Goal: Task Accomplishment & Management: Manage account settings

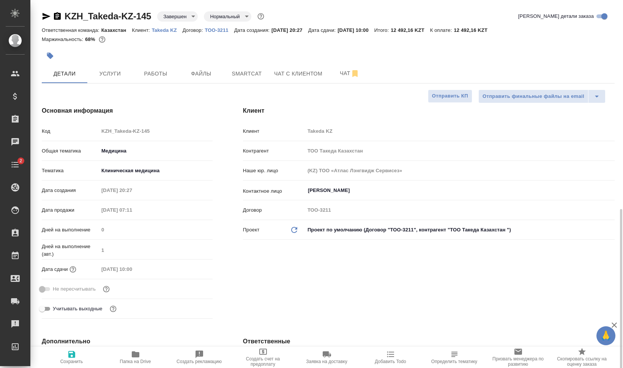
select select "RU"
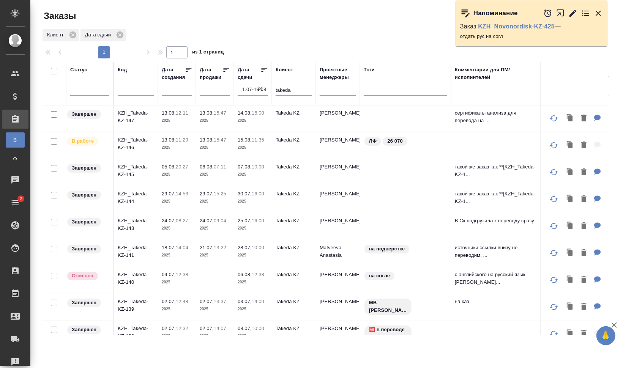
click at [560, 13] on icon "button" at bounding box center [560, 12] width 7 height 7
click at [573, 13] on icon "button" at bounding box center [572, 12] width 7 height 7
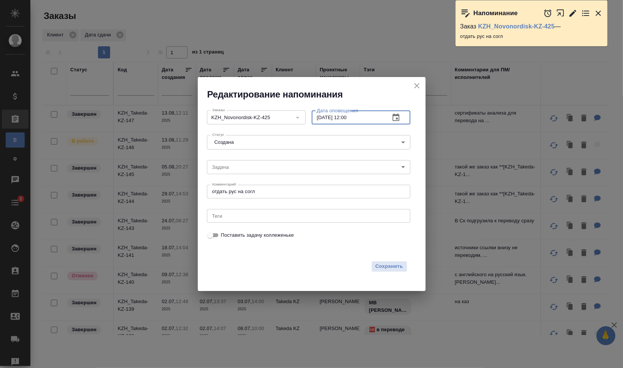
drag, startPoint x: 344, startPoint y: 117, endPoint x: 386, endPoint y: 118, distance: 42.1
click at [370, 117] on input "19.08.2025 12:00" at bounding box center [348, 117] width 72 height 14
type input "19.08.2025 15:00"
click at [389, 268] on span "Сохранить" at bounding box center [389, 266] width 28 height 9
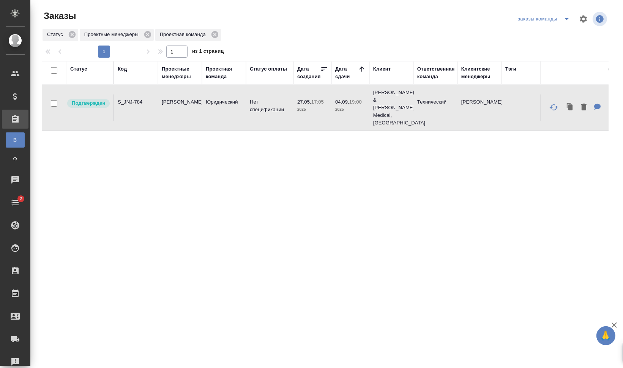
click at [168, 70] on div "Проектные менеджеры" at bounding box center [180, 72] width 36 height 15
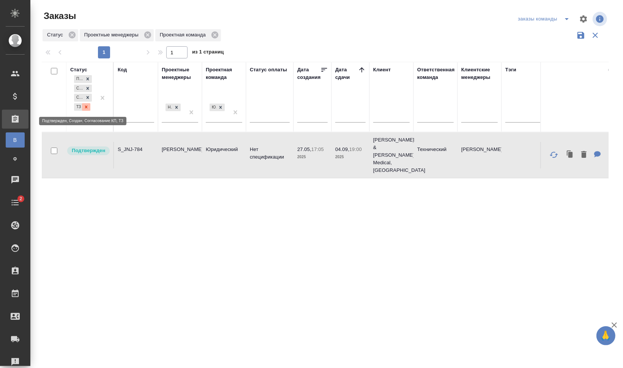
click at [87, 105] on icon at bounding box center [85, 106] width 5 height 5
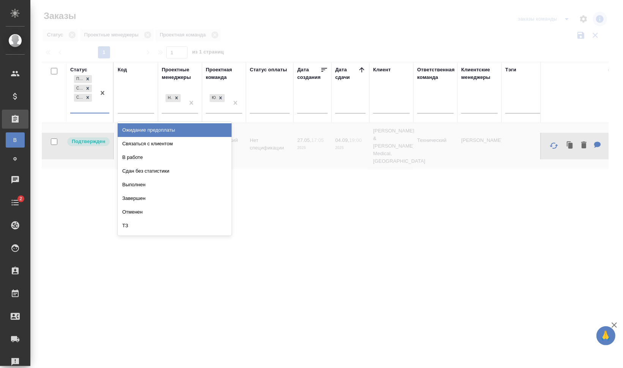
click at [87, 109] on div "Подтвержден Создан Согласование КП" at bounding box center [82, 93] width 25 height 39
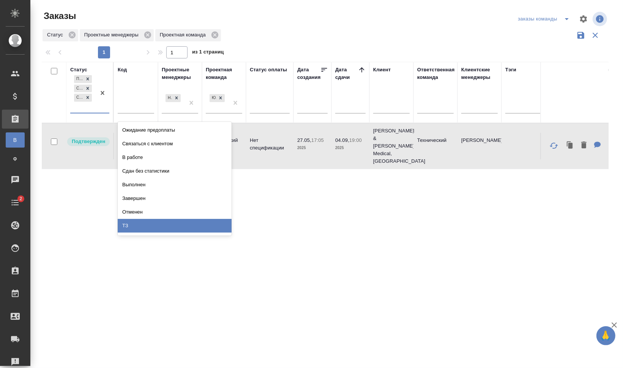
click at [156, 226] on div "ТЗ" at bounding box center [175, 226] width 114 height 14
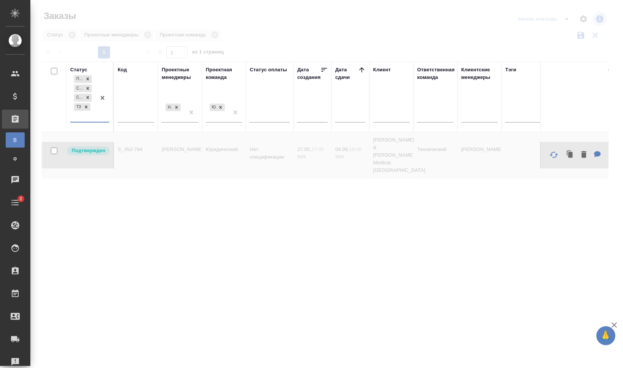
click at [124, 71] on div "Код" at bounding box center [122, 70] width 9 height 8
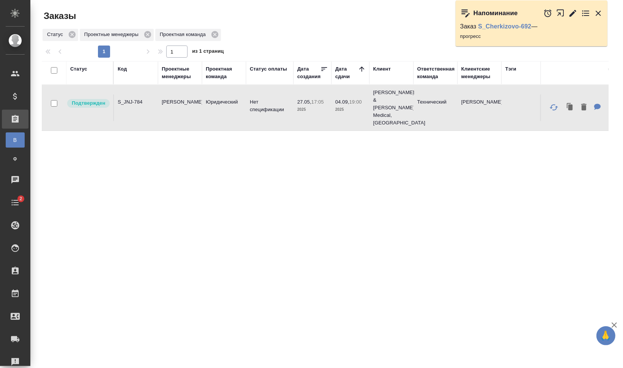
click at [124, 69] on div "Код" at bounding box center [122, 69] width 9 height 8
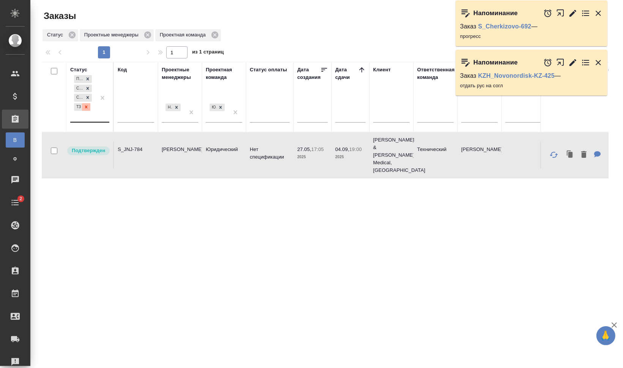
click at [86, 107] on icon at bounding box center [86, 106] width 3 height 3
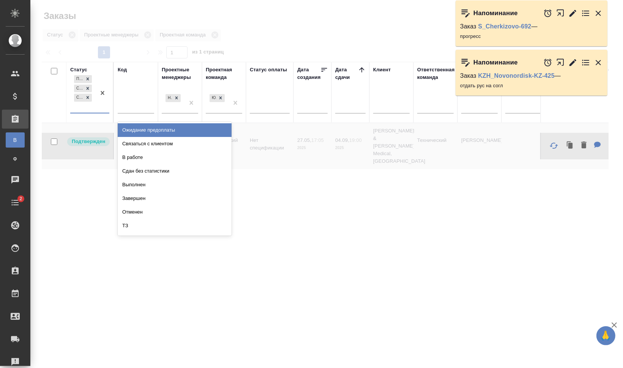
click at [87, 112] on div "Подтвержден Создан Согласование КП" at bounding box center [82, 93] width 25 height 39
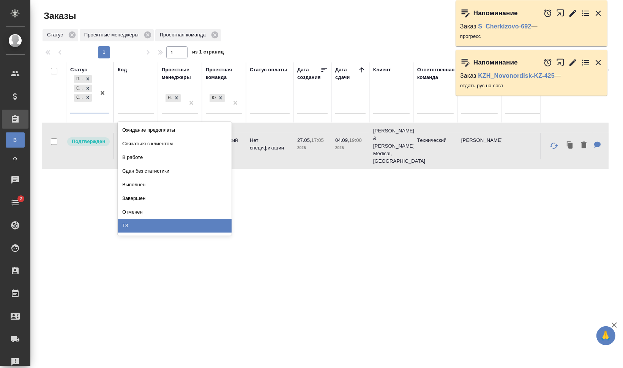
click at [157, 223] on div "ТЗ" at bounding box center [175, 226] width 114 height 14
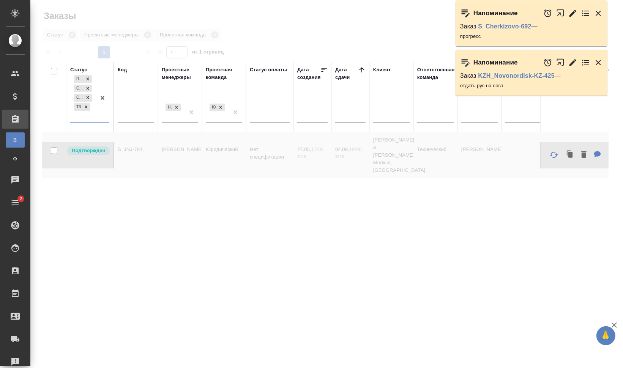
click at [120, 67] on div "Код" at bounding box center [122, 70] width 9 height 8
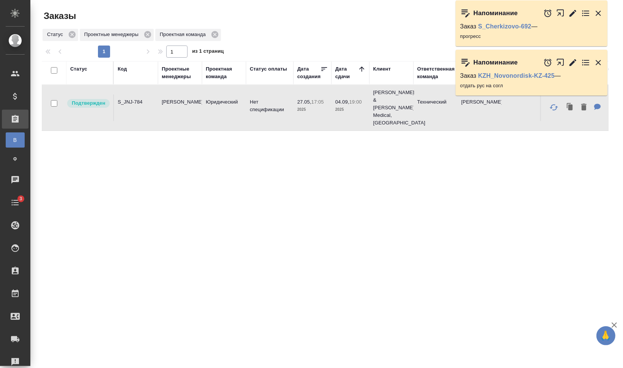
drag, startPoint x: 123, startPoint y: 66, endPoint x: 123, endPoint y: 71, distance: 4.9
click at [123, 66] on div "Код" at bounding box center [122, 69] width 9 height 8
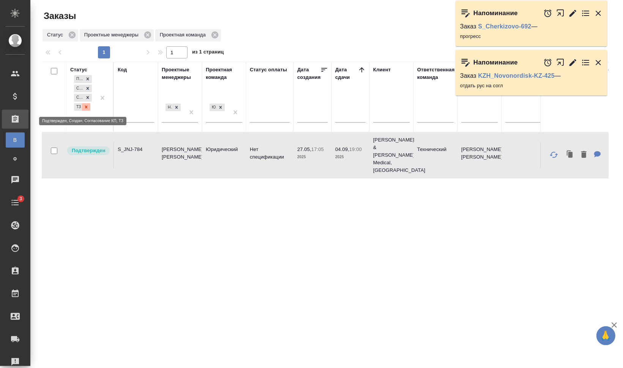
click at [88, 104] on div at bounding box center [86, 107] width 8 height 8
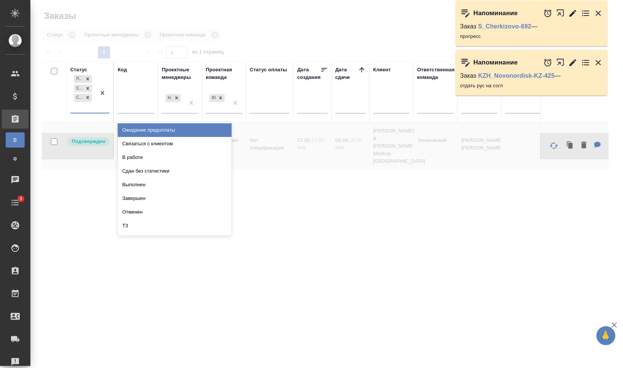
click at [89, 107] on div "Подтвержден Создан Согласование КП" at bounding box center [82, 93] width 25 height 39
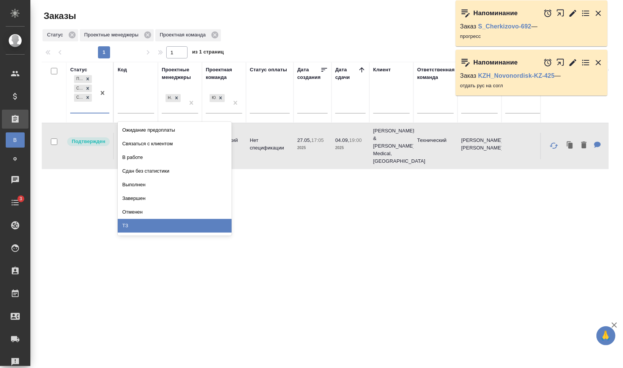
click at [167, 228] on div "ТЗ" at bounding box center [175, 226] width 114 height 14
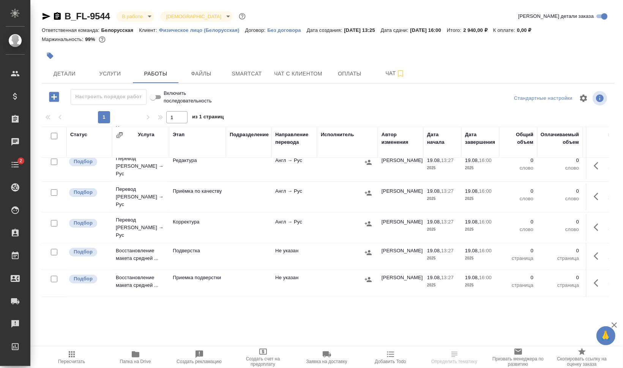
scroll to position [146, 0]
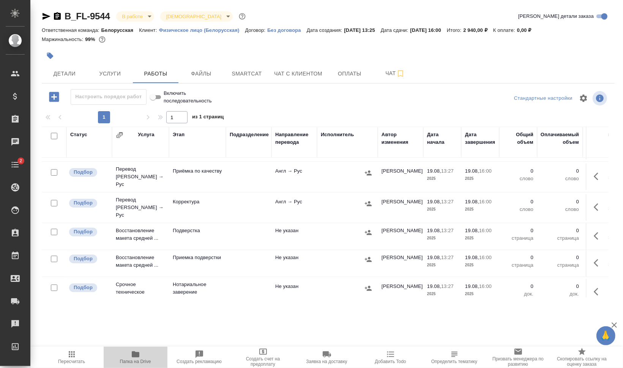
click at [142, 364] on span "Папка на Drive" at bounding box center [135, 361] width 31 height 5
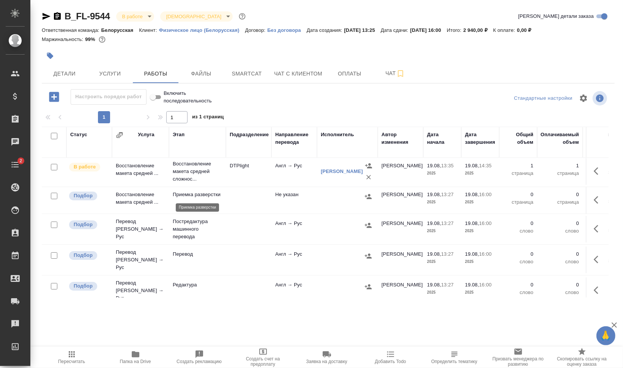
scroll to position [0, 0]
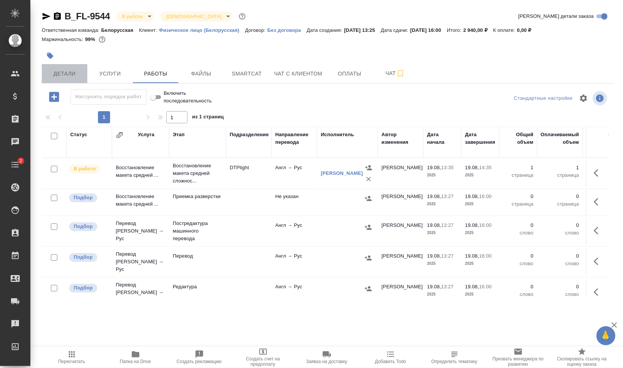
click at [56, 67] on button "Детали" at bounding box center [65, 73] width 46 height 19
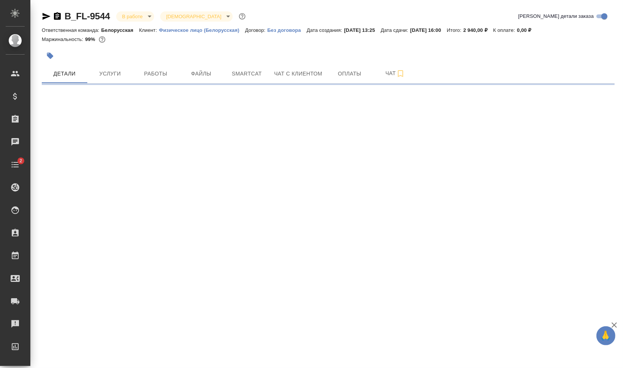
select select "RU"
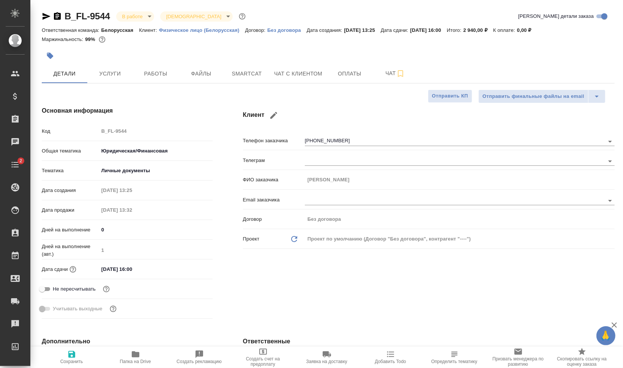
type textarea "x"
click at [387, 73] on span "Чат" at bounding box center [395, 73] width 36 height 9
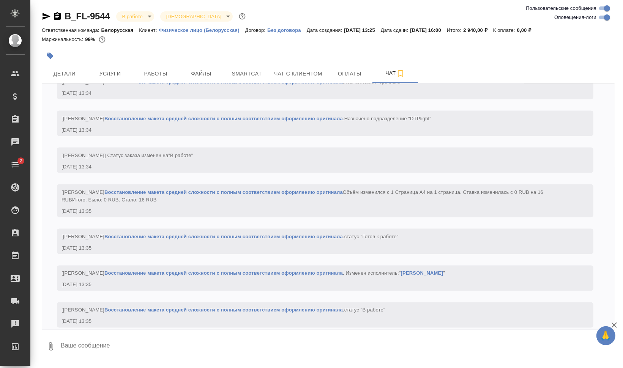
scroll to position [1065, 0]
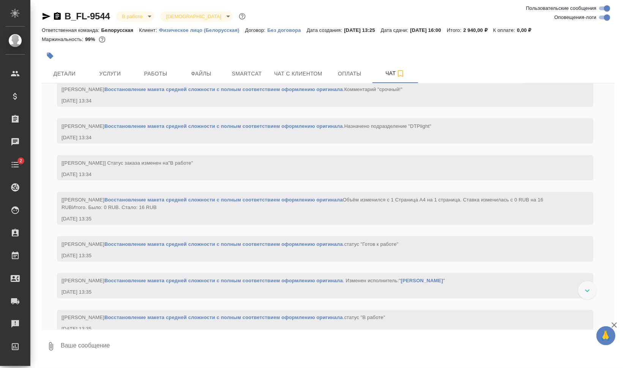
click at [601, 16] on input "Оповещения-логи" at bounding box center [606, 17] width 27 height 9
checkbox input "false"
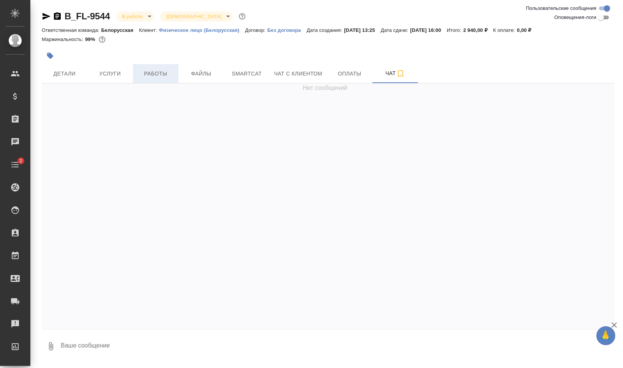
click at [168, 72] on span "Работы" at bounding box center [155, 73] width 36 height 9
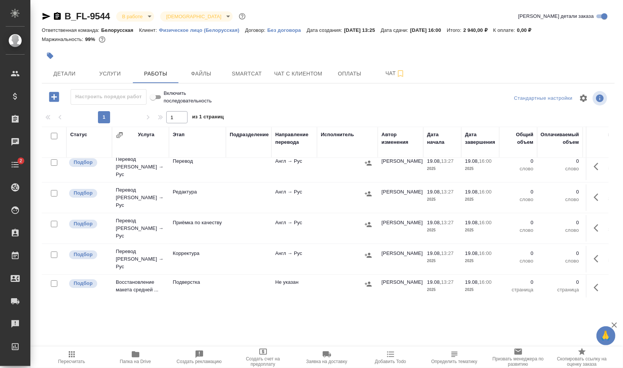
scroll to position [142, 0]
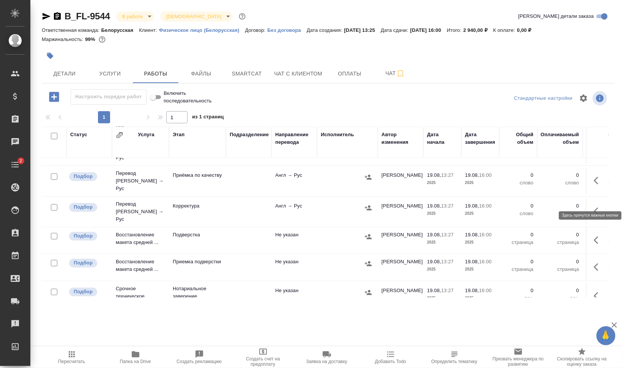
click at [593, 208] on icon "button" at bounding box center [595, 212] width 5 height 8
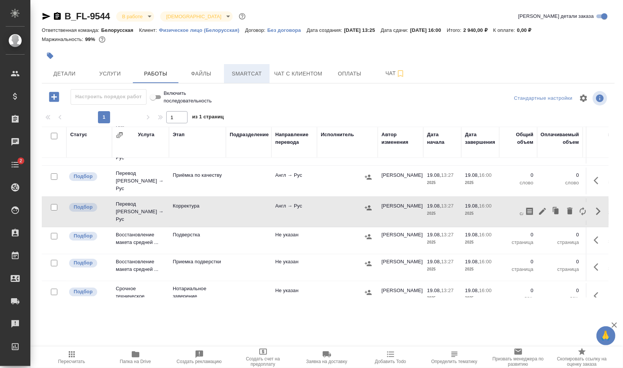
click at [259, 74] on span "Smartcat" at bounding box center [246, 73] width 36 height 9
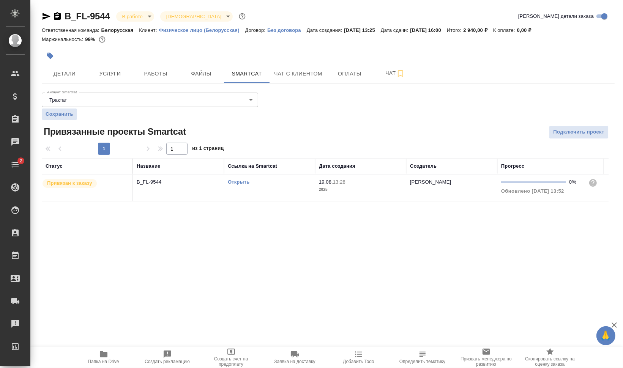
click at [234, 183] on link "Открыть" at bounding box center [239, 182] width 22 height 6
click at [157, 72] on span "Работы" at bounding box center [155, 73] width 36 height 9
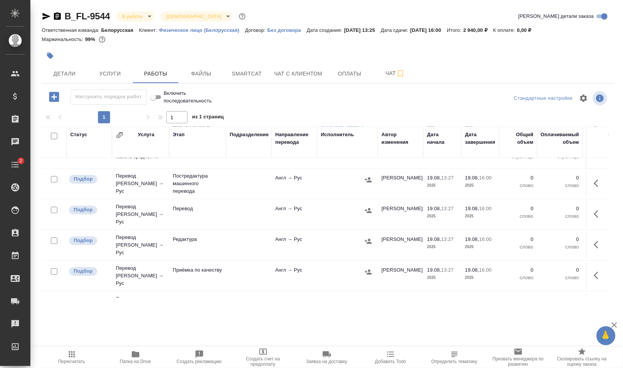
scroll to position [95, 0]
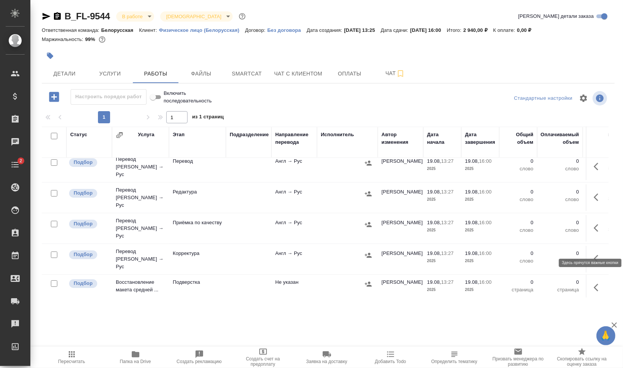
click at [593, 254] on icon "button" at bounding box center [597, 258] width 9 height 9
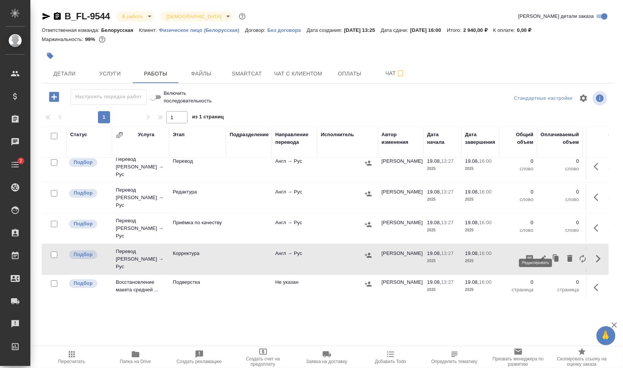
click at [539, 255] on icon "button" at bounding box center [542, 258] width 7 height 7
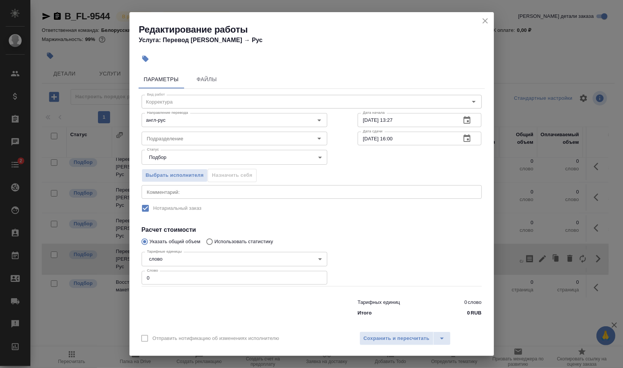
drag, startPoint x: 388, startPoint y: 121, endPoint x: 414, endPoint y: 121, distance: 26.2
click at [412, 121] on input "19.08.2025 13:27" at bounding box center [406, 120] width 98 height 14
type input "19.08.2025 14:30"
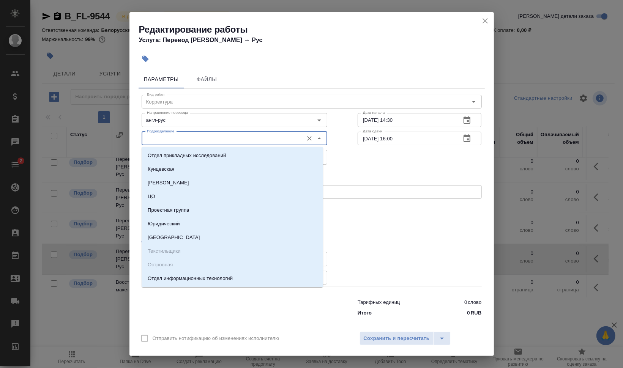
click at [189, 142] on input "Подразделение" at bounding box center [222, 138] width 156 height 9
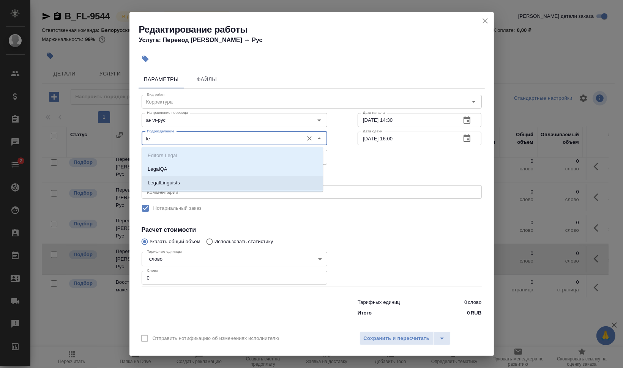
click at [214, 184] on li "LegalLinguists" at bounding box center [232, 183] width 181 height 14
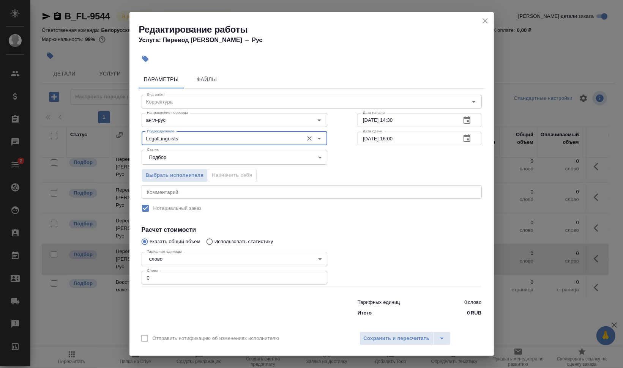
type input "LegalLinguists"
click at [223, 193] on textarea at bounding box center [311, 192] width 329 height 6
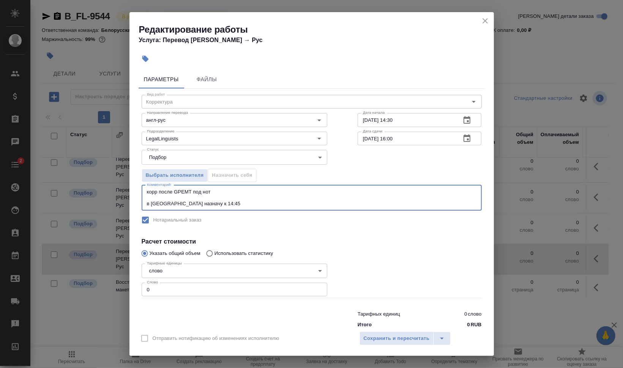
type textarea "корр после GPEMT под нот в СК назначу к 14:45"
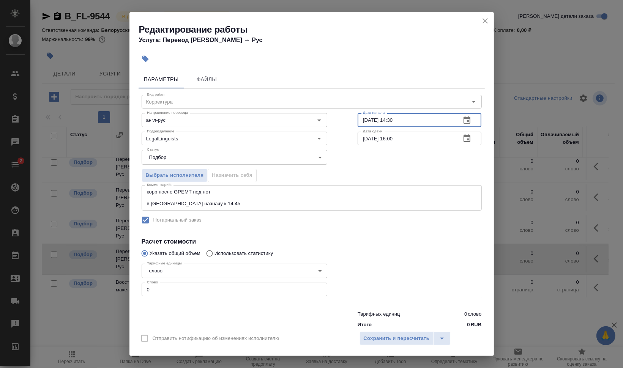
drag, startPoint x: 392, startPoint y: 118, endPoint x: 445, endPoint y: 120, distance: 53.1
click at [445, 120] on input "19.08.2025 14:30" at bounding box center [406, 120] width 98 height 14
type input "19.08.2025 14:45"
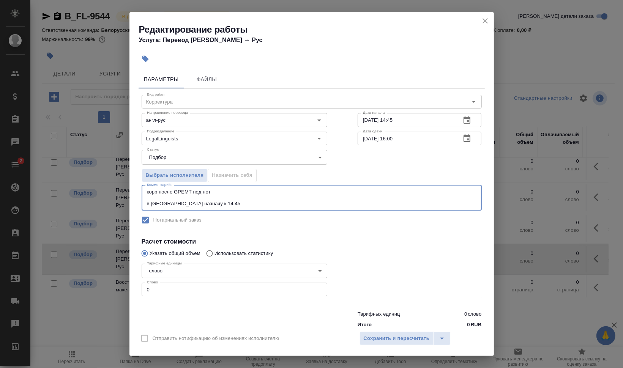
click at [298, 200] on textarea "корр после GPEMT под нот в СК назначу к 14:45" at bounding box center [311, 197] width 329 height 17
drag, startPoint x: 151, startPoint y: 290, endPoint x: 132, endPoint y: 288, distance: 18.7
click at [135, 288] on div "Параметры Файлы Вид работ Корректура Вид работ Направление перевода англ-рус На…" at bounding box center [311, 197] width 364 height 260
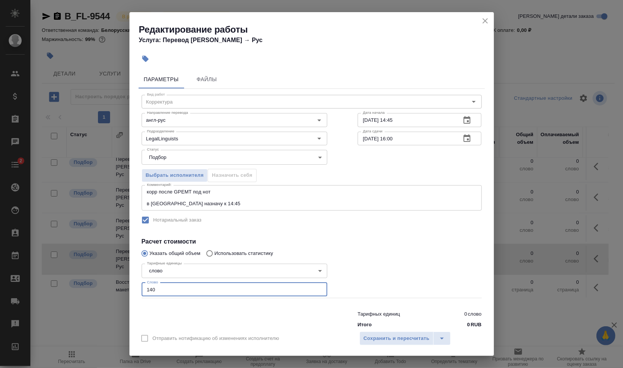
type input "140"
click at [347, 263] on div at bounding box center [419, 279] width 154 height 68
click at [380, 338] on span "Сохранить и пересчитать" at bounding box center [396, 338] width 66 height 9
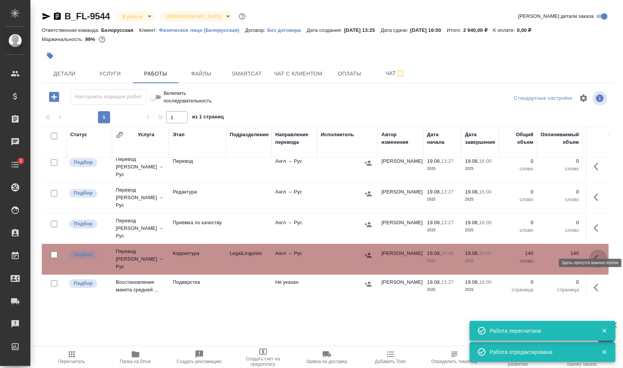
click at [593, 254] on icon "button" at bounding box center [597, 258] width 9 height 9
click at [526, 255] on icon "button" at bounding box center [529, 259] width 7 height 8
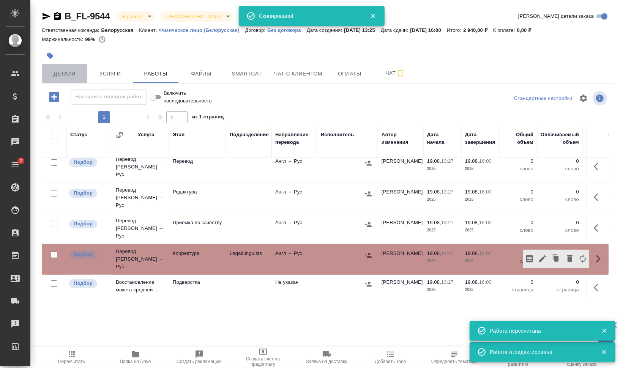
click at [77, 73] on span "Детали" at bounding box center [64, 73] width 36 height 9
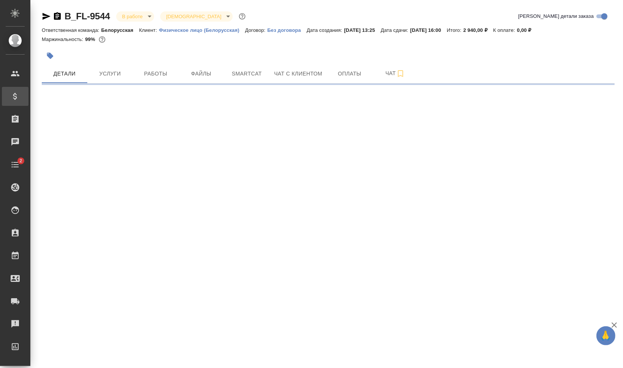
select select "RU"
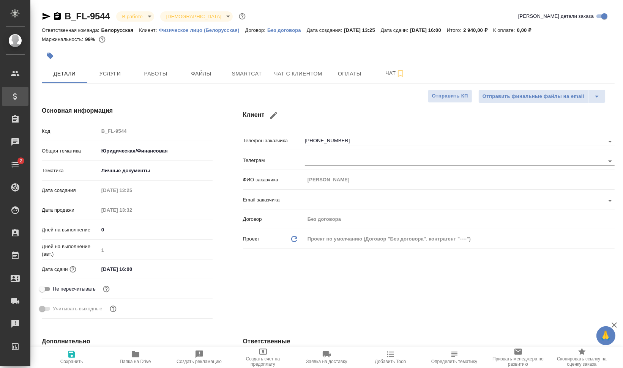
type textarea "x"
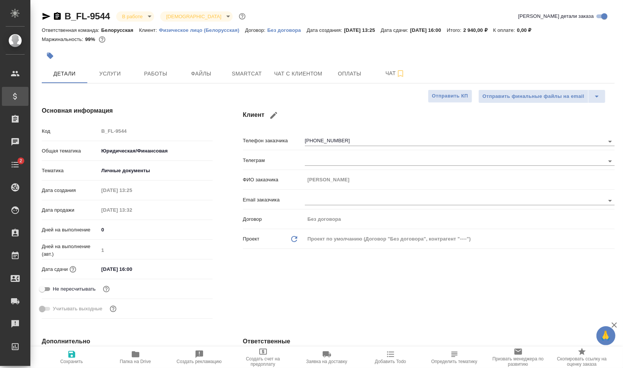
type textarea "x"
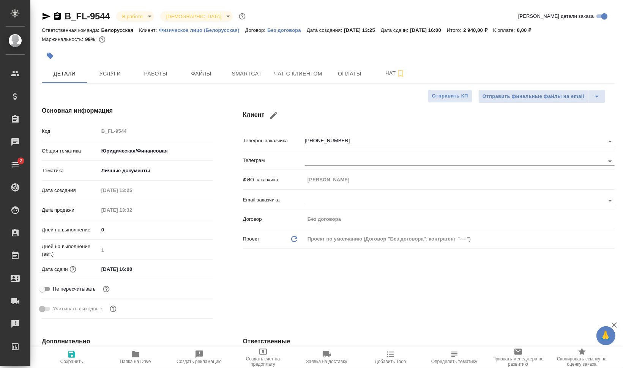
type textarea "x"
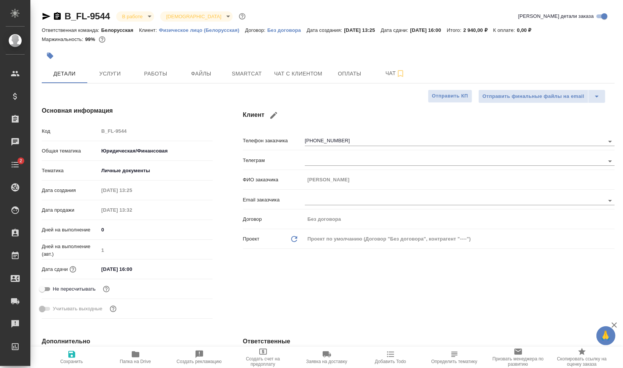
type textarea "x"
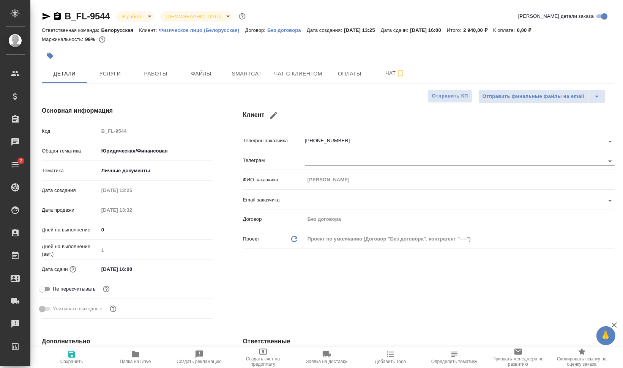
type textarea "x"
click at [148, 78] on button "Работы" at bounding box center [156, 73] width 46 height 19
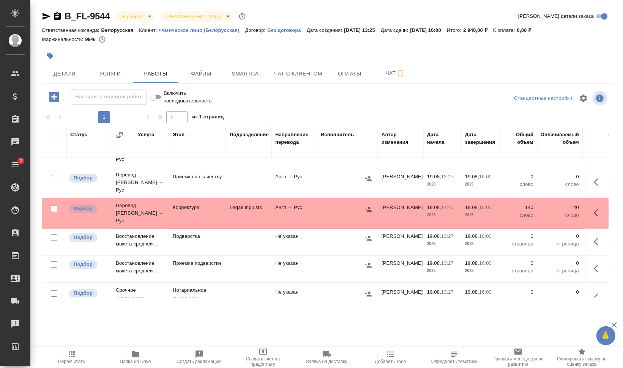
scroll to position [142, 0]
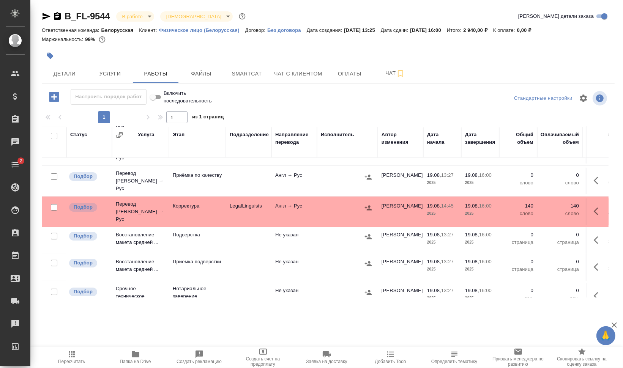
click at [593, 207] on icon "button" at bounding box center [597, 211] width 9 height 9
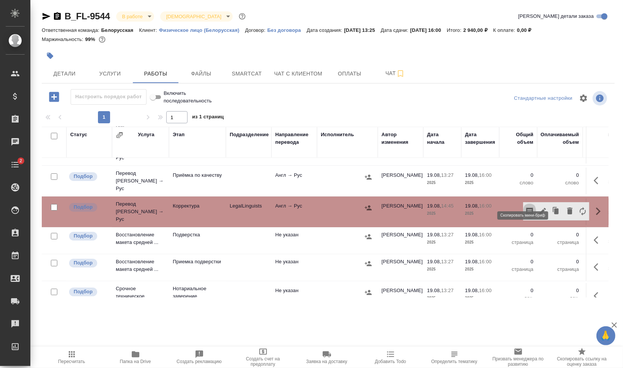
click at [527, 202] on button "button" at bounding box center [529, 211] width 13 height 18
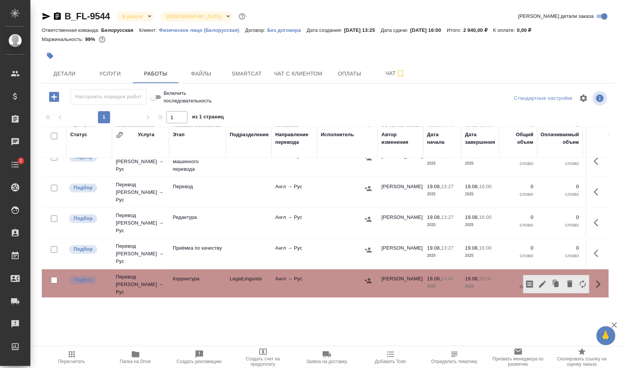
scroll to position [95, 0]
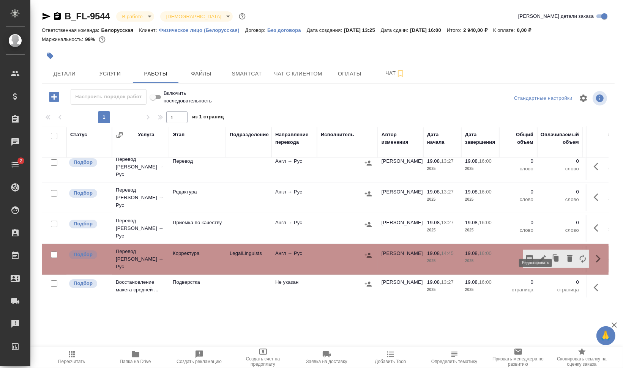
click at [540, 254] on icon "button" at bounding box center [542, 258] width 9 height 9
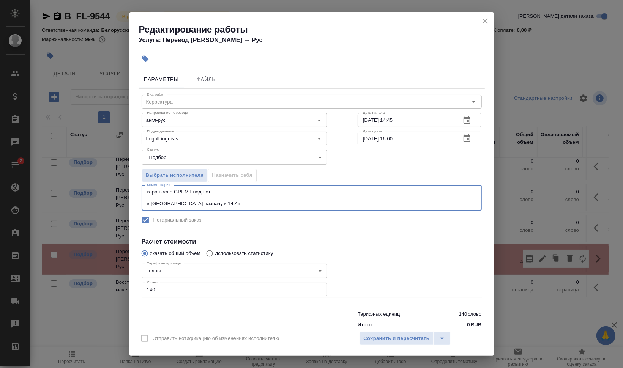
drag, startPoint x: 203, startPoint y: 204, endPoint x: 159, endPoint y: 191, distance: 46.7
click at [159, 191] on textarea "корр после GPEMT под нот в СК назначу к 14:45" at bounding box center [311, 197] width 329 height 17
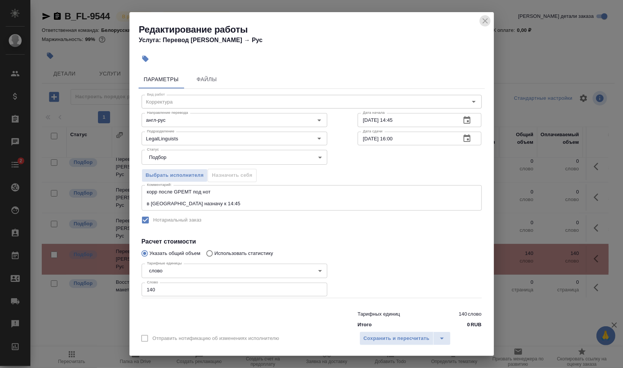
click at [481, 24] on icon "close" at bounding box center [484, 20] width 9 height 9
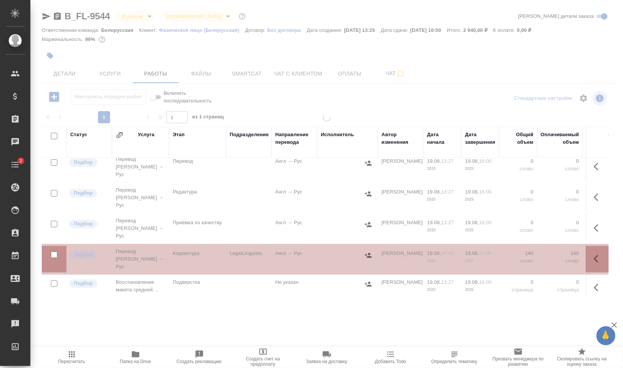
type input "urgent"
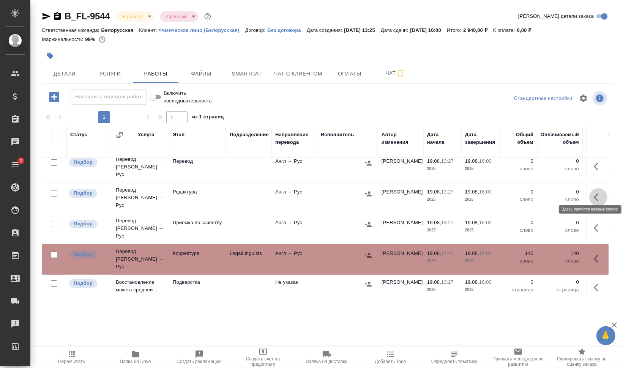
click at [593, 193] on icon "button" at bounding box center [597, 197] width 9 height 9
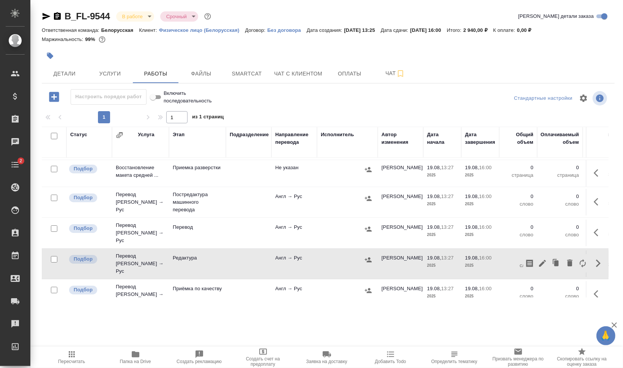
scroll to position [47, 0]
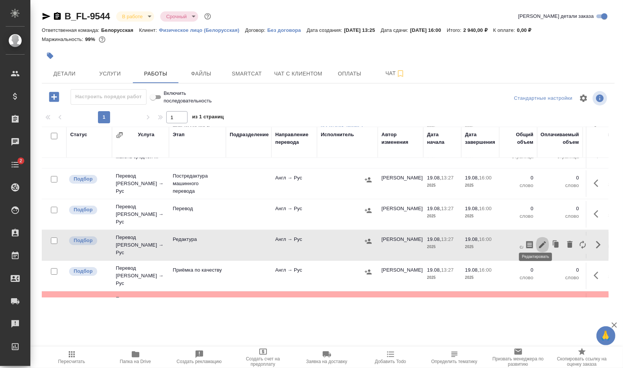
click at [538, 240] on icon "button" at bounding box center [542, 244] width 9 height 9
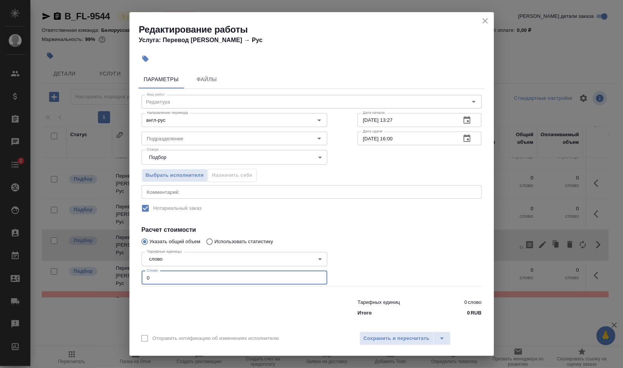
drag, startPoint x: 162, startPoint y: 278, endPoint x: 130, endPoint y: 274, distance: 32.1
click at [131, 274] on div "Параметры Файлы Вид работ Редактура Вид работ Направление перевода англ-рус Нап…" at bounding box center [311, 197] width 364 height 260
type input "140"
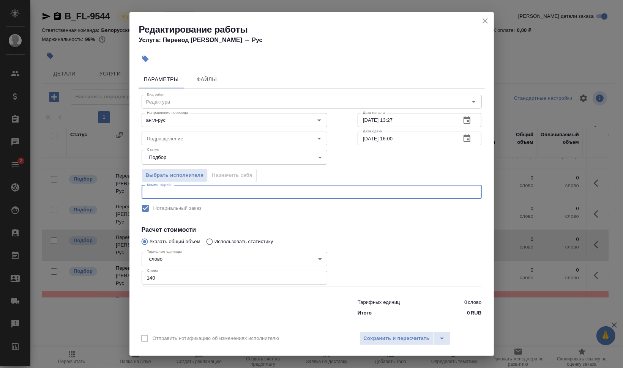
click at [185, 190] on textarea at bounding box center [311, 192] width 329 height 6
paste textarea "после GPEMT под нот в СК назначу к 14:45"
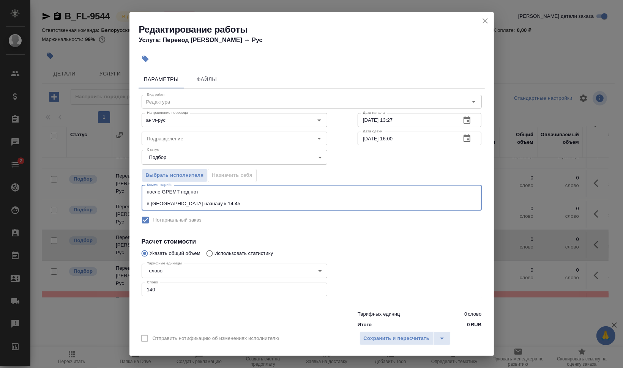
click at [147, 193] on textarea "после GPEMT под нот в СК назначу к 14:45" at bounding box center [311, 197] width 329 height 17
click at [185, 129] on div "Подразделение Подразделение" at bounding box center [235, 138] width 186 height 18
type textarea "ред после GPEMT под нот в СК назначу к 14:45"
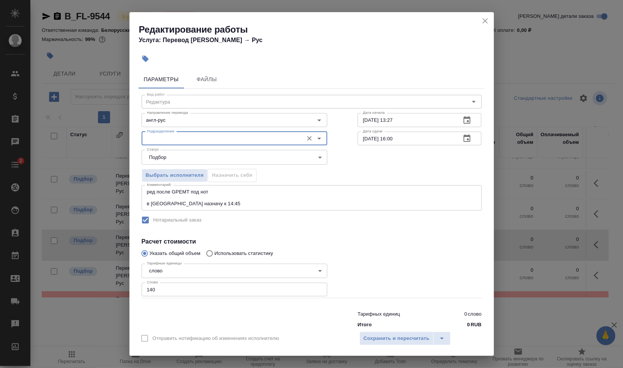
click at [189, 135] on input "Подразделение" at bounding box center [222, 138] width 156 height 9
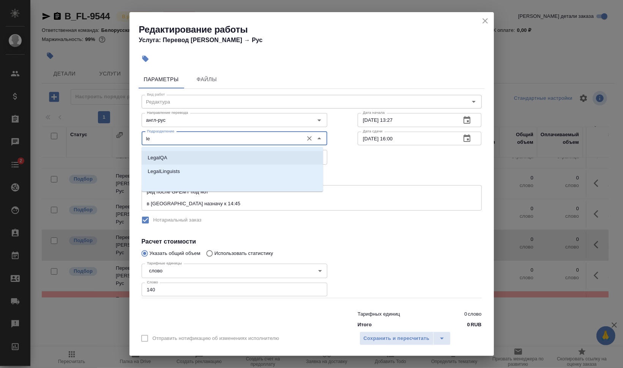
scroll to position [12, 0]
click at [237, 179] on div "Editors Legal LegalQA LegalLinguists" at bounding box center [232, 169] width 181 height 45
click at [231, 167] on li "LegalLinguists" at bounding box center [232, 171] width 181 height 14
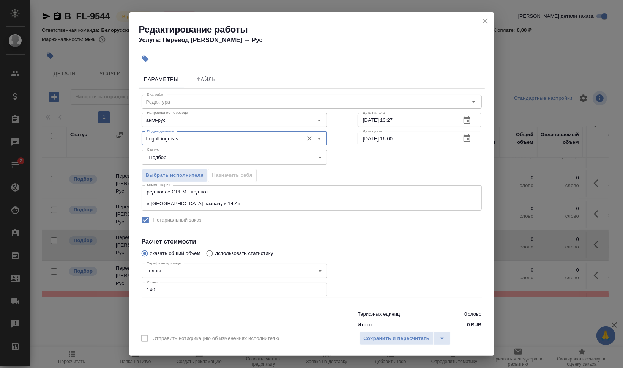
type input "LegalLinguists"
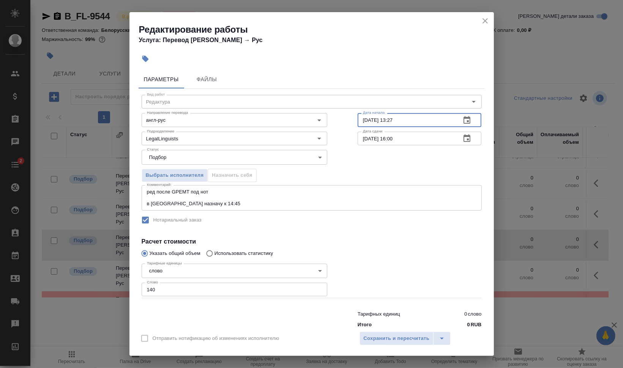
drag, startPoint x: 387, startPoint y: 120, endPoint x: 450, endPoint y: 123, distance: 62.7
click at [445, 123] on input "19.08.2025 13:27" at bounding box center [406, 120] width 98 height 14
type input "19.08.2025 14:45"
click at [389, 154] on div "Выбрать исполнителя Назначить себя" at bounding box center [311, 174] width 370 height 46
click at [403, 332] on button "Сохранить и пересчитать" at bounding box center [396, 339] width 74 height 14
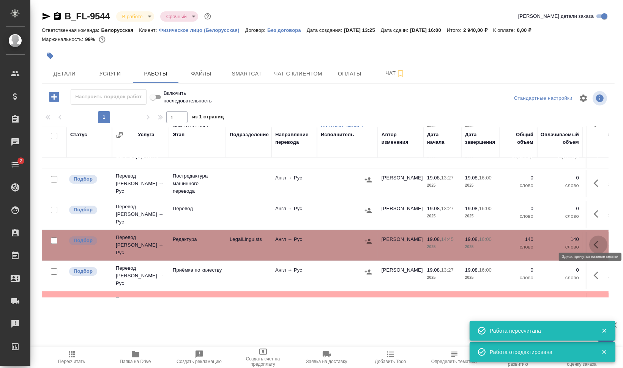
click at [593, 240] on icon "button" at bounding box center [597, 244] width 9 height 9
click at [525, 240] on icon "button" at bounding box center [529, 244] width 9 height 9
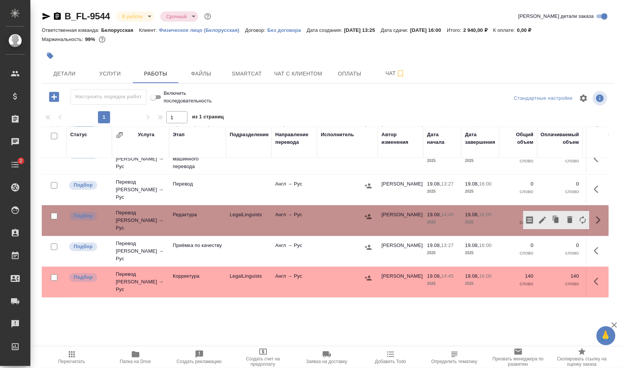
scroll to position [0, 0]
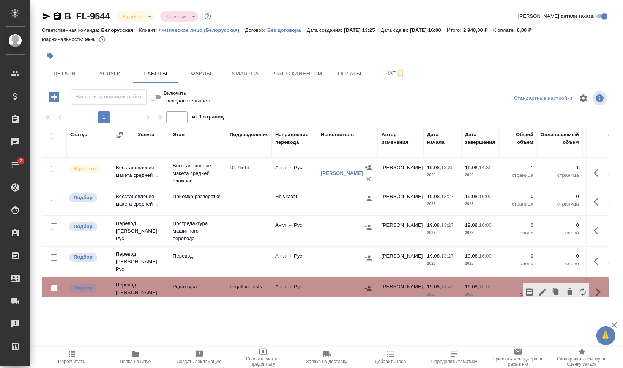
click at [51, 197] on input "checkbox" at bounding box center [54, 198] width 6 height 6
checkbox input "true"
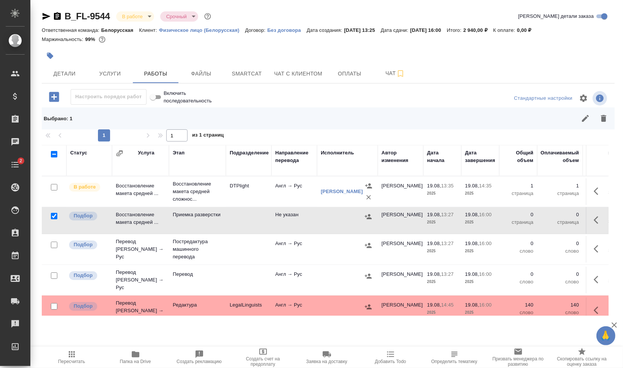
click at [54, 274] on input "checkbox" at bounding box center [54, 275] width 6 height 6
checkbox input "true"
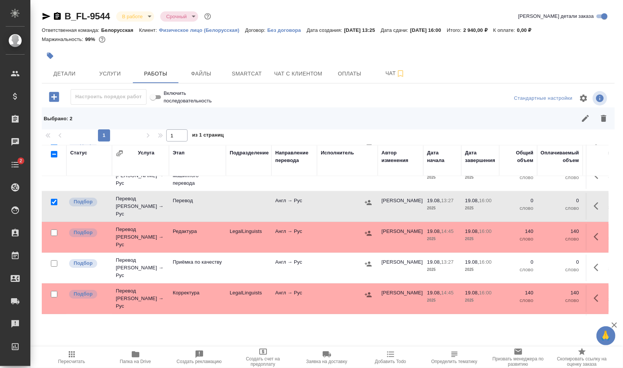
scroll to position [95, 0]
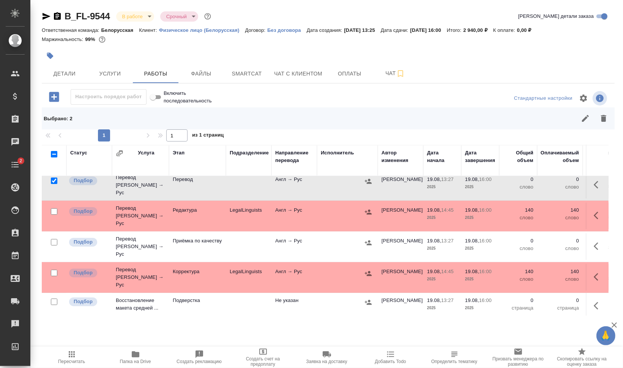
click at [52, 239] on input "checkbox" at bounding box center [54, 242] width 6 height 6
checkbox input "true"
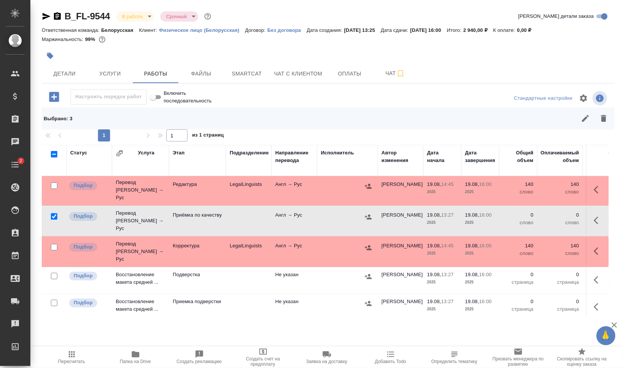
scroll to position [142, 0]
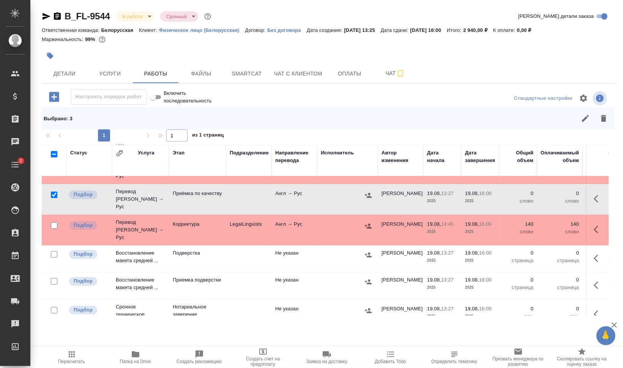
click at [54, 251] on input "checkbox" at bounding box center [54, 254] width 6 height 6
checkbox input "true"
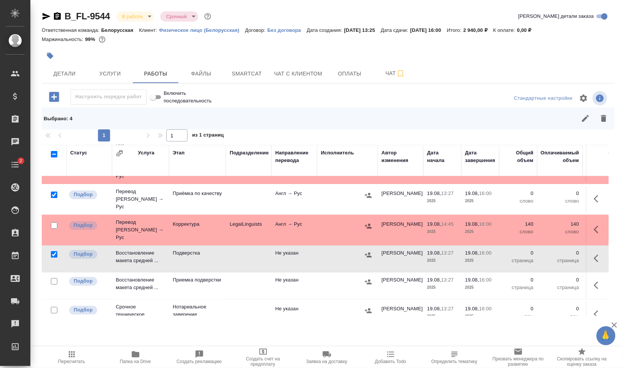
click at [52, 278] on input "checkbox" at bounding box center [54, 281] width 6 height 6
checkbox input "true"
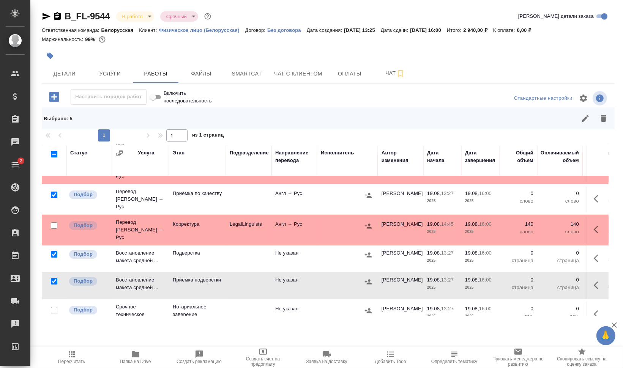
scroll to position [146, 0]
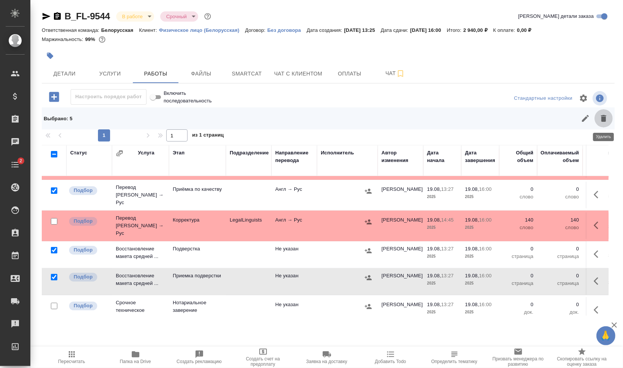
click at [604, 122] on icon "button" at bounding box center [603, 118] width 9 height 9
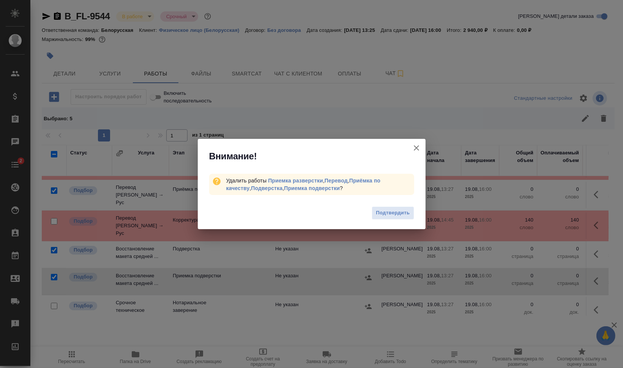
click at [392, 213] on span "Подтвердить" at bounding box center [393, 213] width 34 height 9
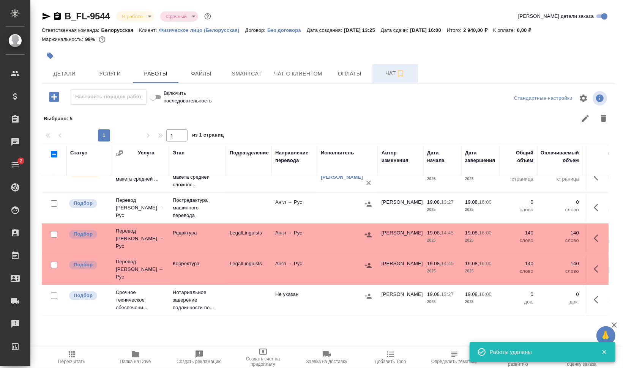
scroll to position [13, 0]
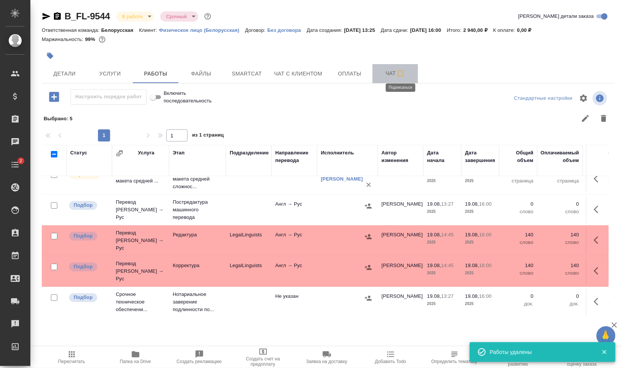
click at [401, 72] on icon "button" at bounding box center [400, 73] width 9 height 9
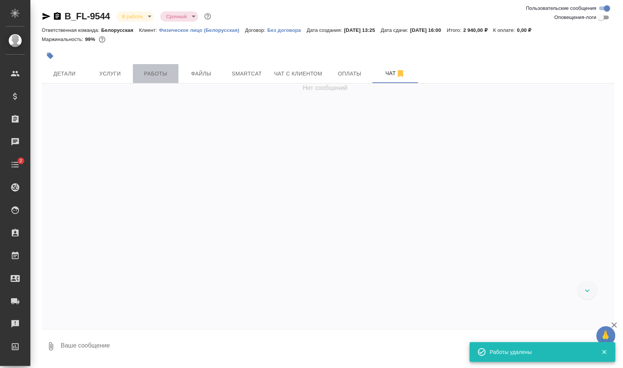
click at [147, 75] on span "Работы" at bounding box center [155, 73] width 36 height 9
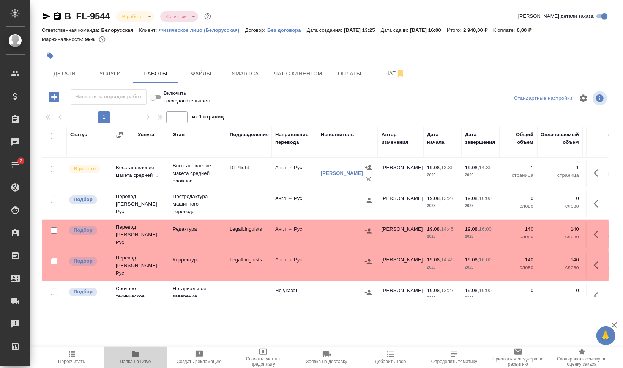
click at [137, 357] on icon "button" at bounding box center [135, 354] width 9 height 9
click at [211, 77] on span "Файлы" at bounding box center [201, 73] width 36 height 9
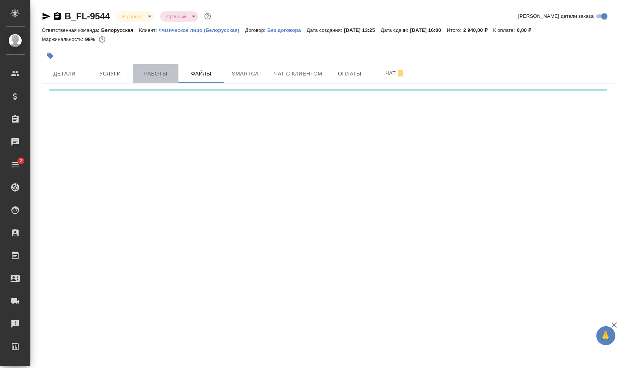
click at [158, 77] on span "Работы" at bounding box center [155, 73] width 36 height 9
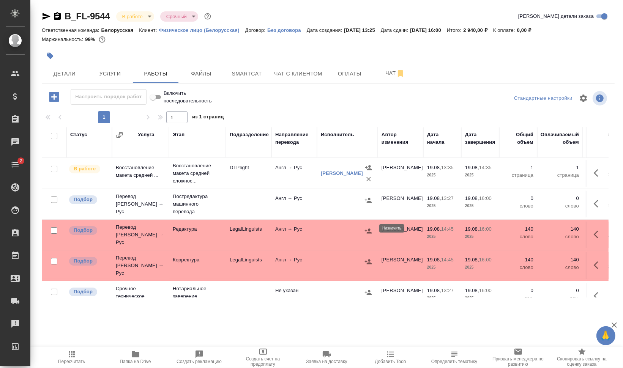
click at [367, 227] on icon "button" at bounding box center [368, 231] width 8 height 8
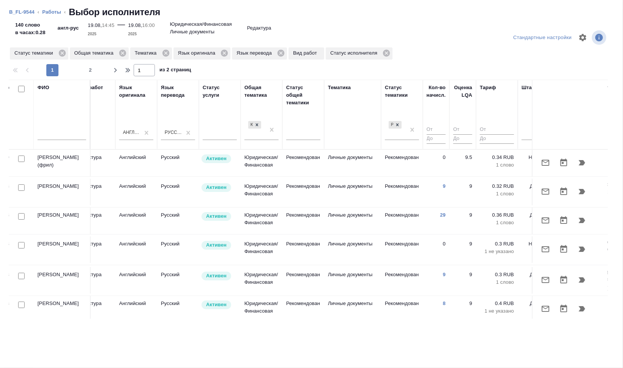
scroll to position [0, 407]
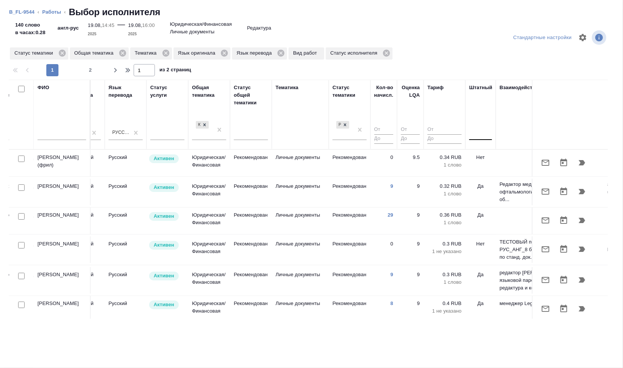
click at [488, 135] on div at bounding box center [480, 132] width 23 height 11
click at [486, 154] on div "Нет" at bounding box center [526, 157] width 114 height 14
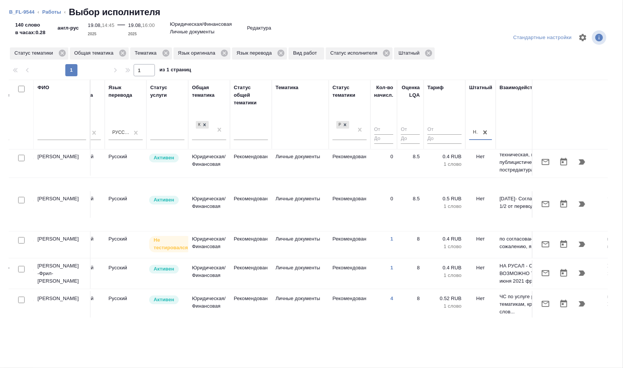
scroll to position [142, 407]
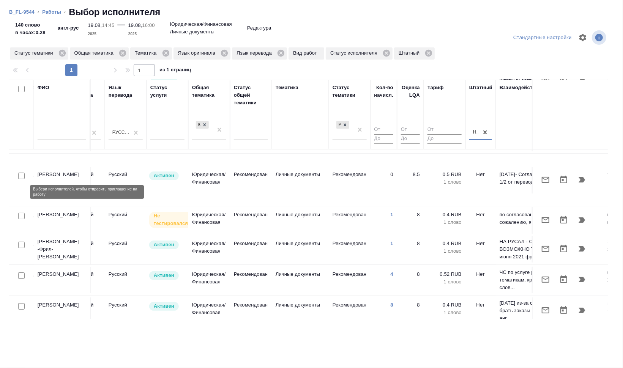
click at [22, 213] on input "checkbox" at bounding box center [21, 216] width 6 height 6
checkbox input "true"
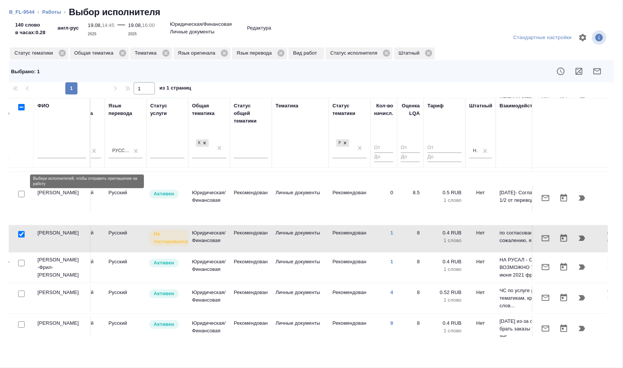
click at [21, 191] on input "checkbox" at bounding box center [21, 194] width 6 height 6
checkbox input "true"
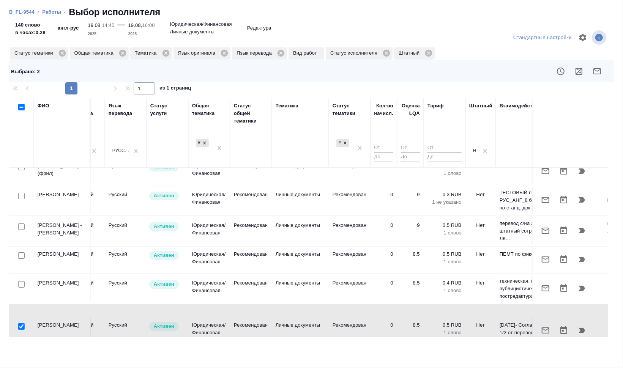
scroll to position [0, 407]
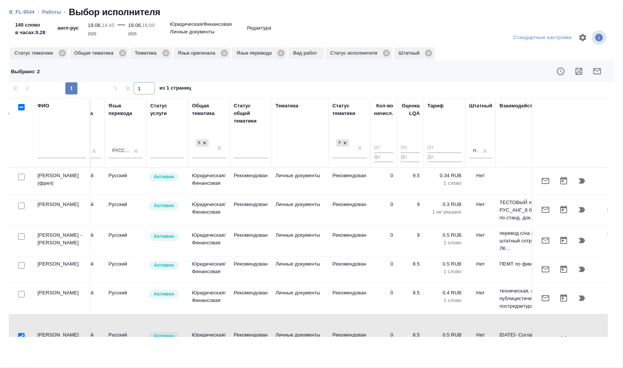
click at [599, 71] on icon "button" at bounding box center [596, 71] width 9 height 9
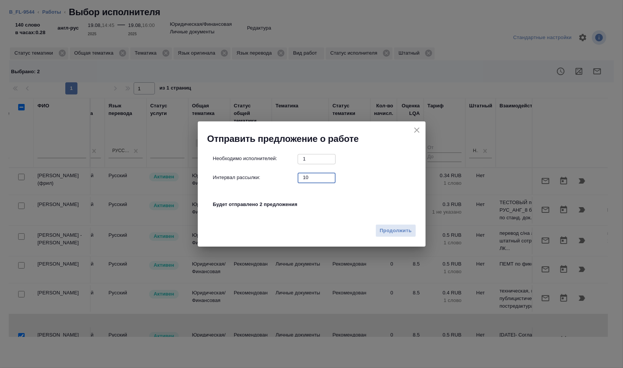
drag, startPoint x: 305, startPoint y: 177, endPoint x: 285, endPoint y: 176, distance: 19.7
click at [285, 176] on div "Интервал рассылки: 10 ​" at bounding box center [314, 177] width 203 height 9
type input "0"
click at [400, 233] on span "Продолжить" at bounding box center [395, 231] width 32 height 9
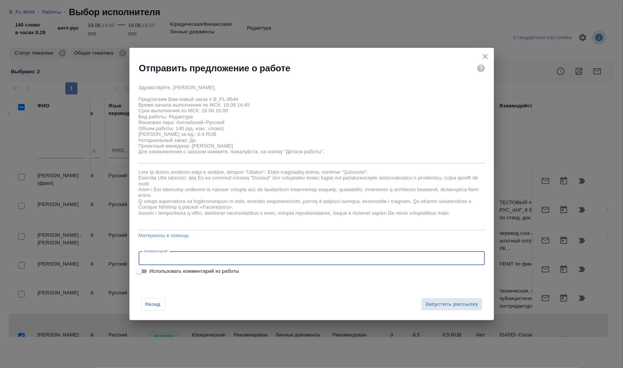
click at [170, 257] on textarea at bounding box center [311, 258] width 335 height 6
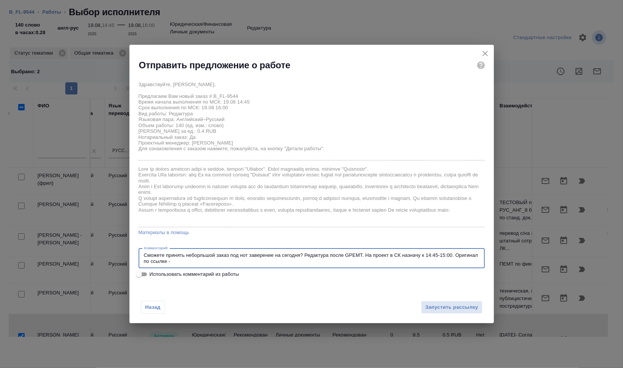
paste textarea "https://drive.awatera.com/s/FqTijfxqXzYipbF"
type textarea "Сможете принять небольшой заказ под нот заверение на сегодня? Редактура после G…"
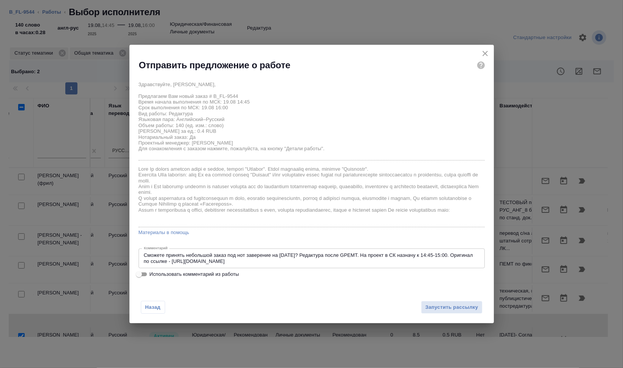
click at [326, 277] on label "Использовать комментарий из работы" at bounding box center [306, 274] width 345 height 9
click at [153, 277] on input "Использовать комментарий из работы" at bounding box center [138, 274] width 27 height 9
checkbox input "true"
type textarea "Сможете принять небольшой заказ под нот заверение на сегодня? Редактура после G…"
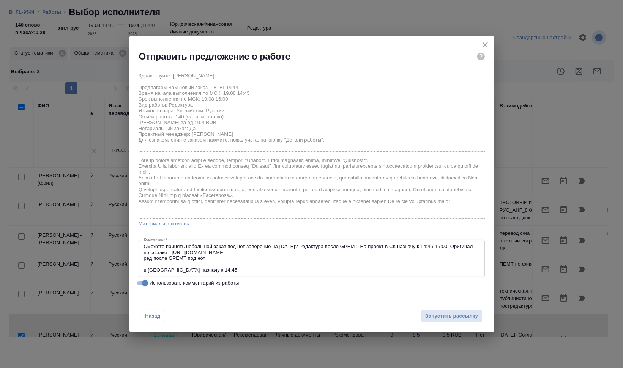
click at [196, 283] on span "Использовать комментарий из работы" at bounding box center [194, 283] width 90 height 8
click at [159, 283] on input "Использовать комментарий из работы" at bounding box center [144, 282] width 27 height 9
checkbox input "false"
type textarea "Сможете принять небольшой заказ под нот заверение на сегодня? Редактура после G…"
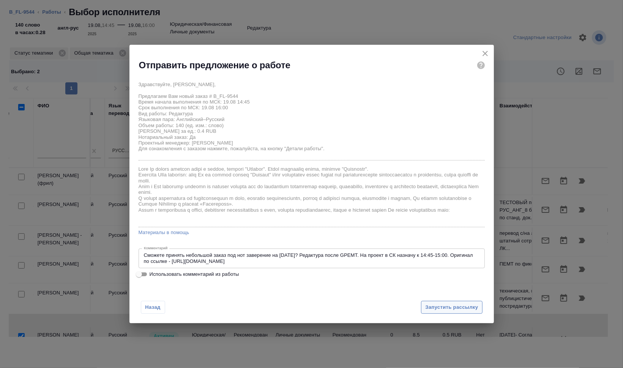
click at [473, 306] on span "Запустить рассылку" at bounding box center [451, 307] width 53 height 9
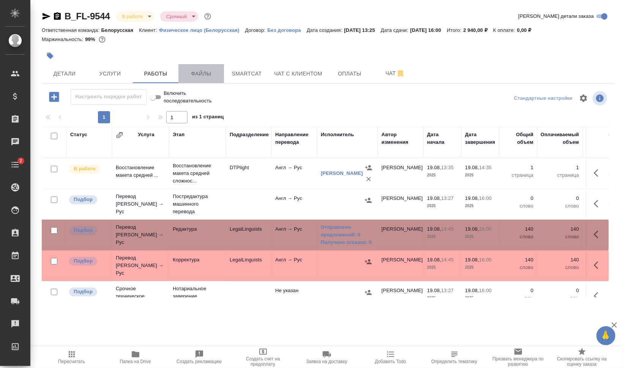
click at [205, 71] on span "Файлы" at bounding box center [201, 73] width 36 height 9
click at [151, 73] on span "Работы" at bounding box center [155, 73] width 36 height 9
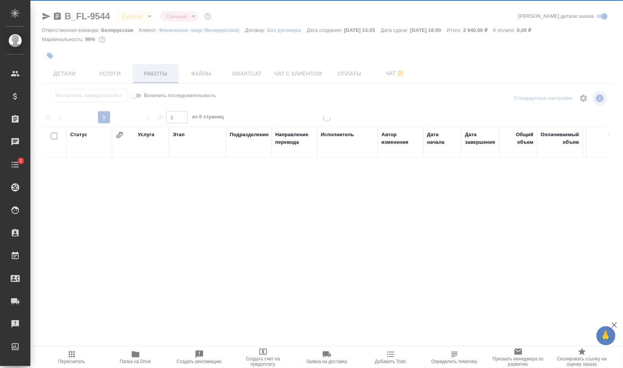
click at [151, 73] on div at bounding box center [326, 158] width 592 height 317
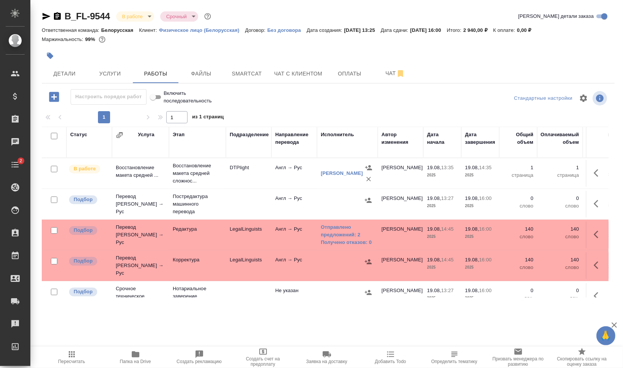
scroll to position [16, 0]
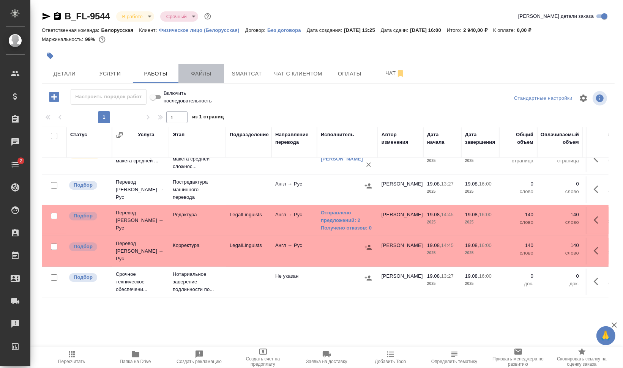
click at [200, 72] on span "Файлы" at bounding box center [201, 73] width 36 height 9
click at [148, 71] on span "Работы" at bounding box center [155, 73] width 36 height 9
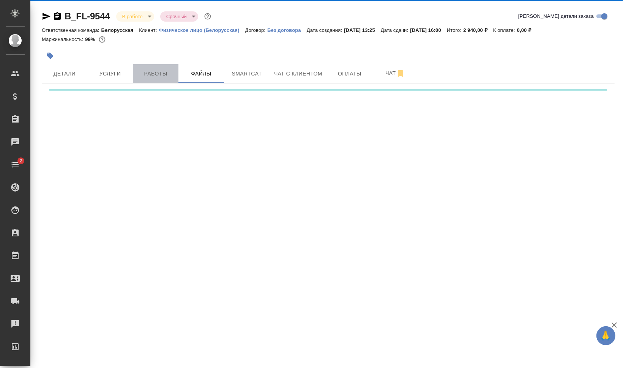
click at [148, 71] on span "Работы" at bounding box center [155, 73] width 36 height 9
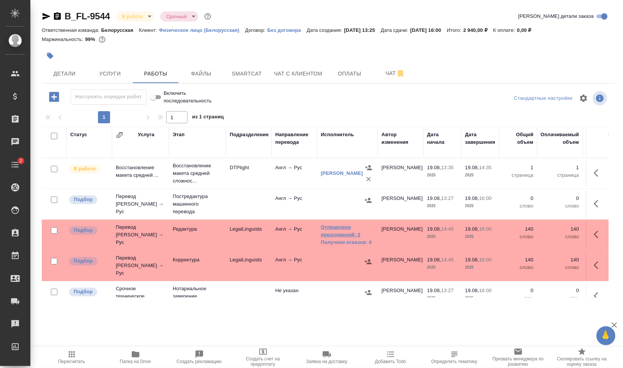
click at [341, 231] on link "Отправлено предложений: 2" at bounding box center [347, 230] width 53 height 15
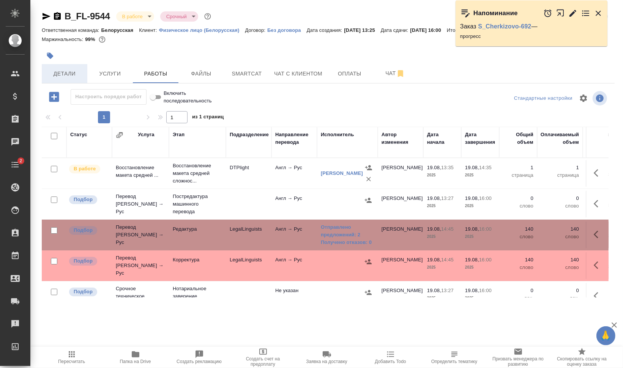
click at [74, 68] on button "Детали" at bounding box center [65, 73] width 46 height 19
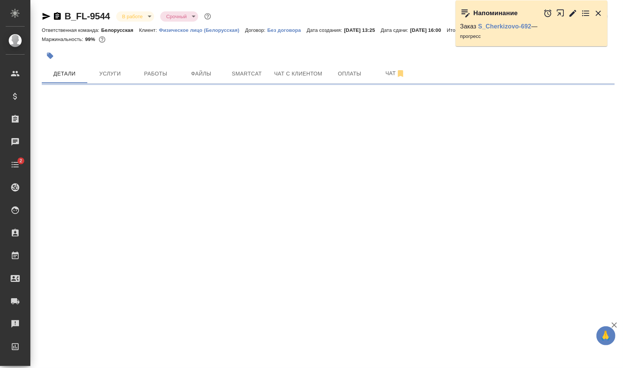
select select "RU"
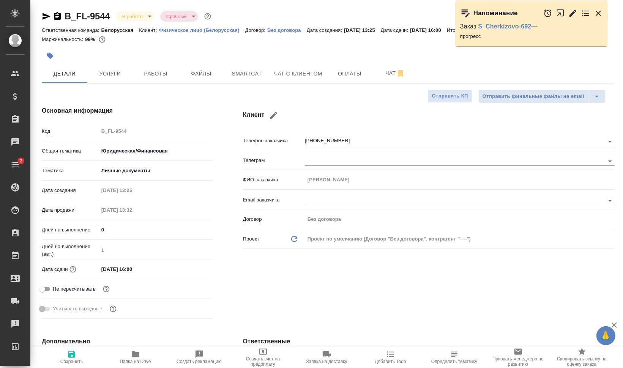
type textarea "x"
click at [141, 168] on body "🙏 .cls-1 fill:#fff; AWATERA Валеев Динар Клиенты Спецификации Заказы 0 Чаты 2 T…" at bounding box center [311, 184] width 623 height 368
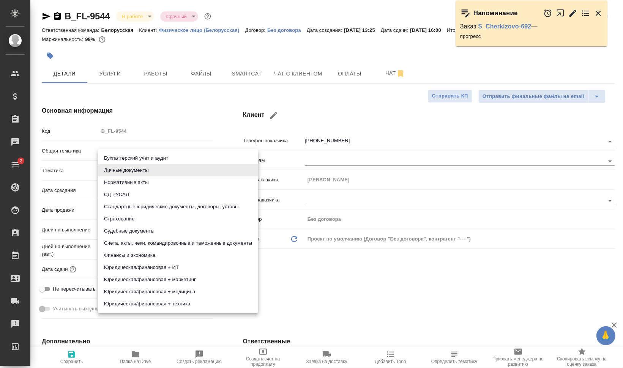
click at [141, 205] on li "Стандартные юридические документы, договоры, уставы" at bounding box center [178, 207] width 160 height 12
type input "5f647205b73bc97568ca66bf"
type textarea "x"
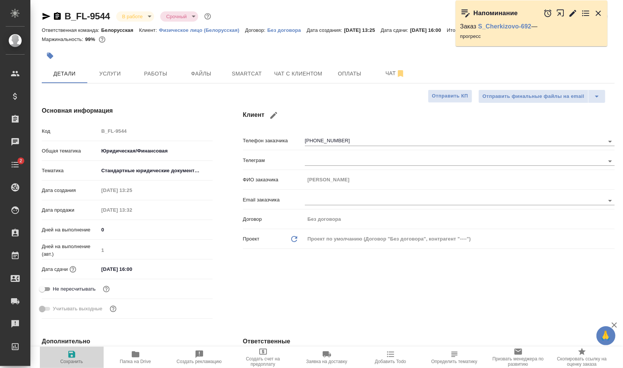
click at [69, 351] on icon "button" at bounding box center [71, 354] width 7 height 7
type textarea "x"
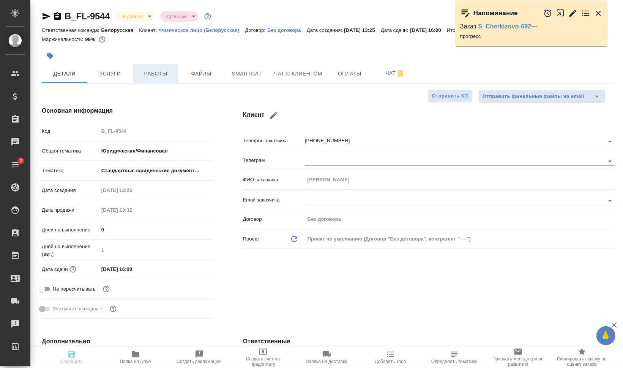
type textarea "x"
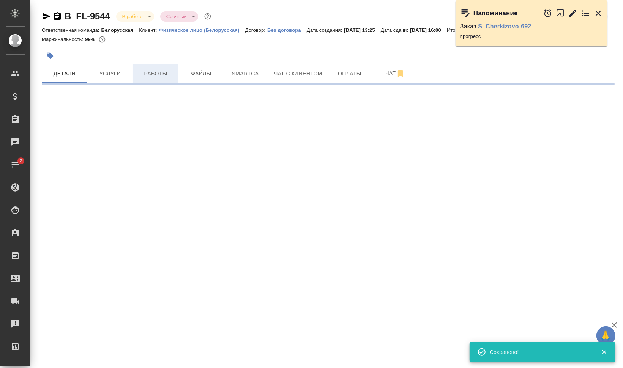
select select "RU"
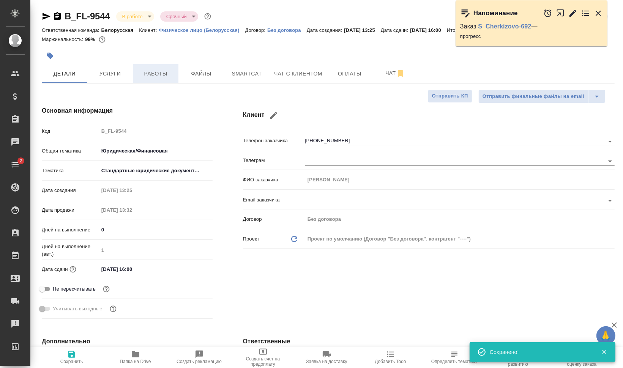
type textarea "x"
click at [154, 73] on span "Работы" at bounding box center [155, 73] width 36 height 9
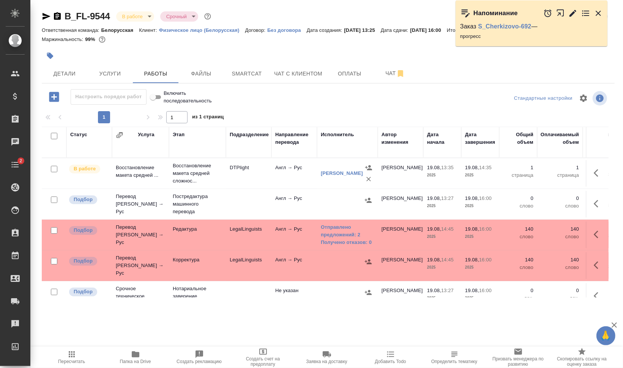
click at [593, 236] on icon "button" at bounding box center [597, 234] width 9 height 9
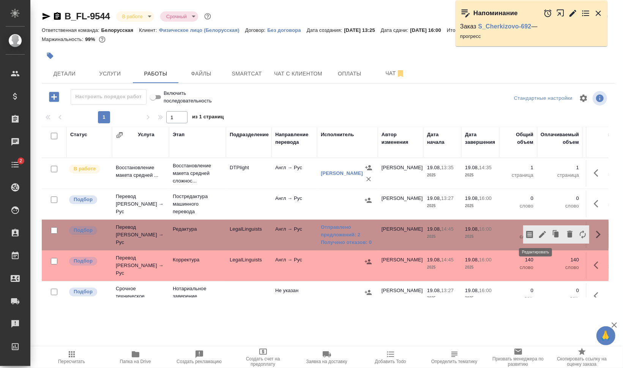
click at [538, 234] on icon "button" at bounding box center [542, 234] width 9 height 9
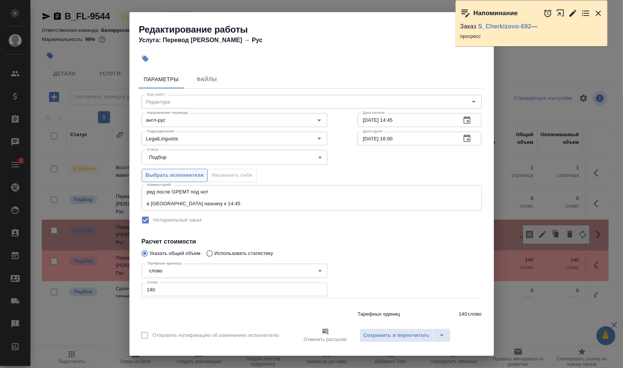
click at [175, 175] on span "Выбрать исполнителя" at bounding box center [175, 175] width 58 height 9
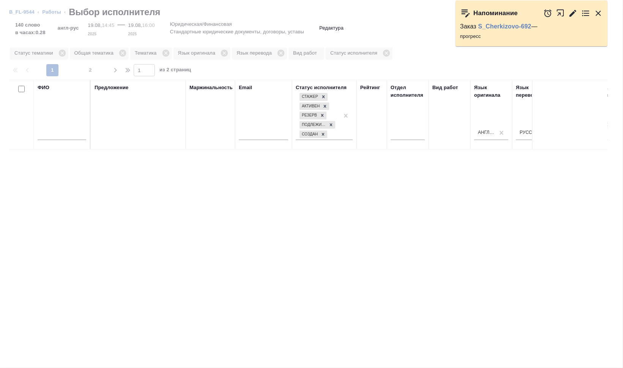
drag, startPoint x: 189, startPoint y: 326, endPoint x: 269, endPoint y: 331, distance: 80.2
click at [269, 331] on div at bounding box center [311, 241] width 623 height 254
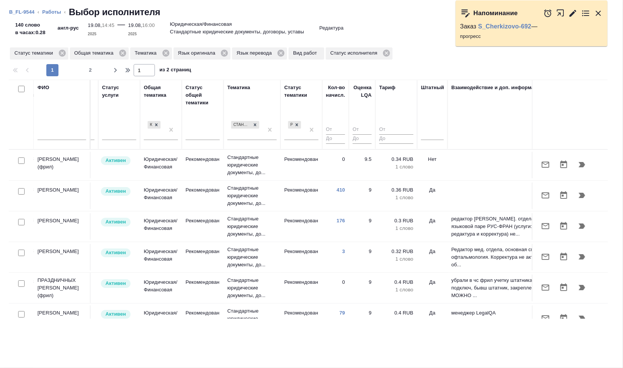
scroll to position [0, 467]
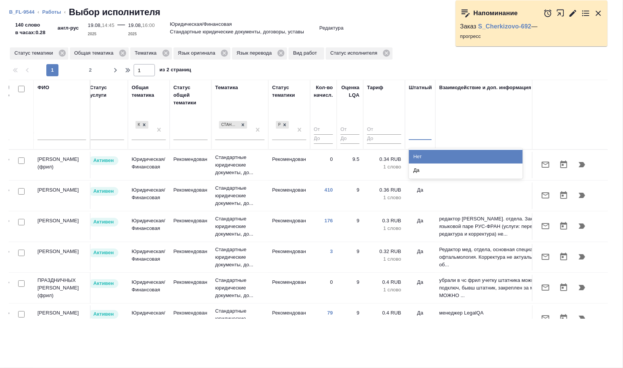
click at [422, 132] on div at bounding box center [420, 132] width 23 height 11
click at [427, 154] on div "Нет" at bounding box center [466, 157] width 114 height 14
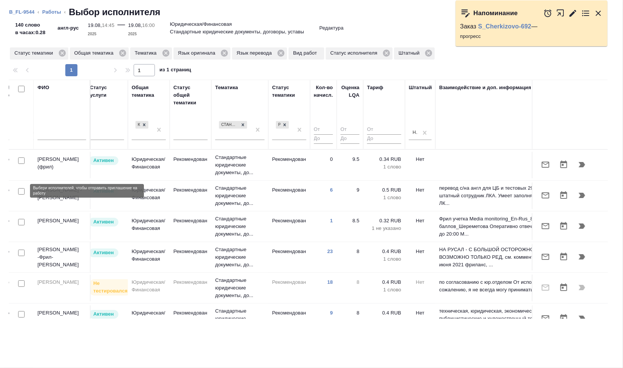
click at [22, 192] on input "checkbox" at bounding box center [21, 191] width 6 height 6
checkbox input "true"
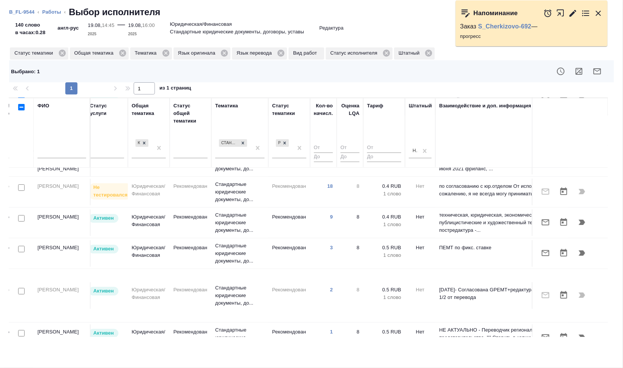
scroll to position [142, 467]
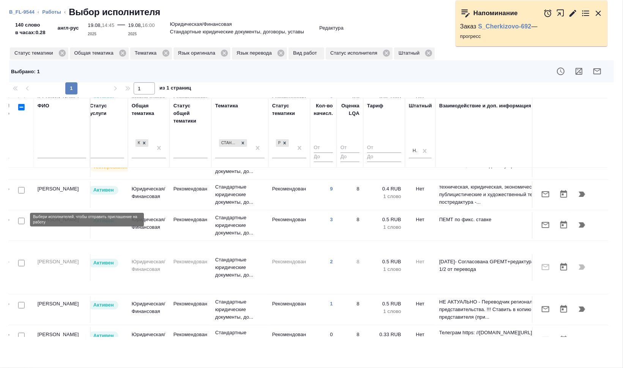
drag, startPoint x: 19, startPoint y: 219, endPoint x: 41, endPoint y: 281, distance: 65.6
click at [19, 219] on input "checkbox" at bounding box center [21, 221] width 6 height 6
checkbox input "true"
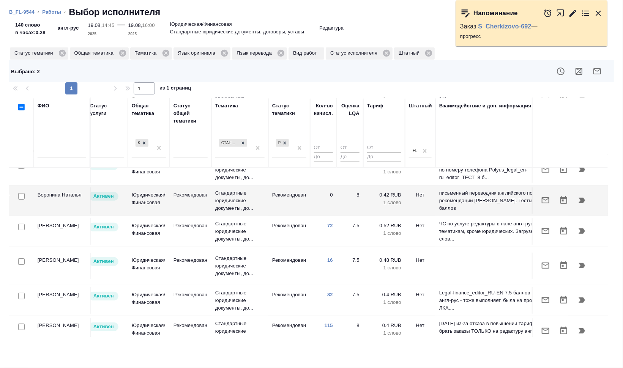
scroll to position [332, 467]
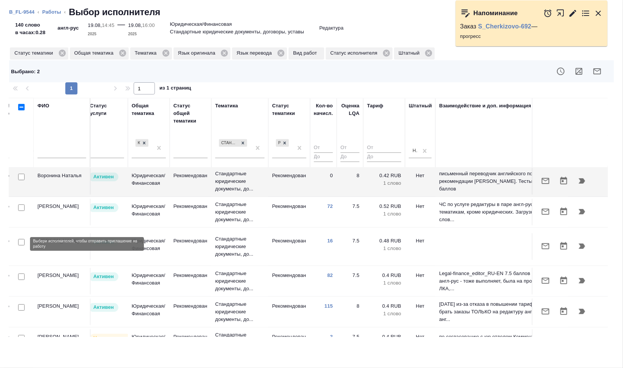
click at [21, 274] on input "checkbox" at bounding box center [21, 277] width 6 height 6
checkbox input "true"
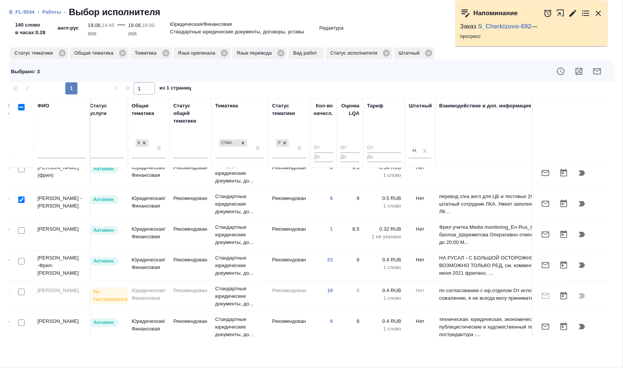
scroll to position [0, 467]
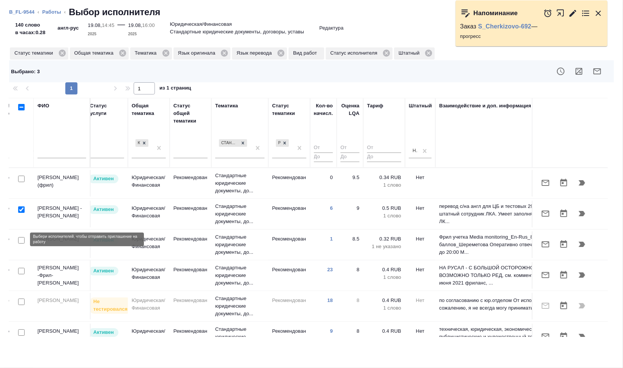
click at [22, 239] on input "checkbox" at bounding box center [21, 240] width 6 height 6
checkbox input "true"
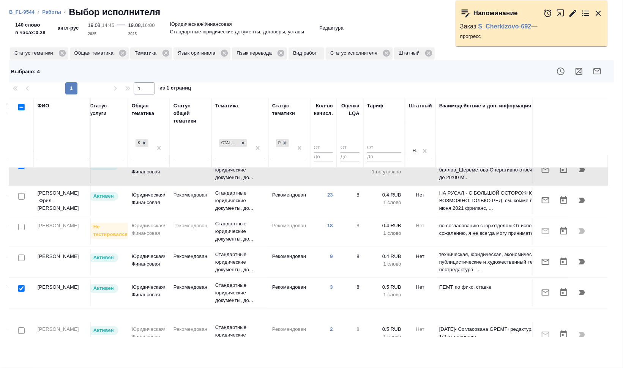
scroll to position [95, 467]
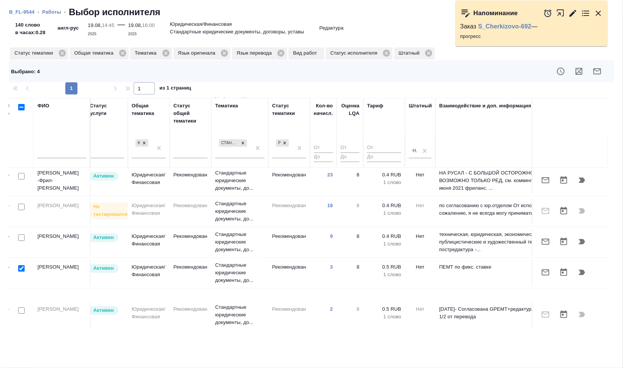
click at [18, 236] on input "checkbox" at bounding box center [21, 237] width 6 height 6
checkbox input "true"
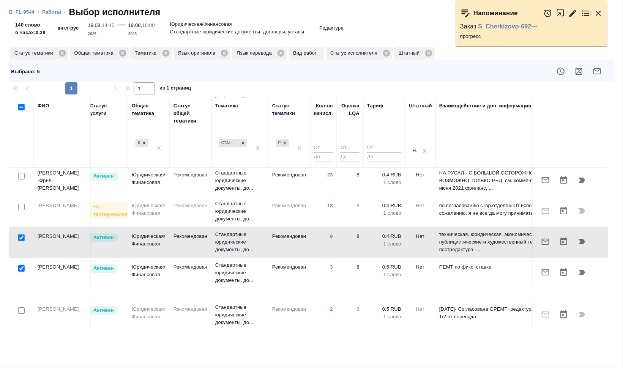
scroll to position [0, 467]
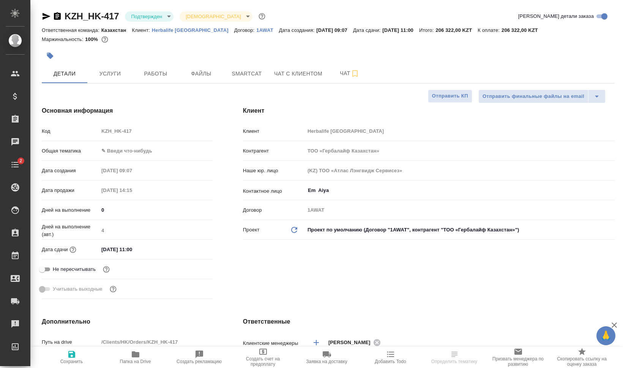
select select "RU"
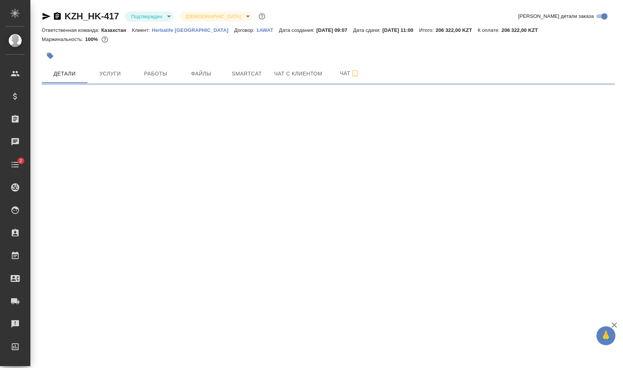
select select "RU"
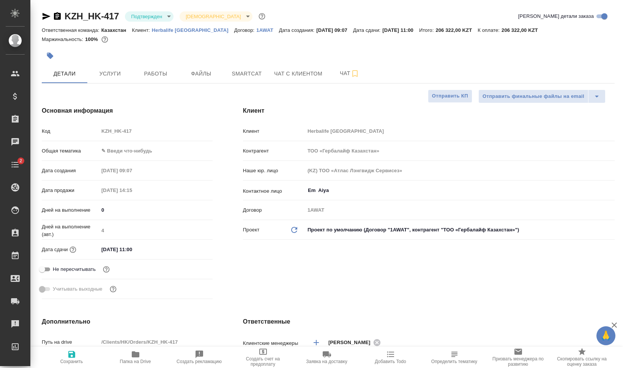
type textarea "x"
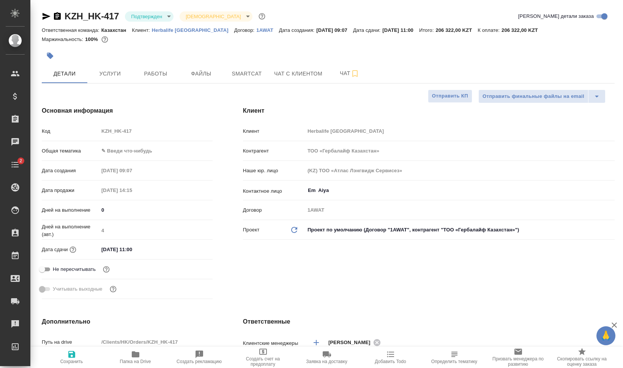
type textarea "x"
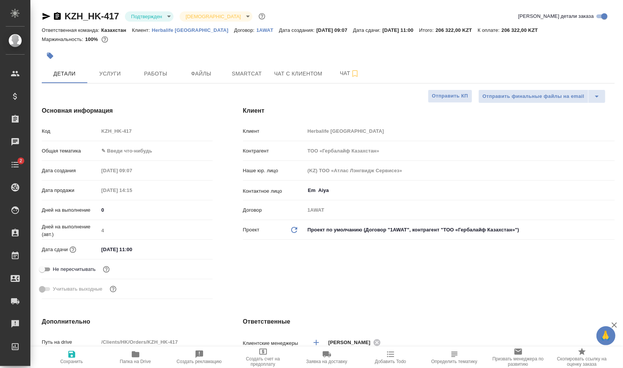
type textarea "x"
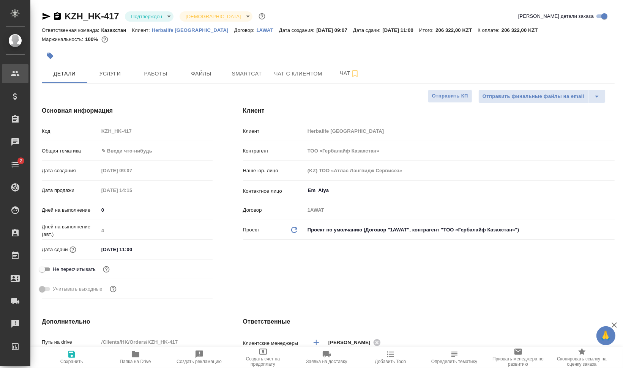
type textarea "x"
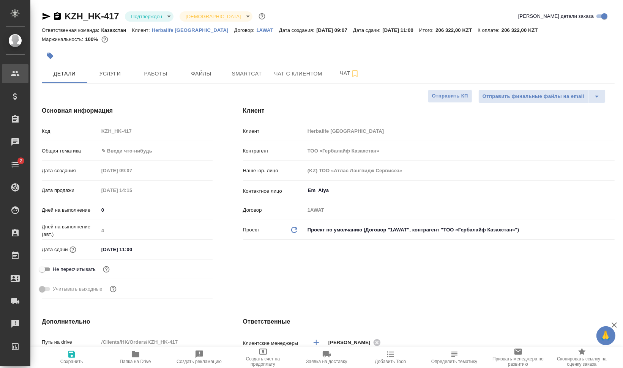
type textarea "x"
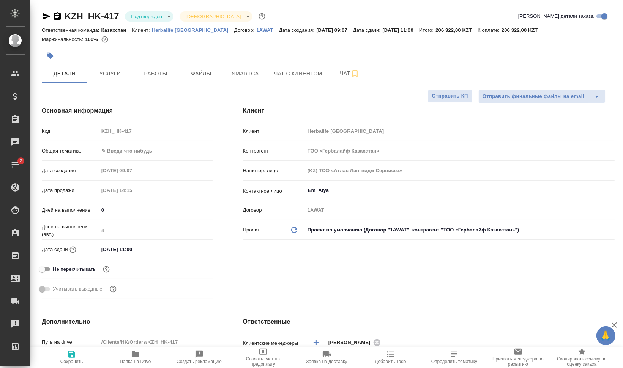
type textarea "x"
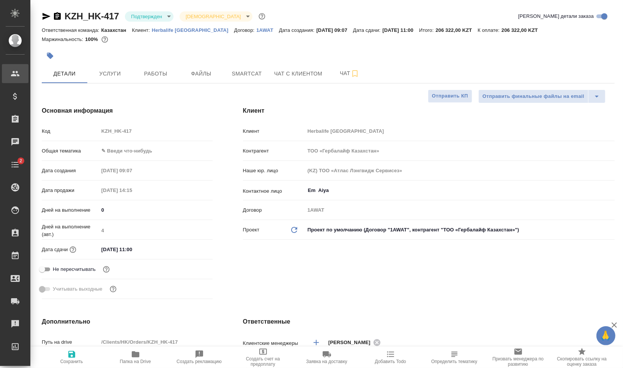
type textarea "x"
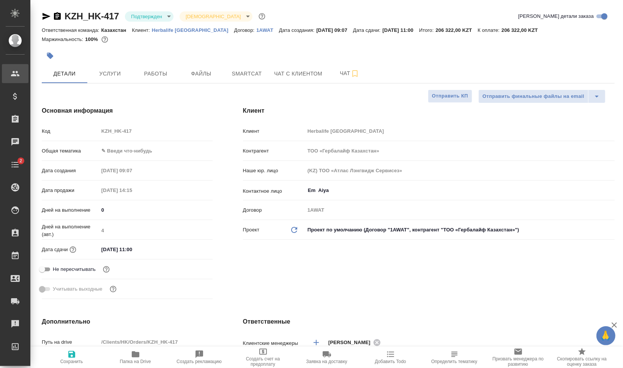
type textarea "x"
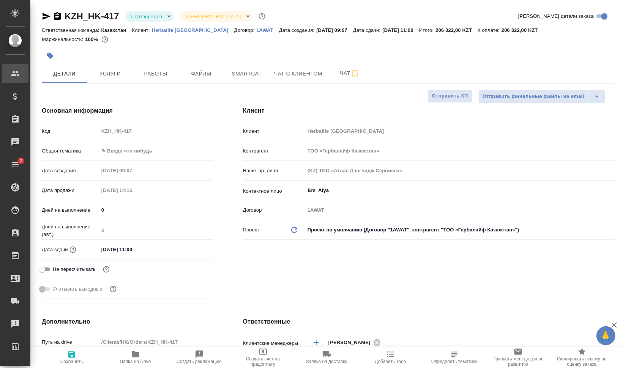
type textarea "x"
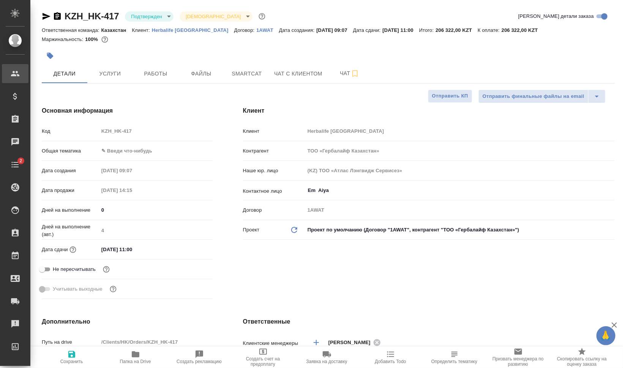
type textarea "x"
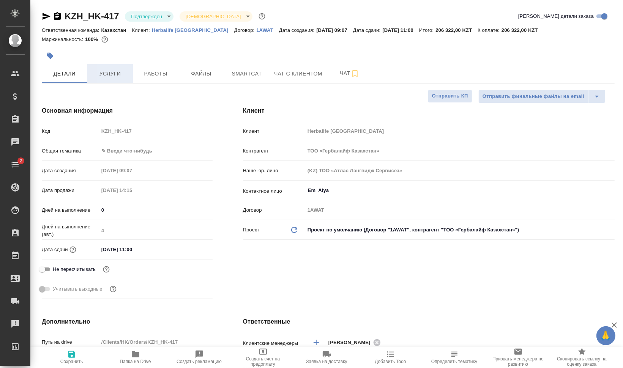
type textarea "x"
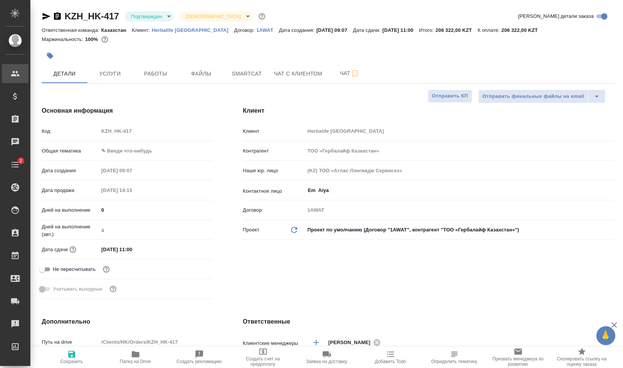
type textarea "x"
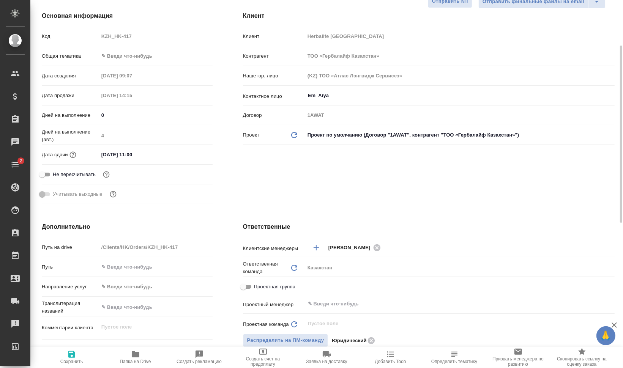
scroll to position [190, 0]
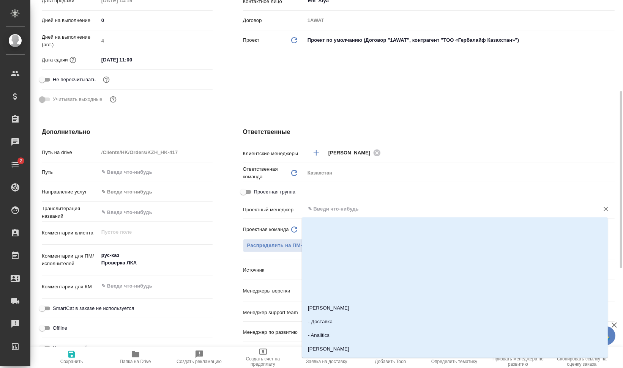
click at [317, 206] on input "text" at bounding box center [447, 209] width 280 height 9
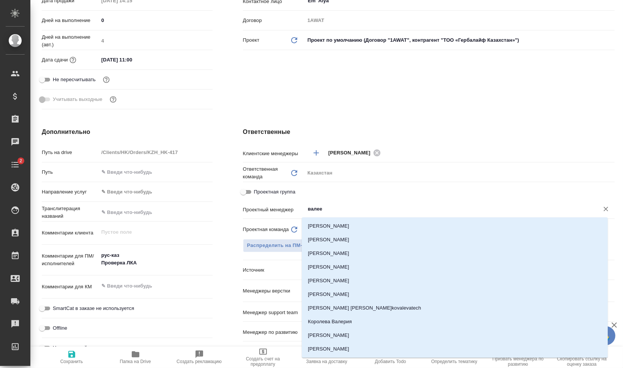
type input "валеев"
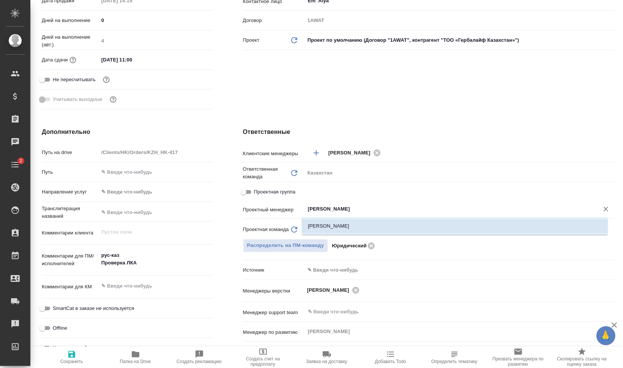
click at [362, 232] on li "[PERSON_NAME]" at bounding box center [455, 226] width 306 height 14
type textarea "x"
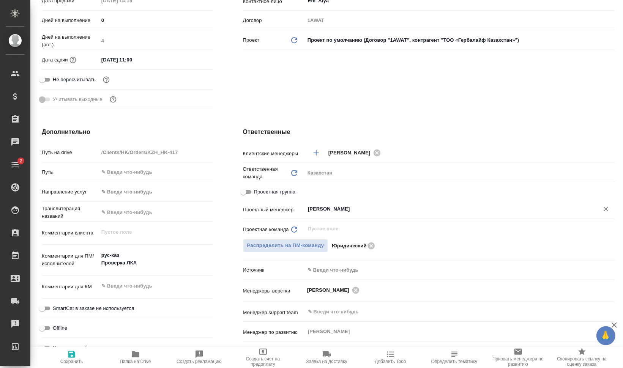
type input "[PERSON_NAME]"
drag, startPoint x: 68, startPoint y: 351, endPoint x: 72, endPoint y: 349, distance: 4.7
click at [68, 351] on icon "button" at bounding box center [71, 354] width 9 height 9
type textarea "x"
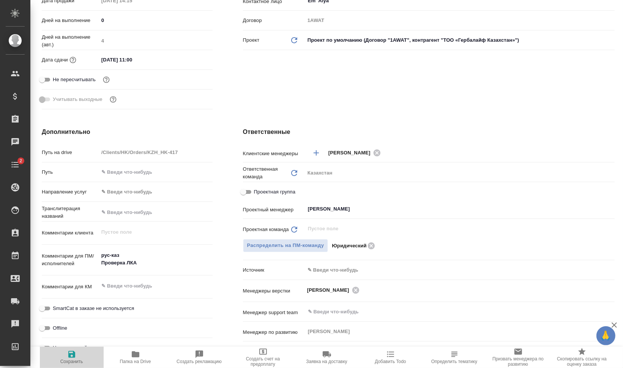
type textarea "x"
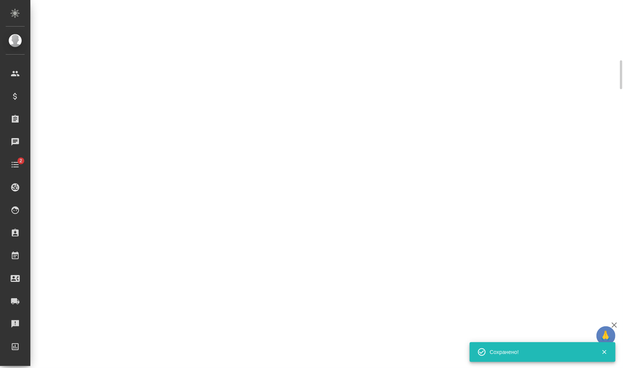
select select "RU"
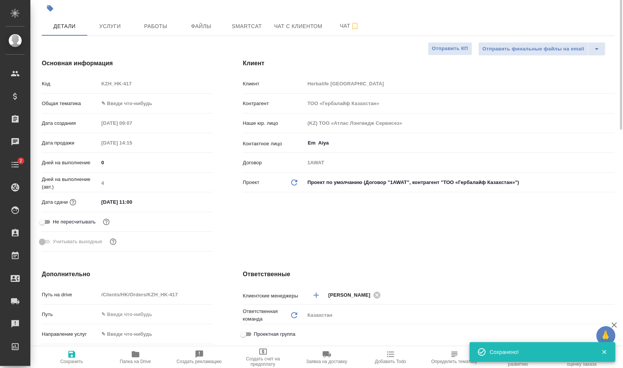
scroll to position [0, 0]
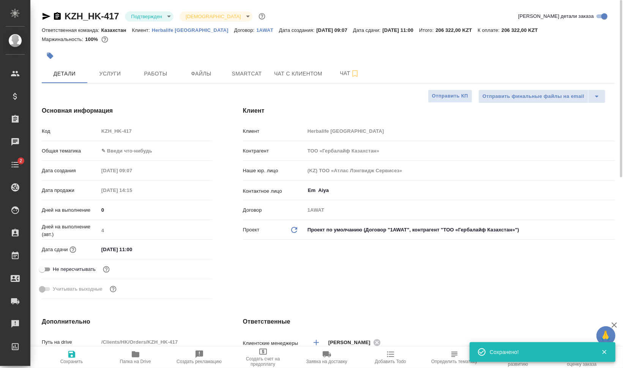
type textarea "x"
click at [137, 359] on span "Папка на Drive" at bounding box center [135, 361] width 31 height 5
type textarea "x"
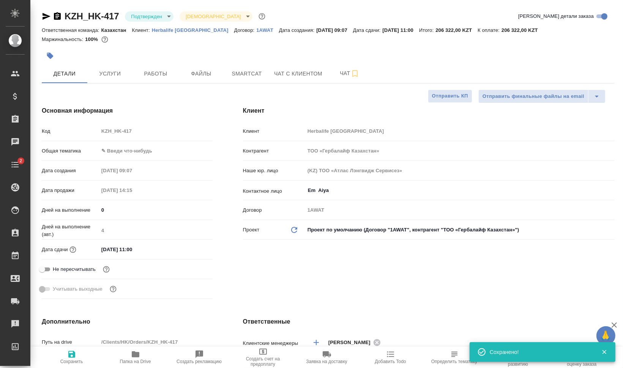
type textarea "x"
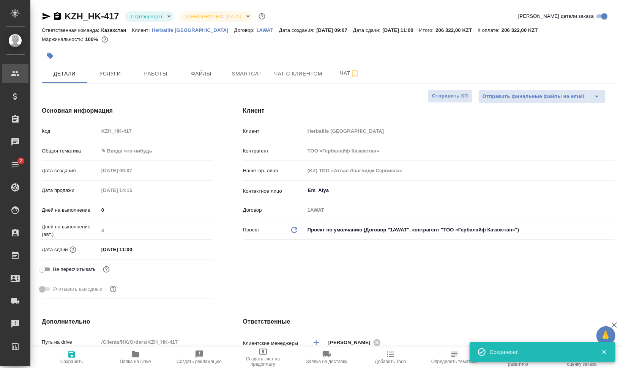
type textarea "x"
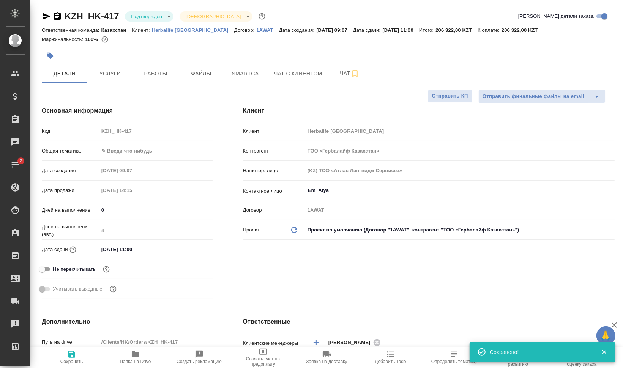
type textarea "x"
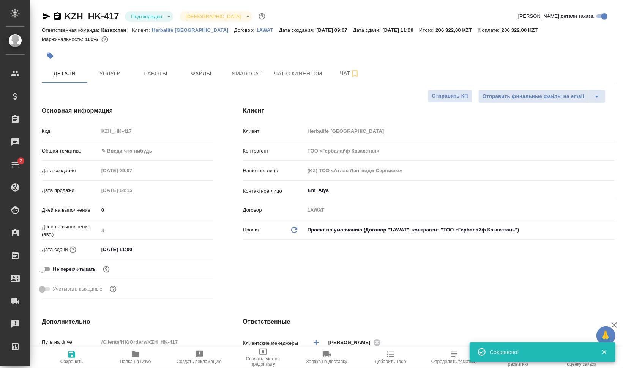
type textarea "x"
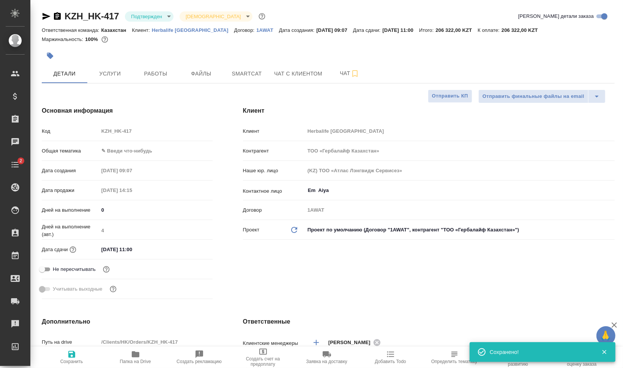
type textarea "x"
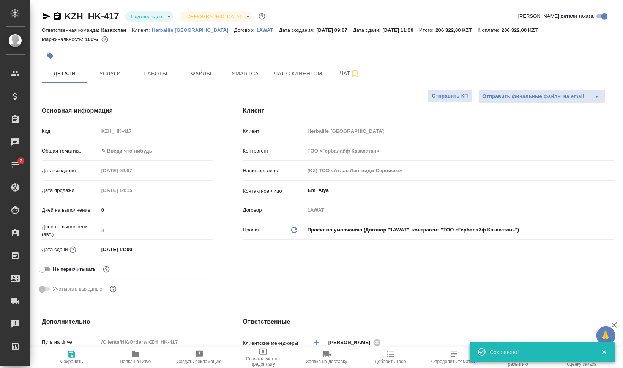
type textarea "x"
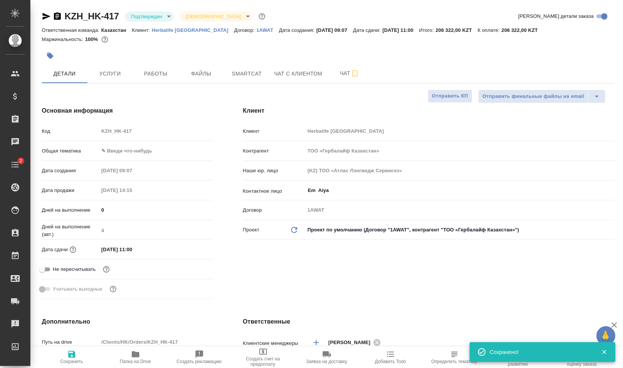
type textarea "x"
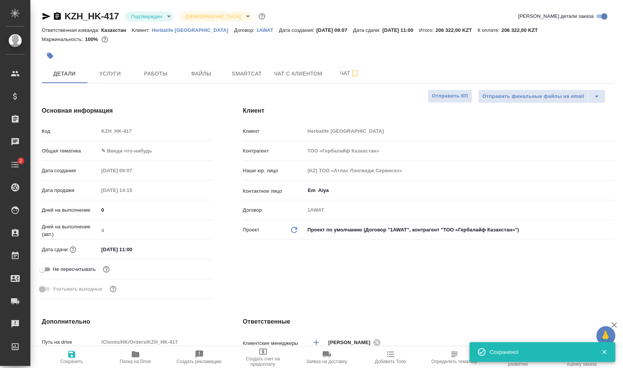
type textarea "x"
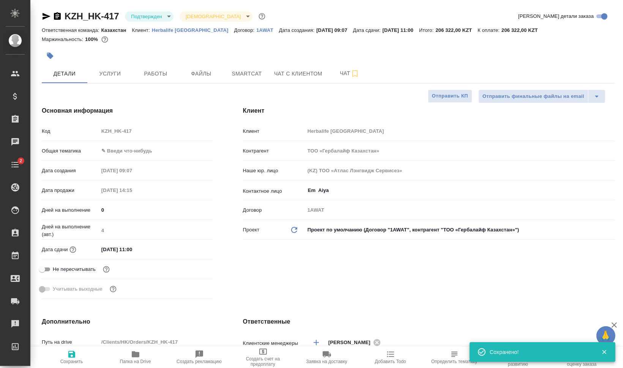
type textarea "x"
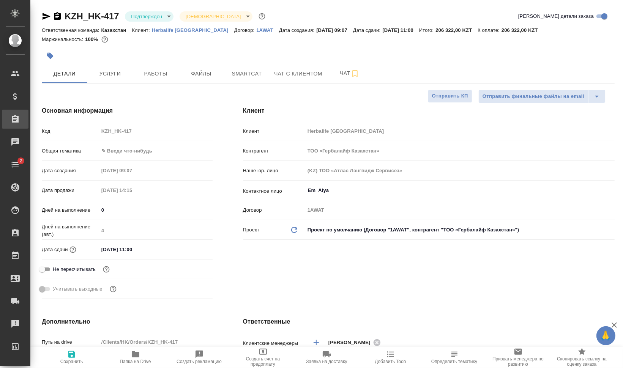
type textarea "x"
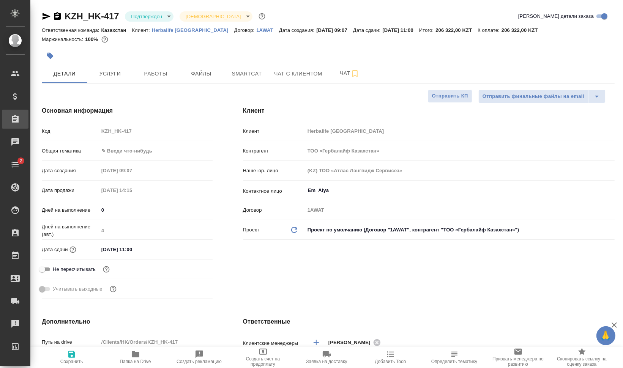
type textarea "x"
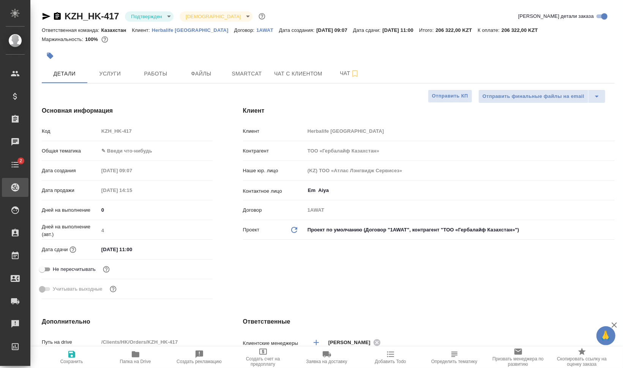
type textarea "x"
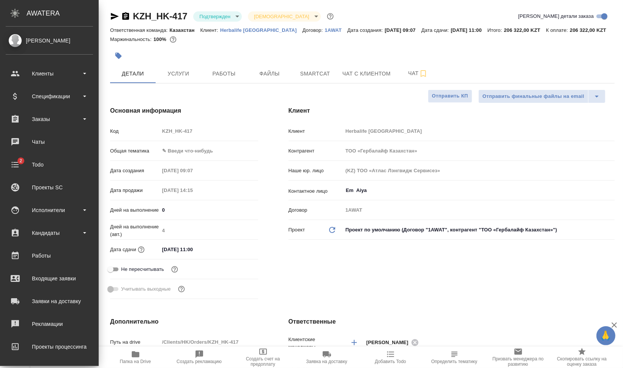
type textarea "x"
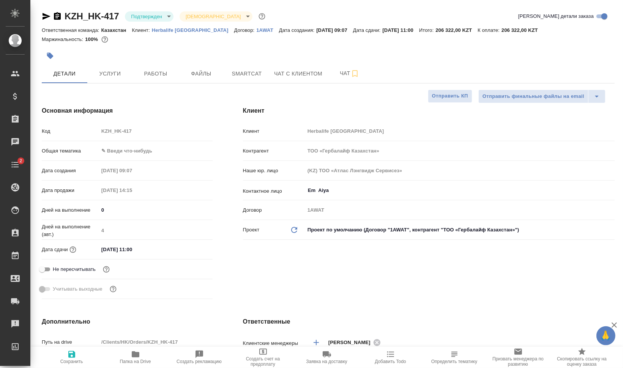
type textarea "x"
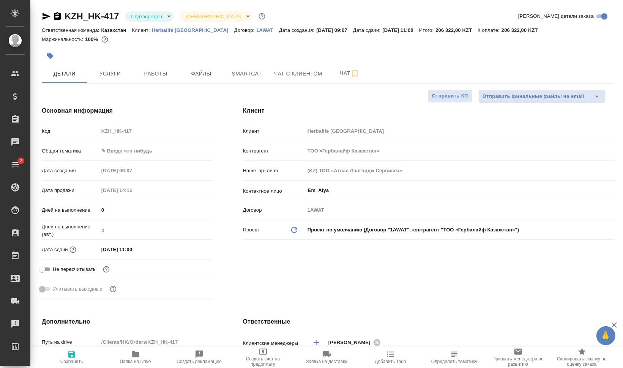
type textarea "x"
click at [195, 50] on div at bounding box center [233, 55] width 382 height 17
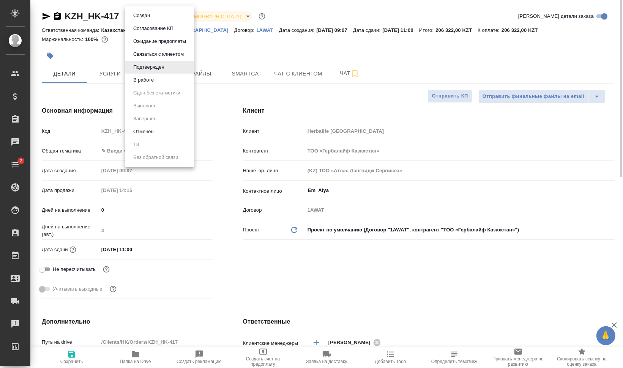
click at [157, 13] on body "🙏 .cls-1 fill:#fff; AWATERA Валеев Динар Клиенты Спецификации Заказы 0 Чаты 2 T…" at bounding box center [311, 184] width 623 height 368
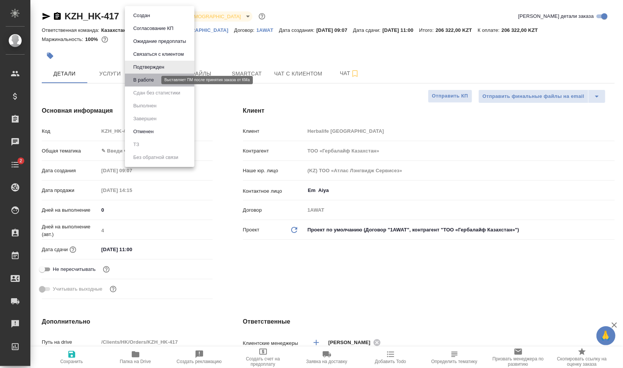
click at [152, 77] on button "В работе" at bounding box center [143, 80] width 25 height 8
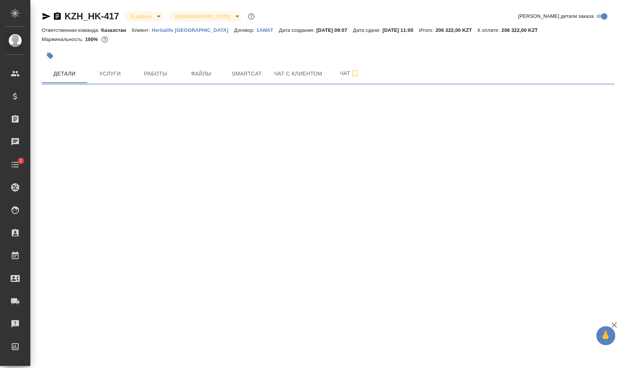
click at [49, 53] on icon "button" at bounding box center [50, 56] width 6 height 6
select select "RU"
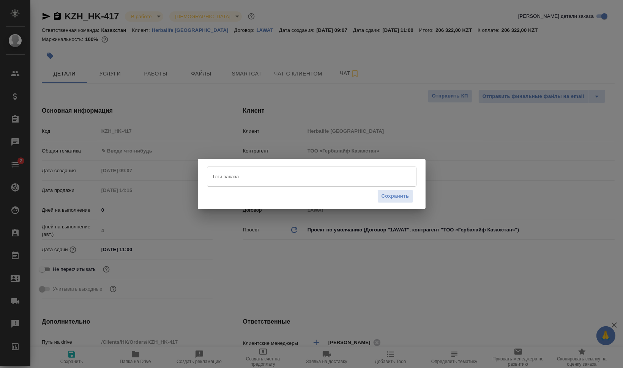
type textarea "x"
click at [247, 170] on div "Тэги заказа" at bounding box center [311, 177] width 209 height 20
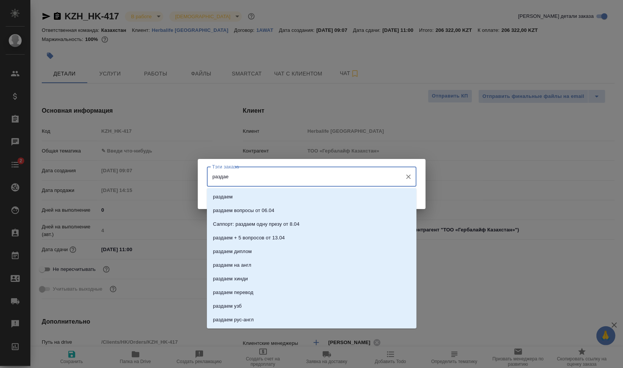
type input "раздаем"
click at [250, 195] on li "раздаем" at bounding box center [311, 197] width 209 height 14
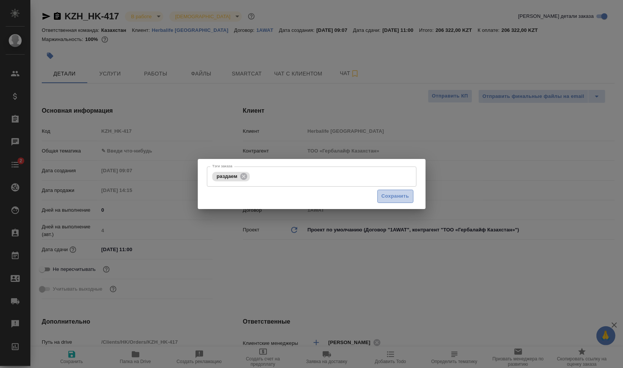
click at [395, 195] on span "Сохранить" at bounding box center [395, 196] width 28 height 9
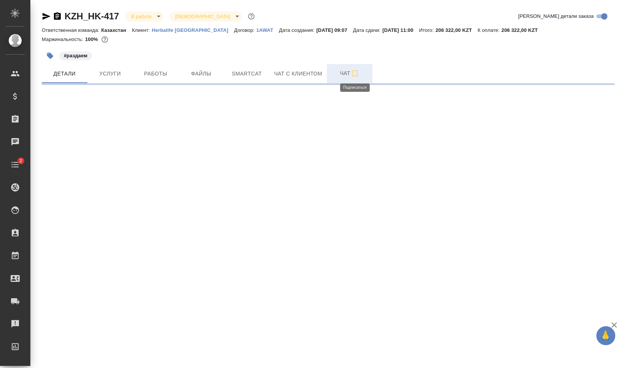
click at [357, 71] on icon "button" at bounding box center [354, 73] width 9 height 9
select select "RU"
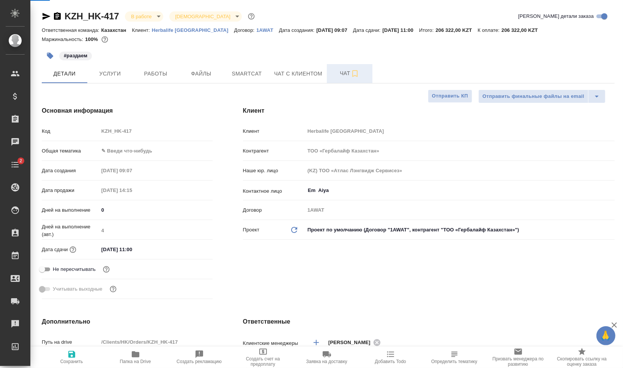
type textarea "x"
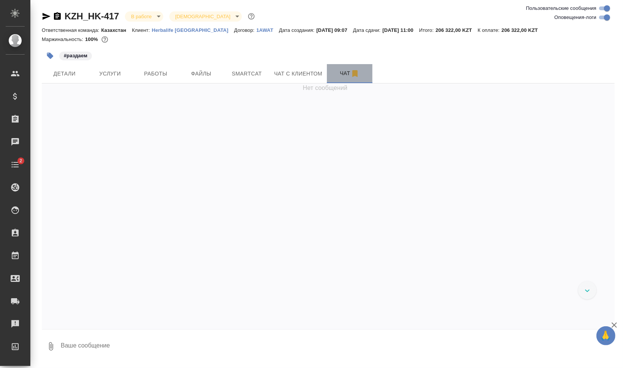
click at [343, 72] on span "Чат" at bounding box center [349, 73] width 36 height 9
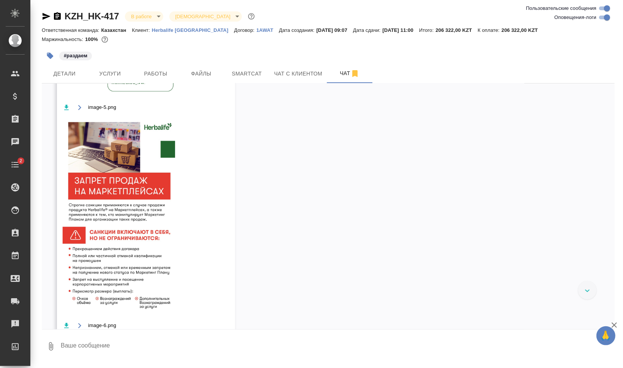
click at [606, 14] on input "Оповещения-логи" at bounding box center [606, 17] width 27 height 9
checkbox input "false"
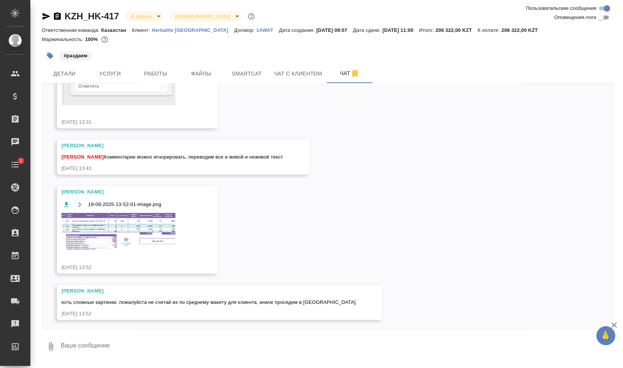
scroll to position [1833, 0]
click at [132, 230] on img at bounding box center [118, 230] width 114 height 38
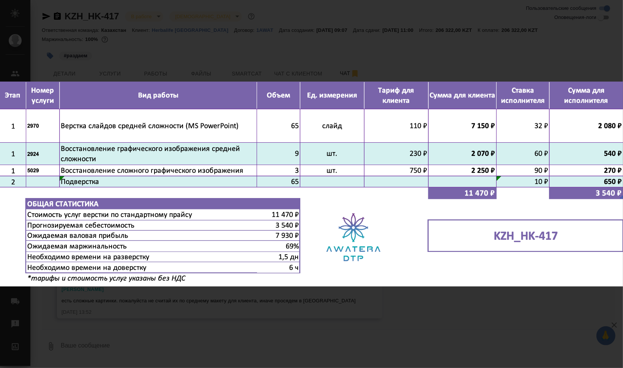
click at [463, 299] on div "19-08-2025-13-52-01-image.png 1 of 1" at bounding box center [311, 184] width 623 height 368
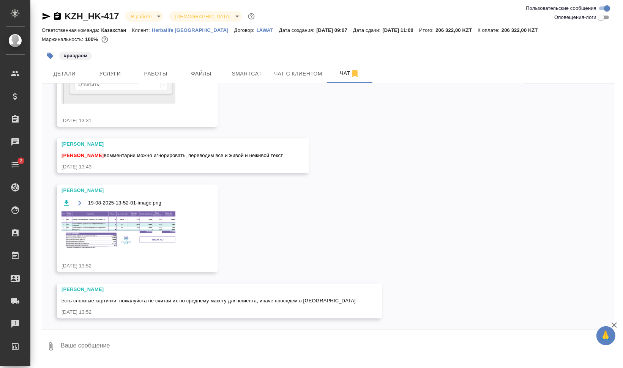
click at [98, 231] on img at bounding box center [118, 230] width 114 height 38
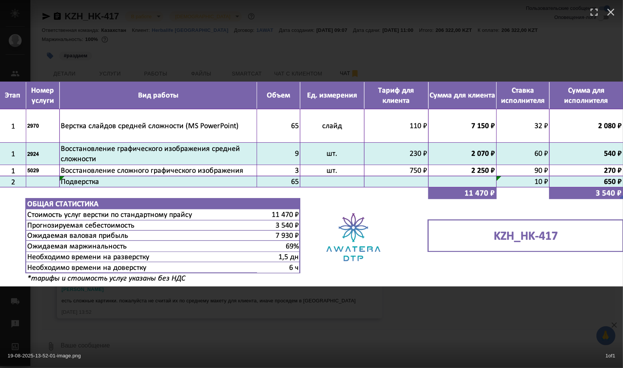
click at [256, 71] on div "19-08-2025-13-52-01-image.png 1 of 1" at bounding box center [311, 184] width 623 height 368
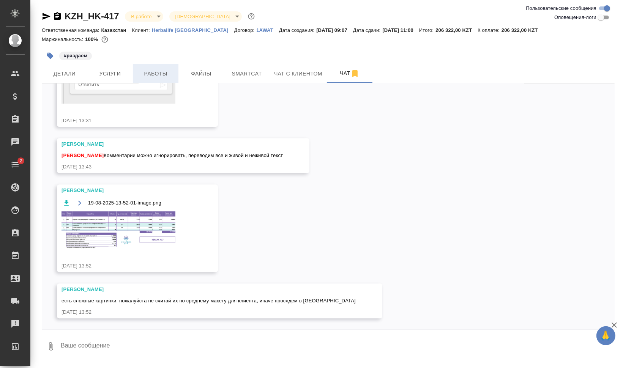
click at [161, 69] on span "Работы" at bounding box center [155, 73] width 36 height 9
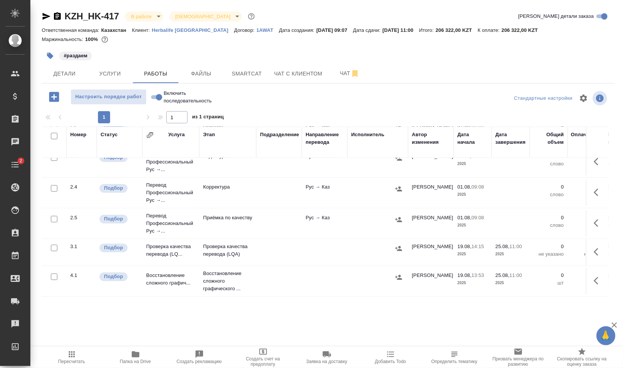
scroll to position [178, 0]
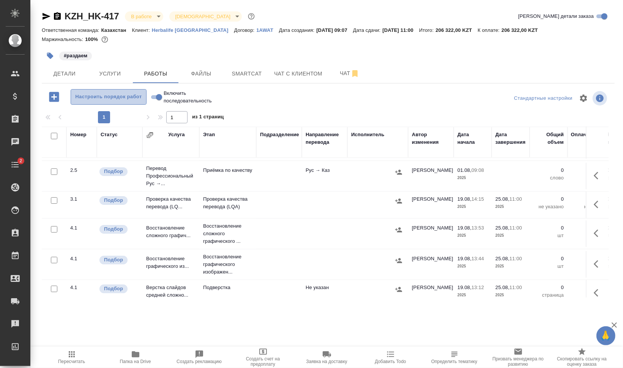
click at [122, 97] on span "Настроить порядок работ" at bounding box center [109, 97] width 68 height 9
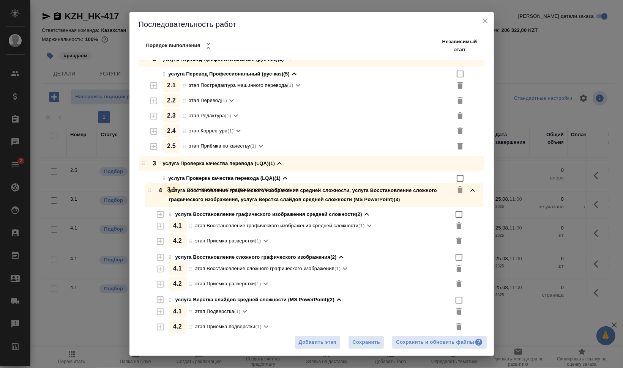
scroll to position [70, 0]
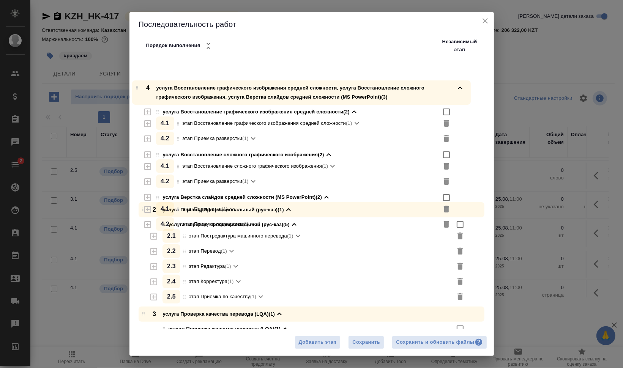
drag, startPoint x: 146, startPoint y: 226, endPoint x: 140, endPoint y: 84, distance: 142.4
click at [140, 84] on div "1 услуга Верстка слайдов средней сложности (MS PowerPoint) (Не указан) (1) услу…" at bounding box center [314, 170] width 359 height 360
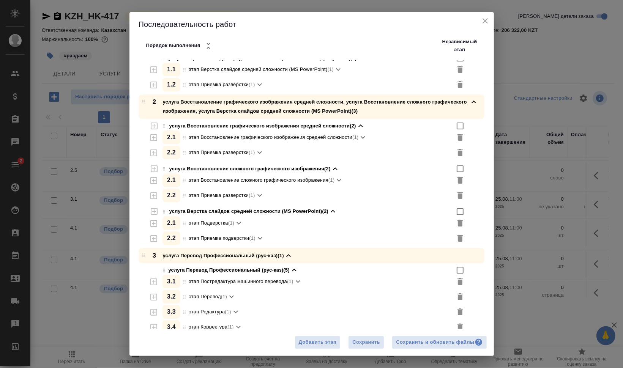
scroll to position [0, 0]
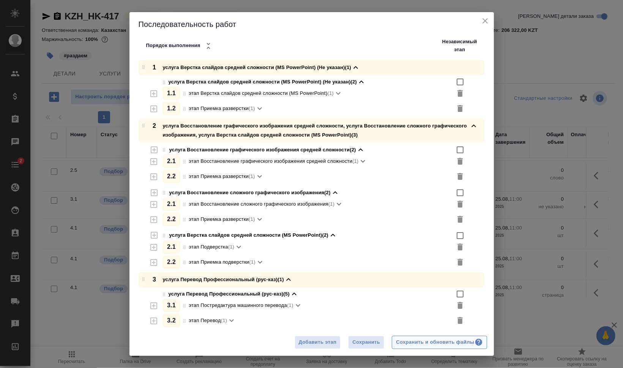
click at [436, 340] on div "Сохранить и обновить файлы" at bounding box center [439, 342] width 87 height 9
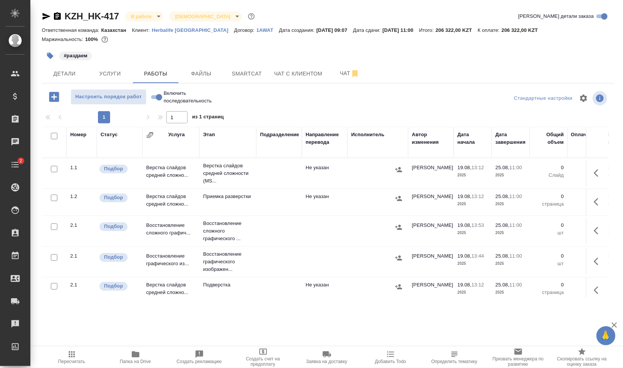
click at [53, 197] on input "checkbox" at bounding box center [54, 198] width 6 height 6
checkbox input "true"
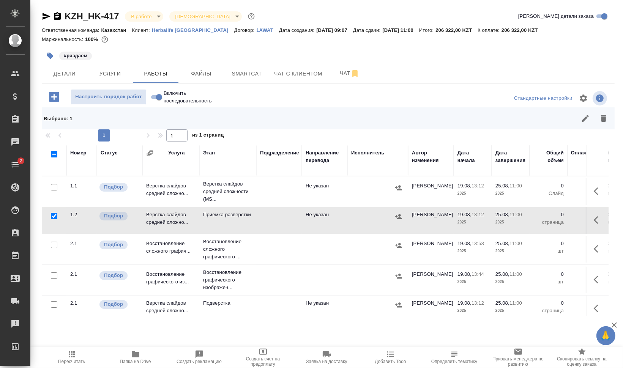
scroll to position [47, 0]
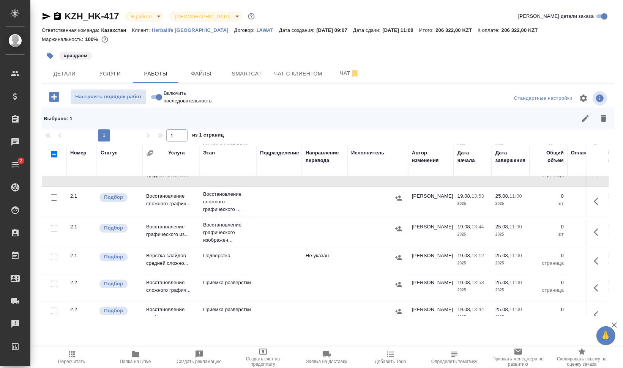
click at [54, 254] on input "checkbox" at bounding box center [54, 257] width 6 height 6
checkbox input "true"
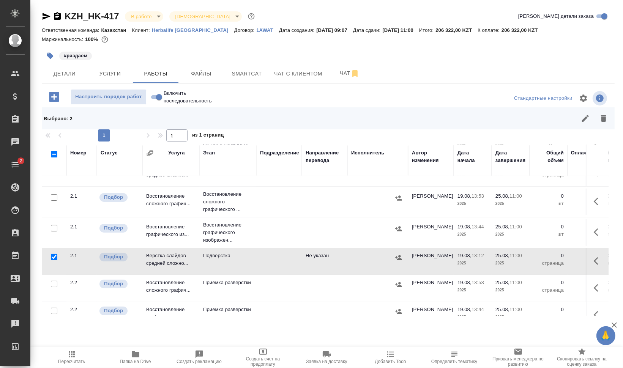
click at [54, 145] on div at bounding box center [54, 140] width 17 height 11
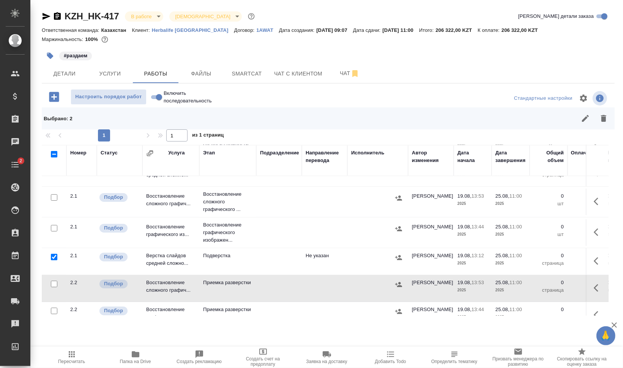
click at [55, 281] on input "checkbox" at bounding box center [54, 284] width 6 height 6
checkbox input "true"
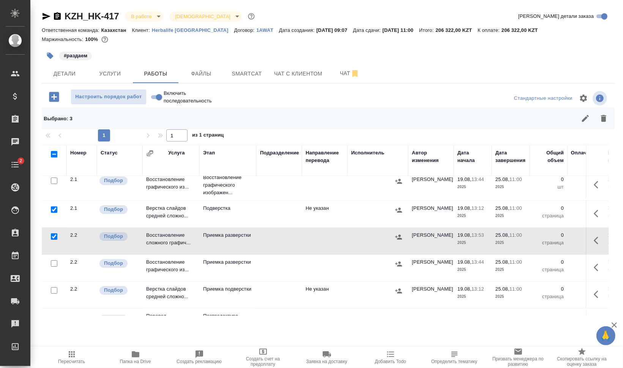
scroll to position [142, 0]
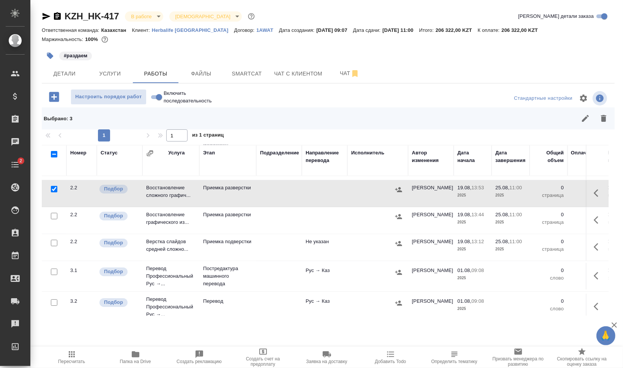
click at [54, 215] on input "checkbox" at bounding box center [54, 216] width 6 height 6
checkbox input "true"
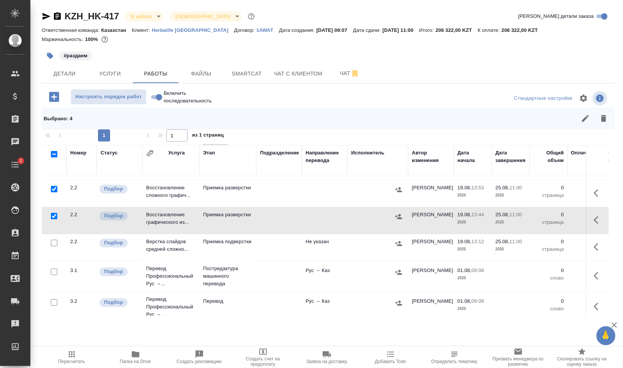
click at [54, 242] on input "checkbox" at bounding box center [54, 243] width 6 height 6
checkbox input "true"
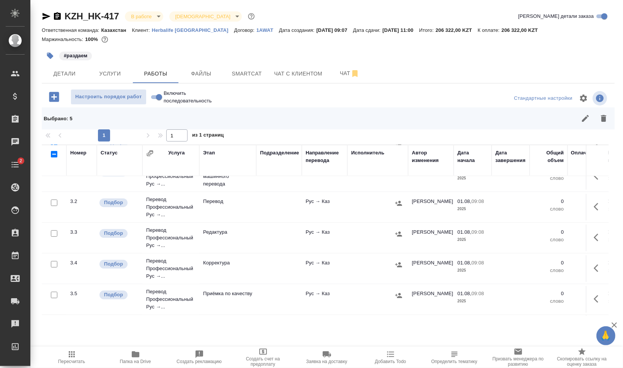
scroll to position [225, 0]
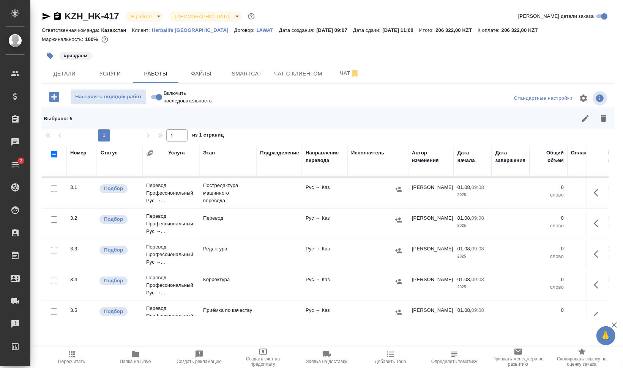
click at [54, 218] on input "checkbox" at bounding box center [54, 219] width 6 height 6
checkbox input "true"
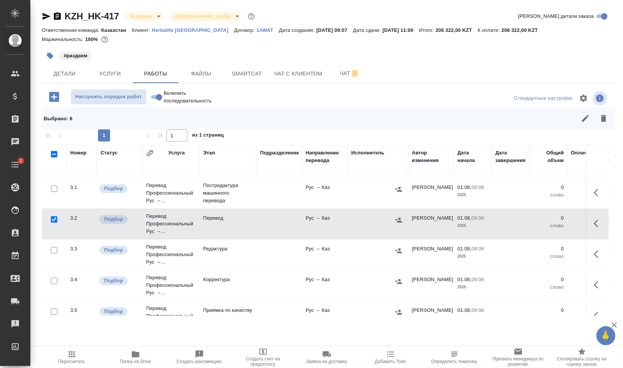
scroll to position [273, 0]
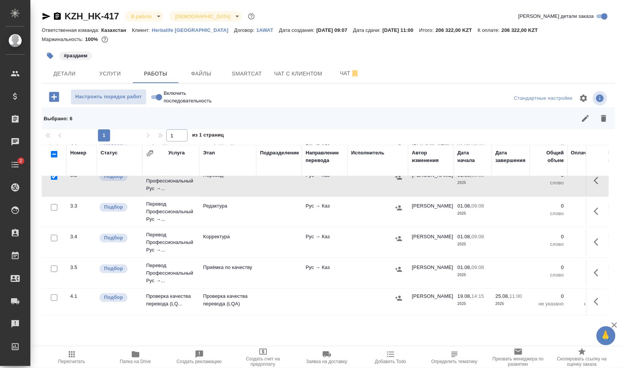
click at [53, 266] on input "checkbox" at bounding box center [54, 269] width 6 height 6
checkbox input "true"
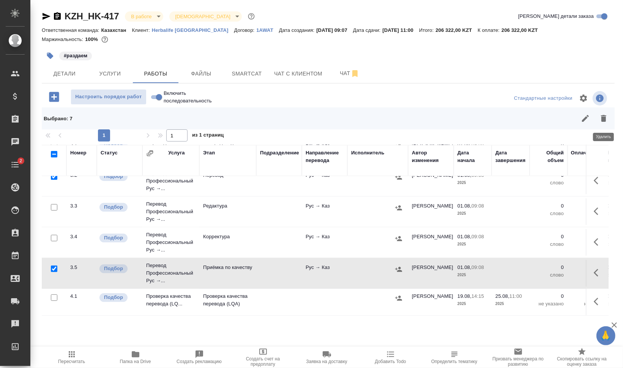
click at [604, 120] on icon "button" at bounding box center [603, 118] width 5 height 7
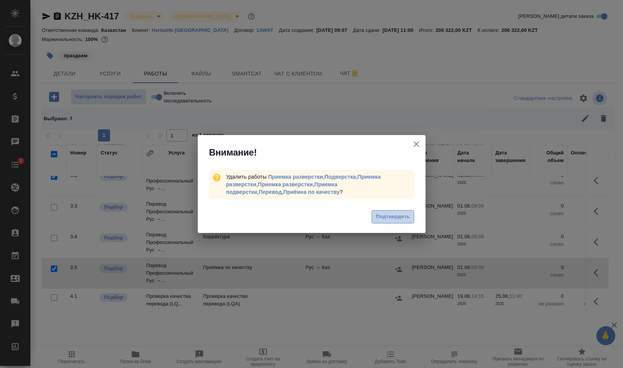
click at [407, 217] on span "Подтвердить" at bounding box center [393, 216] width 34 height 9
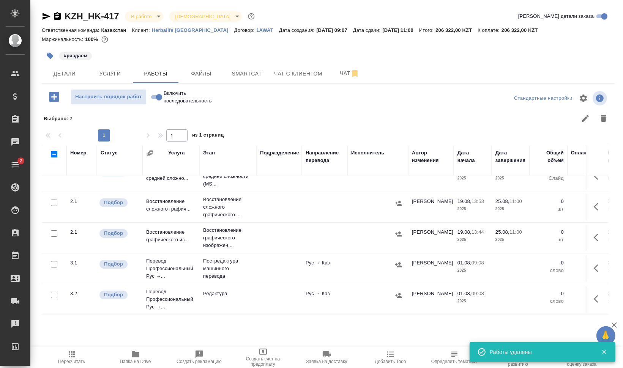
scroll to position [0, 0]
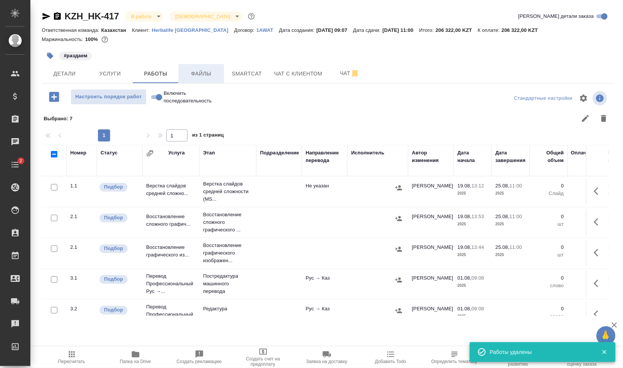
click at [209, 77] on span "Файлы" at bounding box center [201, 73] width 36 height 9
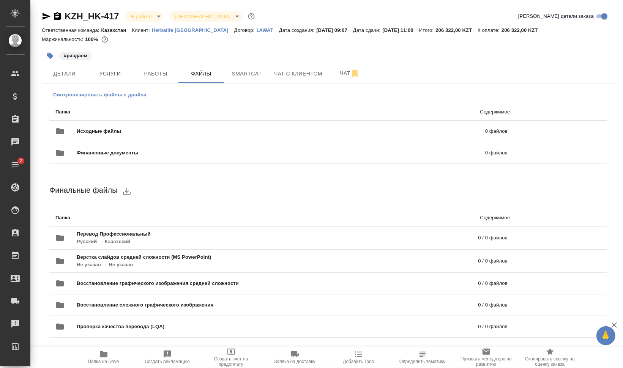
click at [108, 94] on span "Синхронизировать файлы с драйва" at bounding box center [99, 95] width 93 height 8
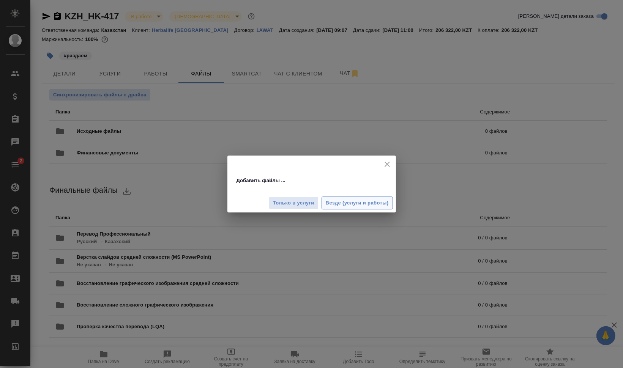
click at [353, 203] on span "Везде (услуги и работы)" at bounding box center [357, 203] width 63 height 9
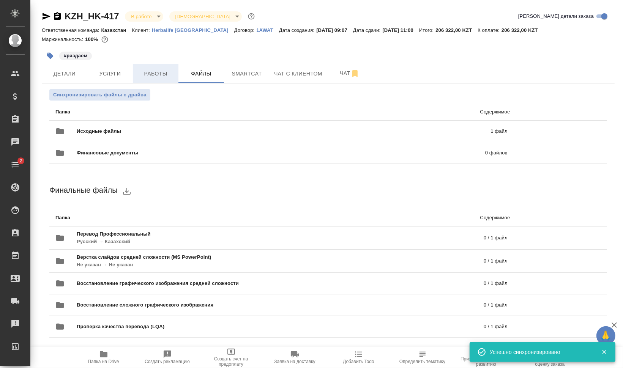
click at [154, 75] on span "Работы" at bounding box center [155, 73] width 36 height 9
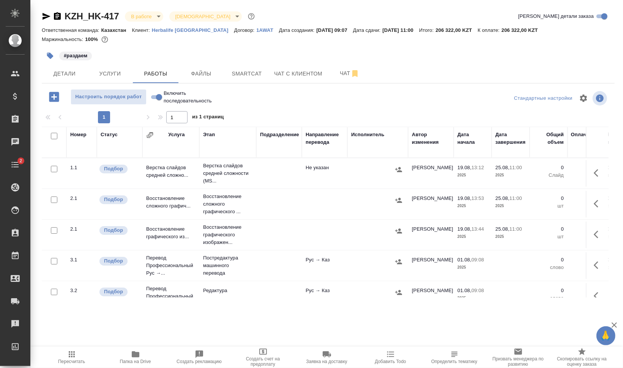
click at [592, 177] on button "button" at bounding box center [598, 173] width 18 height 18
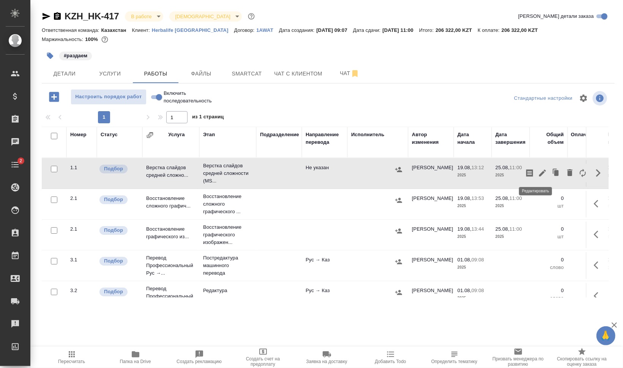
click at [539, 174] on icon "button" at bounding box center [542, 173] width 7 height 7
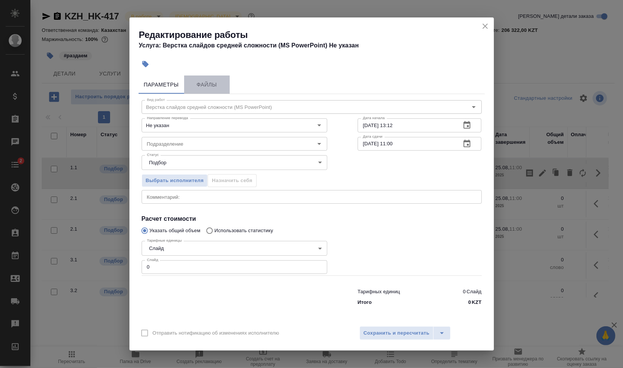
click at [195, 86] on span "Файлы" at bounding box center [207, 84] width 36 height 9
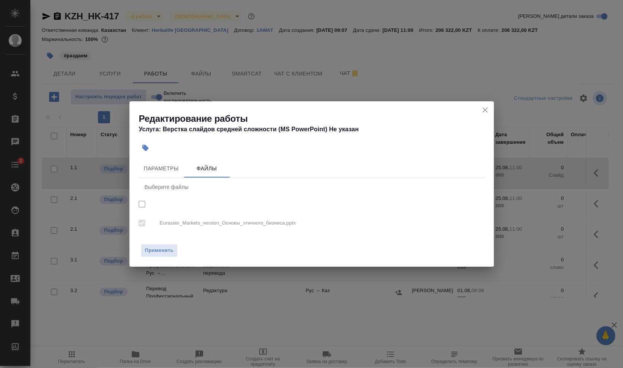
checkbox input "true"
click at [152, 250] on span "Применить" at bounding box center [159, 250] width 29 height 9
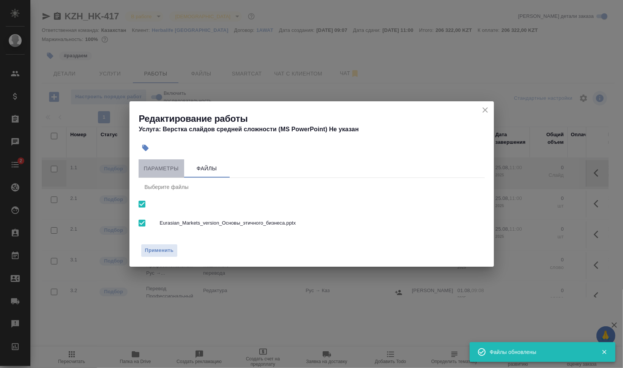
click at [165, 161] on button "Параметры" at bounding box center [161, 168] width 46 height 18
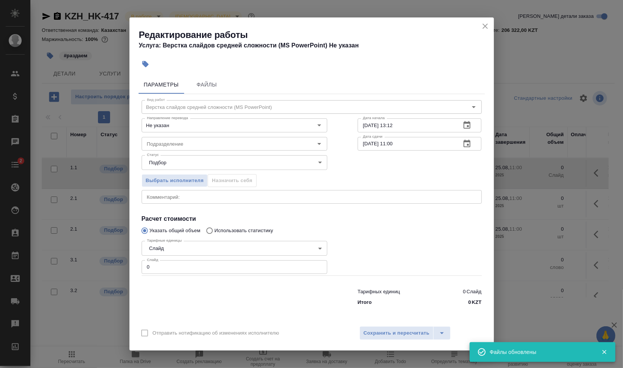
click at [482, 26] on icon "close" at bounding box center [484, 26] width 9 height 9
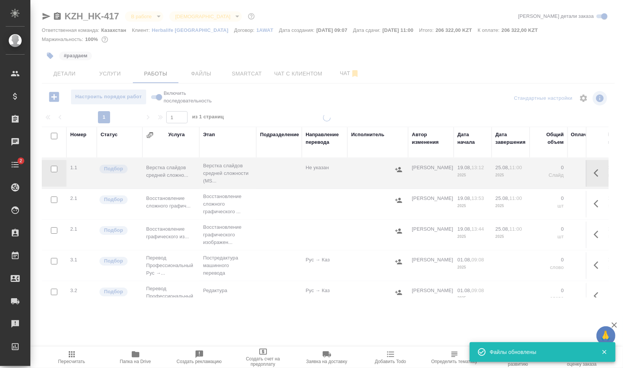
click at [593, 205] on icon "button" at bounding box center [597, 203] width 9 height 9
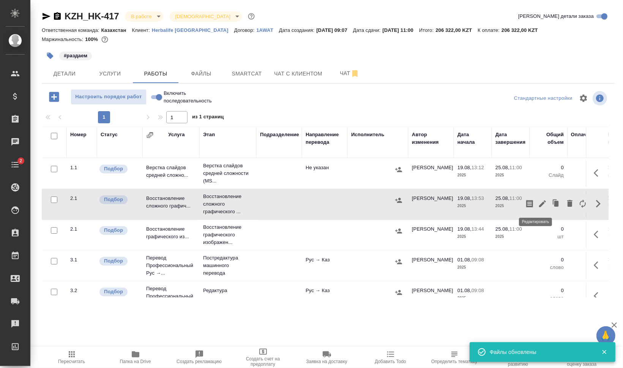
click at [538, 206] on icon "button" at bounding box center [542, 203] width 9 height 9
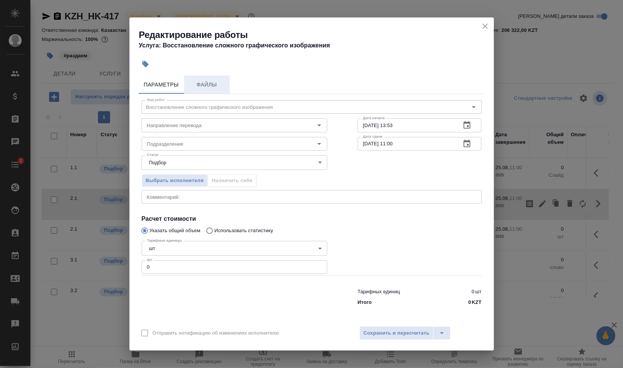
click at [210, 77] on button "Файлы" at bounding box center [207, 85] width 46 height 18
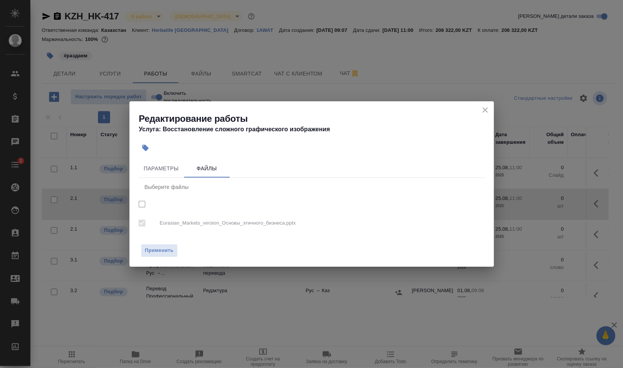
checkbox input "true"
click at [154, 247] on span "Применить" at bounding box center [159, 250] width 29 height 9
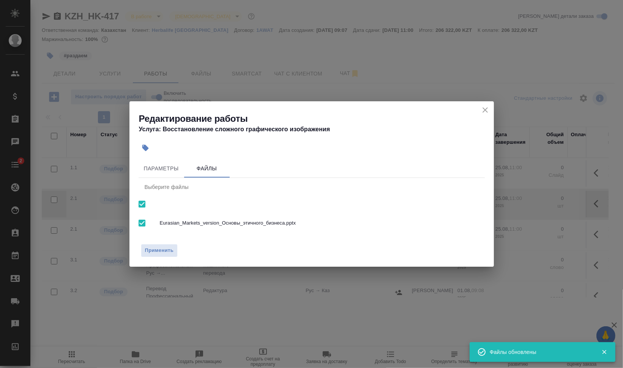
click at [485, 109] on icon "close" at bounding box center [484, 109] width 9 height 9
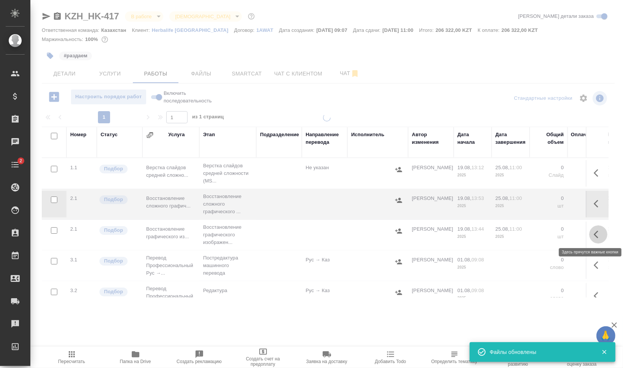
click at [593, 232] on icon "button" at bounding box center [597, 234] width 9 height 9
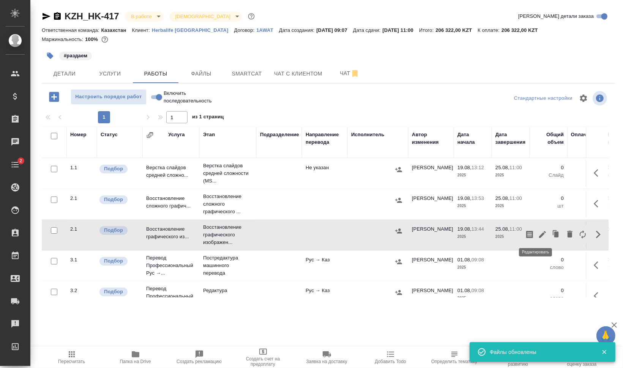
click at [539, 234] on icon "button" at bounding box center [542, 234] width 7 height 7
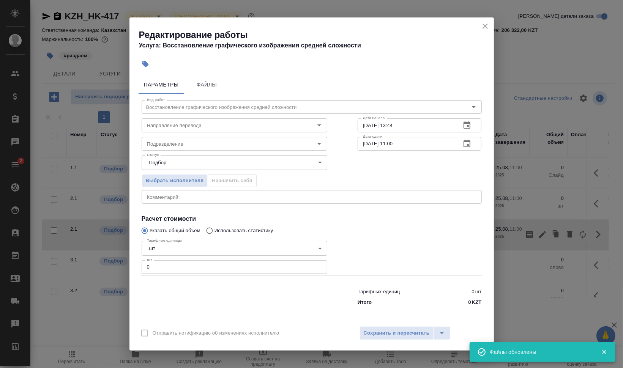
click at [201, 88] on span "Файлы" at bounding box center [207, 84] width 36 height 9
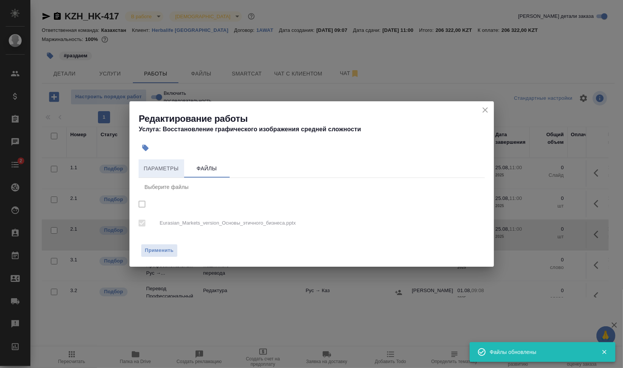
checkbox input "true"
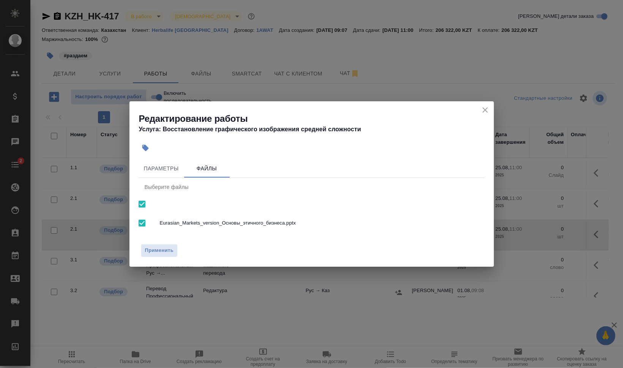
click at [165, 243] on div "Применить" at bounding box center [311, 253] width 364 height 27
click at [173, 251] on span "Применить" at bounding box center [159, 250] width 29 height 9
click at [167, 173] on span "Параметры" at bounding box center [161, 168] width 36 height 9
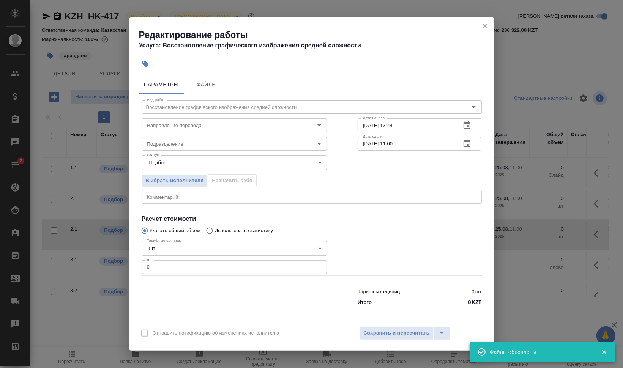
drag, startPoint x: 486, startPoint y: 25, endPoint x: 381, endPoint y: 133, distance: 150.8
click at [486, 24] on icon "close" at bounding box center [484, 26] width 5 height 5
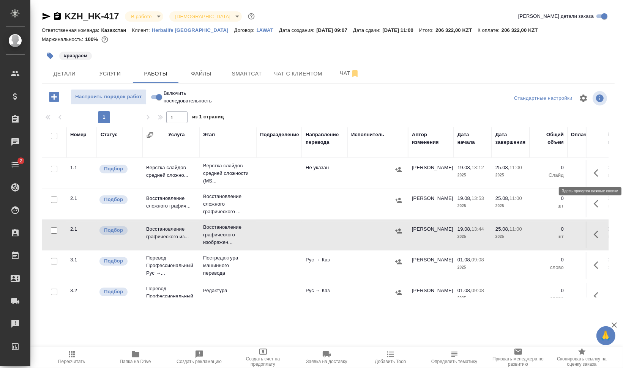
click at [593, 176] on icon "button" at bounding box center [597, 172] width 9 height 9
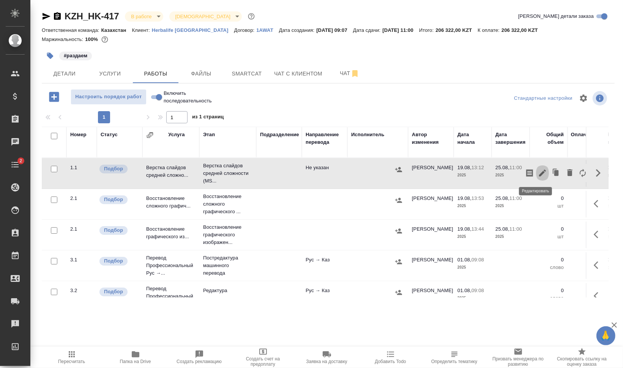
click at [538, 171] on icon "button" at bounding box center [542, 172] width 9 height 9
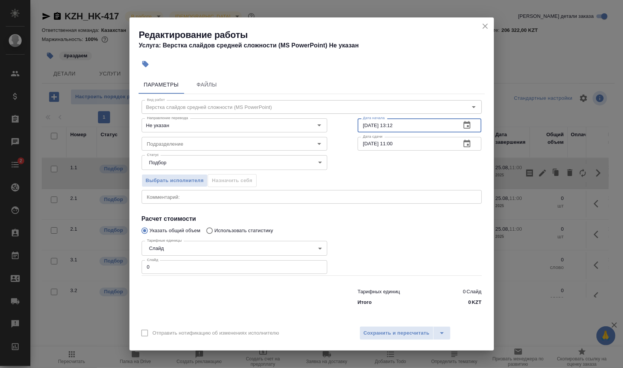
drag, startPoint x: 368, startPoint y: 124, endPoint x: 362, endPoint y: 125, distance: 5.8
click at [362, 125] on input "19.08.2025 13:12" at bounding box center [406, 125] width 98 height 14
drag, startPoint x: 398, startPoint y: 123, endPoint x: 414, endPoint y: 123, distance: 15.2
click at [412, 123] on input "19.08.2025 13:12" at bounding box center [406, 125] width 98 height 14
type input "19.08.2025 14:27"
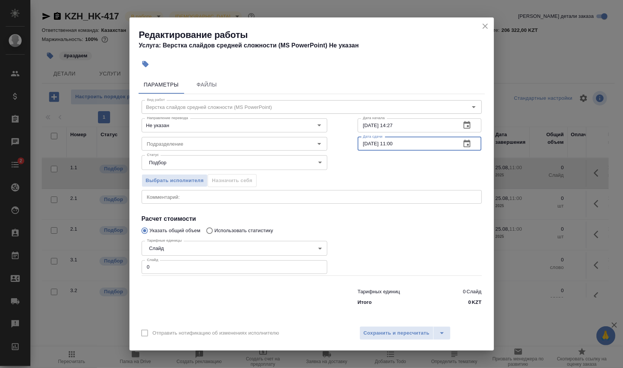
drag, startPoint x: 368, startPoint y: 140, endPoint x: 351, endPoint y: 141, distance: 16.7
click at [351, 141] on div "Вид работ Верстка слайдов средней сложности (MS PowerPoint) Вид работ Направлен…" at bounding box center [311, 201] width 346 height 215
drag, startPoint x: 431, startPoint y: 141, endPoint x: 489, endPoint y: 142, distance: 57.7
click at [466, 139] on div "20.08.2025 11:00 Дата сдачи" at bounding box center [419, 144] width 124 height 14
type input "20.08.2025 17:00"
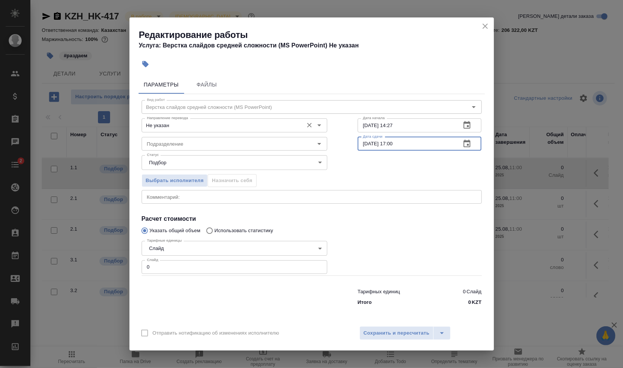
click at [231, 126] on input "Не указан" at bounding box center [222, 125] width 156 height 9
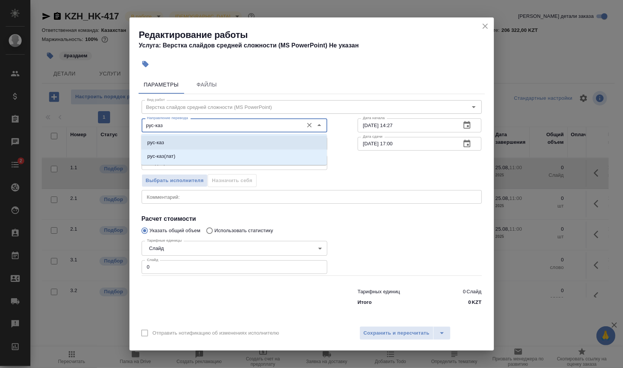
click at [196, 143] on li "рус-каз" at bounding box center [234, 143] width 186 height 14
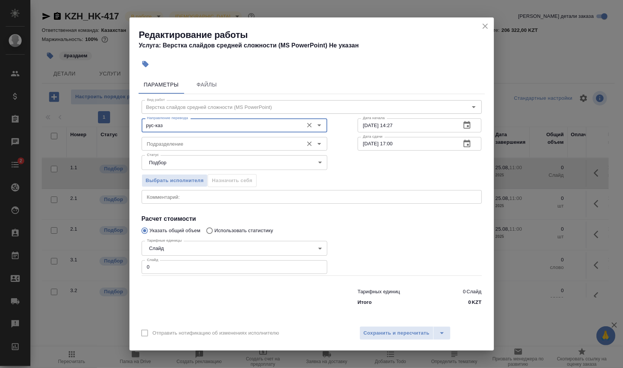
type input "рус-каз"
click at [197, 147] on input "Подразделение" at bounding box center [222, 143] width 156 height 9
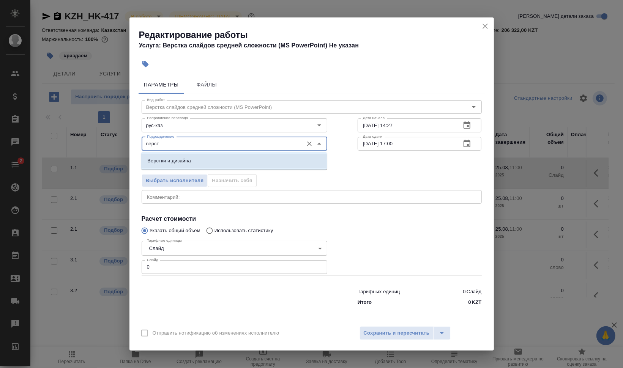
click at [191, 158] on li "Верстки и дизайна" at bounding box center [234, 161] width 186 height 14
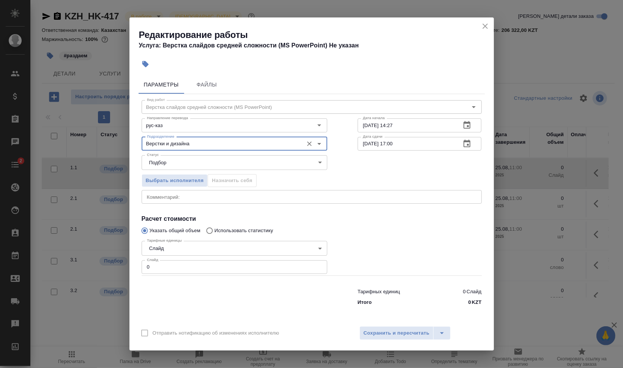
type input "Верстки и дизайна"
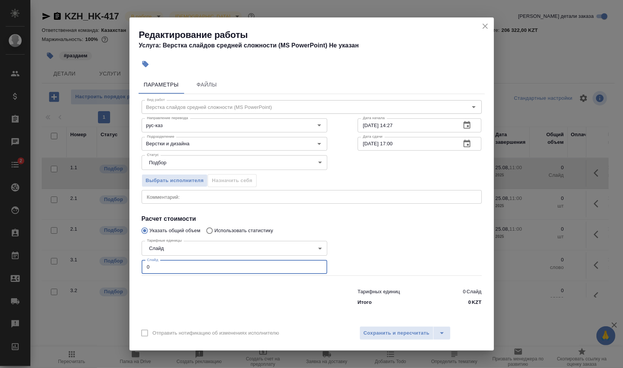
drag, startPoint x: 140, startPoint y: 266, endPoint x: 121, endPoint y: 266, distance: 19.0
click at [121, 266] on div "Редактирование работы Услуга: Верстка слайдов средней сложности (MS PowerPoint)…" at bounding box center [311, 184] width 623 height 368
type input "65"
click at [366, 182] on div "Выбрать исполнителя Назначить себя" at bounding box center [311, 179] width 370 height 46
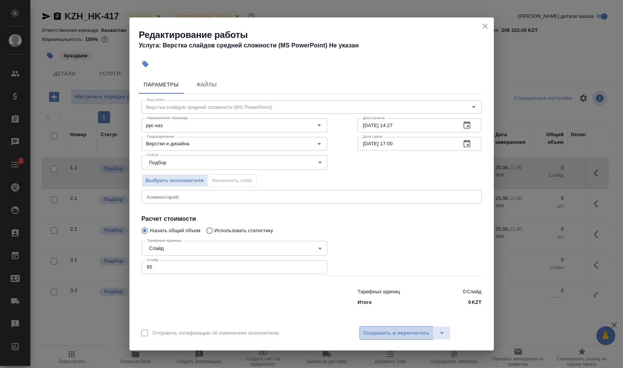
click at [382, 330] on span "Сохранить и пересчитать" at bounding box center [396, 333] width 66 height 9
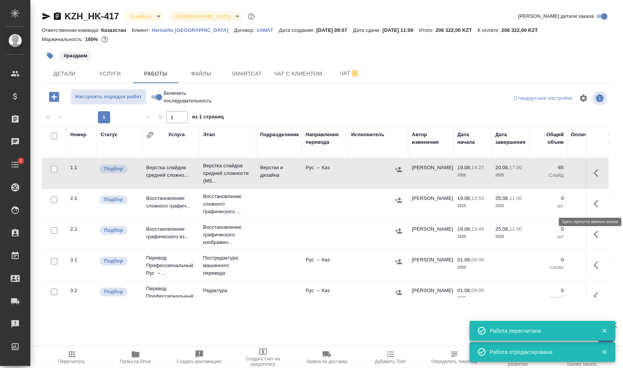
click at [594, 205] on icon "button" at bounding box center [597, 203] width 9 height 9
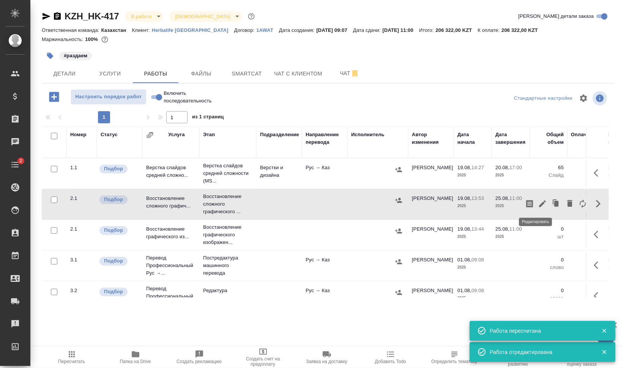
click at [539, 203] on icon "button" at bounding box center [542, 203] width 7 height 7
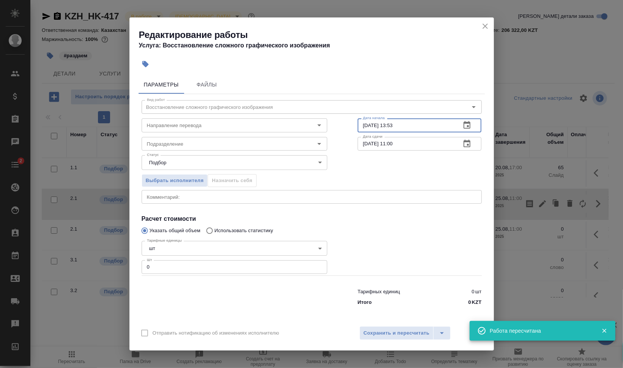
drag, startPoint x: 405, startPoint y: 125, endPoint x: 462, endPoint y: 133, distance: 57.5
click at [440, 128] on input "19.08.2025 13:53" at bounding box center [406, 125] width 98 height 14
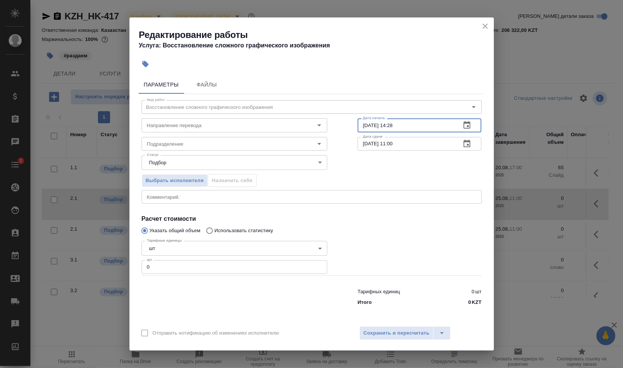
type input "19.08.2025 14:28"
drag, startPoint x: 367, startPoint y: 143, endPoint x: 342, endPoint y: 146, distance: 25.5
click at [342, 146] on div "Вид работ Восстановление сложного графического изображения Вид работ Направлени…" at bounding box center [311, 201] width 346 height 215
drag, startPoint x: 391, startPoint y: 146, endPoint x: 455, endPoint y: 153, distance: 64.5
click at [450, 152] on div "Вид работ Восстановление сложного графического изображения Вид работ Направлени…" at bounding box center [311, 201] width 346 height 215
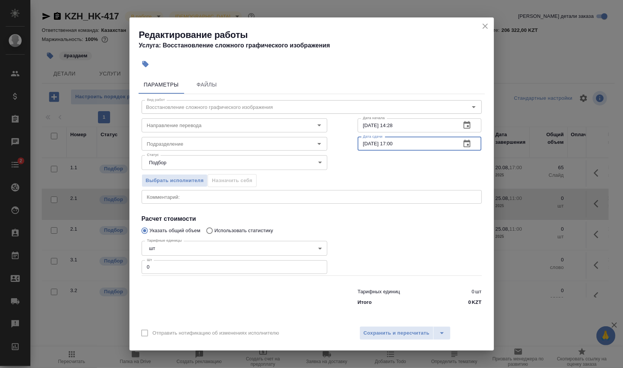
type input "20.08.2025 17:00"
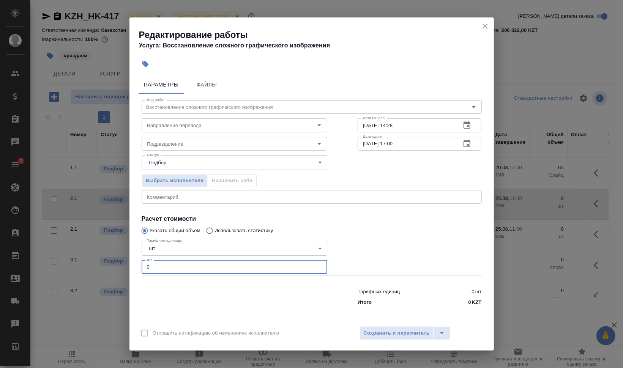
drag, startPoint x: 158, startPoint y: 266, endPoint x: 118, endPoint y: 264, distance: 39.9
click at [119, 264] on div "Редактирование работы Услуга: Восстановление сложного графического изображения …" at bounding box center [311, 184] width 623 height 368
type input "3"
click at [152, 128] on input "Направление перевода" at bounding box center [222, 125] width 156 height 9
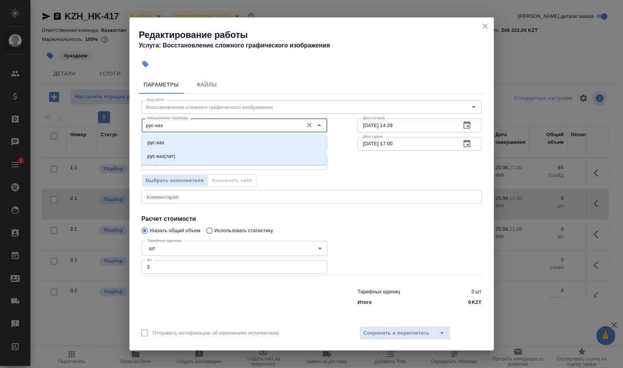
click at [156, 134] on div "рус-каз рус-каз(лат)" at bounding box center [234, 149] width 186 height 31
click at [167, 142] on li "рус-каз" at bounding box center [234, 143] width 186 height 14
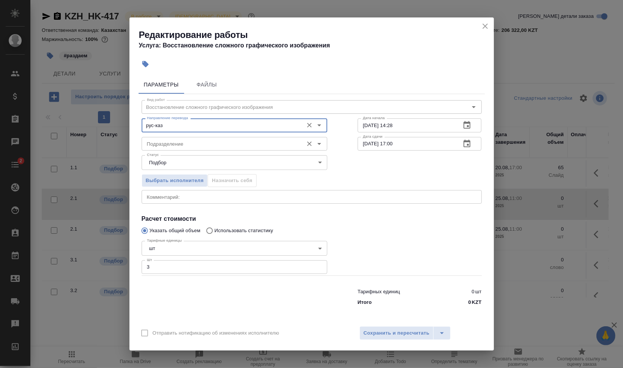
type input "рус-каз"
click at [233, 143] on input "Подразделение" at bounding box center [222, 143] width 156 height 9
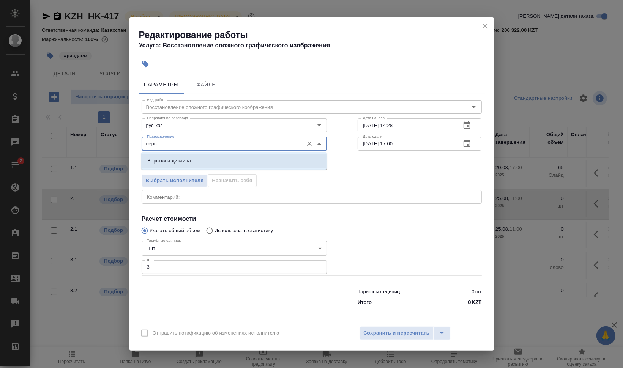
click at [216, 159] on li "Верстки и дизайна" at bounding box center [234, 161] width 186 height 14
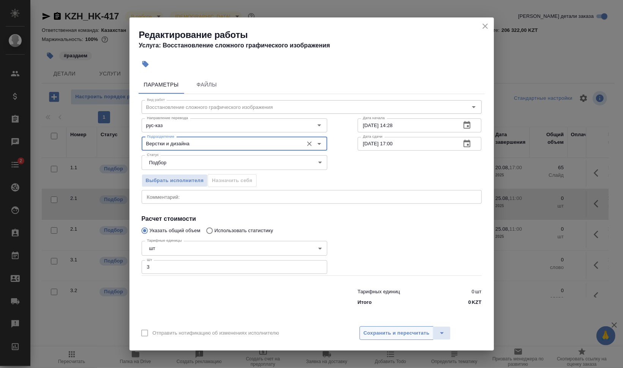
type input "Верстки и дизайна"
click at [396, 333] on span "Сохранить и пересчитать" at bounding box center [396, 333] width 66 height 9
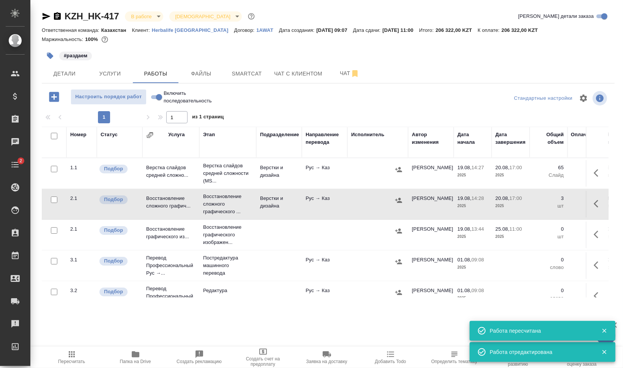
click at [599, 236] on button "button" at bounding box center [598, 234] width 18 height 18
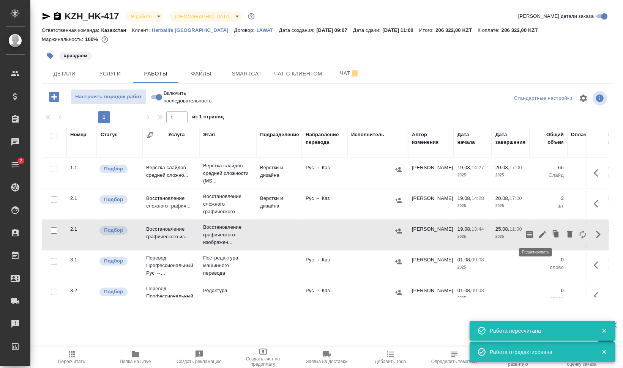
click at [538, 236] on icon "button" at bounding box center [542, 234] width 9 height 9
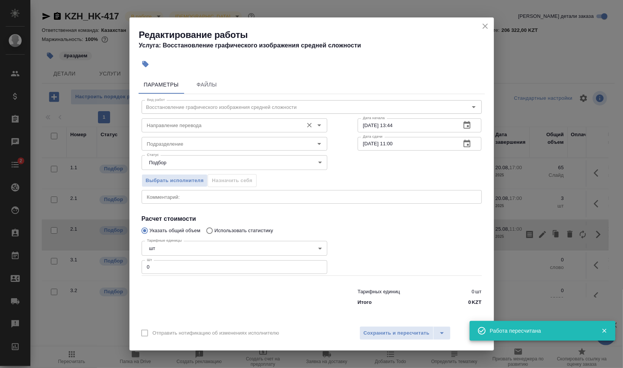
click at [185, 126] on input "Направление перевода" at bounding box center [222, 125] width 156 height 9
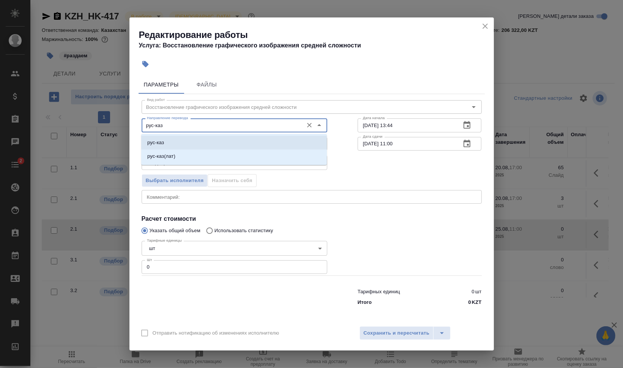
click at [179, 142] on li "рус-каз" at bounding box center [234, 143] width 186 height 14
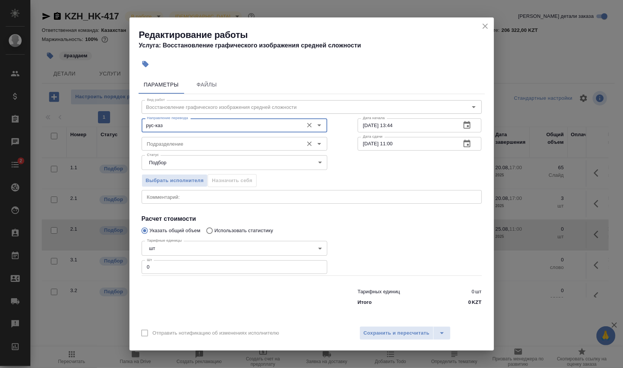
type input "рус-каз"
drag, startPoint x: 178, startPoint y: 145, endPoint x: 183, endPoint y: 143, distance: 5.6
click at [178, 146] on input "Подразделение" at bounding box center [222, 143] width 156 height 9
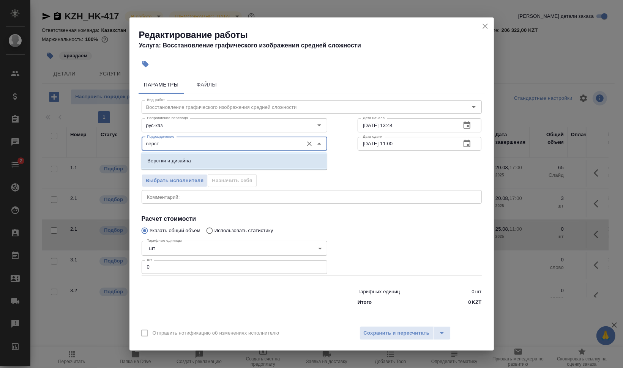
click at [175, 164] on p "Верстки и дизайна" at bounding box center [169, 161] width 44 height 8
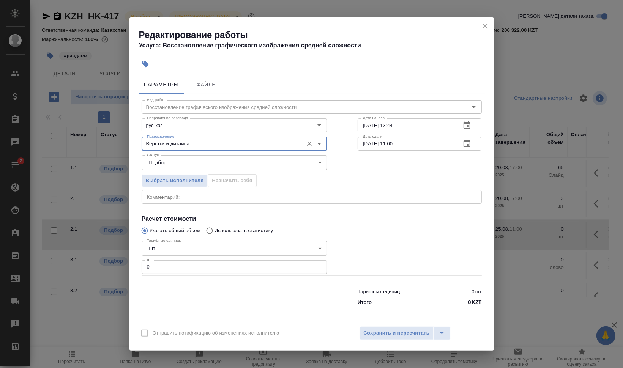
type input "Верстки и дизайна"
drag, startPoint x: 138, startPoint y: 267, endPoint x: 129, endPoint y: 267, distance: 8.4
click at [131, 267] on div "Параметры Файлы Вид работ Восстановление графического изображения средней сложн…" at bounding box center [311, 196] width 364 height 249
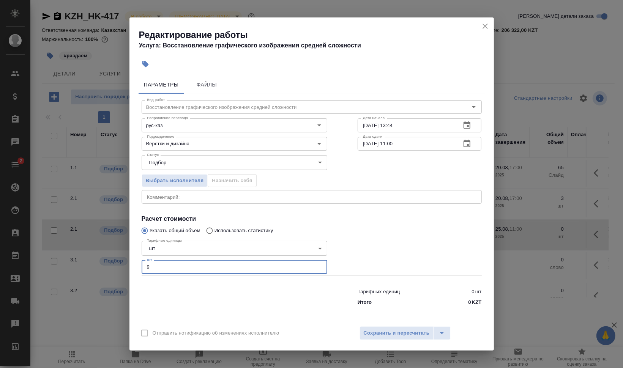
type input "9"
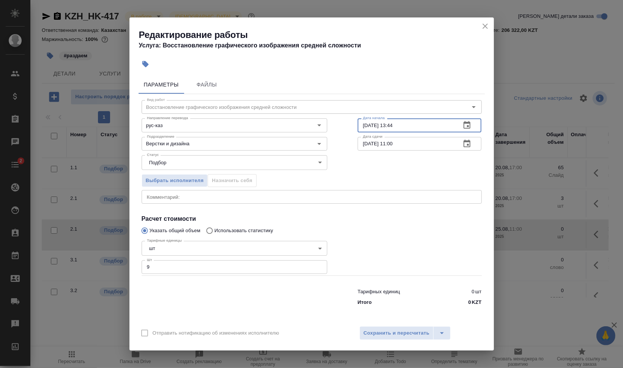
drag, startPoint x: 391, startPoint y: 122, endPoint x: 461, endPoint y: 134, distance: 70.9
click at [461, 134] on div "Вид работ Восстановление графического изображения средней сложности Вид работ Н…" at bounding box center [311, 201] width 346 height 215
type input "19.08.2025 14:28"
drag, startPoint x: 367, startPoint y: 144, endPoint x: 359, endPoint y: 145, distance: 8.1
click at [359, 145] on input "25.08.2025 11:00" at bounding box center [406, 144] width 98 height 14
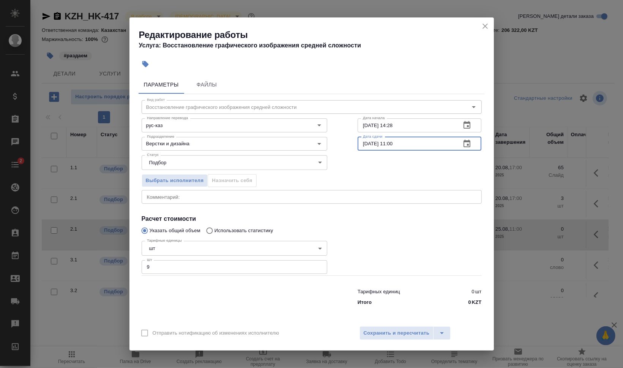
drag, startPoint x: 393, startPoint y: 144, endPoint x: 478, endPoint y: 152, distance: 85.4
click at [465, 150] on div "20.08.2025 11:00 Дата сдачи" at bounding box center [419, 144] width 124 height 14
type input "20.08.2025 17:00"
click at [381, 333] on span "Сохранить и пересчитать" at bounding box center [396, 333] width 66 height 9
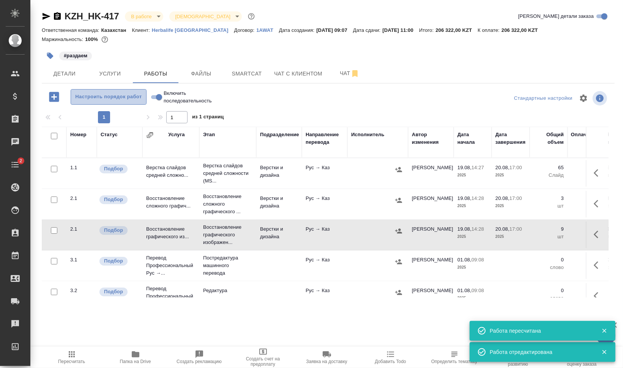
click at [120, 95] on span "Настроить порядок работ" at bounding box center [109, 97] width 68 height 9
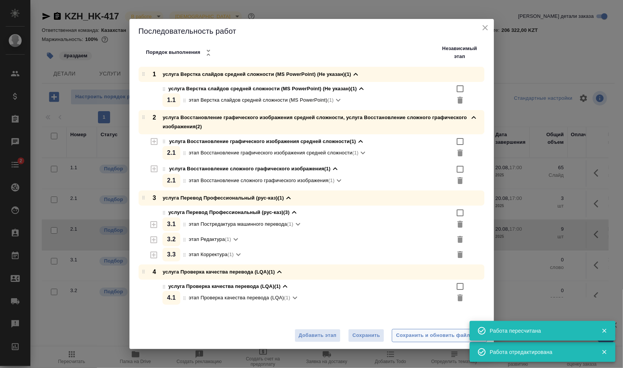
click at [417, 333] on div "Сохранить и обновить файлы" at bounding box center [439, 335] width 87 height 9
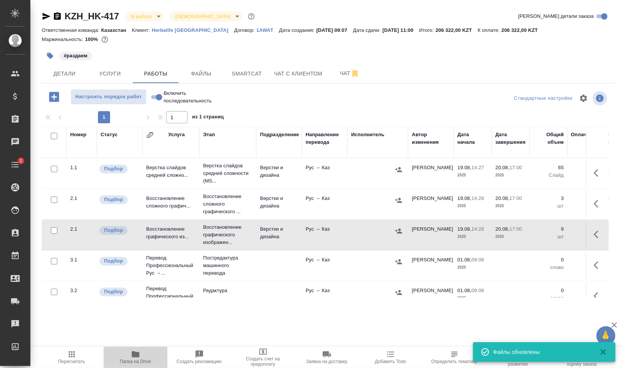
click at [148, 360] on span "Папка на Drive" at bounding box center [135, 361] width 31 height 5
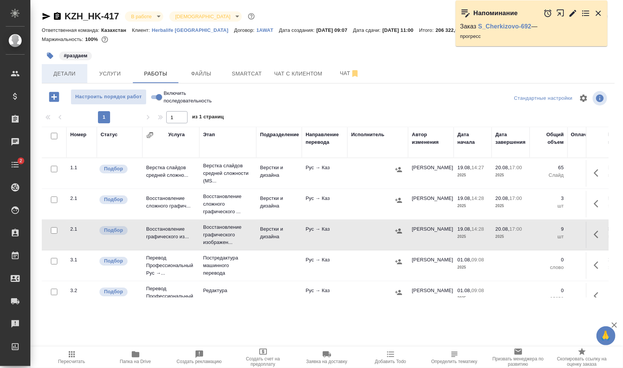
click at [79, 69] on span "Детали" at bounding box center [64, 73] width 36 height 9
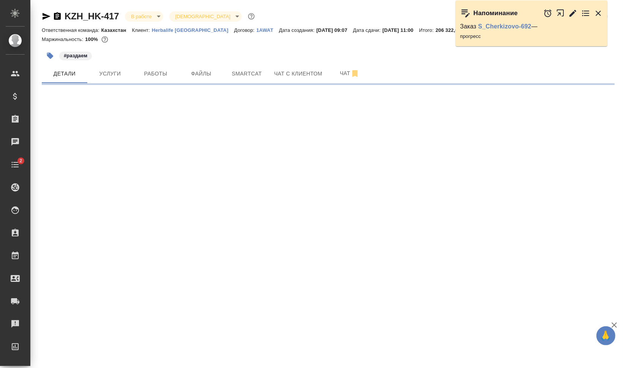
select select "RU"
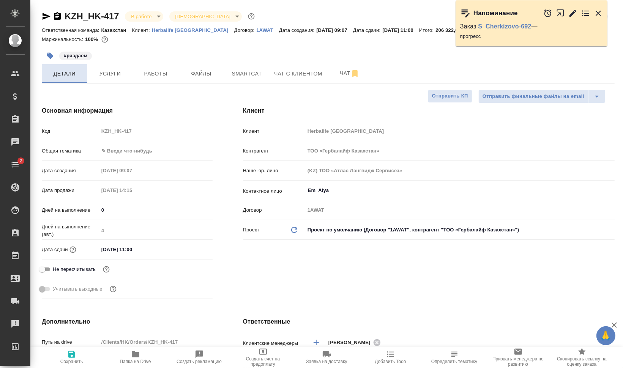
type textarea "x"
click at [141, 148] on body "🙏 .cls-1 fill:#fff; AWATERA Валеев Динар Клиенты Спецификации Заказы 0 Чаты 2 T…" at bounding box center [311, 184] width 623 height 368
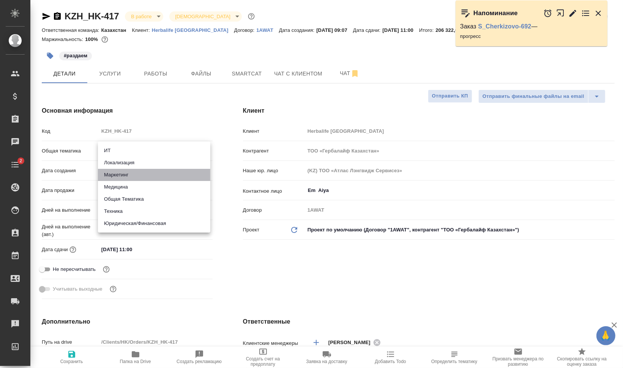
click at [137, 176] on li "Маркетинг" at bounding box center [154, 175] width 112 height 12
type input "marketing"
type textarea "x"
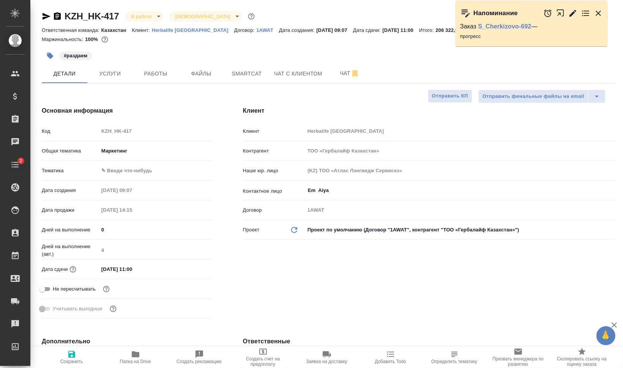
click at [137, 169] on body "🙏 .cls-1 fill:#fff; AWATERA Валеев Динар Клиенты Спецификации Заказы 0 Чаты 2 T…" at bounding box center [311, 184] width 623 height 368
click at [138, 202] on li "Менеджмент" at bounding box center [154, 207] width 112 height 12
type textarea "x"
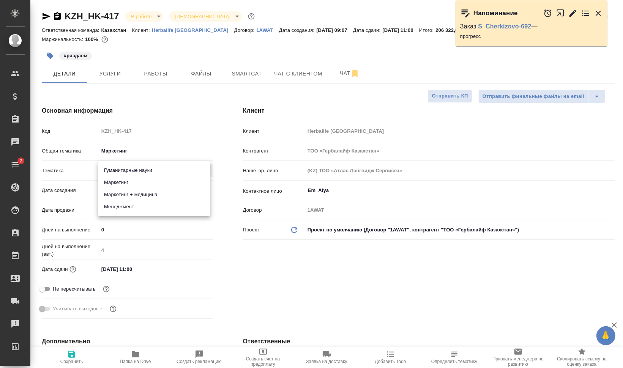
type input "5a8b8b956a9677013d343d4c"
click at [72, 354] on icon "button" at bounding box center [71, 354] width 7 height 7
type textarea "x"
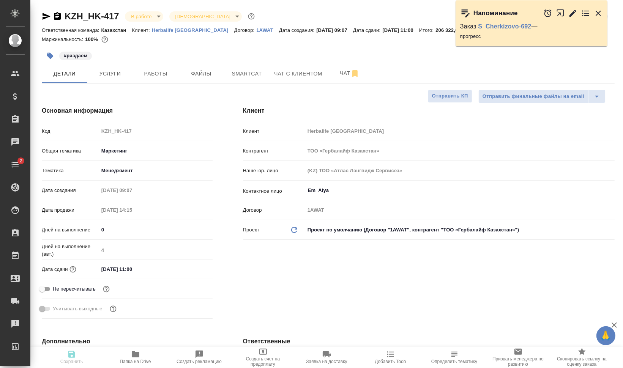
type textarea "x"
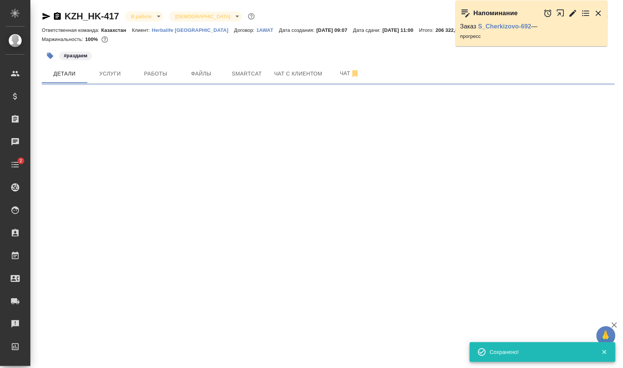
select select "RU"
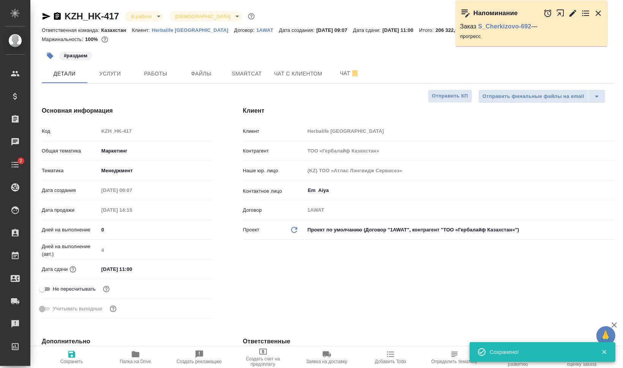
type textarea "x"
click at [53, 57] on icon "button" at bounding box center [50, 56] width 8 height 8
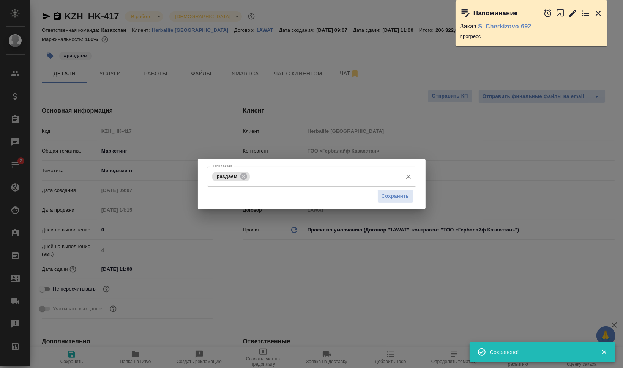
click at [271, 175] on input "Тэги заказа" at bounding box center [325, 176] width 146 height 13
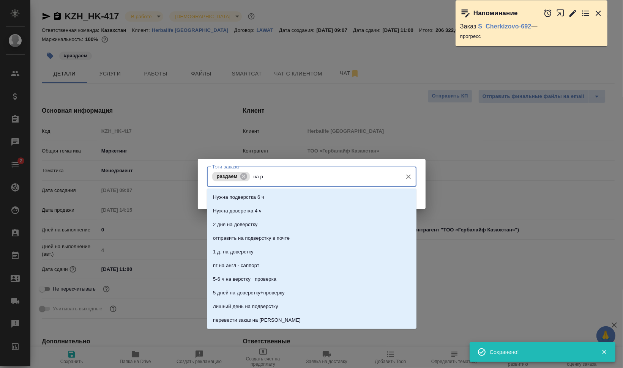
type input "на ра"
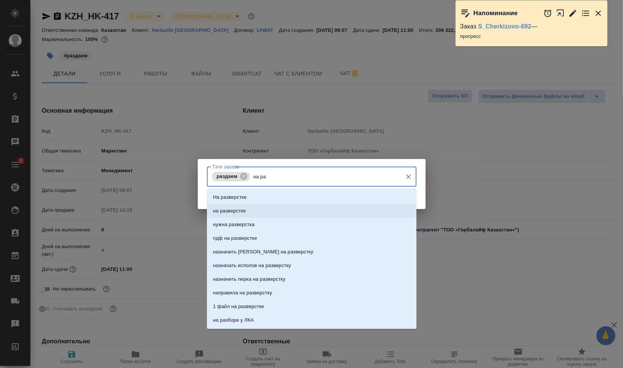
click at [273, 207] on li "на разверстке" at bounding box center [311, 211] width 209 height 14
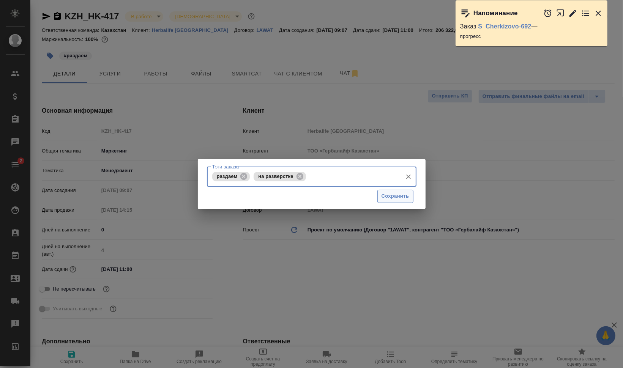
click at [404, 198] on span "Сохранить" at bounding box center [395, 196] width 28 height 9
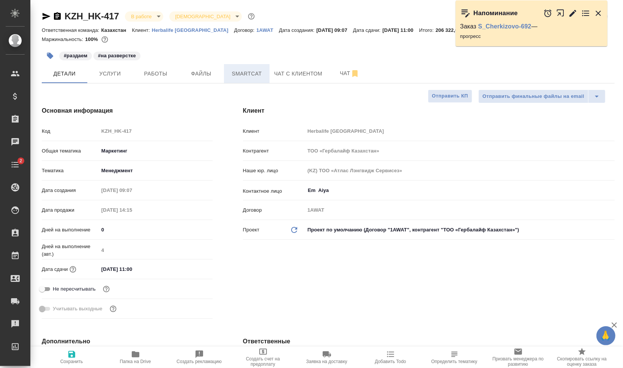
click at [234, 66] on button "Smartcat" at bounding box center [247, 73] width 46 height 19
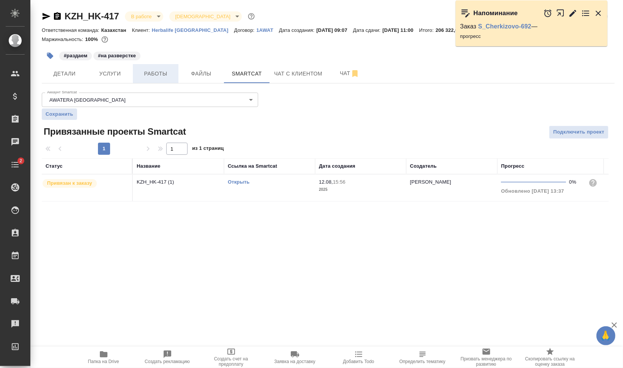
click at [149, 77] on span "Работы" at bounding box center [155, 73] width 36 height 9
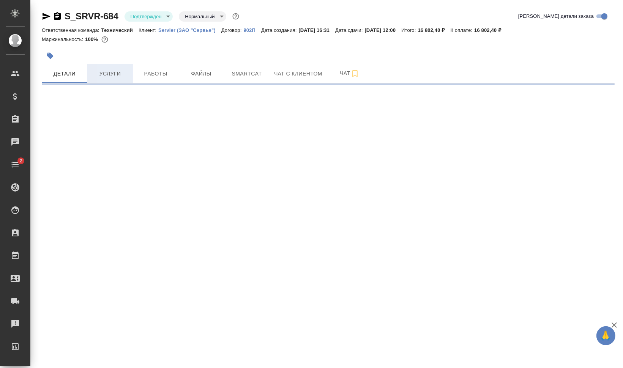
select select "RU"
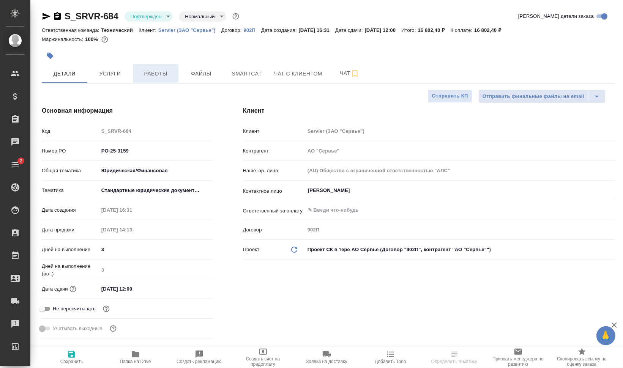
type textarea "x"
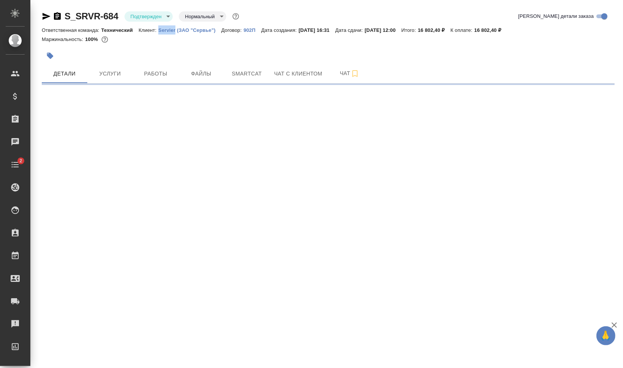
drag, startPoint x: 157, startPoint y: 31, endPoint x: 175, endPoint y: 33, distance: 18.3
click at [175, 33] on div "Ответственная команда: Технический Клиент: Servier (ЗАО "Сервье") Договор: 902П…" at bounding box center [328, 29] width 573 height 9
select select "RU"
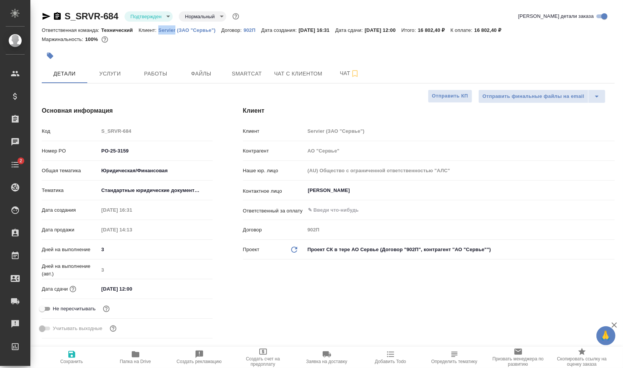
copy p "Servier"
type textarea "x"
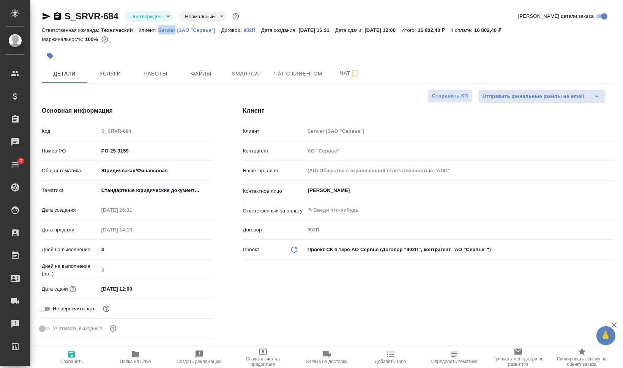
type textarea "x"
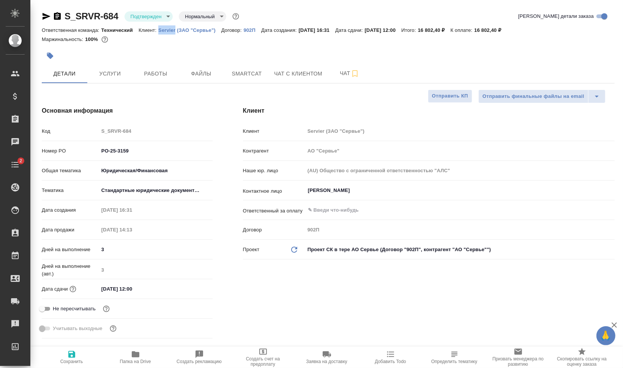
type textarea "x"
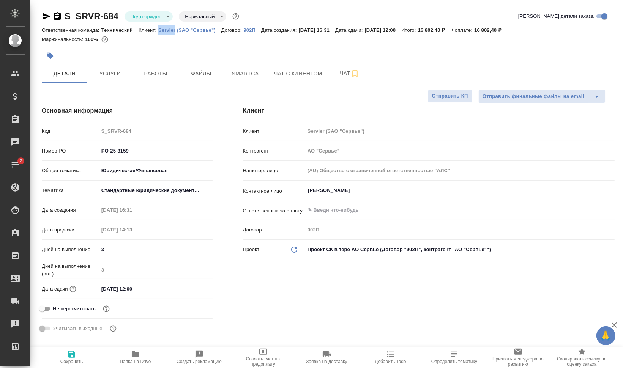
type textarea "x"
click at [47, 14] on icon "button" at bounding box center [46, 16] width 9 height 9
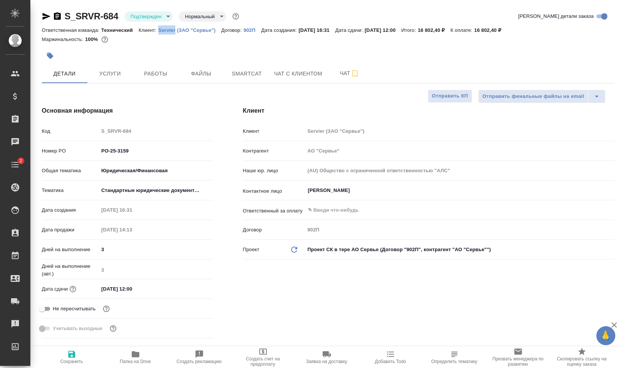
copy p "Servier"
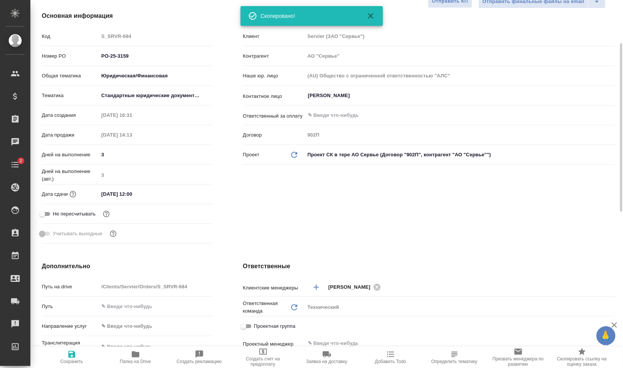
scroll to position [142, 0]
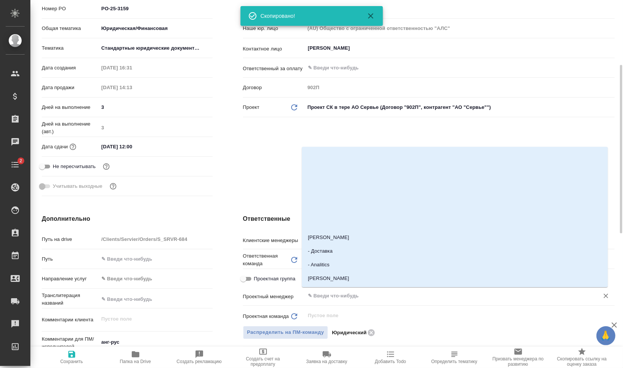
click at [378, 296] on input "text" at bounding box center [447, 295] width 280 height 9
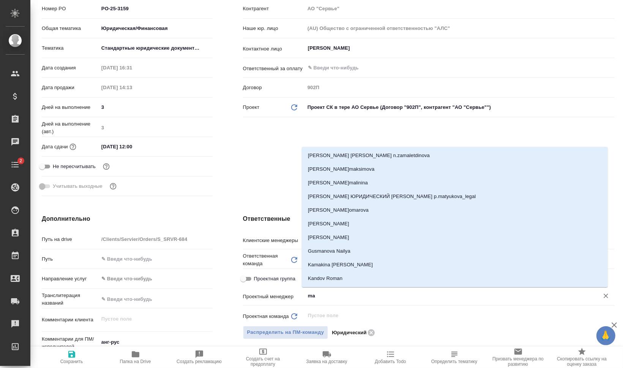
type input "mat"
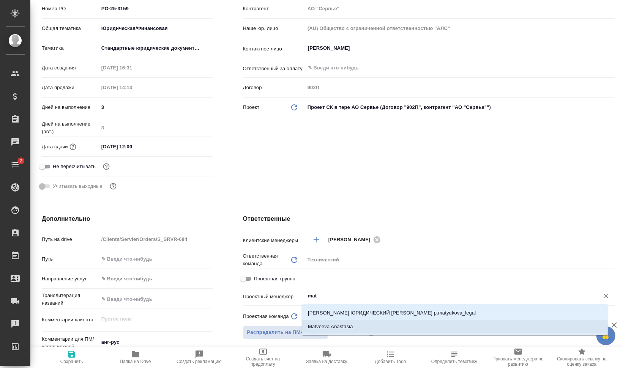
click at [337, 326] on li "Matveeva Anastasia" at bounding box center [455, 327] width 306 height 14
type textarea "x"
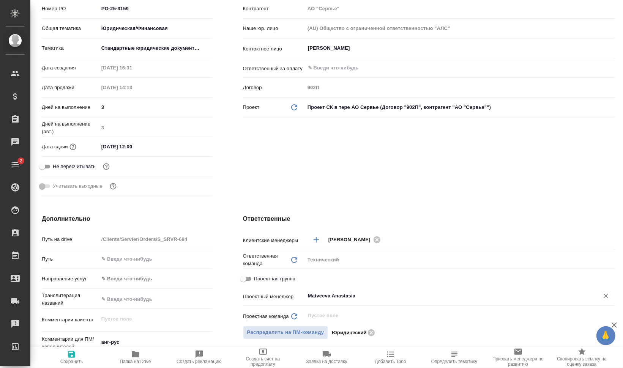
type input "Matveeva Anastasia"
click at [72, 358] on icon "button" at bounding box center [71, 354] width 9 height 9
type textarea "x"
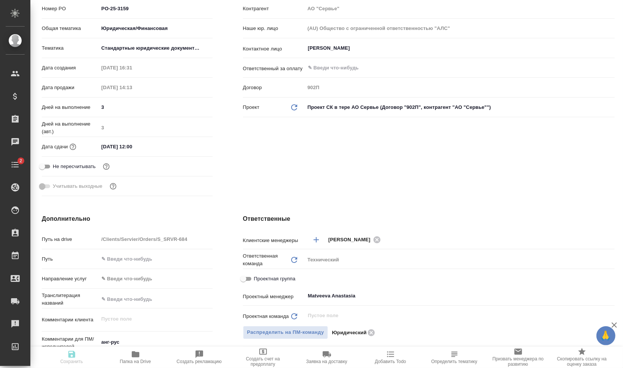
type textarea "x"
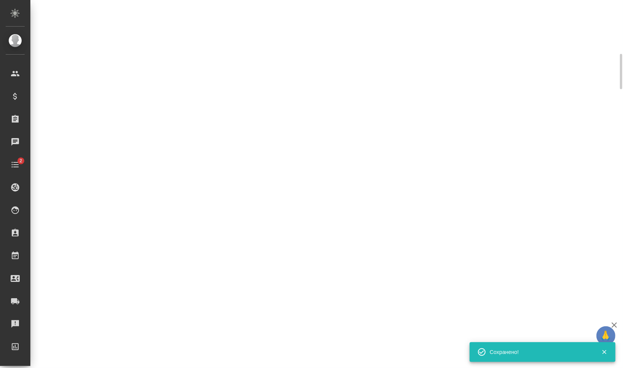
scroll to position [0, 0]
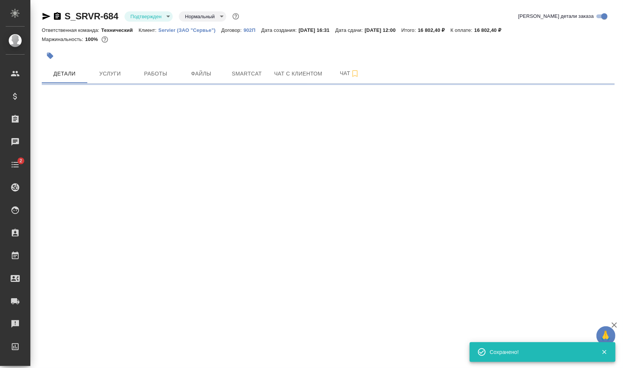
select select "RU"
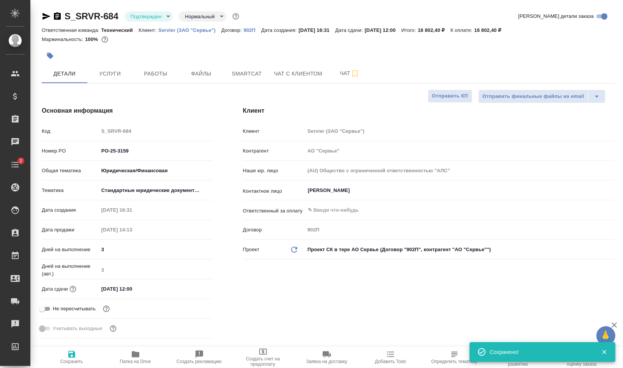
type textarea "x"
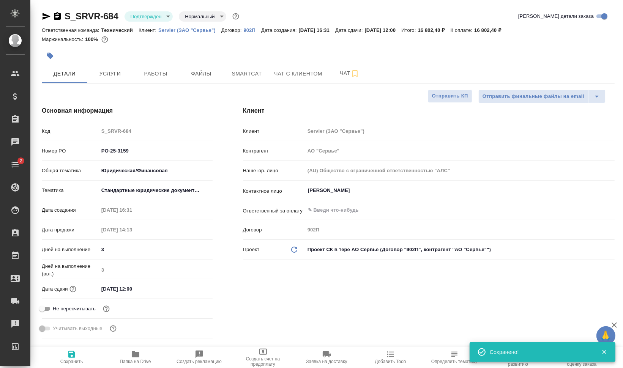
type textarea "x"
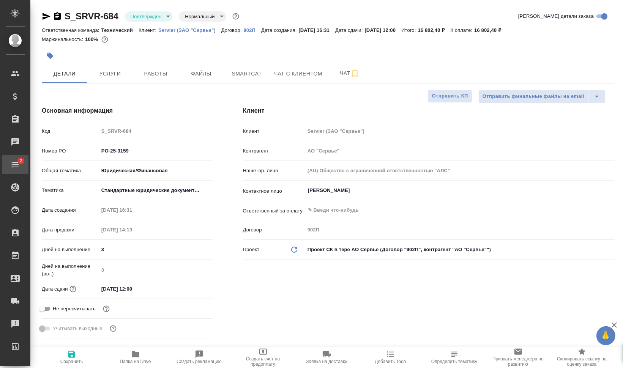
type textarea "x"
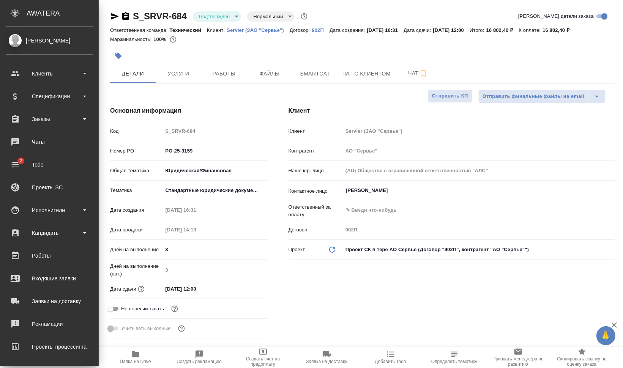
type textarea "x"
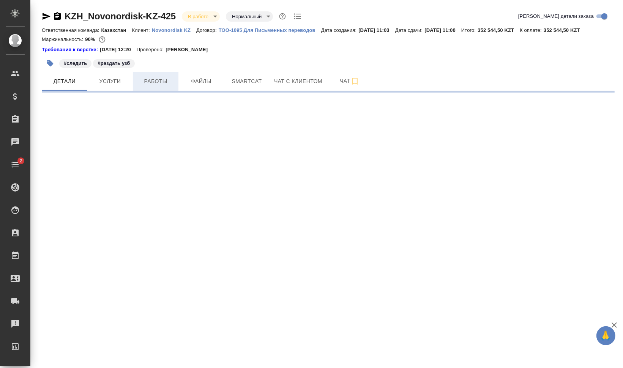
click at [151, 79] on span "Работы" at bounding box center [155, 81] width 36 height 9
select select "RU"
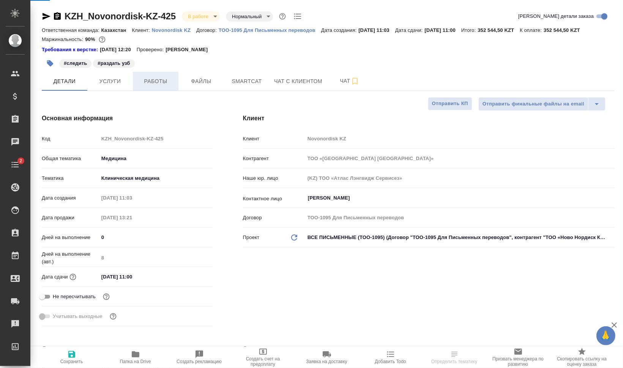
type textarea "x"
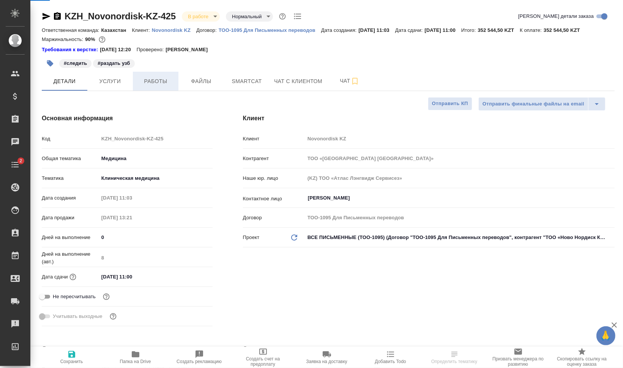
type textarea "x"
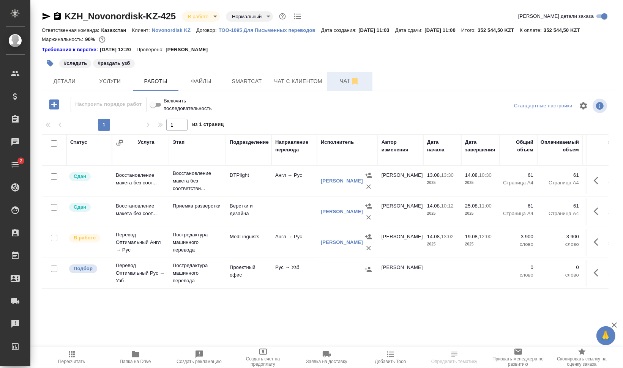
click at [334, 77] on span "Чат" at bounding box center [349, 80] width 36 height 9
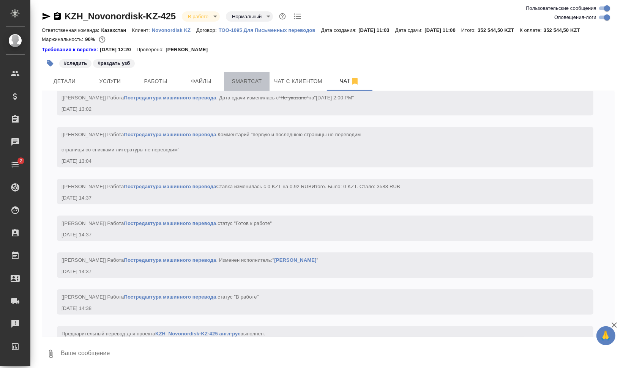
click at [252, 82] on span "Smartcat" at bounding box center [246, 81] width 36 height 9
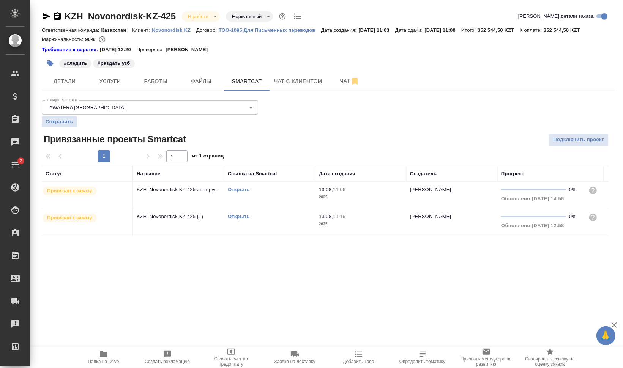
click at [238, 189] on link "Открыть" at bounding box center [239, 190] width 22 height 6
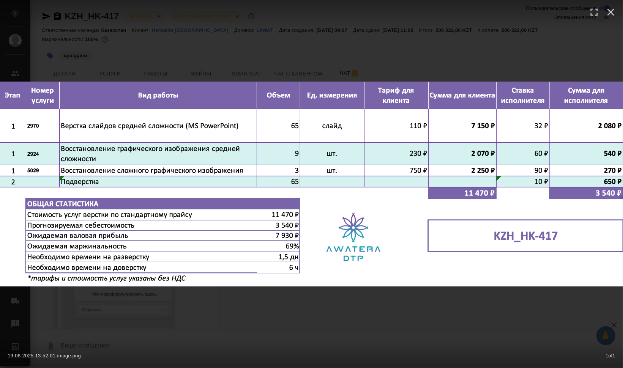
scroll to position [1608, 0]
click at [182, 43] on div "19-08-2025-13-52-01-image.png 1 of 1" at bounding box center [311, 184] width 623 height 368
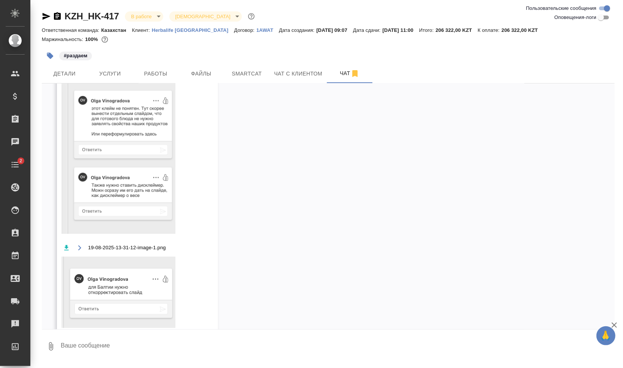
click at [116, 72] on span "Услуги" at bounding box center [110, 73] width 36 height 9
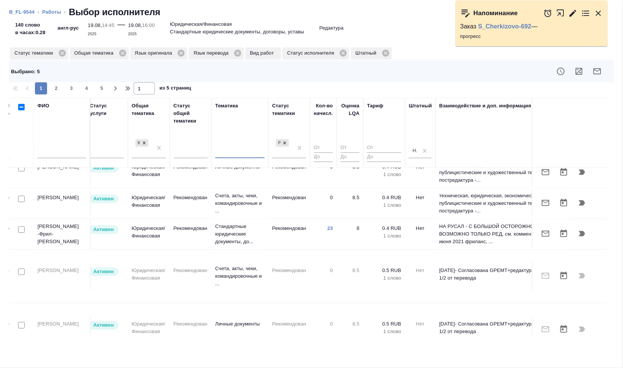
scroll to position [595, 467]
click at [594, 71] on icon "button" at bounding box center [597, 71] width 8 height 6
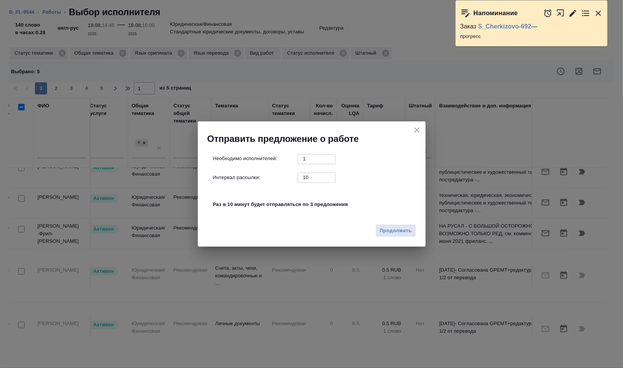
drag, startPoint x: 308, startPoint y: 177, endPoint x: 285, endPoint y: 178, distance: 23.2
click at [285, 178] on div "Интервал рассылки: 10 ​" at bounding box center [314, 177] width 203 height 9
type input "0"
click at [393, 232] on span "Продолжить" at bounding box center [395, 231] width 32 height 9
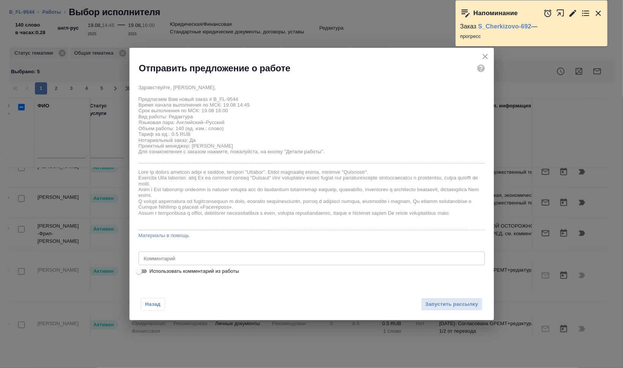
click at [251, 254] on div "x Комментарий" at bounding box center [311, 259] width 346 height 14
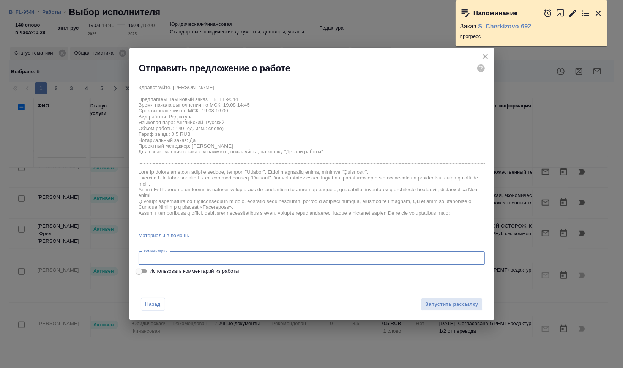
paste textarea "Сможете принять небольшой заказ под нот заверение на сегодня? Редактура после G…"
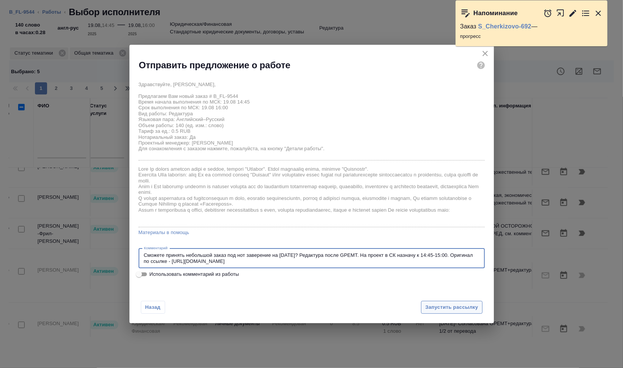
type textarea "Сможете принять небольшой заказ под нот заверение на сегодня? Редактура после G…"
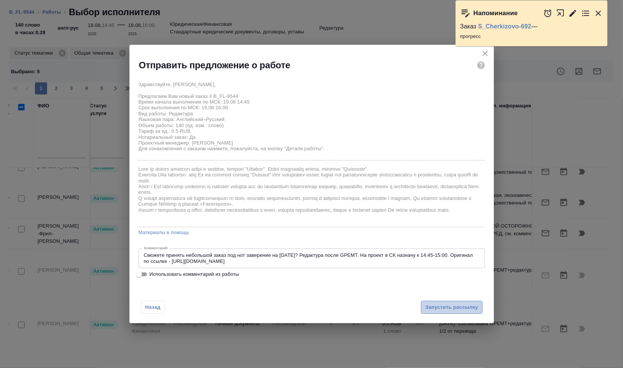
click at [450, 304] on span "Запустить рассылку" at bounding box center [451, 307] width 53 height 9
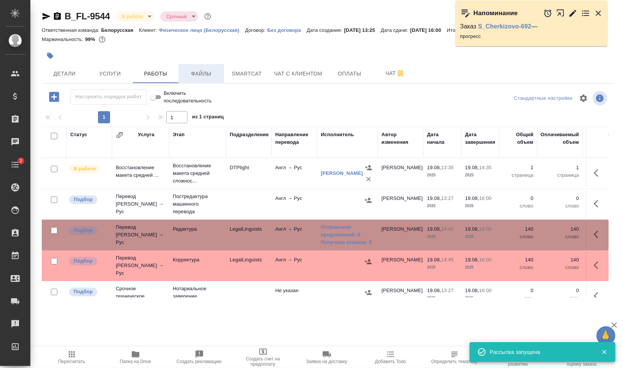
click at [207, 76] on span "Файлы" at bounding box center [201, 73] width 36 height 9
click at [157, 75] on span "Работы" at bounding box center [155, 73] width 36 height 9
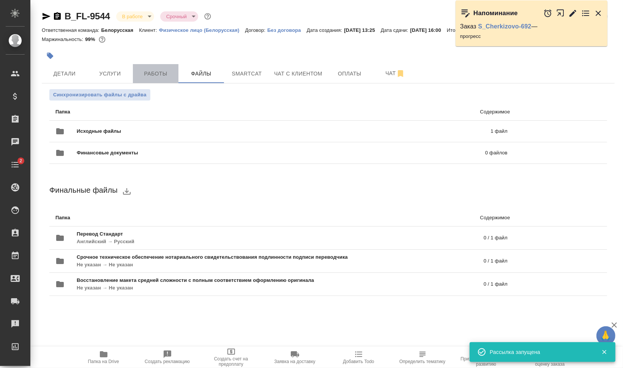
click at [156, 72] on span "Работы" at bounding box center [155, 73] width 36 height 9
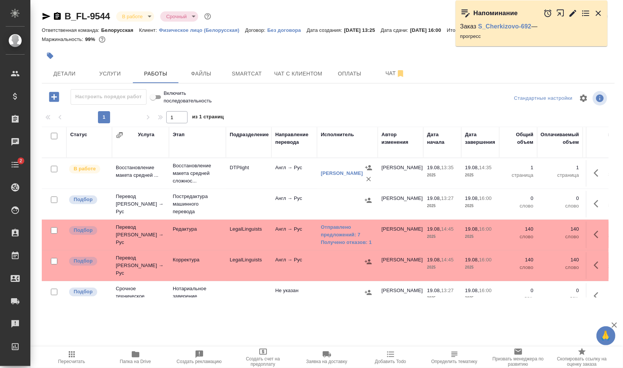
click at [195, 83] on div "B_FL-9544 В работе inProgress Срочный urgent Кратко детали заказа Ответственная…" at bounding box center [328, 158] width 581 height 317
click at [184, 78] on span "Файлы" at bounding box center [201, 73] width 36 height 9
click at [147, 73] on span "Работы" at bounding box center [155, 73] width 36 height 9
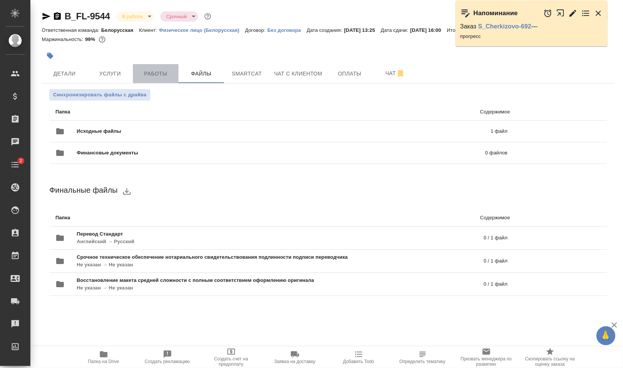
click at [147, 73] on span "Работы" at bounding box center [155, 73] width 36 height 9
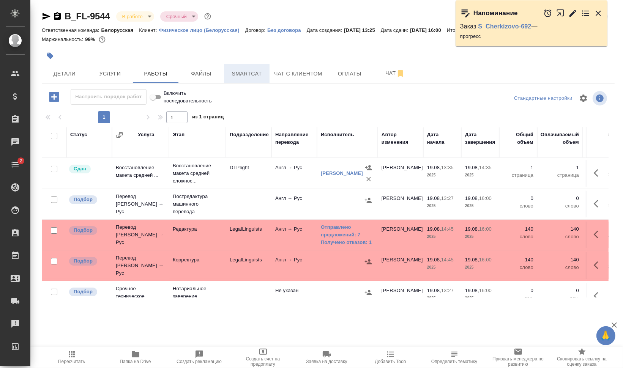
click at [255, 71] on span "Smartcat" at bounding box center [246, 73] width 36 height 9
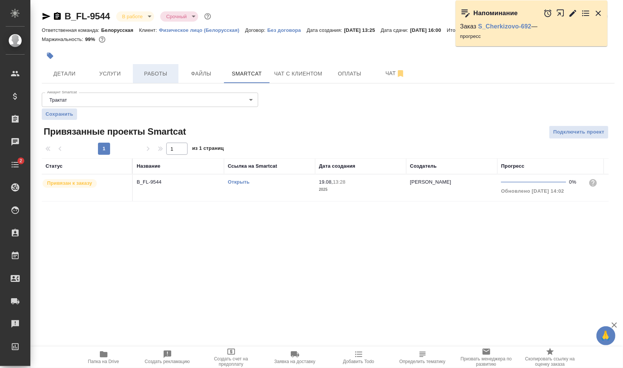
click at [137, 69] on button "Работы" at bounding box center [156, 73] width 46 height 19
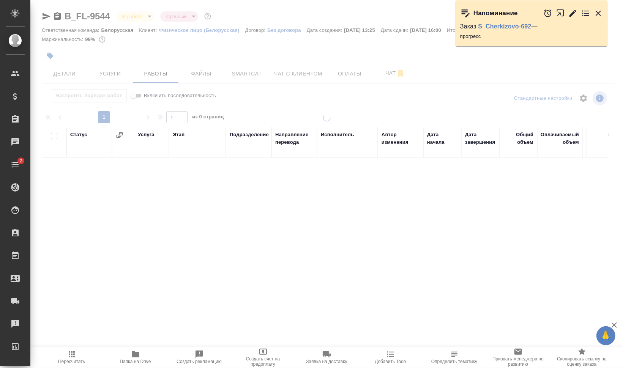
click at [102, 365] on button "Пересчитать" at bounding box center [72, 357] width 64 height 21
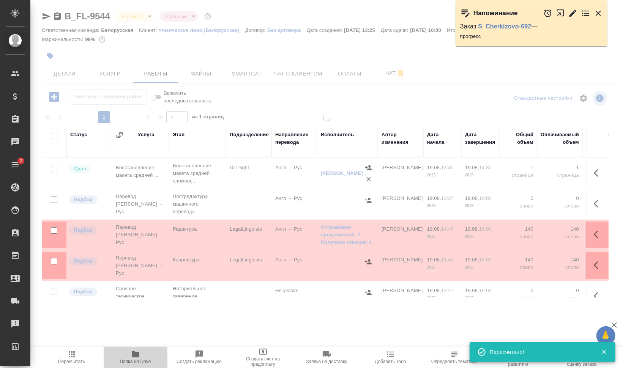
click at [131, 359] on icon "button" at bounding box center [135, 354] width 9 height 9
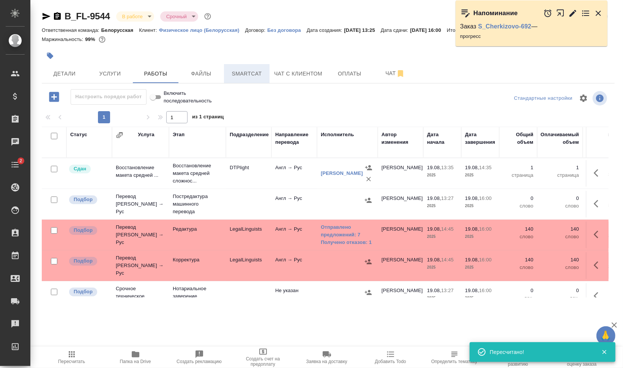
click at [259, 72] on span "Smartcat" at bounding box center [246, 73] width 36 height 9
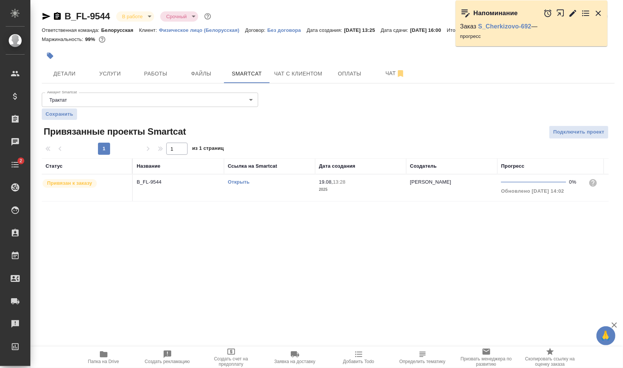
click at [241, 183] on link "Открыть" at bounding box center [239, 182] width 22 height 6
click at [249, 189] on td "Открыть" at bounding box center [269, 188] width 91 height 27
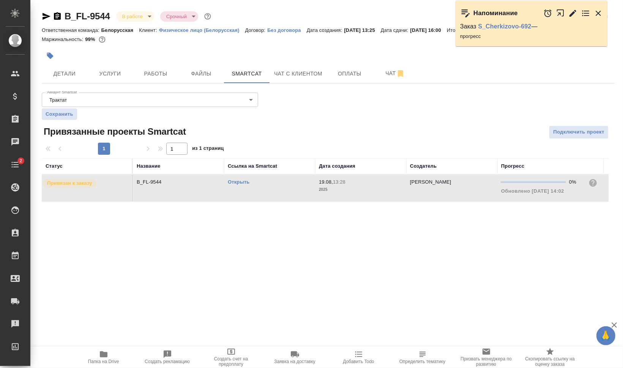
click at [249, 189] on td "Открыть" at bounding box center [269, 188] width 91 height 27
click at [171, 74] on span "Работы" at bounding box center [155, 73] width 36 height 9
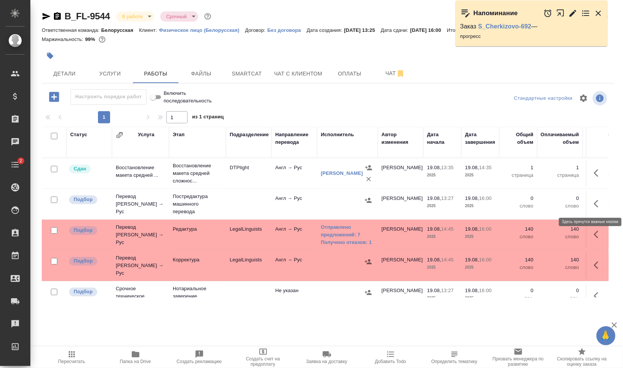
click at [594, 203] on icon "button" at bounding box center [597, 203] width 9 height 9
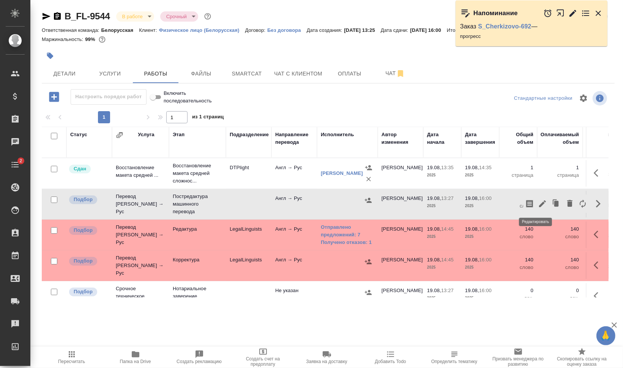
click at [539, 205] on icon "button" at bounding box center [542, 203] width 7 height 7
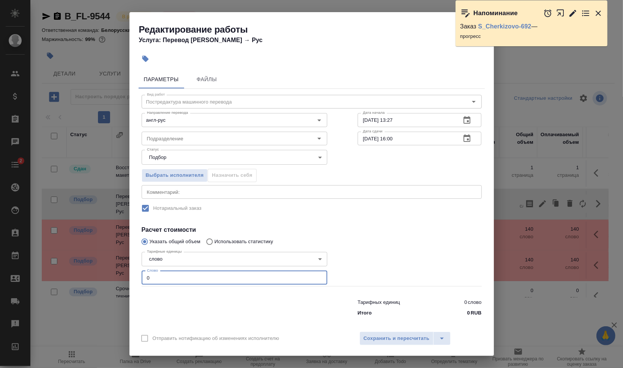
drag, startPoint x: 160, startPoint y: 278, endPoint x: 138, endPoint y: 276, distance: 21.8
click at [138, 276] on div "Тарифные единицы слово 5a8b1489cc6b4906c91bfd90 Тарифные единицы Слово 0 Слово" at bounding box center [234, 268] width 216 height 68
type input "140"
click at [210, 137] on input "Подразделение" at bounding box center [222, 138] width 156 height 9
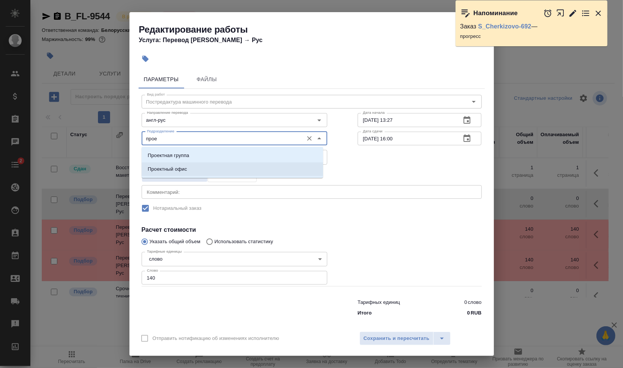
click at [218, 167] on li "Проектный офис" at bounding box center [232, 169] width 181 height 14
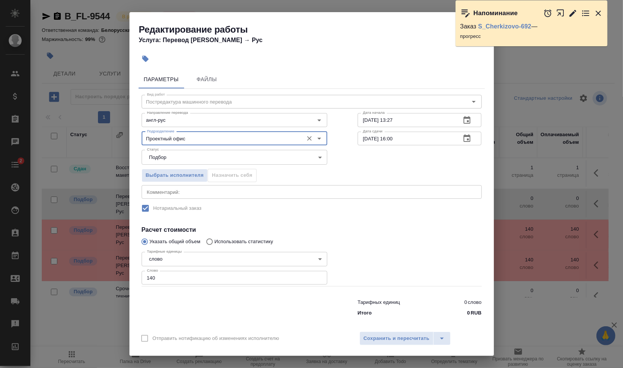
type input "Проектный офис"
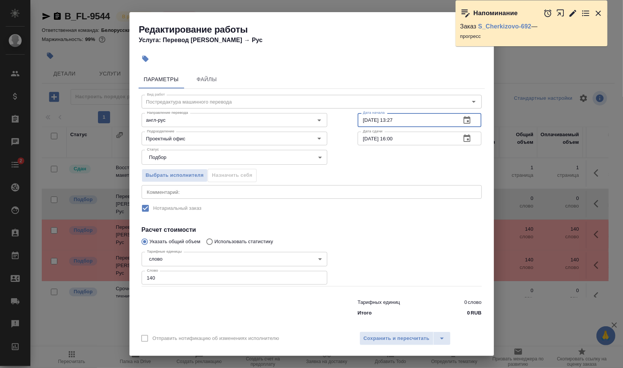
drag, startPoint x: 387, startPoint y: 118, endPoint x: 433, endPoint y: 118, distance: 45.2
click at [412, 116] on input "19.08.2025 13:27" at bounding box center [406, 120] width 98 height 14
type input "19.08.2025 15:00"
click at [372, 162] on div "Выбрать исполнителя Назначить себя" at bounding box center [311, 174] width 370 height 46
click at [401, 336] on span "Сохранить и пересчитать" at bounding box center [396, 338] width 66 height 9
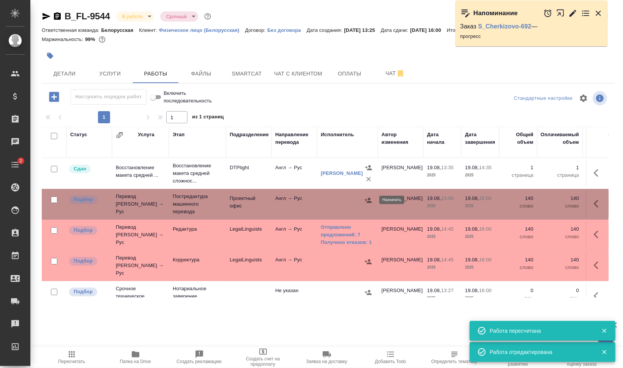
click at [367, 199] on icon "button" at bounding box center [368, 200] width 7 height 5
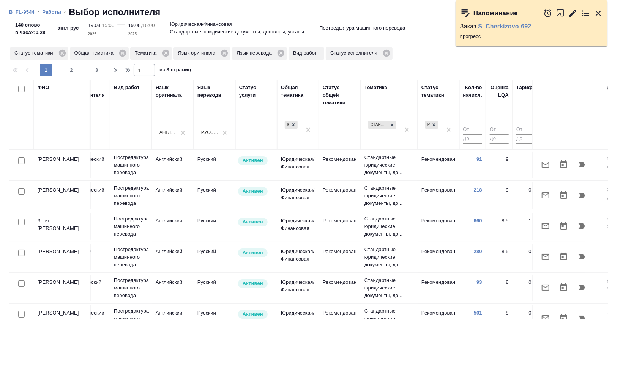
scroll to position [0, 359]
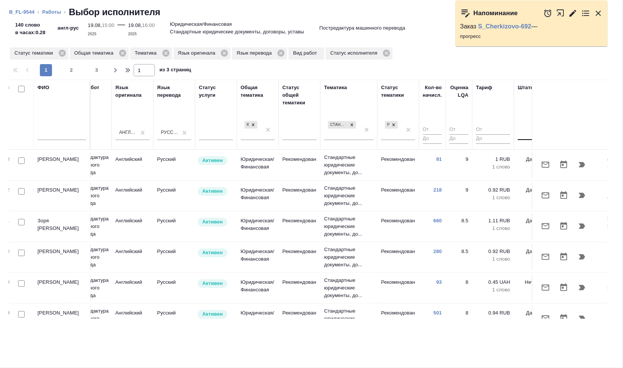
click at [519, 137] on div at bounding box center [529, 132] width 23 height 11
click at [524, 153] on div "Нет" at bounding box center [575, 157] width 114 height 14
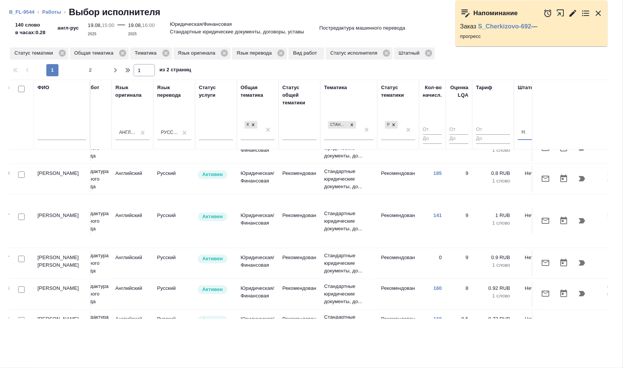
scroll to position [95, 359]
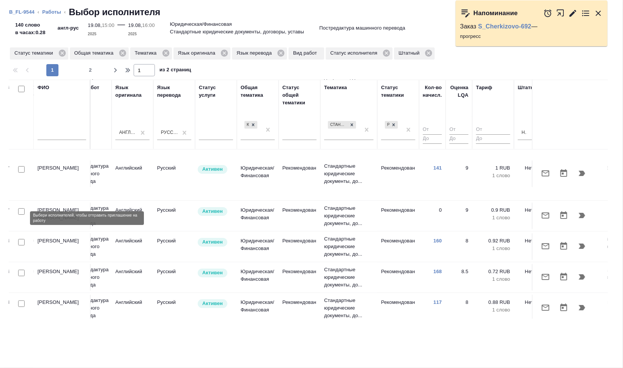
click at [23, 239] on input "checkbox" at bounding box center [21, 242] width 6 height 6
checkbox input "true"
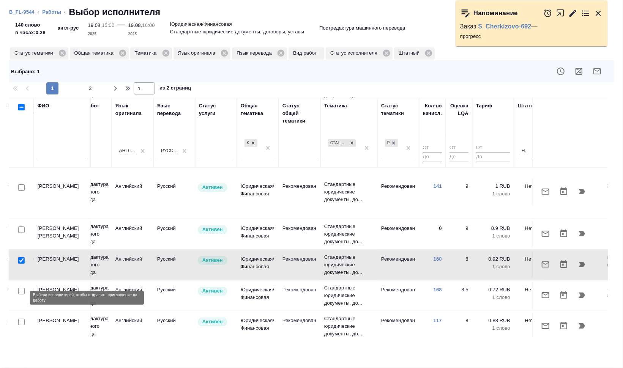
click at [20, 319] on input "checkbox" at bounding box center [21, 322] width 6 height 6
checkbox input "true"
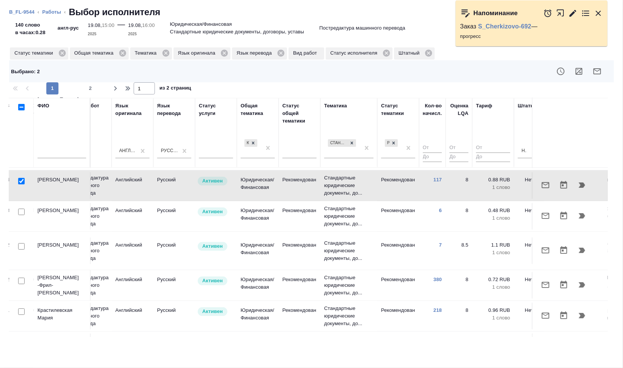
scroll to position [237, 359]
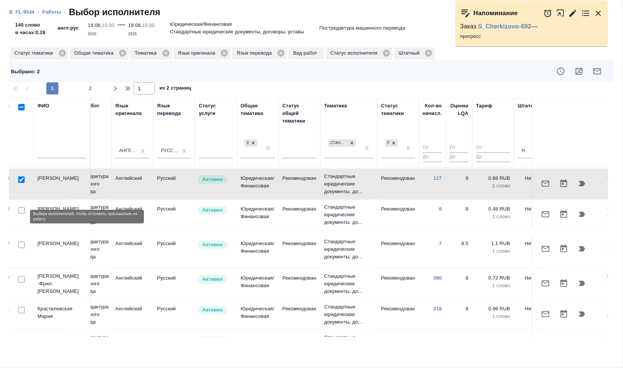
click at [21, 242] on input "checkbox" at bounding box center [21, 245] width 6 height 6
checkbox input "true"
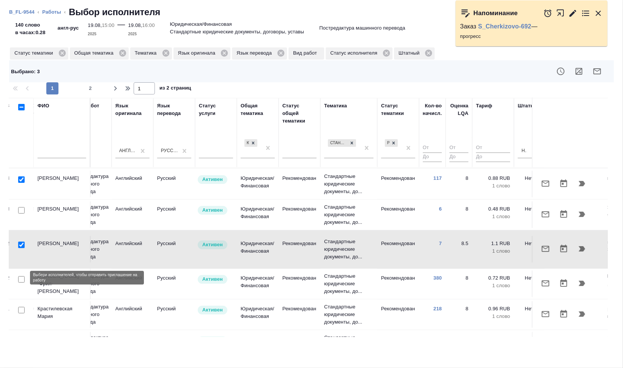
click at [20, 307] on input "checkbox" at bounding box center [21, 310] width 6 height 6
checkbox input "true"
click at [21, 338] on input "checkbox" at bounding box center [21, 341] width 6 height 6
checkbox input "true"
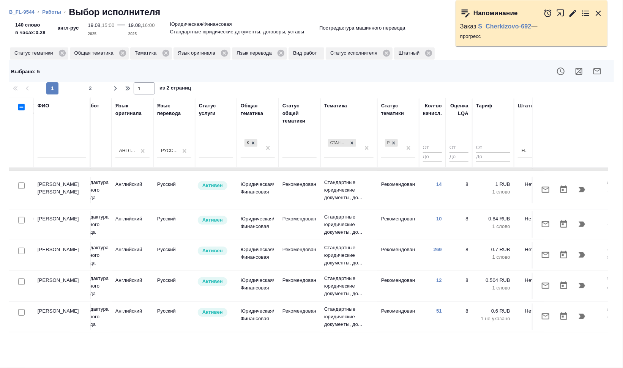
scroll to position [474, 359]
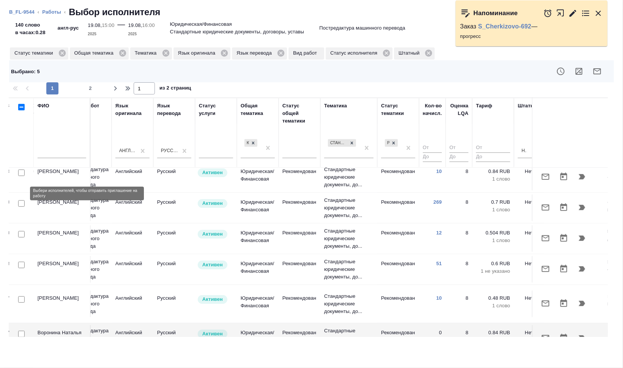
drag, startPoint x: 19, startPoint y: 192, endPoint x: 72, endPoint y: 233, distance: 67.6
click at [19, 231] on input "checkbox" at bounding box center [21, 234] width 6 height 6
checkbox input "true"
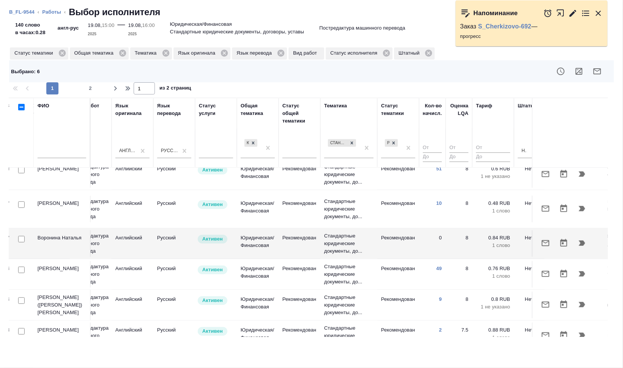
scroll to position [603, 359]
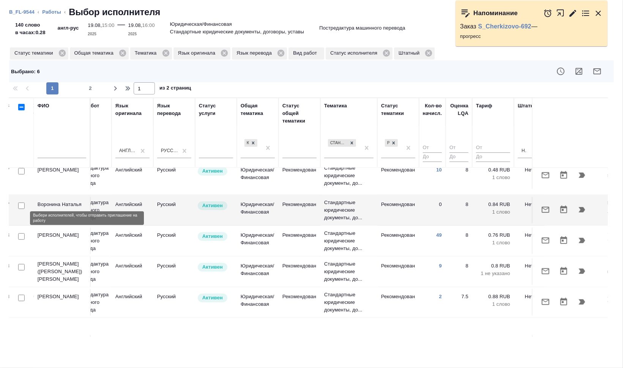
drag, startPoint x: 22, startPoint y: 217, endPoint x: 138, endPoint y: 245, distance: 119.3
click at [22, 264] on input "checkbox" at bounding box center [21, 267] width 6 height 6
checkbox input "true"
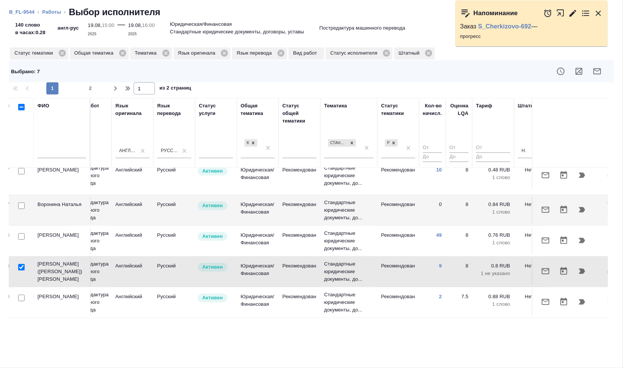
click at [597, 72] on icon "button" at bounding box center [596, 71] width 9 height 9
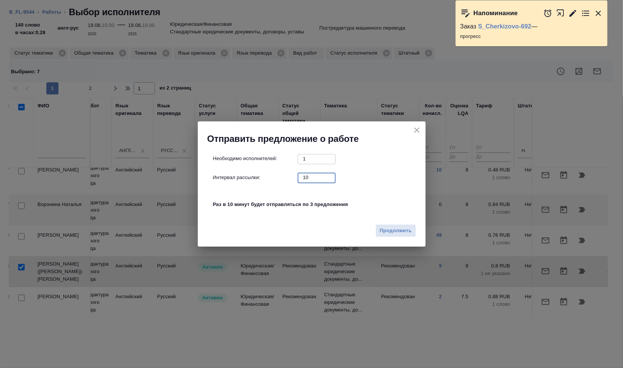
drag, startPoint x: 306, startPoint y: 178, endPoint x: 294, endPoint y: 178, distance: 12.1
click at [296, 178] on div "Интервал рассылки: 10 ​" at bounding box center [314, 177] width 203 height 9
type input "0"
click at [407, 232] on span "Продолжить" at bounding box center [395, 231] width 32 height 9
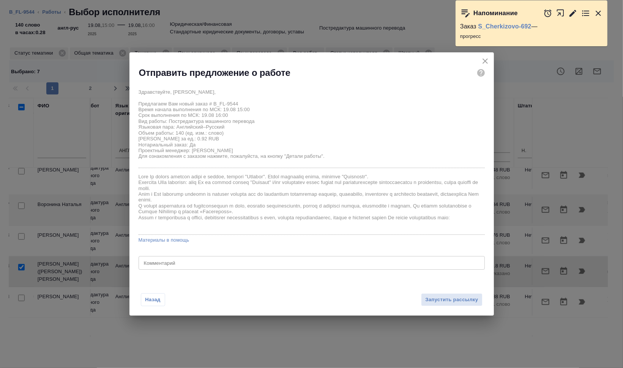
click at [201, 258] on div "x Комментарий" at bounding box center [311, 263] width 346 height 14
paste textarea "Сможете принять небольшой заказ под нот заверение на сегодня? Редактура после G…"
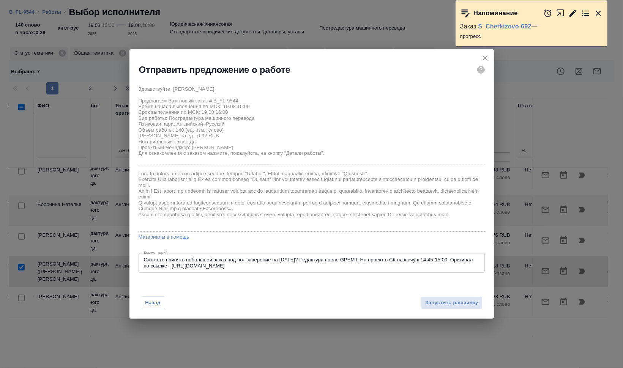
drag, startPoint x: 302, startPoint y: 256, endPoint x: 303, endPoint y: 261, distance: 5.2
click at [303, 261] on div "Сможете принять небольшой заказ под нот заверение на сегодня? Редактура после G…" at bounding box center [311, 263] width 346 height 20
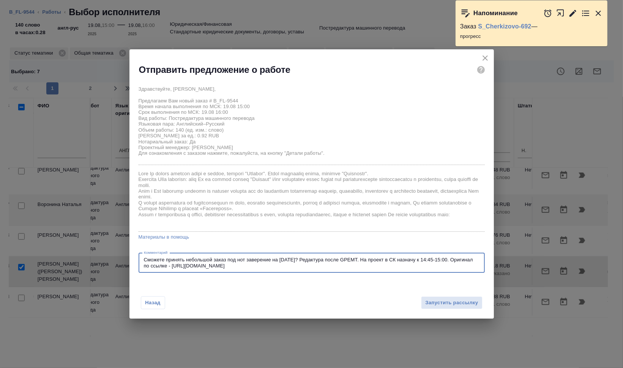
click at [303, 260] on textarea "Сможете принять небольшой заказ под нот заверение на сегодня? Редактура после G…" at bounding box center [311, 263] width 335 height 12
drag, startPoint x: 301, startPoint y: 259, endPoint x: 451, endPoint y: 260, distance: 149.5
click at [451, 260] on textarea "Сможете принять небольшой заказ под нот заверение на сегодня? Редактура после G…" at bounding box center [311, 263] width 335 height 12
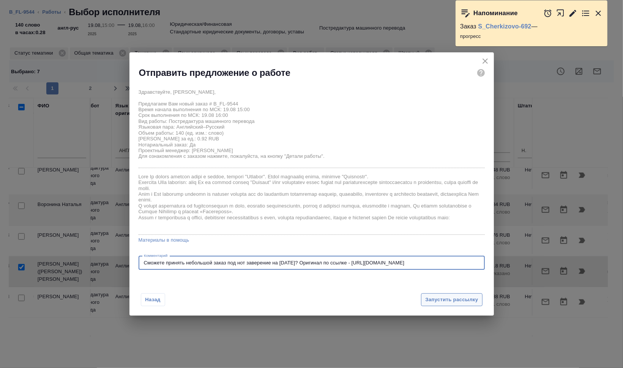
type textarea "Сможете принять небольшой заказ под нот заверение на сегодня? Оригинал по ссылк…"
click at [444, 302] on span "Запустить рассылку" at bounding box center [451, 300] width 53 height 9
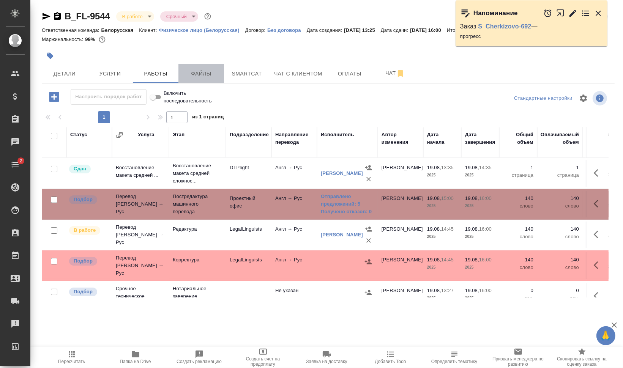
click at [199, 75] on span "Файлы" at bounding box center [201, 73] width 36 height 9
click at [156, 75] on span "Работы" at bounding box center [155, 73] width 36 height 9
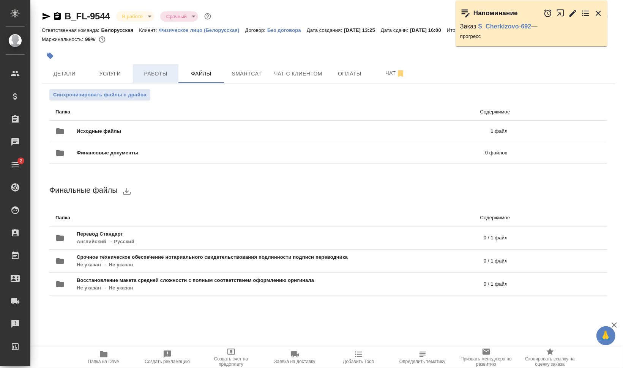
click at [168, 71] on span "Работы" at bounding box center [155, 73] width 36 height 9
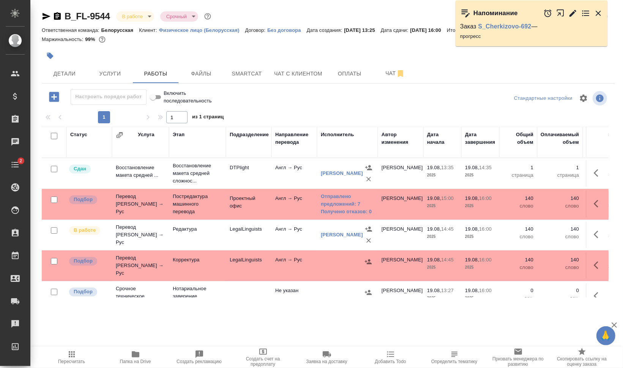
click at [593, 201] on icon "button" at bounding box center [597, 203] width 9 height 9
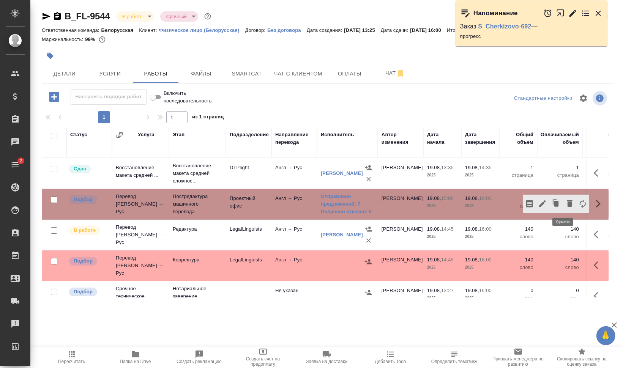
click at [566, 202] on icon "button" at bounding box center [569, 203] width 9 height 9
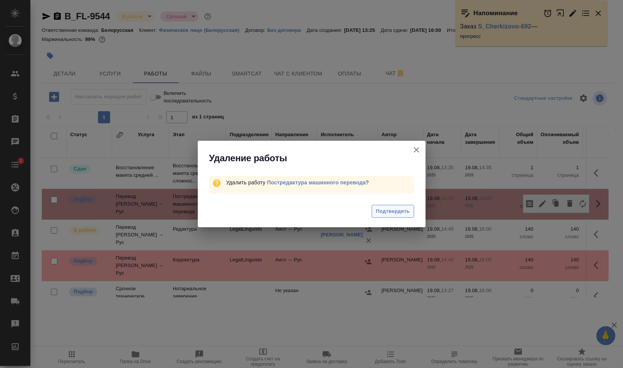
click at [389, 213] on span "Подтвердить" at bounding box center [393, 211] width 34 height 9
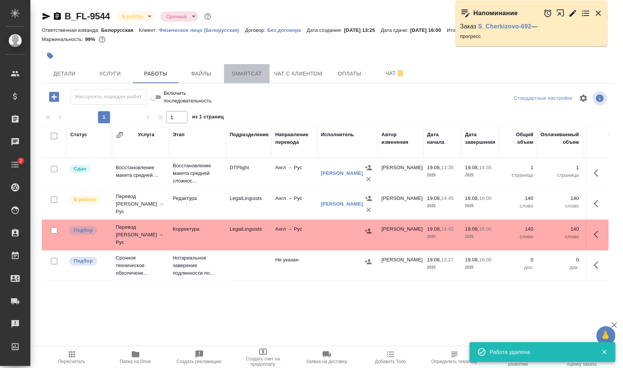
click at [237, 76] on span "Smartcat" at bounding box center [246, 73] width 36 height 9
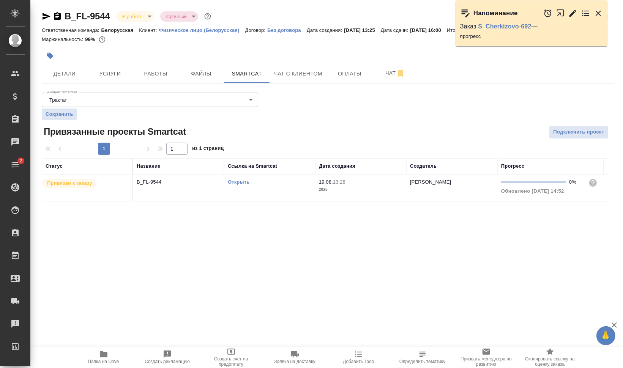
click at [238, 181] on link "Открыть" at bounding box center [239, 182] width 22 height 6
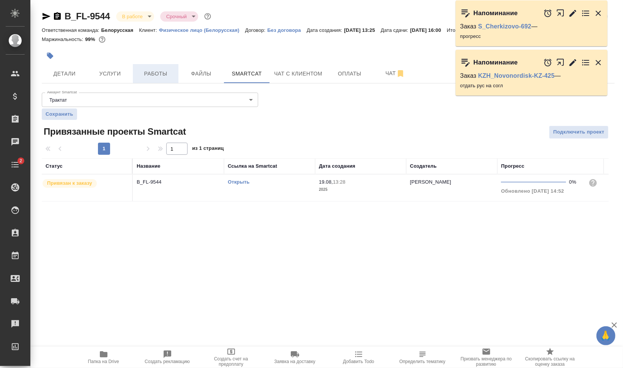
click at [157, 70] on span "Работы" at bounding box center [155, 73] width 36 height 9
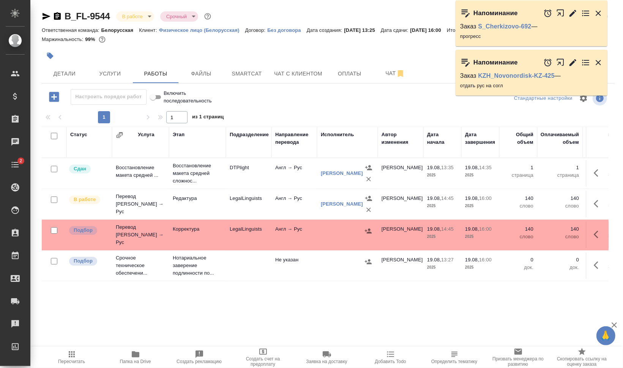
click at [55, 228] on input "checkbox" at bounding box center [54, 230] width 6 height 6
checkbox input "true"
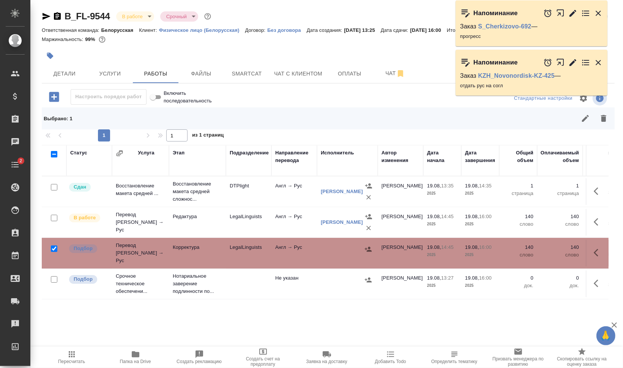
click at [607, 118] on icon "button" at bounding box center [603, 118] width 9 height 9
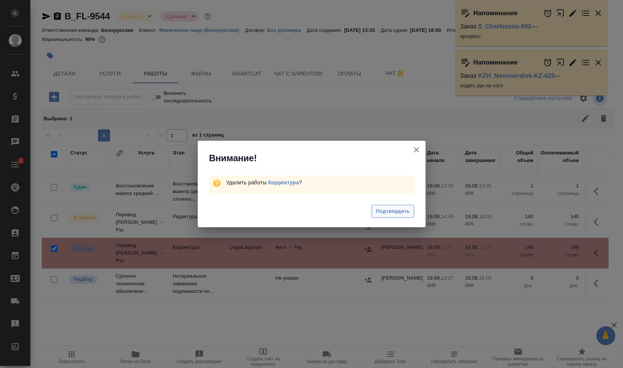
click at [394, 205] on button "Подтвердить" at bounding box center [392, 211] width 42 height 13
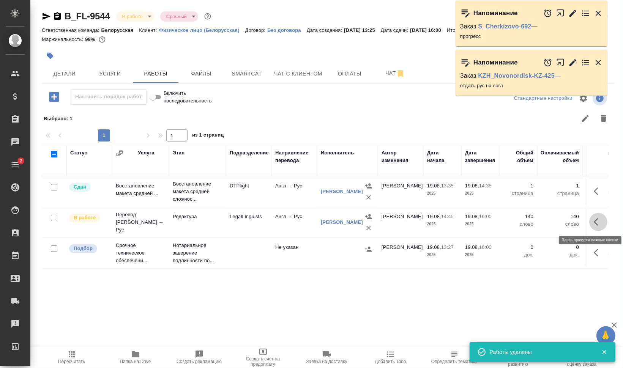
click at [603, 219] on button "button" at bounding box center [598, 222] width 18 height 18
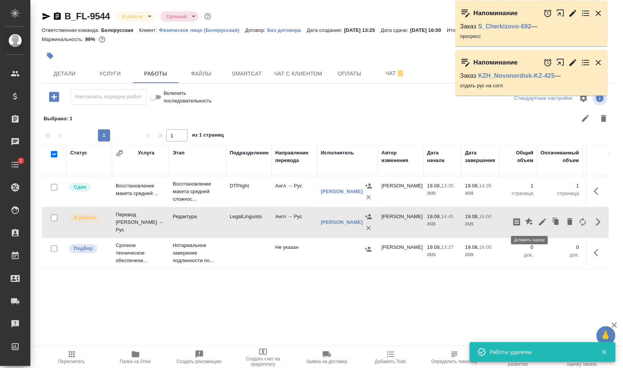
click at [533, 219] on icon "button" at bounding box center [529, 221] width 9 height 9
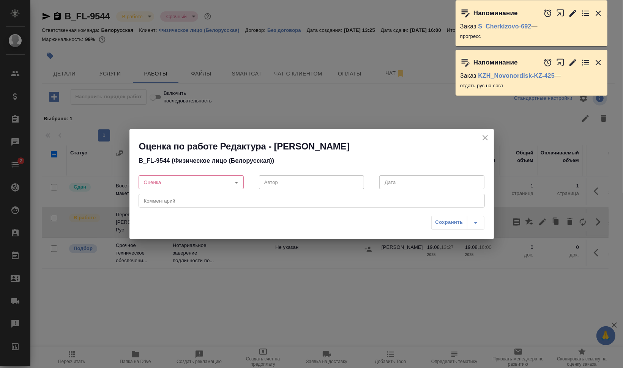
click at [482, 137] on icon "close" at bounding box center [484, 137] width 9 height 9
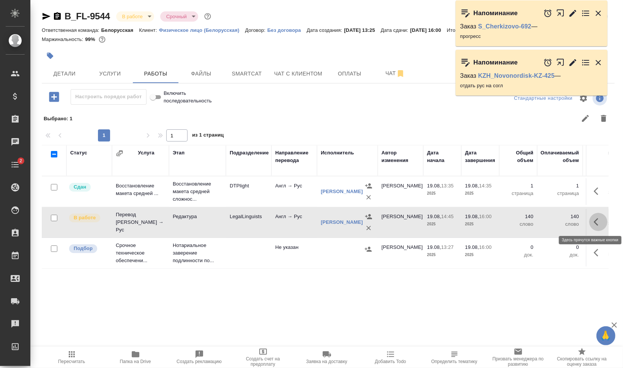
click at [600, 226] on button "button" at bounding box center [598, 222] width 18 height 18
click at [541, 222] on icon "button" at bounding box center [542, 222] width 7 height 7
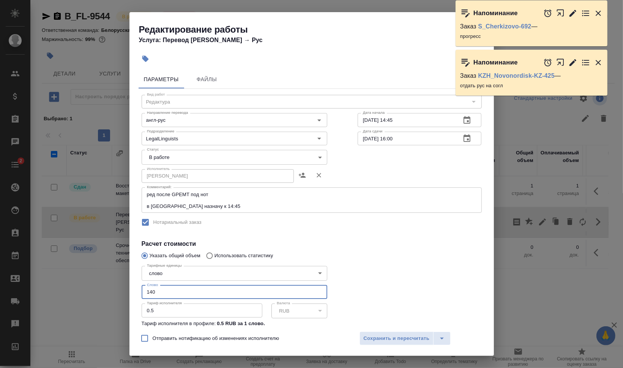
drag, startPoint x: 150, startPoint y: 295, endPoint x: 165, endPoint y: 295, distance: 15.2
click at [165, 295] on input "140" at bounding box center [235, 292] width 186 height 14
click at [152, 294] on input "1159" at bounding box center [235, 292] width 186 height 14
type input "159"
click at [197, 167] on div "Исполнитель Пахно Елена Александровна Исполнитель" at bounding box center [235, 175] width 186 height 18
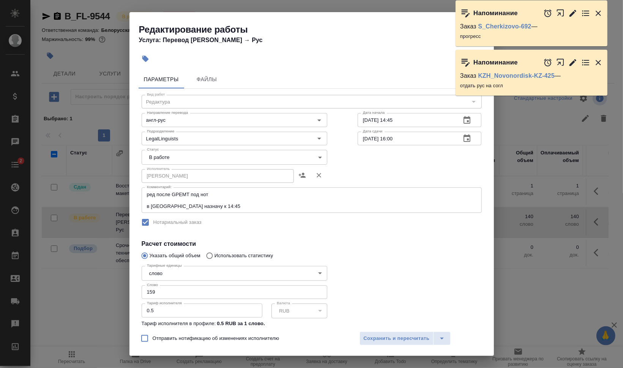
click at [197, 159] on body "🙏 .cls-1 fill:#fff; AWATERA Валеев Динар Клиенты Спецификации Заказы 0 Чаты 2 T…" at bounding box center [311, 184] width 623 height 368
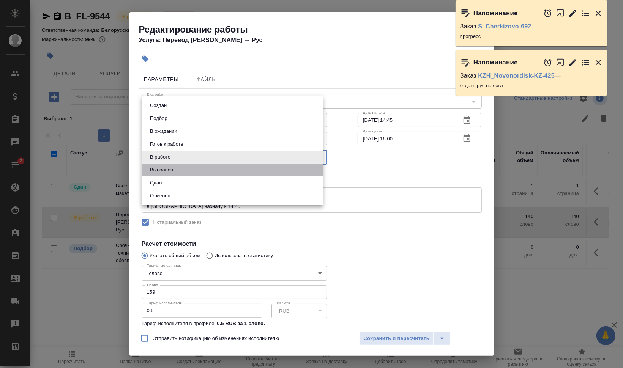
click at [188, 167] on li "Выполнен" at bounding box center [232, 170] width 181 height 13
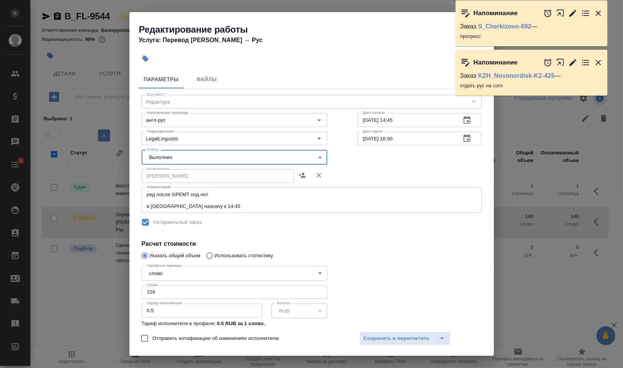
click at [372, 165] on div "Исполнитель Пахно Елена Александровна Исполнитель" at bounding box center [311, 175] width 370 height 49
click at [253, 153] on body "🙏 .cls-1 fill:#fff; AWATERA Валеев Динар Клиенты Спецификации Заказы 0 Чаты 2 T…" at bounding box center [311, 184] width 623 height 368
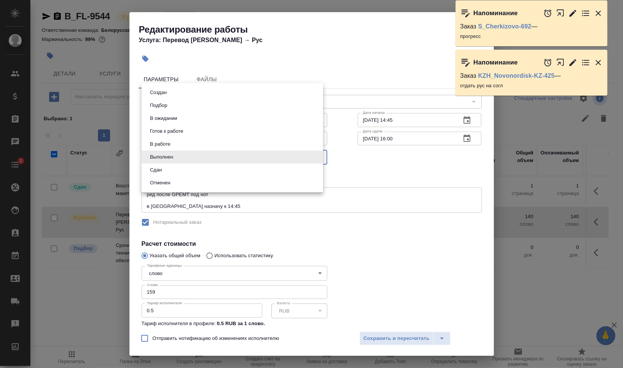
click at [203, 140] on li "В работе" at bounding box center [232, 144] width 181 height 13
type input "inProgress"
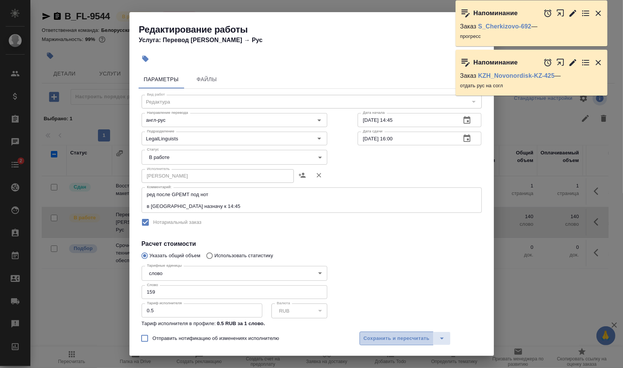
click at [398, 337] on span "Сохранить и пересчитать" at bounding box center [396, 338] width 66 height 9
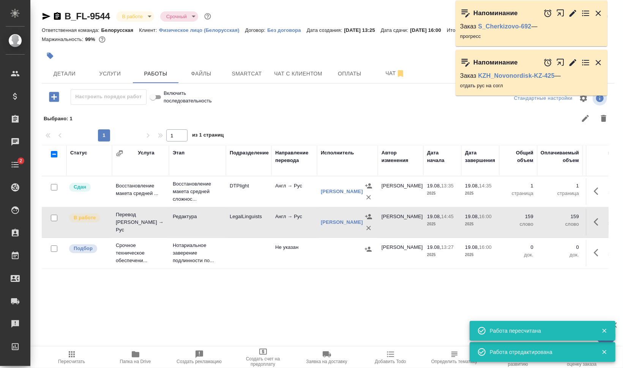
click at [48, 58] on icon "button" at bounding box center [50, 56] width 8 height 8
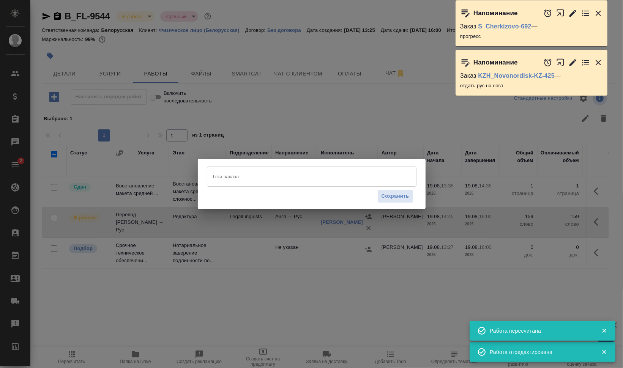
click at [267, 62] on div "Тэги заказа Тэги заказа Сохранить" at bounding box center [311, 184] width 623 height 368
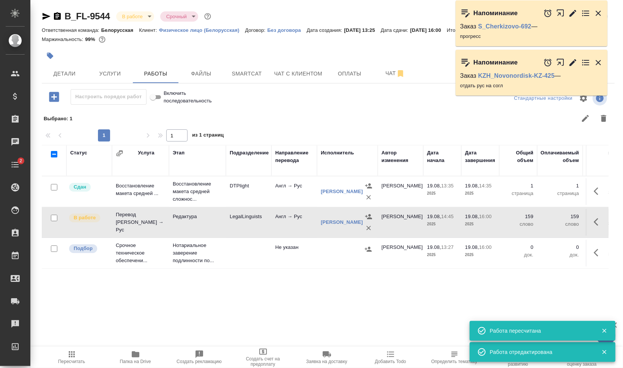
click at [368, 130] on div "1 1 из 1 страниц" at bounding box center [328, 135] width 573 height 12
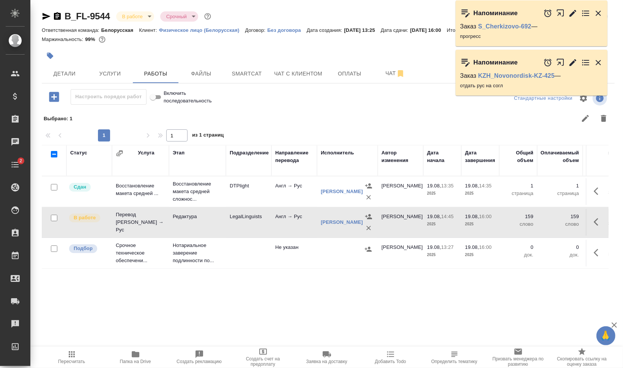
click at [63, 356] on span "Пересчитать" at bounding box center [71, 357] width 55 height 14
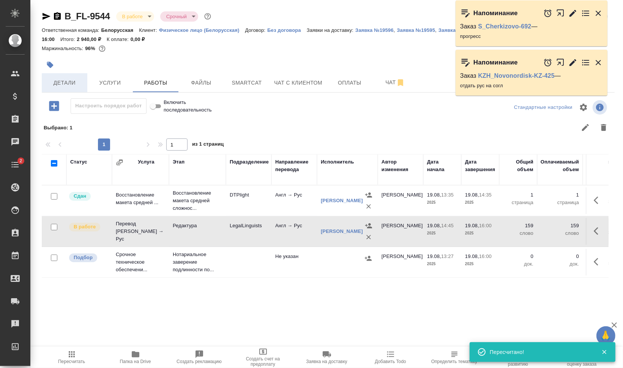
click at [55, 76] on button "Детали" at bounding box center [65, 82] width 46 height 19
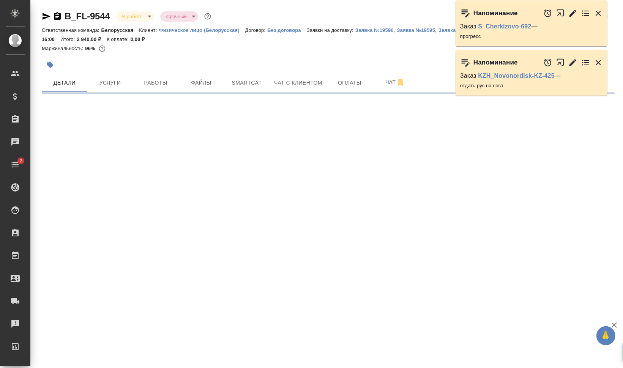
select select "RU"
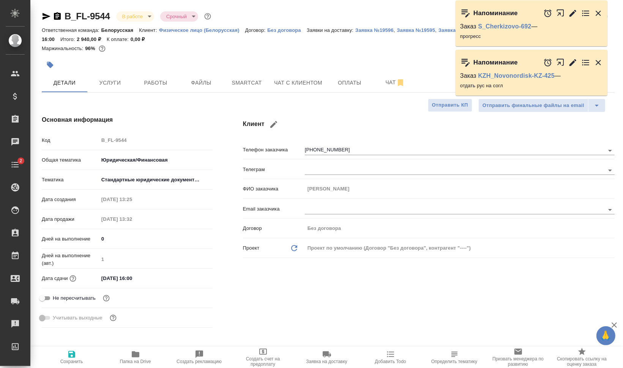
type textarea "x"
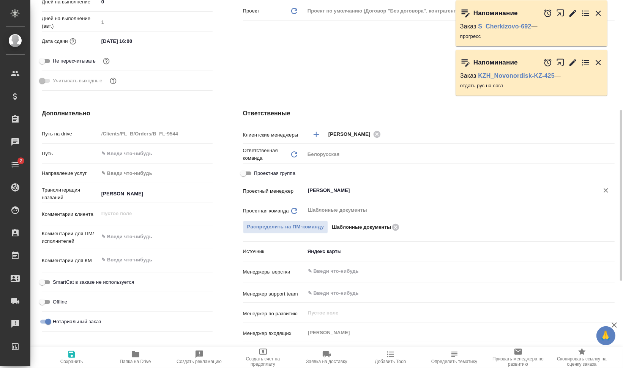
click at [351, 189] on input "Тарабановская Анастасия" at bounding box center [447, 190] width 280 height 9
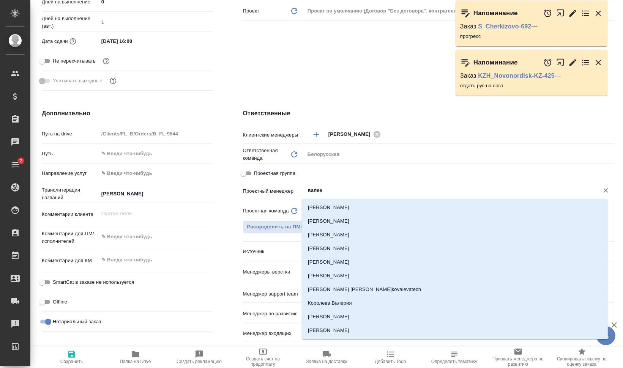
type input "валеев"
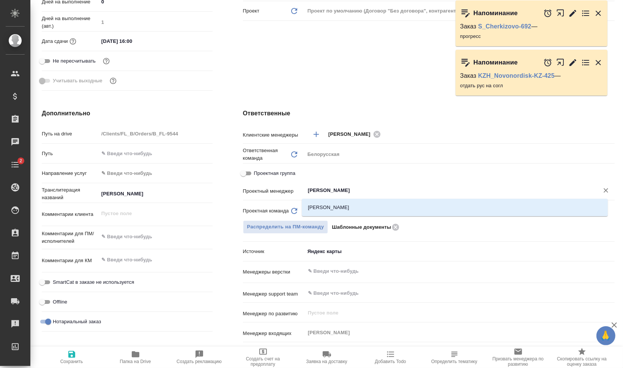
click at [343, 200] on div "[PERSON_NAME]" at bounding box center [455, 207] width 306 height 17
click at [343, 205] on li "[PERSON_NAME]" at bounding box center [455, 208] width 306 height 14
type textarea "x"
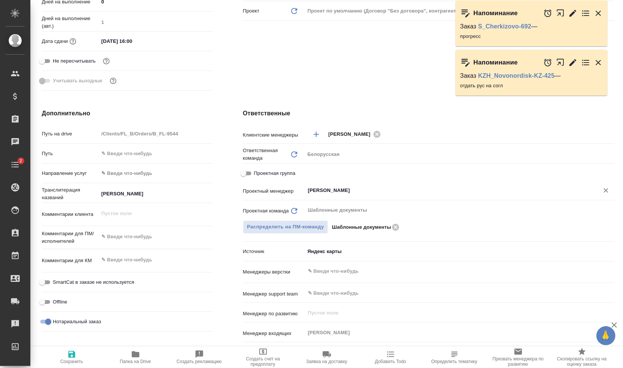
type input "[PERSON_NAME]"
click at [74, 348] on button "Сохранить" at bounding box center [72, 357] width 64 height 21
type textarea "x"
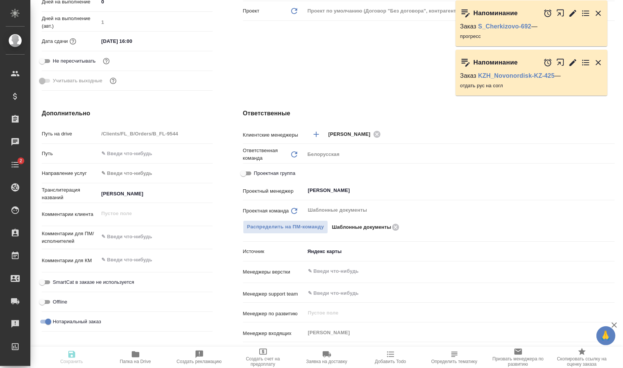
type textarea "x"
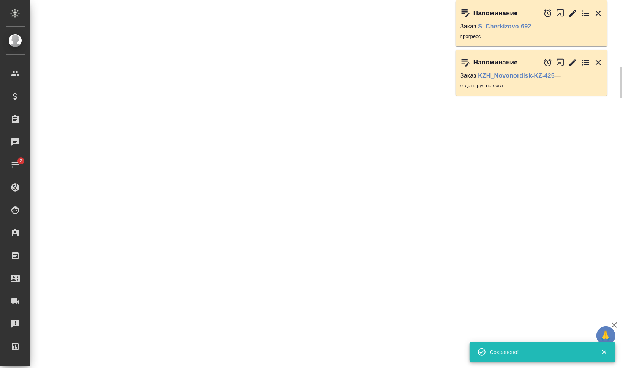
select select "RU"
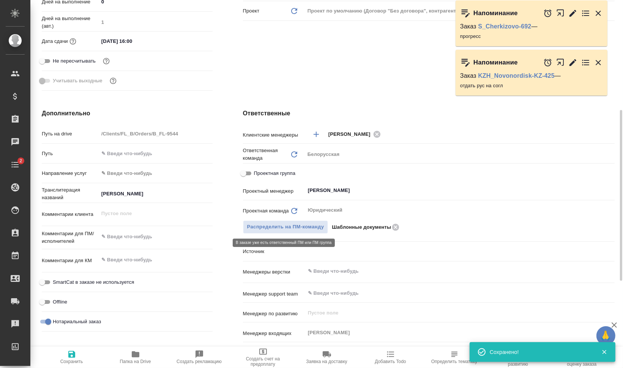
type textarea "x"
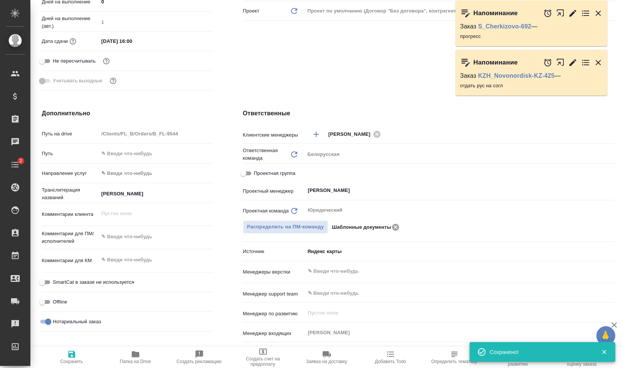
click at [395, 225] on icon at bounding box center [395, 226] width 7 height 7
type textarea "x"
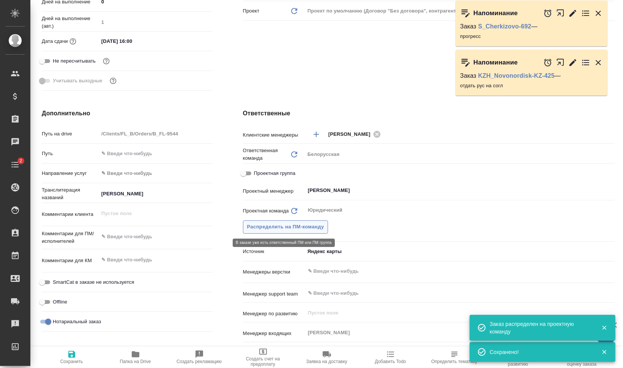
click at [300, 226] on span "Распределить на ПМ-команду" at bounding box center [285, 227] width 77 height 9
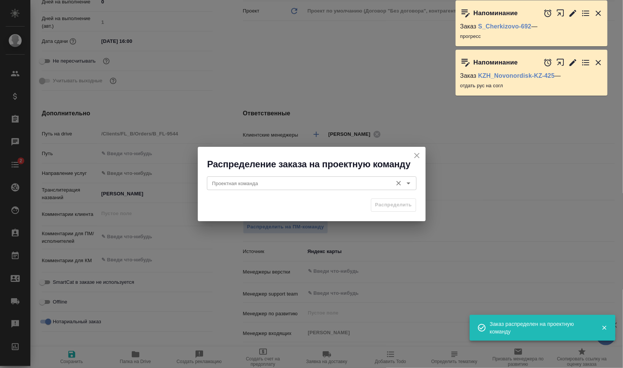
click at [247, 189] on div "Проектная команда" at bounding box center [311, 183] width 209 height 14
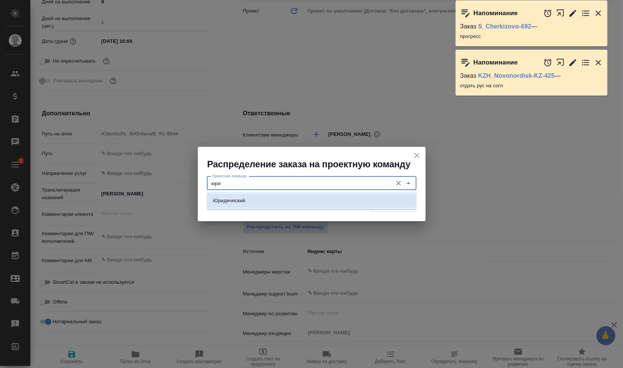
click at [242, 201] on p "Юридический" at bounding box center [229, 201] width 32 height 8
type input "Юридический"
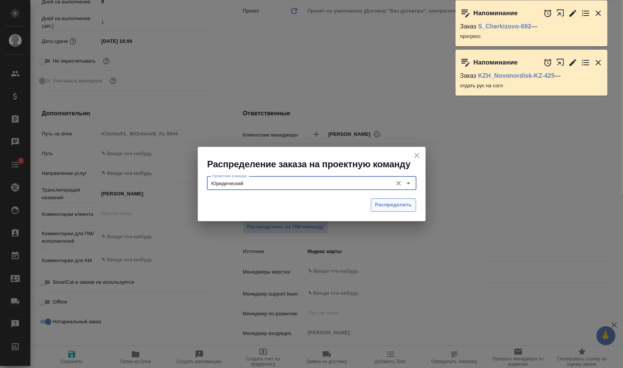
click at [398, 205] on span "Распределить" at bounding box center [393, 205] width 37 height 9
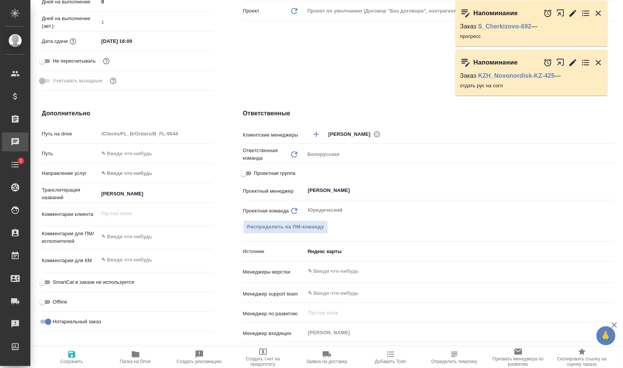
type textarea "x"
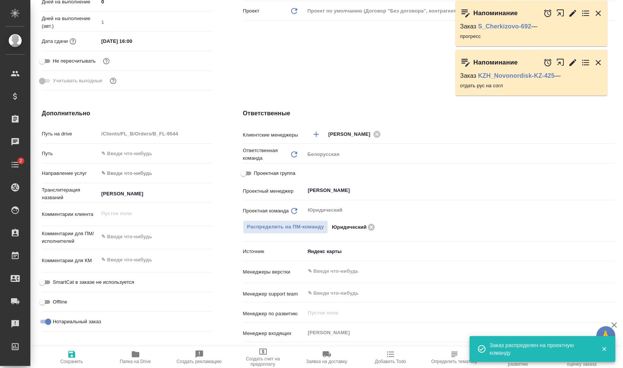
type textarea "x"
click at [72, 361] on span "Сохранить" at bounding box center [71, 361] width 23 height 5
type textarea "x"
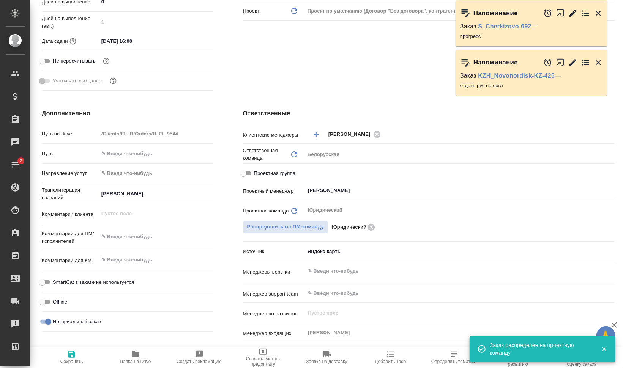
type textarea "x"
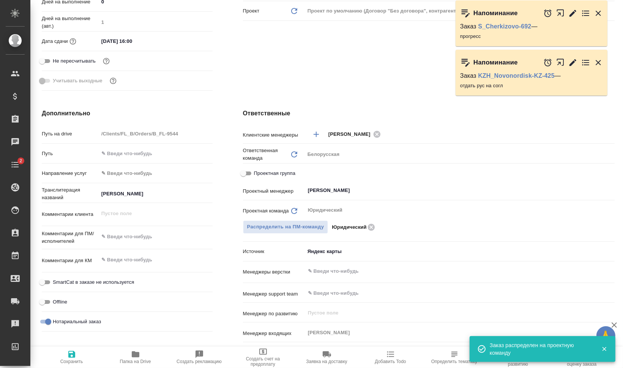
scroll to position [0, 0]
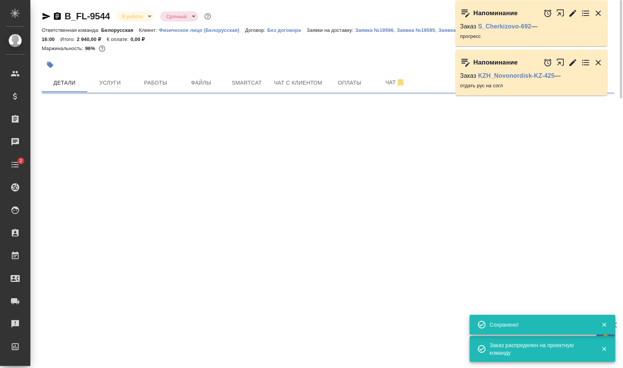
click at [45, 64] on button "button" at bounding box center [50, 65] width 17 height 17
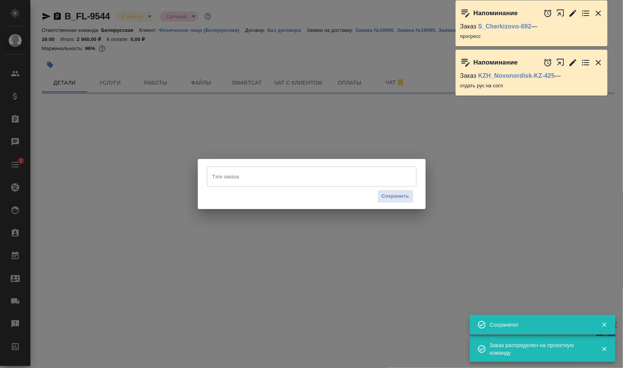
click at [241, 174] on input "Тэги заказа" at bounding box center [304, 176] width 188 height 13
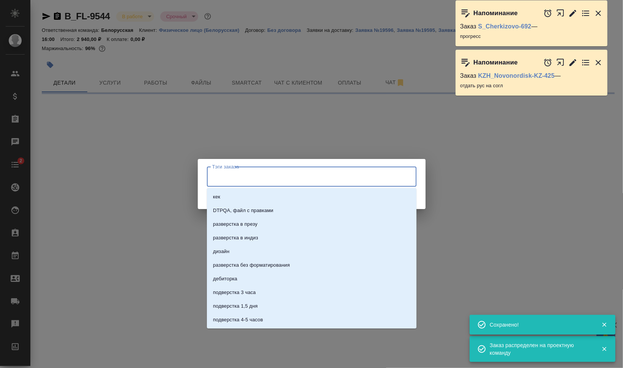
select select "RU"
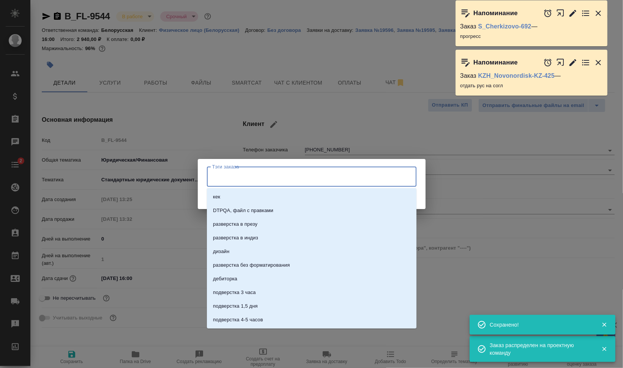
type input "с"
type textarea "x"
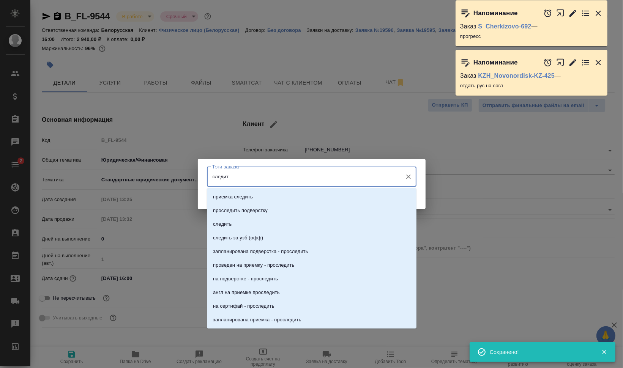
type input "следить"
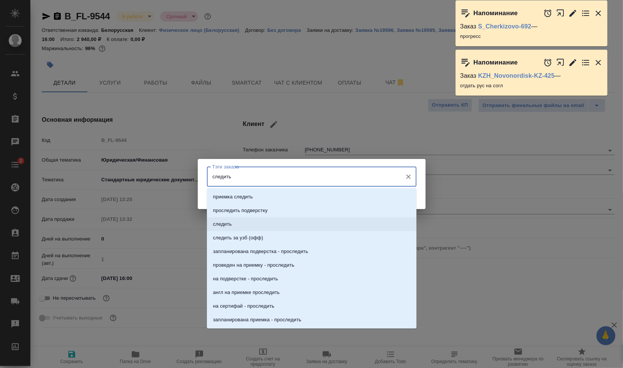
click at [291, 218] on li "следить" at bounding box center [311, 224] width 209 height 14
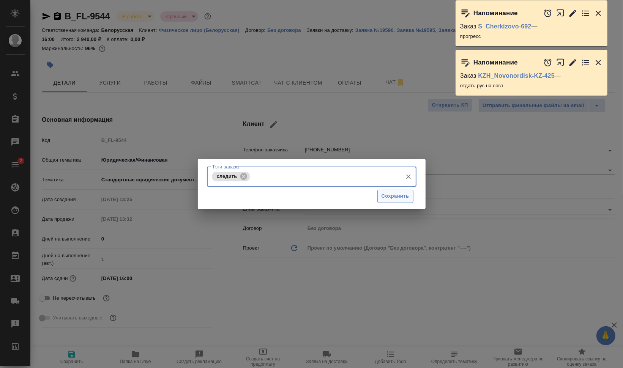
click at [379, 196] on button "Сохранить" at bounding box center [395, 196] width 36 height 13
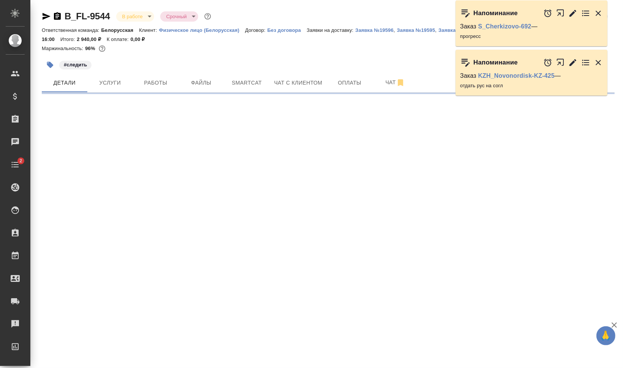
click at [593, 14] on icon "button" at bounding box center [597, 13] width 9 height 9
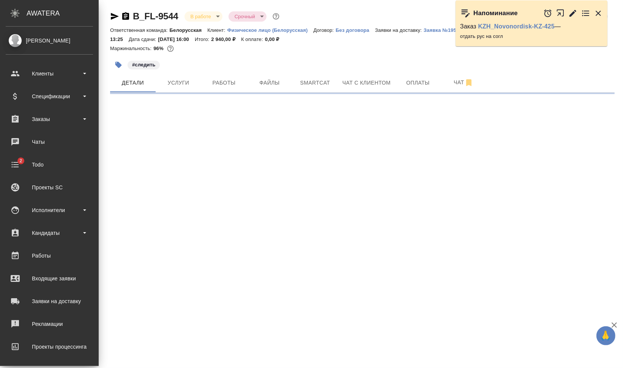
select select "RU"
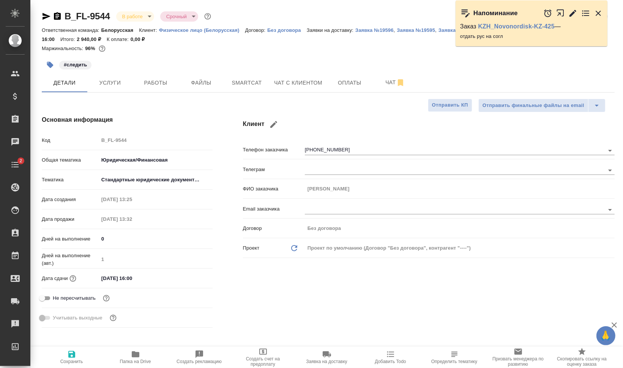
type textarea "x"
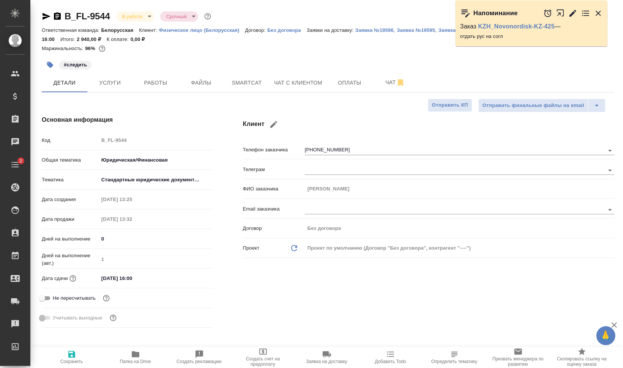
type textarea "x"
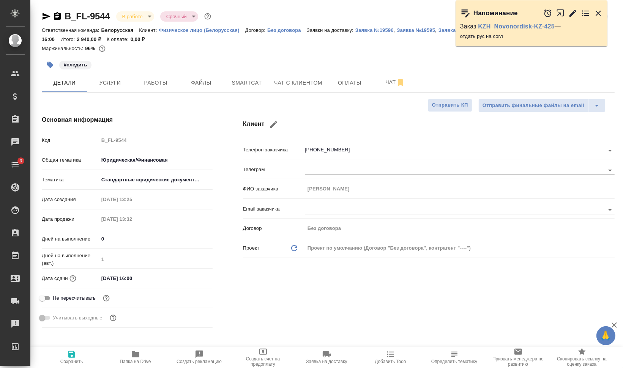
type textarea "x"
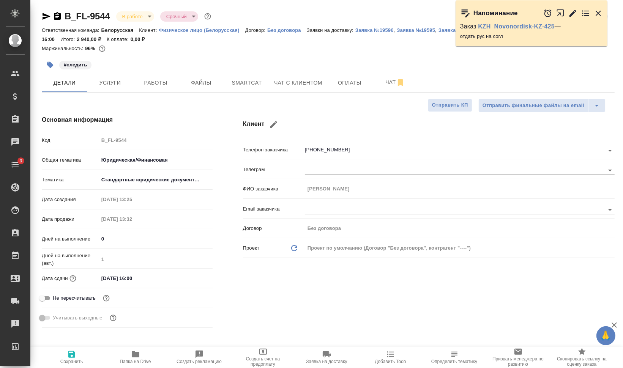
type textarea "x"
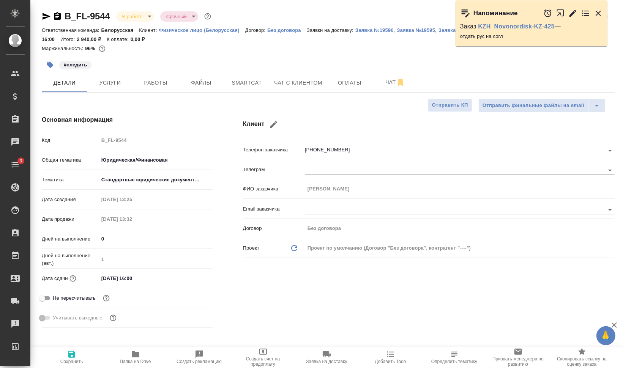
type textarea "x"
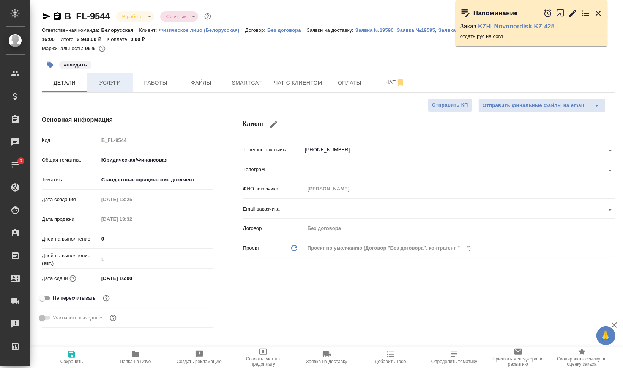
type textarea "x"
click at [132, 356] on icon "button" at bounding box center [136, 354] width 8 height 6
type textarea "x"
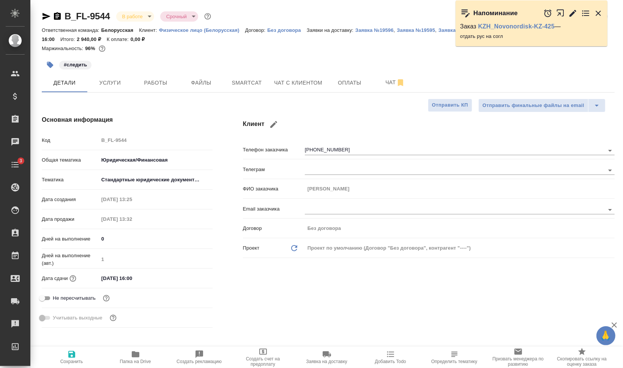
type textarea "x"
click at [250, 77] on button "Smartcat" at bounding box center [247, 82] width 46 height 19
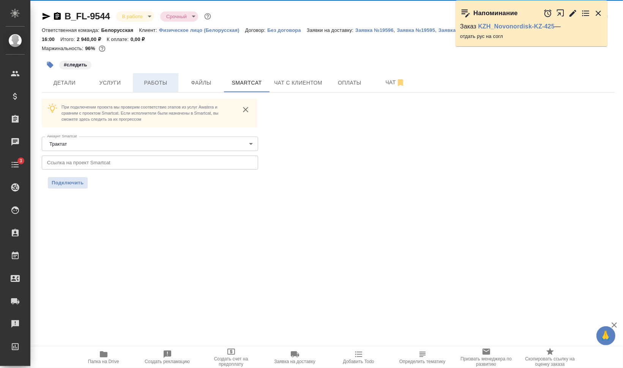
click at [165, 86] on span "Работы" at bounding box center [155, 82] width 36 height 9
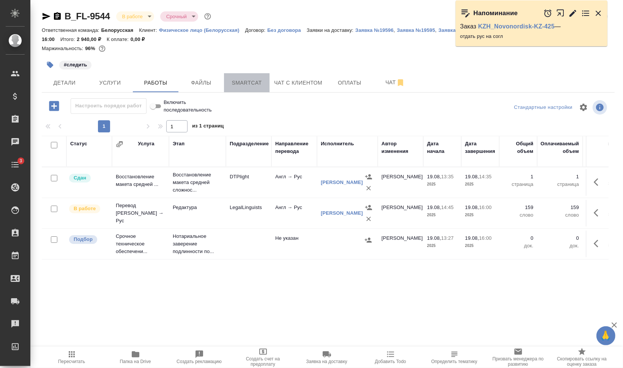
click at [245, 83] on span "Smartcat" at bounding box center [246, 82] width 36 height 9
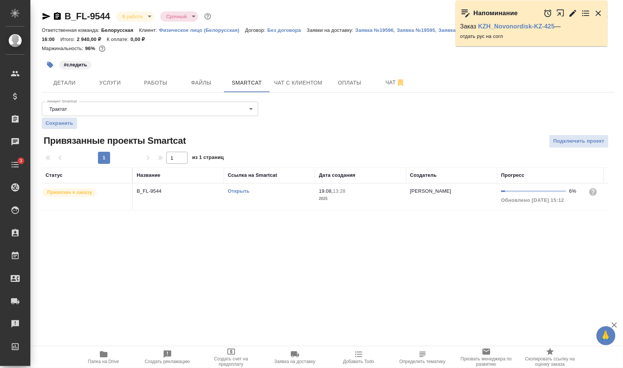
click at [239, 191] on link "Открыть" at bounding box center [239, 191] width 22 height 6
click at [138, 14] on body "🙏 .cls-1 fill:#fff; AWATERA Валеев Динар Клиенты Спецификации Заказы 0 Чаты 3 T…" at bounding box center [311, 184] width 623 height 368
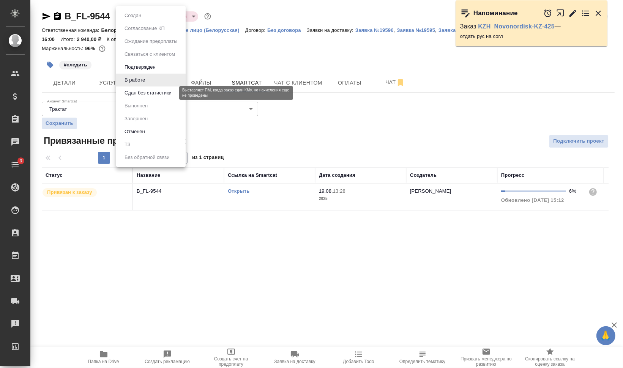
click at [146, 94] on button "Сдан без статистики" at bounding box center [148, 93] width 52 height 8
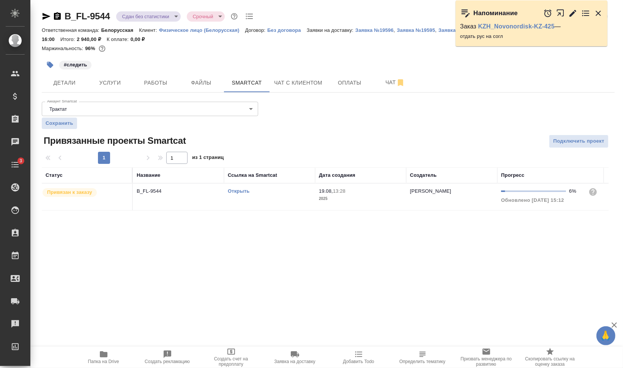
click at [165, 16] on body "🙏 .cls-1 fill:#fff; AWATERA Валеев Динар Клиенты Спецификации Заказы 0 Чаты 3 T…" at bounding box center [311, 184] width 623 height 368
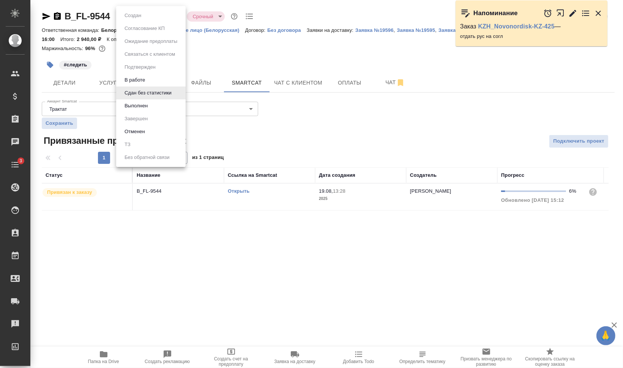
click at [150, 108] on li "Выполнен" at bounding box center [150, 105] width 69 height 13
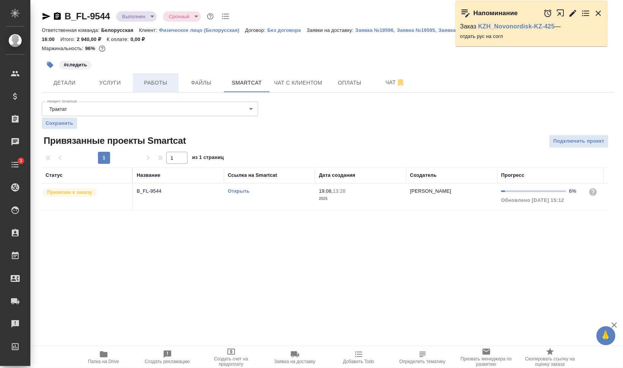
click at [162, 83] on span "Работы" at bounding box center [155, 82] width 36 height 9
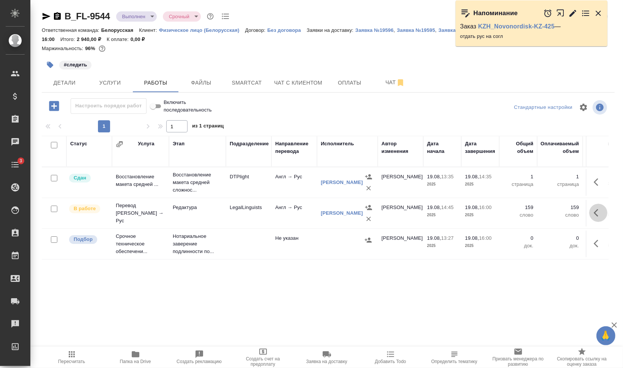
click at [604, 214] on button "button" at bounding box center [598, 213] width 18 height 18
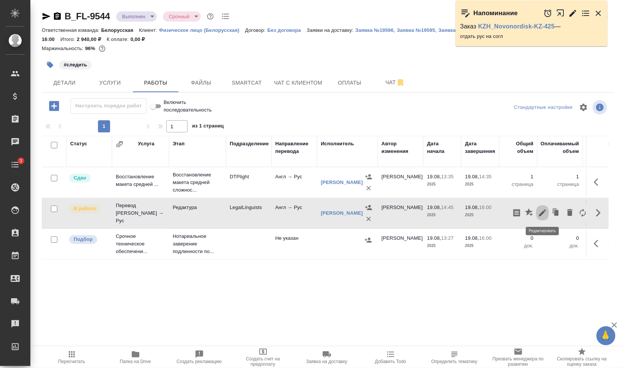
click at [538, 212] on icon "button" at bounding box center [542, 212] width 9 height 9
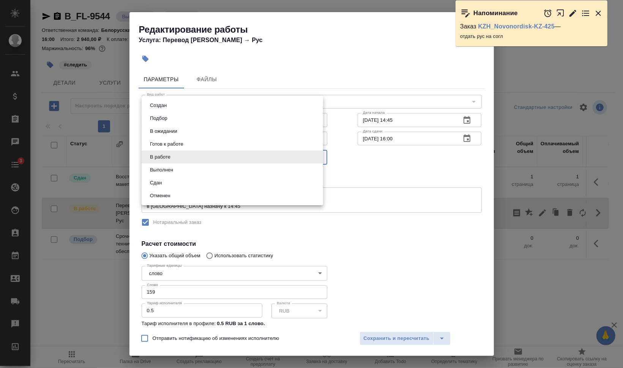
click at [246, 157] on body "🙏 .cls-1 fill:#fff; AWATERA Валеев Динар Клиенты Спецификации Заказы 0 Чаты 3 T…" at bounding box center [311, 184] width 623 height 368
click at [202, 170] on li "Выполнен" at bounding box center [232, 170] width 181 height 13
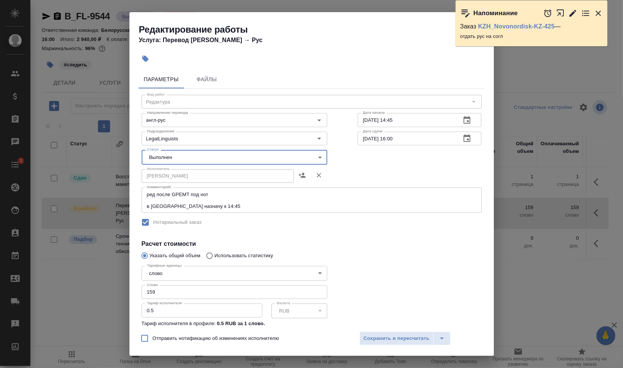
click at [205, 157] on body "🙏 .cls-1 fill:#fff; AWATERA Валеев Динар Клиенты Спецификации Заказы 0 Чаты 3 T…" at bounding box center [311, 184] width 623 height 368
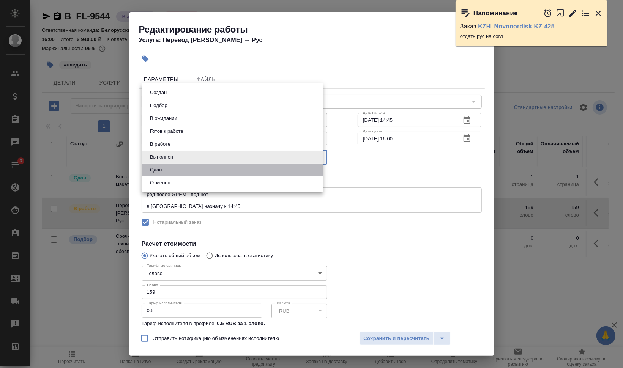
drag, startPoint x: 193, startPoint y: 169, endPoint x: 203, endPoint y: 174, distance: 11.2
click at [193, 169] on li "Сдан" at bounding box center [232, 170] width 181 height 13
type input "closed"
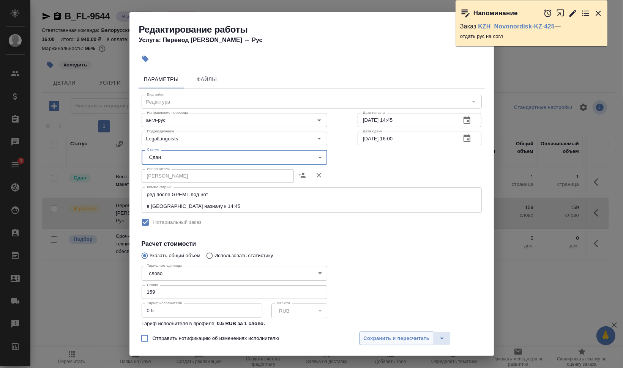
click at [395, 336] on span "Сохранить и пересчитать" at bounding box center [396, 338] width 66 height 9
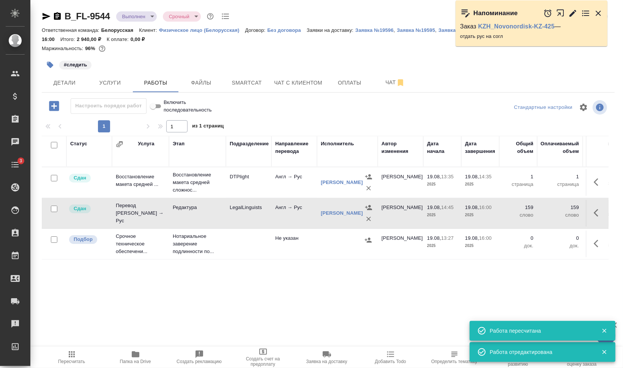
click at [47, 65] on icon "button" at bounding box center [50, 65] width 8 height 8
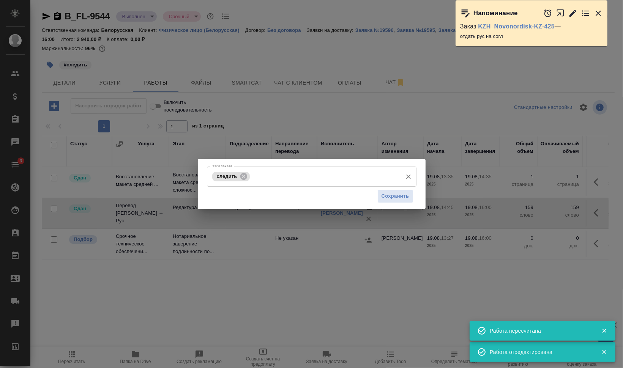
click at [243, 175] on icon at bounding box center [243, 176] width 7 height 7
click at [390, 196] on span "Сохранить" at bounding box center [395, 196] width 28 height 9
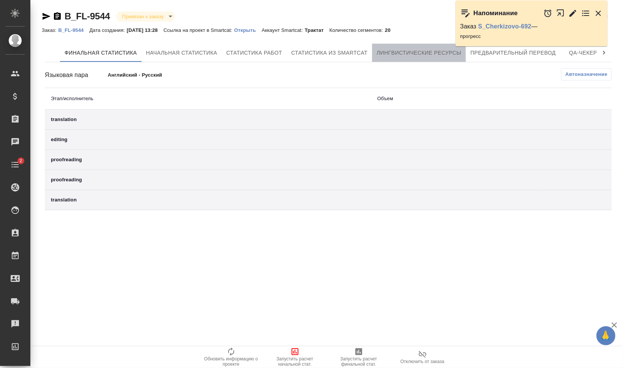
click at [426, 56] on span "Лингвистические ресурсы" at bounding box center [418, 52] width 85 height 9
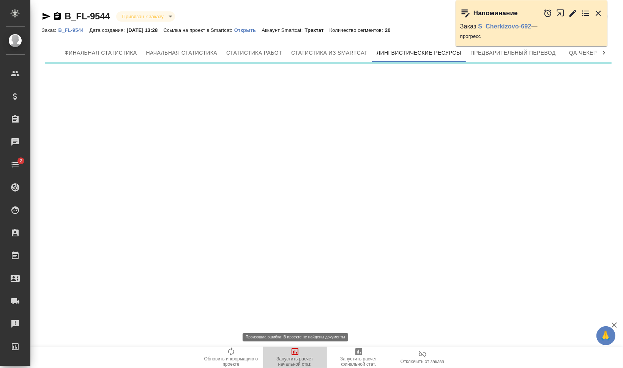
click at [292, 294] on span "Запустить расчет начальной стат." at bounding box center [294, 361] width 55 height 11
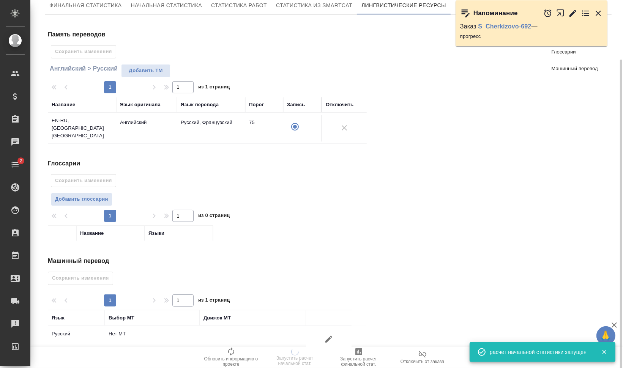
scroll to position [57, 0]
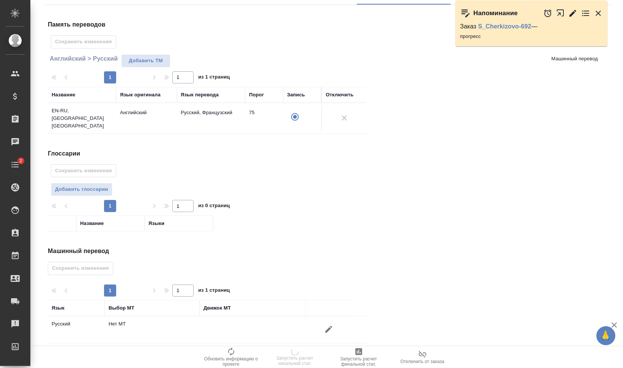
click at [331, 294] on icon "button" at bounding box center [328, 329] width 9 height 9
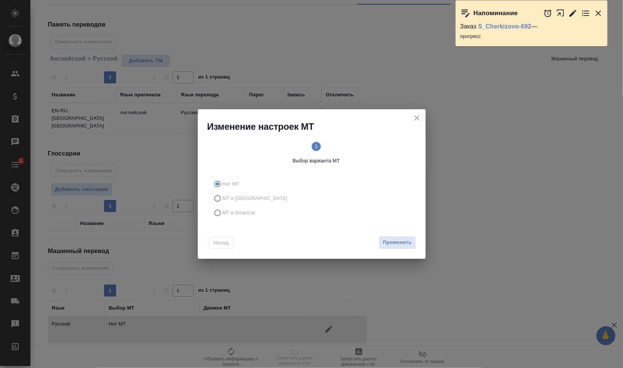
click at [232, 213] on span "МТ в Smartcat" at bounding box center [238, 213] width 33 height 8
click at [222, 213] on input "МТ в Smartcat" at bounding box center [216, 213] width 12 height 14
radio input "true"
click at [368, 149] on circle at bounding box center [366, 146] width 9 height 9
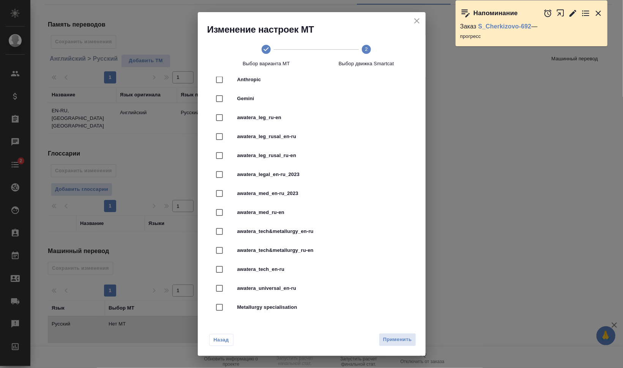
scroll to position [229, 0]
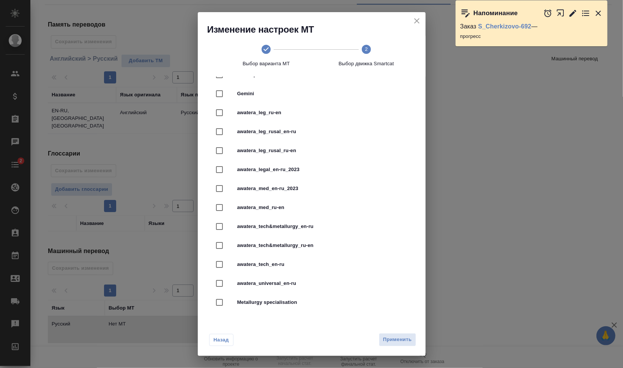
click at [337, 169] on span "awatera_legal_en-ru_2023" at bounding box center [322, 170] width 170 height 8
checkbox input "true"
click at [391, 294] on span "Применить" at bounding box center [397, 339] width 29 height 9
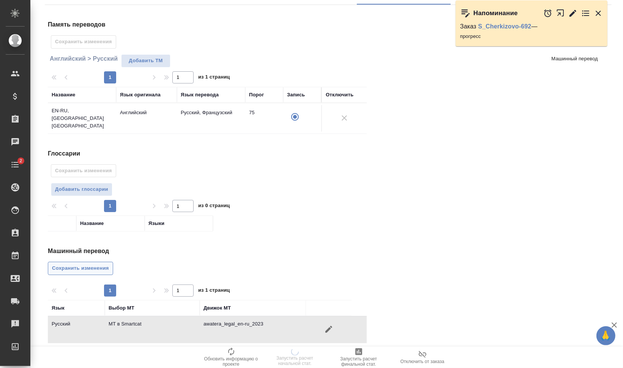
click at [50, 262] on button "Сохранить изменения" at bounding box center [80, 268] width 65 height 13
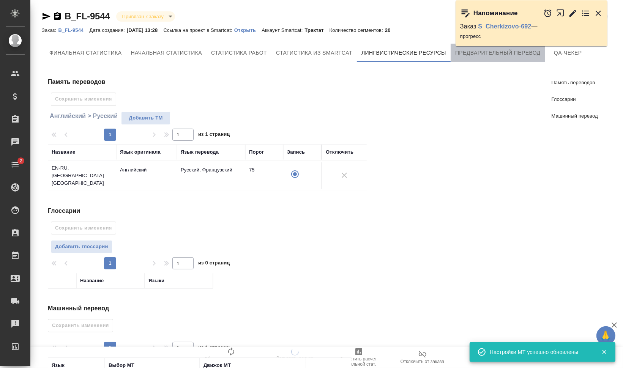
click at [465, 55] on span "Предварительный перевод" at bounding box center [497, 52] width 85 height 9
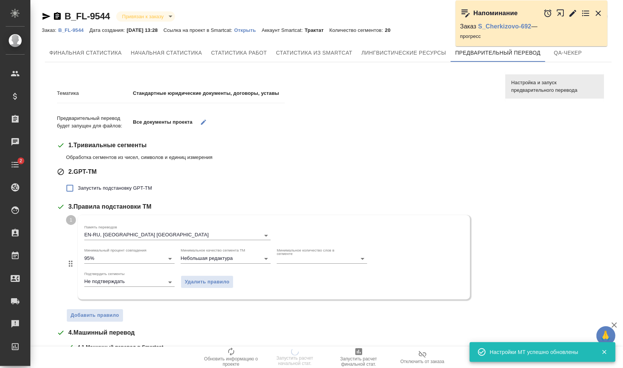
click at [107, 192] on label "Запустить подстановку GPT-TM" at bounding box center [107, 188] width 90 height 16
click at [78, 192] on input "Запустить подстановку GPT-TM" at bounding box center [70, 188] width 16 height 16
checkbox input "true"
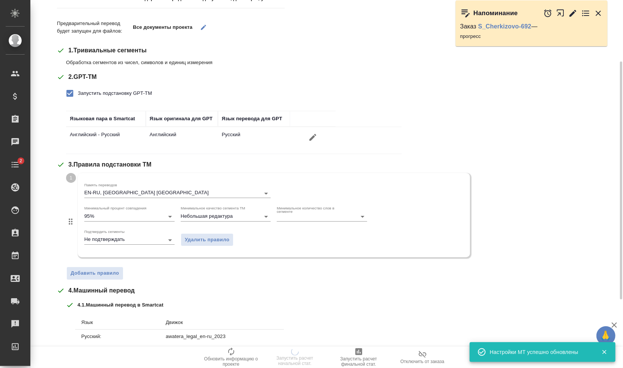
scroll to position [190, 0]
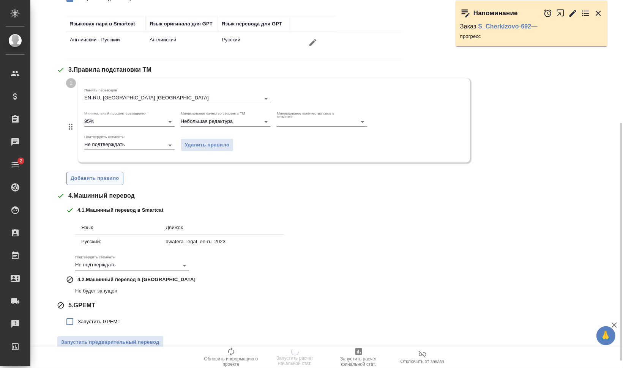
click at [96, 181] on span "Добавить правило" at bounding box center [95, 178] width 49 height 9
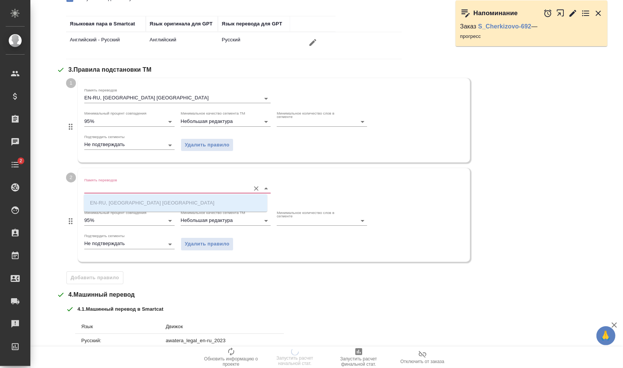
click at [102, 187] on input "Память переводов" at bounding box center [165, 188] width 162 height 9
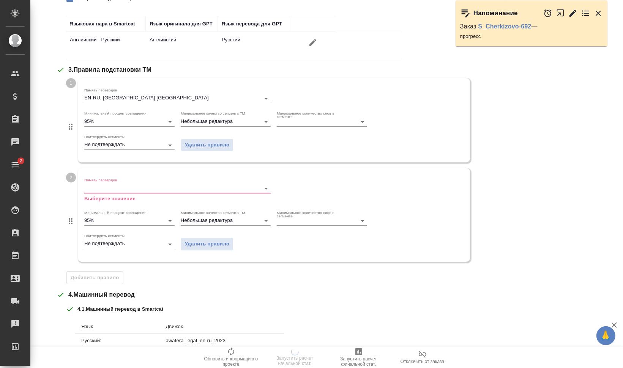
click at [190, 290] on div "4 . Машинный перевод" at bounding box center [275, 294] width 437 height 9
click at [197, 249] on button "Удалить правило" at bounding box center [207, 244] width 53 height 13
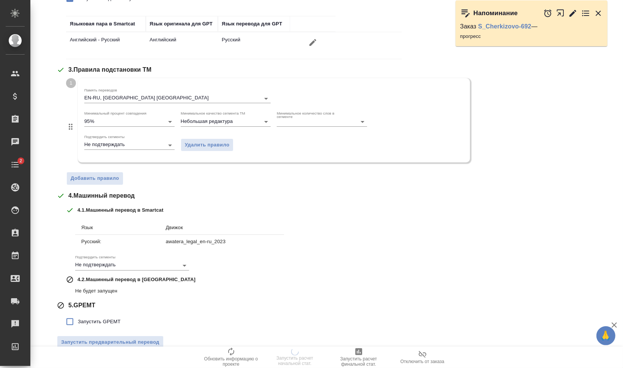
scroll to position [200, 0]
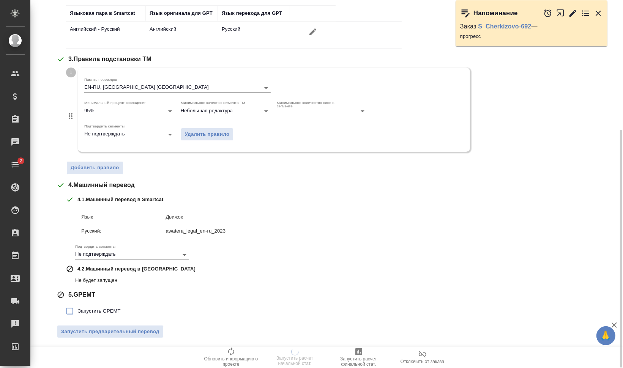
click at [117, 294] on span "Запустить GPEMT" at bounding box center [99, 311] width 43 height 8
click at [78, 294] on input "Запустить GPEMT" at bounding box center [70, 311] width 16 height 16
checkbox input "true"
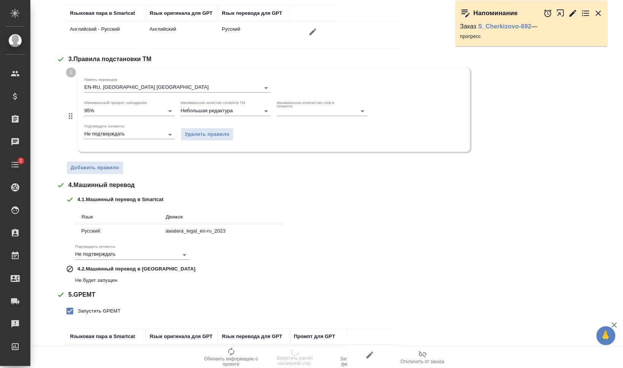
scroll to position [253, 0]
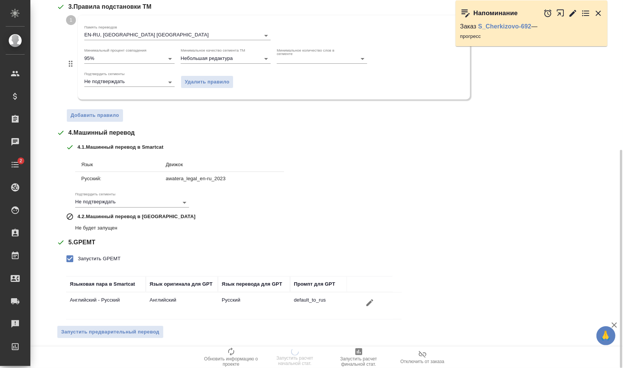
click at [121, 294] on div "Тематика Стандартные юридические документы, договоры, уставы Предварительный пе…" at bounding box center [275, 86] width 437 height 517
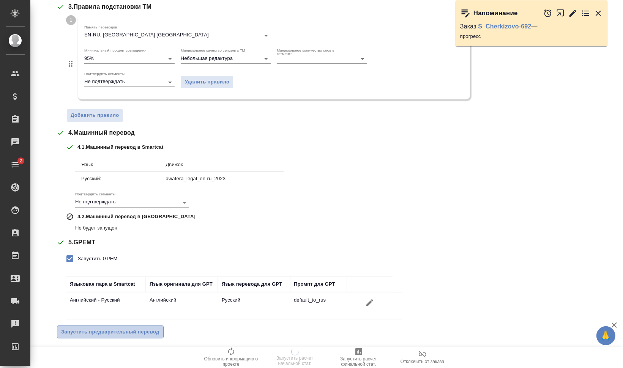
click at [127, 294] on button "Запустить предварительный перевод" at bounding box center [110, 332] width 107 height 13
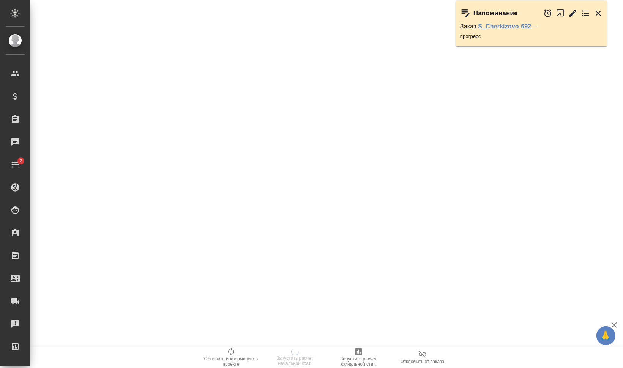
scroll to position [0, 0]
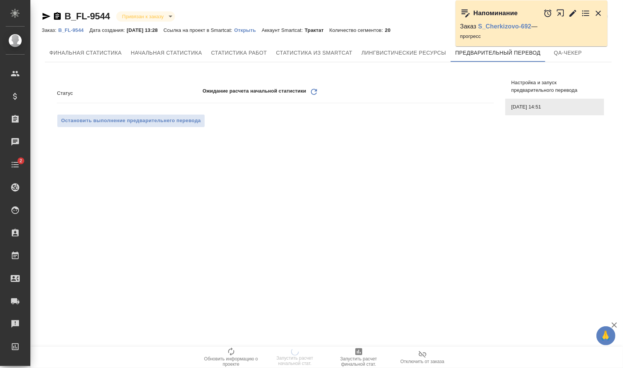
click at [313, 90] on icon "Обновить" at bounding box center [313, 91] width 9 height 9
click at [309, 88] on icon "Обновить" at bounding box center [313, 91] width 9 height 9
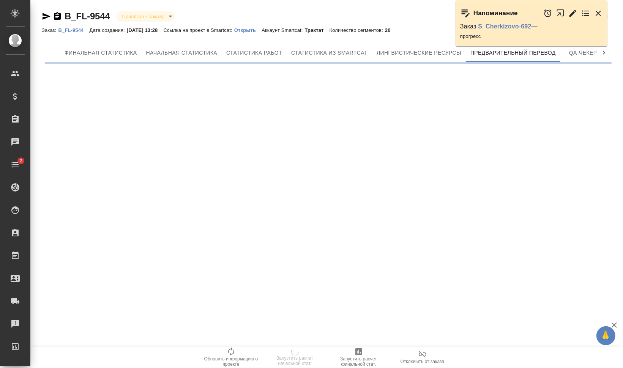
click at [312, 93] on div ".cls-1 fill:#fff; AWATERA [PERSON_NAME] Динар Клиенты Спецификации Заказы 0 Чат…" at bounding box center [311, 184] width 623 height 368
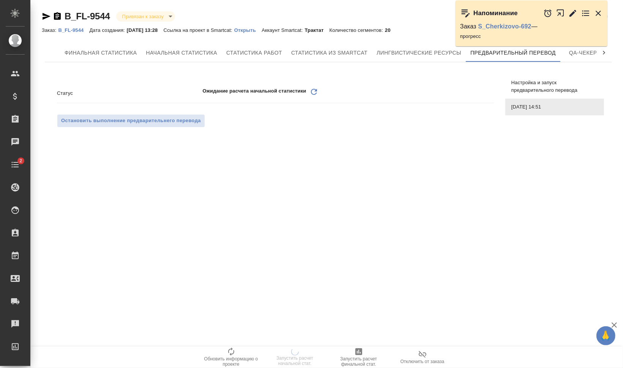
click at [498, 11] on icon "button" at bounding box center [562, 15] width 13 height 13
click at [312, 88] on icon "Обновить" at bounding box center [313, 91] width 9 height 9
click at [318, 93] on div "Ожидание расчета начальной статистики Обновить" at bounding box center [348, 93] width 291 height 12
click at [316, 92] on icon "Обновить" at bounding box center [313, 91] width 9 height 9
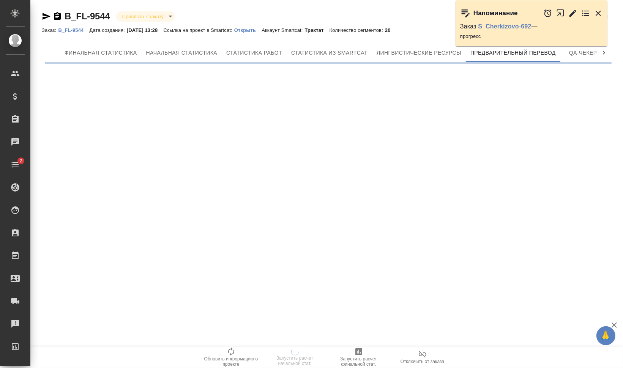
click at [316, 92] on div ".cls-1 fill:#fff; AWATERA [PERSON_NAME] Динар Клиенты Спецификации Заказы 0 Чат…" at bounding box center [311, 184] width 623 height 368
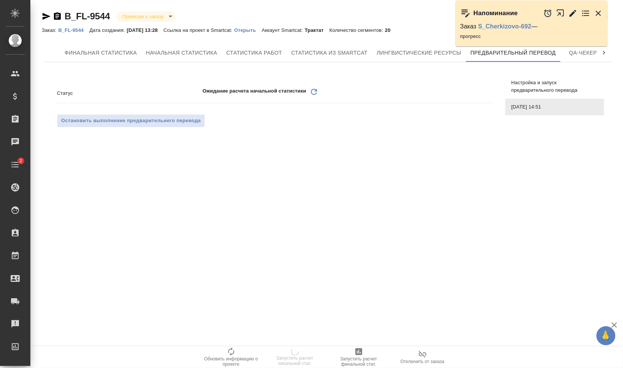
click at [316, 92] on icon "Обновить" at bounding box center [313, 91] width 9 height 9
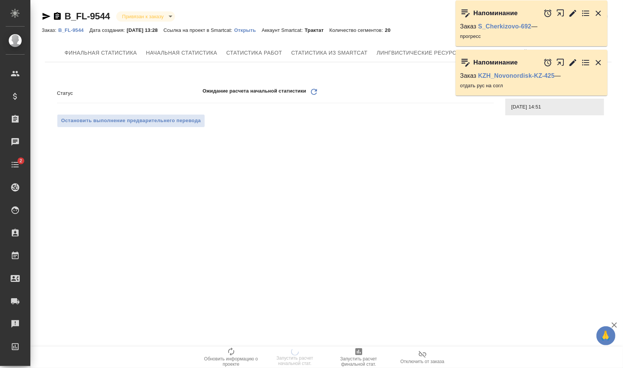
click at [315, 91] on icon at bounding box center [314, 92] width 6 height 6
click at [310, 90] on icon "Обновить" at bounding box center [313, 91] width 9 height 9
click at [316, 90] on icon at bounding box center [314, 92] width 6 height 6
click at [498, 14] on icon "button" at bounding box center [597, 13] width 5 height 5
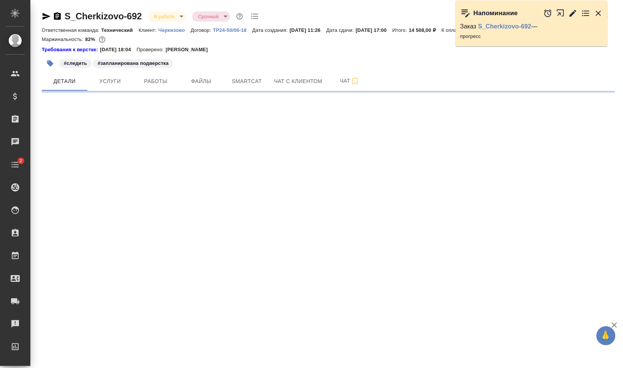
select select "RU"
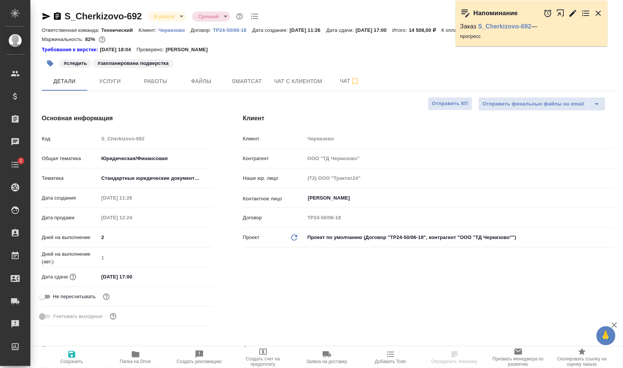
type textarea "x"
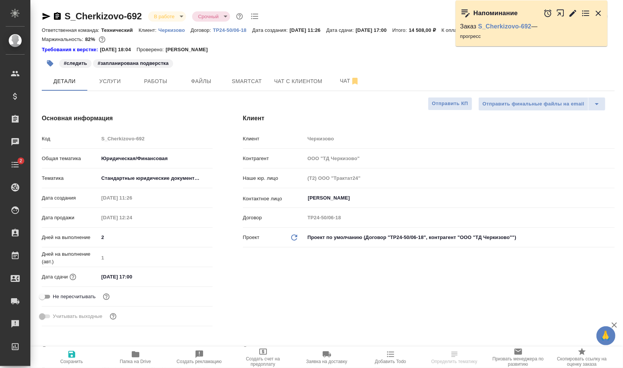
type textarea "x"
type input "[PERSON_NAME]"
click at [132, 362] on span "Папка на Drive" at bounding box center [135, 361] width 31 height 5
type textarea "x"
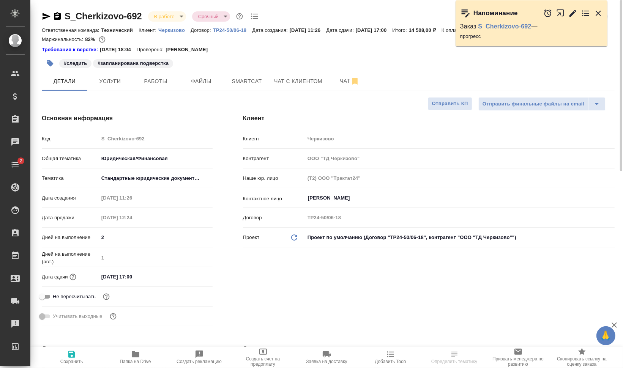
type textarea "x"
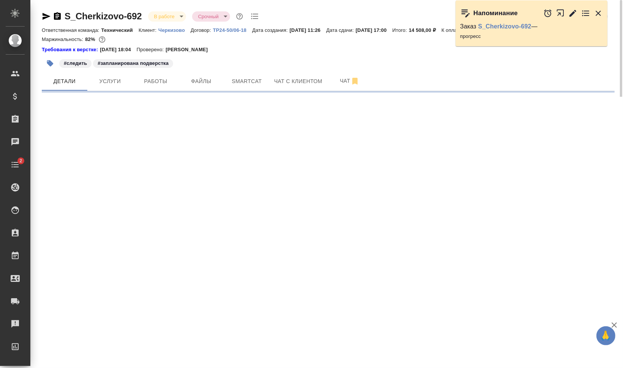
select select "RU"
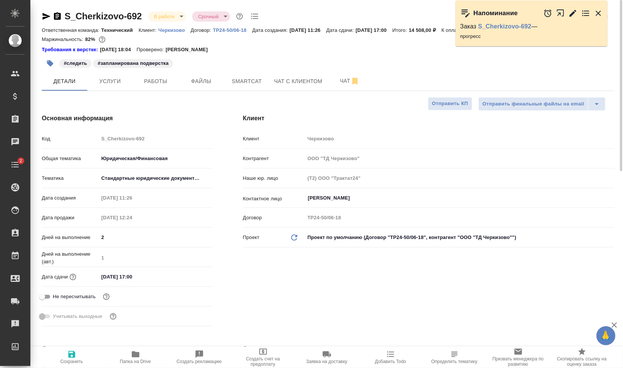
type textarea "x"
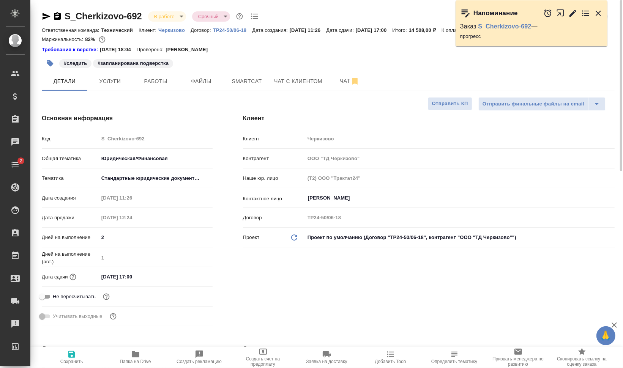
type textarea "x"
click at [157, 82] on span "Работы" at bounding box center [155, 81] width 36 height 9
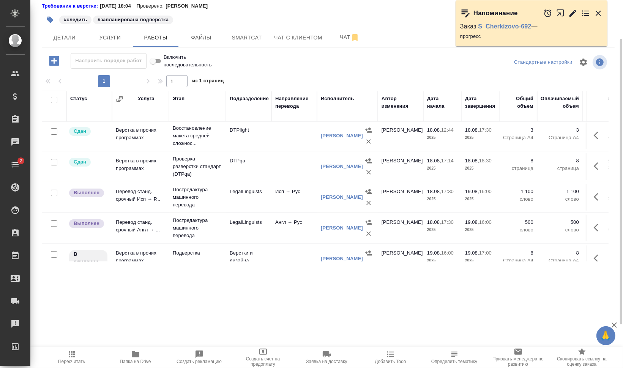
scroll to position [82, 0]
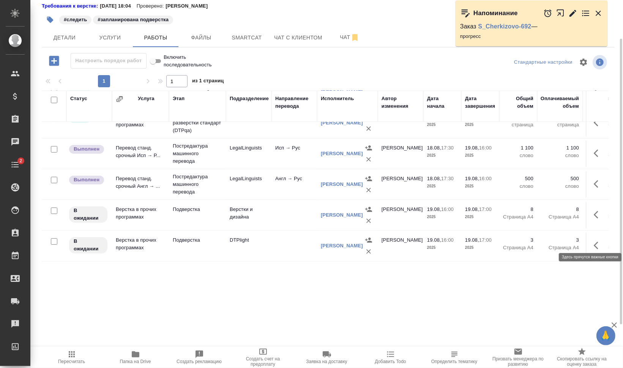
click at [594, 241] on icon "button" at bounding box center [597, 245] width 9 height 9
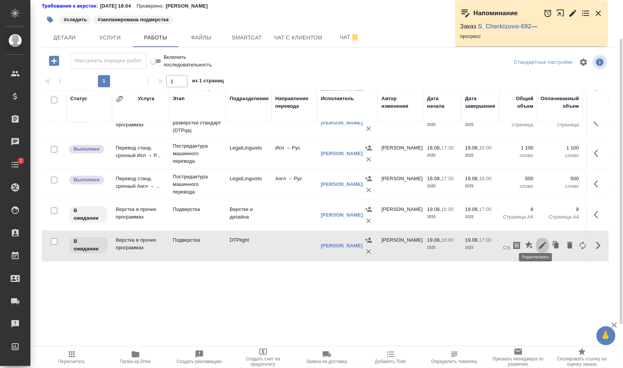
click at [538, 241] on icon "button" at bounding box center [542, 245] width 9 height 9
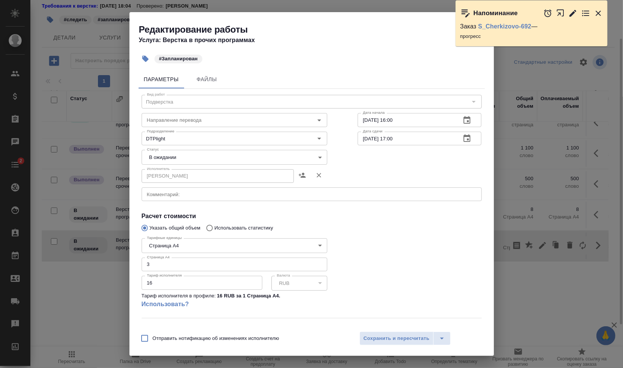
click at [597, 12] on icon "button" at bounding box center [597, 13] width 5 height 5
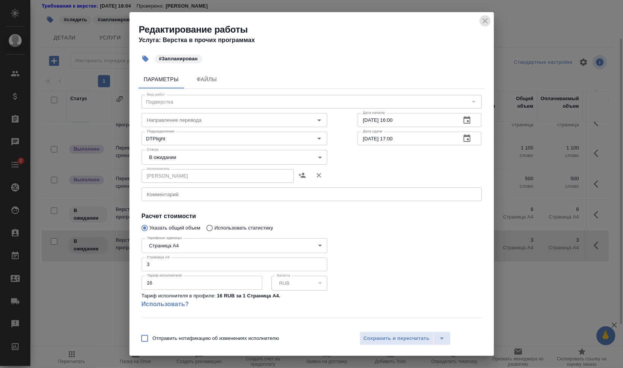
click at [484, 18] on icon "close" at bounding box center [484, 20] width 9 height 9
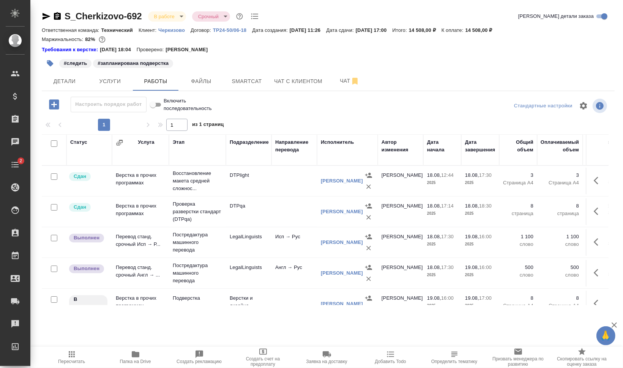
scroll to position [0, 0]
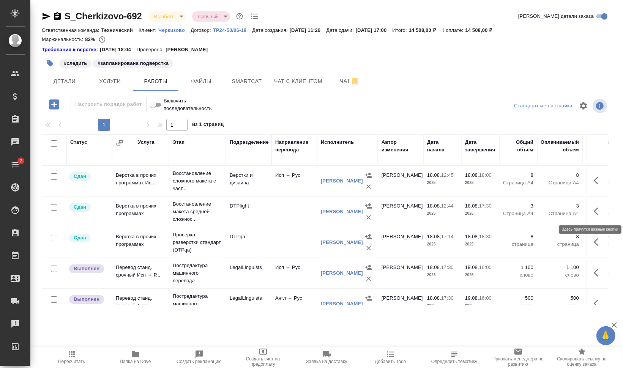
click at [593, 209] on icon "button" at bounding box center [595, 212] width 5 height 8
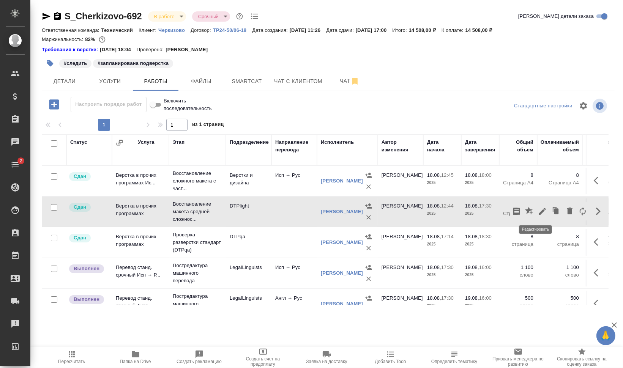
click at [539, 211] on icon "button" at bounding box center [542, 211] width 7 height 7
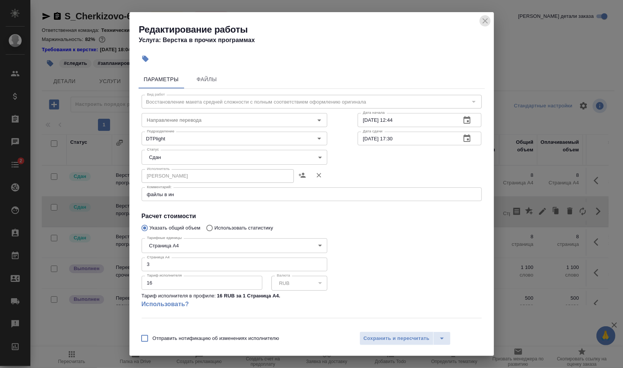
click at [489, 20] on icon "close" at bounding box center [484, 20] width 9 height 9
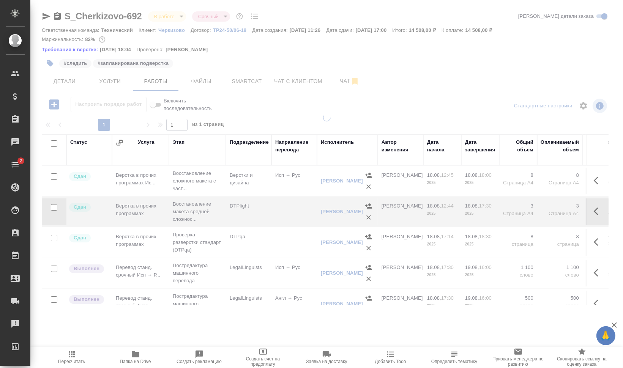
click at [245, 194] on td "DTPlight" at bounding box center [249, 181] width 46 height 27
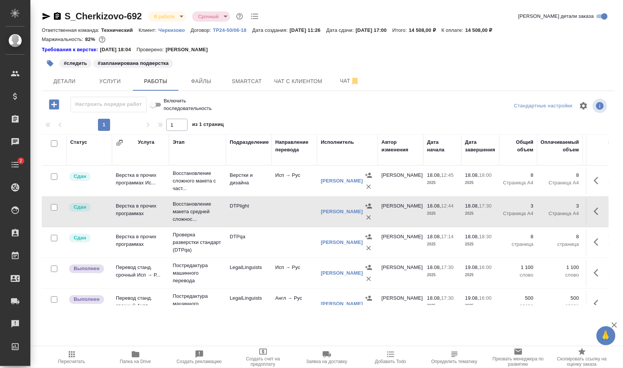
click at [245, 194] on td "DTPlight" at bounding box center [249, 181] width 46 height 27
click at [236, 83] on span "Smartcat" at bounding box center [246, 81] width 36 height 9
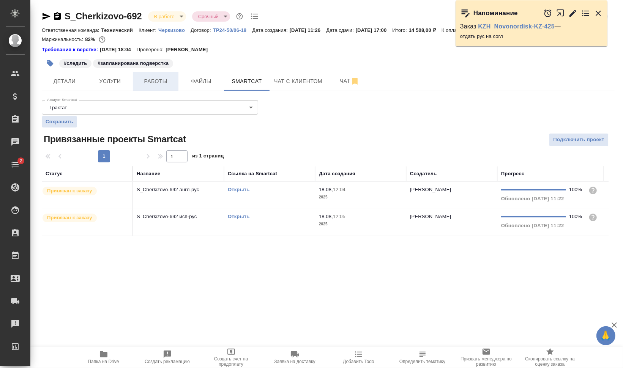
click at [140, 84] on span "Работы" at bounding box center [155, 81] width 36 height 9
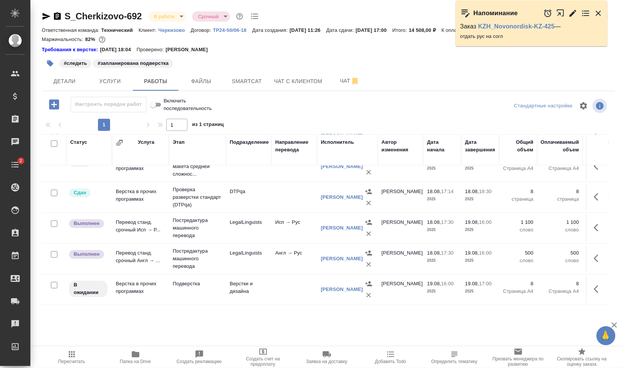
scroll to position [82, 0]
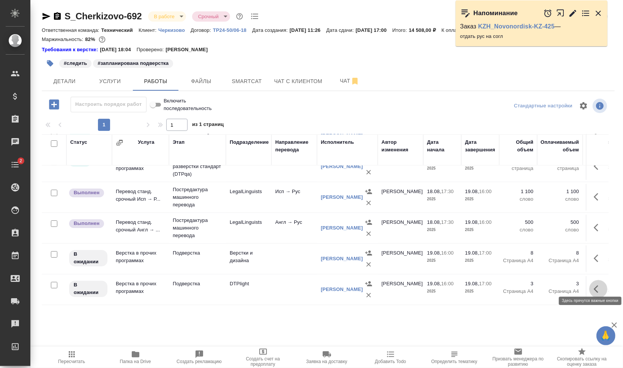
click at [593, 285] on icon "button" at bounding box center [595, 289] width 5 height 8
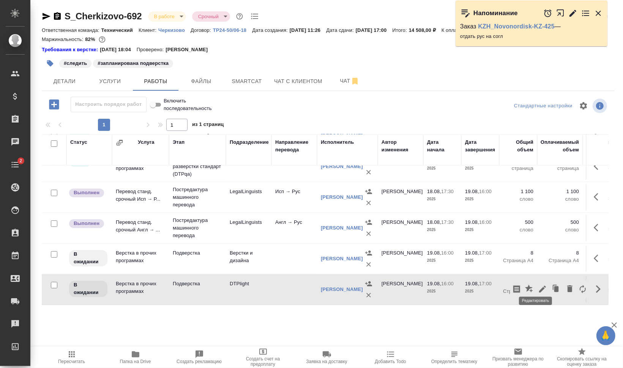
click at [538, 285] on icon "button" at bounding box center [542, 289] width 9 height 9
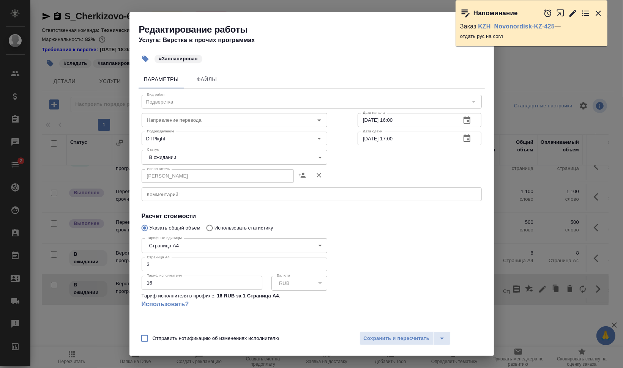
click at [228, 198] on div "x Комментарий:" at bounding box center [312, 194] width 340 height 14
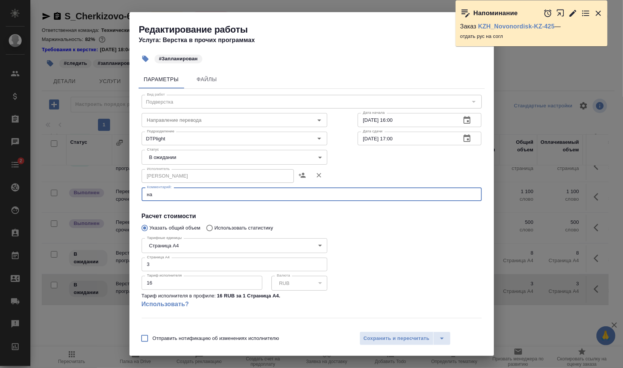
scroll to position [0, 0]
type textarea "н"
paste textarea "https://drive.awatera.com/s/TnFDmcQRypAJ7HG"
type textarea "перевод - https://drive.awatera.com/s/TnFDmcQRypAJ7HG"
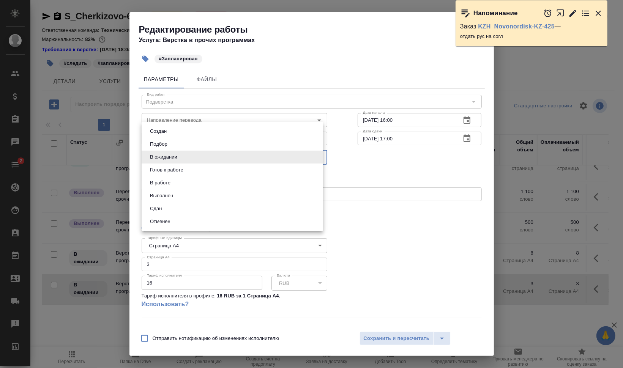
click at [162, 151] on body "🙏 .cls-1 fill:#fff; AWATERA Валеев Динар Клиенты Спецификации Заказы 0 Чаты 2 T…" at bounding box center [311, 184] width 623 height 368
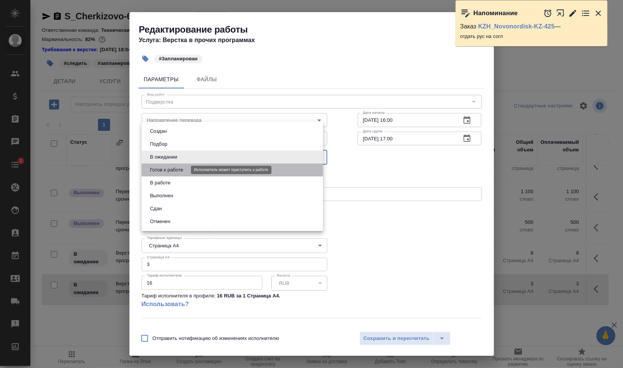
click at [163, 166] on button "Готов к работе" at bounding box center [167, 170] width 38 height 8
type input "readyForWork"
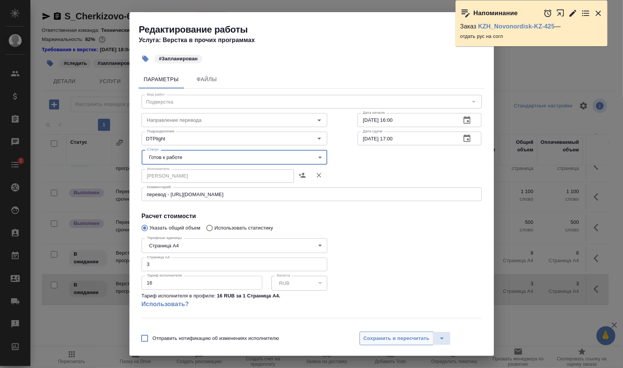
click at [410, 332] on button "Сохранить и пересчитать" at bounding box center [396, 339] width 74 height 14
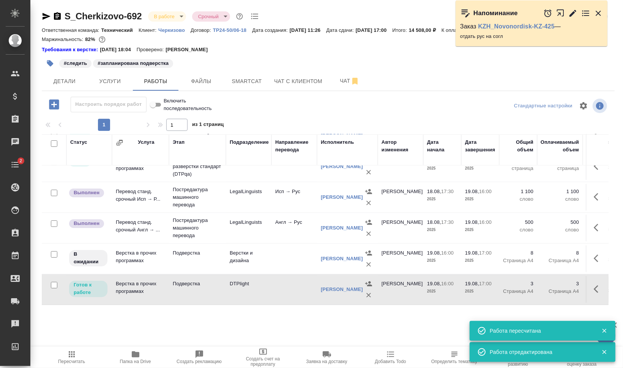
click at [593, 254] on icon "button" at bounding box center [597, 258] width 9 height 9
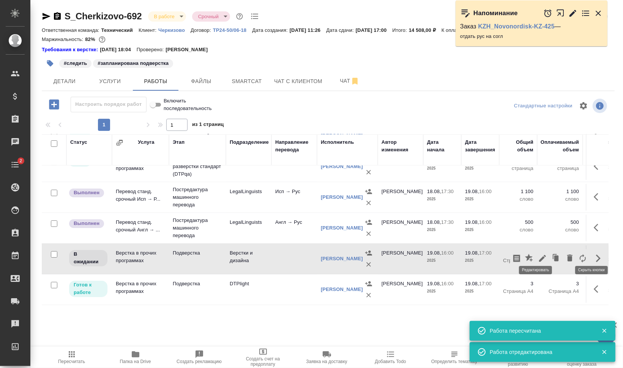
click at [539, 255] on icon "button" at bounding box center [542, 258] width 7 height 7
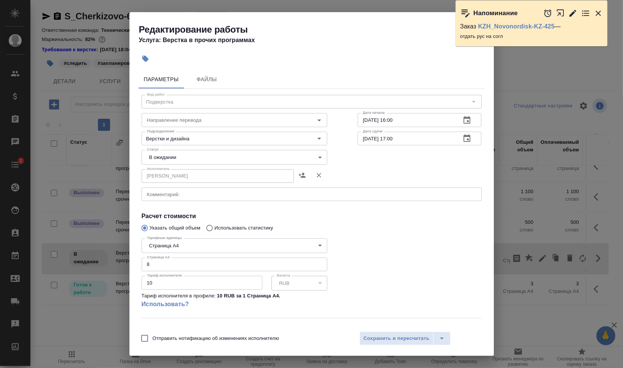
click at [172, 193] on textarea at bounding box center [311, 195] width 329 height 6
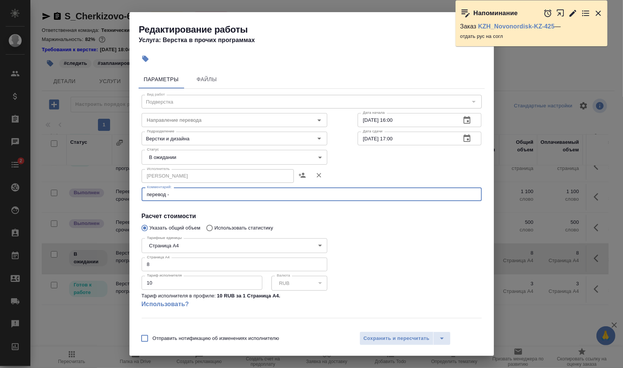
paste textarea "https://drive.awatera.com/s/osXbFeJSHsdA28Y"
type textarea "перевод - https://drive.awatera.com/s/osXbFeJSHsdA28Y"
click at [197, 163] on body "🙏 .cls-1 fill:#fff; AWATERA Валеев Динар Клиенты Спецификации Заказы 0 Чаты 2 T…" at bounding box center [311, 184] width 623 height 368
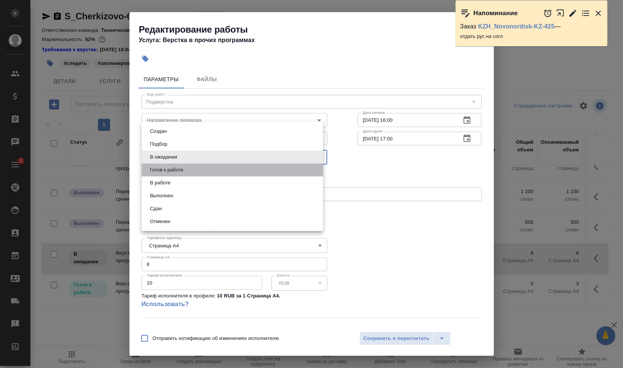
click at [193, 170] on li "Готов к работе" at bounding box center [232, 170] width 181 height 13
type input "readyForWork"
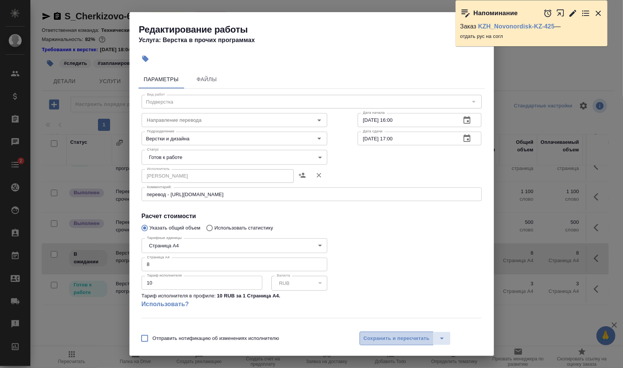
click at [401, 339] on span "Сохранить и пересчитать" at bounding box center [396, 338] width 66 height 9
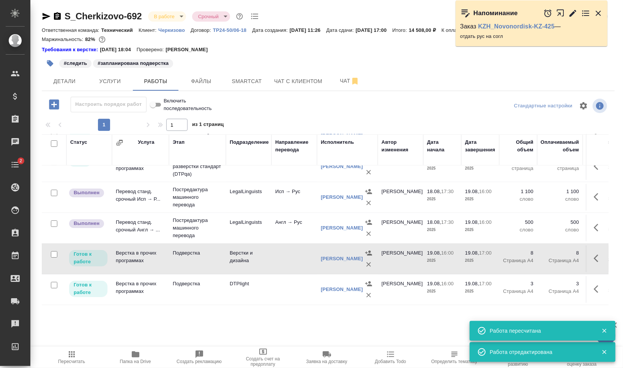
scroll to position [82, 0]
click at [230, 77] on span "Smartcat" at bounding box center [246, 81] width 36 height 9
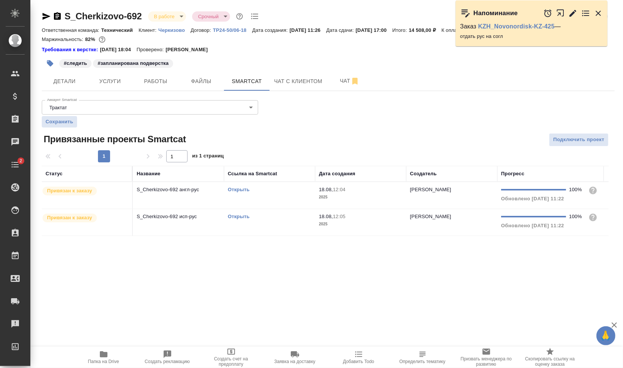
click at [248, 200] on td "Открыть" at bounding box center [269, 195] width 91 height 27
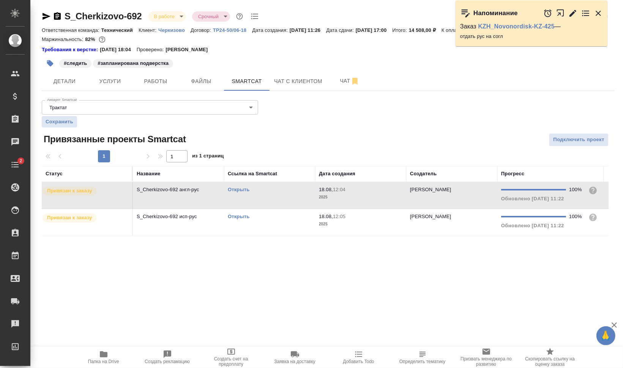
click at [248, 200] on td "Открыть" at bounding box center [269, 195] width 91 height 27
click at [259, 194] on div "Открыть" at bounding box center [269, 190] width 83 height 8
click at [169, 83] on span "Работы" at bounding box center [155, 81] width 36 height 9
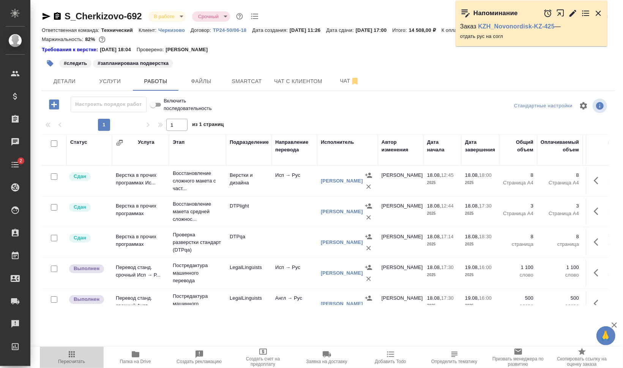
click at [83, 354] on span "Пересчитать" at bounding box center [71, 357] width 55 height 14
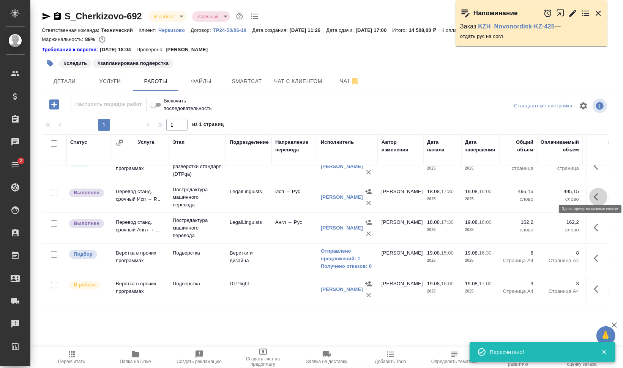
click at [593, 192] on icon "button" at bounding box center [597, 196] width 9 height 9
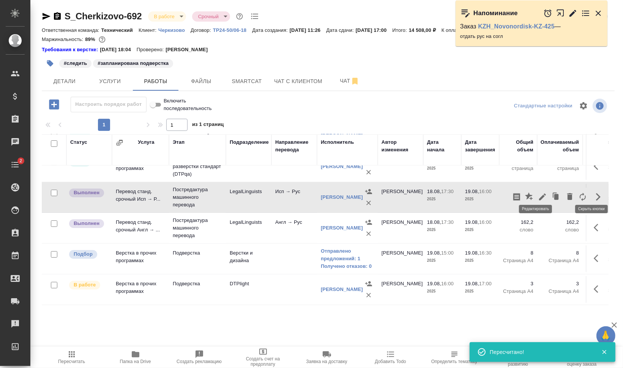
click at [538, 192] on icon "button" at bounding box center [542, 196] width 9 height 9
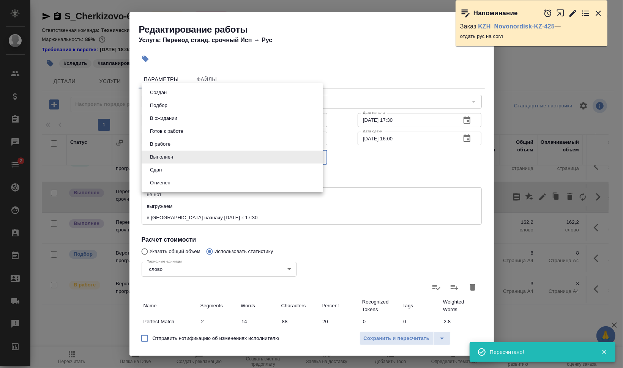
click at [186, 158] on body "🙏 .cls-1 fill:#fff; AWATERA Валеев Динар Клиенты Спецификации Заказы 0 Чаты 2 T…" at bounding box center [311, 184] width 623 height 368
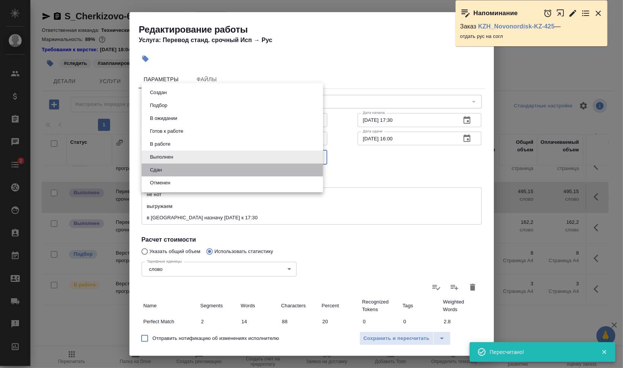
click at [176, 167] on li "Сдан" at bounding box center [232, 170] width 181 height 13
type input "closed"
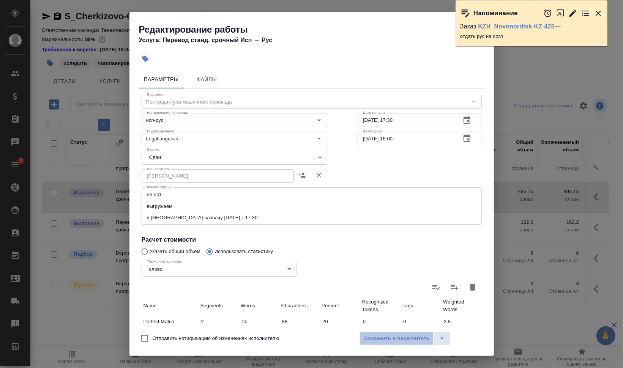
drag, startPoint x: 373, startPoint y: 341, endPoint x: 537, endPoint y: 305, distance: 167.9
click at [373, 341] on span "Сохранить и пересчитать" at bounding box center [396, 338] width 66 height 9
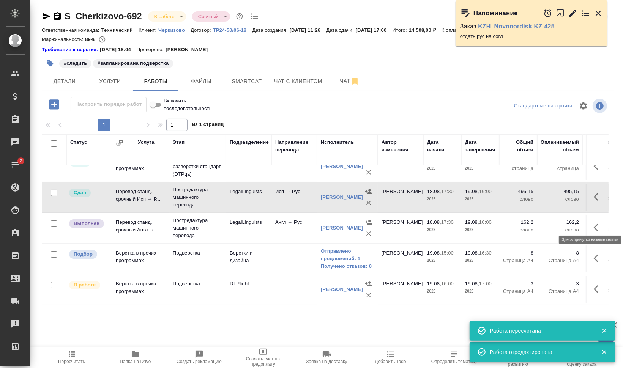
click at [593, 223] on icon "button" at bounding box center [597, 227] width 9 height 9
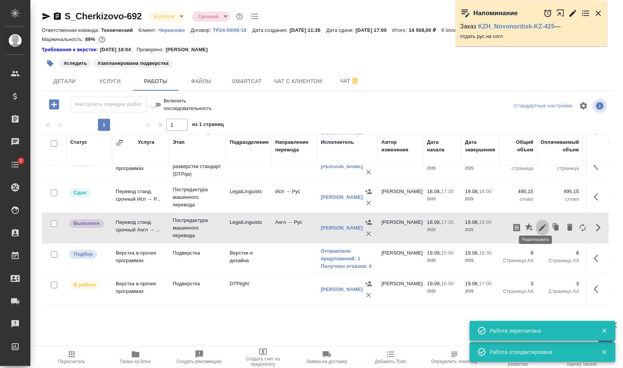
click at [539, 224] on icon "button" at bounding box center [542, 227] width 7 height 7
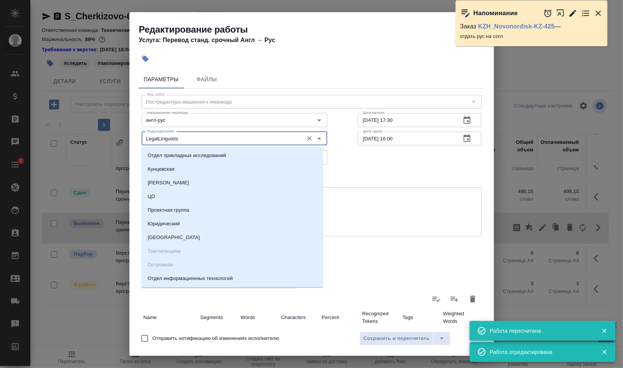
click at [191, 143] on input "LegalLinguists" at bounding box center [222, 138] width 156 height 9
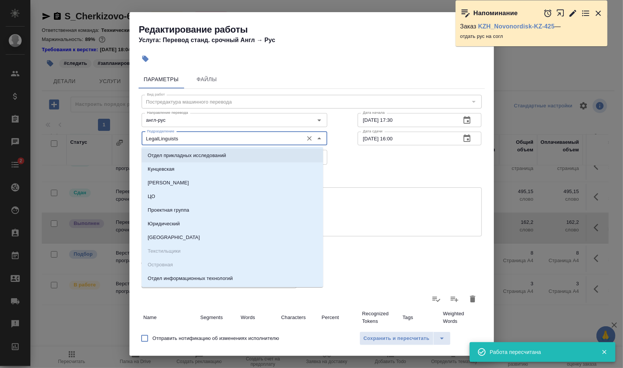
click at [400, 176] on div "Исполнитель Мицкевич Юлия Исполнитель" at bounding box center [311, 175] width 370 height 49
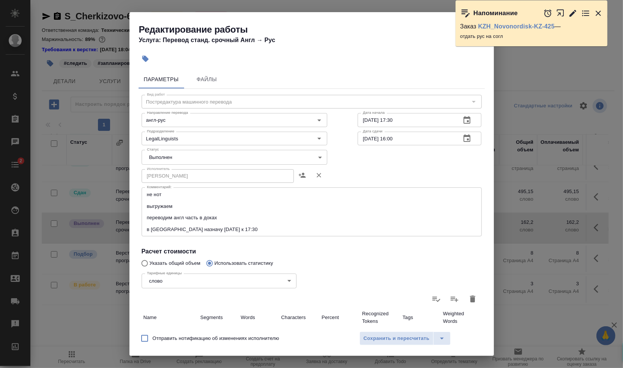
click at [246, 156] on body "🙏 .cls-1 fill:#fff; AWATERA Валеев Динар Клиенты Спецификации Заказы 0 Чаты 2 T…" at bounding box center [311, 184] width 623 height 368
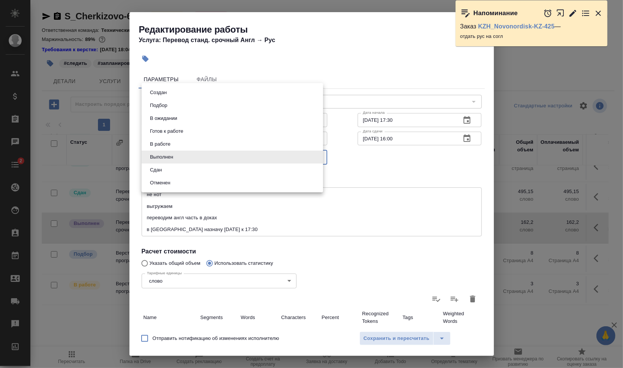
click at [206, 168] on li "Сдан" at bounding box center [232, 170] width 181 height 13
type input "closed"
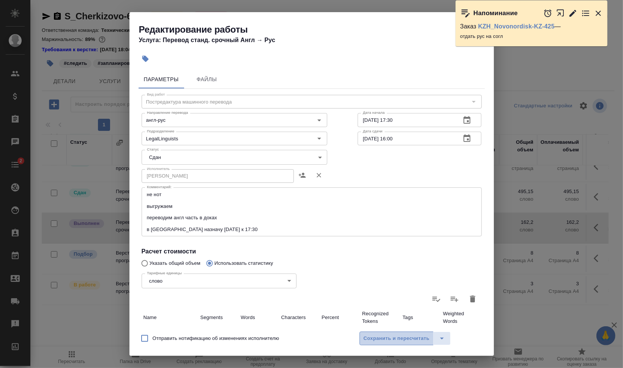
click at [393, 338] on span "Сохранить и пересчитать" at bounding box center [396, 338] width 66 height 9
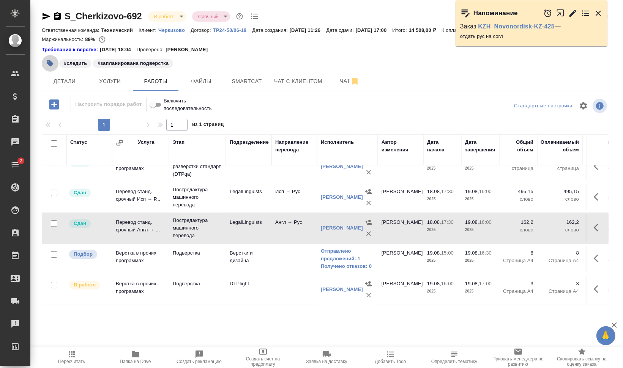
click at [48, 61] on icon "button" at bounding box center [50, 63] width 6 height 6
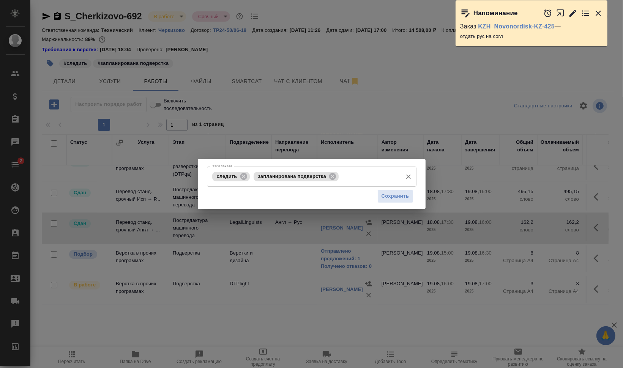
click at [241, 175] on icon at bounding box center [243, 176] width 8 height 8
click at [290, 176] on icon at bounding box center [291, 176] width 7 height 7
click at [297, 179] on input "Тэги заказа" at bounding box center [304, 176] width 188 height 13
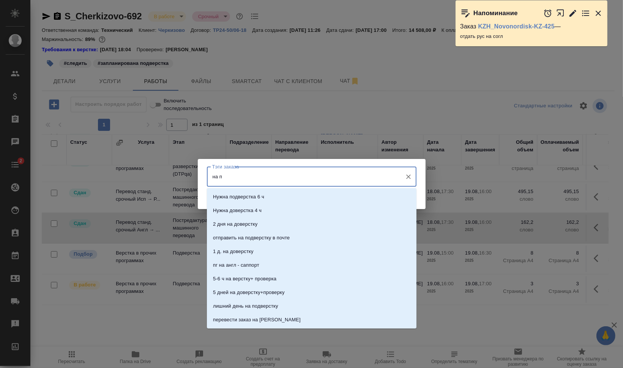
type input "на по"
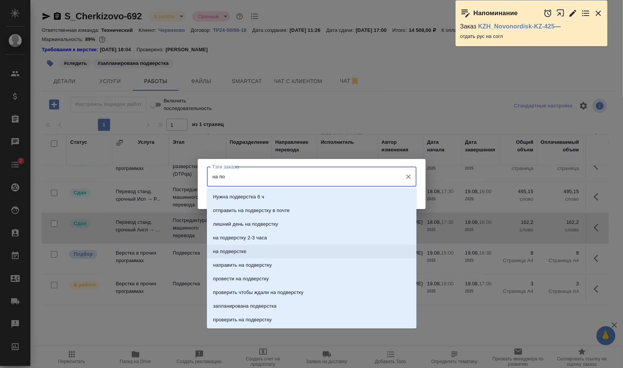
click at [273, 251] on li "на подверстке" at bounding box center [311, 252] width 209 height 14
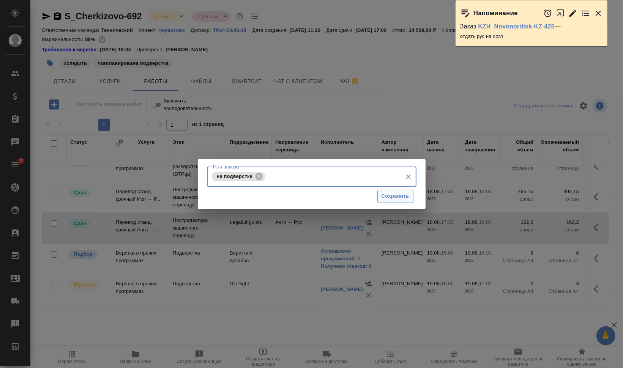
click at [400, 194] on span "Сохранить" at bounding box center [395, 196] width 28 height 9
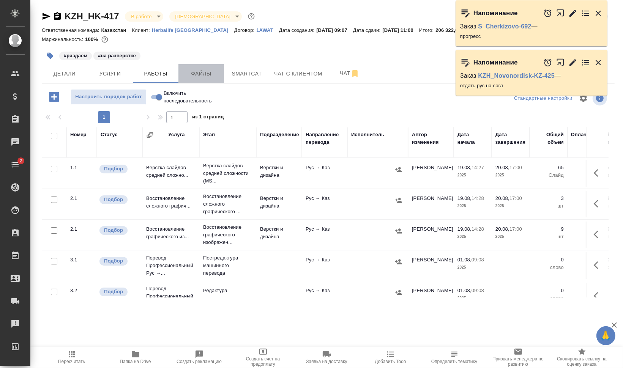
click at [181, 68] on button "Файлы" at bounding box center [201, 73] width 46 height 19
click at [183, 71] on span "Файлы" at bounding box center [201, 73] width 36 height 9
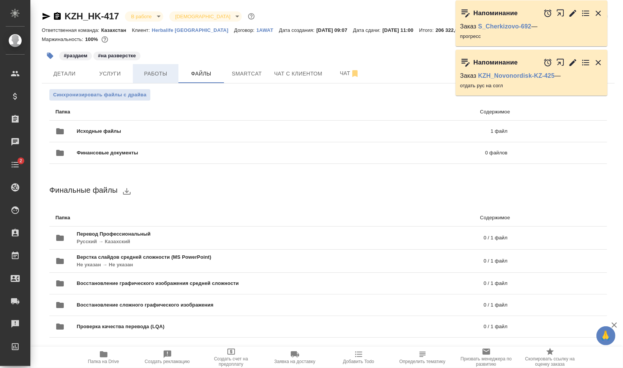
click at [159, 71] on span "Работы" at bounding box center [155, 73] width 36 height 9
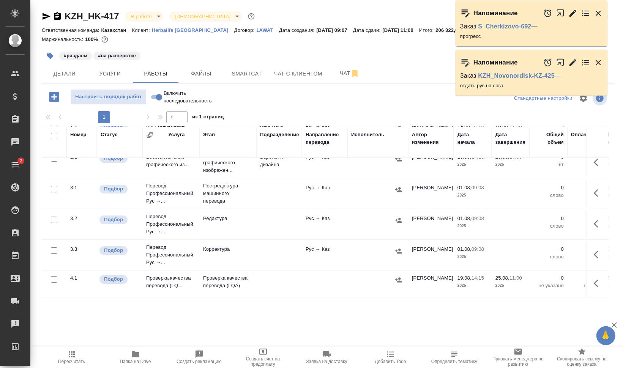
scroll to position [78, 0]
click at [192, 71] on span "Файлы" at bounding box center [201, 73] width 36 height 9
click at [151, 77] on span "Работы" at bounding box center [155, 73] width 36 height 9
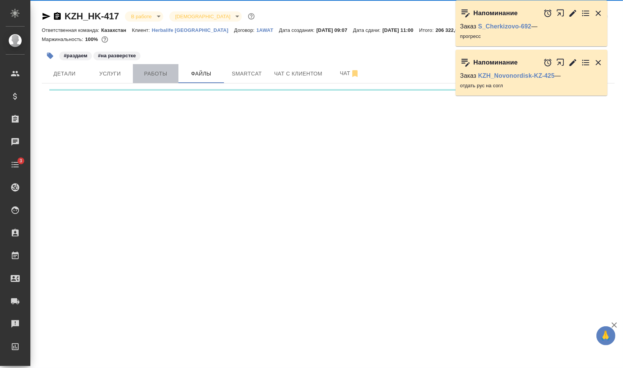
click at [151, 77] on span "Работы" at bounding box center [155, 73] width 36 height 9
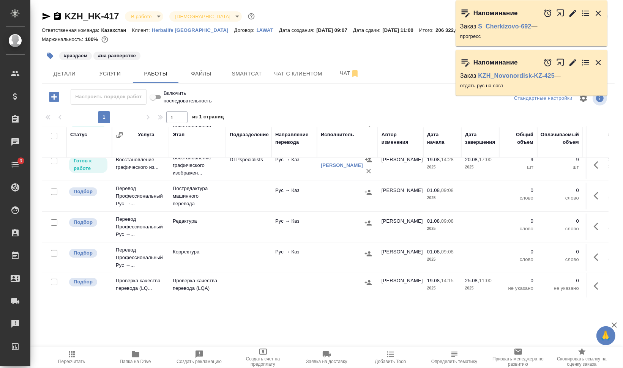
scroll to position [78, 0]
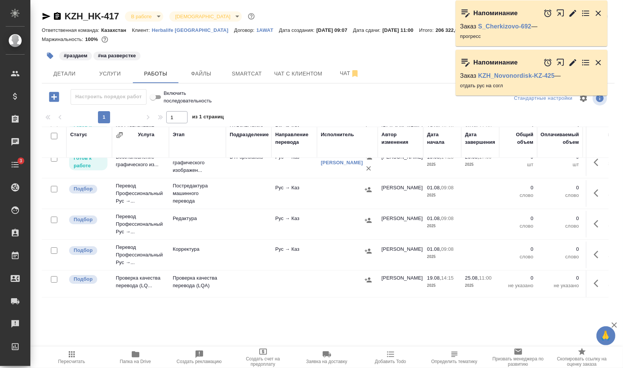
click at [614, 323] on icon "button" at bounding box center [613, 325] width 9 height 9
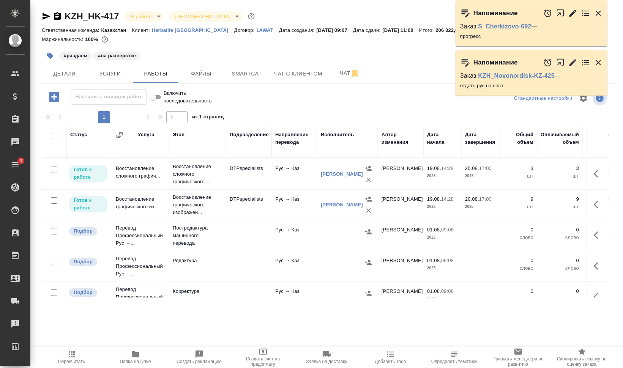
scroll to position [0, 0]
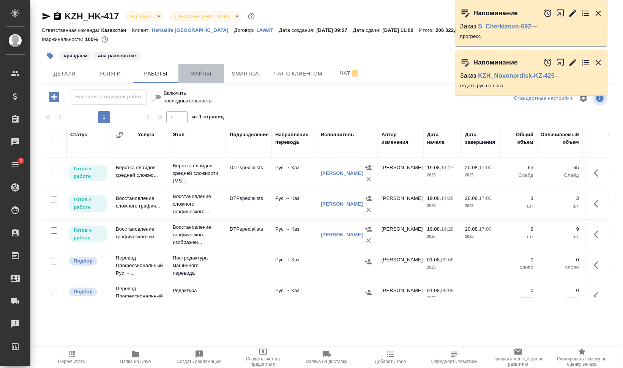
click at [197, 68] on button "Файлы" at bounding box center [201, 73] width 46 height 19
click at [143, 69] on button "Работы" at bounding box center [156, 73] width 46 height 19
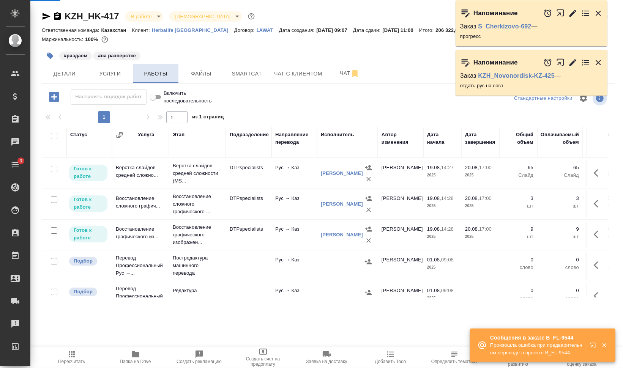
click at [165, 71] on span "Работы" at bounding box center [155, 73] width 36 height 9
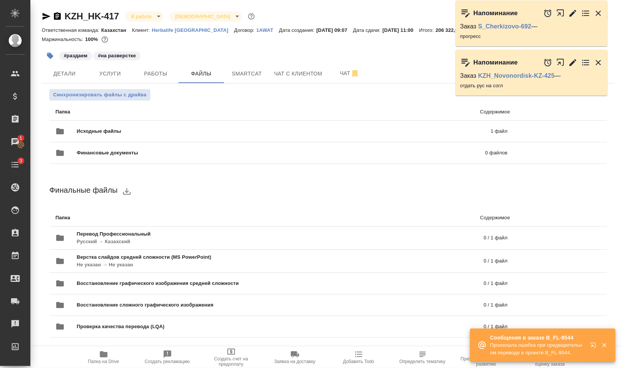
click at [595, 14] on icon "button" at bounding box center [597, 13] width 9 height 9
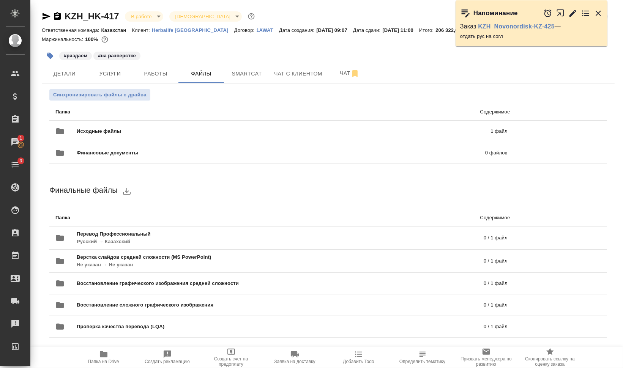
click at [598, 11] on icon "button" at bounding box center [597, 13] width 9 height 9
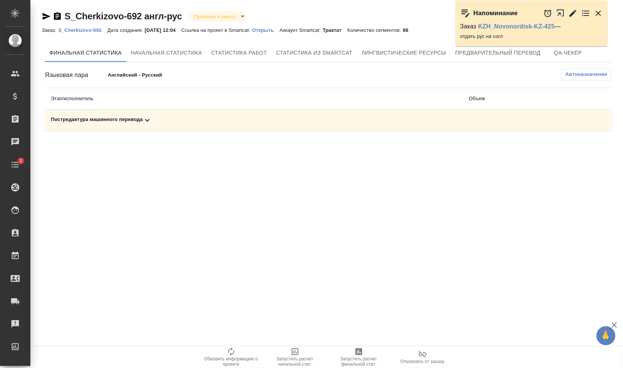
click at [192, 116] on div "Постредактура машинного перевода" at bounding box center [254, 120] width 406 height 9
click at [575, 150] on icon "button" at bounding box center [577, 146] width 9 height 9
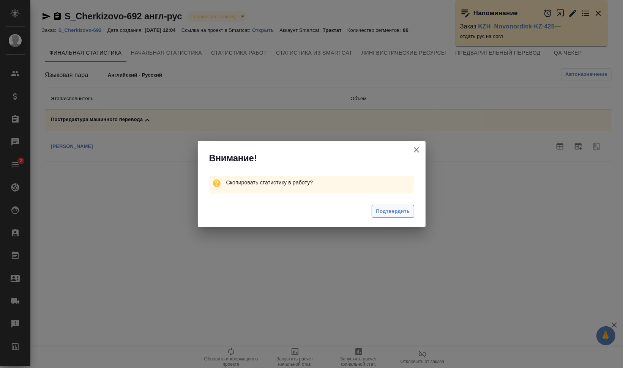
click at [406, 208] on span "Подтвердить" at bounding box center [393, 211] width 34 height 9
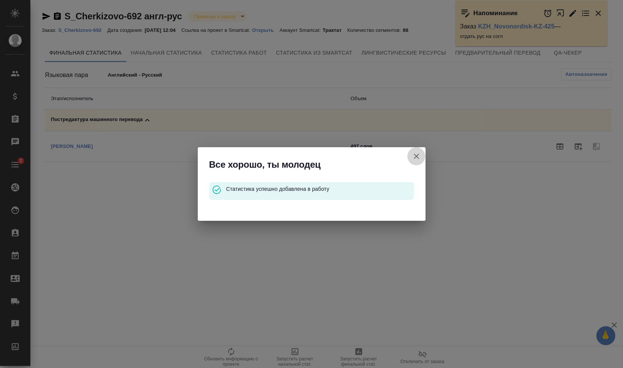
click at [414, 154] on icon "button" at bounding box center [416, 156] width 5 height 5
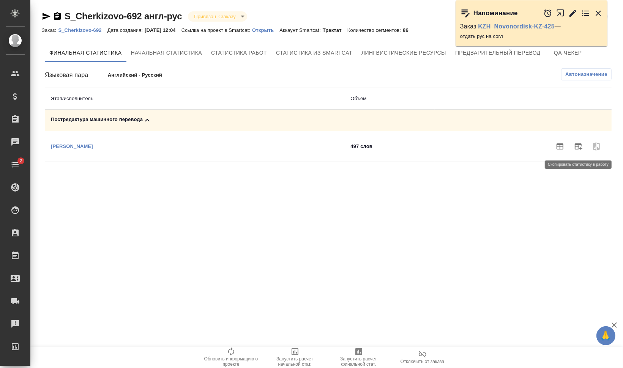
click at [581, 146] on icon "button" at bounding box center [578, 146] width 8 height 7
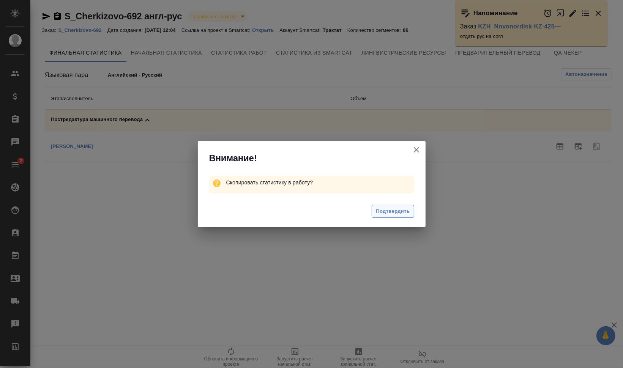
click at [400, 212] on span "Подтвердить" at bounding box center [393, 211] width 34 height 9
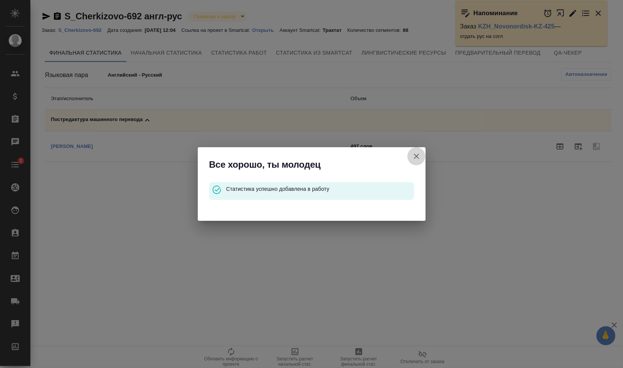
click at [416, 152] on icon "button" at bounding box center [416, 156] width 9 height 9
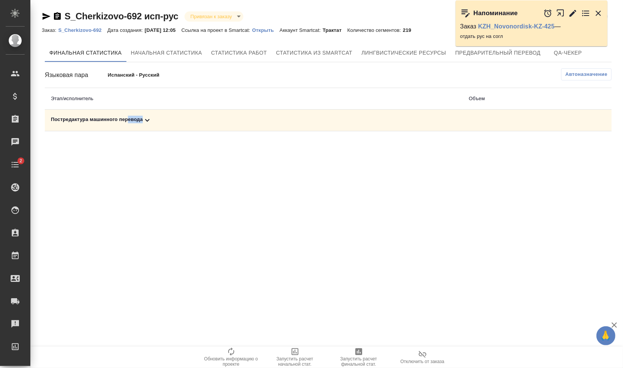
click at [127, 124] on td "Постредактура машинного перевода" at bounding box center [254, 121] width 418 height 22
click at [223, 111] on td "Постредактура машинного перевода" at bounding box center [254, 121] width 418 height 22
click at [223, 118] on div "Постредактура машинного перевода" at bounding box center [254, 120] width 406 height 9
click at [579, 147] on icon "button" at bounding box center [577, 146] width 9 height 9
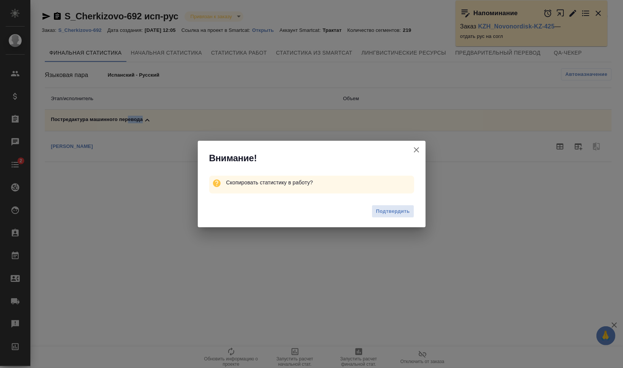
click at [391, 213] on span "Подтвердить" at bounding box center [393, 211] width 34 height 9
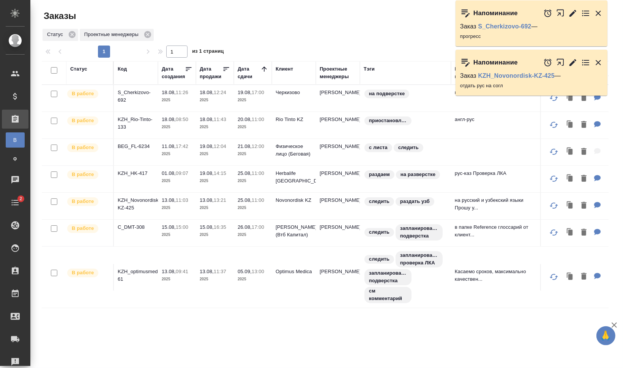
click at [575, 13] on icon "button" at bounding box center [572, 13] width 9 height 9
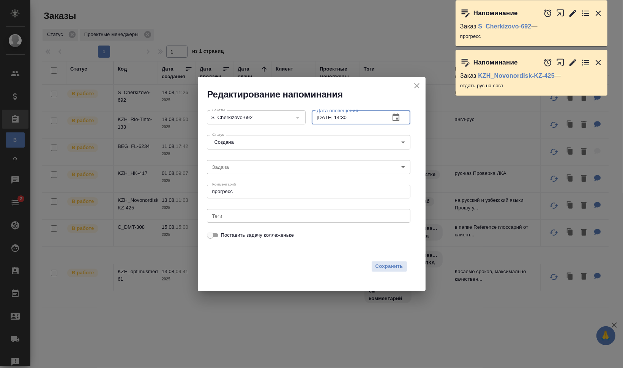
drag, startPoint x: 344, startPoint y: 119, endPoint x: 383, endPoint y: 117, distance: 39.1
click at [378, 117] on input "[DATE] 14:30" at bounding box center [348, 117] width 72 height 14
type input "[DATE] 16:50"
click at [258, 193] on textarea "прогресс" at bounding box center [308, 192] width 193 height 6
drag, startPoint x: 258, startPoint y: 193, endPoint x: 180, endPoint y: 192, distance: 77.8
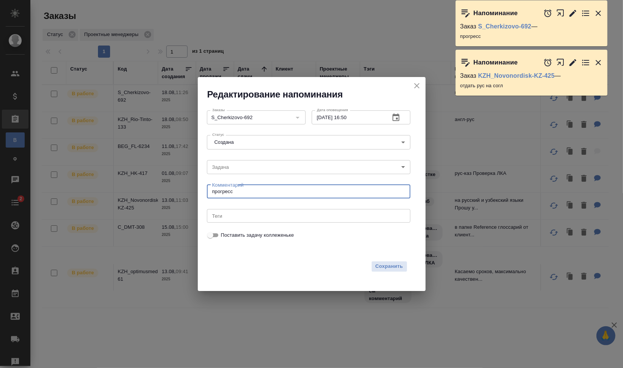
click at [180, 192] on div "Редактирование напоминания Заказы S_Cherkizovo-692 Заказы Дата оповещения [DATE…" at bounding box center [311, 184] width 623 height 368
click at [232, 165] on body "🙏 .cls-1 fill:#fff; AWATERA [PERSON_NAME] Спецификации Заказы В Все заказы Ф За…" at bounding box center [311, 184] width 623 height 368
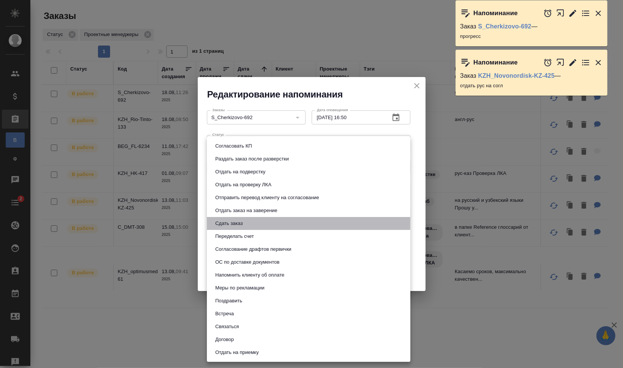
click at [239, 225] on button "Сдать заказ" at bounding box center [229, 223] width 32 height 8
type input "Сдать заказ"
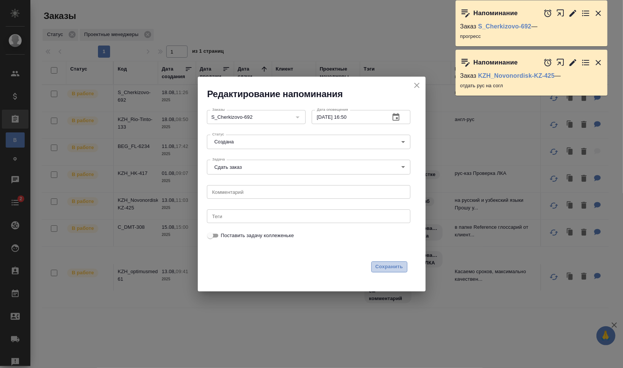
click at [383, 261] on button "Сохранить" at bounding box center [389, 266] width 36 height 11
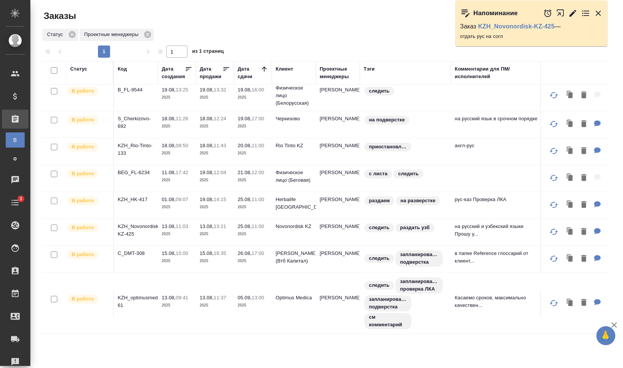
scroll to position [14, 0]
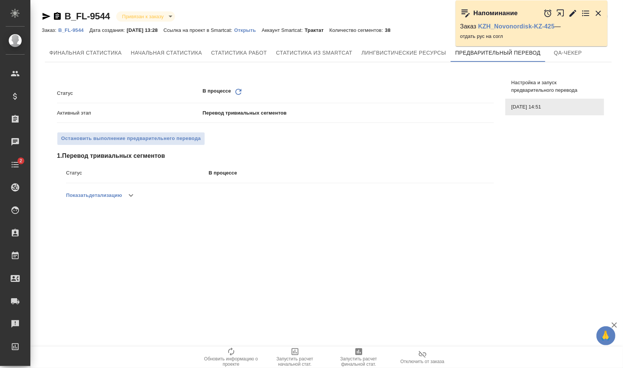
click at [239, 93] on icon "Обновить" at bounding box center [238, 91] width 9 height 9
click at [237, 92] on icon "Обновить" at bounding box center [238, 91] width 9 height 9
click at [245, 93] on div "В процессе Обновить" at bounding box center [348, 93] width 291 height 12
click at [239, 91] on icon "Обновить" at bounding box center [238, 91] width 9 height 9
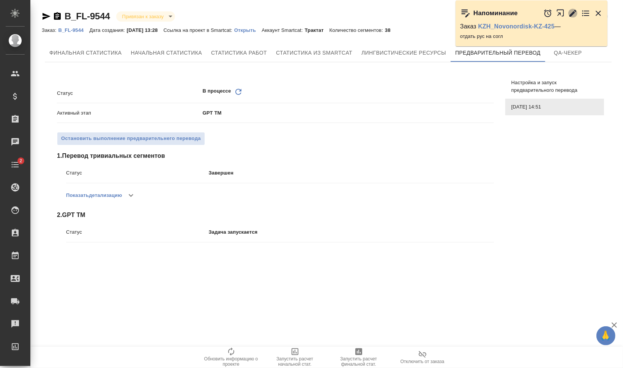
click at [572, 14] on icon "button" at bounding box center [572, 12] width 7 height 7
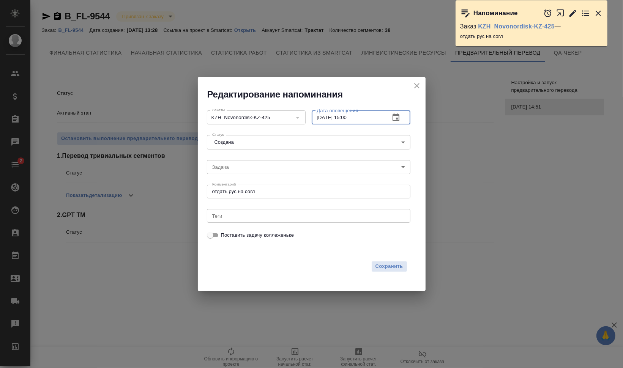
drag, startPoint x: 345, startPoint y: 114, endPoint x: 393, endPoint y: 116, distance: 48.2
click at [387, 115] on div "[DATE] 15:00 Дата оповещения" at bounding box center [361, 117] width 99 height 14
type input "[DATE] 16:55"
click at [383, 270] on span "Сохранить" at bounding box center [389, 266] width 28 height 9
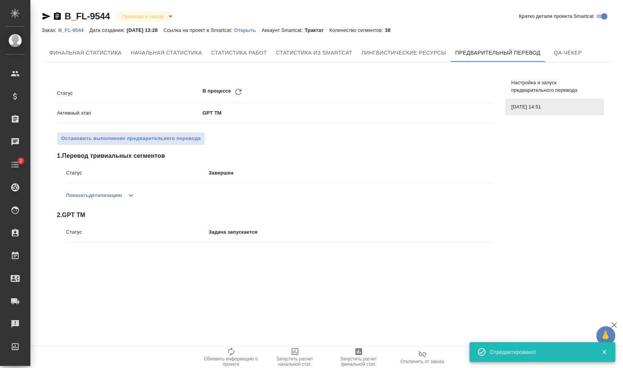
click at [260, 30] on p "Открыть" at bounding box center [247, 30] width 27 height 6
click at [237, 89] on icon "Обновить" at bounding box center [238, 91] width 9 height 9
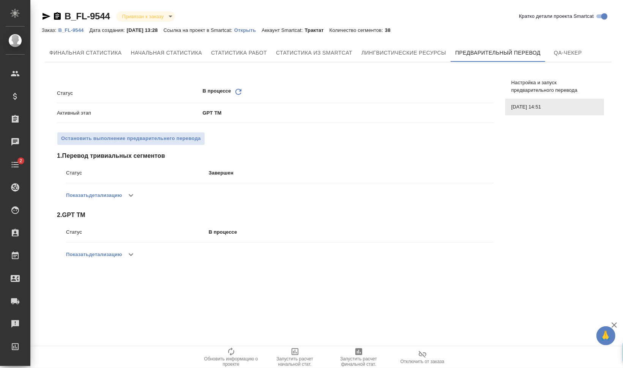
click at [240, 91] on icon at bounding box center [238, 92] width 6 height 6
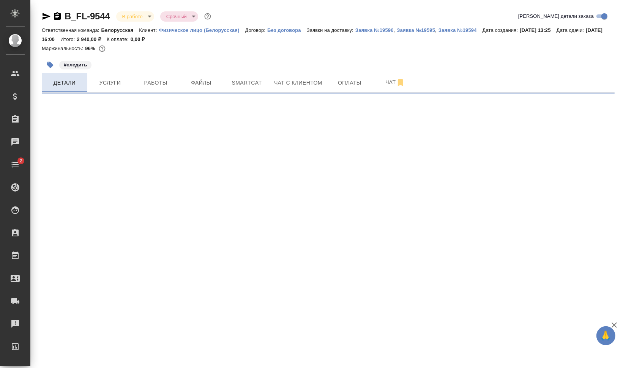
select select "RU"
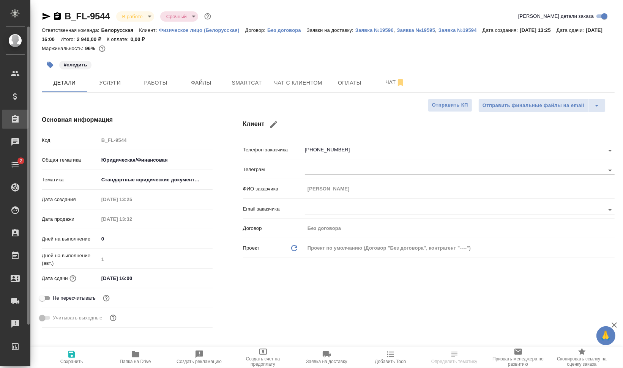
type textarea "x"
click at [396, 362] on span "Добавить Todo" at bounding box center [389, 361] width 31 height 5
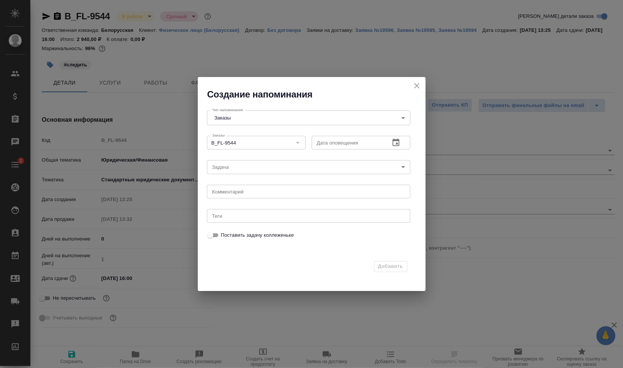
click at [399, 141] on icon "button" at bounding box center [395, 142] width 9 height 9
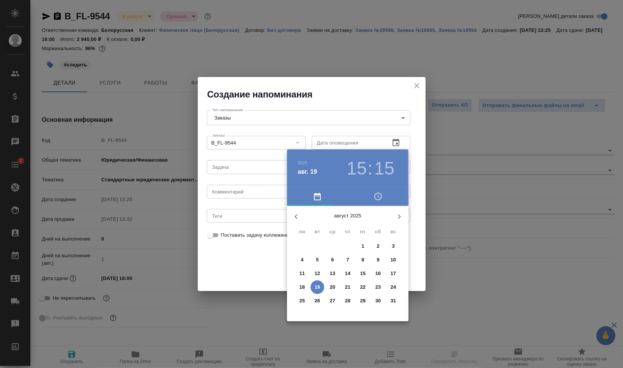
click at [364, 168] on h3 "15" at bounding box center [356, 168] width 20 height 21
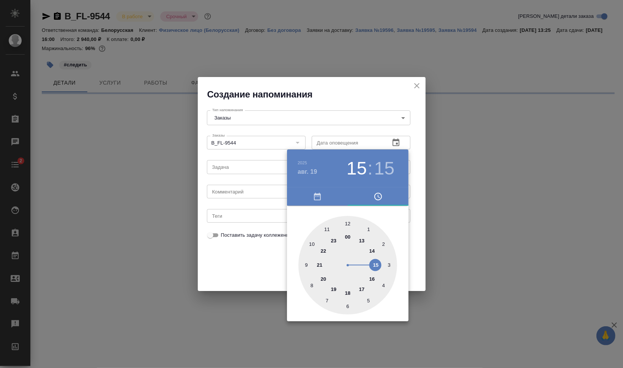
click at [385, 166] on h3 "15" at bounding box center [384, 168] width 20 height 21
type input "[DATE] 15:52"
click at [316, 237] on div at bounding box center [347, 265] width 99 height 99
click at [459, 234] on div at bounding box center [311, 184] width 623 height 368
select select "RU"
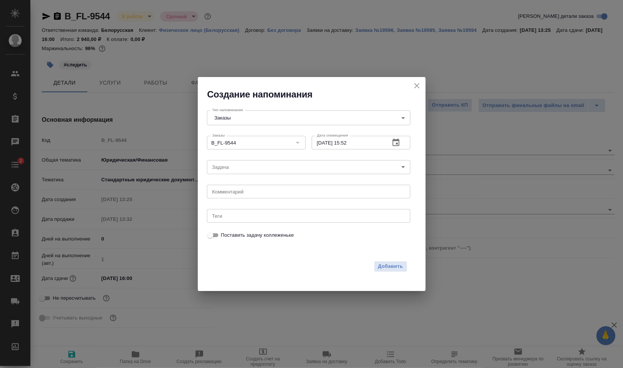
click at [280, 160] on div "Задача ​ Задача" at bounding box center [308, 166] width 209 height 24
type textarea "x"
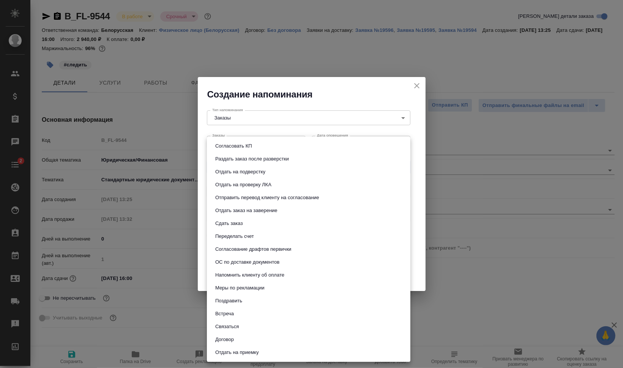
click at [279, 168] on body "🙏 .cls-1 fill:#fff; AWATERA [PERSON_NAME] [PERSON_NAME] Спецификации Заказы 0 Ч…" at bounding box center [311, 184] width 623 height 368
click at [248, 224] on li "Сдать заказ" at bounding box center [308, 223] width 203 height 13
type input "Сдать заказ"
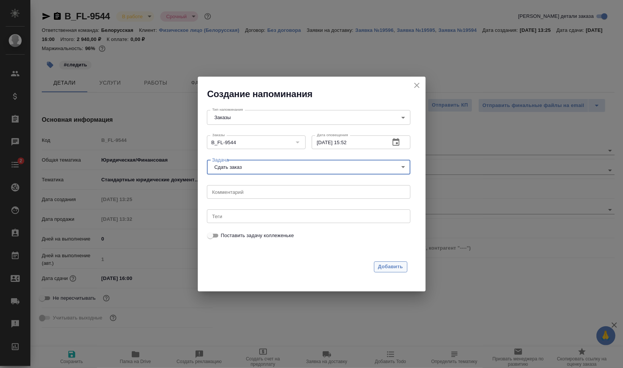
click at [399, 269] on span "Добавить" at bounding box center [390, 267] width 25 height 9
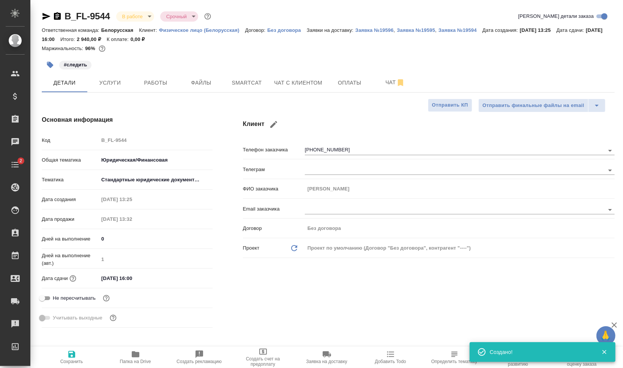
type textarea "x"
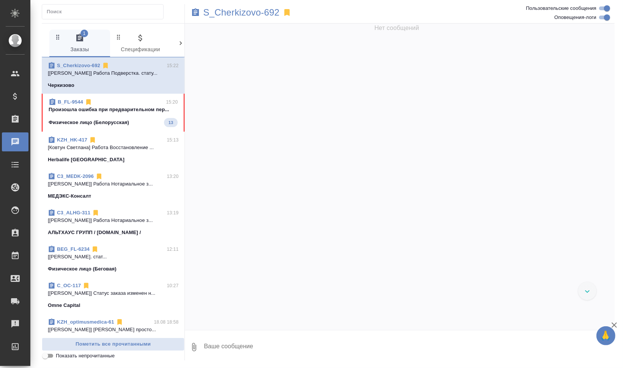
click at [133, 118] on div "Физическое лицо (Белорусская) 13" at bounding box center [113, 122] width 129 height 9
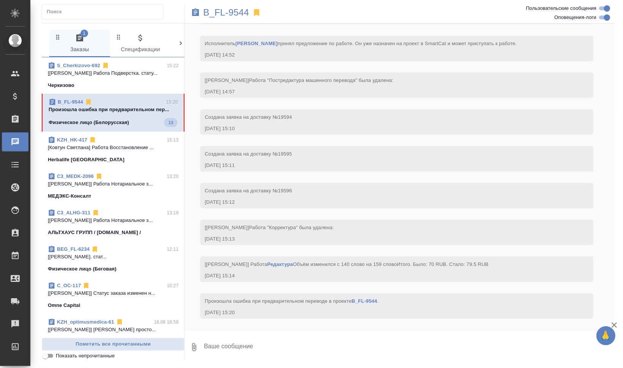
scroll to position [2212, 0]
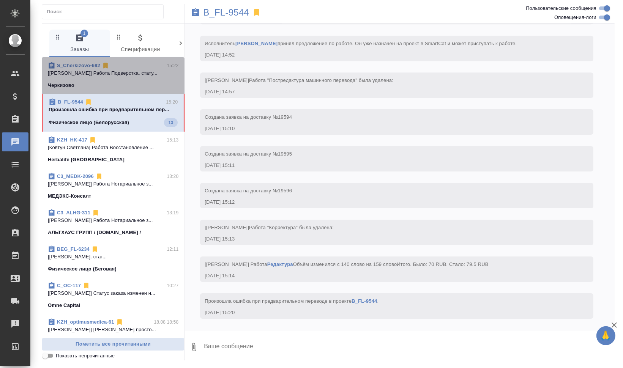
click at [122, 80] on span "S_Cherkizovo-692 15:22 [[PERSON_NAME]] Работа Подверстка. стату... [GEOGRAPHIC_…" at bounding box center [113, 75] width 131 height 27
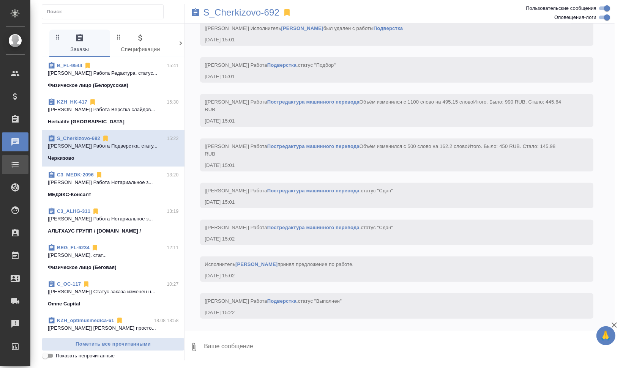
scroll to position [5606, 0]
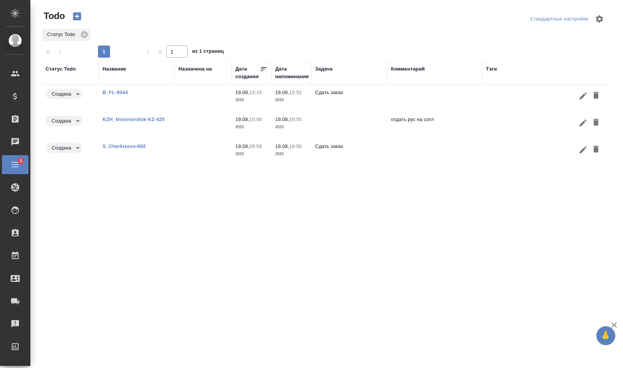
click at [600, 93] on button "button" at bounding box center [595, 96] width 13 height 14
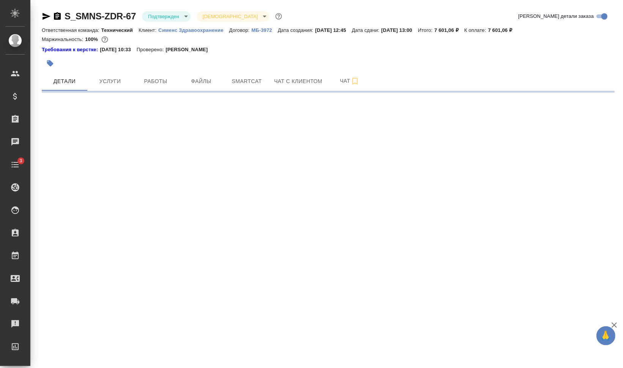
select select "RU"
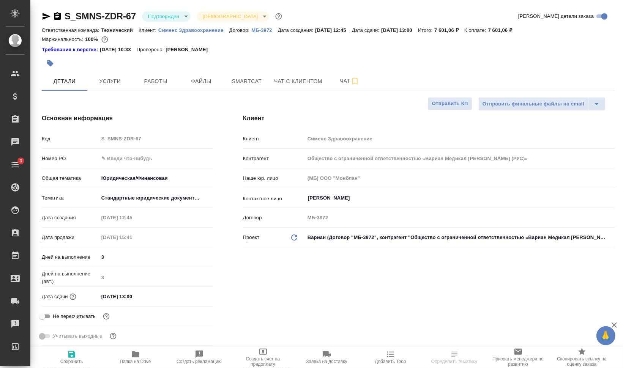
type textarea "x"
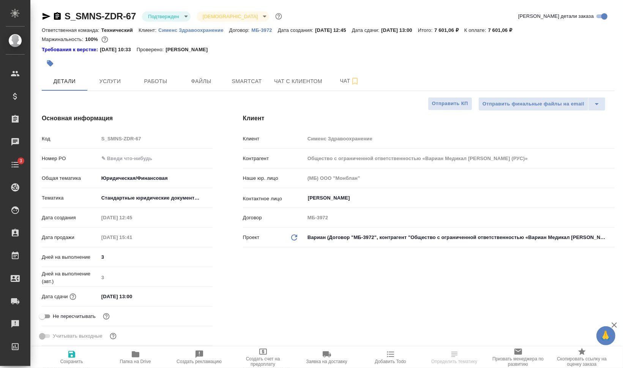
type textarea "x"
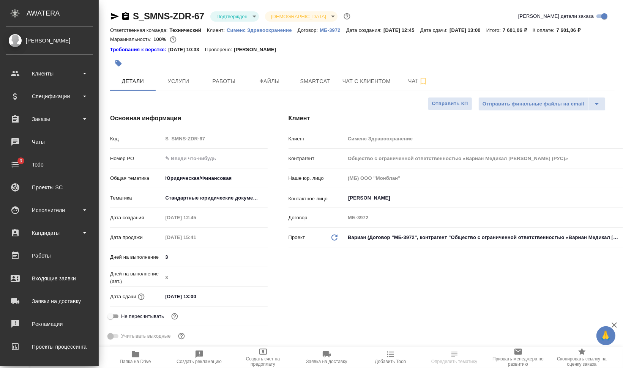
type textarea "x"
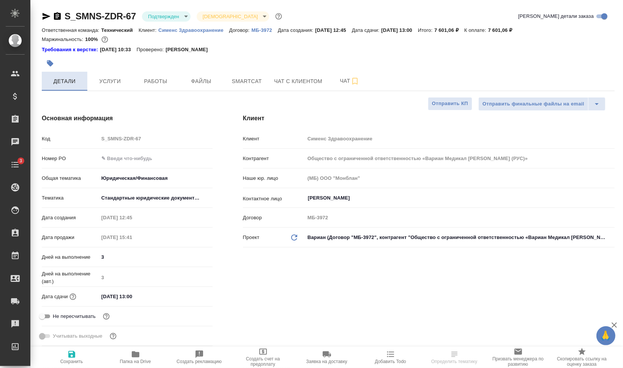
type textarea "x"
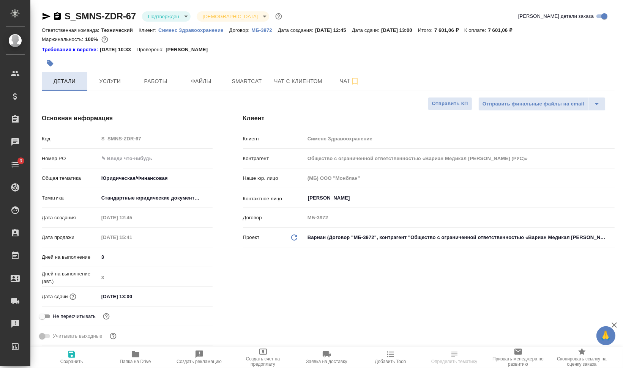
type textarea "x"
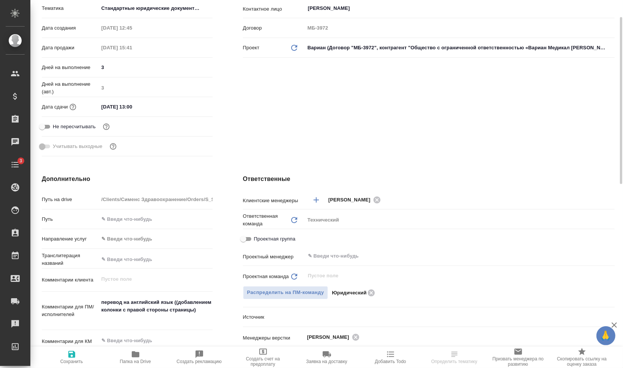
scroll to position [237, 0]
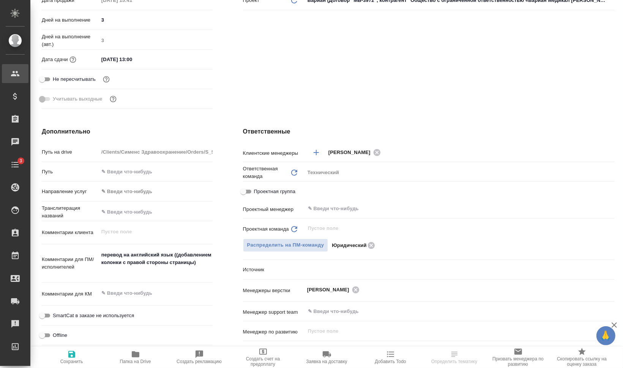
type textarea "x"
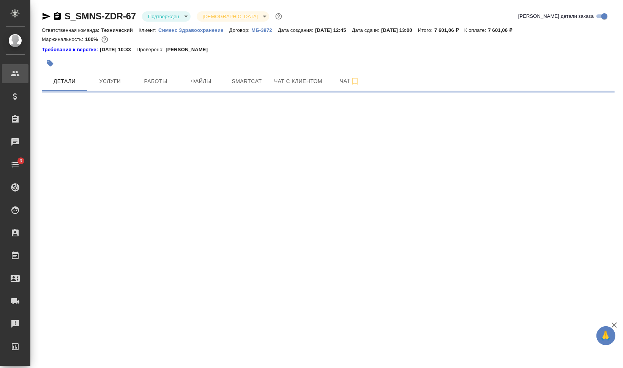
scroll to position [0, 0]
select select "RU"
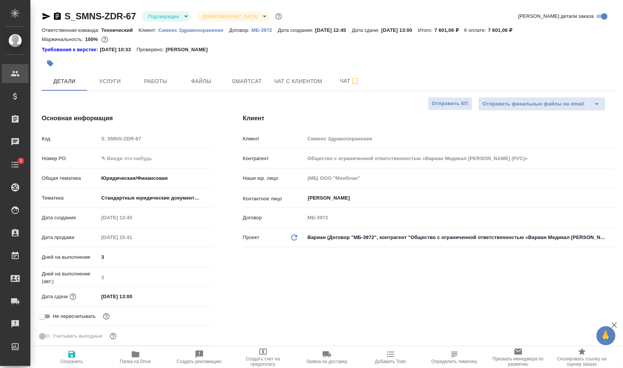
type textarea "x"
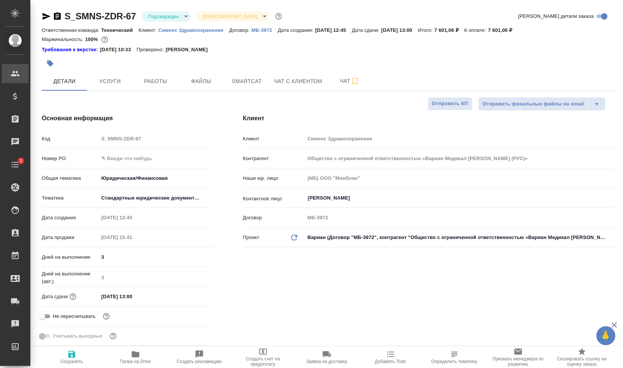
type textarea "x"
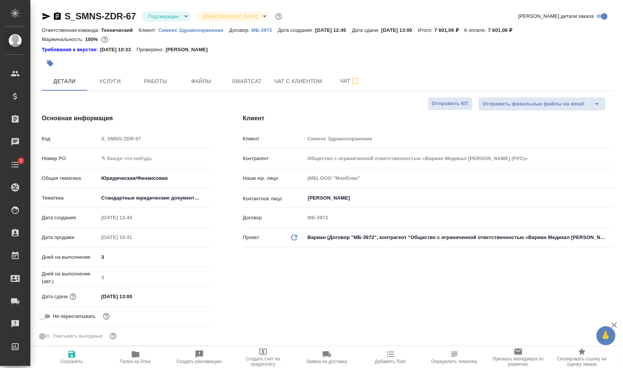
type textarea "x"
click at [152, 79] on span "Работы" at bounding box center [155, 81] width 36 height 9
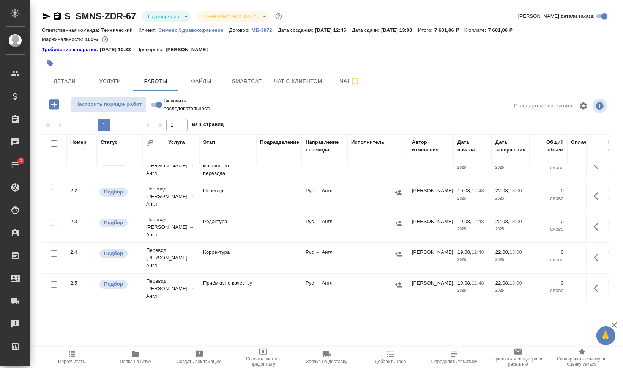
scroll to position [142, 0]
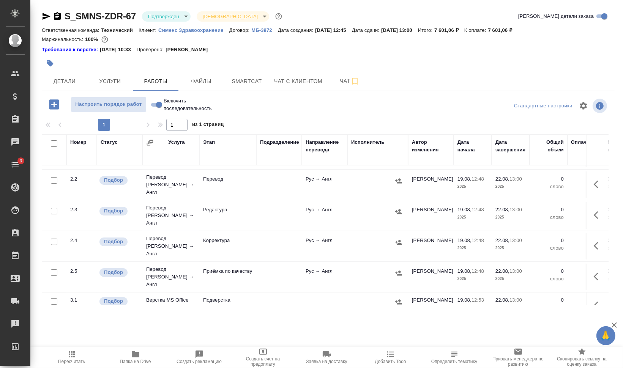
click at [141, 350] on span "Папка на Drive" at bounding box center [135, 357] width 55 height 14
click at [68, 81] on span "Детали" at bounding box center [64, 81] width 36 height 9
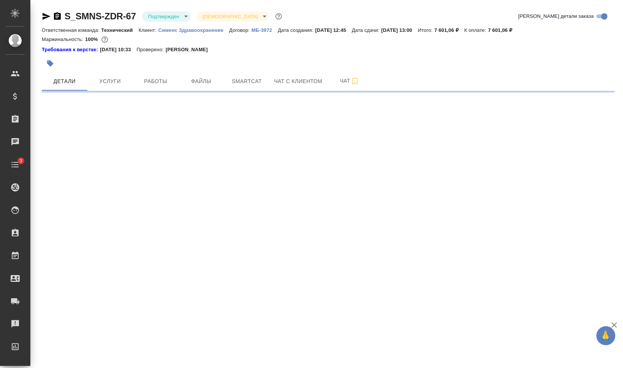
select select "RU"
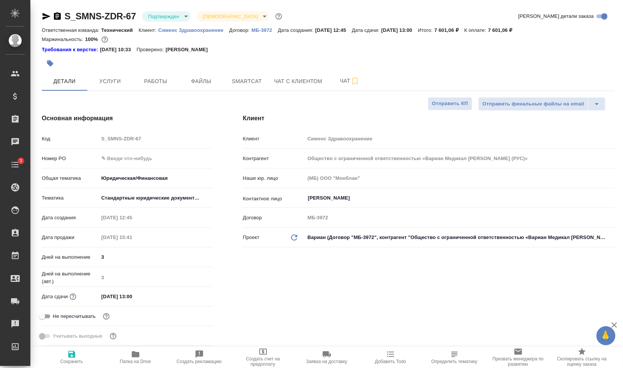
type textarea "x"
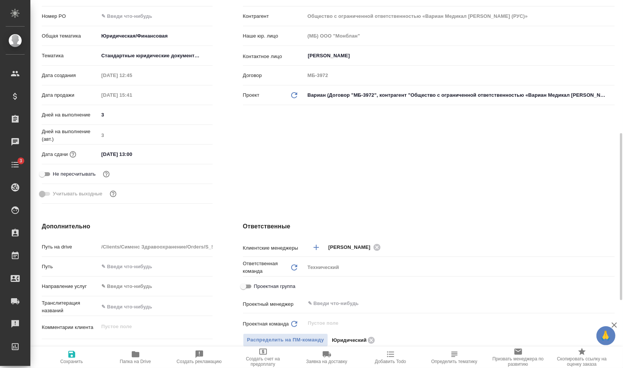
scroll to position [237, 0]
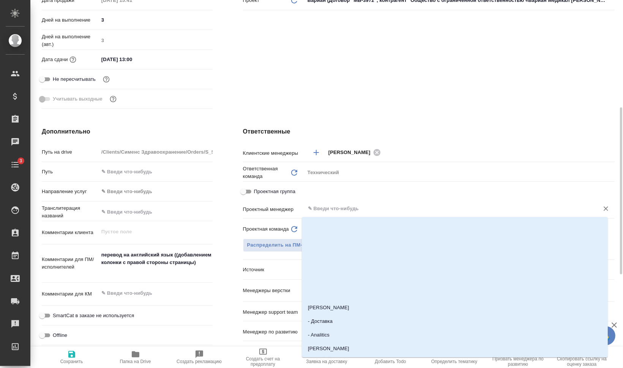
click at [363, 204] on input "text" at bounding box center [447, 208] width 280 height 9
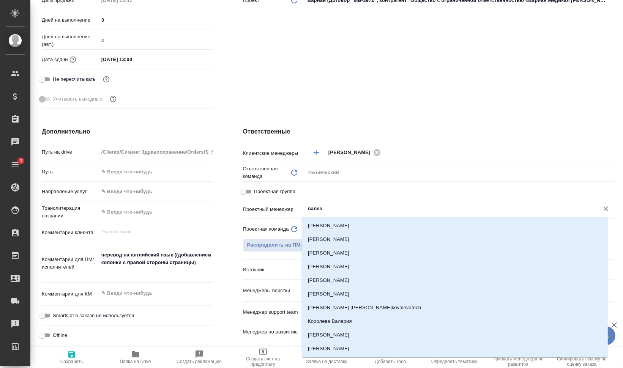
type input "валеев"
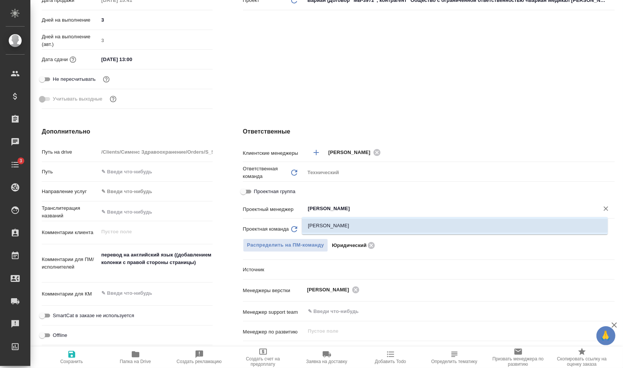
click at [377, 222] on li "[PERSON_NAME]" at bounding box center [455, 226] width 306 height 14
type textarea "x"
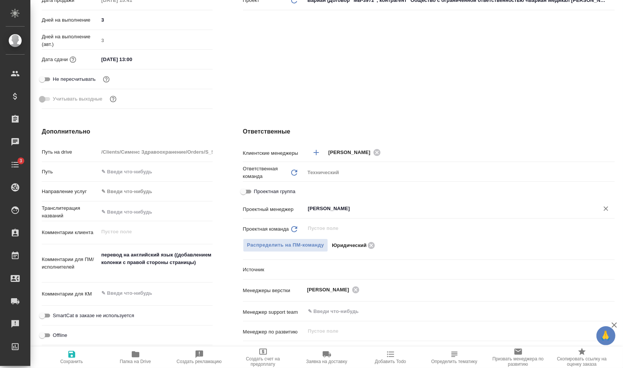
type input "[PERSON_NAME]"
click at [82, 354] on span "Сохранить" at bounding box center [71, 357] width 55 height 14
type textarea "x"
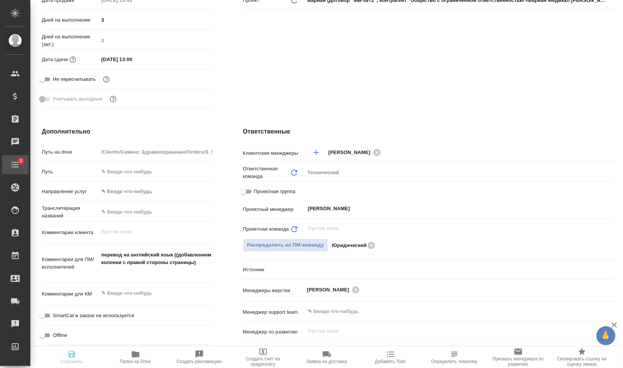
type textarea "x"
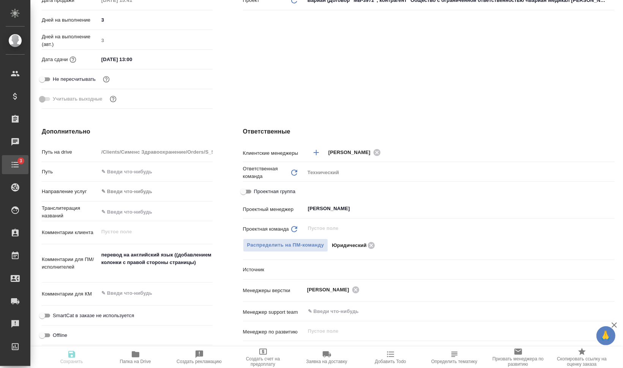
type textarea "x"
select select "RU"
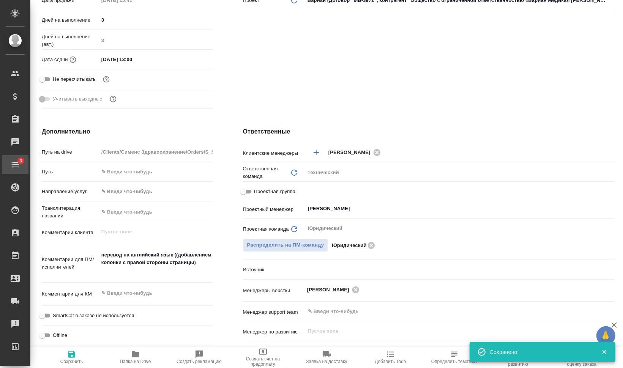
type textarea "x"
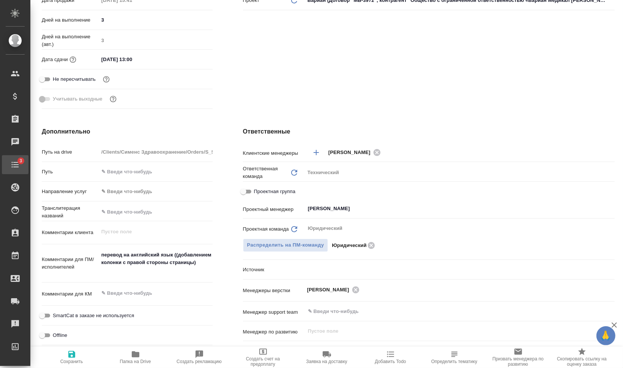
type textarea "x"
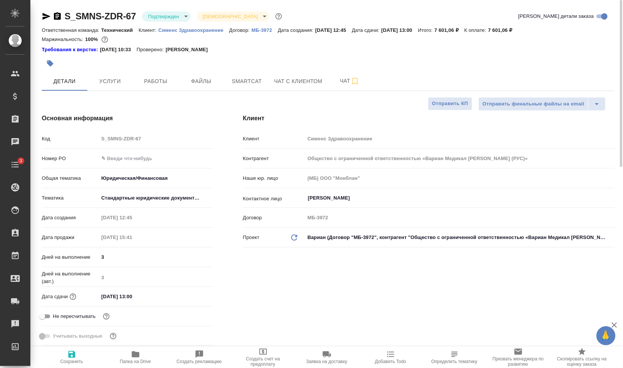
type textarea "x"
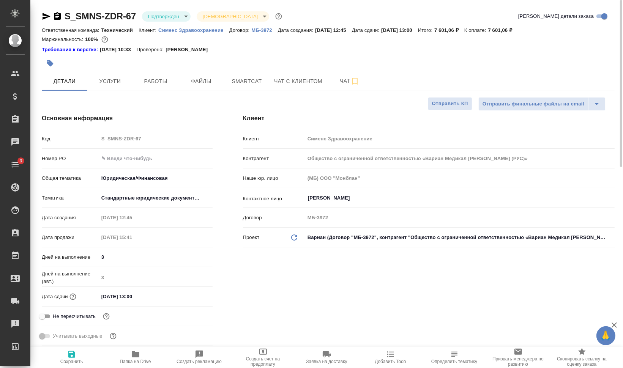
type textarea "x"
click at [354, 81] on icon "button" at bounding box center [354, 81] width 9 height 9
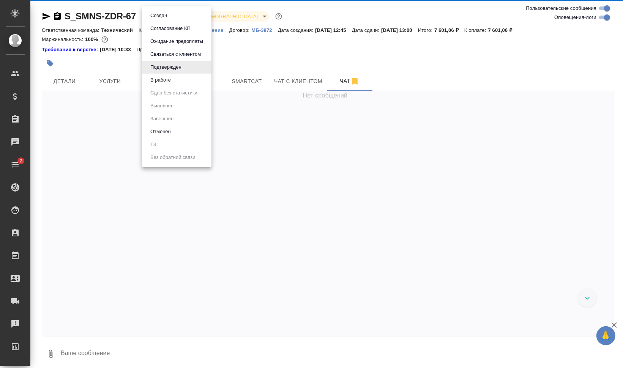
click at [171, 19] on body "🙏 .cls-1 fill:#fff; AWATERA Валеев Динар Клиенты Спецификации Заказы 0 Чаты 2 T…" at bounding box center [311, 184] width 623 height 368
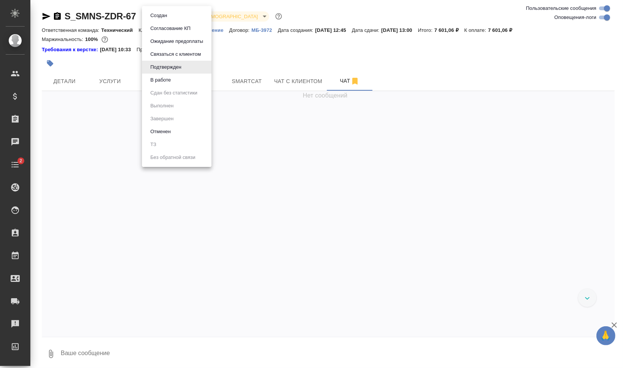
click at [159, 85] on li "В работе" at bounding box center [176, 80] width 69 height 13
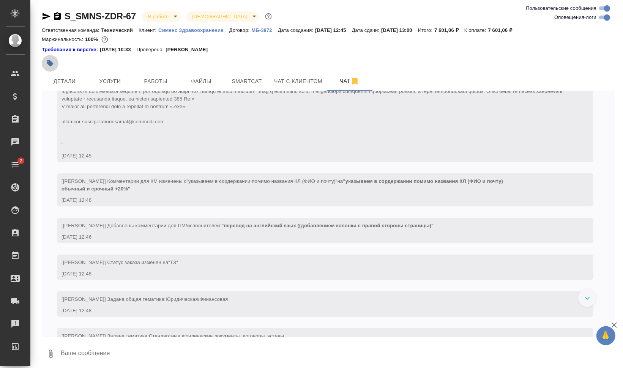
click at [47, 65] on icon "button" at bounding box center [50, 64] width 8 height 8
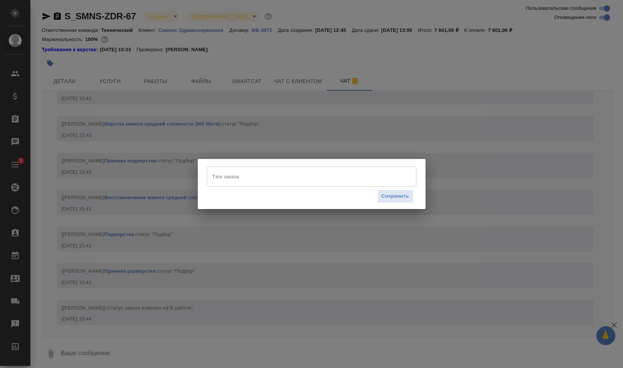
scroll to position [1033, 0]
click at [269, 175] on input "Тэги заказа" at bounding box center [304, 176] width 188 height 13
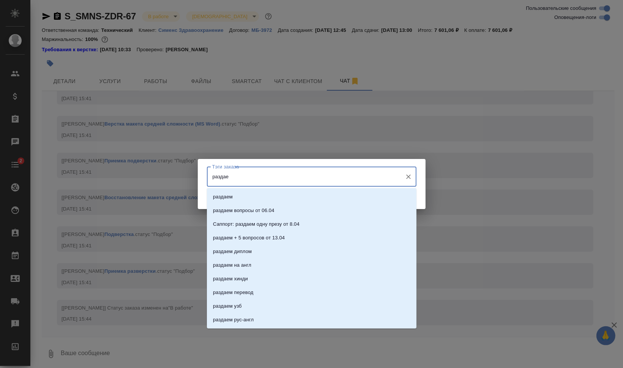
type input "раздаем"
click at [261, 200] on li "раздаем" at bounding box center [311, 197] width 209 height 14
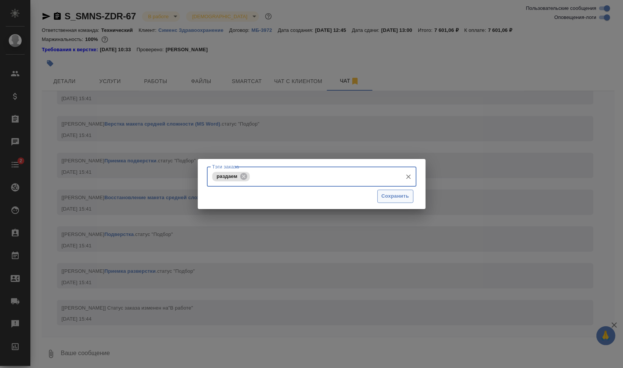
click at [382, 197] on span "Сохранить" at bounding box center [395, 196] width 28 height 9
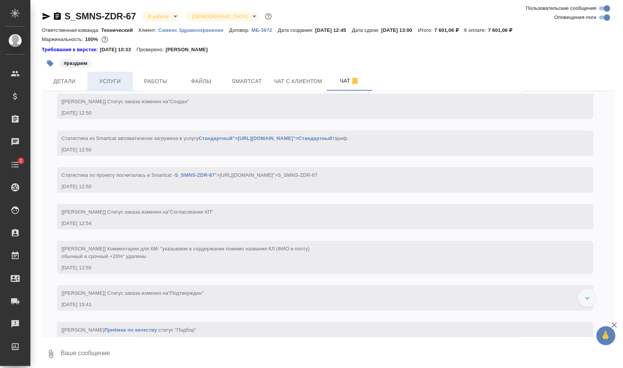
click at [116, 78] on span "Услуги" at bounding box center [110, 81] width 36 height 9
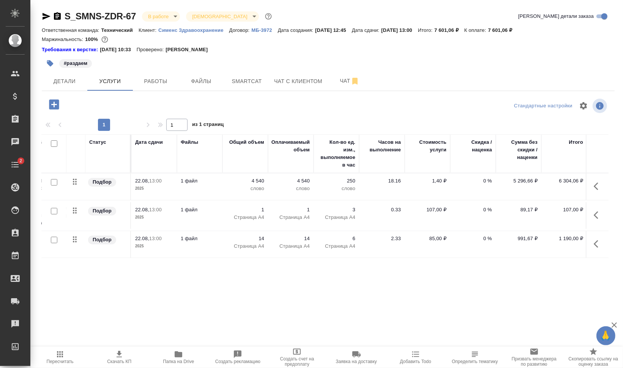
scroll to position [0, 148]
click at [68, 82] on span "Детали" at bounding box center [64, 81] width 36 height 9
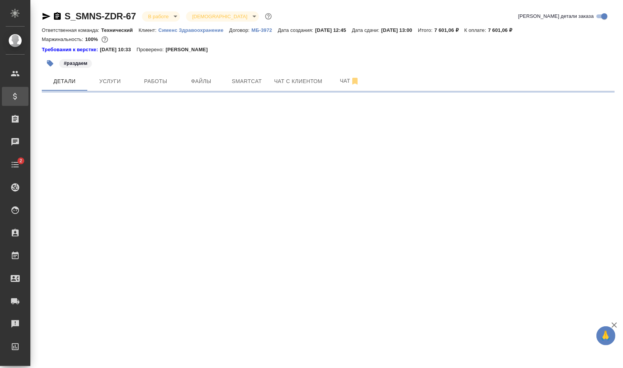
select select "RU"
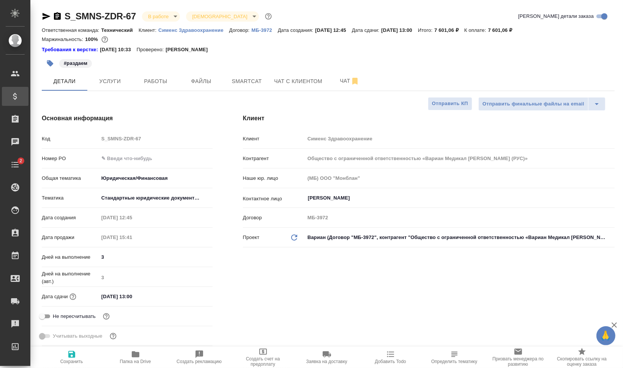
type textarea "x"
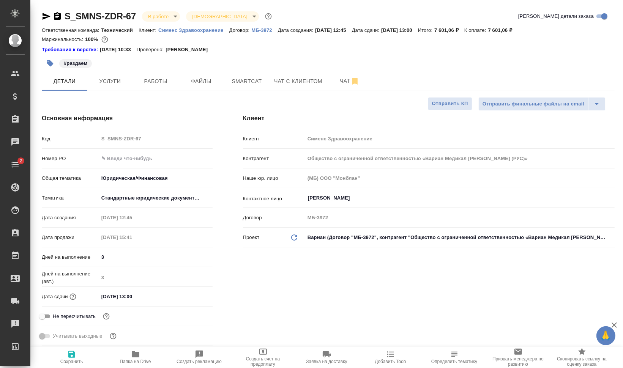
type textarea "x"
click at [338, 80] on span "Чат" at bounding box center [349, 80] width 36 height 9
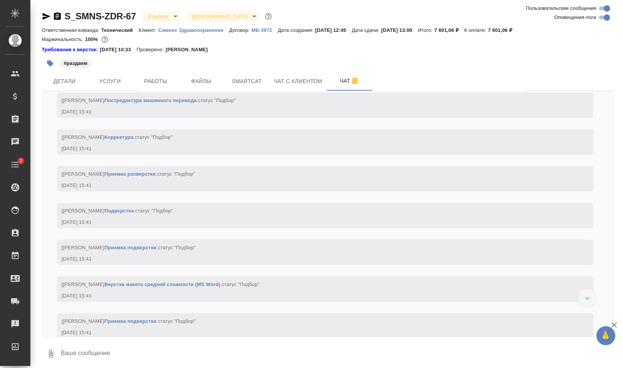
scroll to position [1033, 0]
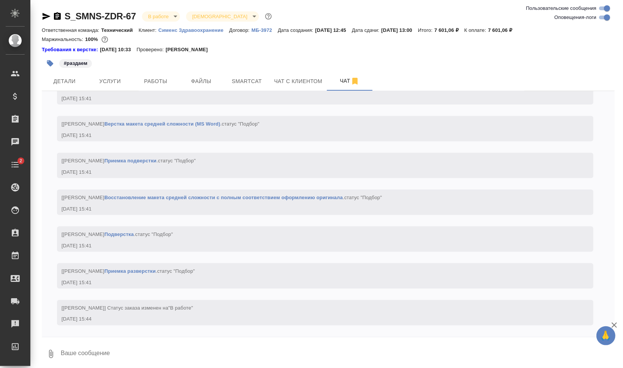
click at [609, 20] on input "Оповещения-логи" at bounding box center [606, 17] width 27 height 9
checkbox input "false"
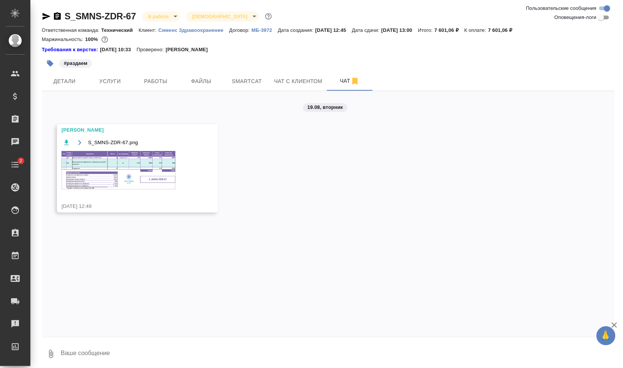
click at [125, 169] on img at bounding box center [118, 170] width 114 height 38
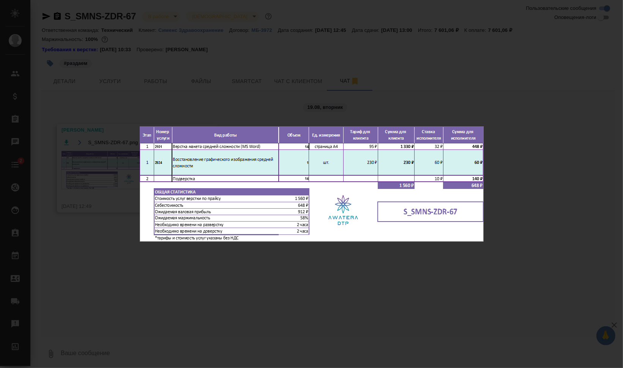
click at [588, 207] on div "S_SMNS-ZDR-67.png 1 of 1" at bounding box center [311, 184] width 623 height 368
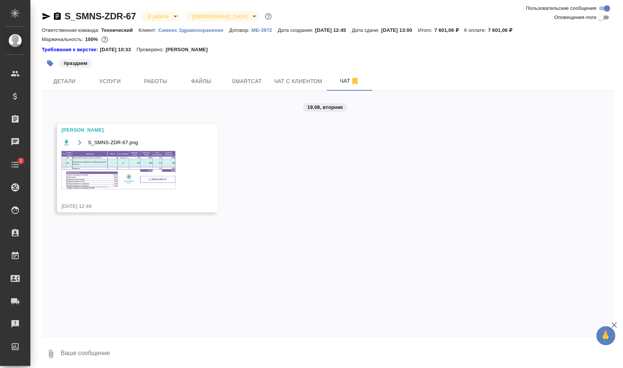
click at [129, 166] on img at bounding box center [118, 170] width 114 height 38
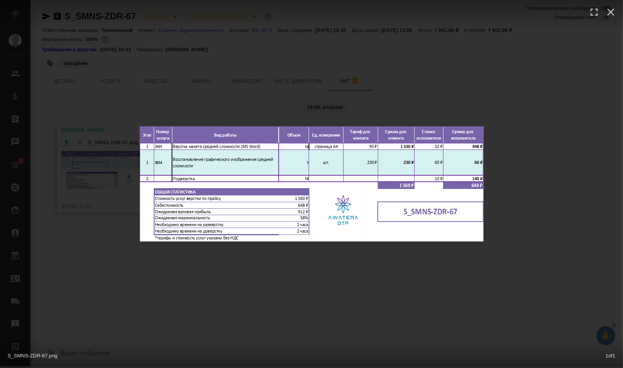
click at [593, 260] on div "S_SMNS-ZDR-67.png 1 of 1" at bounding box center [311, 184] width 623 height 368
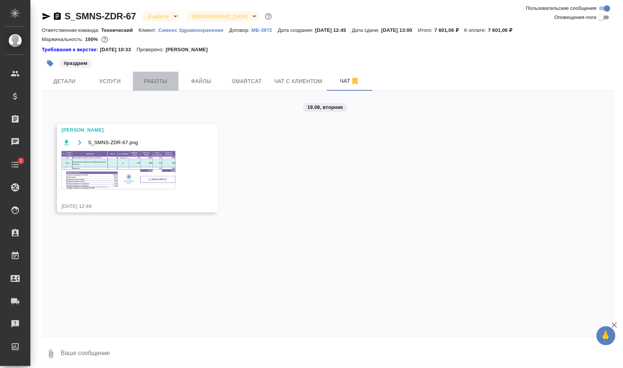
click at [161, 83] on span "Работы" at bounding box center [155, 81] width 36 height 9
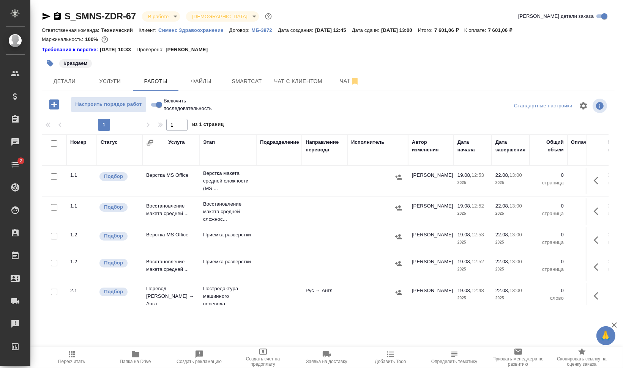
click at [53, 144] on input "checkbox" at bounding box center [54, 143] width 6 height 6
checkbox input "true"
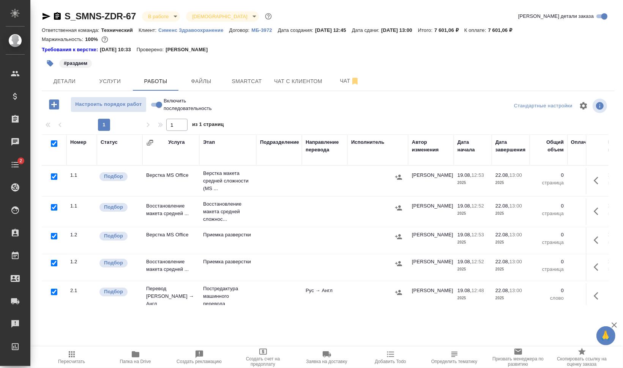
checkbox input "true"
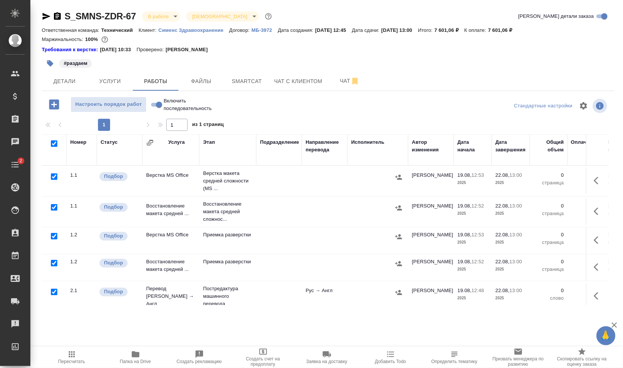
checkbox input "true"
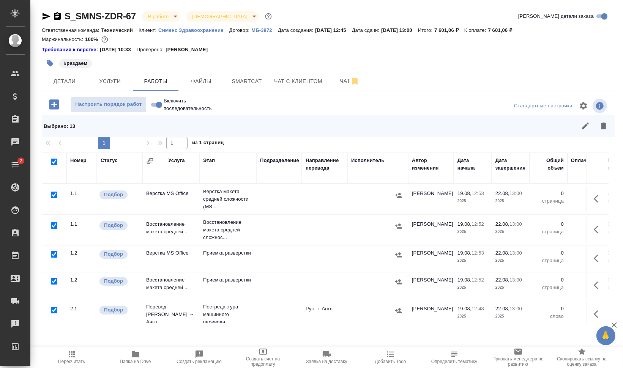
click at [57, 195] on div at bounding box center [54, 195] width 17 height 11
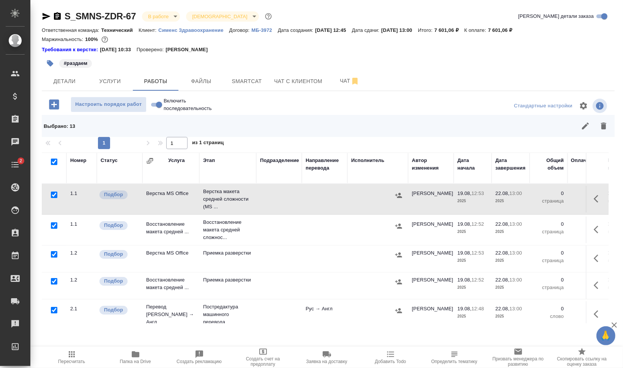
click at [53, 194] on input "checkbox" at bounding box center [54, 195] width 6 height 6
checkbox input "false"
click at [54, 222] on input "checkbox" at bounding box center [54, 225] width 6 height 6
checkbox input "false"
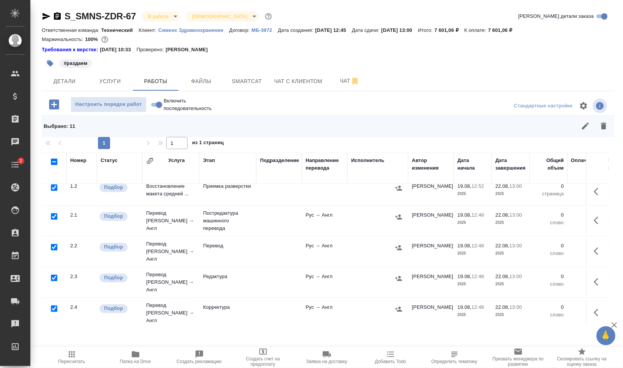
scroll to position [95, 0]
click at [54, 304] on input "checkbox" at bounding box center [54, 307] width 6 height 6
checkbox input "false"
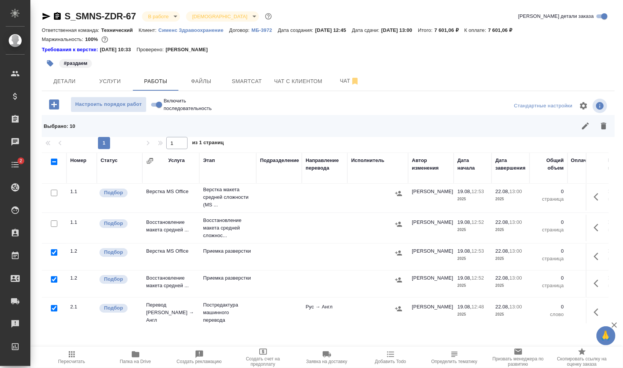
scroll to position [0, 0]
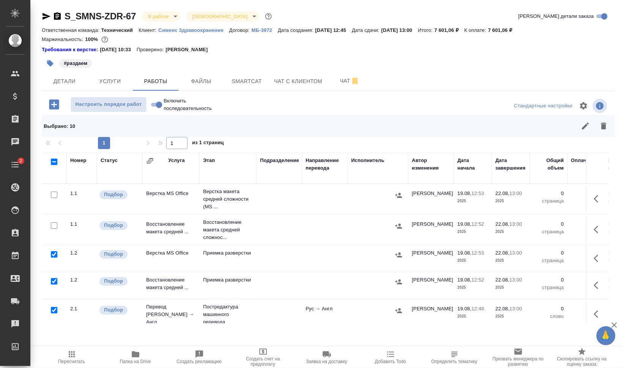
click at [600, 127] on icon "button" at bounding box center [603, 125] width 9 height 9
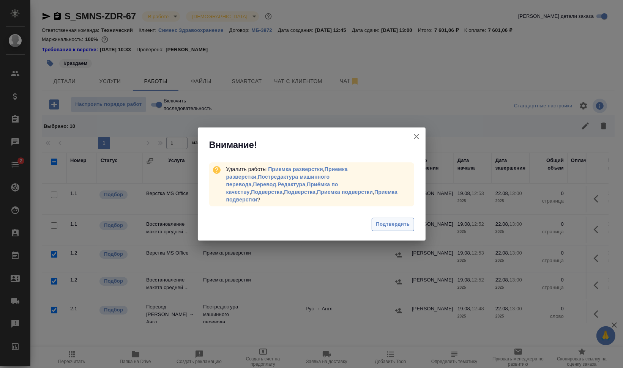
click at [395, 220] on span "Подтвердить" at bounding box center [393, 224] width 34 height 9
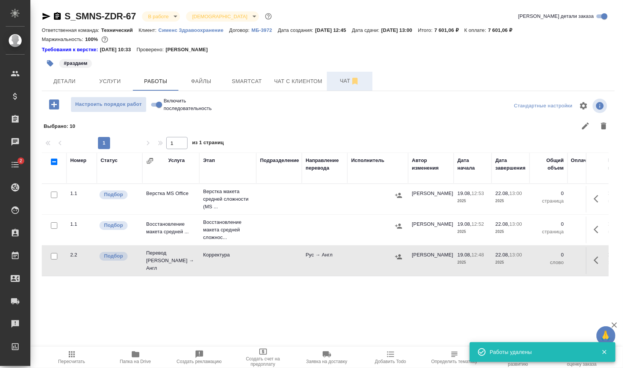
click at [339, 80] on span "Чат" at bounding box center [349, 80] width 36 height 9
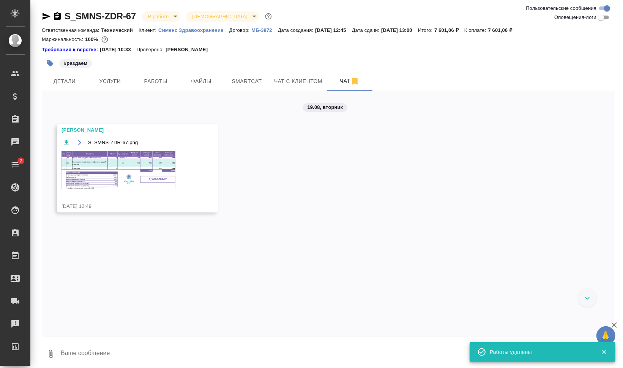
click at [168, 162] on img at bounding box center [118, 170] width 114 height 38
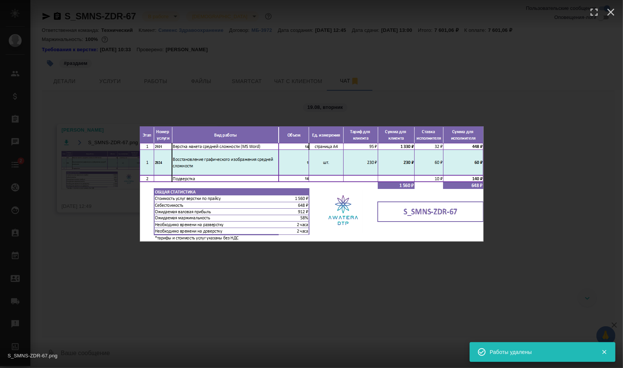
click at [581, 240] on div "S_SMNS-ZDR-67.png 1 of 1" at bounding box center [311, 184] width 623 height 368
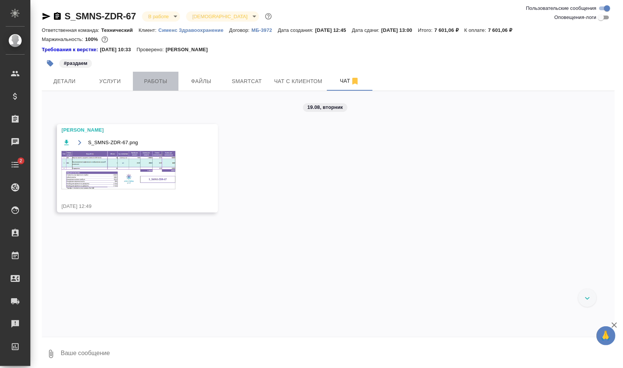
click at [156, 80] on span "Работы" at bounding box center [155, 81] width 36 height 9
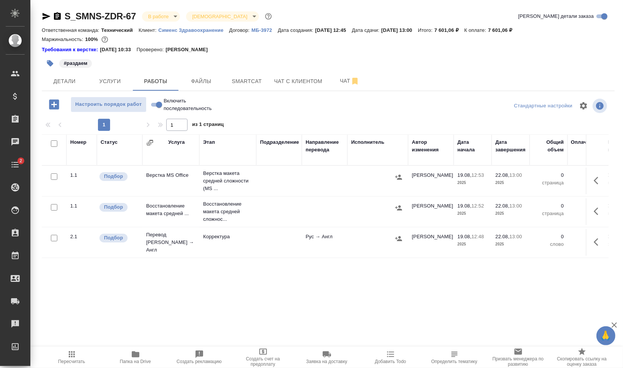
click at [598, 213] on icon "button" at bounding box center [597, 211] width 9 height 9
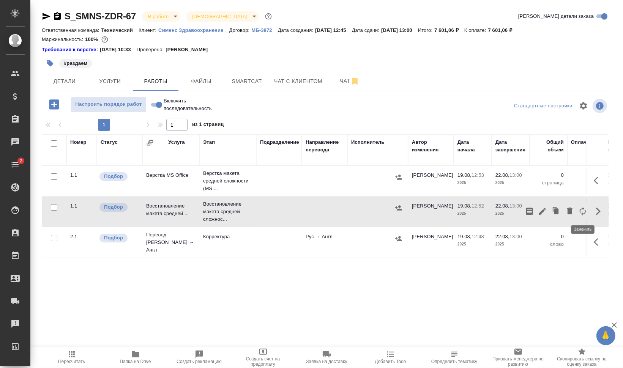
click at [581, 209] on icon "button" at bounding box center [582, 211] width 9 height 9
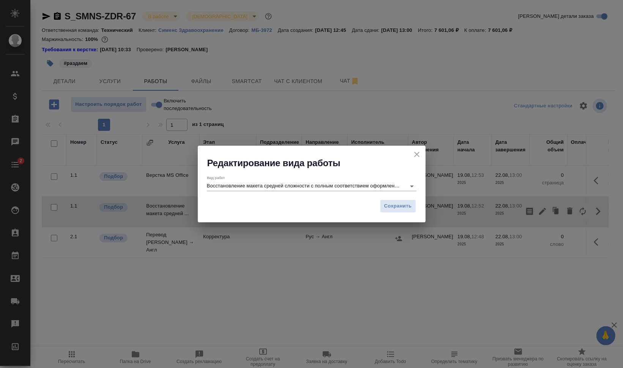
click at [295, 188] on input "Восстановление макета средней сложности с полным соответствием оформлению ориги…" at bounding box center [304, 185] width 195 height 9
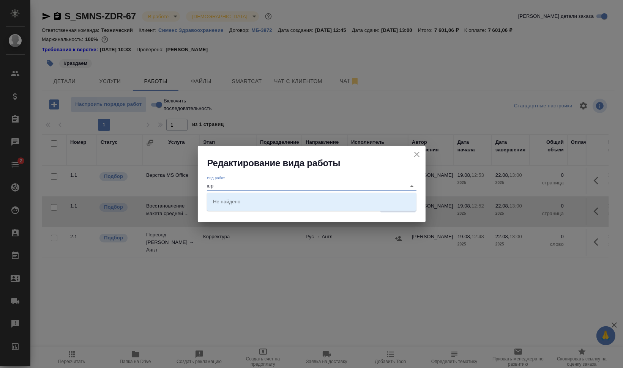
type input "ш"
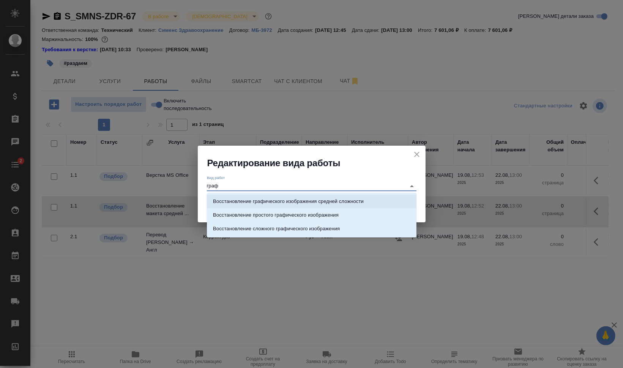
click at [327, 198] on p "Восстановление графического изображения средней сложности" at bounding box center [288, 202] width 151 height 8
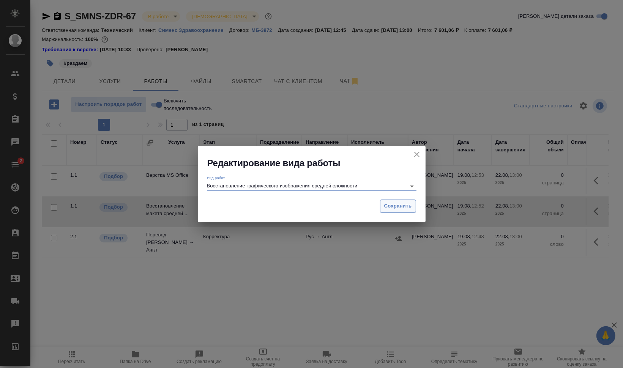
type input "Восстановление графического изображения средней сложности"
click at [397, 205] on span "Сохранить" at bounding box center [398, 206] width 28 height 9
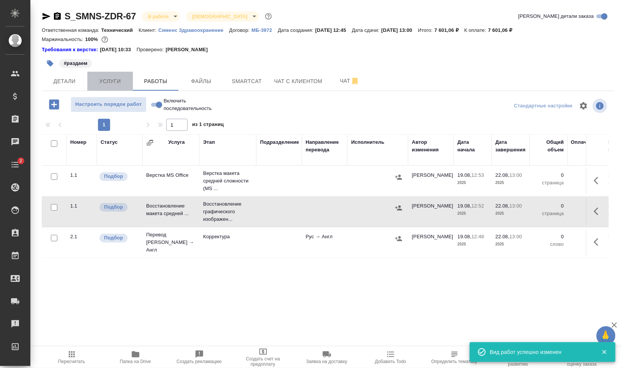
click at [113, 76] on button "Услуги" at bounding box center [110, 81] width 46 height 19
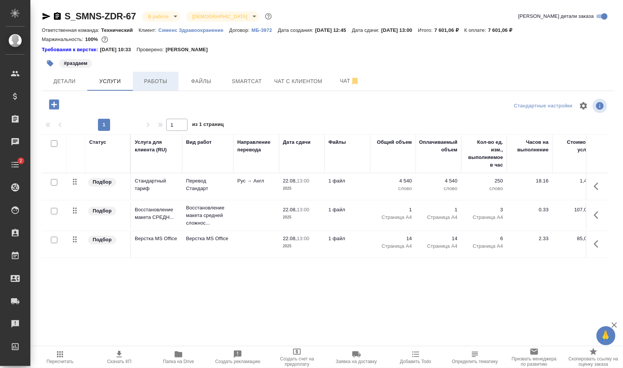
click at [154, 81] on span "Работы" at bounding box center [155, 81] width 36 height 9
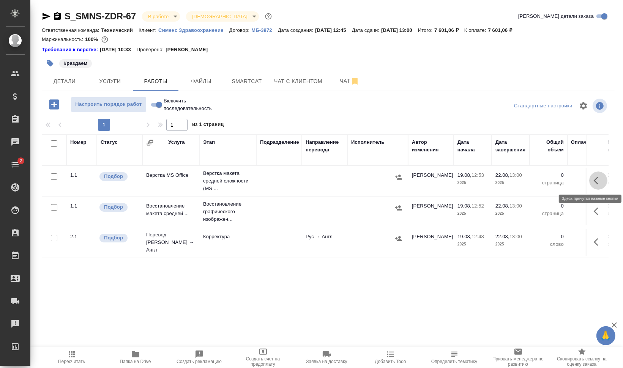
click at [596, 183] on icon "button" at bounding box center [597, 180] width 9 height 9
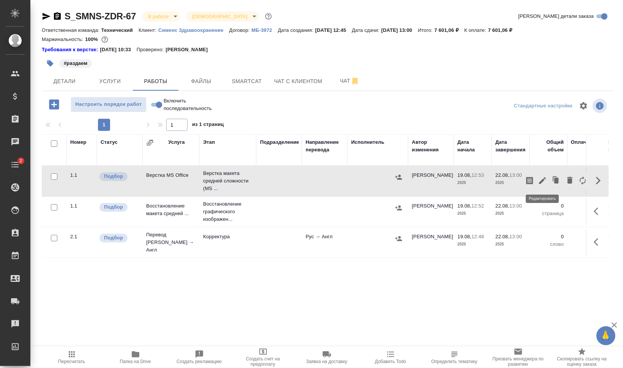
click at [544, 179] on icon "button" at bounding box center [542, 180] width 9 height 9
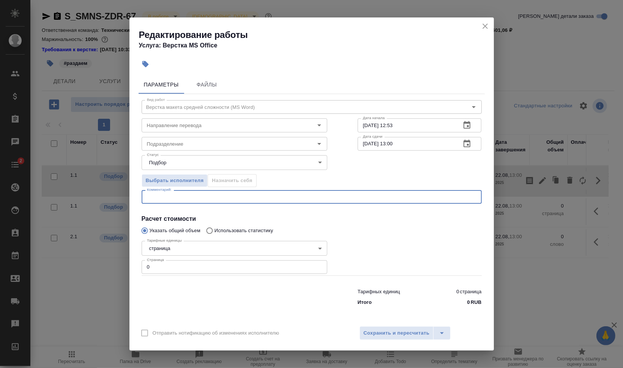
drag, startPoint x: 236, startPoint y: 194, endPoint x: 251, endPoint y: 198, distance: 14.8
click at [236, 194] on textarea at bounding box center [311, 197] width 329 height 6
type textarea "подготовить двуяз макет к переводу (рус/англ)"
click at [123, 263] on div "Редактирование работы Услуга: Верстка MS Office Параметры Файлы Вид работ Верст…" at bounding box center [311, 184] width 623 height 368
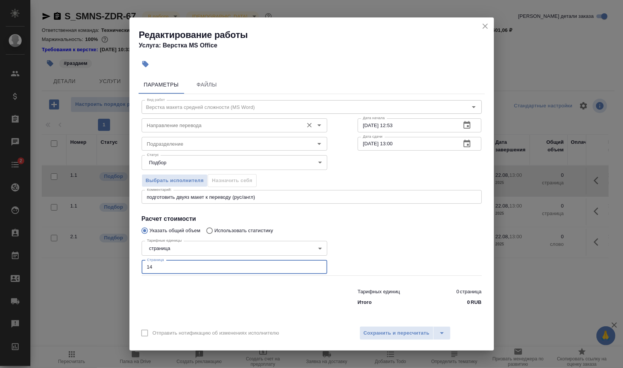
type input "14"
click at [239, 126] on input "Направление перевода" at bounding box center [222, 125] width 156 height 9
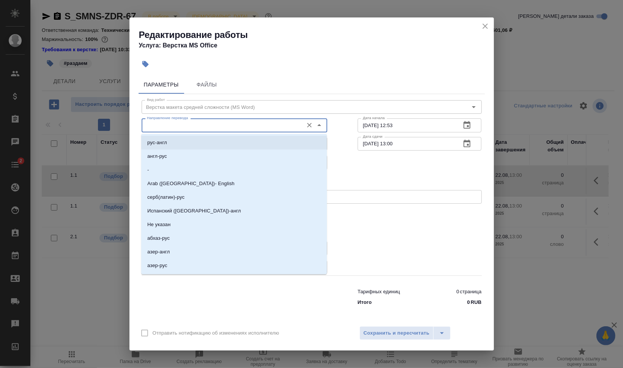
click at [226, 141] on li "рус-англ" at bounding box center [234, 143] width 186 height 14
type input "рус-англ"
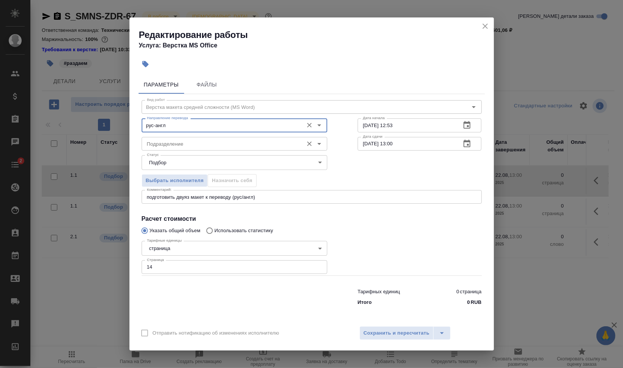
click at [239, 140] on input "Подразделение" at bounding box center [222, 143] width 156 height 9
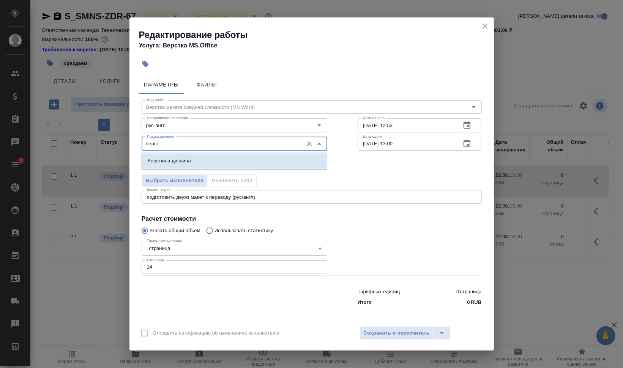
click at [238, 167] on li "Верстки и дизайна" at bounding box center [234, 161] width 186 height 14
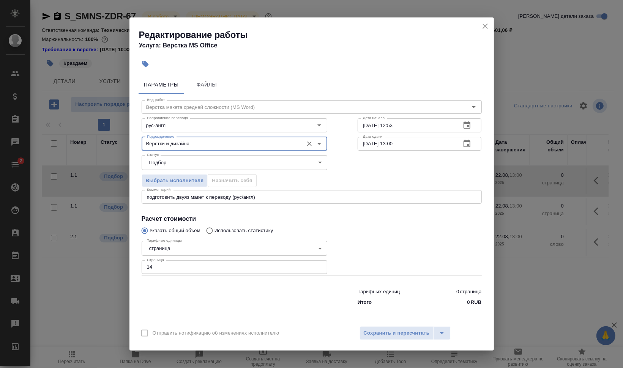
type input "Верстки и дизайна"
drag, startPoint x: 391, startPoint y: 122, endPoint x: 468, endPoint y: 126, distance: 76.7
click at [465, 124] on div "19.08.2025 12:53 Дата начала" at bounding box center [419, 125] width 124 height 14
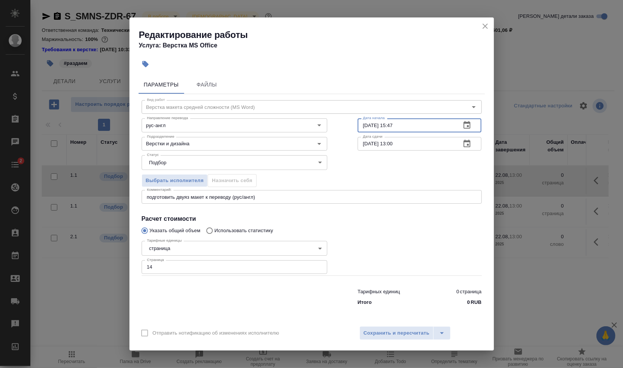
type input "19.08.2025 15:47"
drag, startPoint x: 393, startPoint y: 143, endPoint x: 441, endPoint y: 145, distance: 48.2
click at [441, 145] on input "22.08.2025 13:00" at bounding box center [406, 144] width 98 height 14
drag, startPoint x: 370, startPoint y: 144, endPoint x: 350, endPoint y: 145, distance: 19.8
click at [350, 145] on div "Вид работ Верстка макета средней сложности (MS Word) Вид работ Направление пере…" at bounding box center [311, 201] width 346 height 215
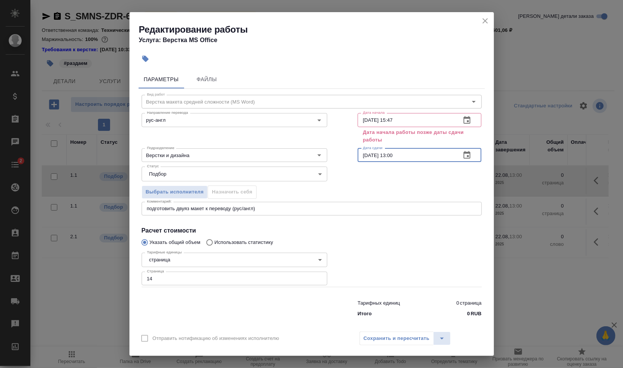
drag, startPoint x: 386, startPoint y: 157, endPoint x: 456, endPoint y: 157, distance: 69.4
click at [427, 156] on input "19.08.2025 13:00" at bounding box center [406, 155] width 98 height 14
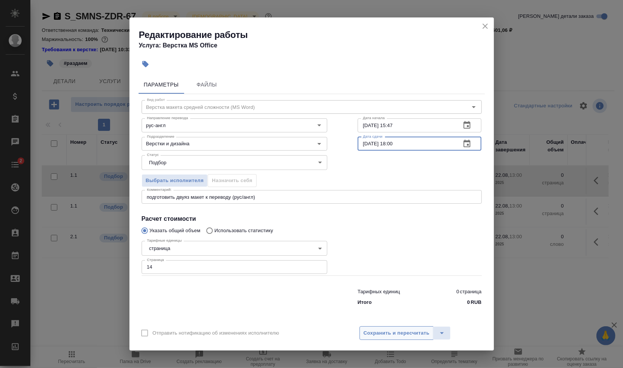
type input "19.08.2025 18:00"
drag, startPoint x: 397, startPoint y: 335, endPoint x: 418, endPoint y: 341, distance: 21.2
click at [397, 338] on button "Сохранить и пересчитать" at bounding box center [396, 333] width 74 height 14
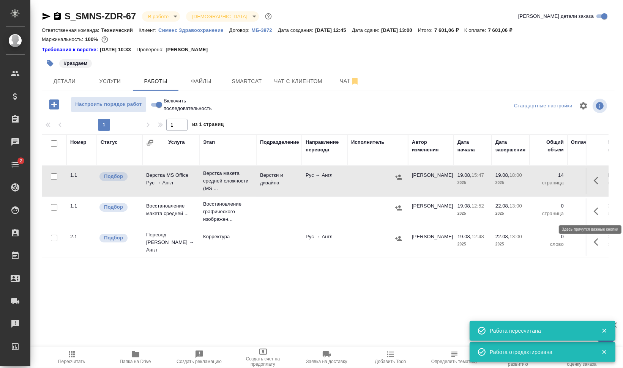
click at [601, 210] on icon "button" at bounding box center [597, 211] width 9 height 9
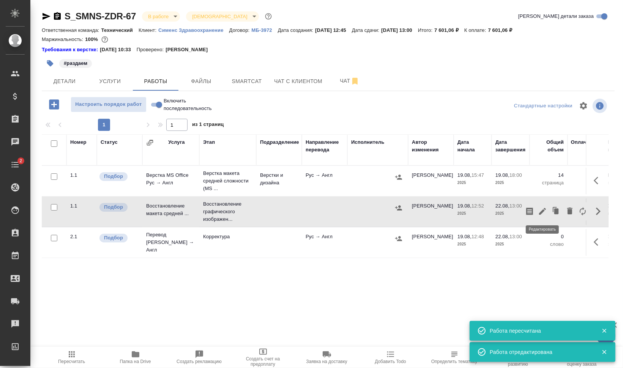
click at [545, 210] on icon "button" at bounding box center [542, 211] width 9 height 9
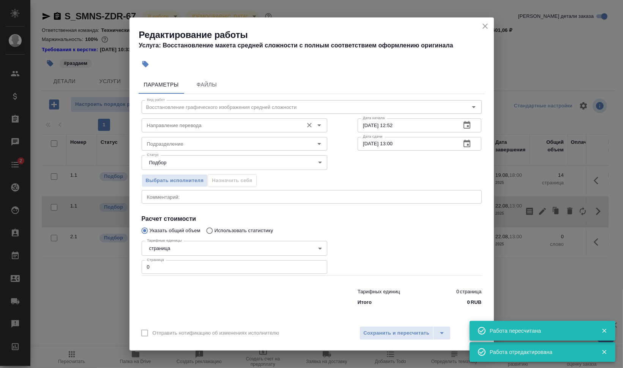
click at [201, 121] on input "Направление перевода" at bounding box center [222, 125] width 156 height 9
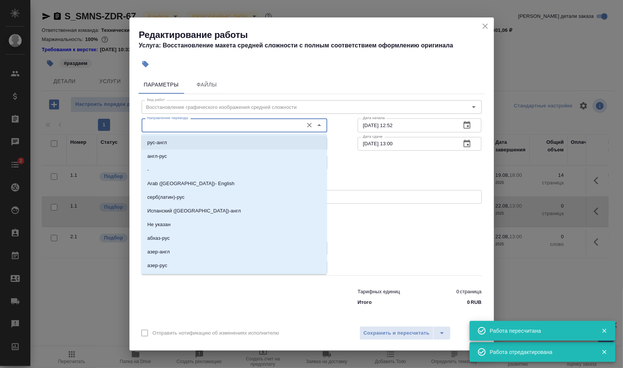
click at [190, 143] on li "рус-англ" at bounding box center [234, 143] width 186 height 14
type input "рус-англ"
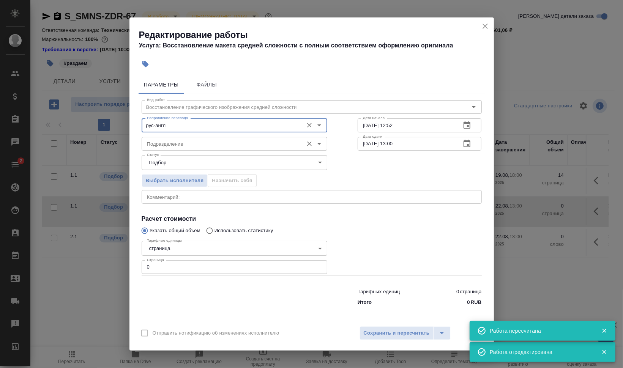
click at [190, 147] on input "Подразделение" at bounding box center [222, 143] width 156 height 9
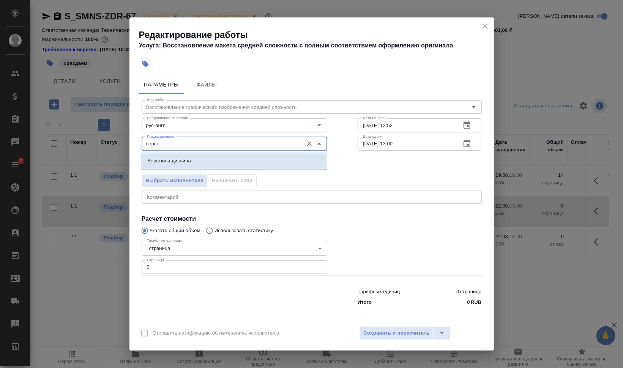
drag, startPoint x: 187, startPoint y: 159, endPoint x: 220, endPoint y: 160, distance: 33.0
click at [187, 159] on p "Верстки и дизайна" at bounding box center [169, 161] width 44 height 8
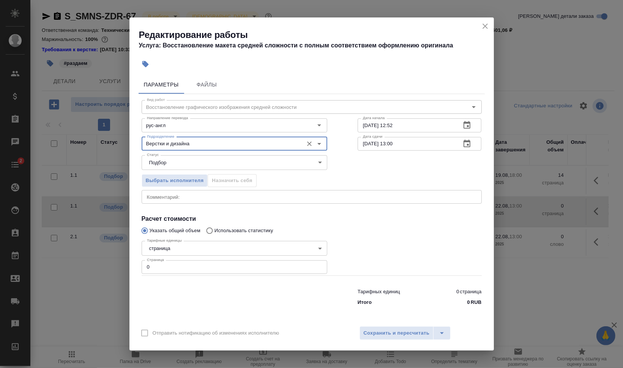
type input "Верстки и дизайна"
drag, startPoint x: 392, startPoint y: 126, endPoint x: 471, endPoint y: 131, distance: 79.1
click at [427, 128] on input "19.08.2025 12:52" at bounding box center [406, 125] width 98 height 14
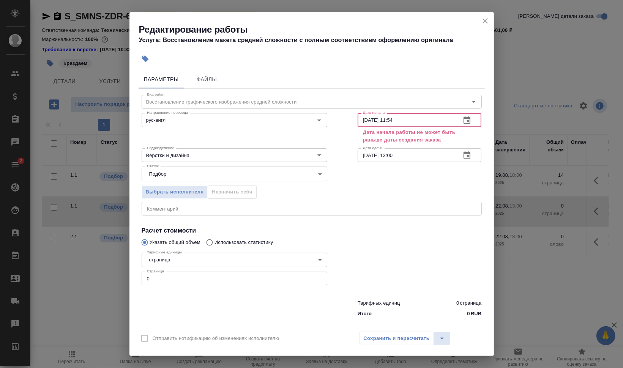
drag, startPoint x: 392, startPoint y: 120, endPoint x: 404, endPoint y: 121, distance: 11.8
click at [429, 123] on input "19.08.2025 11:54" at bounding box center [406, 120] width 98 height 14
drag, startPoint x: 387, startPoint y: 119, endPoint x: 454, endPoint y: 127, distance: 67.3
click at [447, 126] on input "19.08.2025 11:54" at bounding box center [406, 120] width 98 height 14
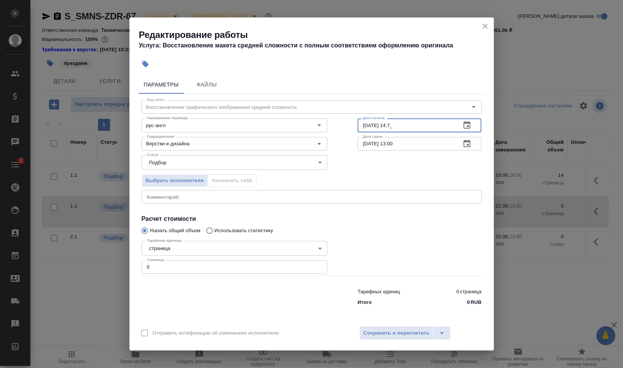
drag, startPoint x: 411, startPoint y: 124, endPoint x: 512, endPoint y: 134, distance: 101.7
click at [488, 134] on div "Параметры Файлы Вид работ Восстановление графического изображения средней сложн…" at bounding box center [311, 196] width 364 height 249
type input "19.08.2025 15:47"
click at [367, 146] on input "22.08.2025 13:00" at bounding box center [406, 144] width 98 height 14
click at [368, 144] on input "22.08.2025 13:00" at bounding box center [406, 144] width 98 height 14
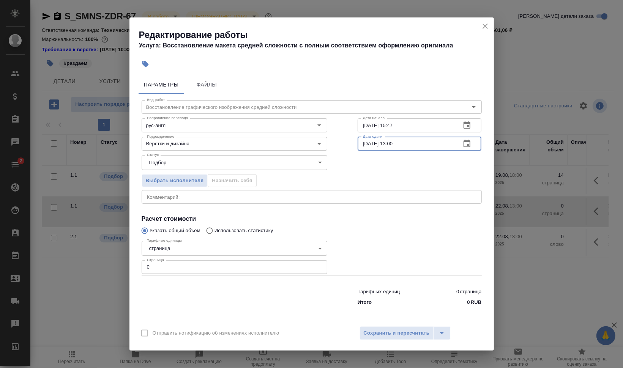
drag, startPoint x: 368, startPoint y: 142, endPoint x: 354, endPoint y: 144, distance: 14.5
click at [355, 144] on div "Вид работ Восстановление графического изображения средней сложности Вид работ Н…" at bounding box center [311, 201] width 346 height 215
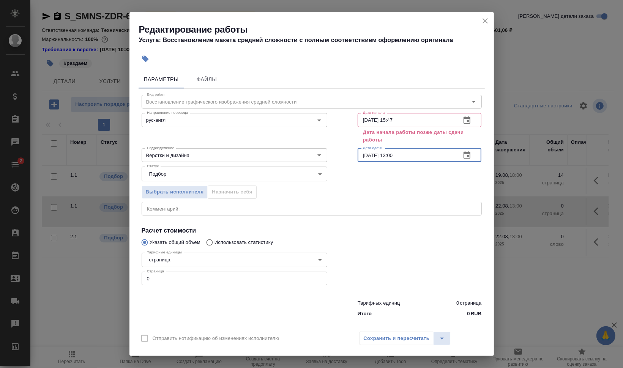
drag, startPoint x: 382, startPoint y: 156, endPoint x: 455, endPoint y: 155, distance: 72.1
click at [444, 155] on input "19.08.2025 13:00" at bounding box center [406, 155] width 98 height 14
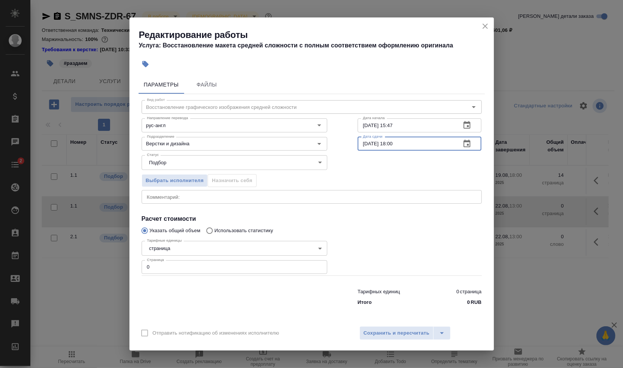
type input "19.08.2025 18:00"
drag, startPoint x: 153, startPoint y: 267, endPoint x: 130, endPoint y: 269, distance: 22.8
click at [130, 269] on div "Параметры Файлы Вид работ Восстановление графического изображения средней сложн…" at bounding box center [311, 196] width 364 height 249
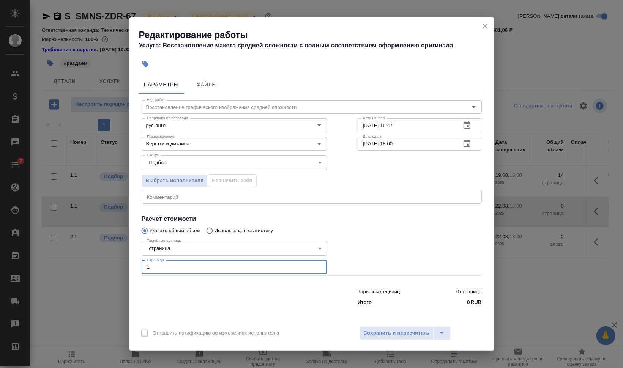
type input "1"
click at [178, 249] on body "🙏 .cls-1 fill:#fff; AWATERA Валеев Динар Клиенты Спецификации Заказы 0 Чаты 2 T…" at bounding box center [311, 184] width 623 height 368
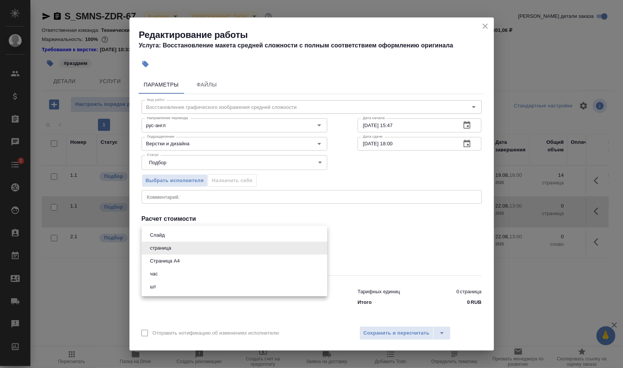
click at [166, 291] on li "шт" at bounding box center [235, 286] width 186 height 13
type input "5a8b1489cc6b4906c91bfdc1"
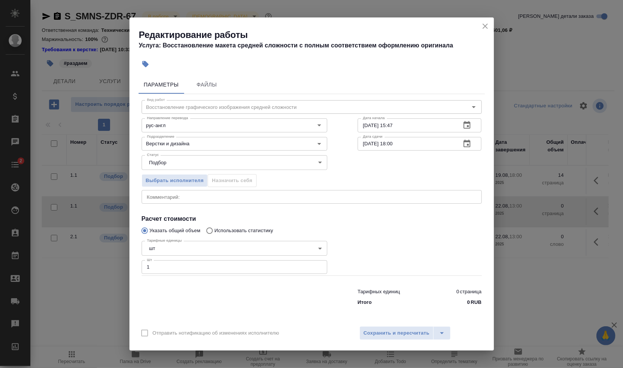
click at [397, 344] on div "Отправить нотификацию об изменениях исполнителю Сохранить и пересчитать" at bounding box center [311, 335] width 364 height 29
click at [395, 330] on span "Сохранить и пересчитать" at bounding box center [396, 333] width 66 height 9
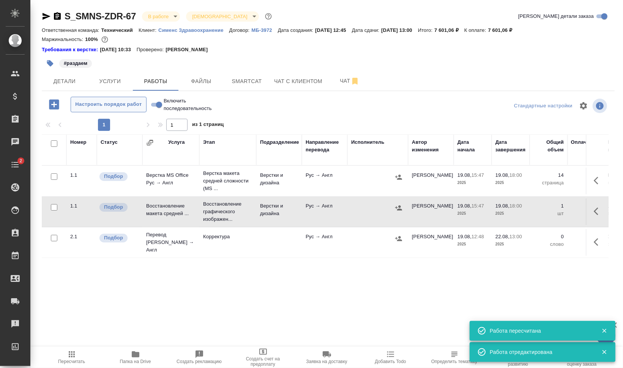
click at [130, 105] on span "Настроить порядок работ" at bounding box center [109, 104] width 68 height 9
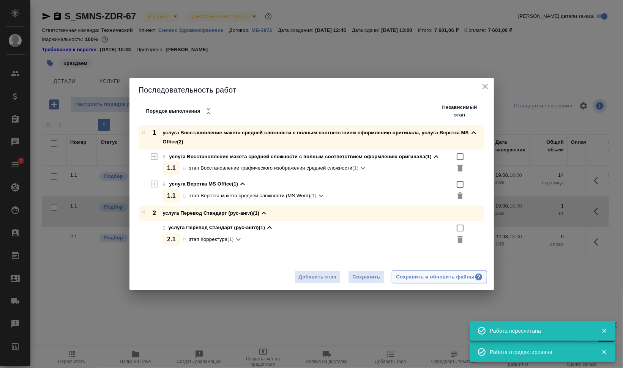
click at [427, 280] on div "Сохранить и обновить файлы" at bounding box center [439, 277] width 87 height 9
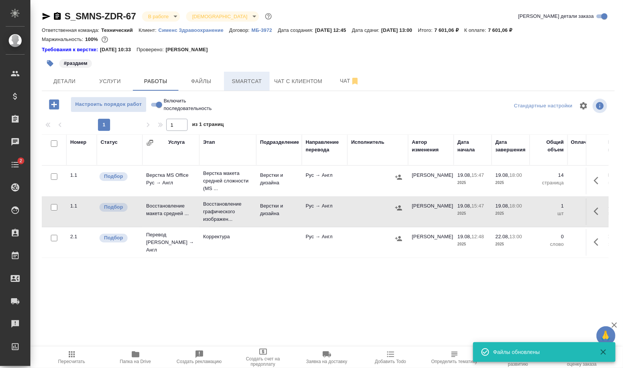
click at [244, 82] on span "Smartcat" at bounding box center [246, 81] width 36 height 9
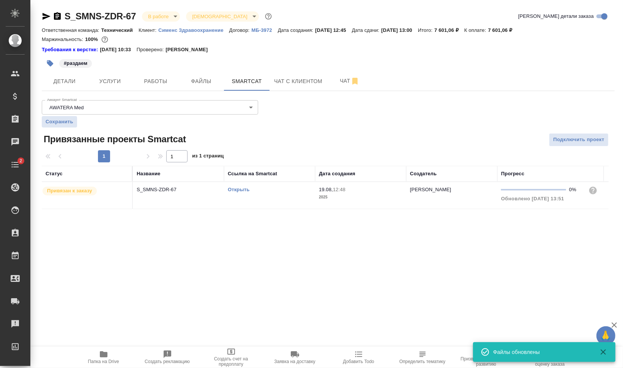
click at [242, 188] on link "Открыть" at bounding box center [239, 190] width 22 height 6
click at [49, 65] on icon "button" at bounding box center [50, 63] width 6 height 6
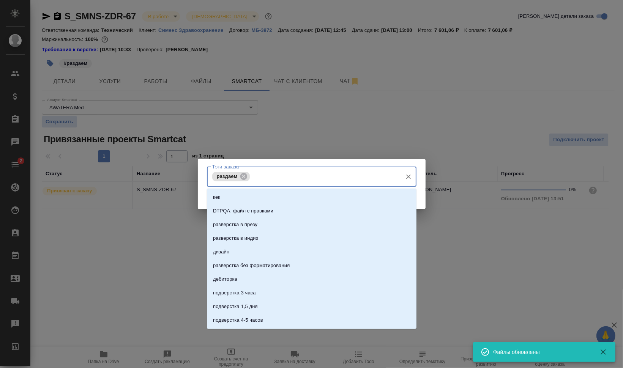
click at [298, 174] on input "Тэги заказа" at bounding box center [325, 176] width 146 height 13
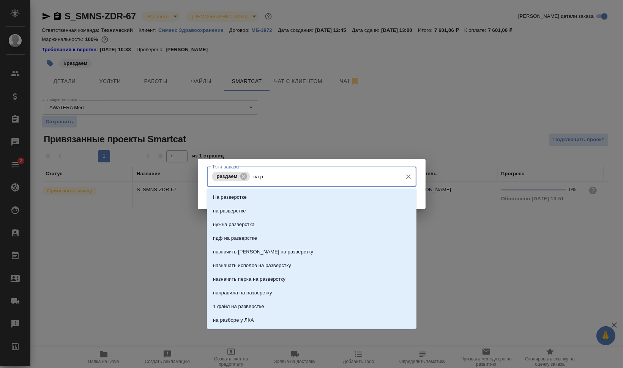
type input "на ра"
click at [310, 210] on li "на разверстке" at bounding box center [311, 211] width 209 height 14
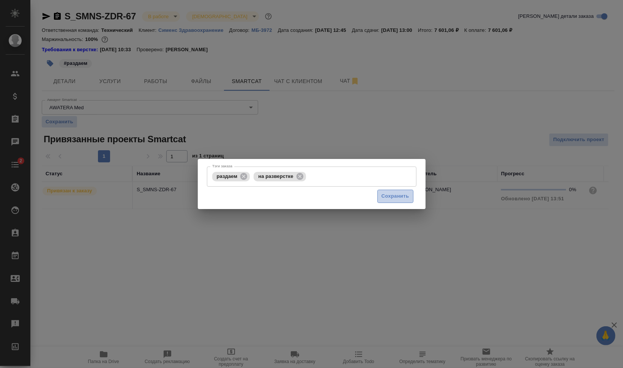
click at [407, 196] on span "Сохранить" at bounding box center [395, 196] width 28 height 9
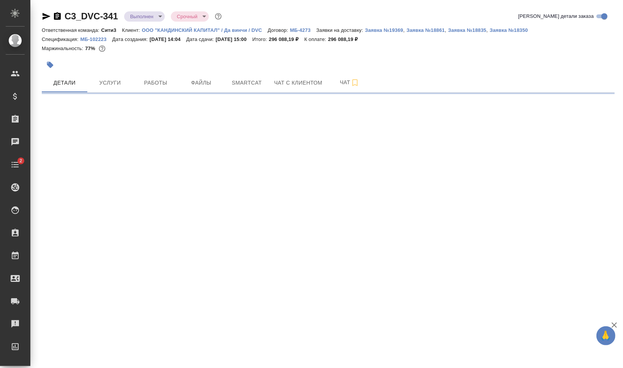
select select "RU"
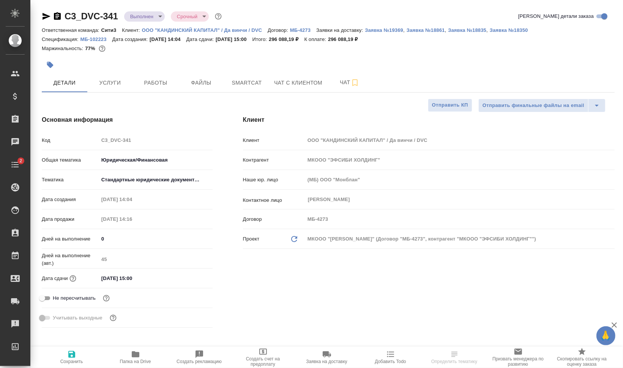
type textarea "x"
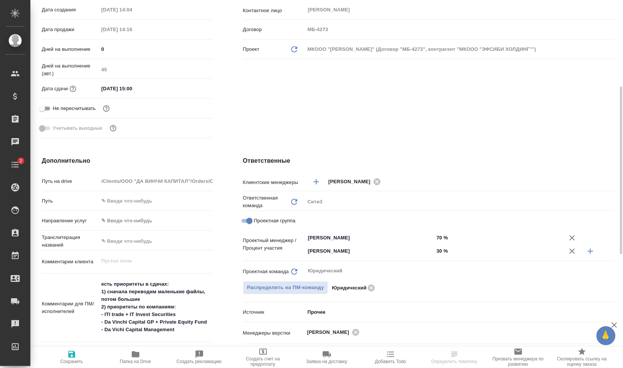
scroll to position [237, 0]
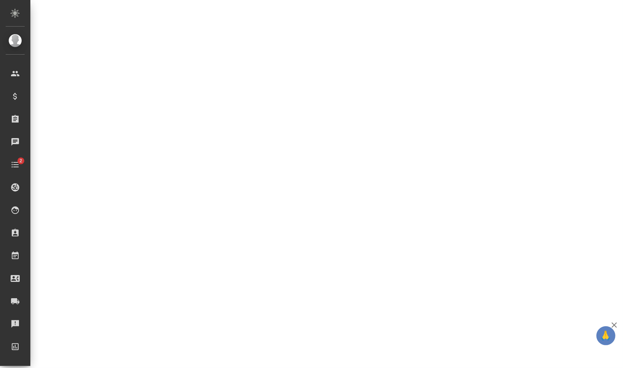
select select "RU"
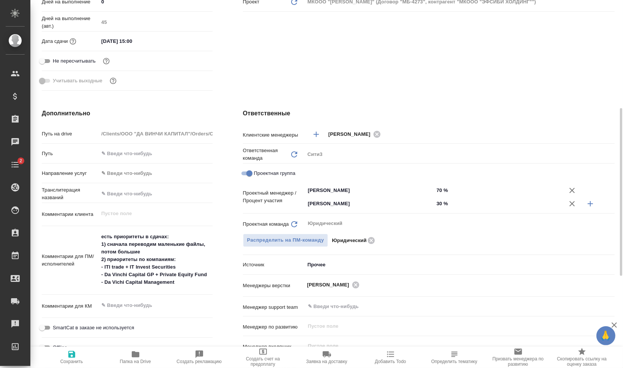
type textarea "x"
click at [142, 353] on span "Папка на Drive" at bounding box center [135, 357] width 55 height 14
type textarea "x"
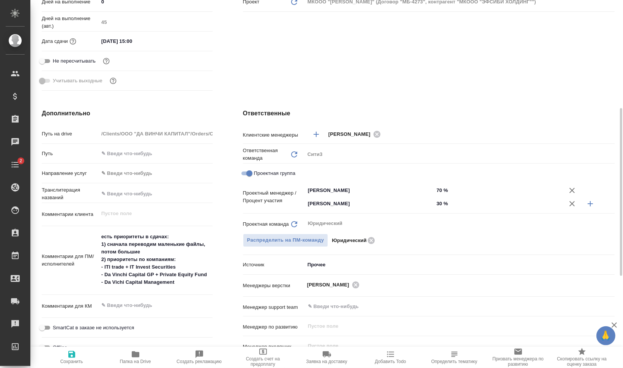
type textarea "x"
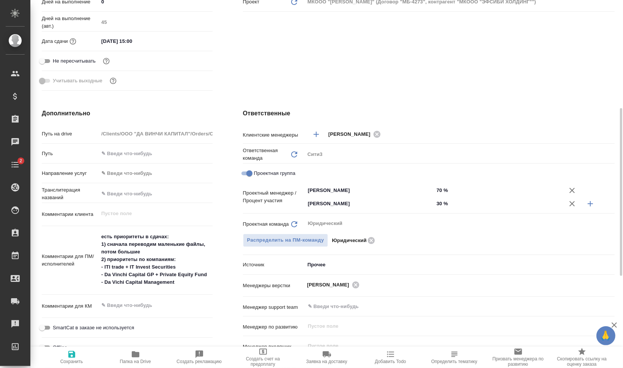
type textarea "x"
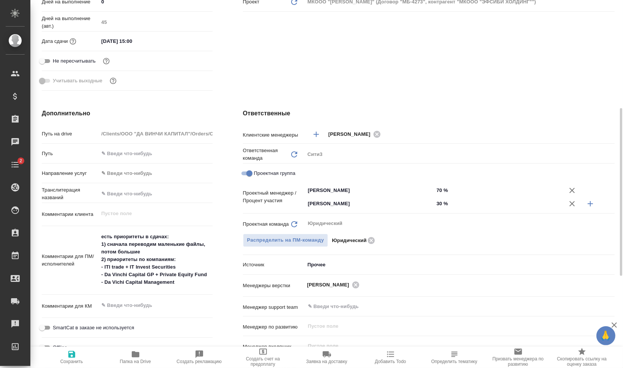
type textarea "x"
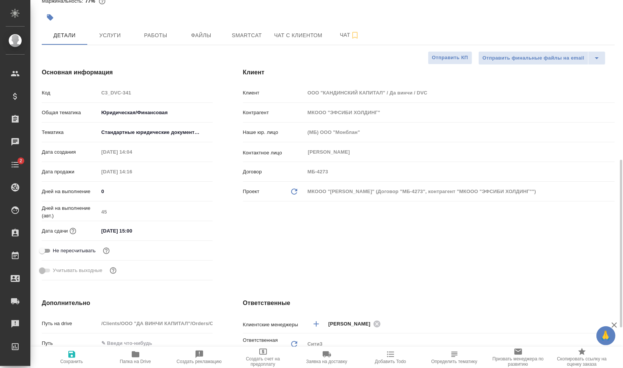
scroll to position [0, 0]
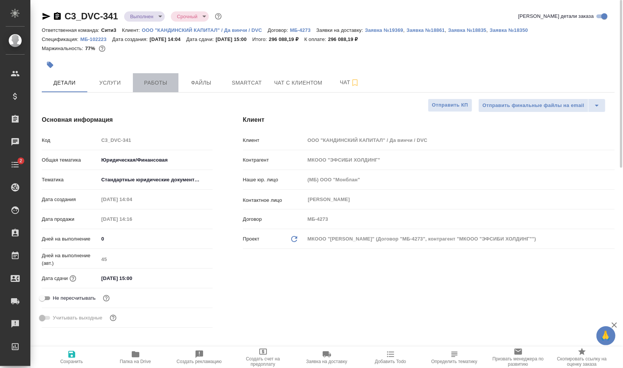
click at [148, 82] on span "Работы" at bounding box center [155, 82] width 36 height 9
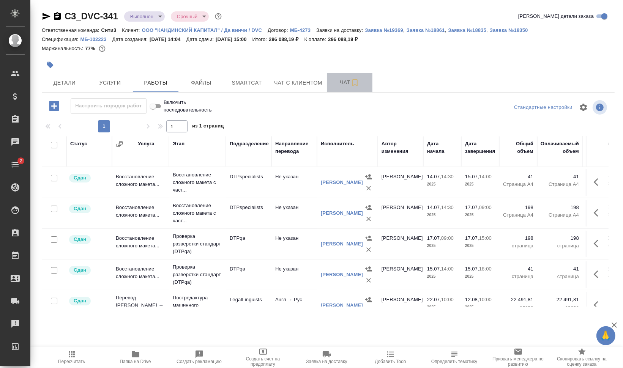
click at [338, 82] on span "Чат" at bounding box center [349, 82] width 36 height 9
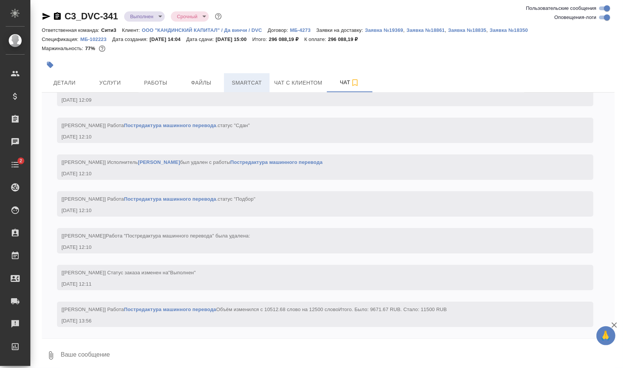
scroll to position [7579, 0]
click at [254, 83] on span "Smartcat" at bounding box center [246, 82] width 36 height 9
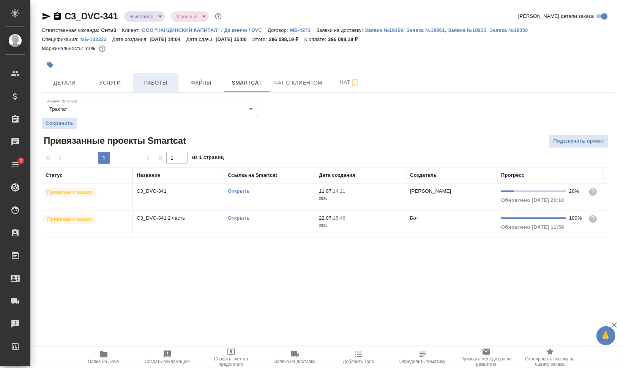
click at [152, 85] on span "Работы" at bounding box center [155, 82] width 36 height 9
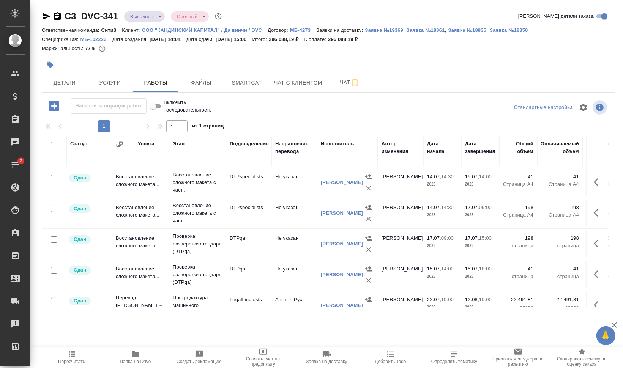
click at [51, 104] on icon "button" at bounding box center [54, 106] width 10 height 10
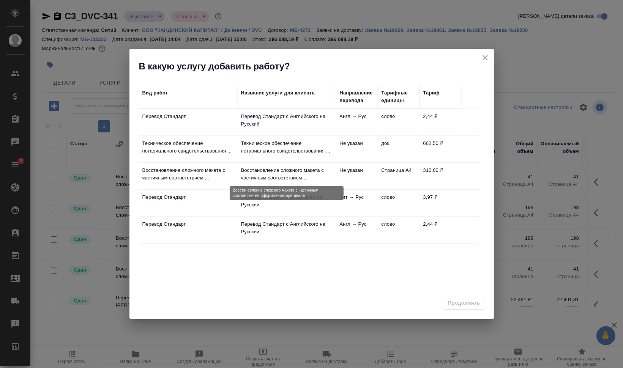
click at [286, 167] on p "Восстановление сложного макета с частичным соответствием ..." at bounding box center [286, 174] width 91 height 15
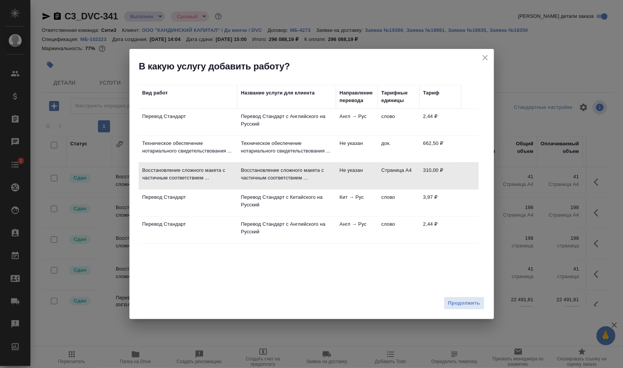
click at [300, 128] on p "Техническое обеспечение нотариального свидетельствования ..." at bounding box center [286, 120] width 91 height 15
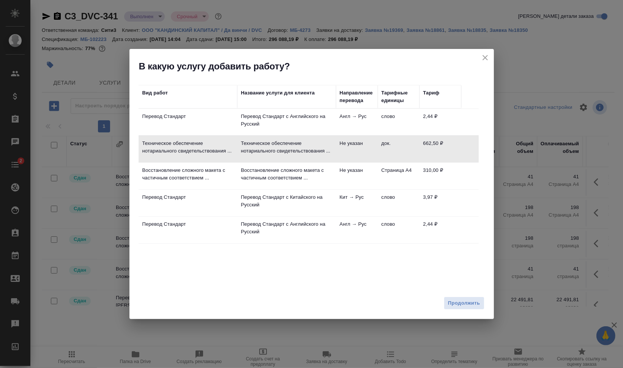
click at [309, 128] on p "Восстановление сложного макета с частичным соответствием ..." at bounding box center [286, 120] width 91 height 15
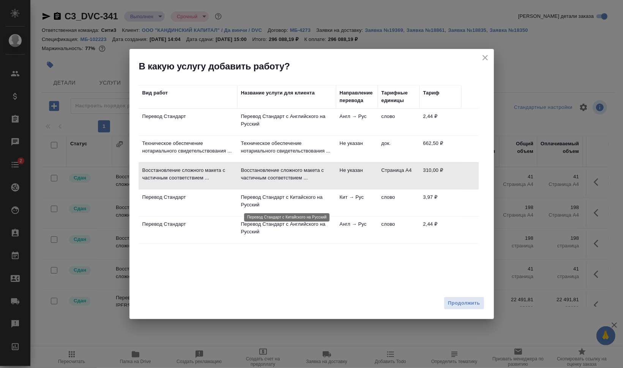
click at [314, 135] on td "Перевод Стандарт с Китайского на Русский" at bounding box center [286, 122] width 99 height 27
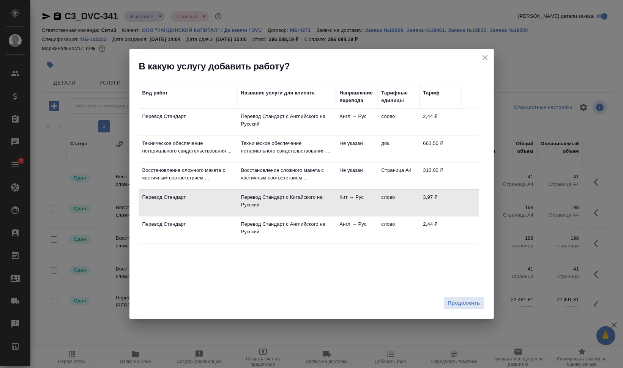
click at [308, 135] on td "Техническое обеспечение нотариального свидетельствования ..." at bounding box center [286, 122] width 99 height 27
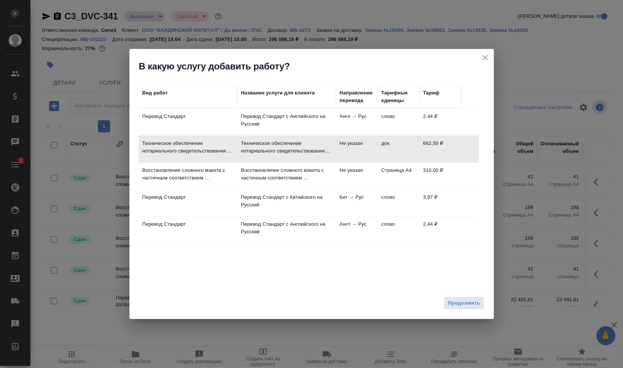
click at [313, 128] on p "Восстановление сложного макета с частичным соответствием ..." at bounding box center [286, 120] width 91 height 15
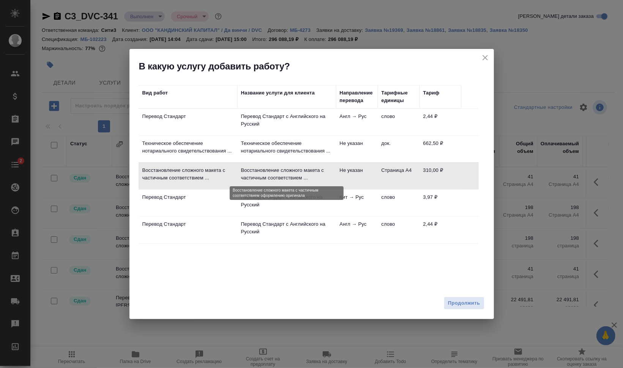
click at [296, 172] on p "Восстановление сложного макета с частичным соответствием ..." at bounding box center [286, 174] width 91 height 15
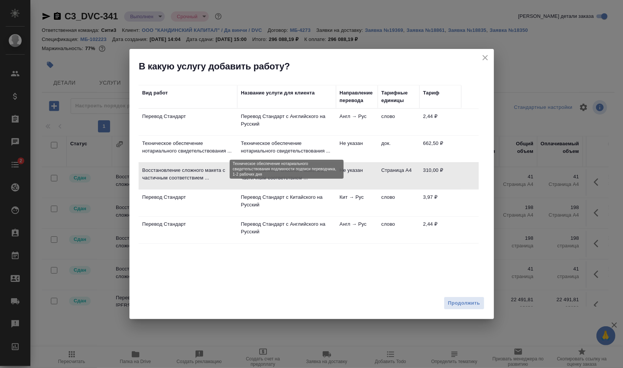
click at [291, 141] on p "Техническое обеспечение нотариального свидетельствования ..." at bounding box center [286, 147] width 91 height 15
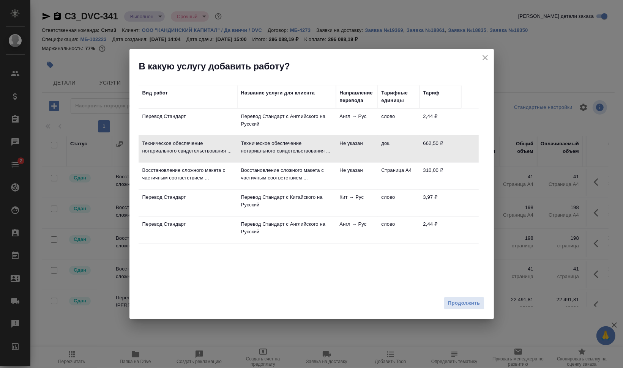
click at [302, 135] on td "Восстановление сложного макета с частичным соответствием ..." at bounding box center [286, 122] width 99 height 27
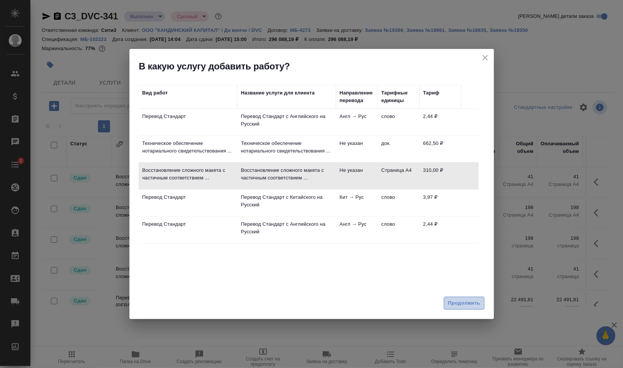
click at [463, 303] on span "Продолжить" at bounding box center [464, 303] width 32 height 9
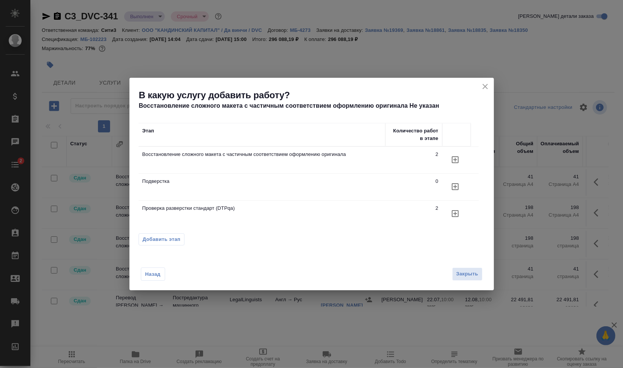
click at [488, 88] on icon "close" at bounding box center [484, 86] width 9 height 9
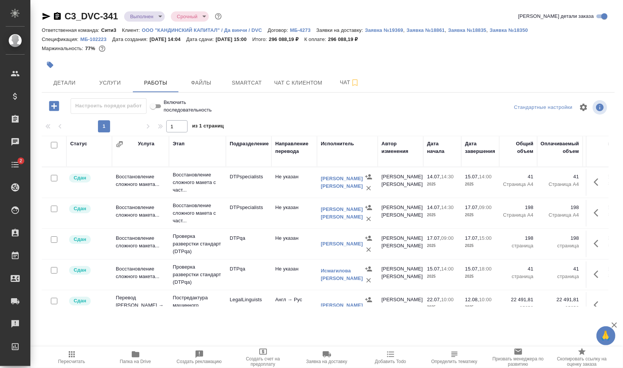
click at [55, 109] on icon "button" at bounding box center [54, 106] width 10 height 10
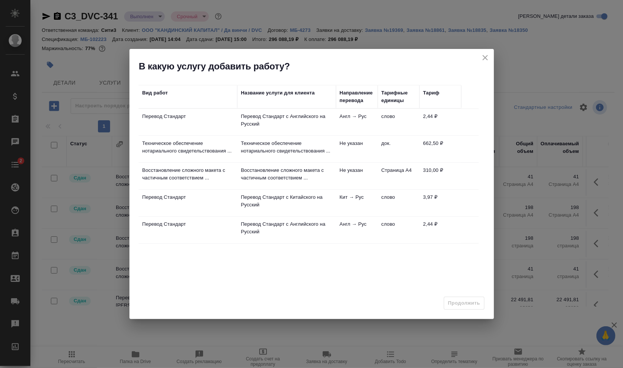
click at [293, 135] on td "Восстановление сложного макета с частичным соответствием ..." at bounding box center [286, 122] width 99 height 27
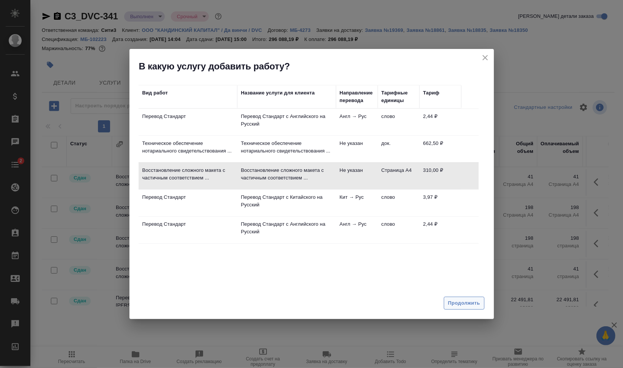
click at [470, 305] on span "Продолжить" at bounding box center [464, 303] width 32 height 9
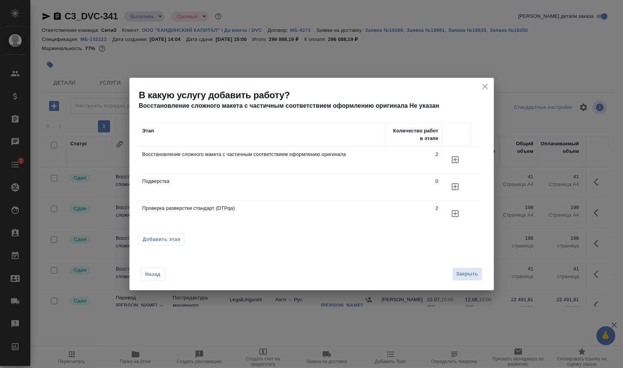
click at [453, 158] on icon "button" at bounding box center [454, 159] width 9 height 9
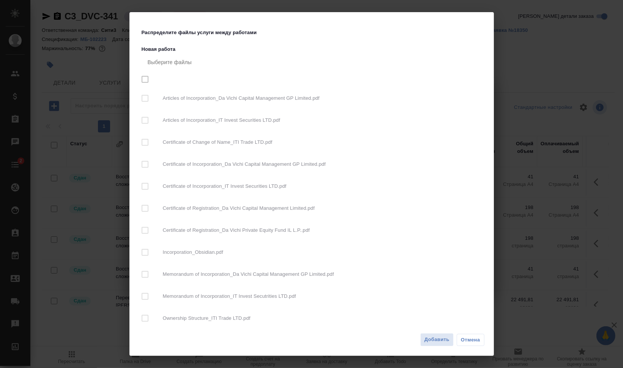
checkbox input "true"
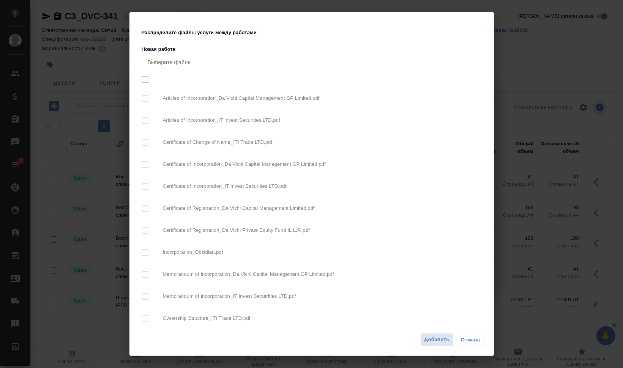
checkbox input "true"
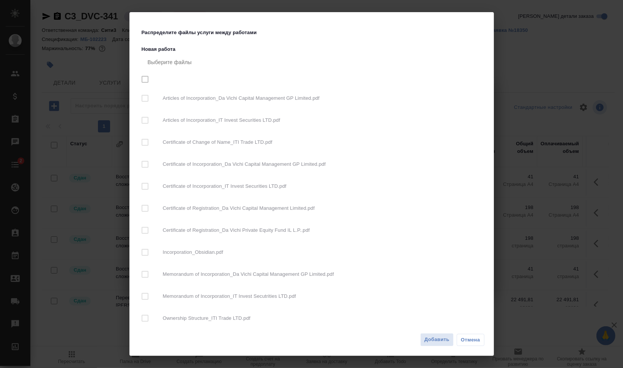
checkbox input "true"
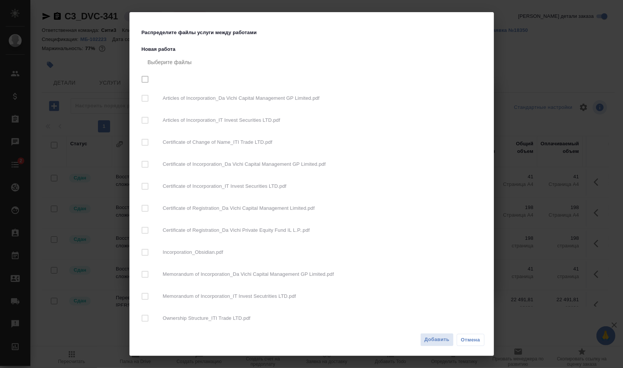
checkbox input "true"
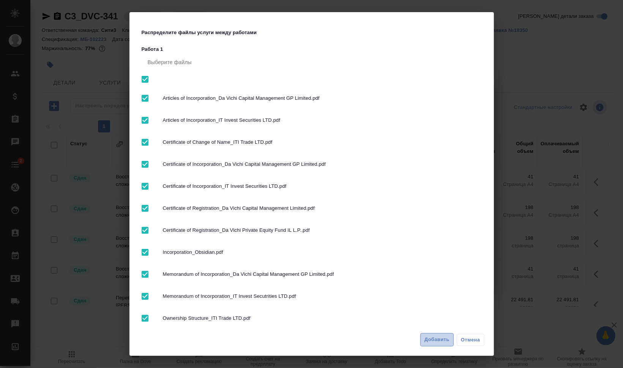
click at [442, 339] on span "Добавить" at bounding box center [436, 339] width 25 height 9
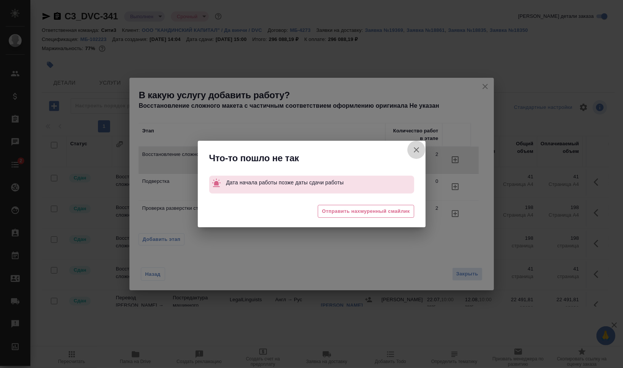
click at [414, 148] on icon "button" at bounding box center [416, 149] width 5 height 5
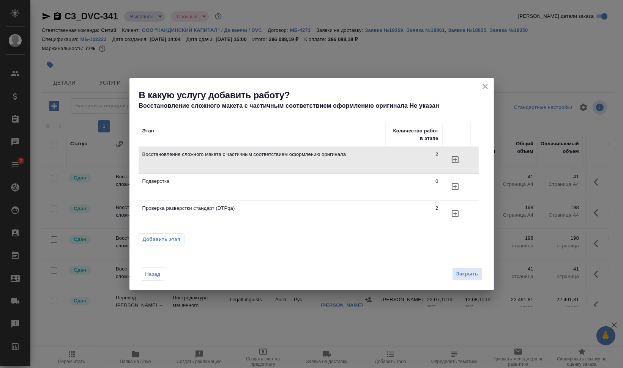
click at [486, 82] on button "close" at bounding box center [484, 86] width 11 height 11
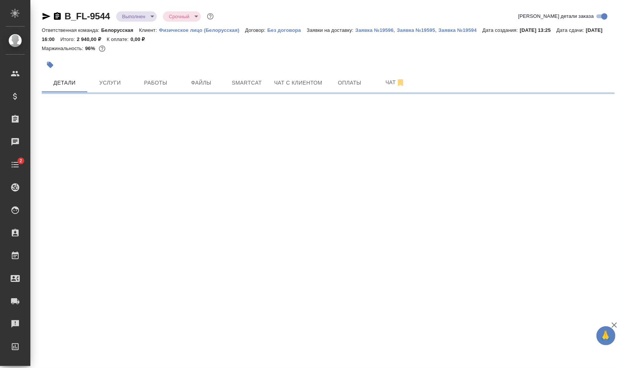
select select "RU"
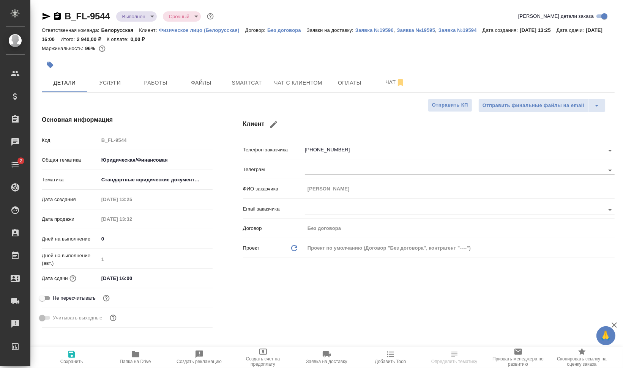
type textarea "x"
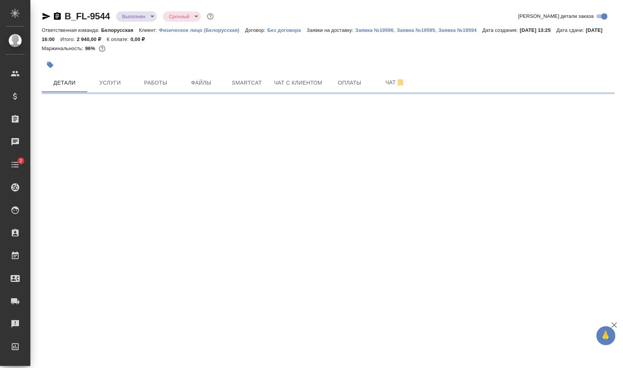
select select "RU"
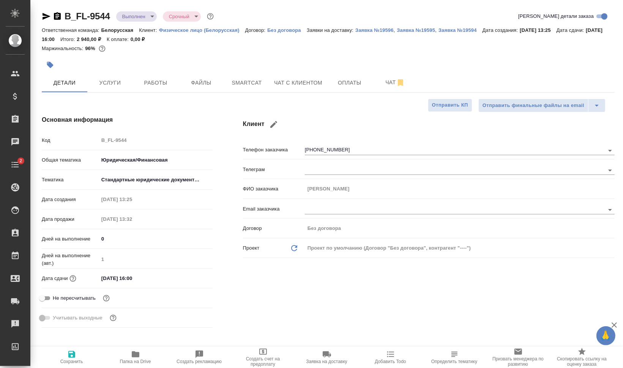
type textarea "x"
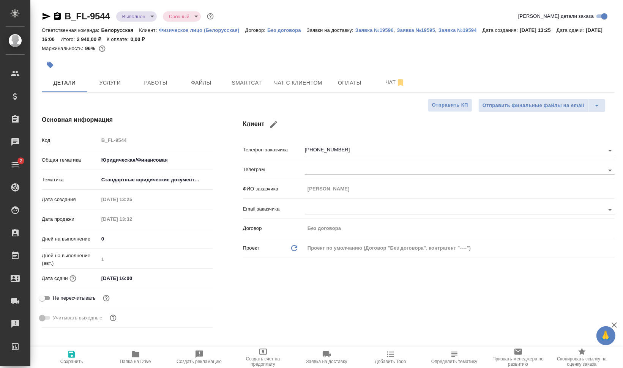
type textarea "x"
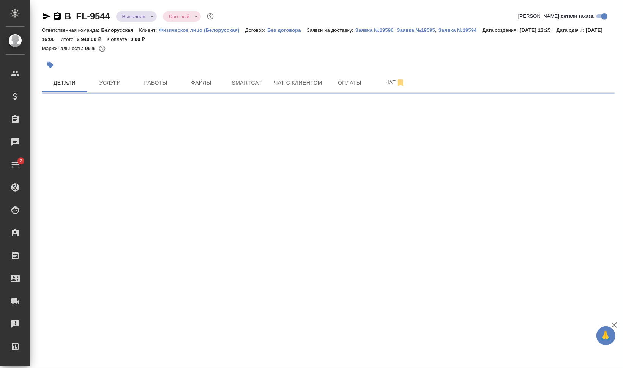
select select "RU"
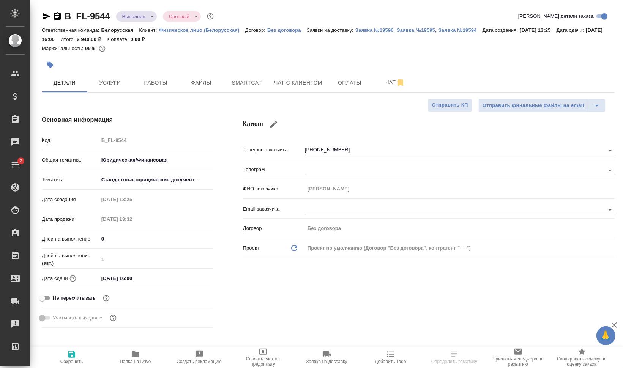
type textarea "x"
click at [131, 360] on span "Папка на Drive" at bounding box center [135, 361] width 31 height 5
type textarea "x"
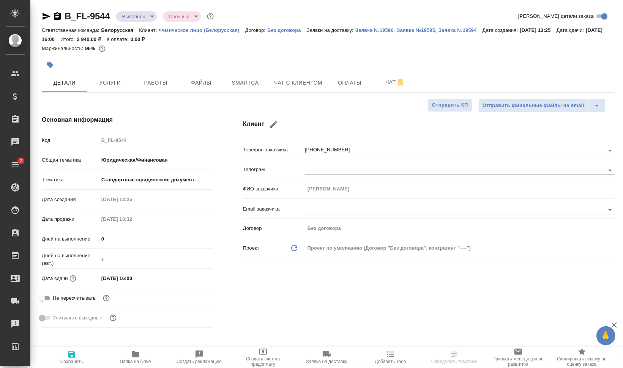
type textarea "x"
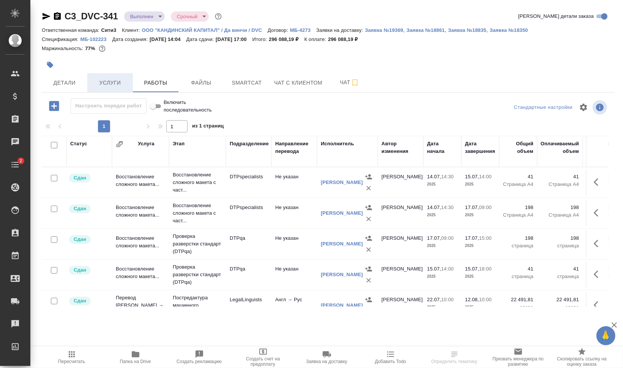
click at [113, 84] on span "Услуги" at bounding box center [110, 82] width 36 height 9
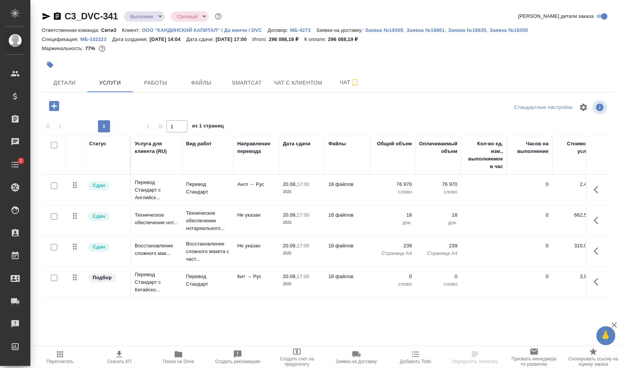
click at [145, 14] on body "🙏 .cls-1 fill:#fff; AWATERA [PERSON_NAME] Динар Клиенты Спецификации Заказы 0 Ч…" at bounding box center [311, 184] width 623 height 368
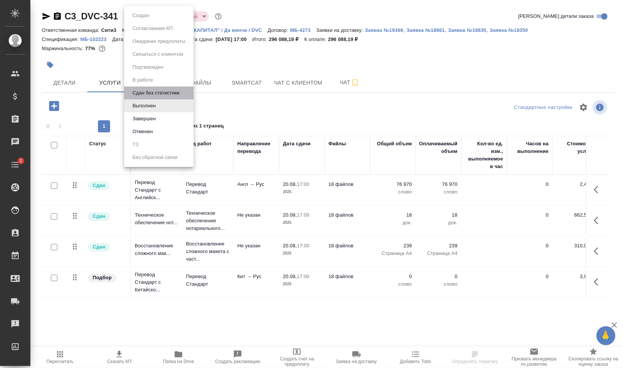
click at [149, 87] on li "Сдан без статистики" at bounding box center [158, 93] width 69 height 13
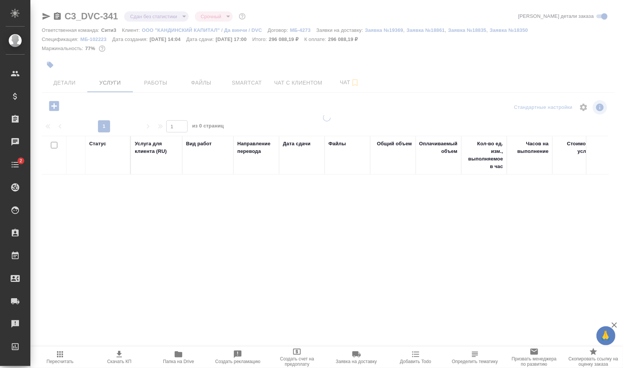
click at [147, 16] on div at bounding box center [326, 159] width 592 height 318
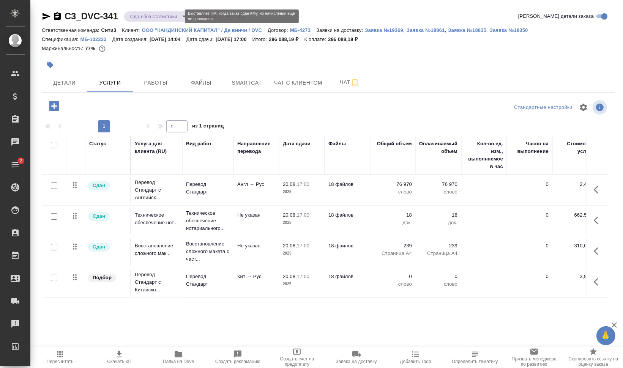
click at [151, 19] on body "🙏 .cls-1 fill:#fff; AWATERA [PERSON_NAME] Динар Клиенты Спецификации Заказы 0 Ч…" at bounding box center [311, 184] width 623 height 368
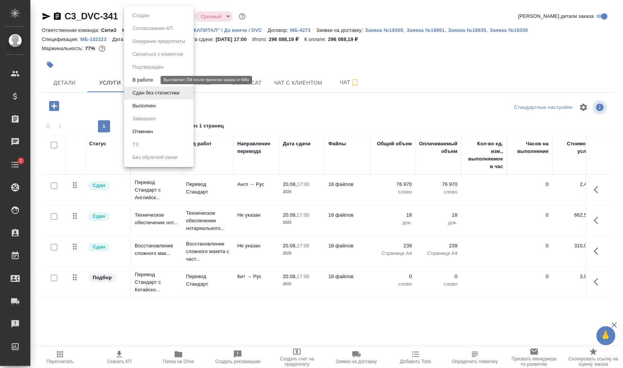
click at [152, 79] on button "В работе" at bounding box center [142, 80] width 25 height 8
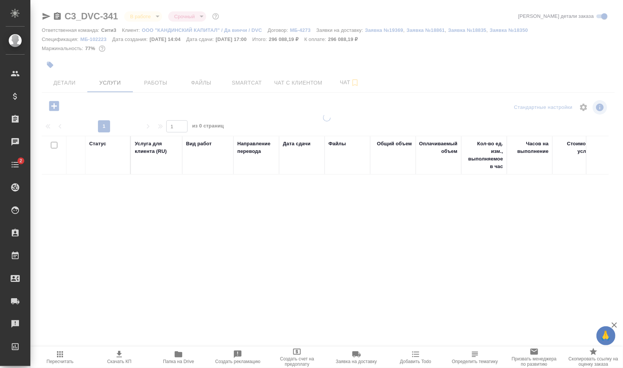
click at [156, 83] on div at bounding box center [326, 159] width 592 height 318
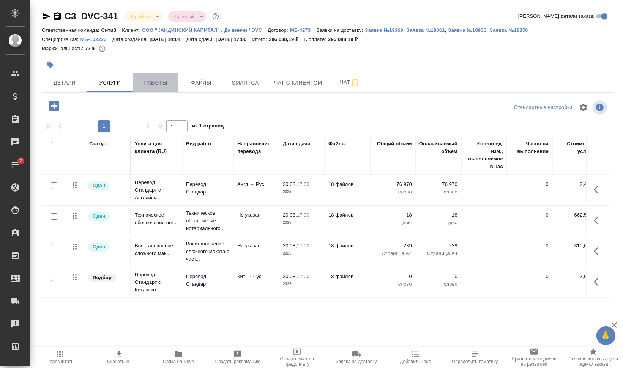
click at [156, 83] on span "Работы" at bounding box center [155, 82] width 36 height 9
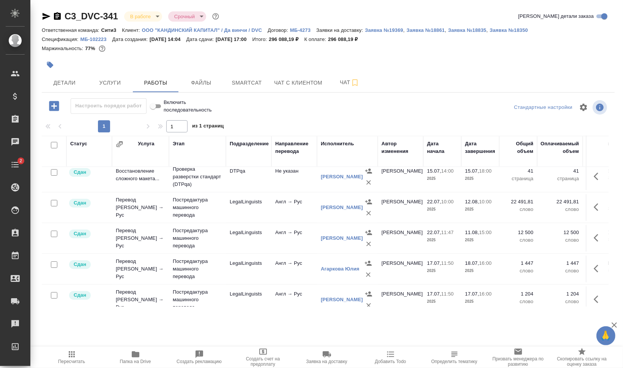
scroll to position [77, 0]
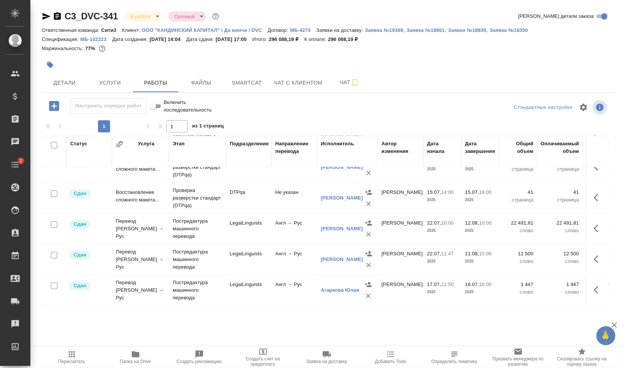
click at [240, 69] on div at bounding box center [233, 65] width 382 height 17
click at [252, 94] on div "C3_DVC-341 В работе inProgress Срочный urgent Кратко детали заказа Ответственна…" at bounding box center [328, 163] width 581 height 326
click at [253, 81] on span "Smartcat" at bounding box center [246, 82] width 36 height 9
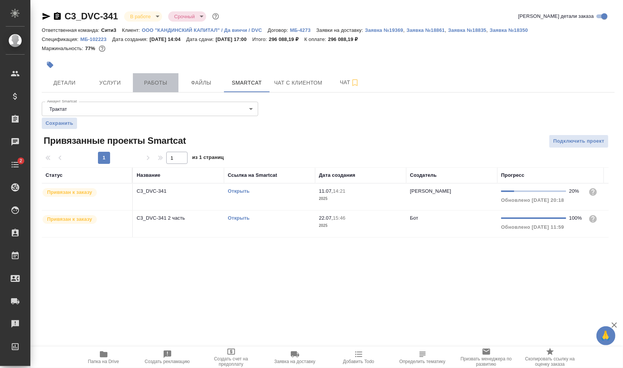
click at [154, 85] on span "Работы" at bounding box center [155, 82] width 36 height 9
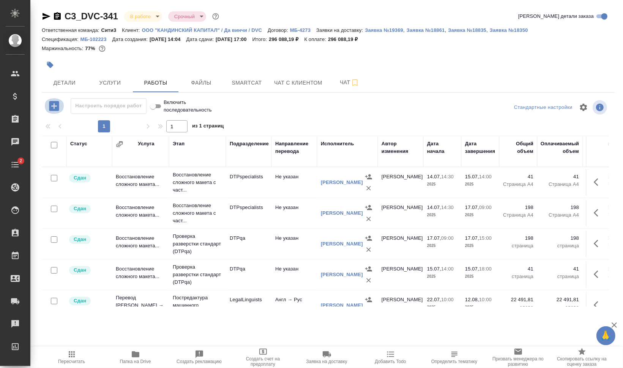
click at [56, 107] on icon "button" at bounding box center [53, 105] width 13 height 13
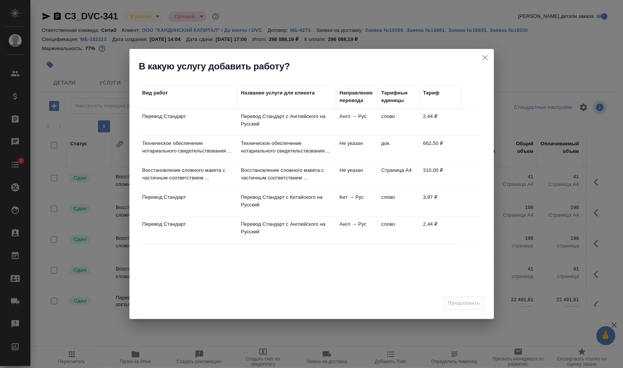
click at [305, 135] on td "Восстановление сложного макета с частичным соответствием ..." at bounding box center [286, 122] width 99 height 27
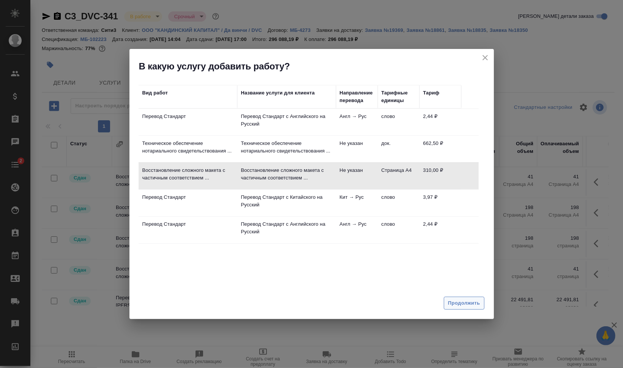
click at [461, 297] on button "Продолжить" at bounding box center [464, 303] width 40 height 13
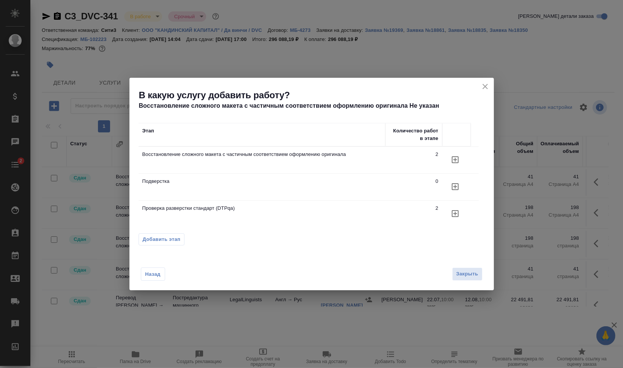
click at [454, 160] on icon "button" at bounding box center [454, 159] width 9 height 9
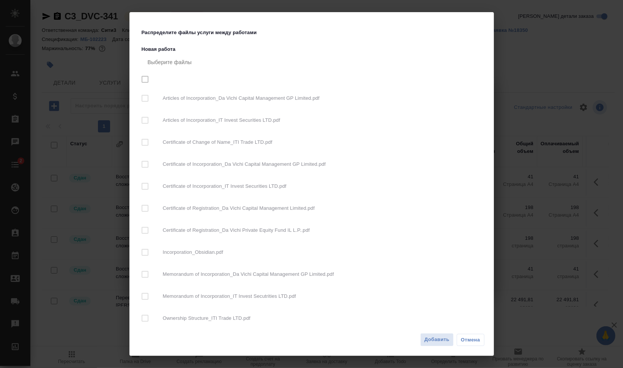
checkbox input "true"
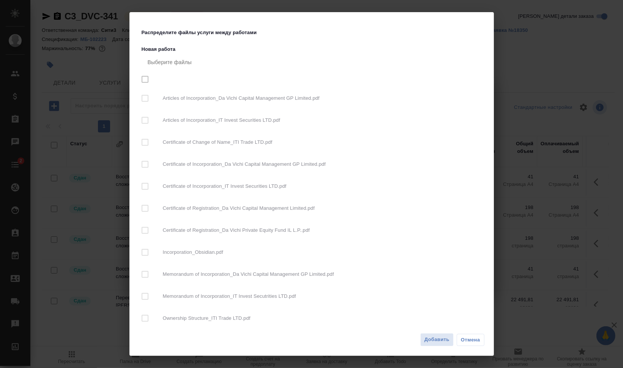
checkbox input "true"
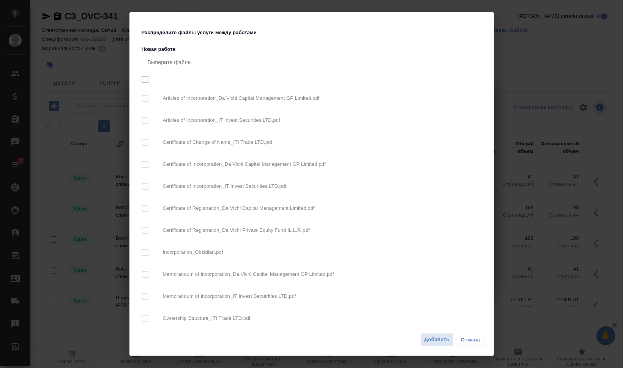
checkbox input "true"
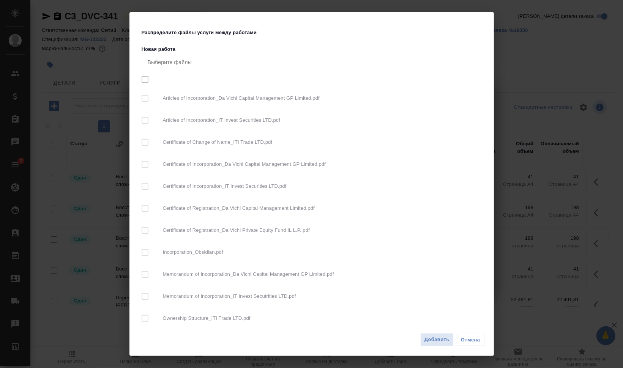
checkbox input "true"
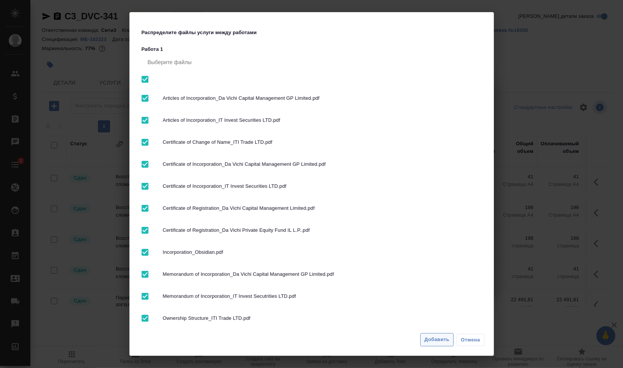
click at [443, 338] on span "Добавить" at bounding box center [436, 339] width 25 height 9
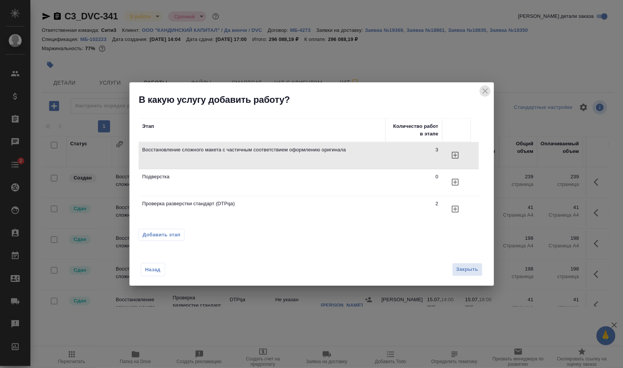
click at [484, 89] on icon "close" at bounding box center [484, 91] width 9 height 9
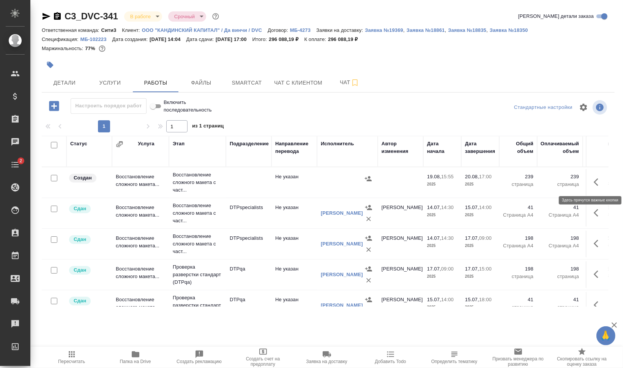
click at [593, 178] on icon "button" at bounding box center [597, 182] width 9 height 9
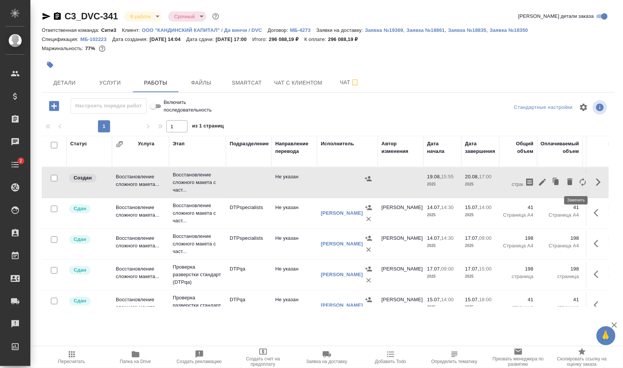
click at [578, 180] on icon "button" at bounding box center [582, 182] width 9 height 9
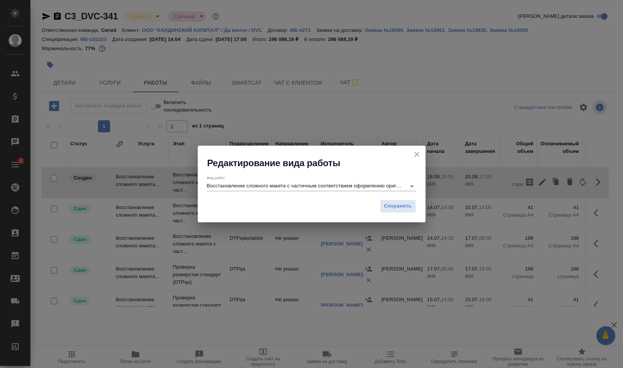
click at [308, 183] on input "Восстановление сложного макета с частичным соответствием оформлению оригинала" at bounding box center [304, 185] width 195 height 9
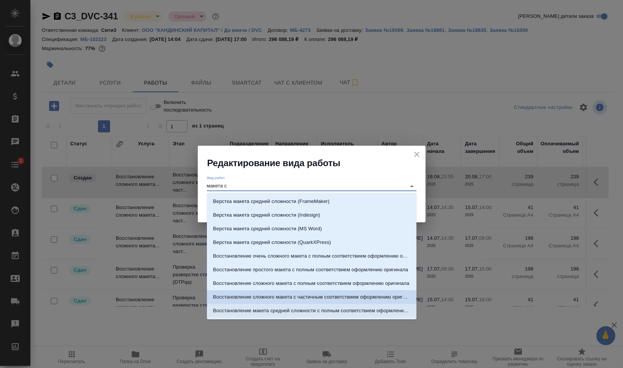
click at [299, 308] on p "Восстановление макета средней сложности с полным соответствием оформлению ориги…" at bounding box center [311, 311] width 197 height 8
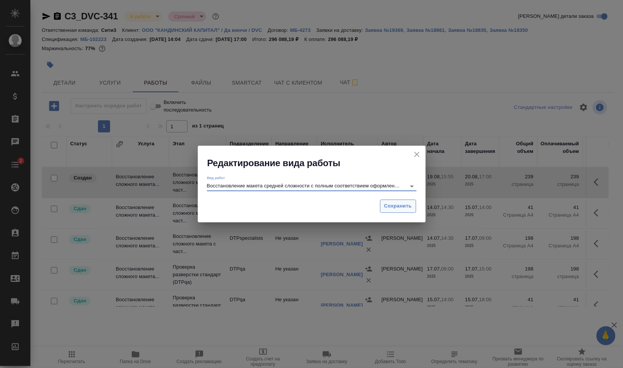
type input "Восстановление макета средней сложности с полным соответствием оформлению ориги…"
click at [392, 206] on span "Сохранить" at bounding box center [398, 206] width 28 height 9
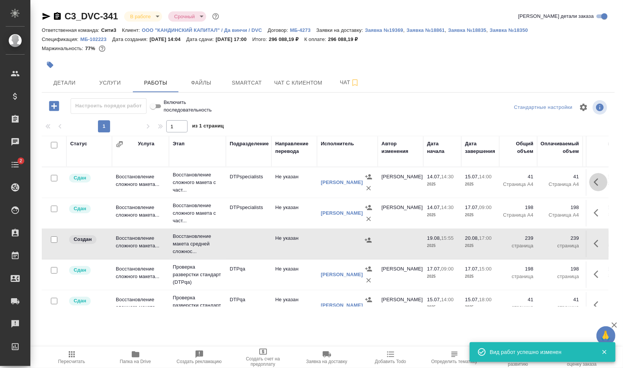
click at [593, 181] on icon "button" at bounding box center [597, 182] width 9 height 9
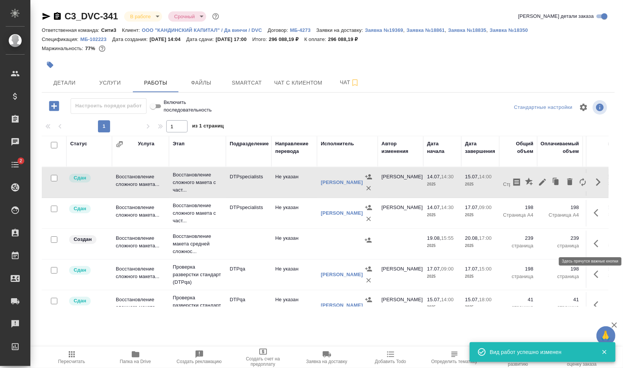
click at [593, 239] on icon "button" at bounding box center [597, 243] width 9 height 9
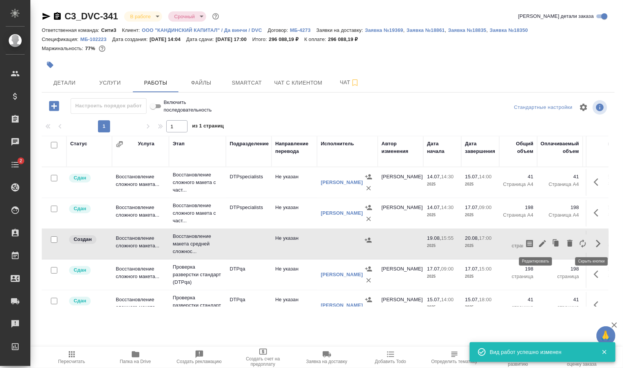
click at [538, 242] on icon "button" at bounding box center [542, 243] width 9 height 9
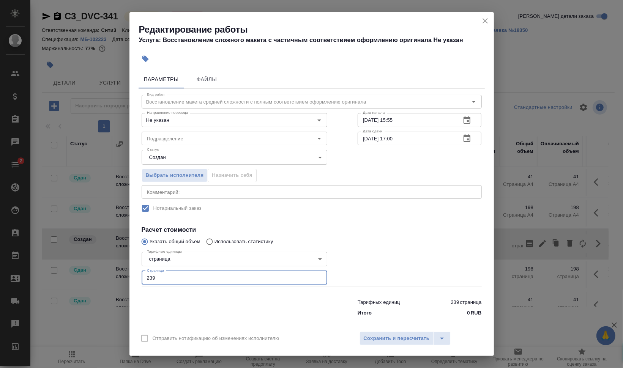
drag, startPoint x: 156, startPoint y: 280, endPoint x: 140, endPoint y: 279, distance: 15.9
click at [140, 279] on div "Тарифные единицы страница 5a8b1489cc6b4906c91bfdb2 Тарифные единицы Страница 23…" at bounding box center [234, 268] width 216 height 68
type input "2"
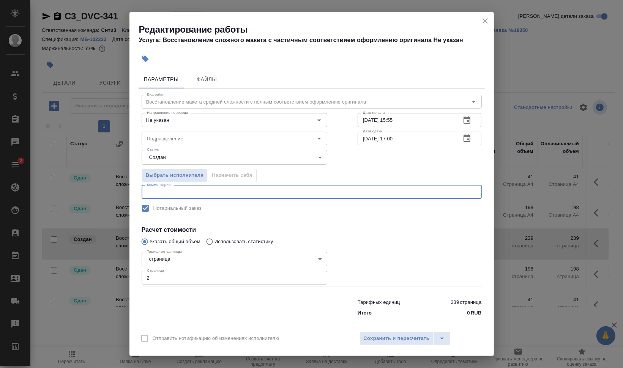
click at [172, 194] on textarea at bounding box center [311, 192] width 329 height 6
type textarea "р"
type textarea "очень срочно"
click at [173, 135] on input "Подразделение" at bounding box center [222, 138] width 156 height 9
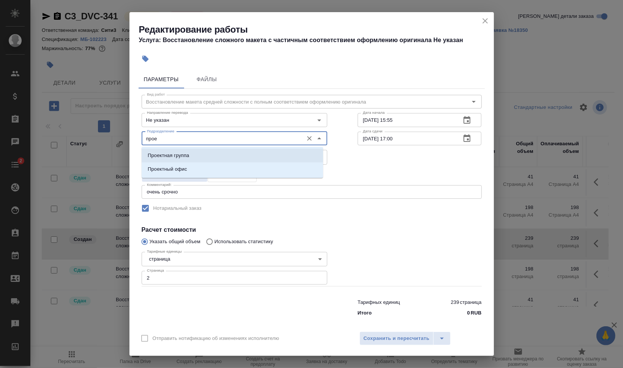
drag, startPoint x: 190, startPoint y: 135, endPoint x: 239, endPoint y: 165, distance: 58.1
click at [108, 131] on div "Редактирование работы Услуга: Восстановление сложного макета с частичным соотве…" at bounding box center [311, 184] width 623 height 368
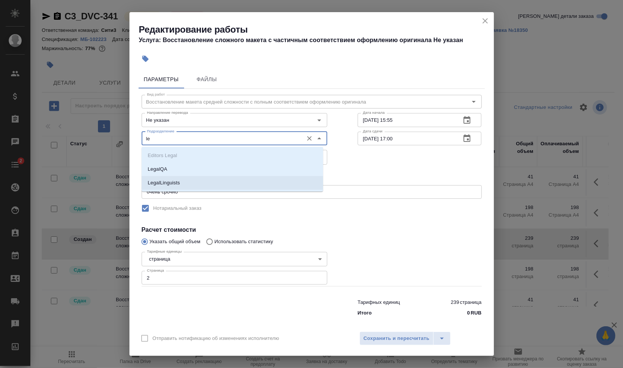
click at [201, 185] on li "LegalLinguists" at bounding box center [232, 183] width 181 height 14
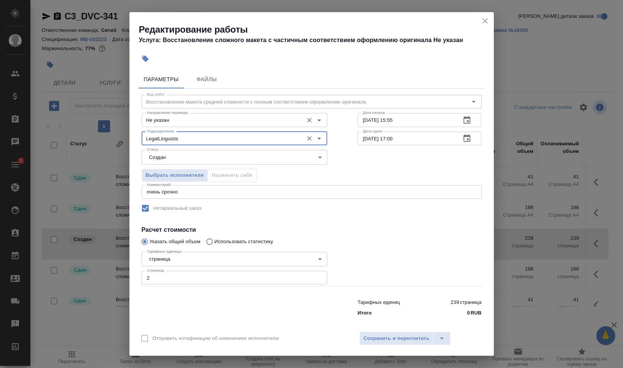
type input "LegalLinguists"
click at [188, 116] on input "Не указан" at bounding box center [222, 119] width 156 height 9
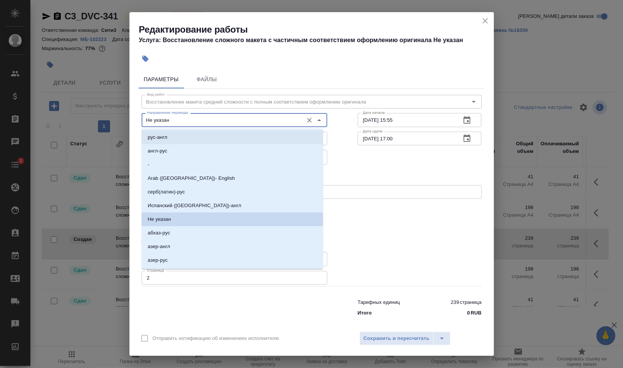
click at [175, 148] on li "англ-рус" at bounding box center [232, 151] width 181 height 14
type input "англ-рус"
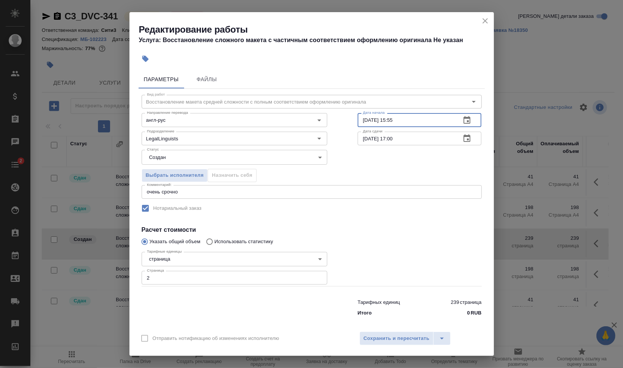
click at [457, 118] on div "[DATE] 15:55 Дата начала" at bounding box center [419, 120] width 124 height 14
drag, startPoint x: 384, startPoint y: 120, endPoint x: 438, endPoint y: 121, distance: 53.9
click at [438, 121] on input "[DATE] 15:55" at bounding box center [406, 120] width 98 height 14
type input "[DATE] 15:55"
drag, startPoint x: 385, startPoint y: 138, endPoint x: 430, endPoint y: 137, distance: 44.8
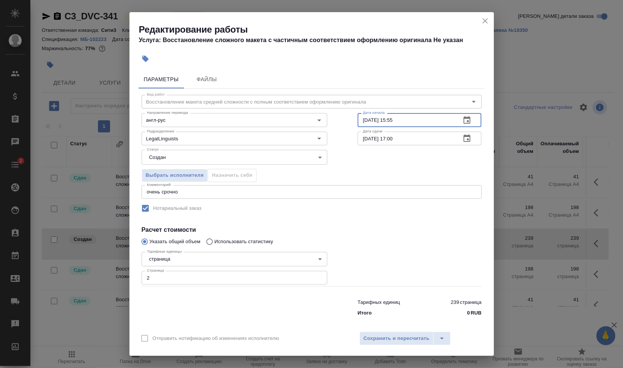
click at [430, 137] on input "[DATE] 17:00" at bounding box center [406, 139] width 98 height 14
drag, startPoint x: 363, startPoint y: 139, endPoint x: 346, endPoint y: 140, distance: 17.5
click at [346, 140] on div "Вид работ Восстановление макета средней сложности с полным соответствием оформл…" at bounding box center [311, 204] width 346 height 231
type input "[DATE] 16:30"
click at [356, 163] on div "Выбрать исполнителя Назначить себя" at bounding box center [311, 174] width 370 height 46
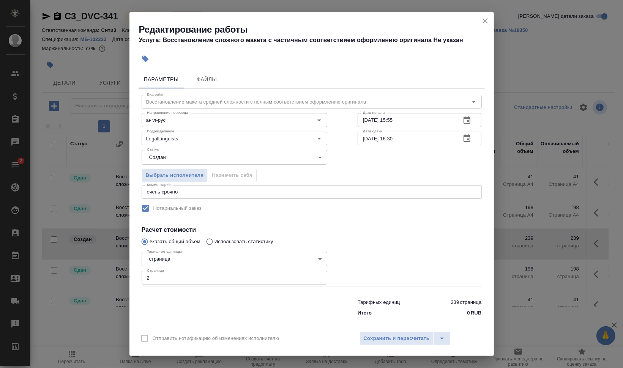
click at [226, 167] on div "Выбрать исполнителя Назначить себя" at bounding box center [234, 174] width 216 height 46
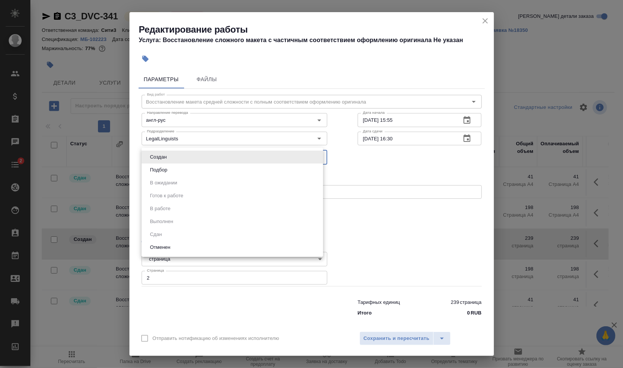
click at [227, 160] on body "🙏 .cls-1 fill:#fff; AWATERA [PERSON_NAME] Динар Клиенты Спецификации Заказы 0 Ч…" at bounding box center [311, 184] width 623 height 368
click at [221, 170] on li "Подбор" at bounding box center [232, 170] width 181 height 13
type input "recruiting"
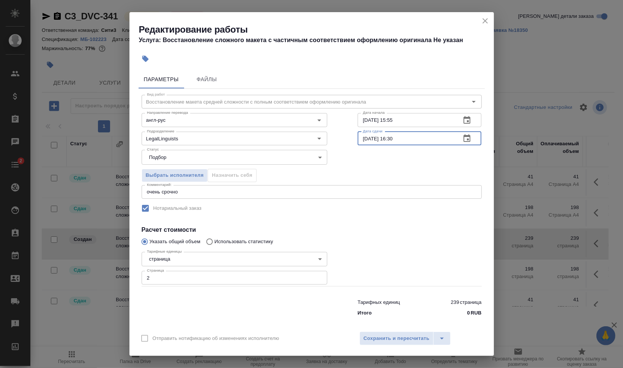
drag, startPoint x: 392, startPoint y: 137, endPoint x: 423, endPoint y: 139, distance: 31.1
click at [420, 138] on input "[DATE] 16:30" at bounding box center [406, 139] width 98 height 14
type input "[DATE] 16:45"
click at [390, 160] on div "Выбрать исполнителя Назначить себя" at bounding box center [311, 174] width 370 height 46
click at [373, 336] on span "Сохранить и пересчитать" at bounding box center [396, 338] width 66 height 9
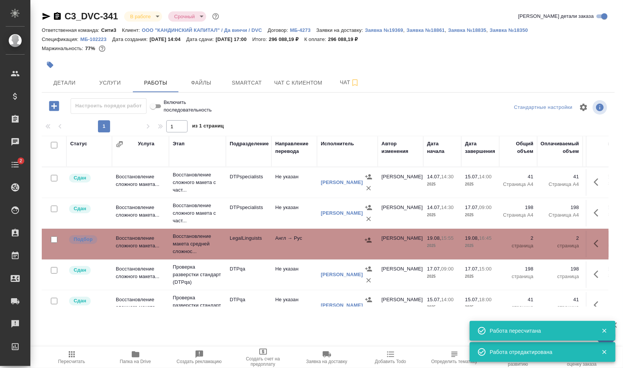
click at [593, 245] on icon "button" at bounding box center [597, 243] width 9 height 9
click at [539, 242] on icon "button" at bounding box center [542, 243] width 7 height 7
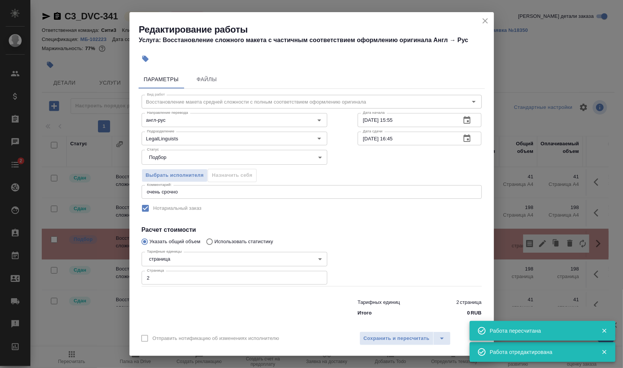
click at [234, 189] on textarea "очень срочно" at bounding box center [311, 192] width 329 height 6
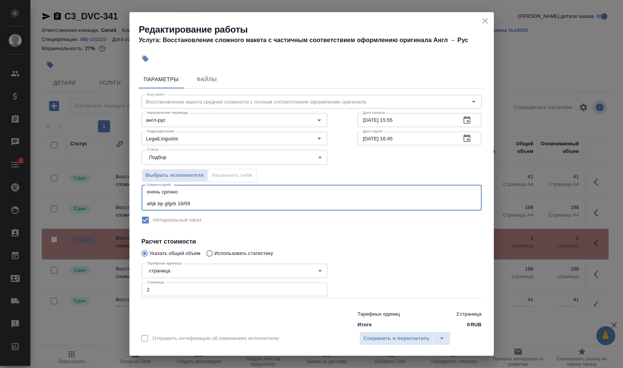
drag, startPoint x: 198, startPoint y: 204, endPoint x: 105, endPoint y: 208, distance: 93.0
click at [105, 208] on div "Редактирование работы Услуга: Восстановление сложного макета с частичным соотве…" at bounding box center [311, 184] width 623 height 368
click at [186, 201] on textarea "очень срочно файл из папки 18.09" at bounding box center [311, 197] width 329 height 17
type textarea "очень срочно файл из папки 19.08"
click at [392, 336] on span "Сохранить и пересчитать" at bounding box center [396, 338] width 66 height 9
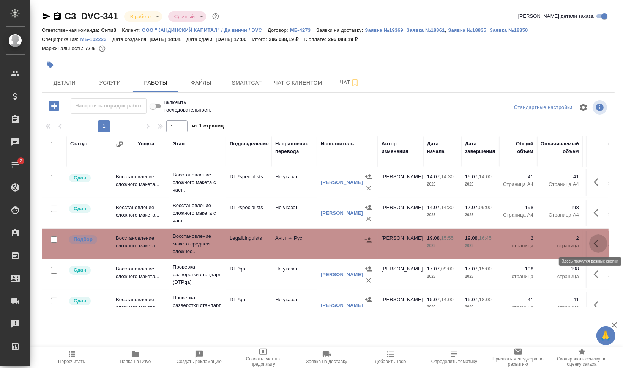
click at [589, 238] on button "button" at bounding box center [598, 243] width 18 height 18
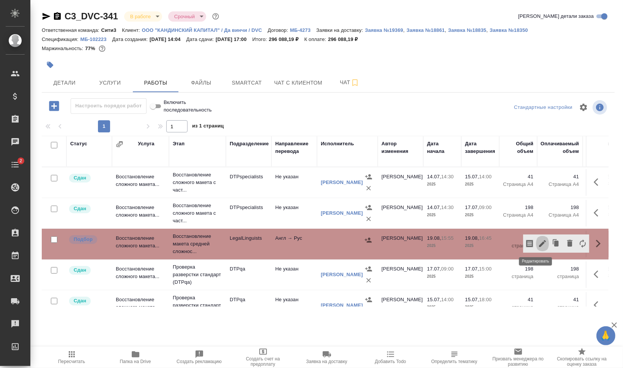
click at [538, 239] on icon "button" at bounding box center [542, 243] width 9 height 9
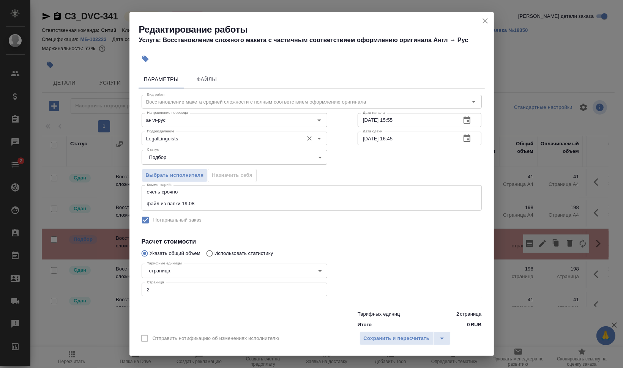
click at [178, 140] on input "LegalLinguists" at bounding box center [222, 138] width 156 height 9
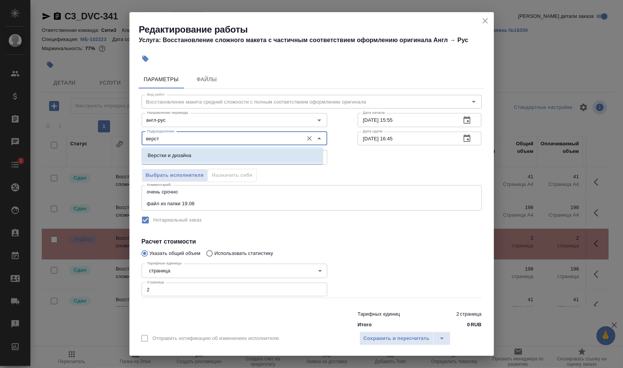
click at [194, 156] on li "Верстки и дизайна" at bounding box center [232, 156] width 181 height 14
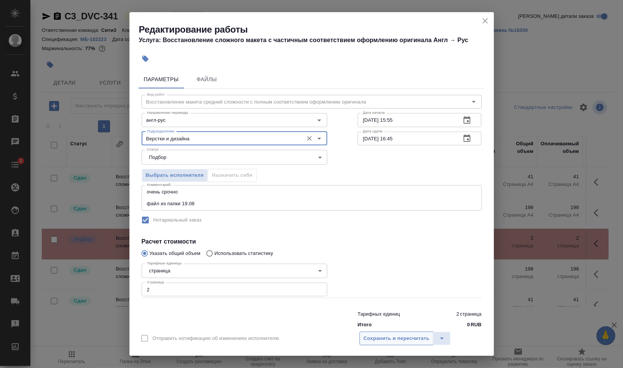
type input "Верстки и дизайна"
click at [401, 332] on button "Сохранить и пересчитать" at bounding box center [396, 339] width 74 height 14
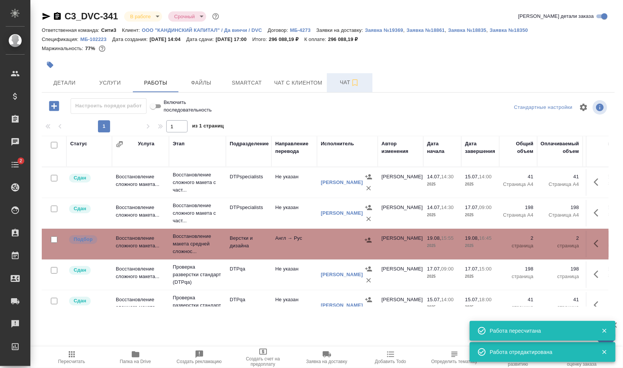
click at [357, 82] on icon "button" at bounding box center [354, 82] width 5 height 7
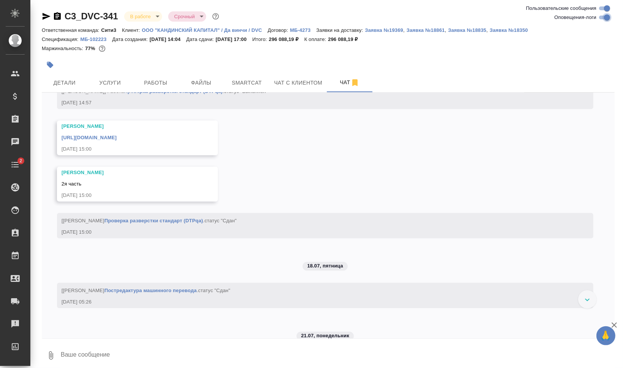
click at [605, 17] on input "Оповещения-логи" at bounding box center [606, 17] width 27 height 9
checkbox input "false"
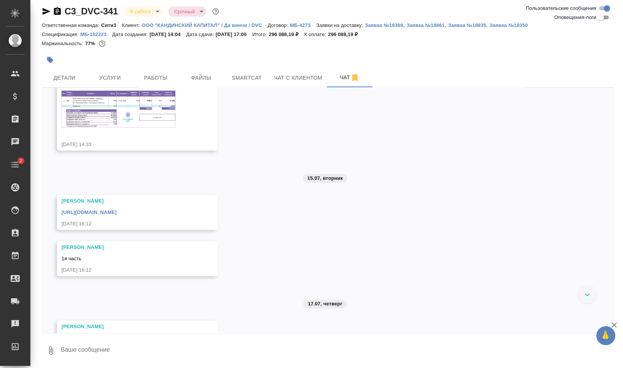
scroll to position [182, 0]
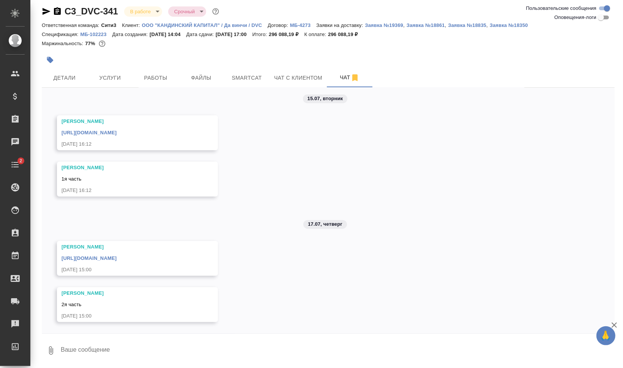
click at [154, 346] on textarea at bounding box center [337, 351] width 554 height 26
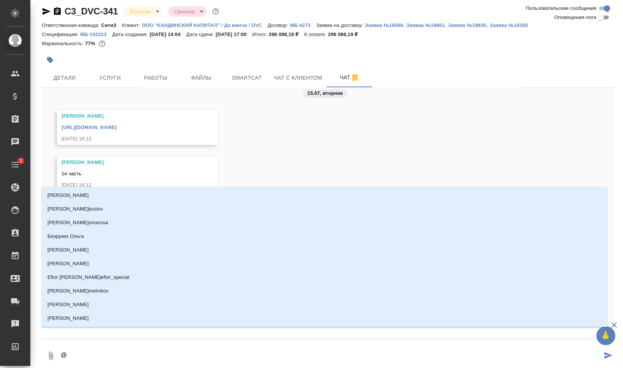
type textarea "@а"
type input "[PERSON_NAME]"
type textarea "@ал"
type input "ал"
type textarea "@але"
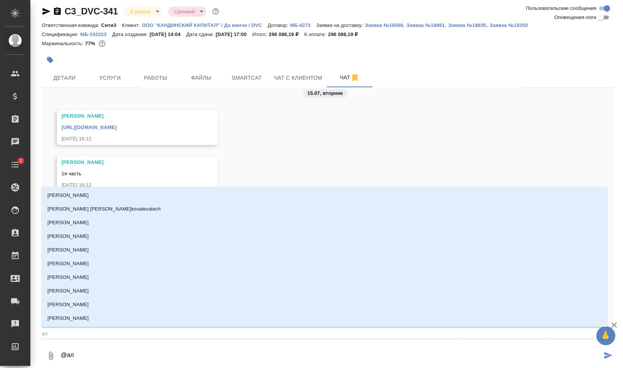
type input "але"
type textarea "@[PERSON_NAME]"
type input "[PERSON_NAME]"
type textarea "@[PERSON_NAME]"
type input "[PERSON_NAME]"
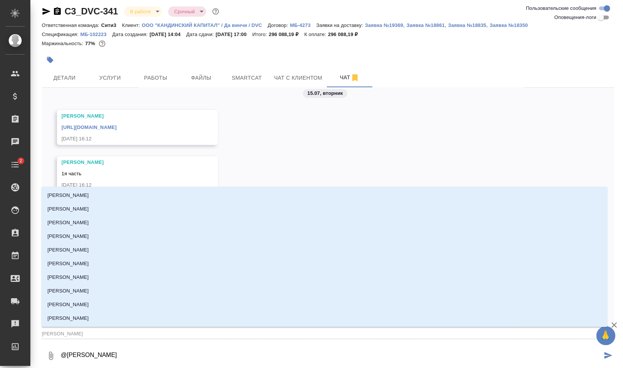
type textarea "@алекса"
type input "[PERSON_NAME]"
drag, startPoint x: 103, startPoint y: 348, endPoint x: 69, endPoint y: 354, distance: 34.6
click at [69, 354] on textarea "@алекса" at bounding box center [331, 356] width 542 height 26
type textarea "@а"
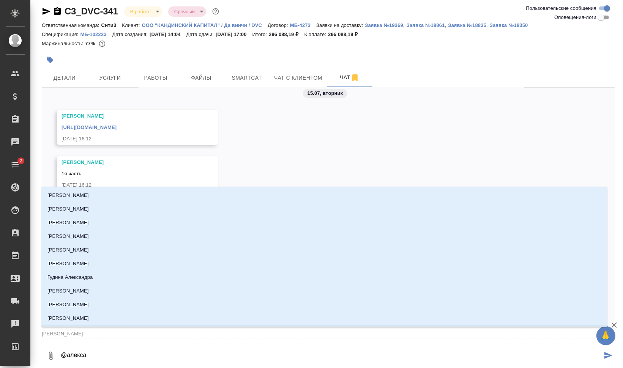
type input "[PERSON_NAME]"
type textarea "@"
type textarea "@з"
type input "з"
type textarea "@за"
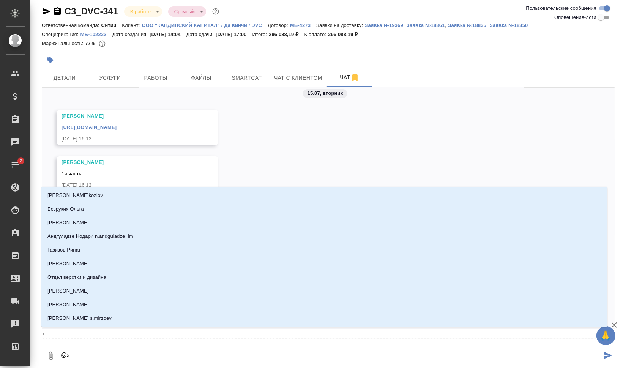
type input "за"
type textarea "@заб"
type input "заб"
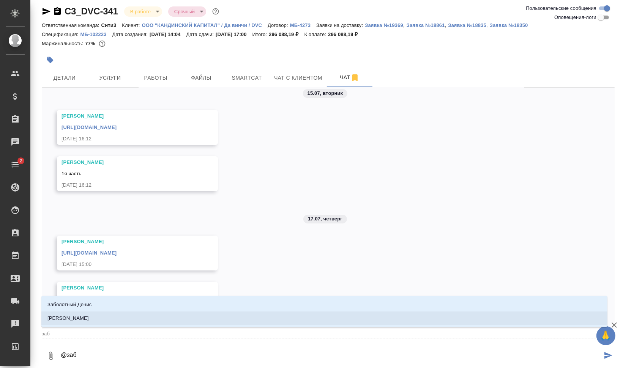
click at [102, 318] on li "[PERSON_NAME]" at bounding box center [324, 319] width 566 height 14
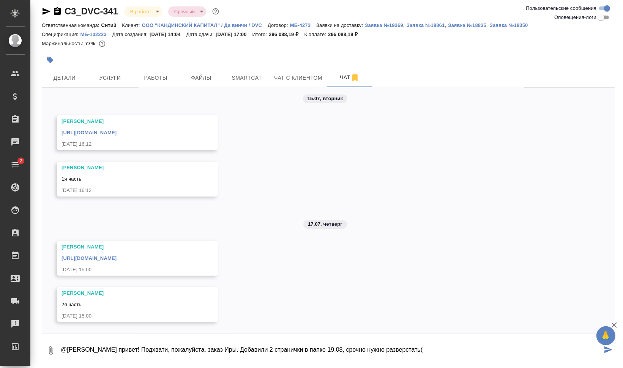
type textarea "@[PERSON_NAME] привет! Подхвати, пожалуйста, заказ Иры. Добавили 2 странички в …"
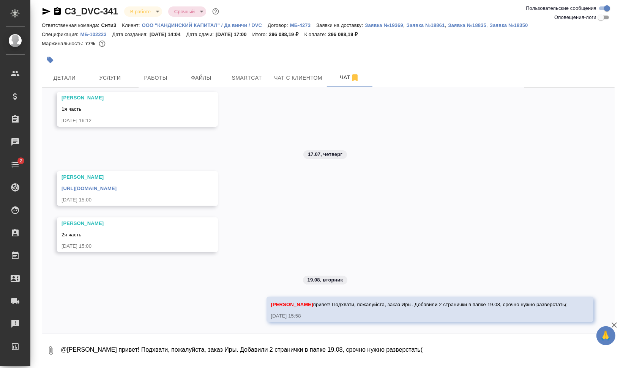
scroll to position [252, 0]
click at [234, 82] on span "Smartcat" at bounding box center [246, 77] width 36 height 9
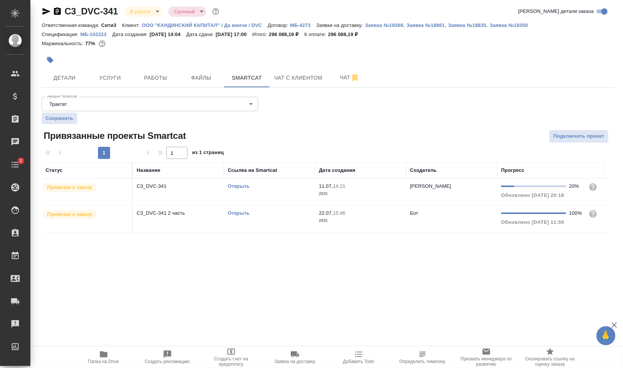
click at [58, 13] on icon "button" at bounding box center [57, 11] width 9 height 9
click at [240, 212] on link "Открыть" at bounding box center [239, 213] width 22 height 6
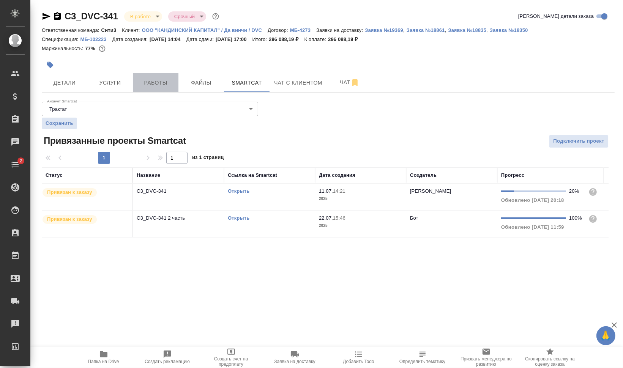
click at [163, 85] on span "Работы" at bounding box center [155, 82] width 36 height 9
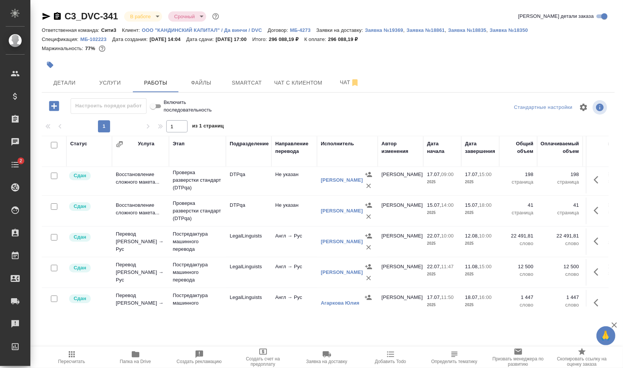
scroll to position [95, 0]
click at [269, 101] on td "LegalLinguists" at bounding box center [249, 87] width 46 height 27
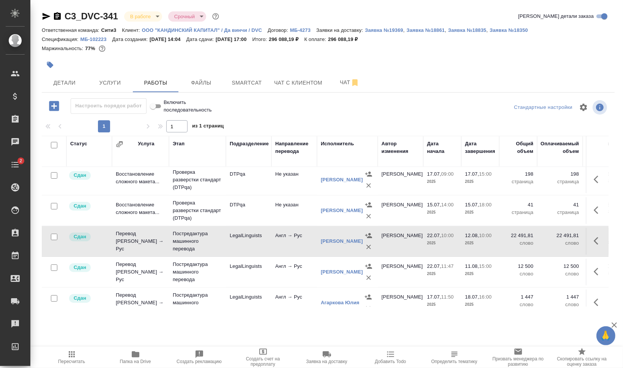
click at [269, 101] on td "LegalLinguists" at bounding box center [249, 87] width 46 height 27
click at [593, 244] on icon "button" at bounding box center [597, 240] width 9 height 9
click at [539, 240] on icon "button" at bounding box center [542, 241] width 7 height 7
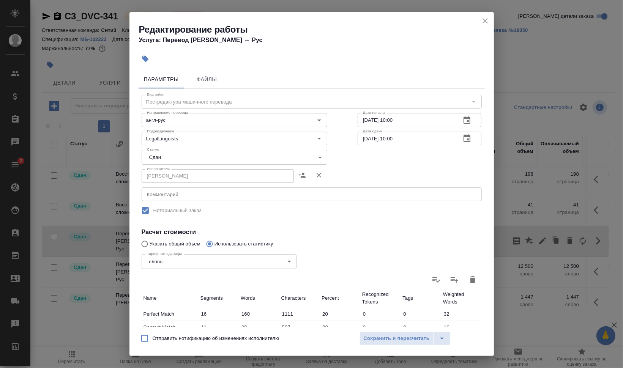
click at [487, 19] on icon "close" at bounding box center [484, 20] width 5 height 5
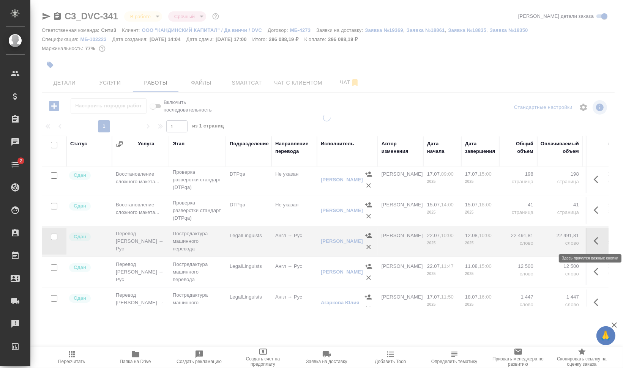
click at [593, 239] on icon "button" at bounding box center [597, 240] width 9 height 9
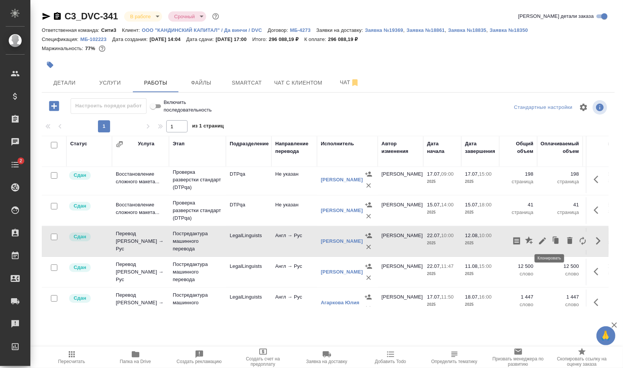
click at [554, 239] on icon "button" at bounding box center [556, 241] width 5 height 6
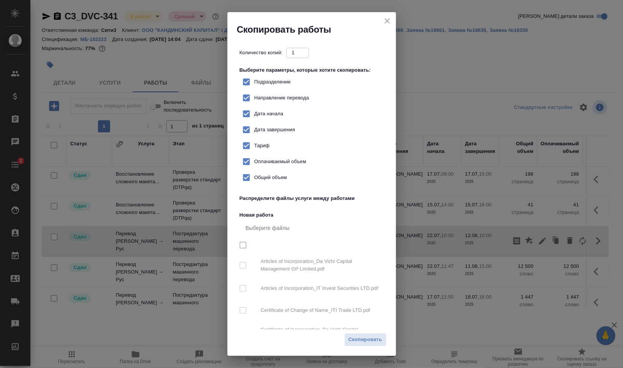
checkbox input "true"
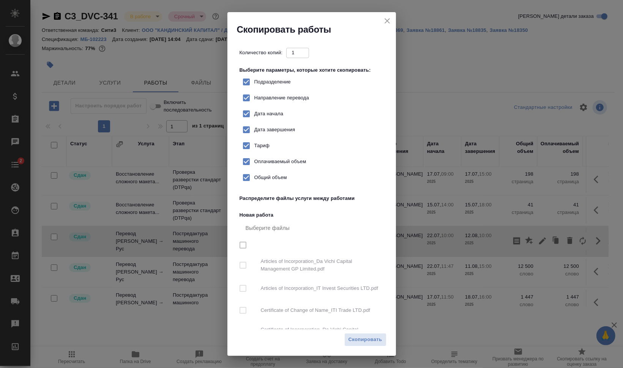
checkbox input "true"
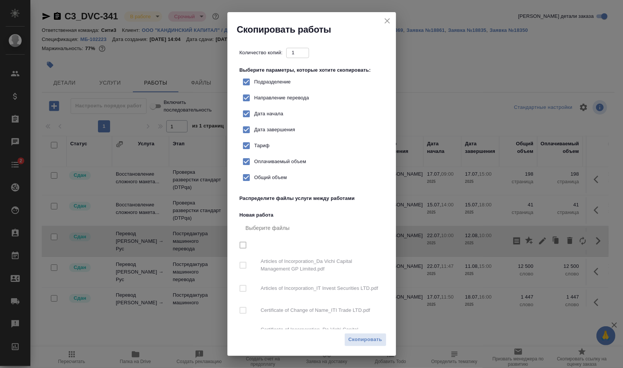
checkbox input "true"
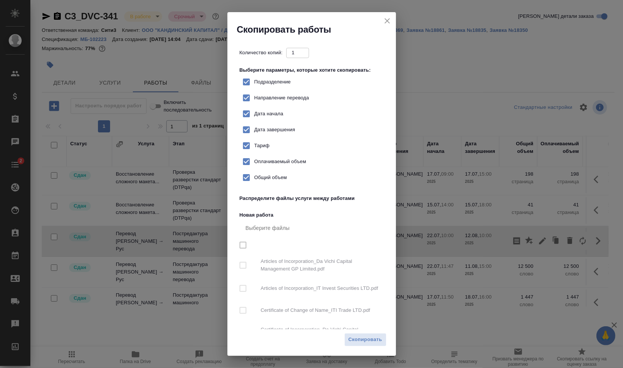
checkbox input "true"
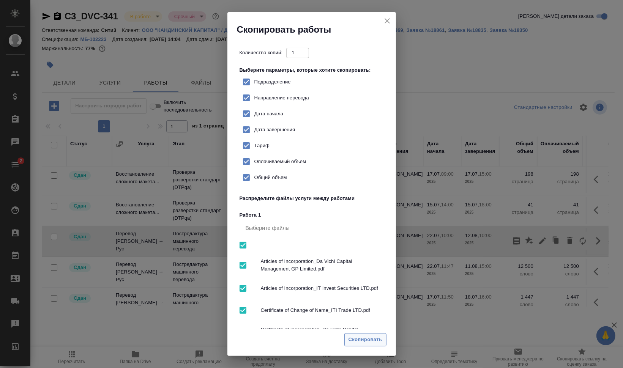
click at [365, 338] on span "Скопировать" at bounding box center [365, 339] width 34 height 9
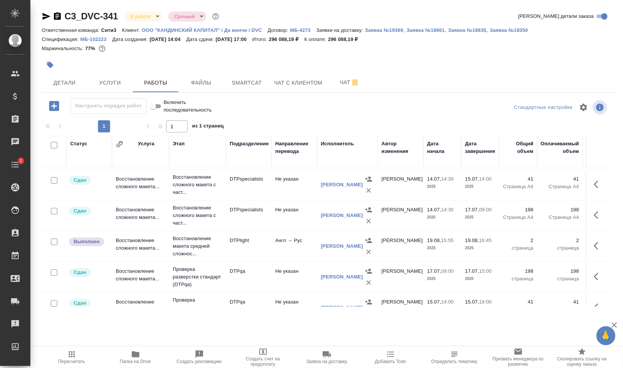
scroll to position [0, 0]
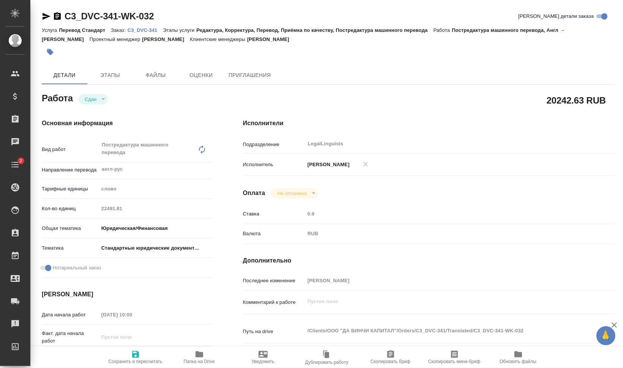
type textarea "x"
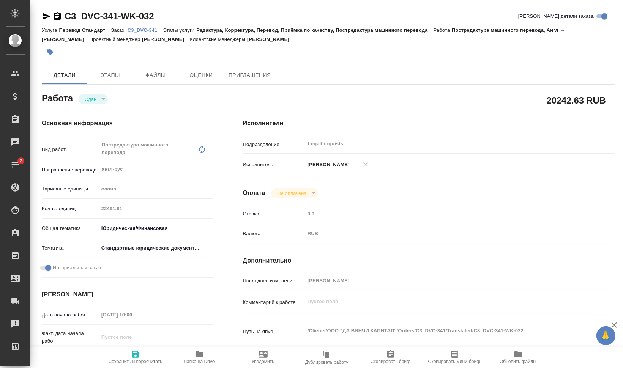
type textarea "x"
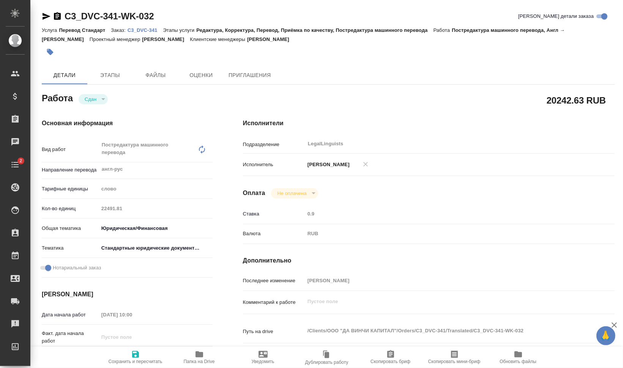
type textarea "x"
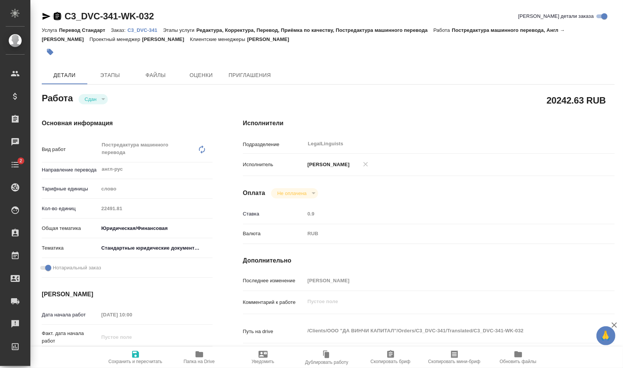
click at [58, 17] on icon "button" at bounding box center [57, 16] width 7 height 8
click at [57, 15] on icon "button" at bounding box center [57, 16] width 9 height 9
click at [48, 18] on icon "button" at bounding box center [46, 16] width 9 height 9
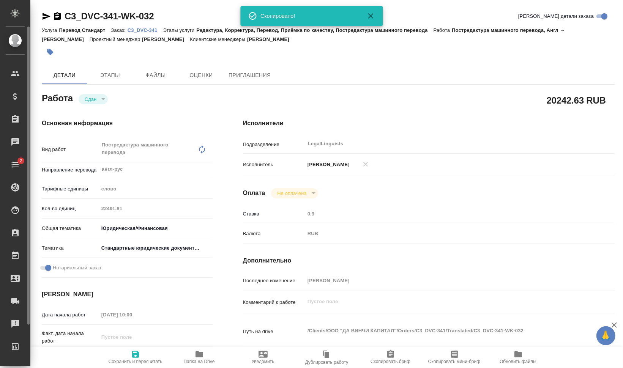
type textarea "x"
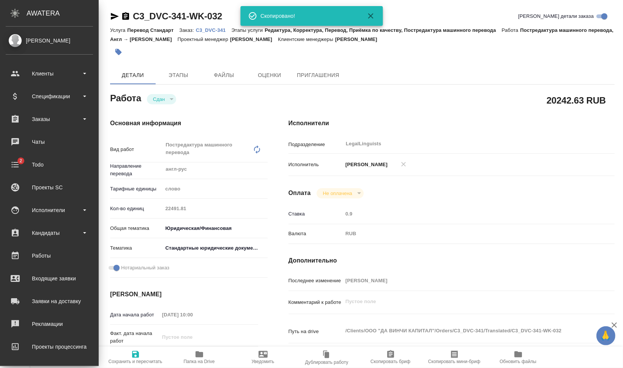
type textarea "x"
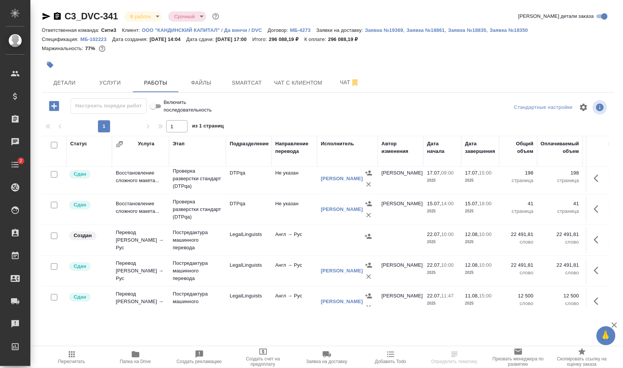
scroll to position [95, 0]
click at [335, 84] on span "Чат" at bounding box center [349, 82] width 36 height 9
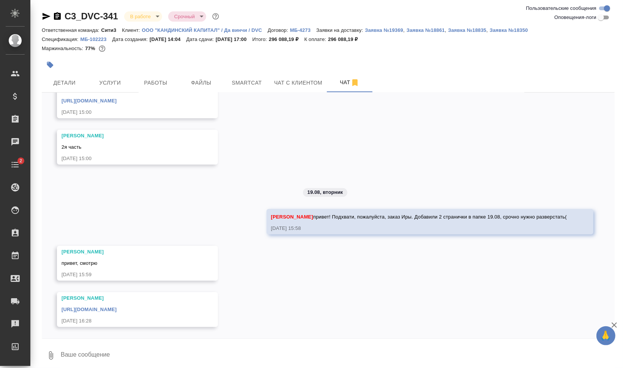
scroll to position [345, 0]
click at [116, 308] on link "[URL][DOMAIN_NAME]" at bounding box center [88, 310] width 55 height 6
click at [249, 86] on span "Smartcat" at bounding box center [246, 82] width 36 height 9
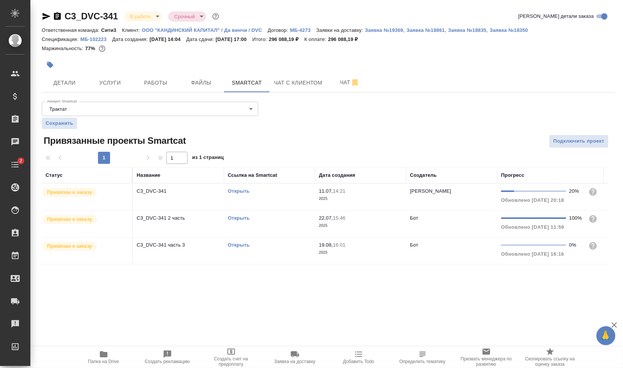
click at [242, 244] on link "Открыть" at bounding box center [239, 245] width 22 height 6
click at [242, 219] on link "Открыть" at bounding box center [239, 218] width 22 height 6
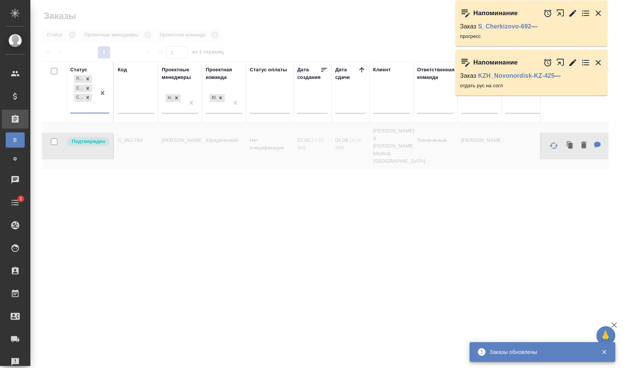
click at [86, 108] on div "Подтвержден Создан Согласование КП" at bounding box center [82, 93] width 25 height 39
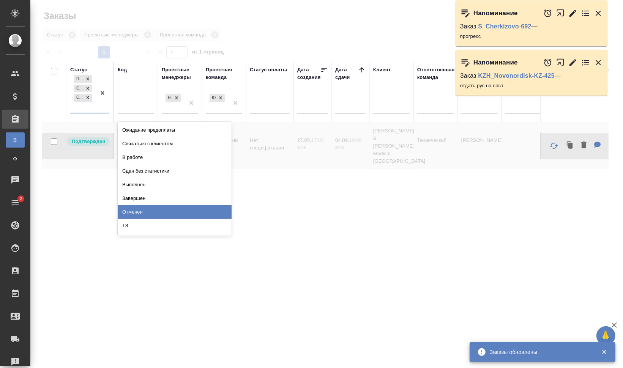
click at [164, 226] on div "ТЗ" at bounding box center [175, 226] width 114 height 14
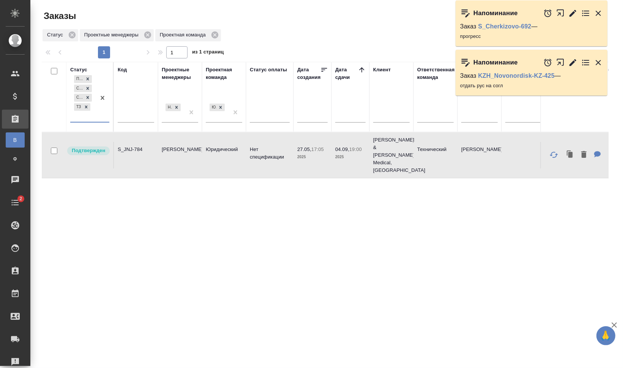
click at [259, 70] on div "Статус оплаты" at bounding box center [268, 70] width 37 height 8
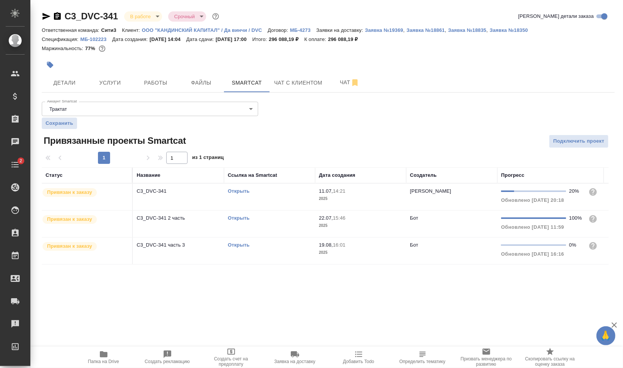
click at [237, 210] on td "Открыть" at bounding box center [269, 197] width 91 height 27
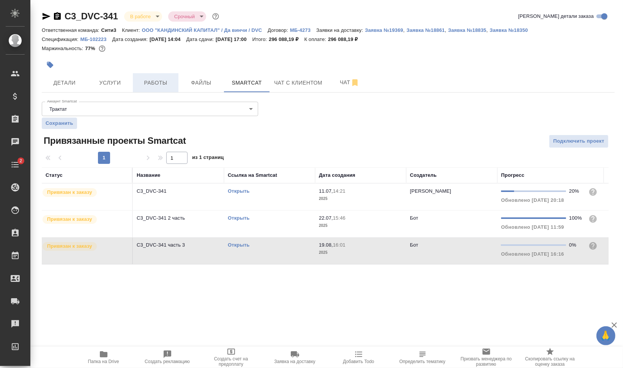
click at [149, 76] on button "Работы" at bounding box center [156, 82] width 46 height 19
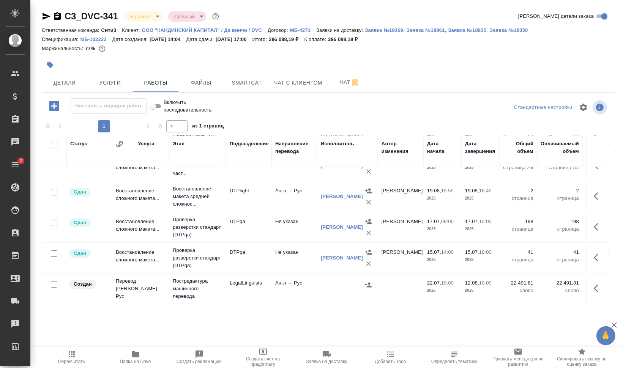
scroll to position [47, 0]
click at [141, 362] on span "Папка на Drive" at bounding box center [135, 361] width 31 height 5
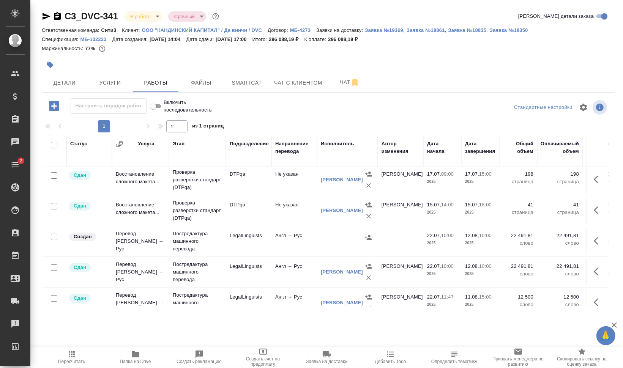
click at [52, 63] on icon "button" at bounding box center [50, 65] width 8 height 8
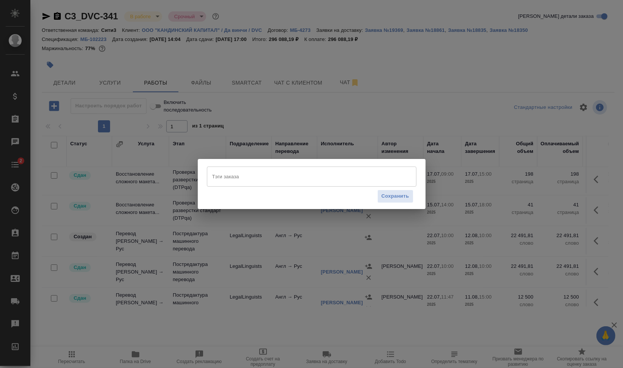
click at [277, 186] on div "Тэги заказа" at bounding box center [311, 177] width 209 height 20
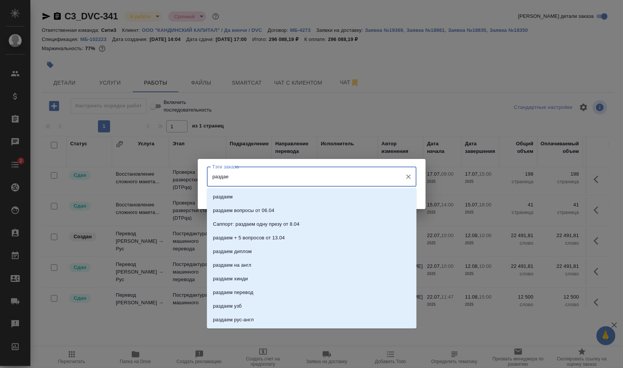
type input "раздаем"
click at [282, 194] on li "раздаем" at bounding box center [311, 197] width 209 height 14
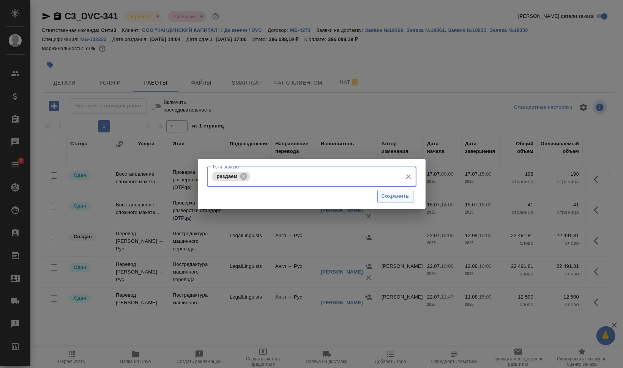
click at [390, 194] on span "Сохранить" at bounding box center [395, 196] width 28 height 9
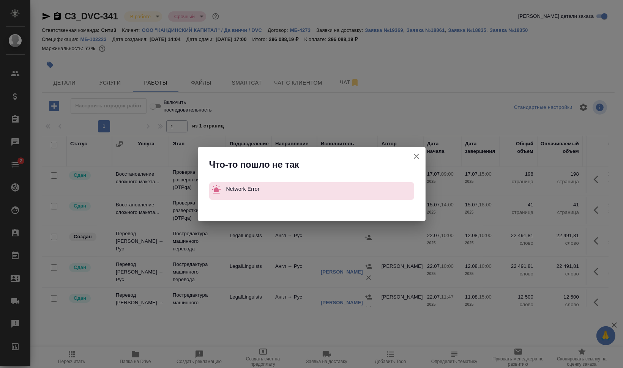
click at [419, 156] on icon "button" at bounding box center [416, 156] width 9 height 9
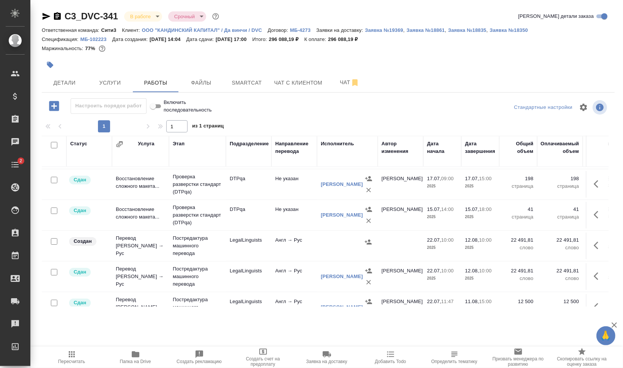
scroll to position [138, 0]
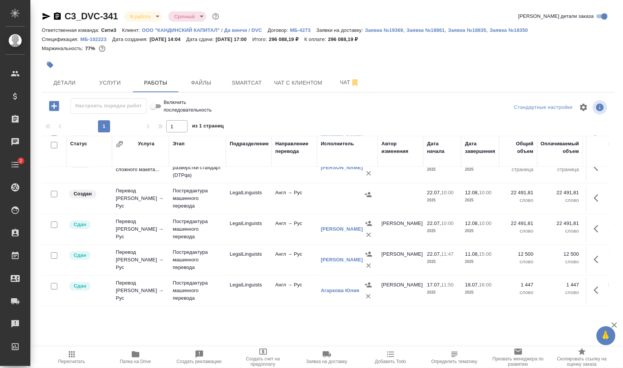
click at [52, 191] on input "checkbox" at bounding box center [54, 194] width 6 height 6
checkbox input "true"
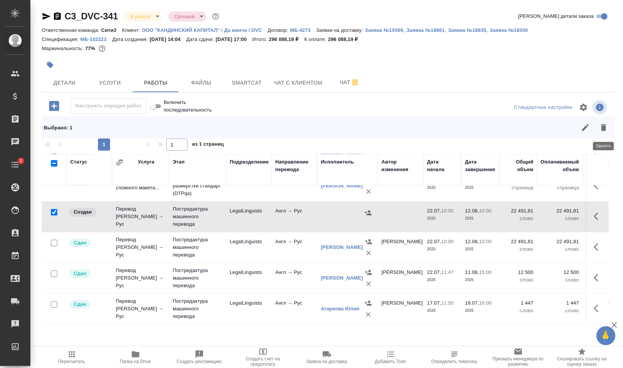
click at [604, 129] on icon "button" at bounding box center [603, 127] width 5 height 7
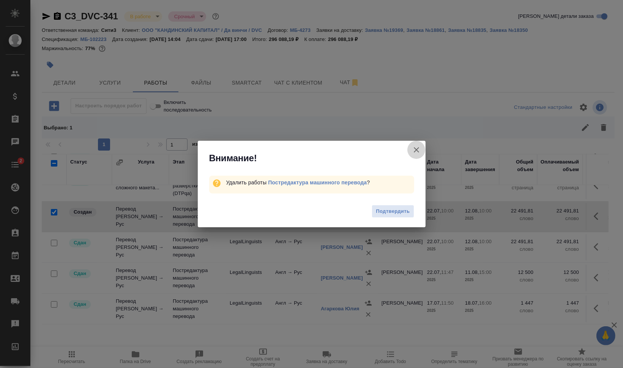
click at [414, 149] on icon "button" at bounding box center [416, 149] width 9 height 9
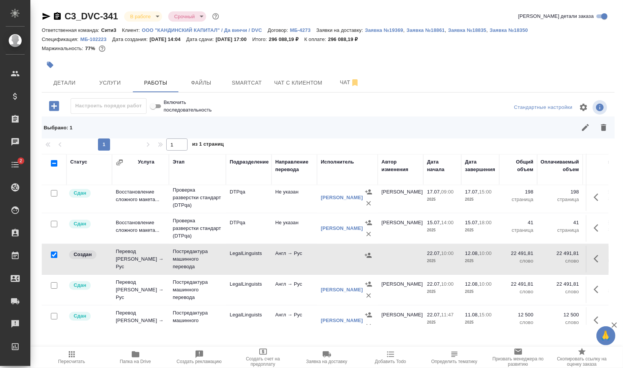
scroll to position [96, 0]
click at [127, 358] on span "Папка на Drive" at bounding box center [135, 357] width 55 height 14
click at [51, 106] on icon "button" at bounding box center [53, 105] width 13 height 13
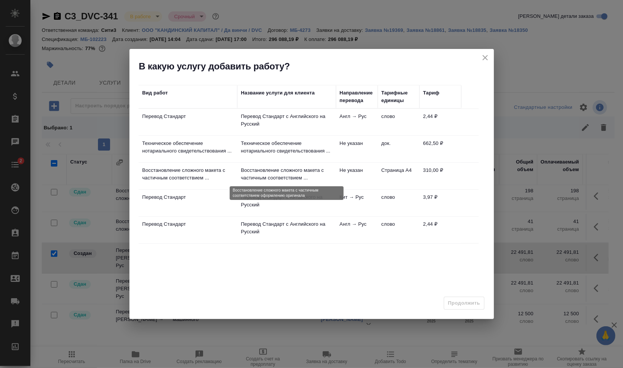
click at [293, 171] on p "Восстановление сложного макета с частичным соответствием ..." at bounding box center [286, 174] width 91 height 15
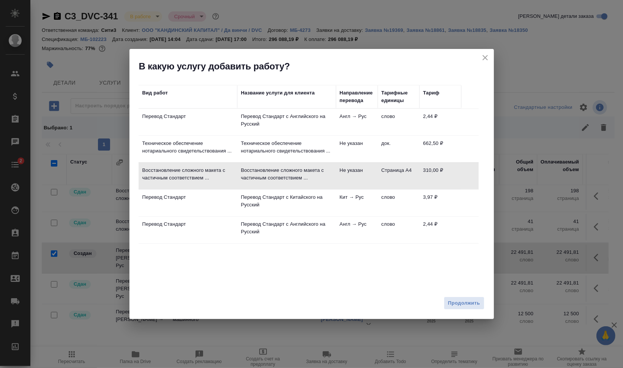
click at [471, 305] on span "Продолжить" at bounding box center [464, 303] width 32 height 9
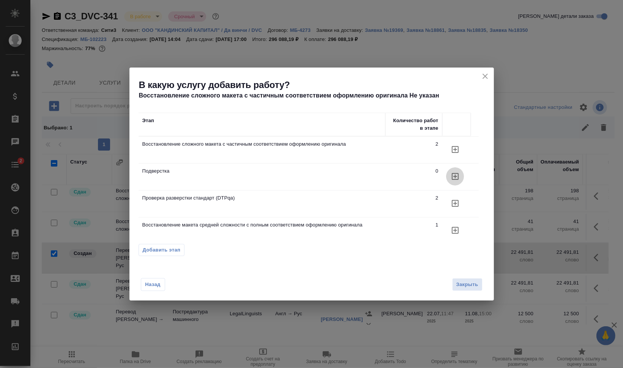
click at [458, 154] on icon "button" at bounding box center [454, 149] width 9 height 9
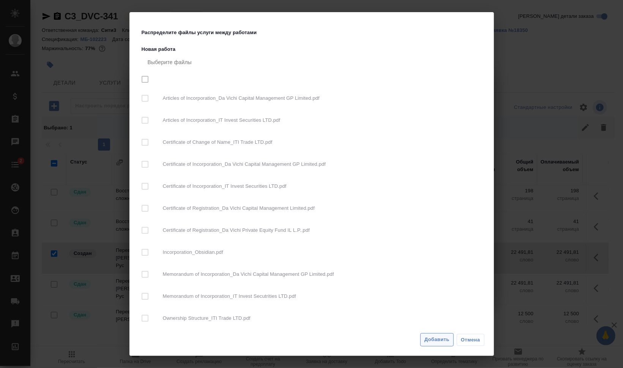
click at [440, 339] on span "Добавить" at bounding box center [436, 339] width 25 height 9
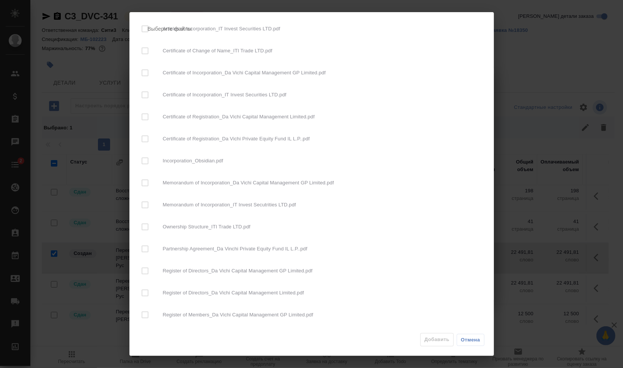
scroll to position [159, 0]
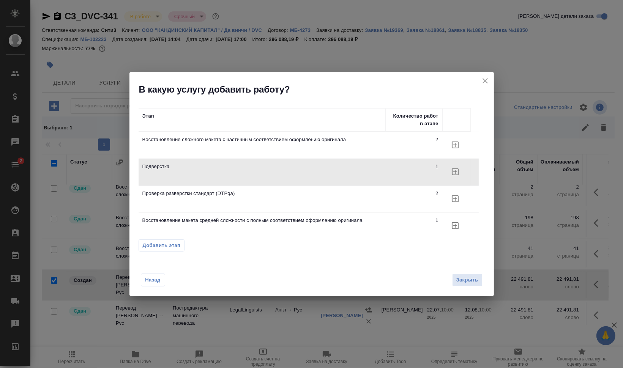
drag, startPoint x: 466, startPoint y: 282, endPoint x: 411, endPoint y: 264, distance: 57.4
click at [466, 282] on span "Закрыть" at bounding box center [467, 280] width 22 height 9
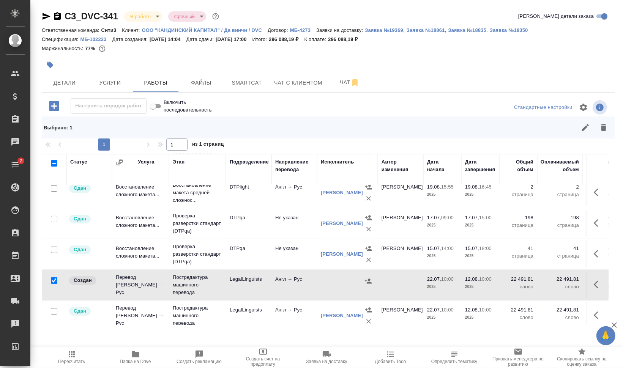
scroll to position [0, 0]
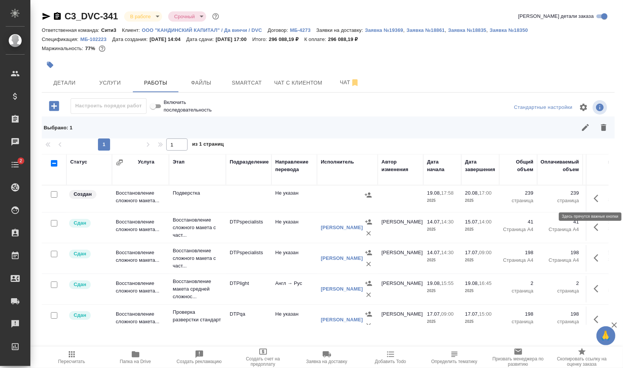
drag, startPoint x: 594, startPoint y: 197, endPoint x: 572, endPoint y: 208, distance: 24.1
click at [594, 197] on icon "button" at bounding box center [597, 198] width 9 height 9
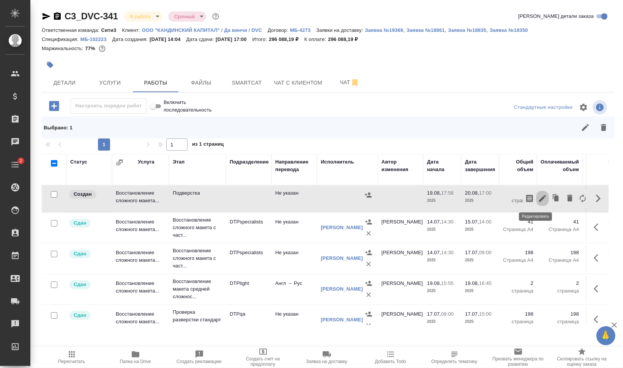
click at [539, 198] on icon "button" at bounding box center [542, 198] width 7 height 7
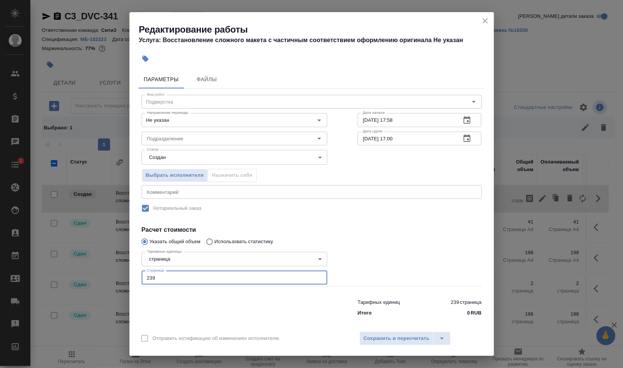
drag, startPoint x: 130, startPoint y: 277, endPoint x: 122, endPoint y: 277, distance: 8.0
click at [122, 277] on div "Редактирование работы Услуга: Восстановление сложного макета с частичным соотве…" at bounding box center [311, 184] width 623 height 368
type input "4"
click at [489, 21] on icon "close" at bounding box center [484, 20] width 9 height 9
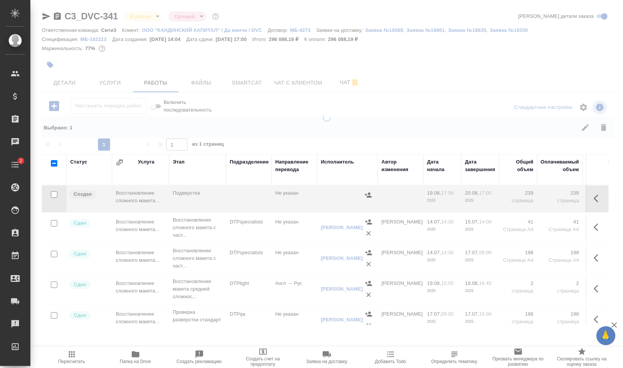
click at [148, 355] on span "Папка на Drive" at bounding box center [135, 357] width 55 height 14
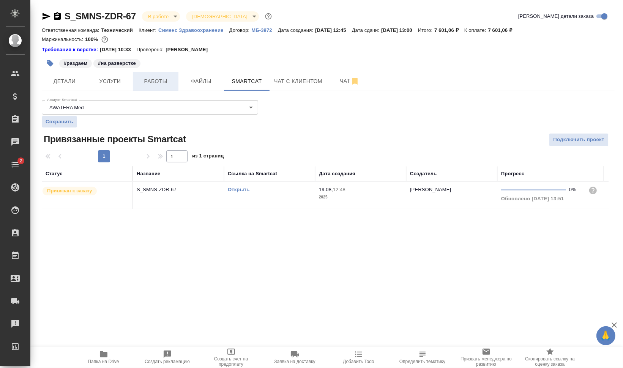
click at [164, 80] on span "Работы" at bounding box center [155, 81] width 36 height 9
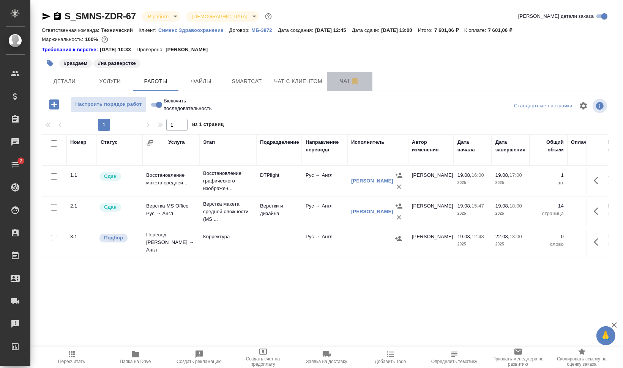
click at [336, 74] on button "Чат" at bounding box center [350, 81] width 46 height 19
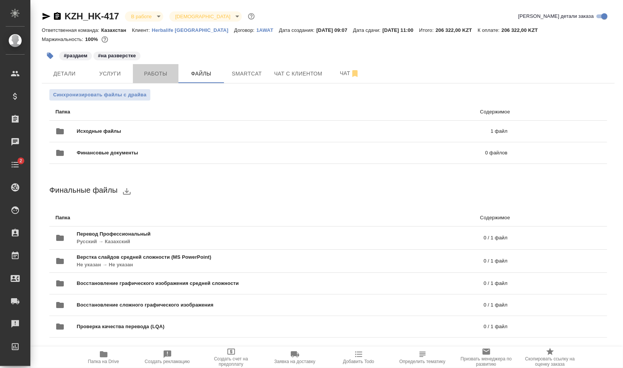
click at [144, 73] on span "Работы" at bounding box center [155, 73] width 36 height 9
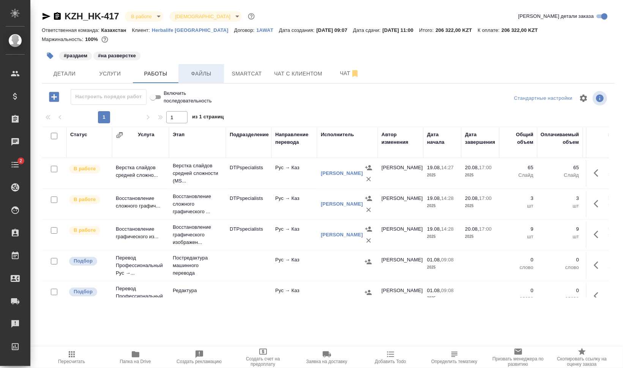
click at [199, 78] on span "Файлы" at bounding box center [201, 73] width 36 height 9
click at [138, 74] on span "Работы" at bounding box center [155, 73] width 36 height 9
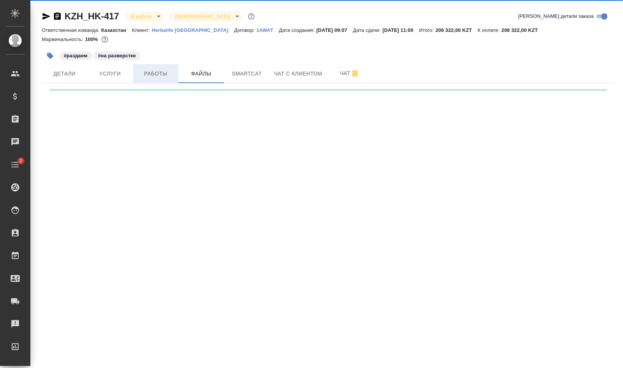
click at [150, 74] on span "Работы" at bounding box center [155, 73] width 36 height 9
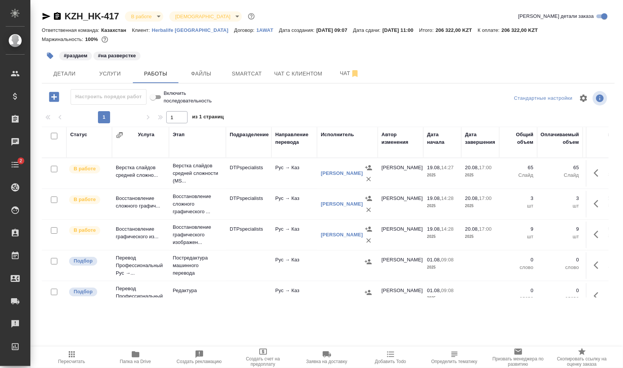
click at [147, 359] on span "Папка на Drive" at bounding box center [135, 361] width 31 height 5
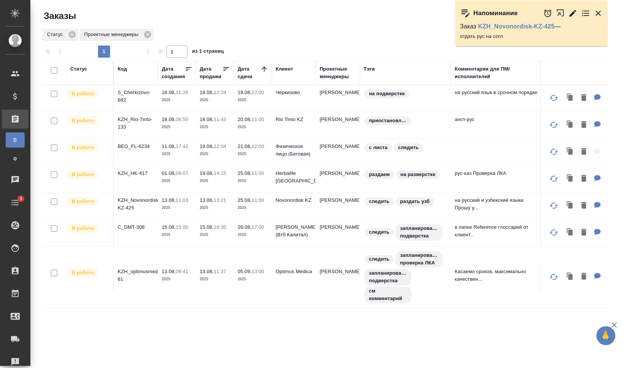
click at [596, 12] on icon "button" at bounding box center [597, 13] width 9 height 9
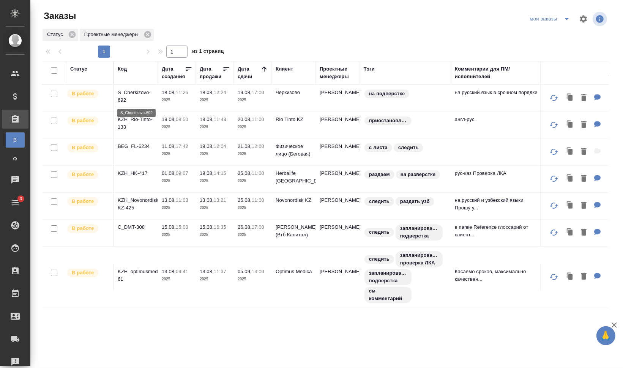
click at [132, 92] on p "S_Cherkizovo-692" at bounding box center [136, 96] width 36 height 15
click at [144, 90] on p "S_Cherkizovo-692" at bounding box center [136, 96] width 36 height 15
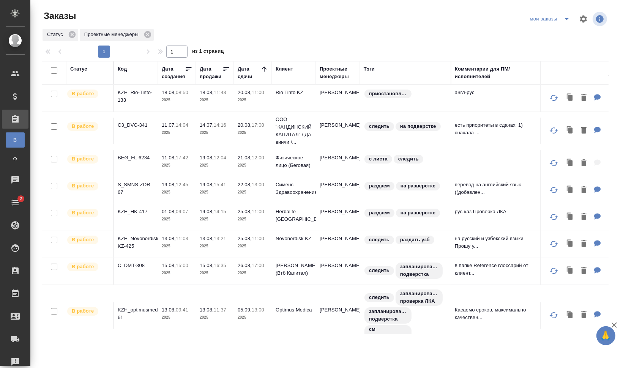
click at [183, 112] on td "11.07, 14:04 2025" at bounding box center [177, 98] width 38 height 27
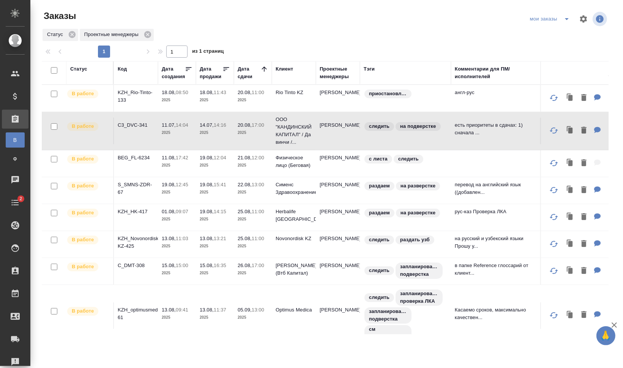
click at [183, 112] on td "11.07, 14:04 2025" at bounding box center [177, 98] width 38 height 27
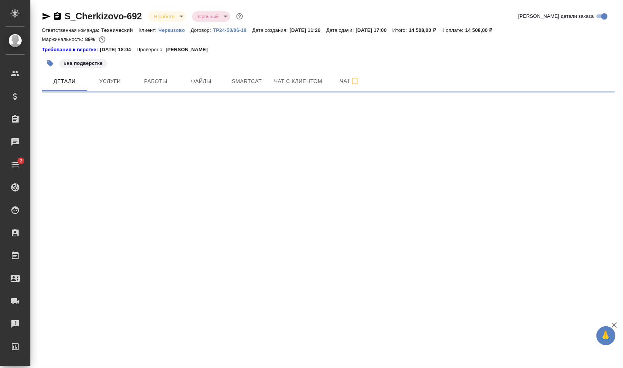
select select "RU"
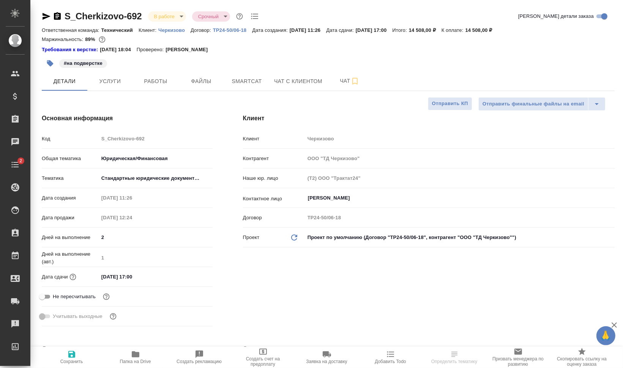
type textarea "x"
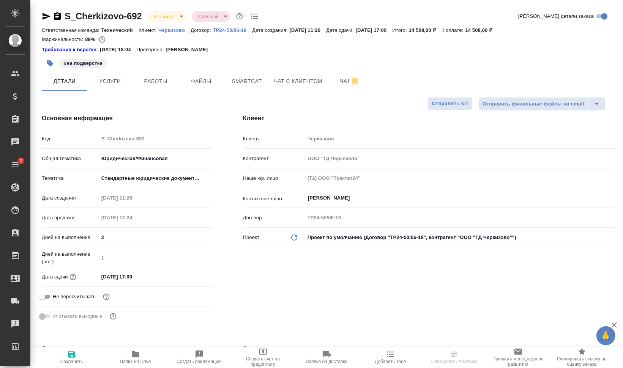
type textarea "x"
type input "[PERSON_NAME]"
drag, startPoint x: 161, startPoint y: 82, endPoint x: 164, endPoint y: 86, distance: 4.8
click at [161, 82] on span "Работы" at bounding box center [155, 81] width 36 height 9
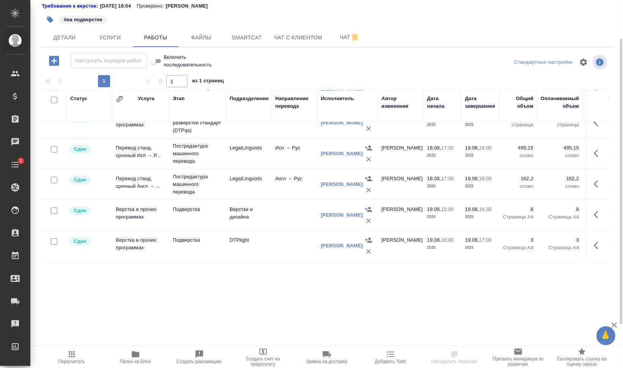
scroll to position [82, 0]
click at [338, 41] on span "Чат" at bounding box center [349, 37] width 36 height 9
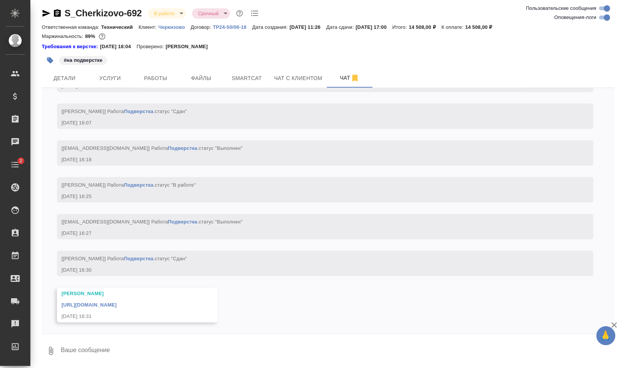
scroll to position [5707, 0]
click at [175, 350] on textarea at bounding box center [337, 351] width 554 height 26
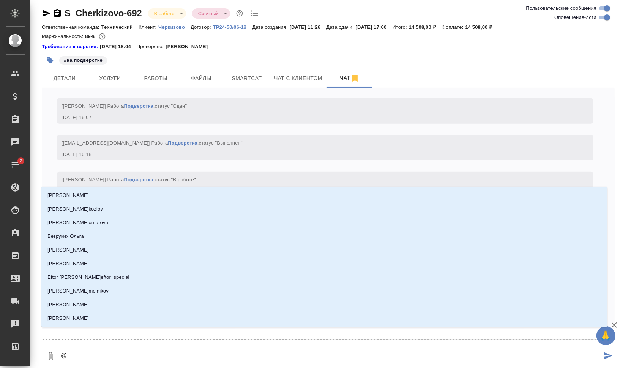
type textarea "@у"
type input "у"
type textarea "@ус"
type input "ус"
type textarea "@усм"
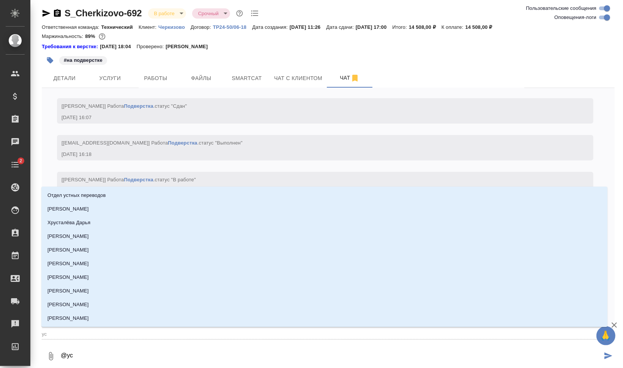
type input "усм"
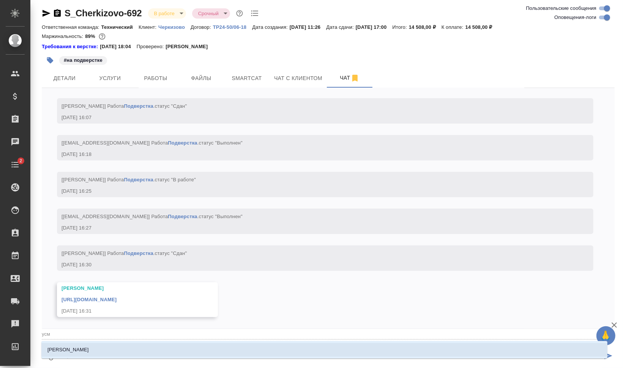
type textarea "@усма"
type input "усма"
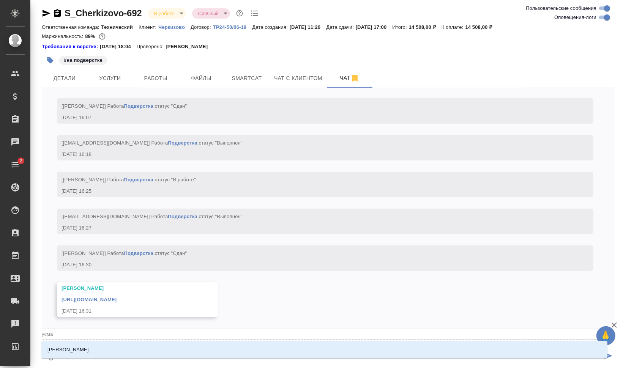
click at [179, 349] on li "[PERSON_NAME]" at bounding box center [324, 350] width 566 height 14
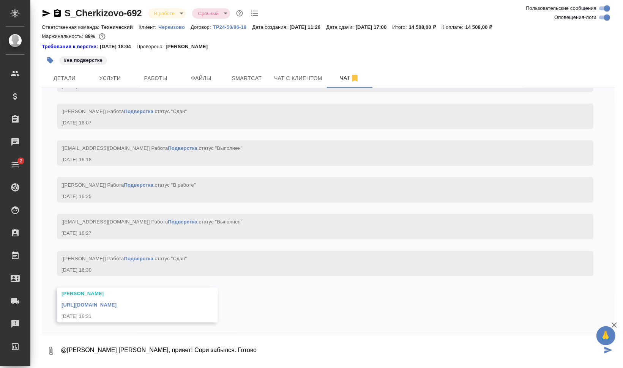
click at [165, 350] on textarea "@[PERSON_NAME] [PERSON_NAME], привет! Сори забылся. Готово" at bounding box center [331, 351] width 542 height 26
type textarea "@[PERSON_NAME] [PERSON_NAME], привет! [PERSON_NAME], забылся. Готово"
click at [604, 349] on icon "submit" at bounding box center [608, 350] width 8 height 7
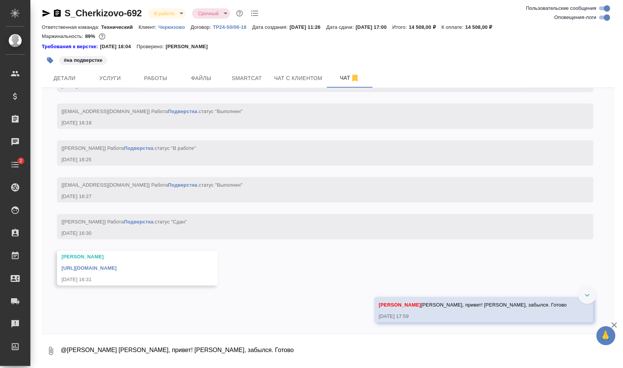
scroll to position [5745, 0]
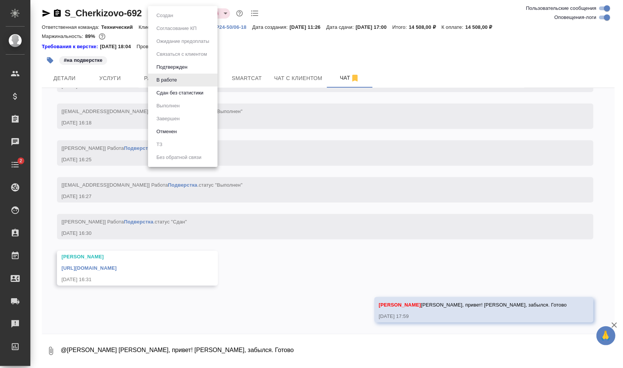
click at [170, 15] on body "🙏 .cls-1 fill:#fff; AWATERA [PERSON_NAME] Спецификации Заказы 0 Чаты 2 Todo Про…" at bounding box center [311, 184] width 623 height 368
click at [175, 20] on button "Сдан без статистики" at bounding box center [164, 15] width 21 height 8
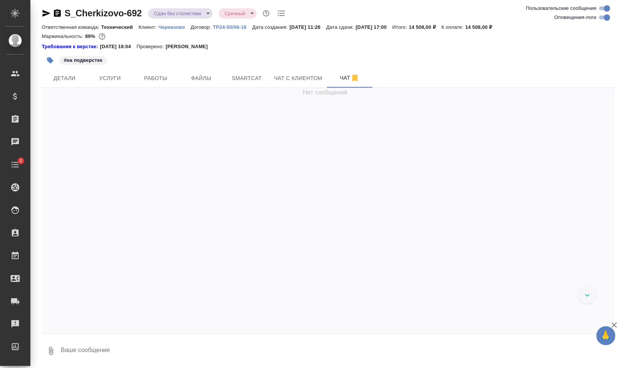
click at [51, 57] on icon "button" at bounding box center [50, 61] width 8 height 8
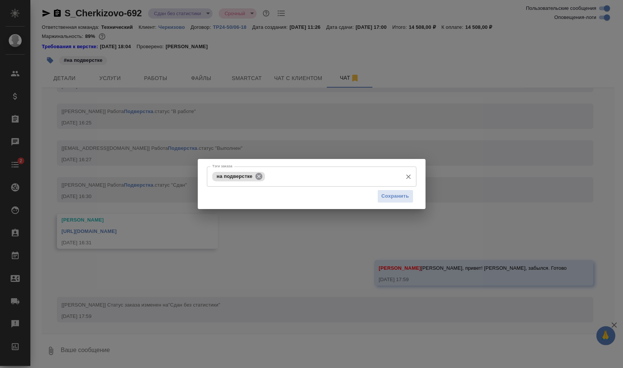
scroll to position [5781, 0]
click at [260, 175] on icon at bounding box center [258, 176] width 7 height 7
click at [385, 189] on div "Сохранить" at bounding box center [311, 196] width 209 height 19
click at [391, 194] on span "Сохранить" at bounding box center [395, 196] width 28 height 9
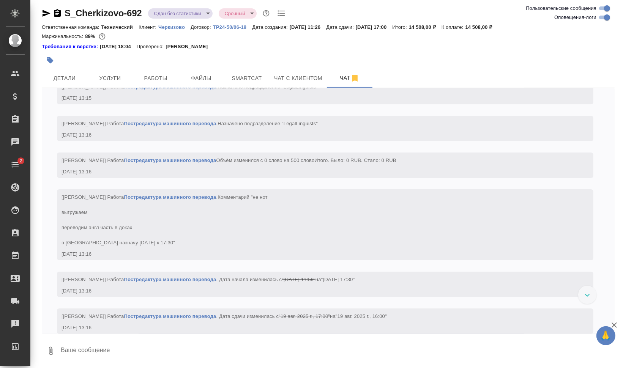
click at [199, 9] on body "🙏 .cls-1 fill:#fff; AWATERA [PERSON_NAME] Динар Клиенты Спецификации Заказы 0 Ч…" at bounding box center [311, 184] width 623 height 368
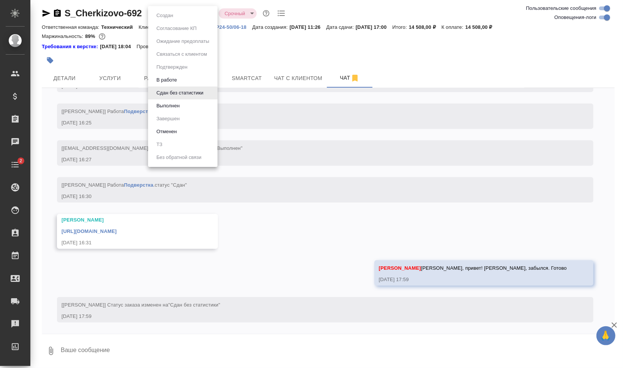
click at [196, 105] on li "Выполнен" at bounding box center [182, 105] width 69 height 13
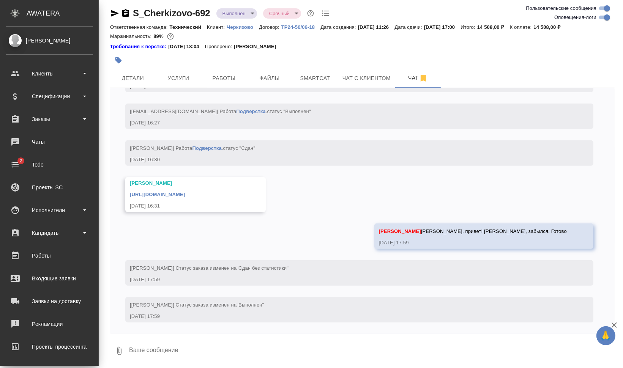
scroll to position [5818, 0]
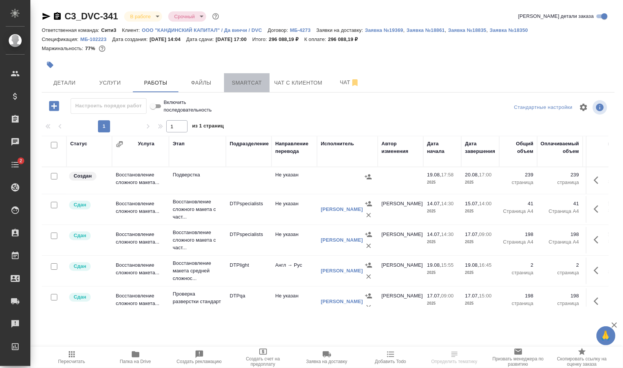
click at [255, 86] on span "Smartcat" at bounding box center [246, 82] width 36 height 9
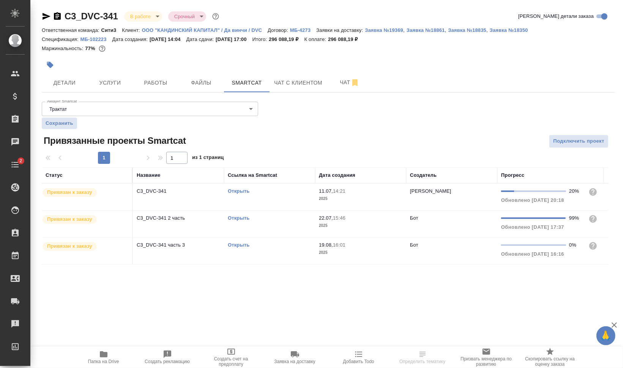
click at [224, 210] on td "Открыть" at bounding box center [269, 197] width 91 height 27
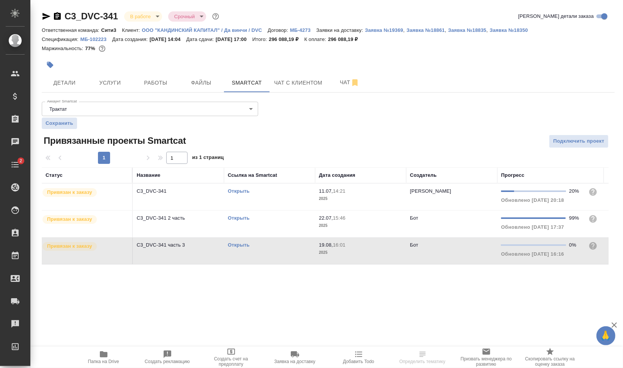
click at [224, 210] on td "Открыть" at bounding box center [269, 197] width 91 height 27
click at [245, 217] on link "Открыть" at bounding box center [239, 218] width 22 height 6
click at [160, 84] on span "Работы" at bounding box center [155, 82] width 36 height 9
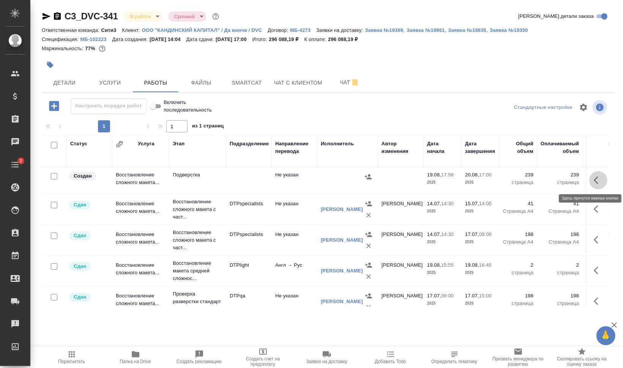
click at [594, 178] on icon "button" at bounding box center [597, 180] width 9 height 9
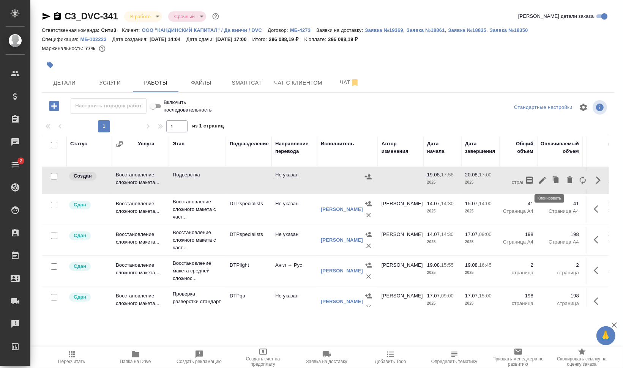
click at [538, 178] on icon "button" at bounding box center [542, 180] width 9 height 9
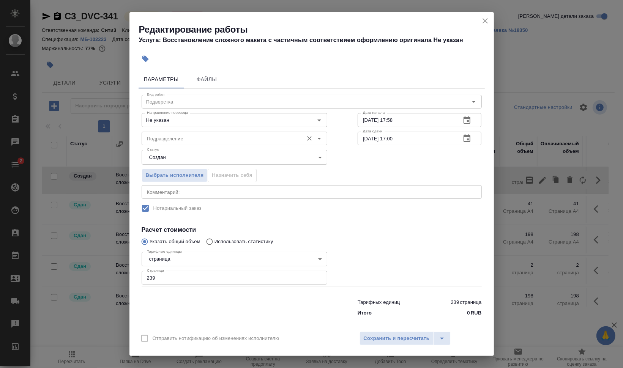
click at [170, 140] on input "Подразделение" at bounding box center [222, 138] width 156 height 9
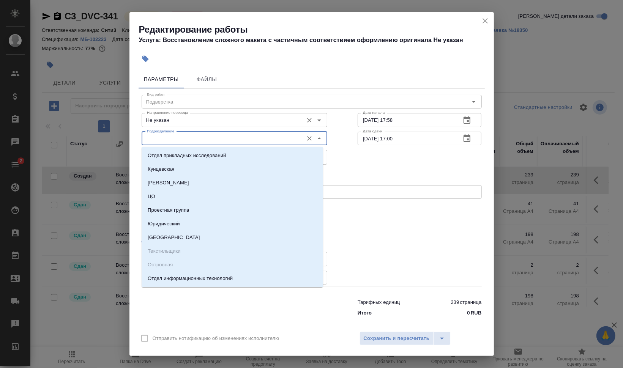
click at [178, 124] on input "Не указан" at bounding box center [222, 119] width 156 height 9
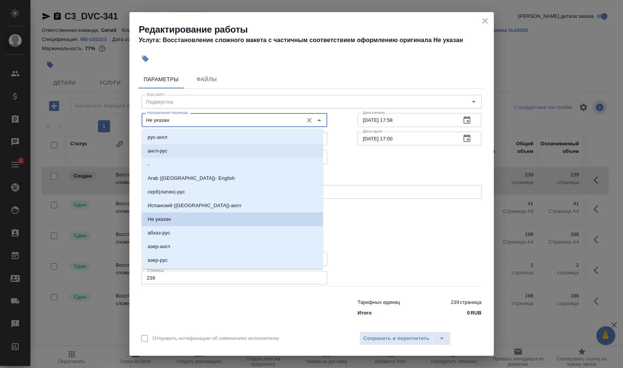
click at [179, 148] on li "англ-рус" at bounding box center [232, 151] width 181 height 14
type input "англ-рус"
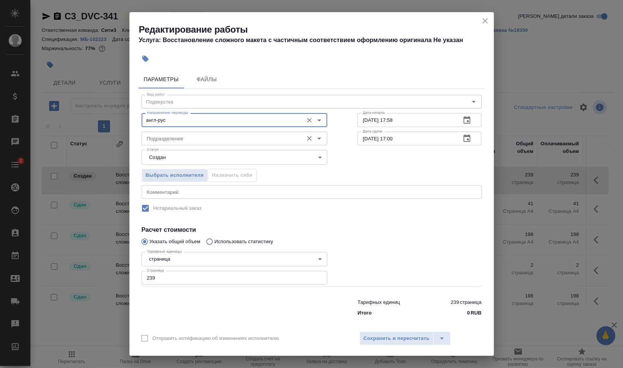
click at [162, 140] on input "Подразделение" at bounding box center [222, 138] width 156 height 9
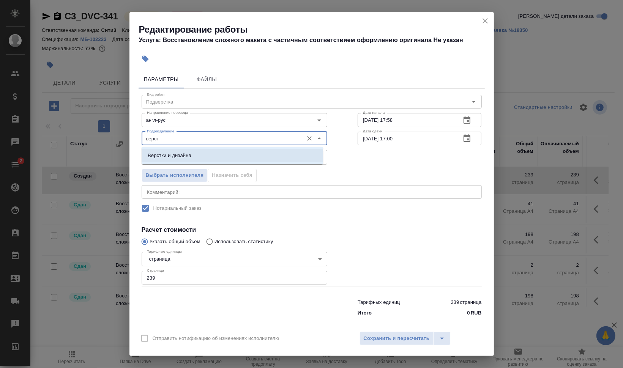
click at [179, 153] on p "Верстки и дизайна" at bounding box center [170, 156] width 44 height 8
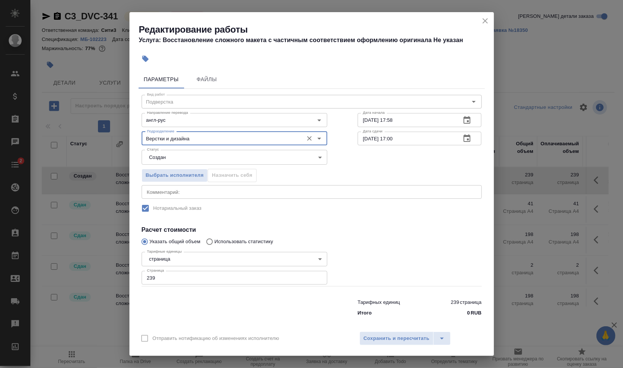
type input "Верстки и дизайна"
click at [140, 61] on button "button" at bounding box center [145, 58] width 17 height 17
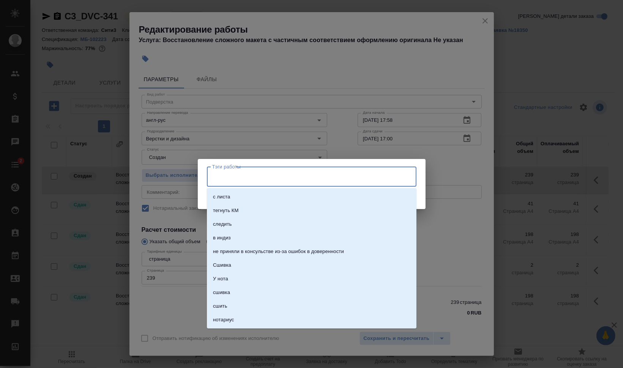
click at [316, 183] on input "Тэги работы" at bounding box center [304, 176] width 188 height 13
type input "запла"
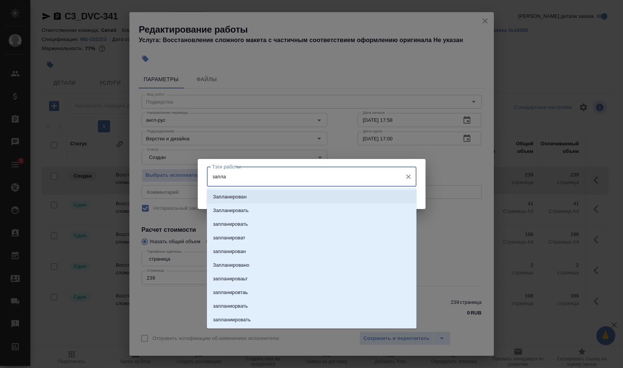
click at [298, 194] on li "Запланирован" at bounding box center [311, 197] width 209 height 14
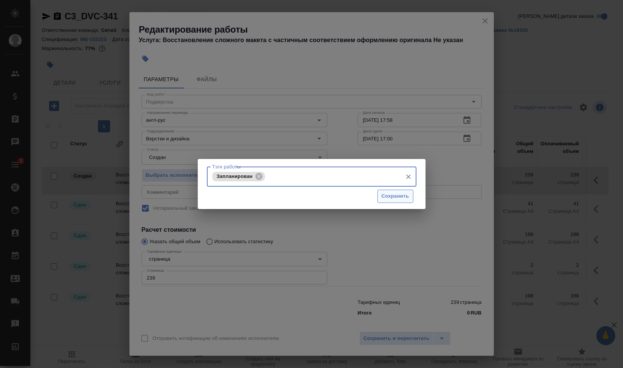
click at [396, 194] on span "Сохранить" at bounding box center [395, 196] width 28 height 9
type input "Не указан"
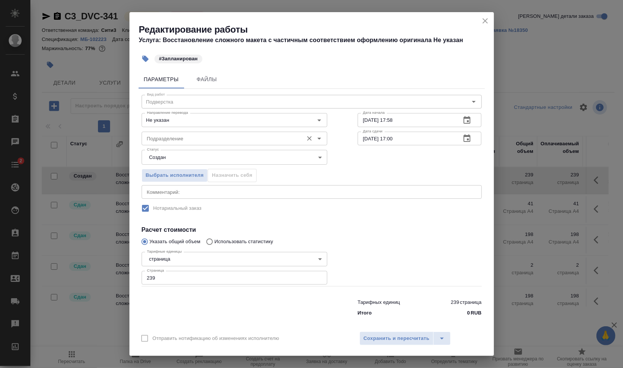
click at [201, 138] on input "Подразделение" at bounding box center [222, 138] width 156 height 9
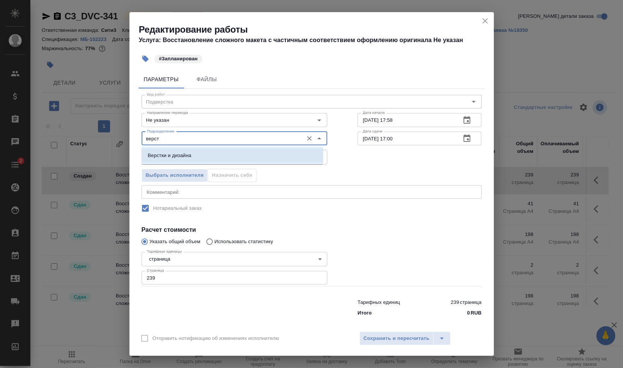
click at [224, 152] on li "Верстки и дизайна" at bounding box center [232, 156] width 181 height 14
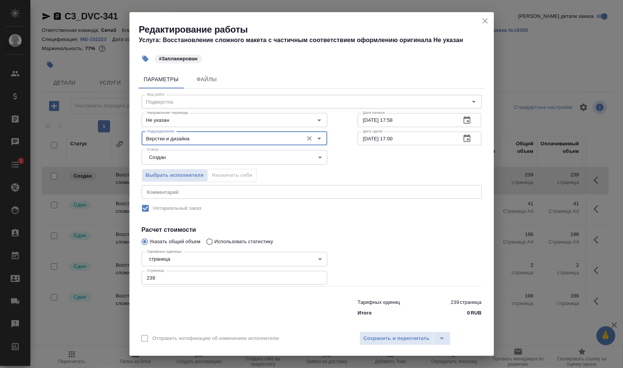
type input "Верстки и дизайна"
click at [208, 153] on body "🙏 .cls-1 fill:#fff; AWATERA Валеев Динар Клиенты Спецификации Заказы 0 Чаты 2 T…" at bounding box center [311, 184] width 623 height 368
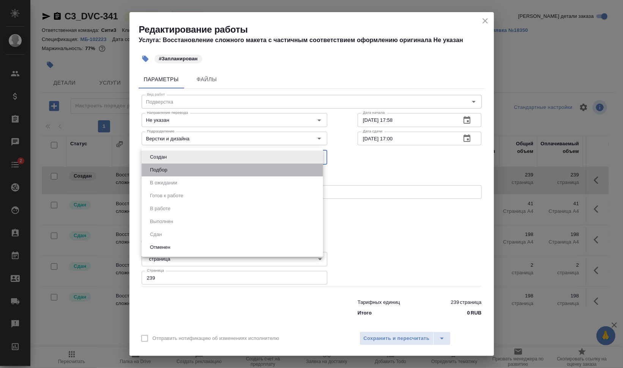
click at [220, 164] on li "Подбор" at bounding box center [232, 170] width 181 height 13
type input "recruiting"
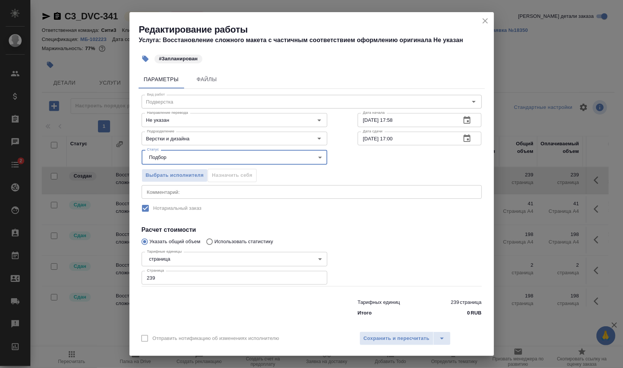
click at [192, 190] on textarea at bounding box center [311, 192] width 329 height 6
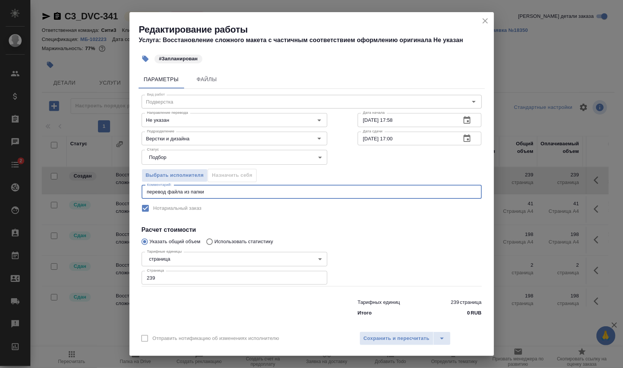
click at [147, 189] on textarea "перевод файла из папки" at bounding box center [311, 192] width 329 height 6
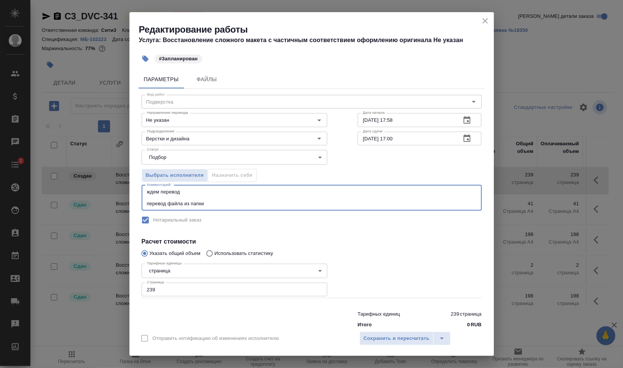
click at [208, 203] on textarea "ждем перевод перевод файла из папки" at bounding box center [311, 197] width 329 height 17
click at [147, 204] on textarea "ждем перевод перевод файла из папки" at bounding box center [311, 197] width 329 height 17
click at [228, 203] on textarea "ждем перевод задача - перевод файла из папки" at bounding box center [311, 197] width 329 height 17
click at [167, 203] on textarea "ждем перевод задача - перевод файла из папки" at bounding box center [311, 197] width 329 height 17
click at [243, 204] on textarea "ждем перевод задача - к сроку перевод файла из папки" at bounding box center [311, 197] width 329 height 17
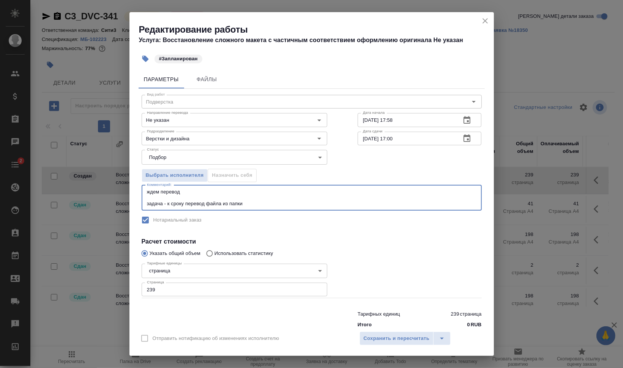
drag, startPoint x: 184, startPoint y: 202, endPoint x: 179, endPoint y: 203, distance: 5.1
click at [176, 202] on textarea "ждем перевод задача - к сроку перевод файла из папки" at bounding box center [311, 197] width 329 height 17
click at [195, 205] on textarea "ждем перевод задача - к сроку перевод файла из папки" at bounding box center [311, 197] width 329 height 17
click at [253, 203] on textarea "ждем перевод задача - к сроку перевод файла из папки" at bounding box center [311, 197] width 329 height 17
click at [247, 203] on textarea "ждем перевод задача - к сроку перевод файла из папки" at bounding box center [311, 197] width 329 height 17
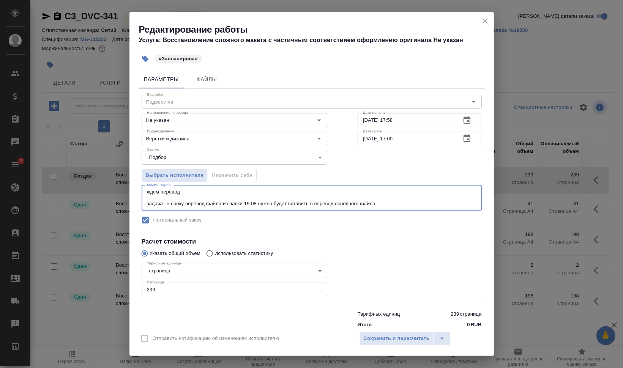
drag, startPoint x: 166, startPoint y: 203, endPoint x: 183, endPoint y: 202, distance: 17.1
click at [183, 202] on textarea "ждем перевод задача - к сроку перевод файла из папки 19.08 нужно будет вставить…" at bounding box center [311, 197] width 329 height 17
click at [198, 204] on textarea "ждем перевод задача - утром к сроку перевод файла из папки 19.08 нужно будет вс…" at bounding box center [311, 197] width 329 height 17
click at [241, 201] on textarea "ждем перевод задача - утром к сроку, перевод файла из папки 19.08 нужно будет в…" at bounding box center [311, 197] width 329 height 17
click at [270, 203] on textarea "ждем перевод задача - утром к сроку, перевод файла из папки 19.08 нужно будет в…" at bounding box center [311, 197] width 329 height 17
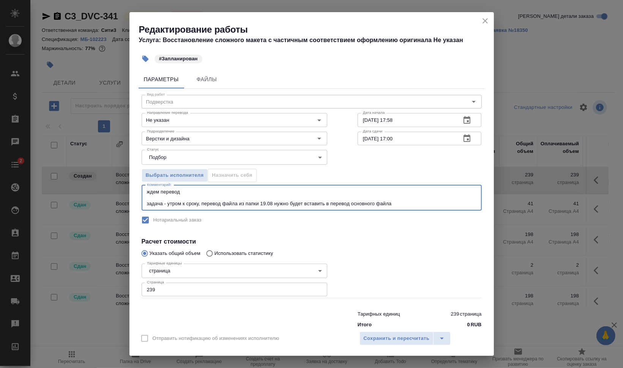
click at [357, 203] on textarea "ждем перевод задача - утром к сроку, перевод файла из папки 19.08 нужно будет в…" at bounding box center [311, 197] width 329 height 17
click at [416, 205] on textarea "ждем перевод задача - утром к сроку, перевод файла из папки 19.08 нужно будет в…" at bounding box center [311, 197] width 329 height 17
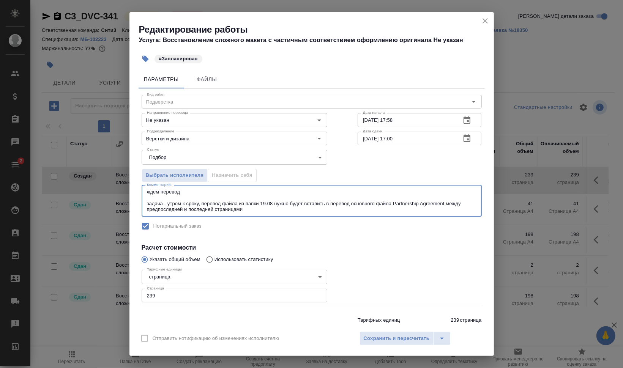
type textarea "ждем перевод задача - утром к сроку, перевод файла из папки 19.08 нужно будет в…"
drag, startPoint x: 140, startPoint y: 296, endPoint x: 124, endPoint y: 296, distance: 15.2
click at [125, 296] on div "Редактирование работы Услуга: Восстановление сложного макета с частичным соотве…" at bounding box center [311, 184] width 623 height 368
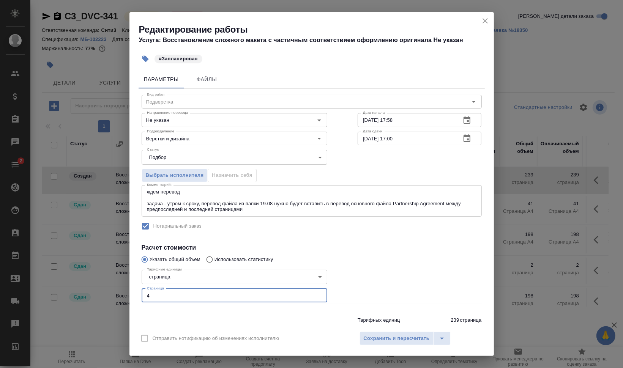
type input "4"
click at [406, 263] on div at bounding box center [419, 286] width 154 height 68
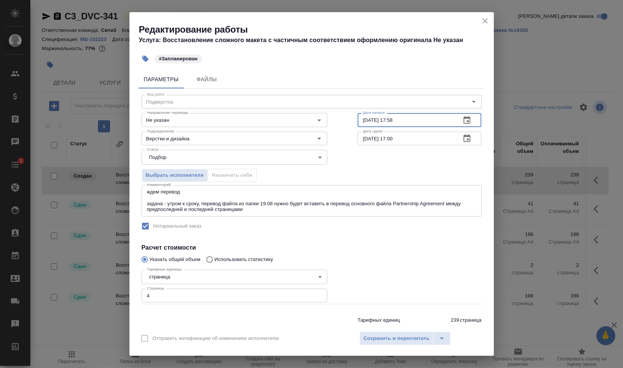
drag, startPoint x: 365, startPoint y: 118, endPoint x: 351, endPoint y: 120, distance: 13.5
click at [351, 120] on div "Вид работ Подверстка Вид работ Направление перевода Не указан Направление перев…" at bounding box center [311, 213] width 346 height 249
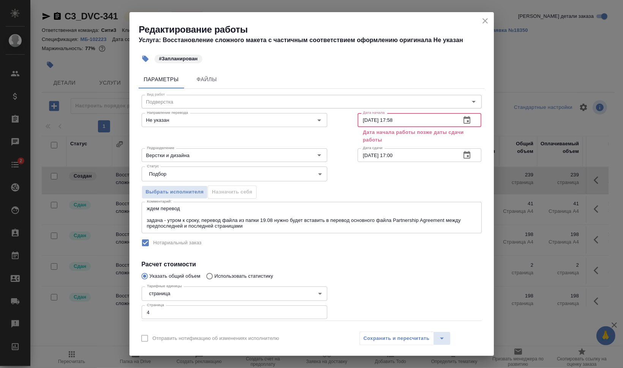
drag, startPoint x: 385, startPoint y: 118, endPoint x: 450, endPoint y: 126, distance: 64.7
click at [433, 120] on input "20.08.2025 17:58" at bounding box center [406, 120] width 98 height 14
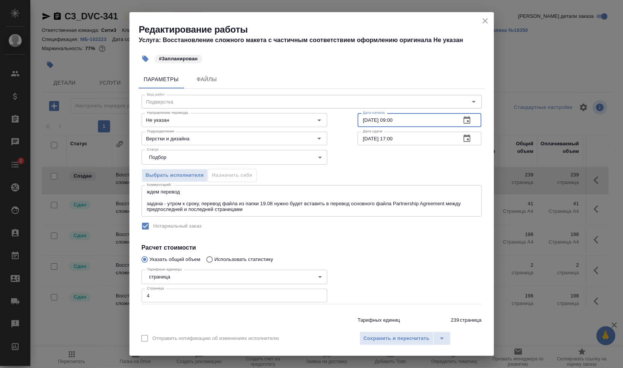
type input "20.08.2025 09:00"
drag, startPoint x: 384, startPoint y: 137, endPoint x: 456, endPoint y: 146, distance: 72.8
click at [440, 143] on input "[DATE] 17:00" at bounding box center [406, 139] width 98 height 14
type input "[DATE] 09:30"
click at [387, 171] on div "Выбрать исполнителя Назначить себя" at bounding box center [311, 174] width 370 height 46
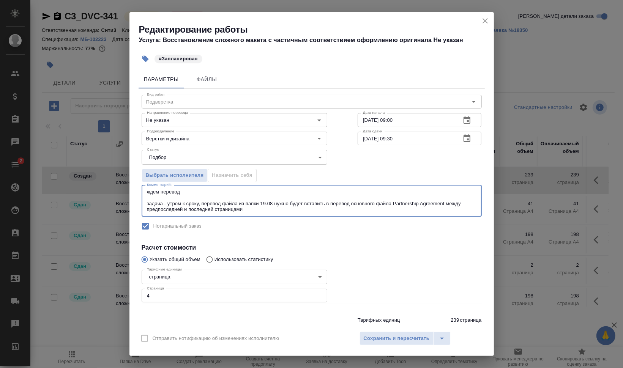
click at [266, 209] on textarea "ждем перевод задача - утром к сроку, перевод файла из папки 19.08 нужно будет в…" at bounding box center [311, 201] width 329 height 24
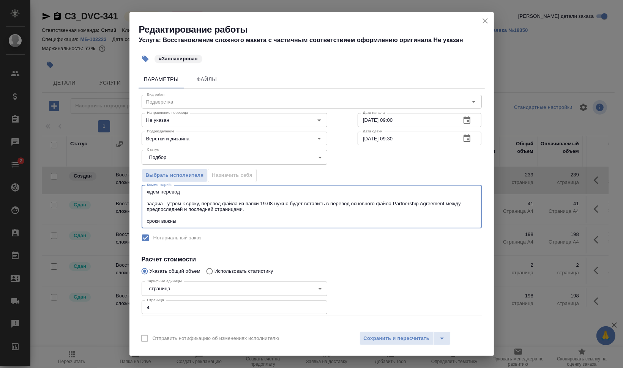
click at [160, 220] on textarea "ждем перевод задача - утром к сроку, перевод файла из папки 19.08 нужно будет в…" at bounding box center [311, 206] width 329 height 35
drag, startPoint x: 178, startPoint y: 222, endPoint x: 163, endPoint y: 222, distance: 15.2
click at [163, 222] on textarea "ждем перевод задача - утром к сроку, перевод файла из папки 19.08 нужно будет в…" at bounding box center [311, 206] width 329 height 35
click at [248, 212] on textarea "ждем перевод задача - утром к сроку, перевод файла из папки 19.08 нужно будет в…" at bounding box center [311, 206] width 329 height 35
click at [253, 211] on textarea "ждем перевод задача - утром к сроку, перевод файла из папки 19.08 нужно будет в…" at bounding box center [311, 206] width 329 height 35
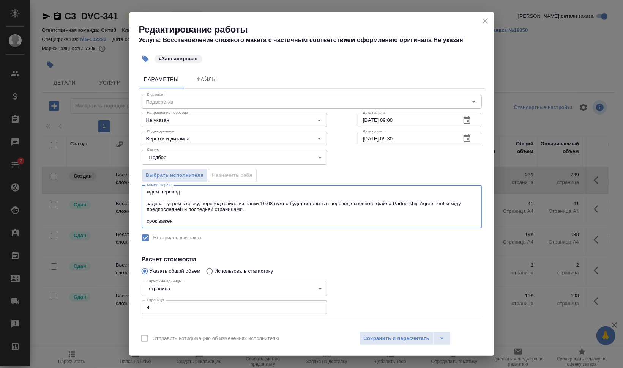
click at [266, 203] on textarea "ждем перевод задача - утром к сроку, перевод файла из папки 19.08 нужно будет в…" at bounding box center [311, 206] width 329 height 35
click at [315, 205] on textarea "ждем перевод задача - утром к сроку, перевод файла из папки 19.08 нужно будет в…" at bounding box center [311, 206] width 329 height 35
click at [320, 211] on textarea "ждем перевод задача - утром к сроку, перевод файла из папки 19.08 нужно будет в…" at bounding box center [311, 206] width 329 height 35
paste textarea "https://drive.awatera.com/s/4Ya7pLsj25z3DLG"
click at [244, 206] on textarea "ждем перевод задача - утром к сроку, перевод файла из папки 19.08 нужно будет в…" at bounding box center [311, 206] width 329 height 35
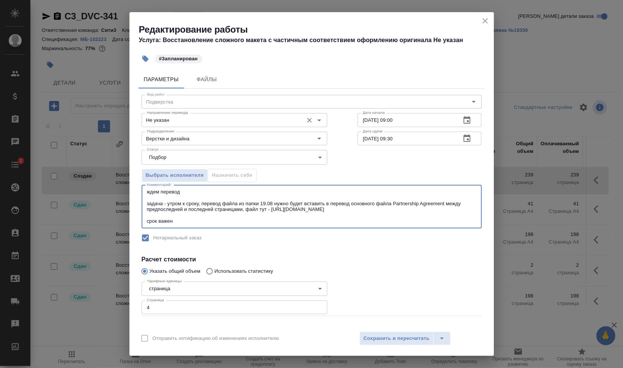
type textarea "ждем перевод задача - утром к сроку, перевод файла из папки 19.08 нужно будет в…"
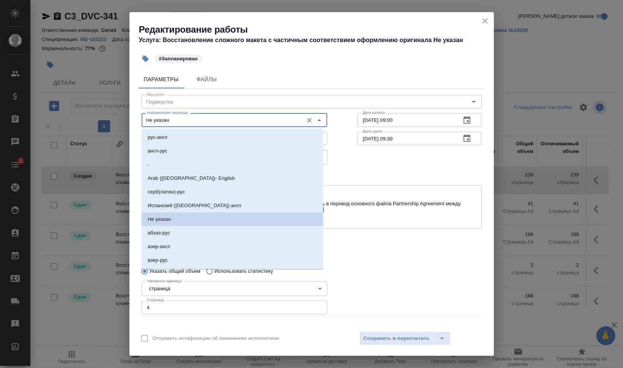
click at [183, 119] on input "Не указан" at bounding box center [222, 119] width 156 height 9
click at [174, 150] on li "англ-рус" at bounding box center [232, 151] width 181 height 14
type input "англ-рус"
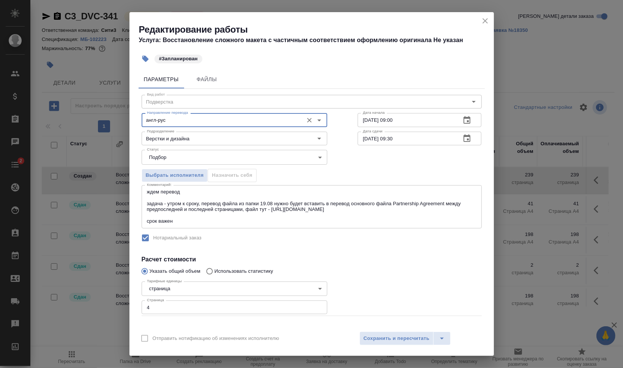
click at [382, 164] on div "Выбрать исполнителя Назначить себя" at bounding box center [311, 174] width 370 height 46
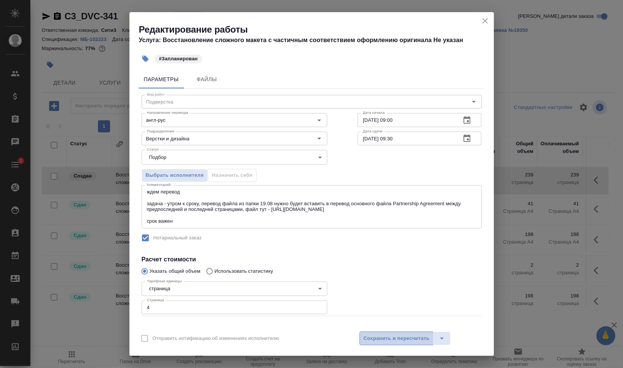
click at [392, 332] on button "Сохранить и пересчитать" at bounding box center [396, 339] width 74 height 14
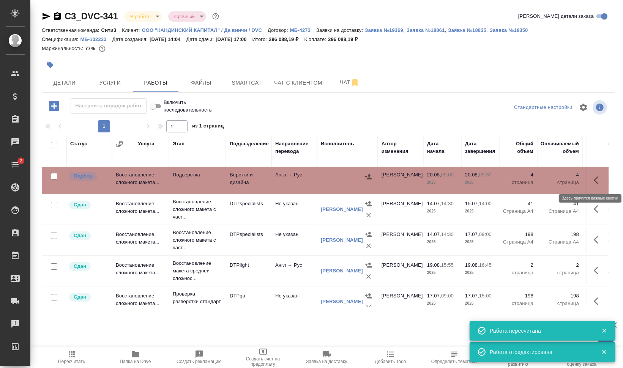
click at [593, 181] on icon "button" at bounding box center [597, 180] width 9 height 9
click at [541, 179] on button "button" at bounding box center [542, 180] width 13 height 18
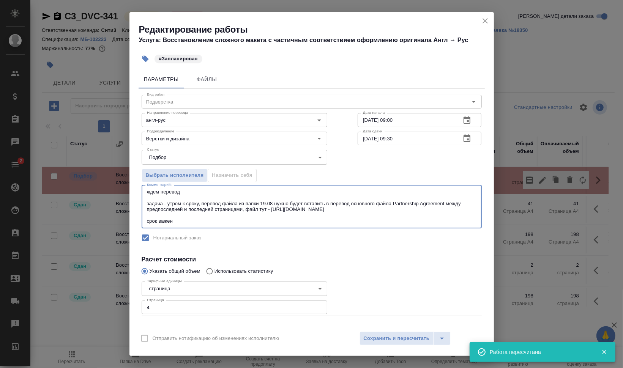
click at [272, 204] on textarea "ждем перевод задача - утром к сроку, перевод файла из папки 19.08 нужно будет в…" at bounding box center [311, 206] width 329 height 35
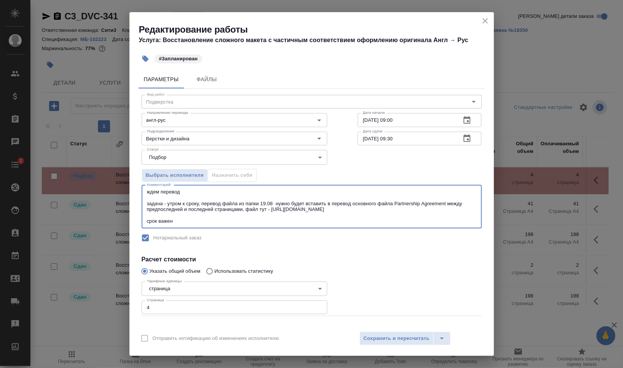
type textarea "ждем перевод задача - утром к сроку, перевод файла из папки 19.08 нужно будет в…"
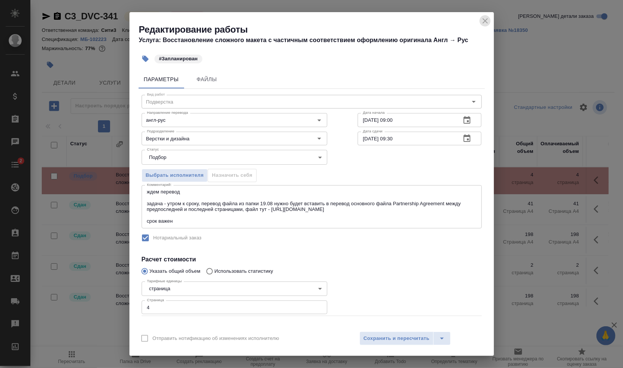
click at [484, 20] on icon "close" at bounding box center [484, 20] width 5 height 5
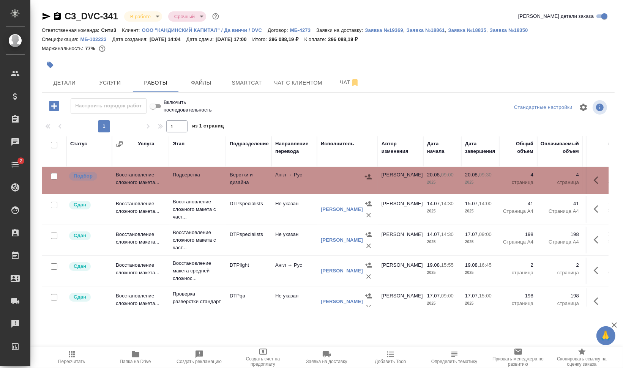
click at [54, 62] on button "button" at bounding box center [50, 65] width 17 height 17
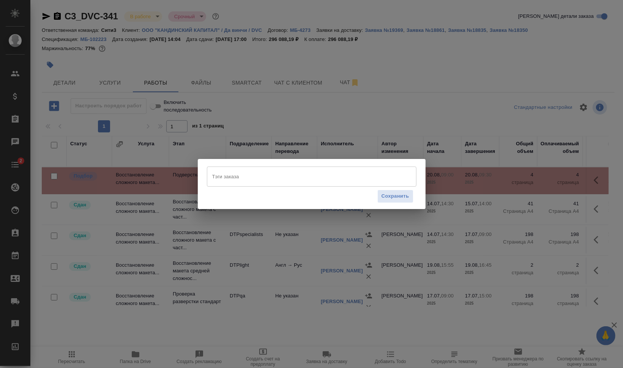
click at [241, 176] on input "Тэги заказа" at bounding box center [304, 176] width 188 height 13
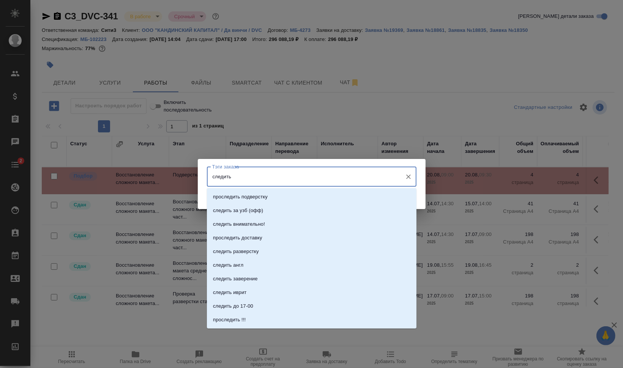
type input "следить"
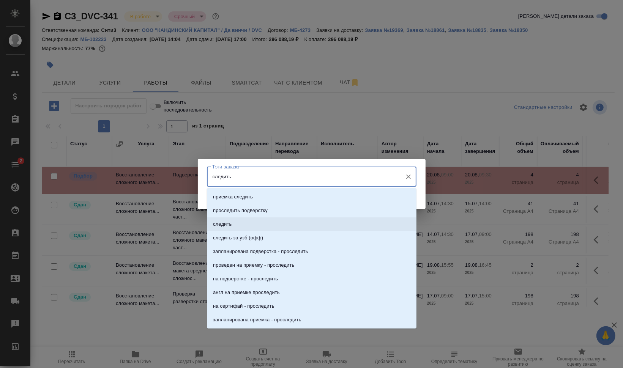
click at [240, 221] on li "следить" at bounding box center [311, 224] width 209 height 14
type input "на по"
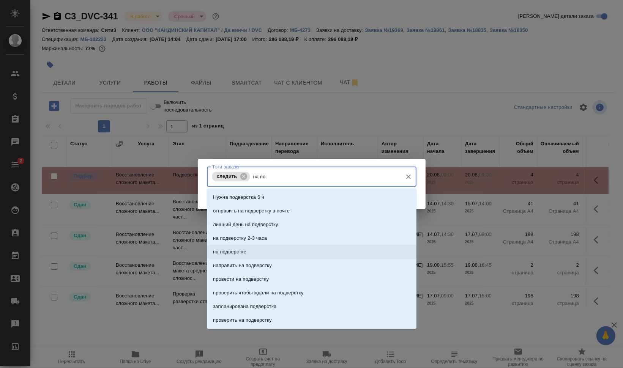
click at [269, 257] on li "на подверстке" at bounding box center [311, 252] width 209 height 14
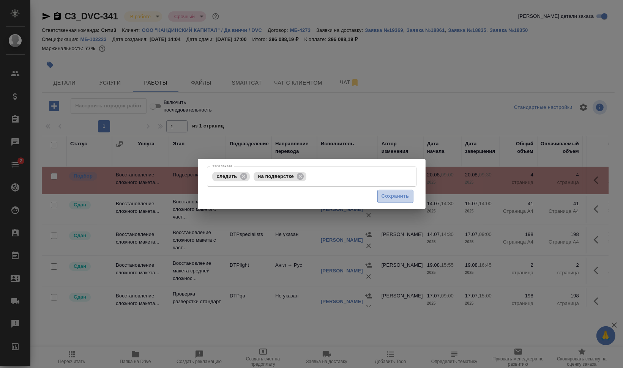
click at [397, 196] on span "Сохранить" at bounding box center [395, 196] width 28 height 9
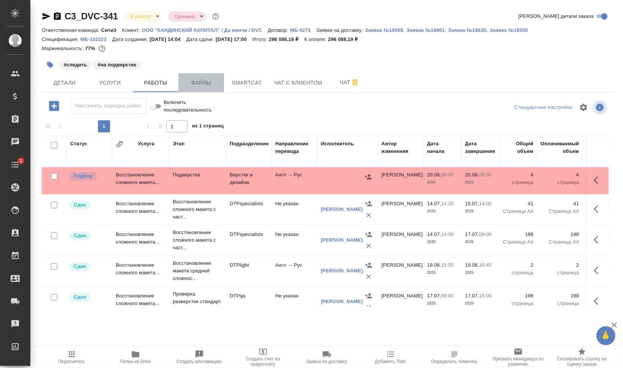
click at [184, 79] on span "Файлы" at bounding box center [201, 82] width 36 height 9
click at [154, 79] on span "Работы" at bounding box center [155, 82] width 36 height 9
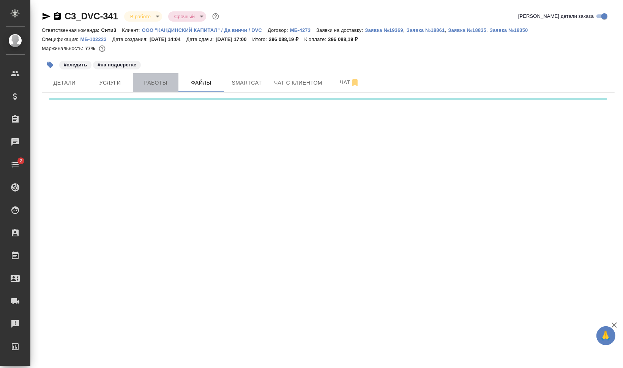
click at [154, 79] on span "Работы" at bounding box center [155, 82] width 36 height 9
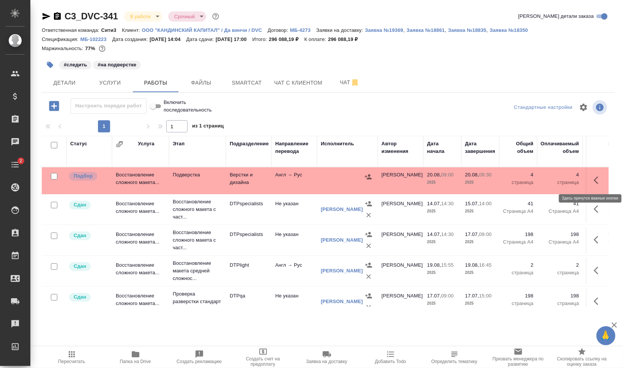
click at [593, 179] on icon "button" at bounding box center [597, 180] width 9 height 9
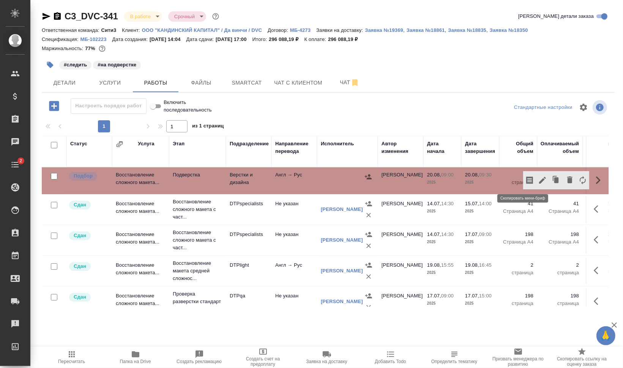
click at [538, 178] on icon "button" at bounding box center [542, 180] width 9 height 9
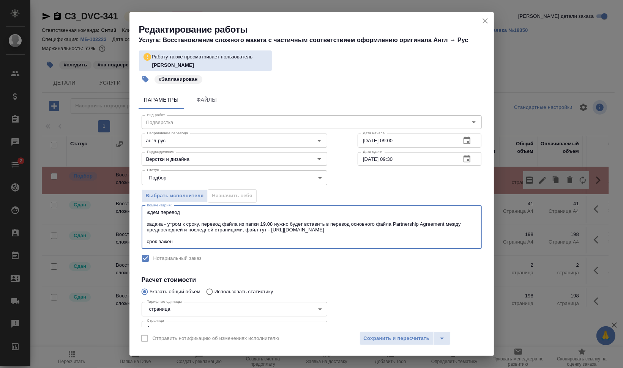
drag, startPoint x: 397, startPoint y: 233, endPoint x: 272, endPoint y: 230, distance: 124.1
click at [271, 230] on textarea "ждем перевод задача - утром к сроку, перевод файла из папки 19.08 нужно будет в…" at bounding box center [311, 226] width 329 height 35
click at [486, 18] on icon "close" at bounding box center [484, 20] width 9 height 9
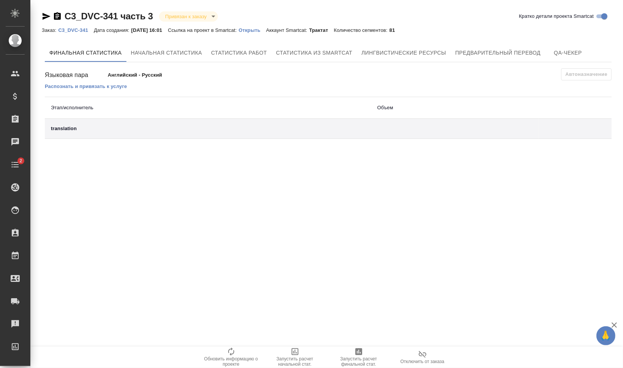
click at [420, 359] on span "Отключить от заказа" at bounding box center [422, 361] width 44 height 5
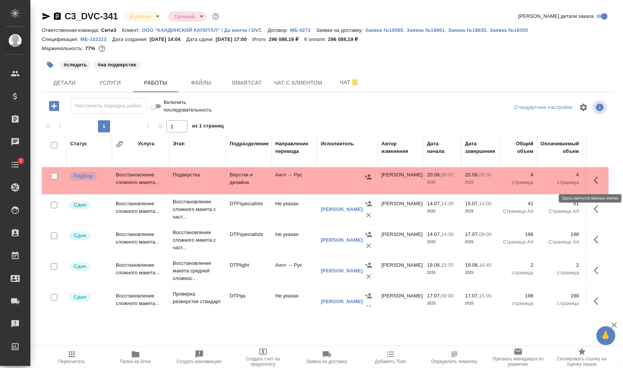
click at [593, 181] on icon "button" at bounding box center [597, 180] width 9 height 9
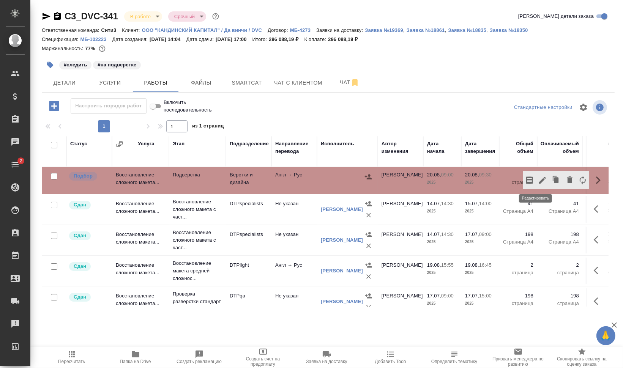
click at [538, 179] on icon "button" at bounding box center [542, 180] width 9 height 9
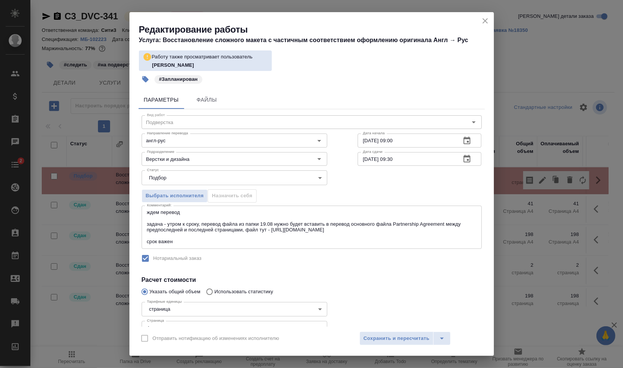
click at [249, 179] on body "🙏 .cls-1 fill:#fff; AWATERA Валеев Динар Клиенты Спецификации Заказы 0 Чаты 2 T…" at bounding box center [311, 184] width 623 height 368
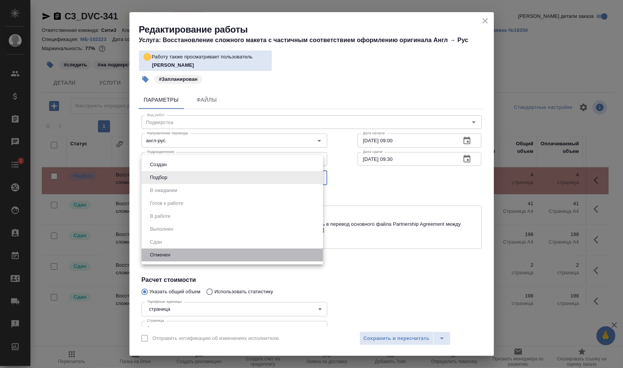
click at [220, 254] on li "Отменен" at bounding box center [232, 255] width 181 height 13
type input "cancelled"
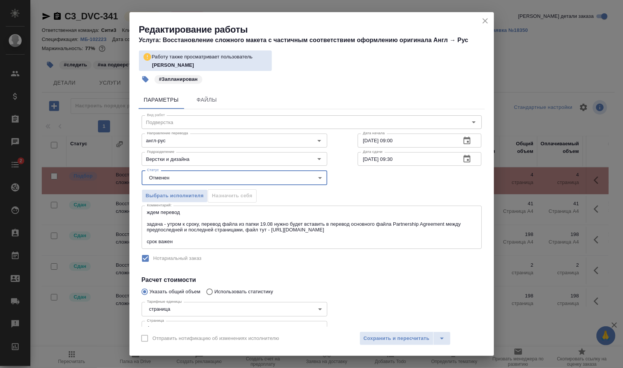
click at [398, 348] on div "Отправить нотификацию об изменениях исполнителю Сохранить и пересчитать" at bounding box center [311, 341] width 364 height 29
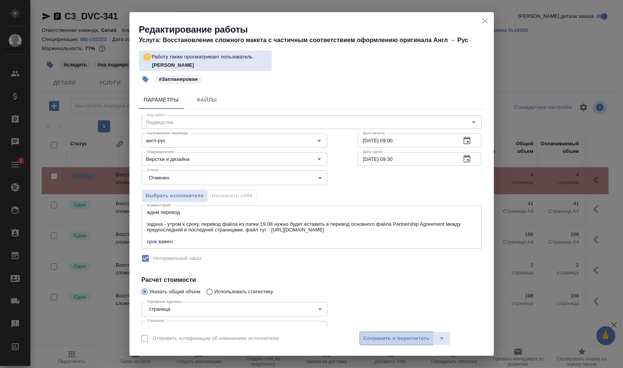
click at [402, 338] on span "Сохранить и пересчитать" at bounding box center [396, 338] width 66 height 9
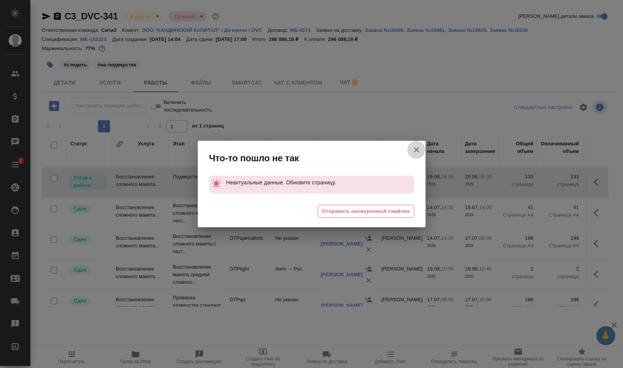
click at [412, 149] on icon "button" at bounding box center [416, 149] width 9 height 9
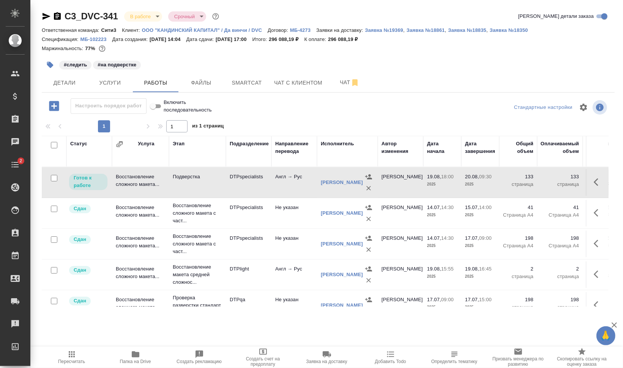
click at [593, 178] on icon "button" at bounding box center [597, 182] width 9 height 9
click at [538, 180] on icon "button" at bounding box center [542, 182] width 9 height 9
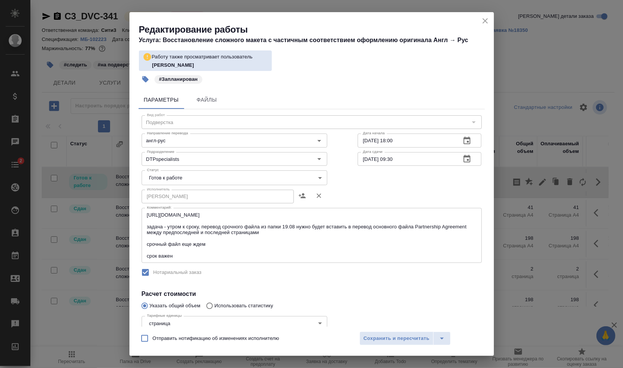
click at [212, 181] on body "🙏 .cls-1 fill:#fff; AWATERA Валеев Динар Клиенты Спецификации Заказы 0 Чаты 2 T…" at bounding box center [311, 184] width 623 height 368
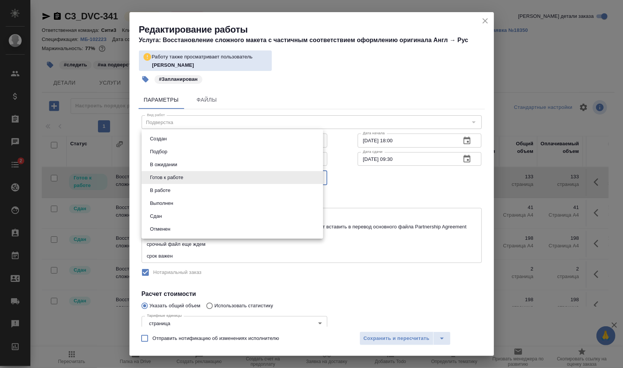
click at [184, 227] on li "Отменен" at bounding box center [232, 229] width 181 height 13
type input "cancelled"
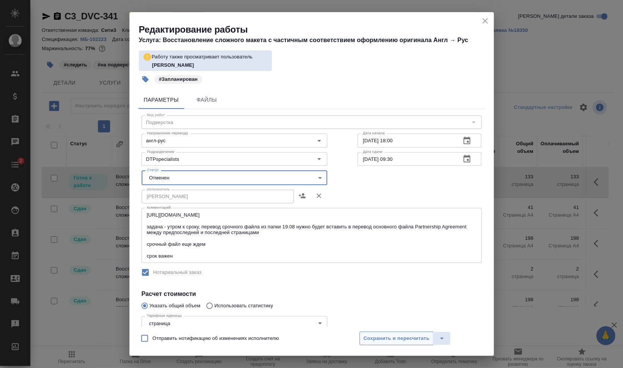
click at [388, 340] on span "Сохранить и пересчитать" at bounding box center [396, 338] width 66 height 9
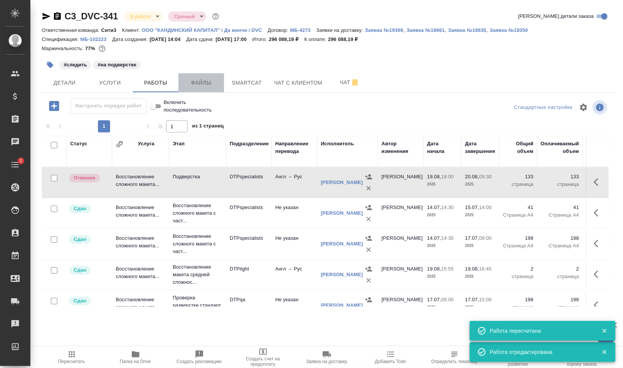
click at [195, 78] on span "Файлы" at bounding box center [201, 82] width 36 height 9
click at [162, 81] on span "Работы" at bounding box center [155, 82] width 36 height 9
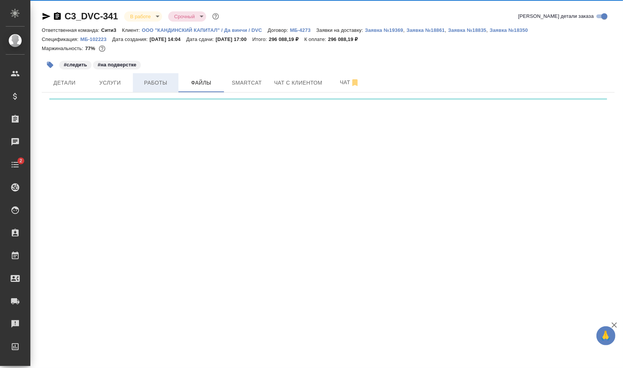
click at [162, 81] on span "Работы" at bounding box center [155, 82] width 36 height 9
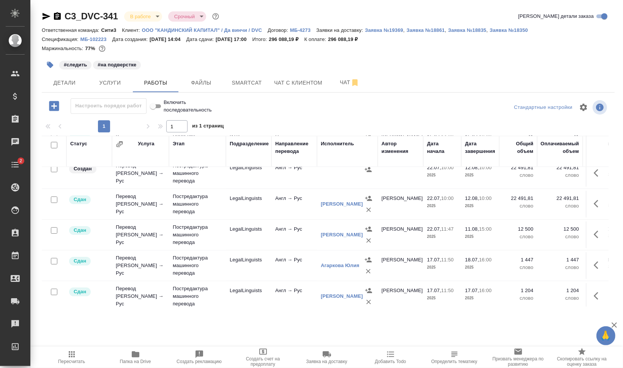
scroll to position [142, 0]
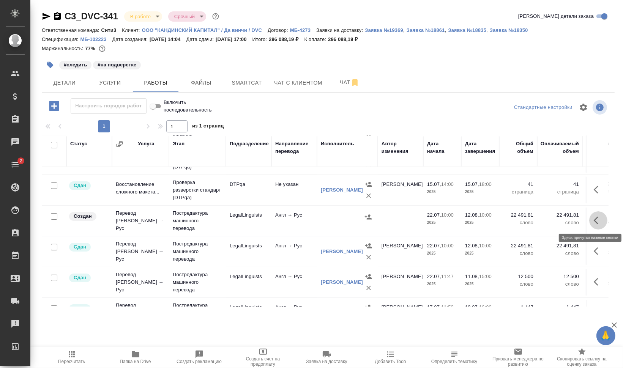
click at [593, 220] on icon "button" at bounding box center [597, 220] width 9 height 9
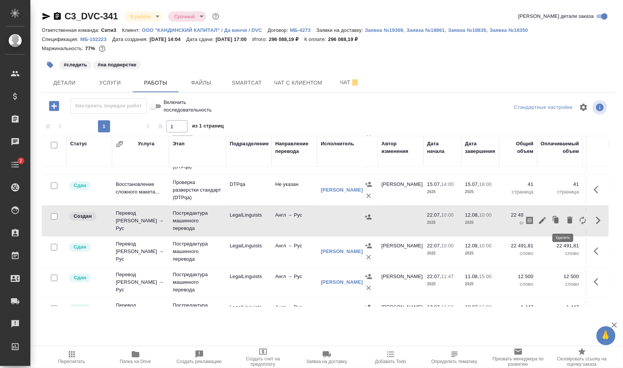
click at [566, 219] on icon "button" at bounding box center [569, 220] width 9 height 9
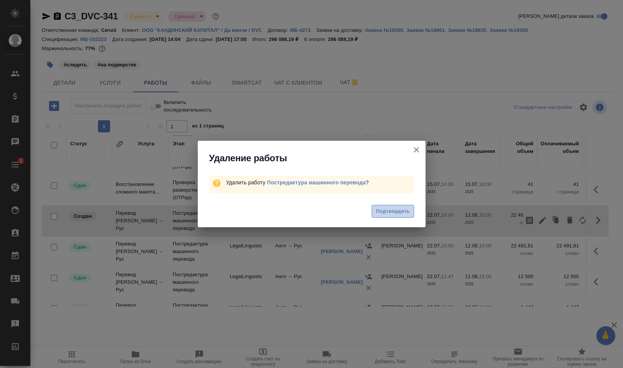
click at [389, 210] on span "Подтвердить" at bounding box center [393, 211] width 34 height 9
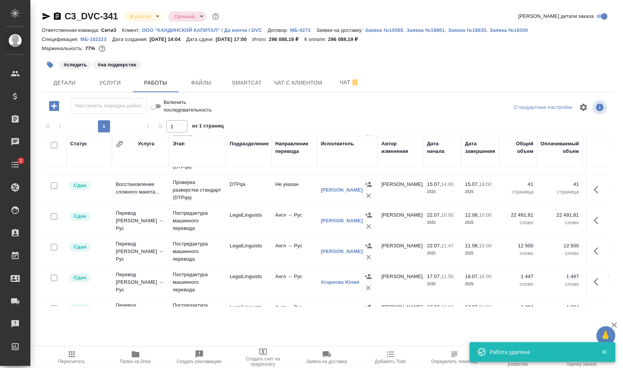
scroll to position [0, 0]
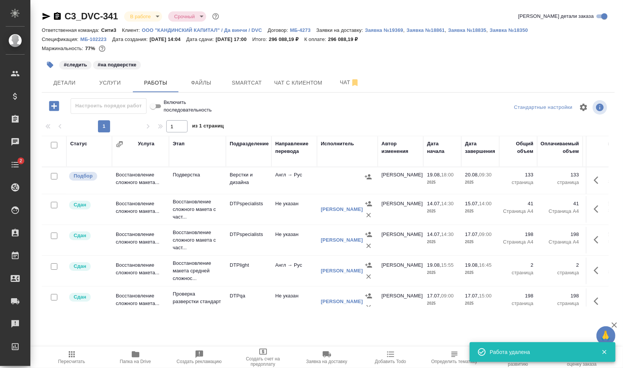
drag, startPoint x: 307, startPoint y: 307, endPoint x: 318, endPoint y: 305, distance: 10.7
click at [318, 305] on div "Статус Услуга Этап Подразделение Направление перевода Исполнитель Автор изменен…" at bounding box center [325, 221] width 566 height 171
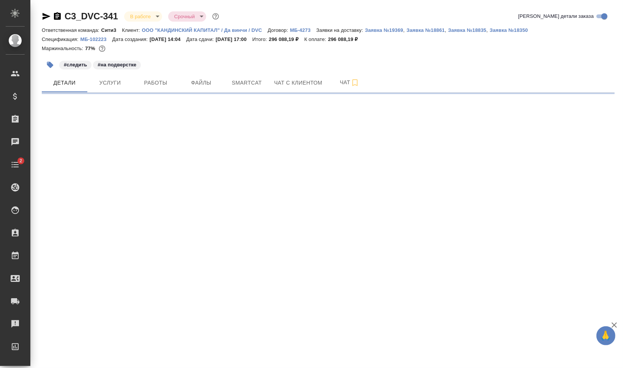
select select "RU"
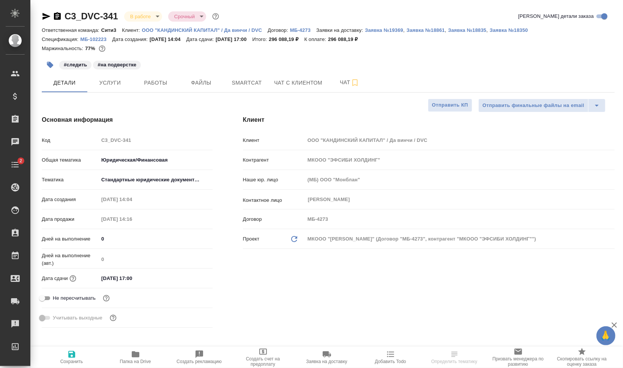
type textarea "x"
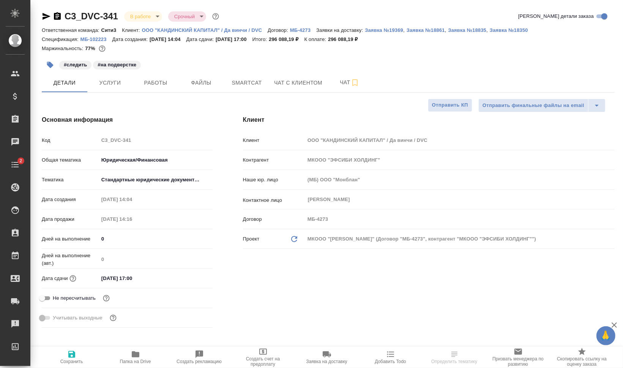
type textarea "x"
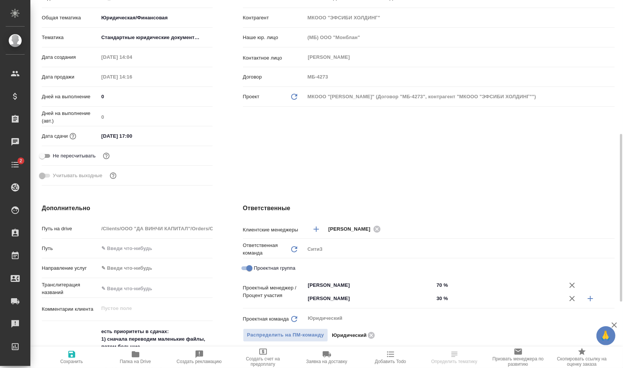
scroll to position [190, 0]
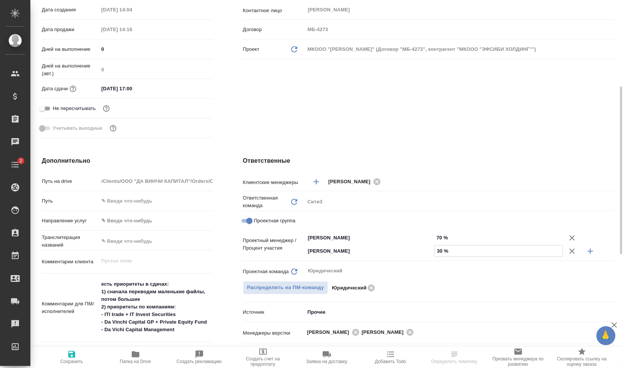
click at [437, 249] on input "30 %" at bounding box center [498, 250] width 128 height 11
type textarea "x"
type input "0 %"
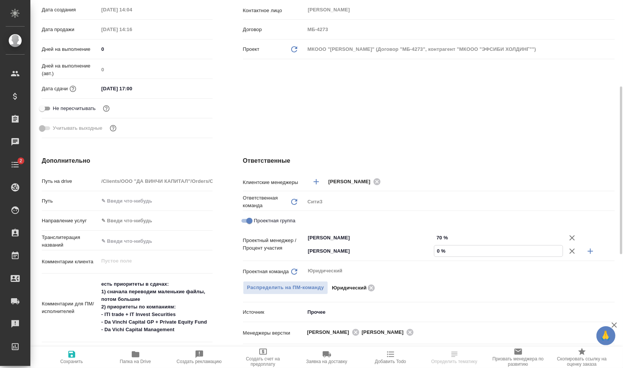
type textarea "x"
type input "40 %"
drag, startPoint x: 440, startPoint y: 234, endPoint x: 472, endPoint y: 244, distance: 33.0
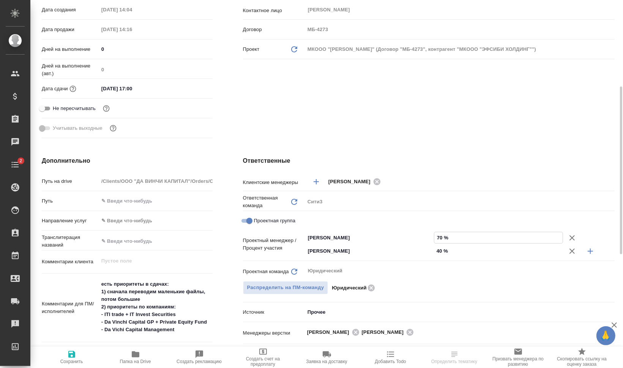
click at [437, 234] on input "70 %" at bounding box center [498, 237] width 128 height 11
type textarea "x"
type input "60 %"
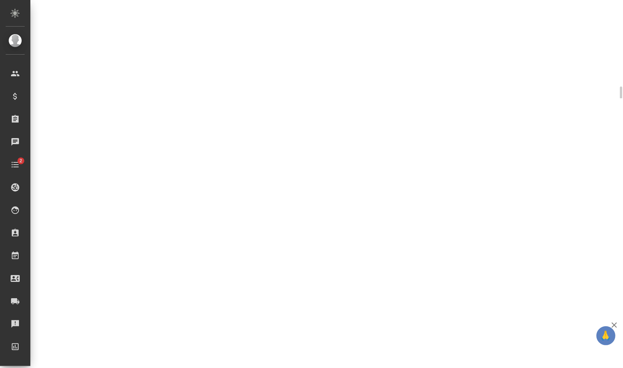
select select "RU"
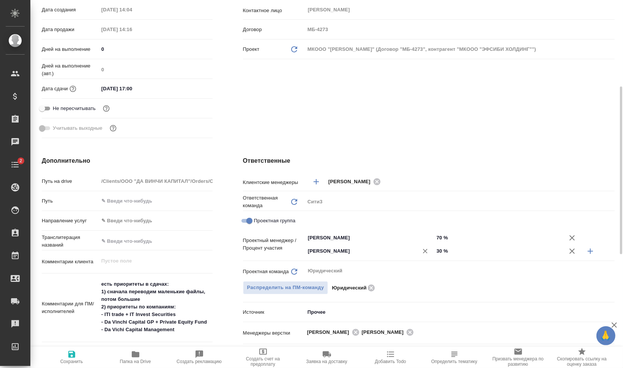
type textarea "x"
click at [439, 236] on input "70 %" at bounding box center [498, 237] width 128 height 11
type textarea "x"
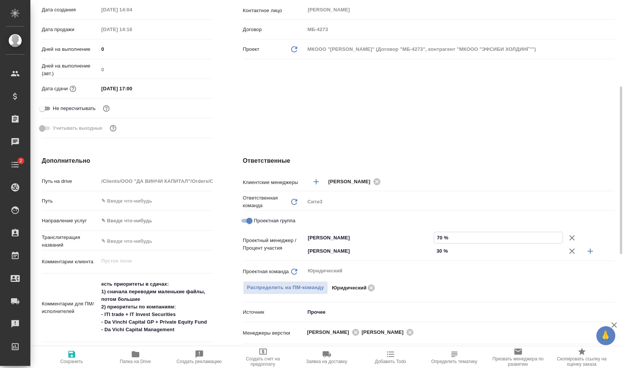
type textarea "x"
type input "40 %"
type textarea "x"
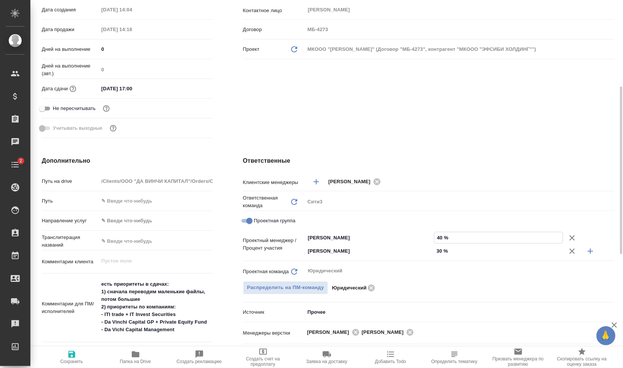
type textarea "x"
type input "0 %"
type textarea "x"
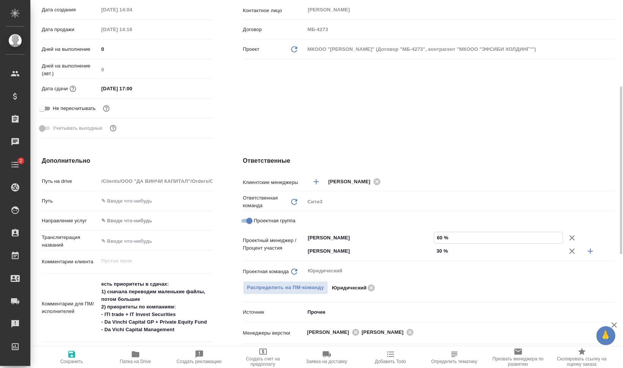
type input "60 %"
click at [440, 249] on input "30 %" at bounding box center [498, 250] width 128 height 11
type textarea "x"
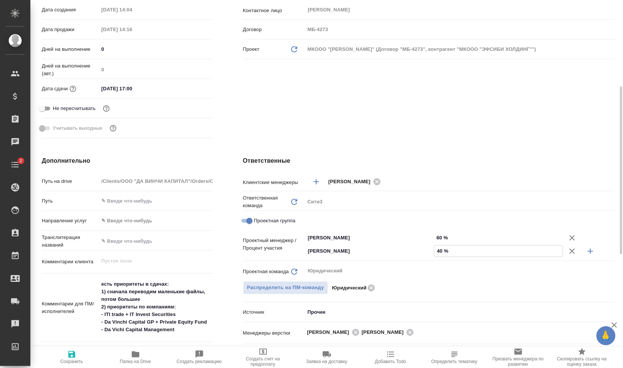
type input "40 %"
click at [75, 357] on icon "button" at bounding box center [71, 354] width 9 height 9
type textarea "x"
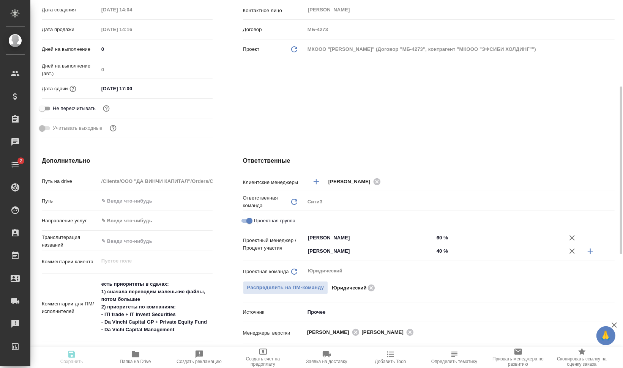
type textarea "x"
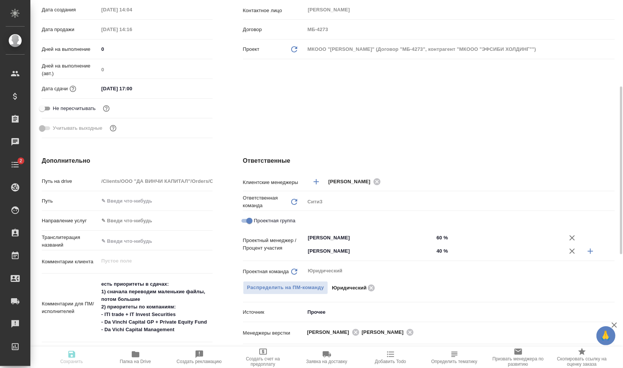
type textarea "x"
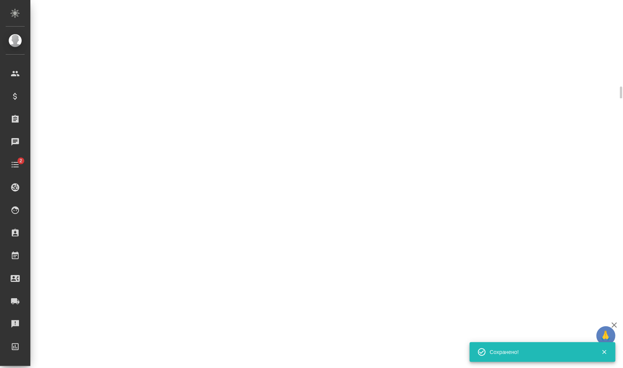
select select "RU"
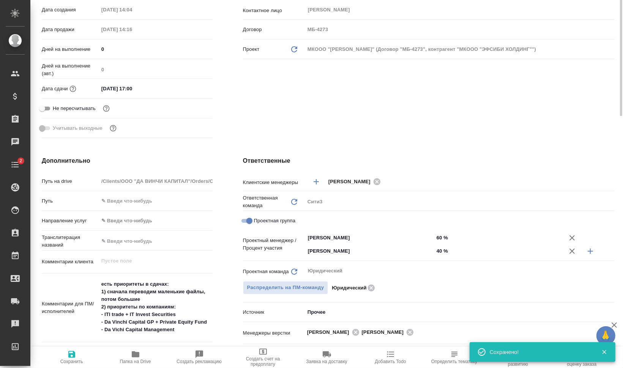
scroll to position [0, 0]
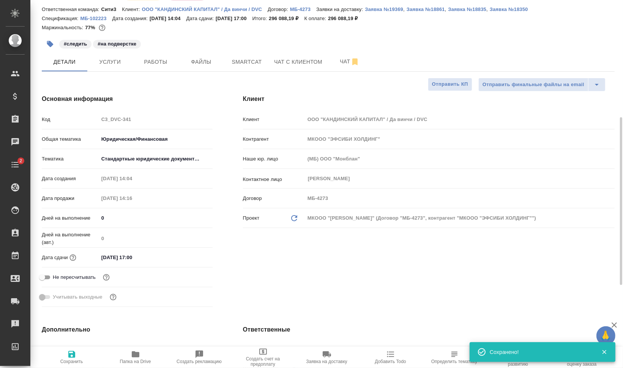
type textarea "x"
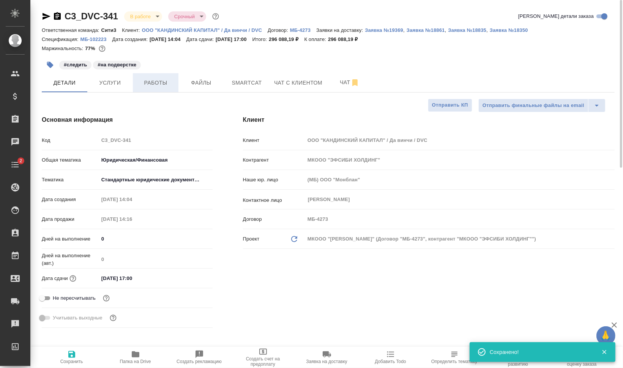
click at [167, 86] on span "Работы" at bounding box center [155, 82] width 36 height 9
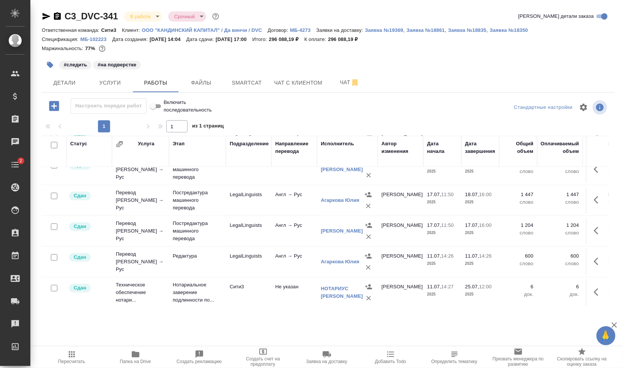
scroll to position [276, 0]
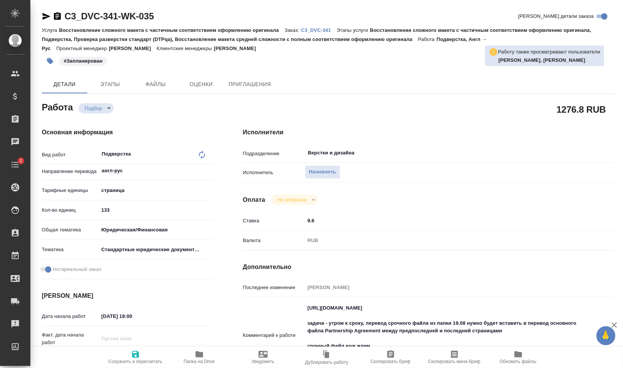
type textarea "x"
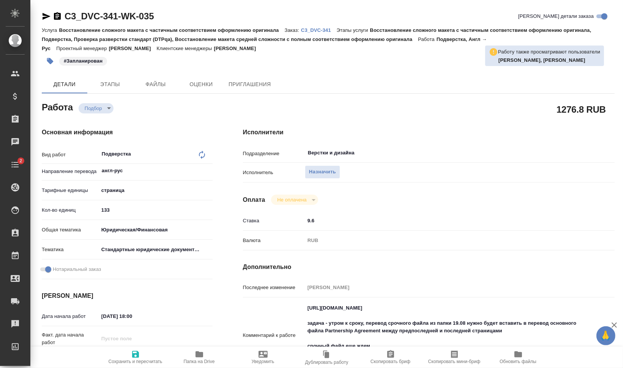
type textarea "x"
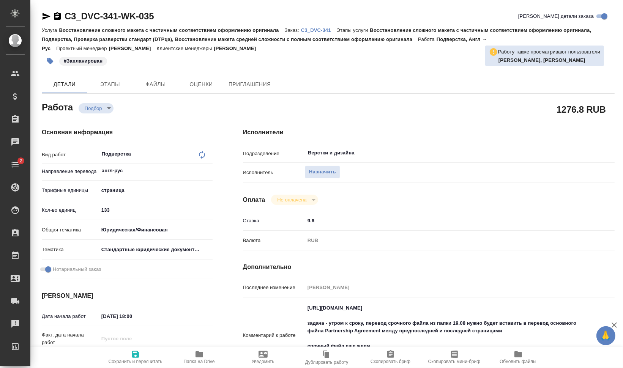
type textarea "x"
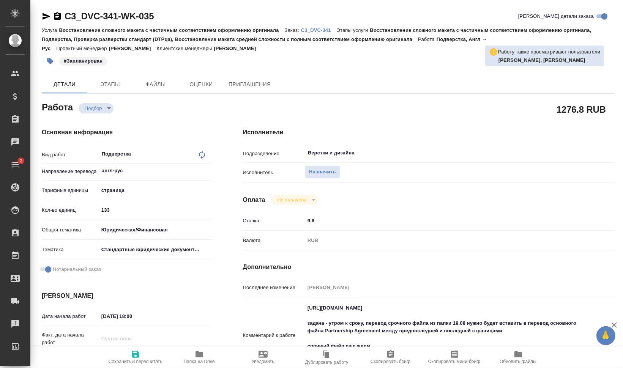
type textarea "x"
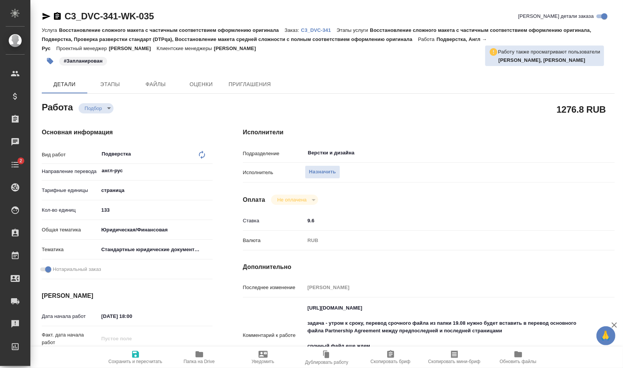
type textarea "x"
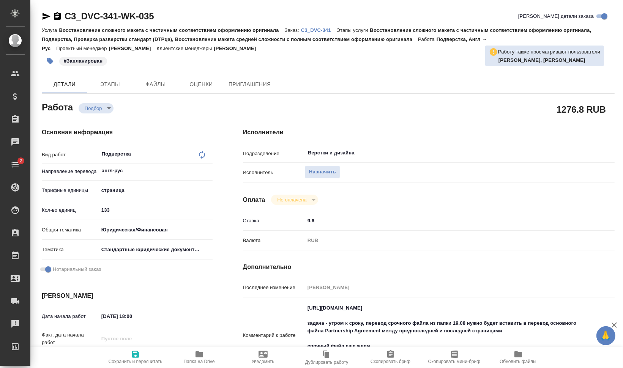
type textarea "x"
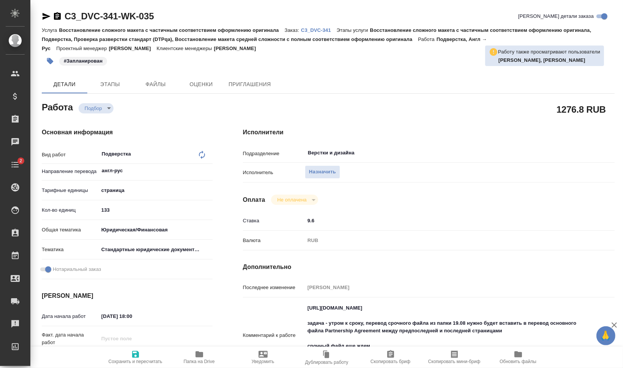
click at [197, 362] on span "Папка на Drive" at bounding box center [199, 361] width 31 height 5
type textarea "x"
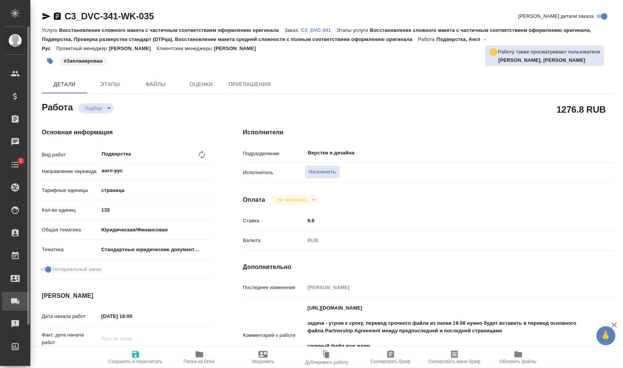
type textarea "x"
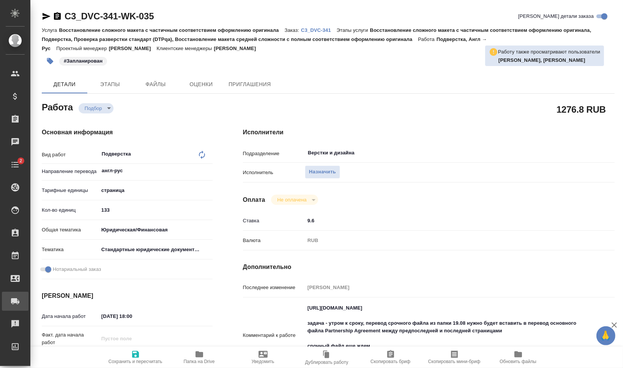
type textarea "x"
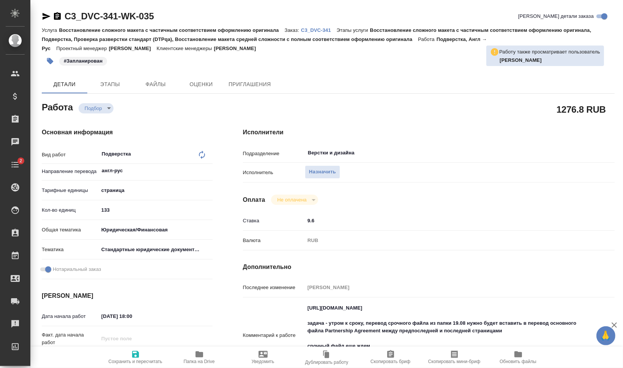
type textarea "x"
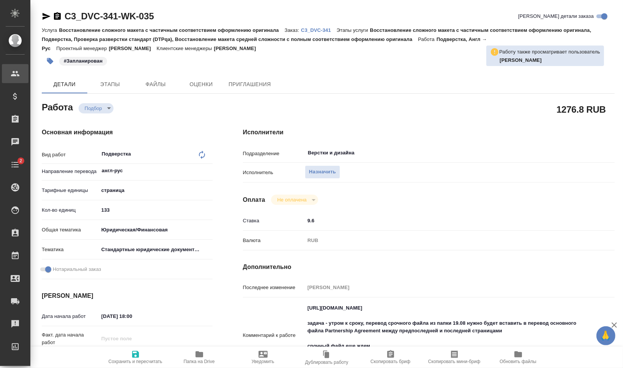
type textarea "x"
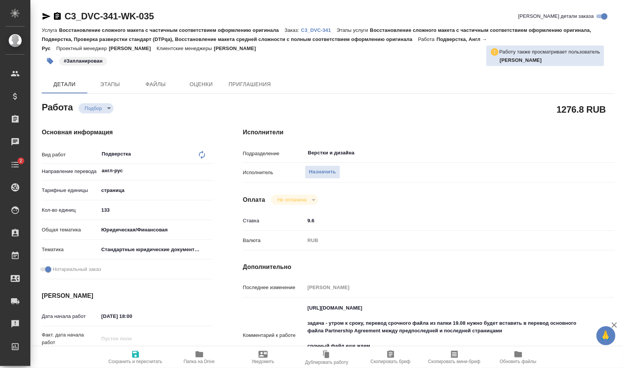
type textarea "x"
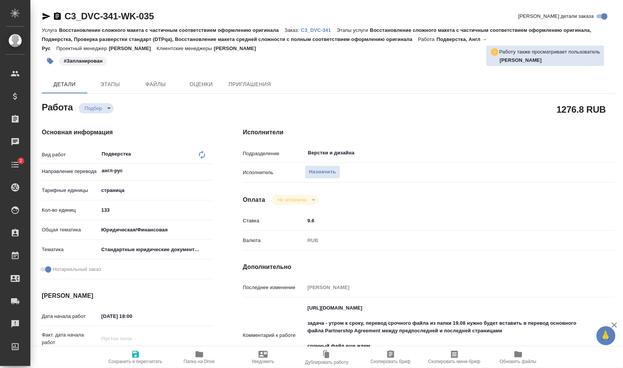
type textarea "x"
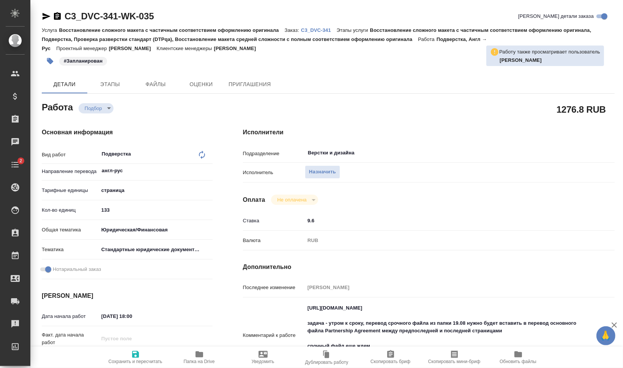
type textarea "x"
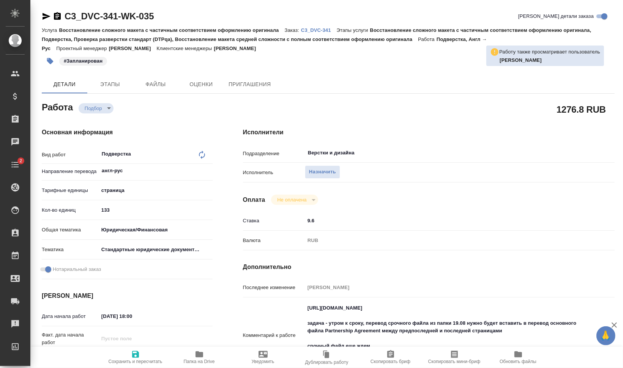
type textarea "x"
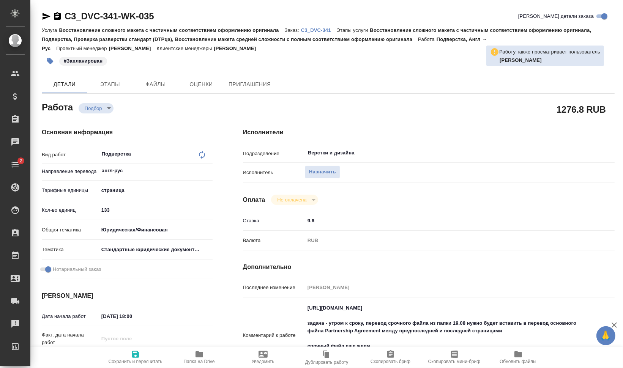
type textarea "x"
click at [201, 359] on icon "button" at bounding box center [199, 354] width 9 height 9
type textarea "x"
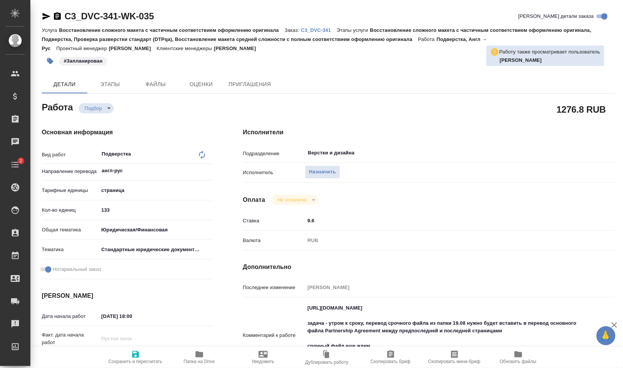
type textarea "x"
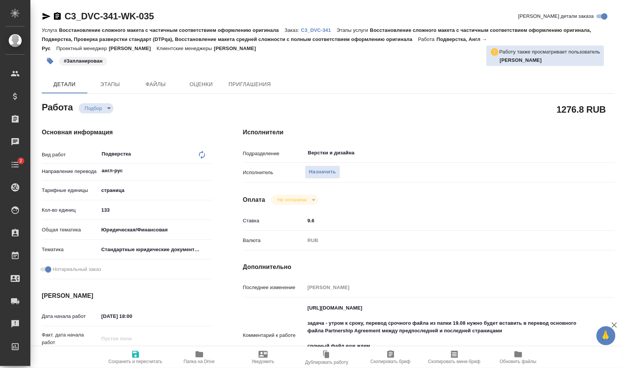
type textarea "x"
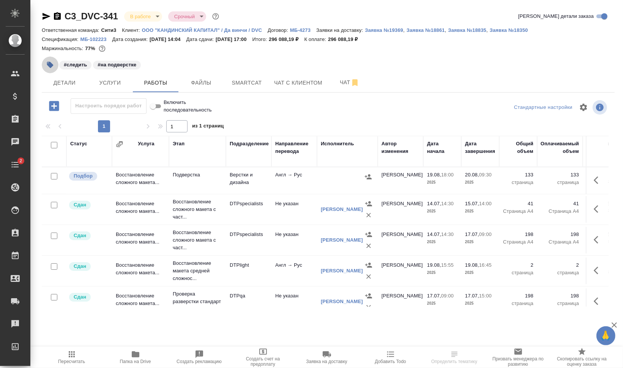
click at [51, 66] on icon "button" at bounding box center [50, 65] width 6 height 6
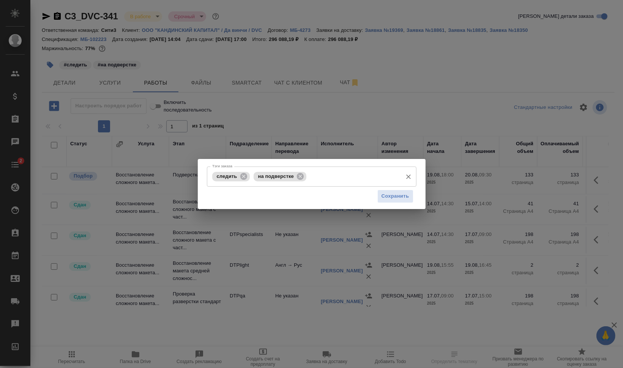
click at [301, 176] on icon at bounding box center [300, 176] width 8 height 8
click at [406, 197] on span "Сохранить" at bounding box center [395, 196] width 28 height 9
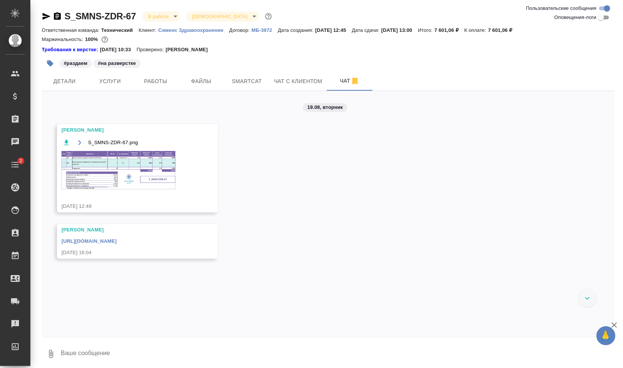
click at [116, 244] on link "[URL][DOMAIN_NAME]" at bounding box center [88, 241] width 55 height 6
click at [145, 79] on span "Работы" at bounding box center [155, 81] width 36 height 9
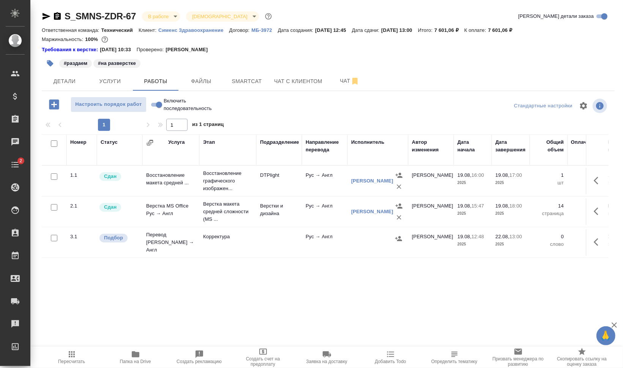
click at [53, 105] on icon "button" at bounding box center [54, 104] width 10 height 10
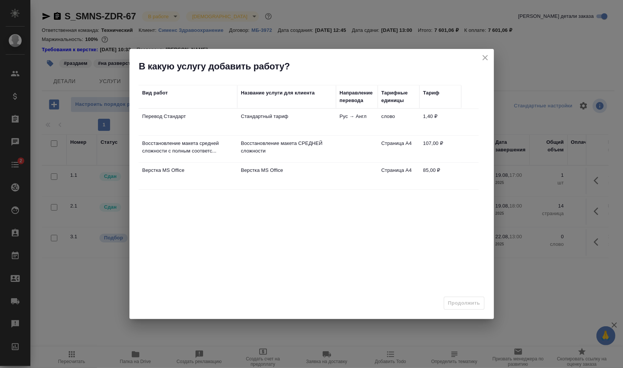
click at [339, 135] on td at bounding box center [357, 122] width 42 height 27
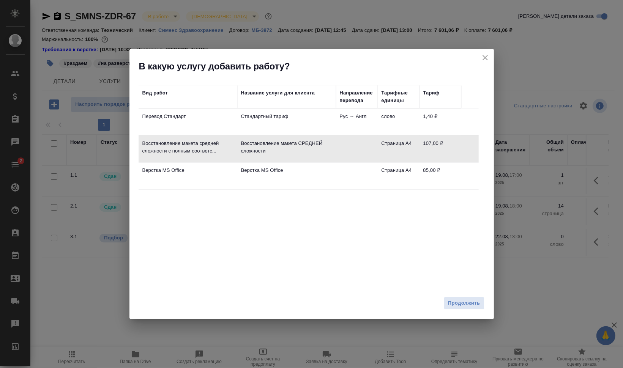
click at [335, 116] on td "Стандартный тариф" at bounding box center [286, 122] width 99 height 27
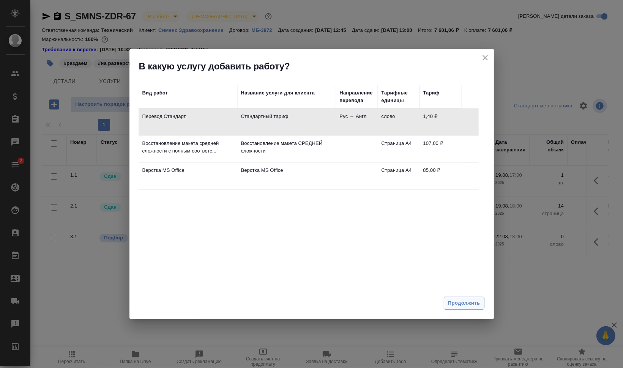
click at [481, 302] on button "Продолжить" at bounding box center [464, 303] width 40 height 13
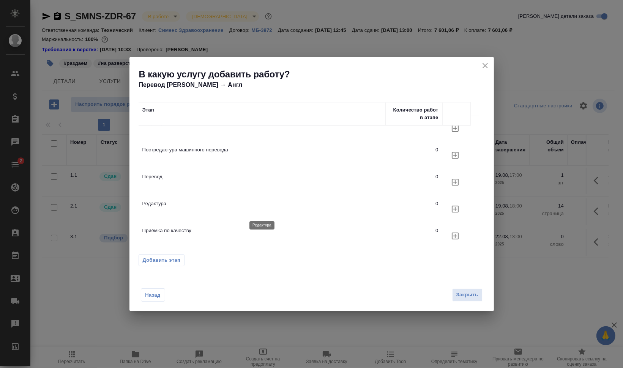
scroll to position [11, 0]
click at [459, 137] on button "button" at bounding box center [455, 127] width 18 height 18
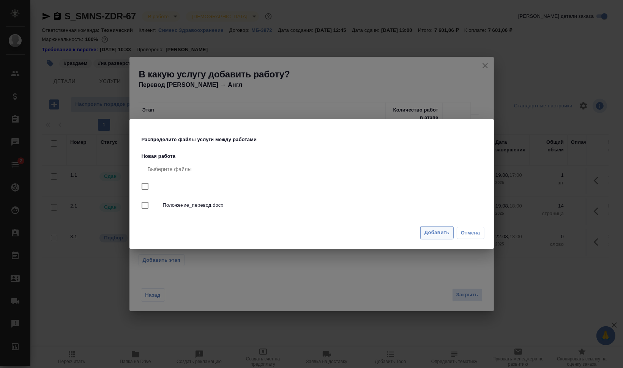
click at [441, 236] on span "Добавить" at bounding box center [436, 232] width 25 height 9
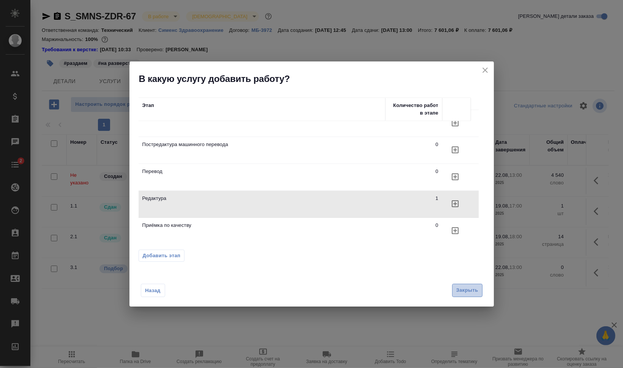
click at [472, 291] on span "Закрыть" at bounding box center [467, 290] width 22 height 9
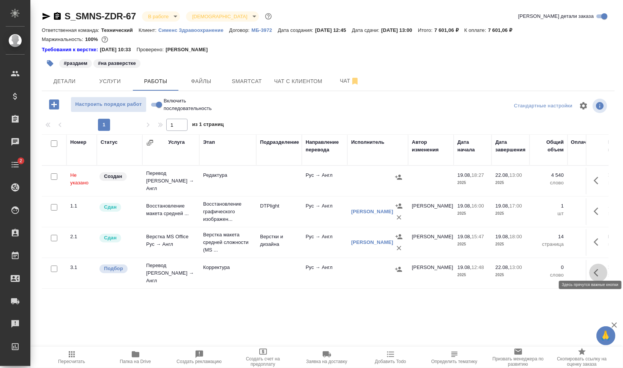
click at [594, 268] on icon "button" at bounding box center [597, 272] width 9 height 9
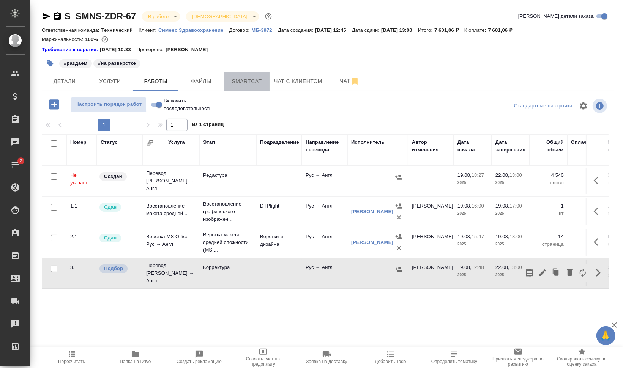
click at [247, 85] on span "Smartcat" at bounding box center [246, 81] width 36 height 9
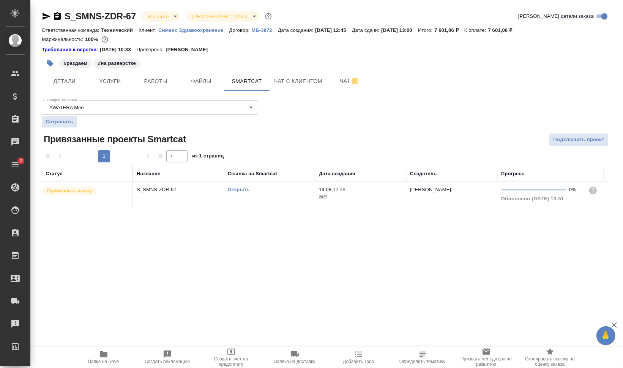
click at [239, 188] on link "Открыть" at bounding box center [239, 190] width 22 height 6
click at [101, 356] on icon "button" at bounding box center [104, 354] width 8 height 6
click at [157, 83] on span "Работы" at bounding box center [155, 81] width 36 height 9
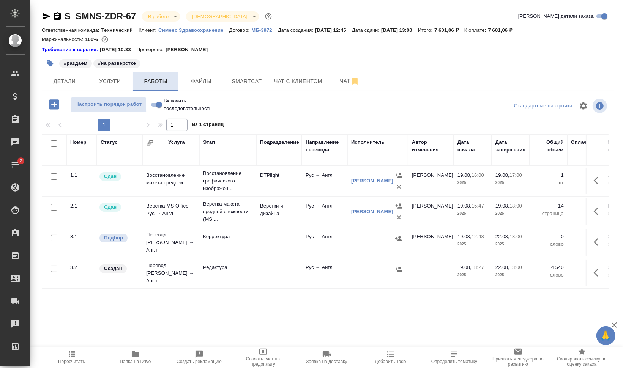
click at [160, 81] on span "Работы" at bounding box center [155, 81] width 36 height 9
click at [604, 244] on button "button" at bounding box center [598, 242] width 18 height 18
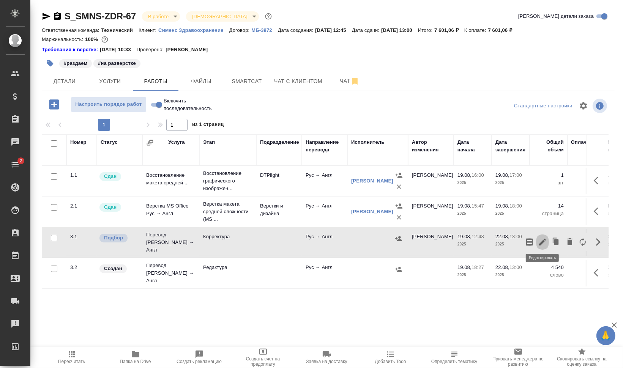
click at [543, 239] on icon "button" at bounding box center [542, 242] width 7 height 7
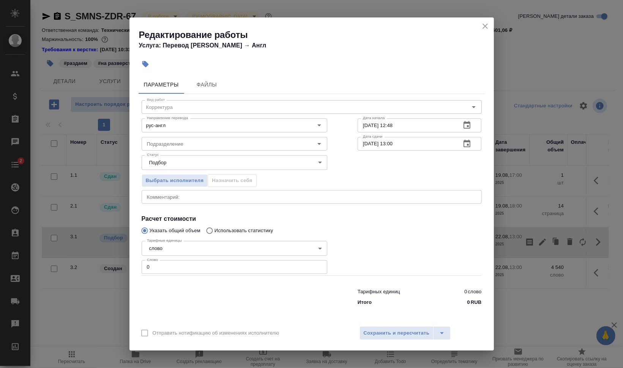
click at [137, 264] on div "Параметры Файлы Вид работ Корректура Вид работ Направление перевода рус-англ На…" at bounding box center [311, 196] width 364 height 249
type input "4500"
click at [195, 144] on input "Подразделение" at bounding box center [222, 143] width 156 height 9
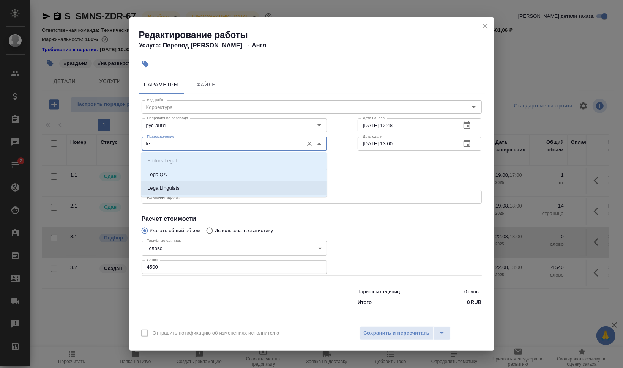
click at [187, 192] on li "LegalLinguists" at bounding box center [234, 188] width 186 height 14
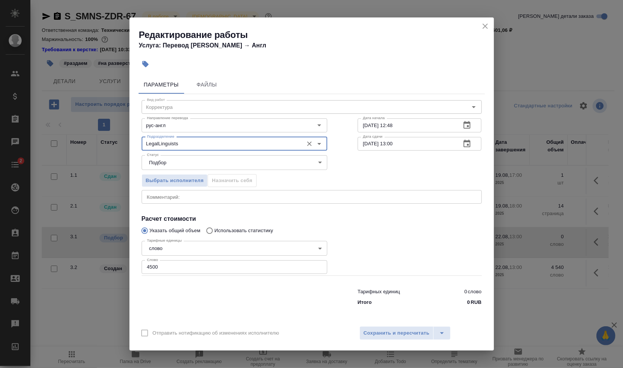
type input "LegalLinguists"
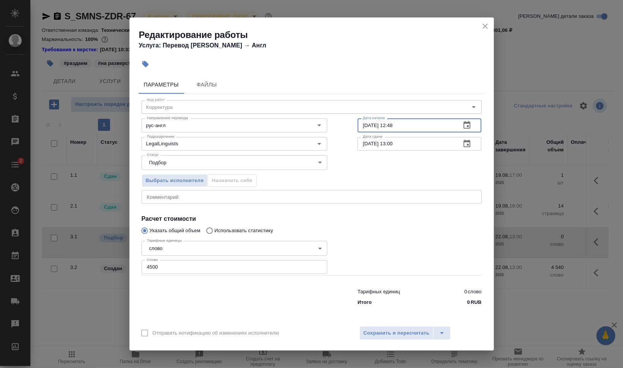
drag, startPoint x: 404, startPoint y: 124, endPoint x: 434, endPoint y: 127, distance: 29.8
click at [433, 127] on input "[DATE] 12:48" at bounding box center [406, 125] width 98 height 14
type input "[DATE] 18:36"
click at [367, 142] on input "[DATE] 13:00" at bounding box center [406, 144] width 98 height 14
click at [394, 143] on input "[DATE] 13:00" at bounding box center [406, 144] width 98 height 14
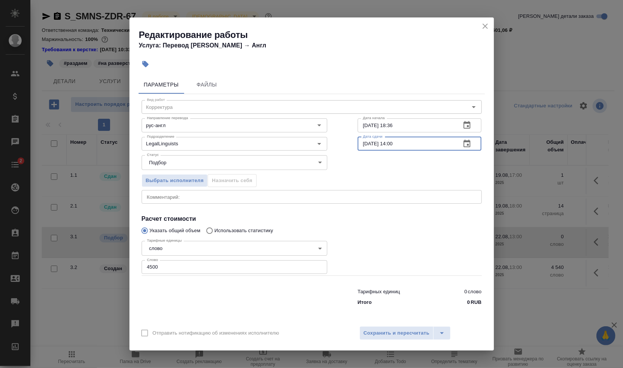
type input "[DATE] 14:00"
click at [422, 178] on div "Выбрать исполнителя Назначить себя" at bounding box center [311, 179] width 370 height 46
click at [421, 332] on span "Сохранить и пересчитать" at bounding box center [396, 333] width 66 height 9
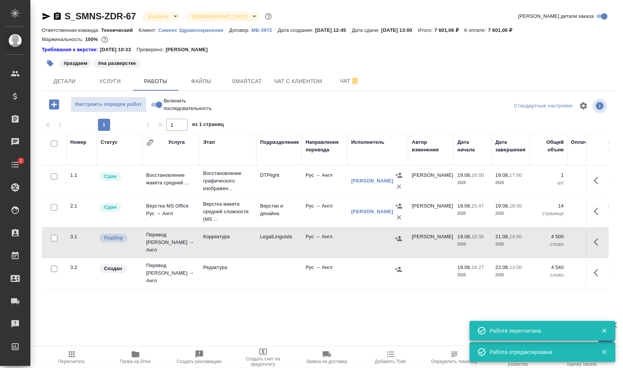
click at [110, 79] on span "Услуги" at bounding box center [110, 81] width 36 height 9
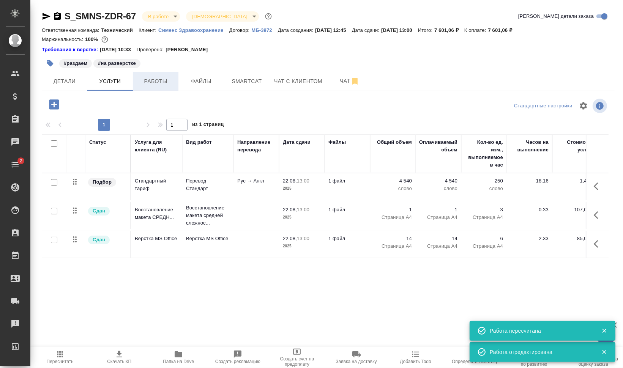
click at [155, 79] on span "Работы" at bounding box center [155, 81] width 36 height 9
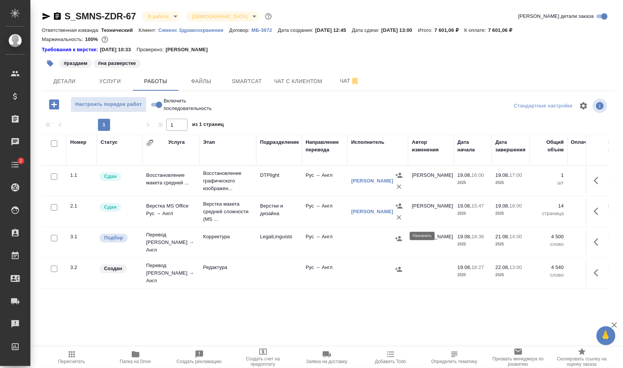
click at [397, 236] on icon "button" at bounding box center [399, 239] width 8 height 8
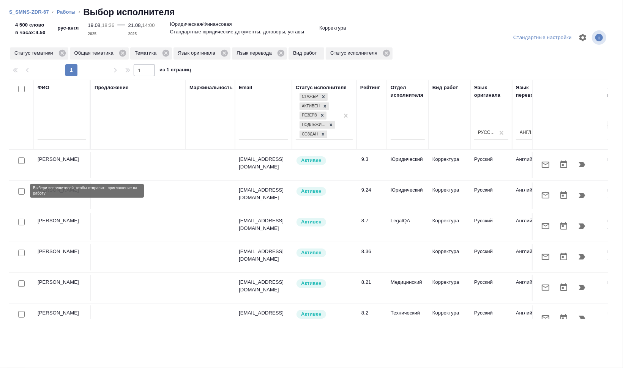
click at [21, 189] on input "checkbox" at bounding box center [21, 191] width 6 height 6
checkbox input "true"
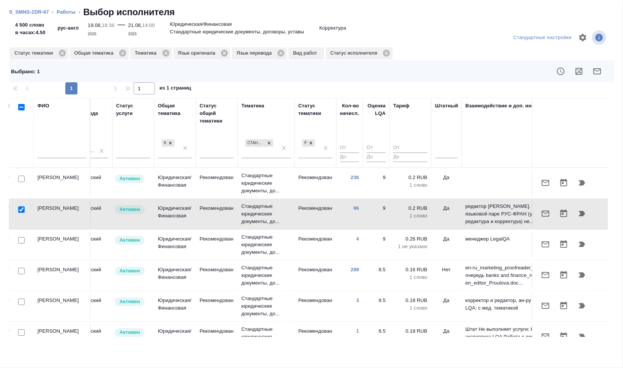
scroll to position [0, 442]
click at [267, 140] on icon at bounding box center [268, 142] width 5 height 5
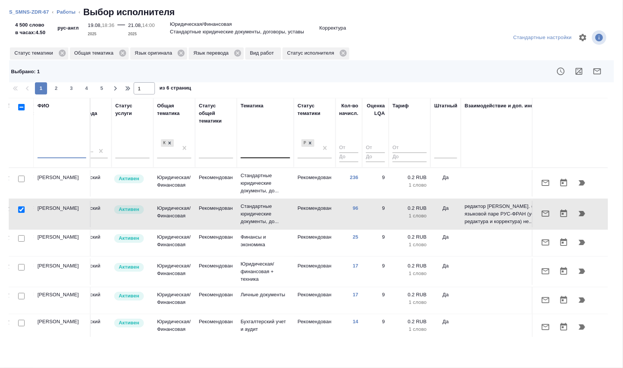
click at [44, 152] on input "text" at bounding box center [62, 153] width 49 height 9
type input "k"
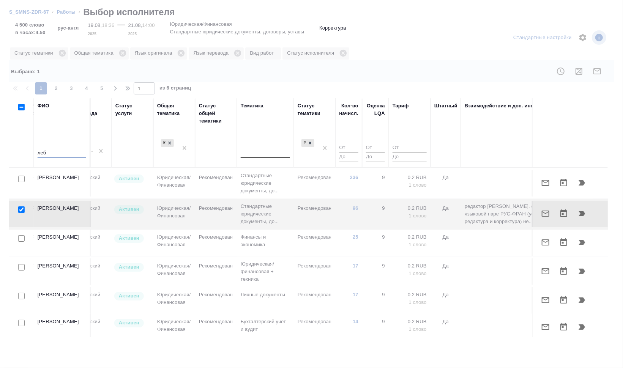
type input "лебе"
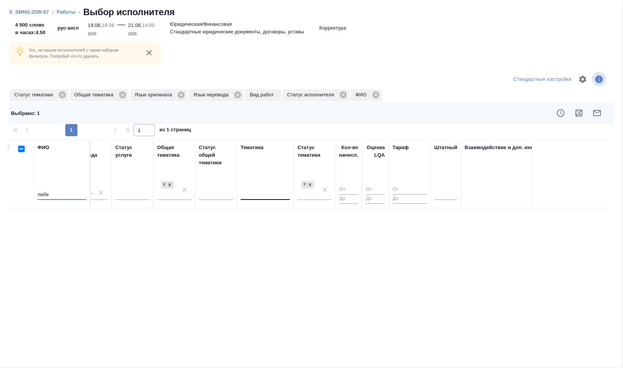
drag, startPoint x: 49, startPoint y: 194, endPoint x: 20, endPoint y: 195, distance: 28.9
click at [12, 192] on tr "ФИО лебе Предложение Маржинальность Email Статус исполнителя Стажер Активен Рез…" at bounding box center [118, 175] width 1102 height 70
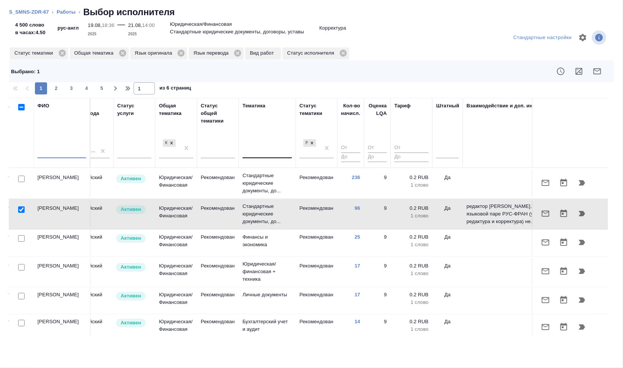
drag, startPoint x: 311, startPoint y: 144, endPoint x: 177, endPoint y: 216, distance: 152.6
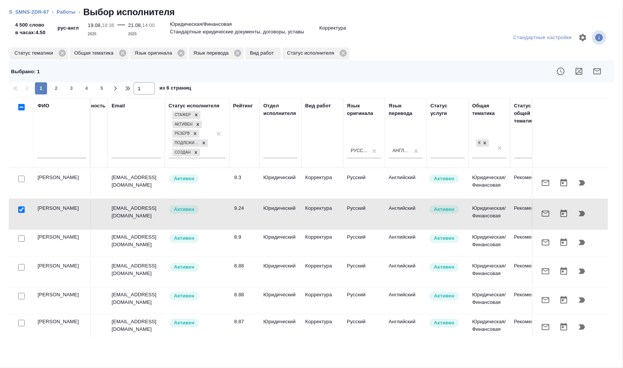
scroll to position [0, 127]
click at [585, 72] on button "button" at bounding box center [579, 71] width 18 height 18
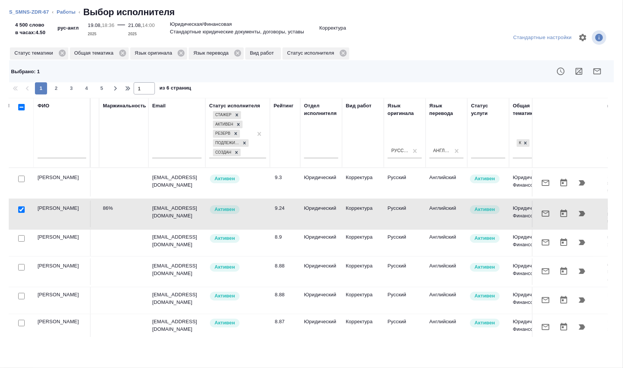
scroll to position [0, 88]
click at [68, 13] on link "Работы" at bounding box center [66, 12] width 19 height 6
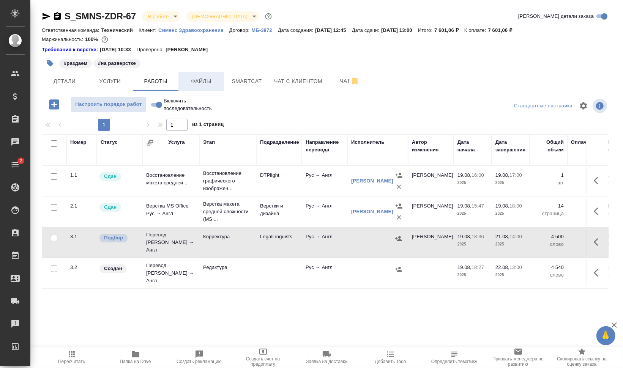
click at [201, 85] on span "Файлы" at bounding box center [201, 81] width 36 height 9
click at [162, 82] on span "Работы" at bounding box center [155, 81] width 36 height 9
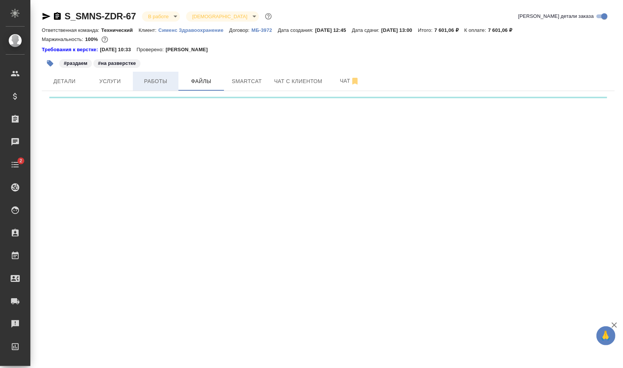
click at [147, 83] on span "Работы" at bounding box center [155, 81] width 36 height 9
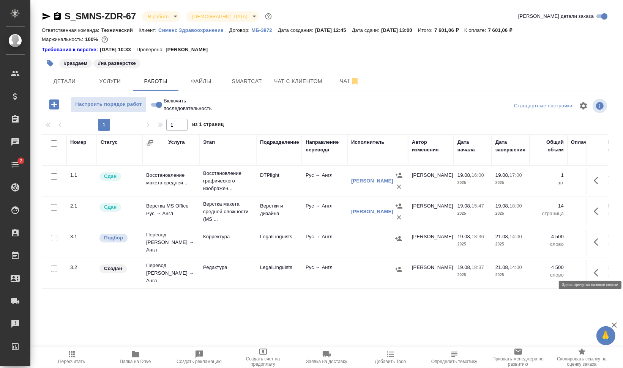
click at [599, 268] on icon "button" at bounding box center [597, 272] width 9 height 9
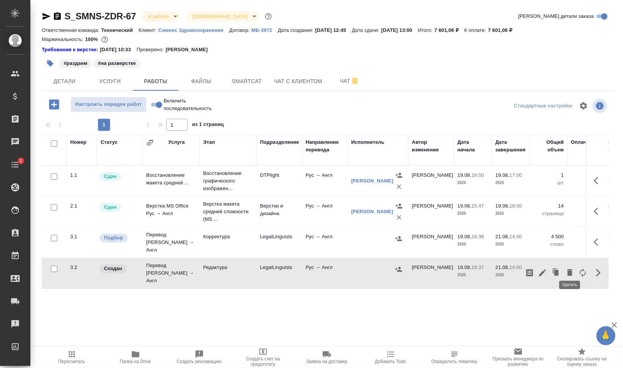
click at [567, 268] on icon "button" at bounding box center [569, 272] width 9 height 9
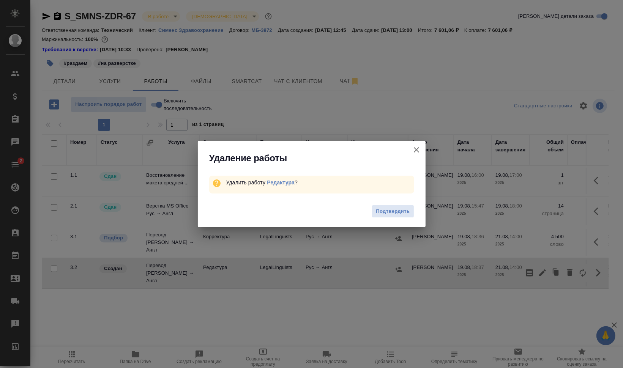
click at [398, 210] on span "Подтвердить" at bounding box center [393, 211] width 34 height 9
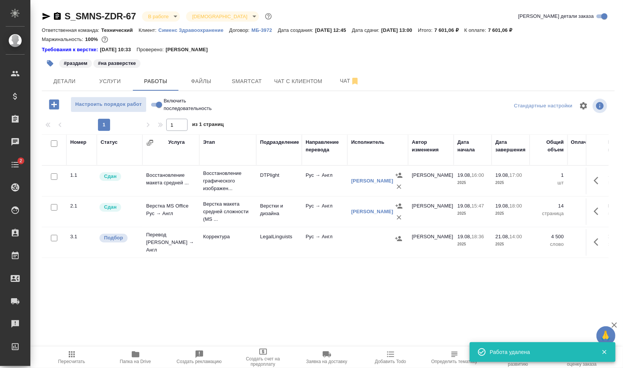
click at [53, 62] on icon "button" at bounding box center [50, 64] width 8 height 8
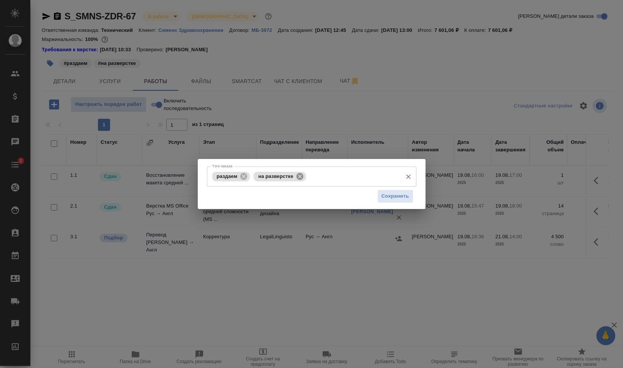
click at [296, 175] on icon at bounding box center [300, 176] width 8 height 8
click at [392, 196] on span "Сохранить" at bounding box center [395, 196] width 28 height 9
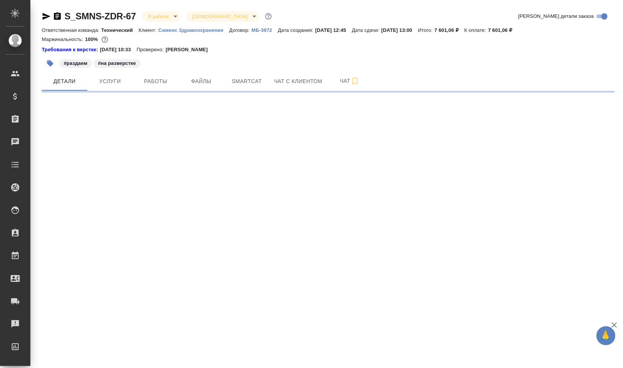
select select "RU"
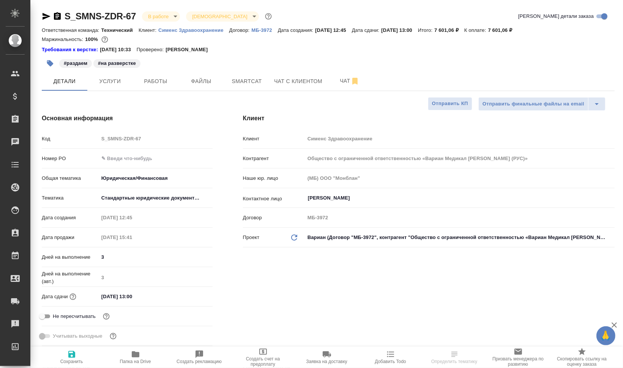
type textarea "x"
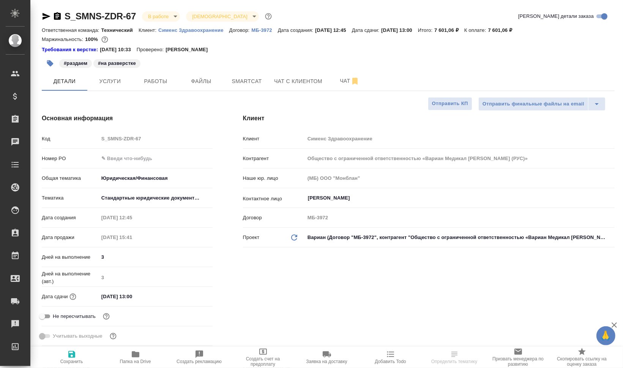
type textarea "x"
click at [154, 77] on span "Работы" at bounding box center [155, 81] width 36 height 9
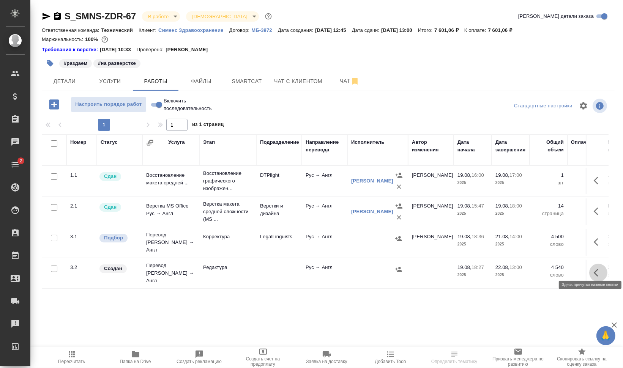
click at [601, 268] on icon "button" at bounding box center [597, 272] width 9 height 9
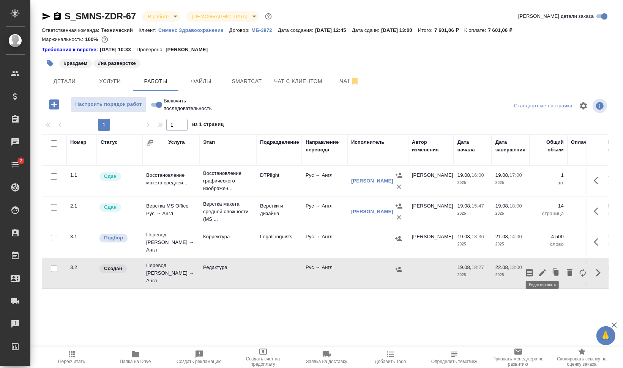
click at [543, 269] on icon "button" at bounding box center [542, 272] width 7 height 7
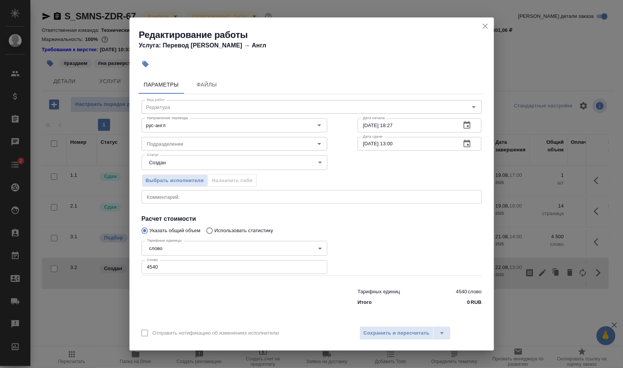
click at [173, 264] on input "4540" at bounding box center [235, 267] width 186 height 14
type input "4500"
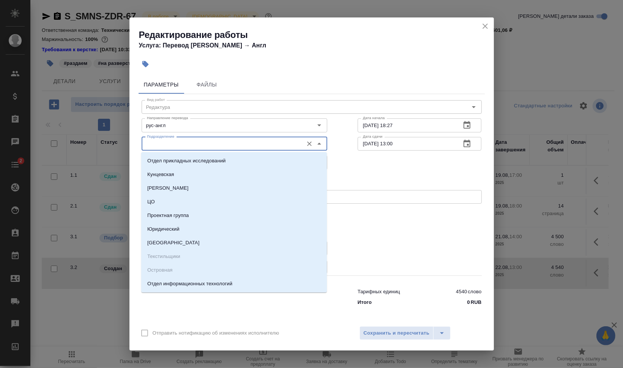
click at [210, 140] on input "Подразделение" at bounding box center [222, 143] width 156 height 9
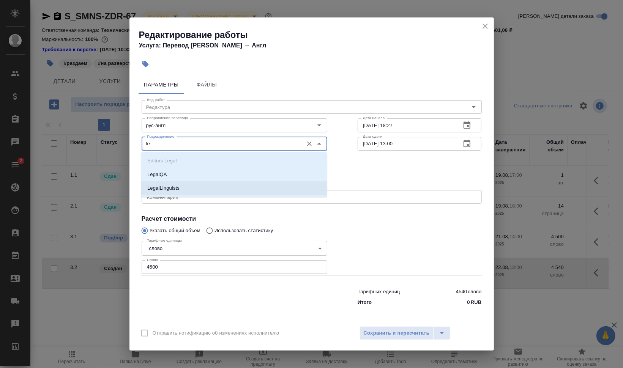
click at [212, 188] on li "LegalLinguists" at bounding box center [234, 188] width 186 height 14
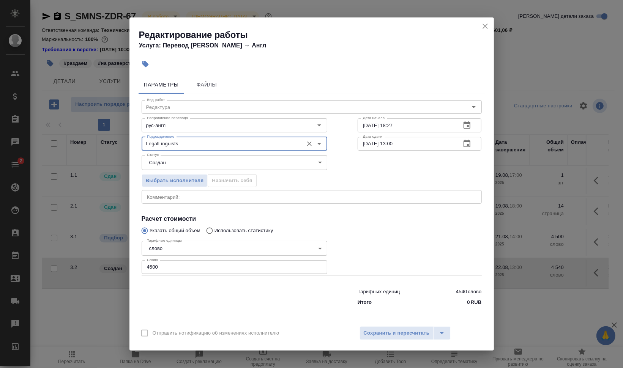
type input "LegalLinguists"
click at [364, 177] on div "Выбрать исполнителя Назначить себя" at bounding box center [311, 179] width 370 height 46
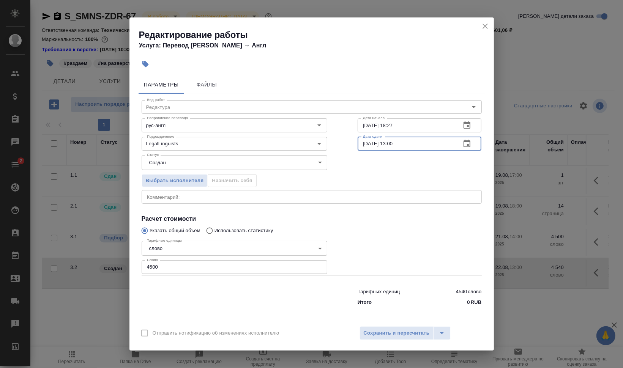
click at [368, 142] on input "[DATE] 13:00" at bounding box center [406, 144] width 98 height 14
drag, startPoint x: 389, startPoint y: 141, endPoint x: 410, endPoint y: 142, distance: 20.9
click at [410, 142] on input "[DATE] 13:00" at bounding box center [406, 144] width 98 height 14
type input "[DATE] 14:00"
drag, startPoint x: 386, startPoint y: 120, endPoint x: 413, endPoint y: 123, distance: 26.7
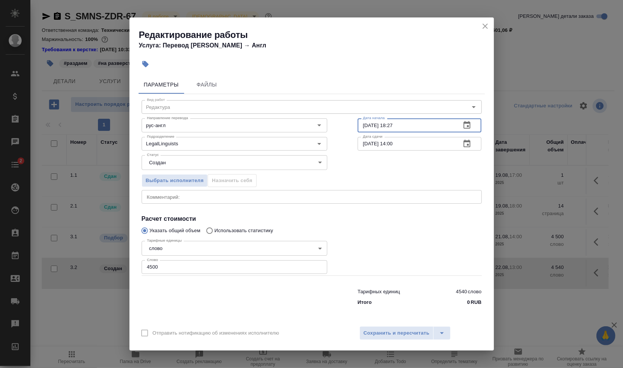
click at [413, 123] on input "[DATE] 18:27" at bounding box center [406, 125] width 98 height 14
type input "[DATE] 18:37"
click at [375, 328] on button "Сохранить и пересчитать" at bounding box center [396, 333] width 74 height 14
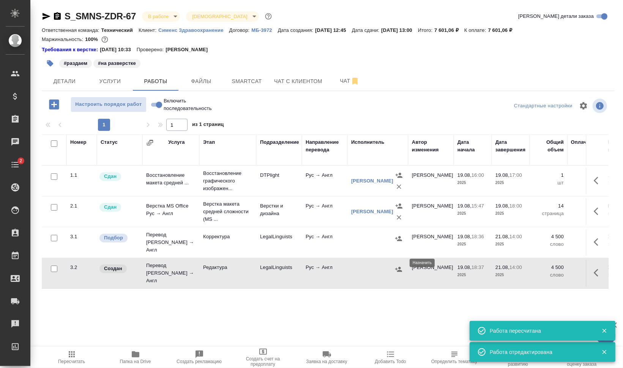
click at [402, 266] on icon "button" at bounding box center [399, 270] width 8 height 8
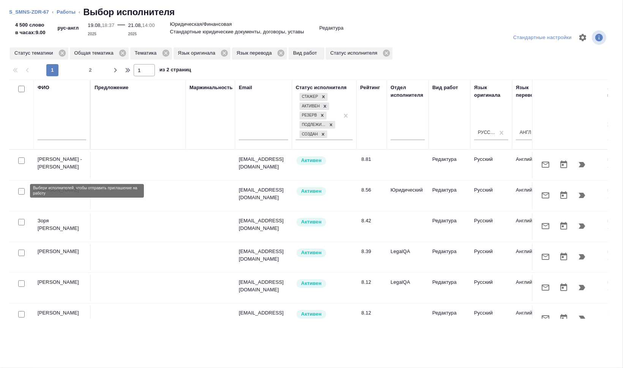
click at [20, 191] on input "checkbox" at bounding box center [21, 191] width 6 height 6
checkbox input "true"
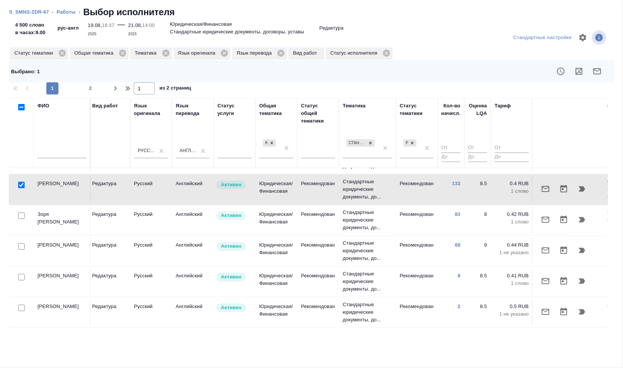
scroll to position [0, 340]
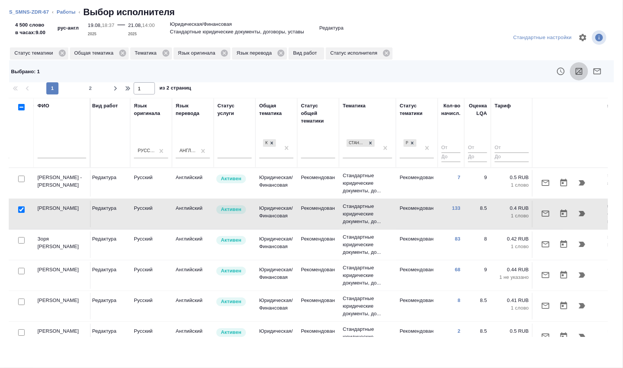
click at [576, 71] on icon "button" at bounding box center [578, 71] width 7 height 7
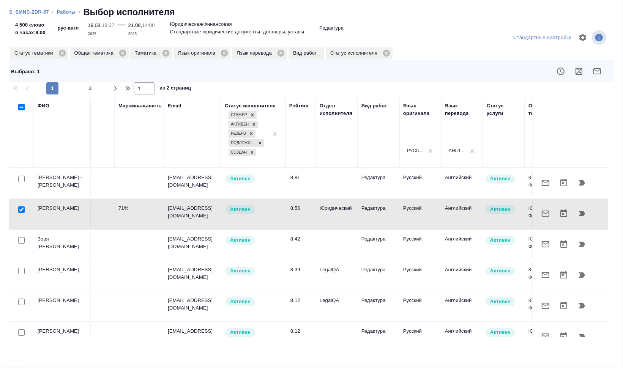
scroll to position [0, 59]
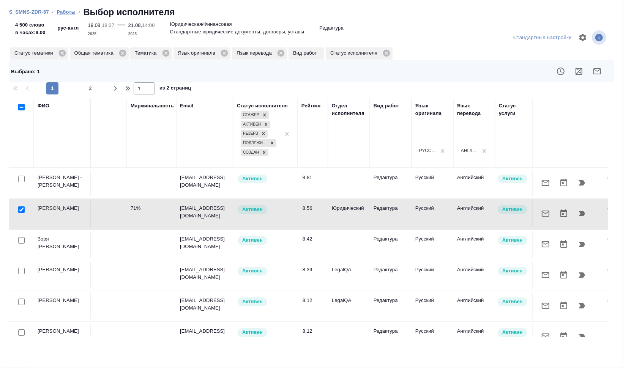
click at [65, 9] on link "Работы" at bounding box center [66, 12] width 19 height 6
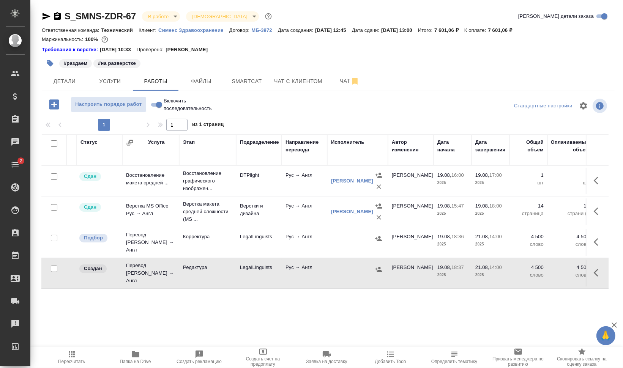
scroll to position [0, 27]
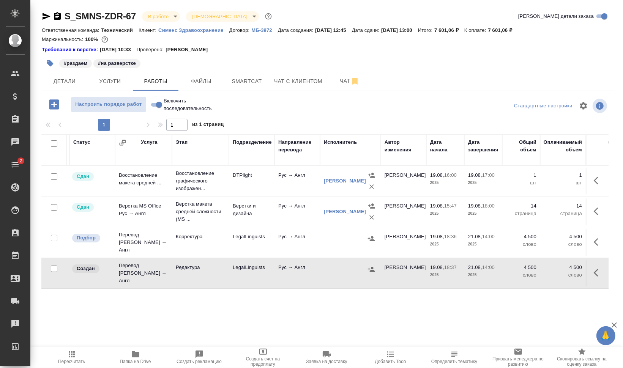
click at [595, 243] on icon "button" at bounding box center [597, 242] width 9 height 9
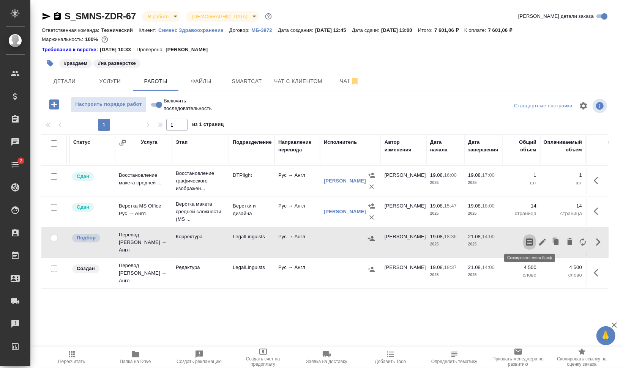
click at [529, 239] on icon "button" at bounding box center [529, 242] width 9 height 9
click at [544, 239] on icon "button" at bounding box center [542, 242] width 7 height 7
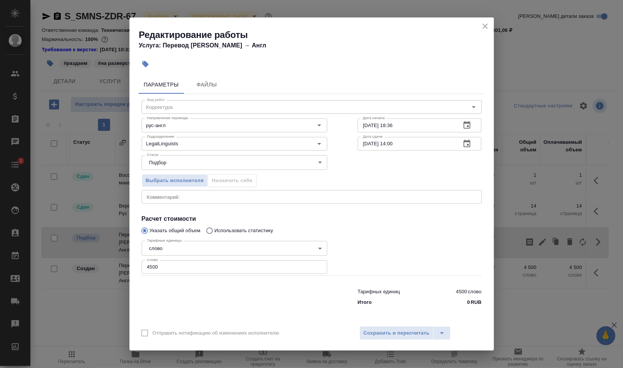
click at [216, 199] on textarea at bounding box center [311, 197] width 329 height 6
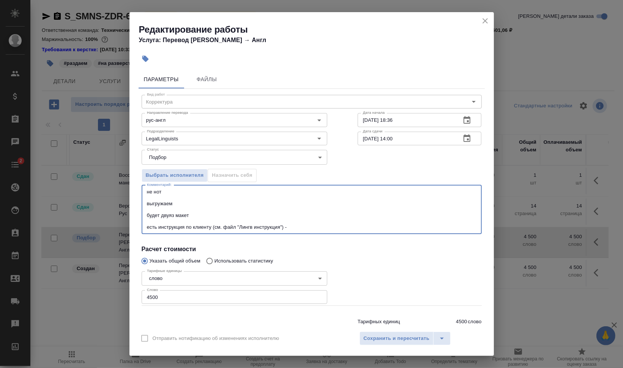
paste textarea "[URL][DOMAIN_NAME]"
click at [277, 223] on textarea "не нот выгружаем будет двуяз макет есть инструкция по клиенту (см. файл "Лингв …" at bounding box center [311, 209] width 329 height 41
click at [280, 222] on textarea "не нот выгружаем будет двуяз макет есть инструкция по клиенту (см. файл "Лингв …" at bounding box center [311, 209] width 329 height 41
click at [277, 228] on textarea "не нот выгружаем будет двуяз макет есть инструкция по клиенту (см. файл "Лингв …" at bounding box center [311, 209] width 329 height 41
type textarea "не нот выгружаем будет двуяз макет есть инструкция по клиенту (см. файл "Лингв …"
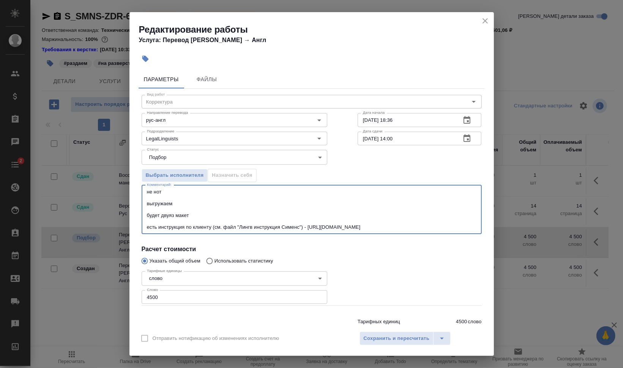
click at [350, 256] on div at bounding box center [419, 287] width 154 height 68
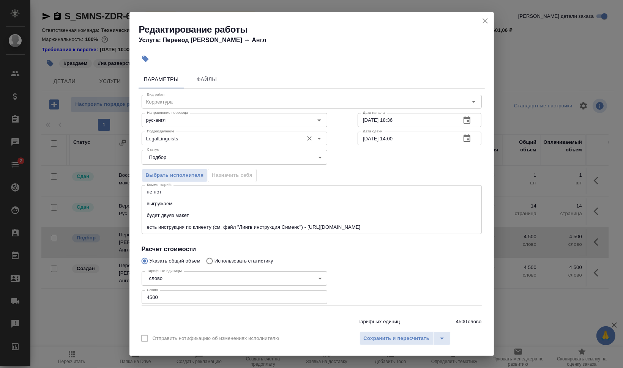
click at [185, 132] on div "LegalLinguists Подразделение" at bounding box center [235, 139] width 186 height 14
click at [362, 154] on div "Выбрать исполнителя Назначить себя" at bounding box center [311, 174] width 370 height 46
click at [384, 160] on div "Выбрать исполнителя Назначить себя" at bounding box center [311, 174] width 370 height 46
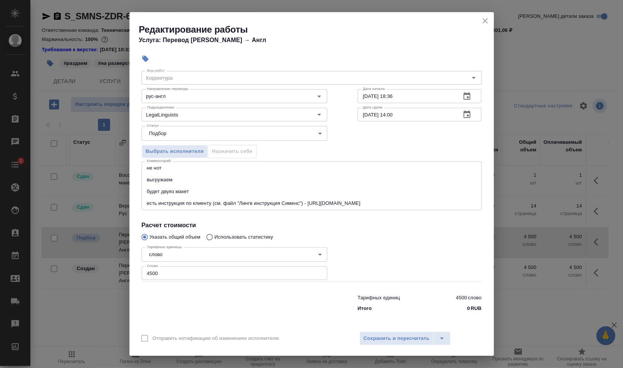
scroll to position [24, 0]
click at [394, 334] on button "Сохранить и пересчитать" at bounding box center [396, 339] width 74 height 14
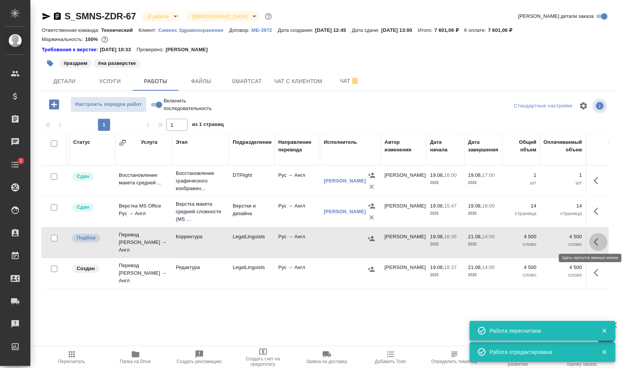
click at [599, 238] on icon "button" at bounding box center [597, 242] width 9 height 9
click at [528, 238] on icon "button" at bounding box center [529, 242] width 7 height 8
click at [215, 78] on span "Файлы" at bounding box center [201, 81] width 36 height 9
click at [53, 68] on button "button" at bounding box center [50, 63] width 17 height 17
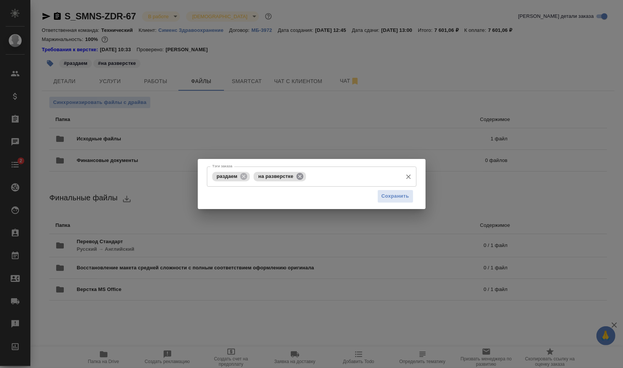
click at [300, 176] on icon at bounding box center [299, 176] width 7 height 7
click at [390, 197] on span "Сохранить" at bounding box center [395, 196] width 28 height 9
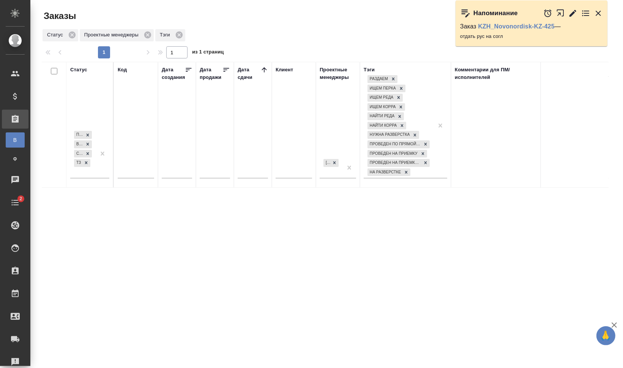
click at [167, 79] on div "Дата создания" at bounding box center [173, 73] width 23 height 15
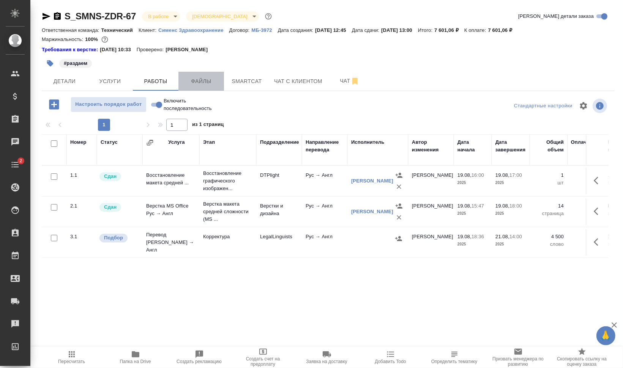
click at [202, 83] on span "Файлы" at bounding box center [201, 81] width 36 height 9
click at [172, 87] on button "Работы" at bounding box center [156, 81] width 46 height 19
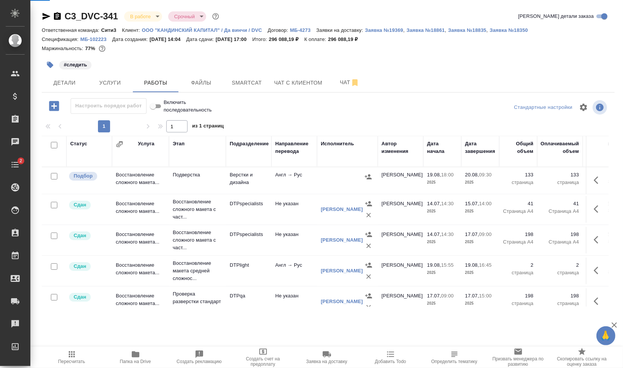
click at [157, 86] on span "Работы" at bounding box center [155, 82] width 36 height 9
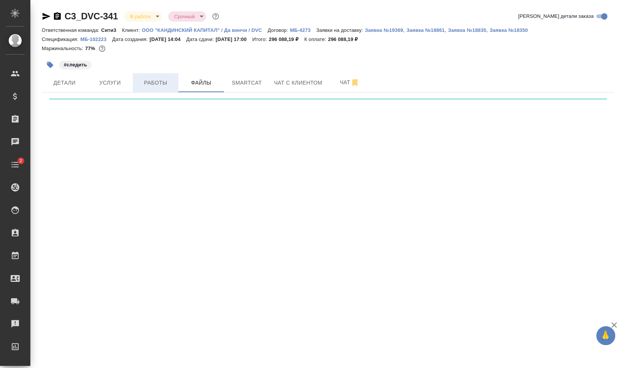
click at [157, 85] on span "Работы" at bounding box center [155, 82] width 36 height 9
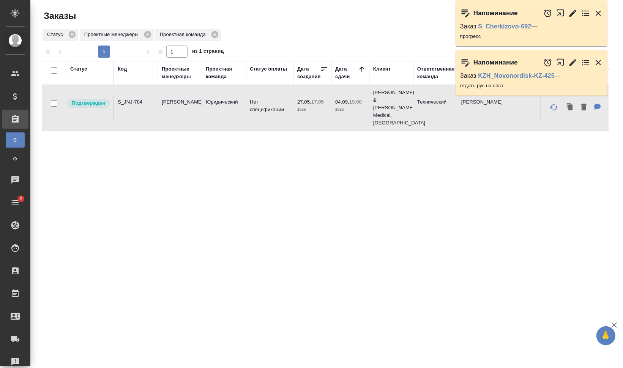
click at [120, 69] on div "Код" at bounding box center [122, 69] width 9 height 8
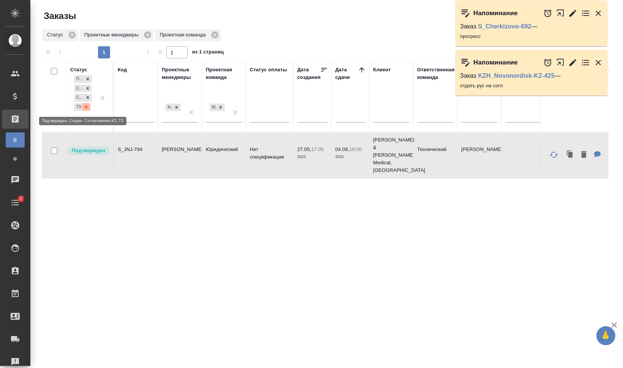
click at [86, 106] on icon at bounding box center [86, 106] width 3 height 3
click at [90, 108] on div "Подтвержден Создан Согласование КП ТЗ" at bounding box center [82, 98] width 25 height 48
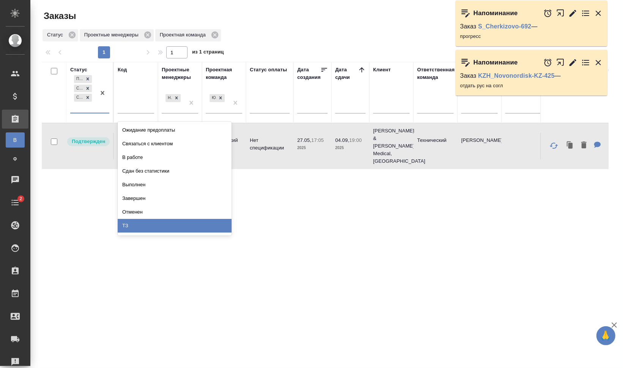
click at [159, 222] on div "ТЗ" at bounding box center [175, 226] width 114 height 14
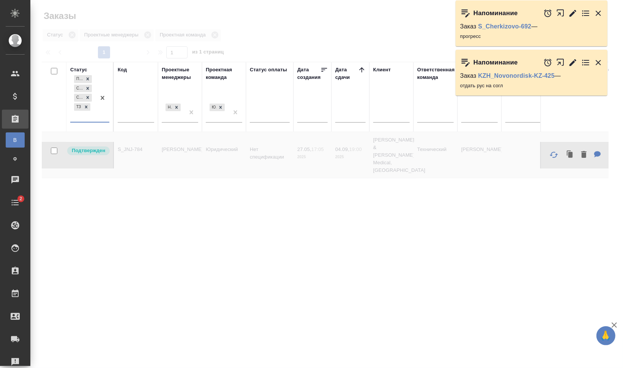
click at [173, 78] on div "Проектные менеджеры" at bounding box center [180, 73] width 36 height 15
